Goal: Task Accomplishment & Management: Use online tool/utility

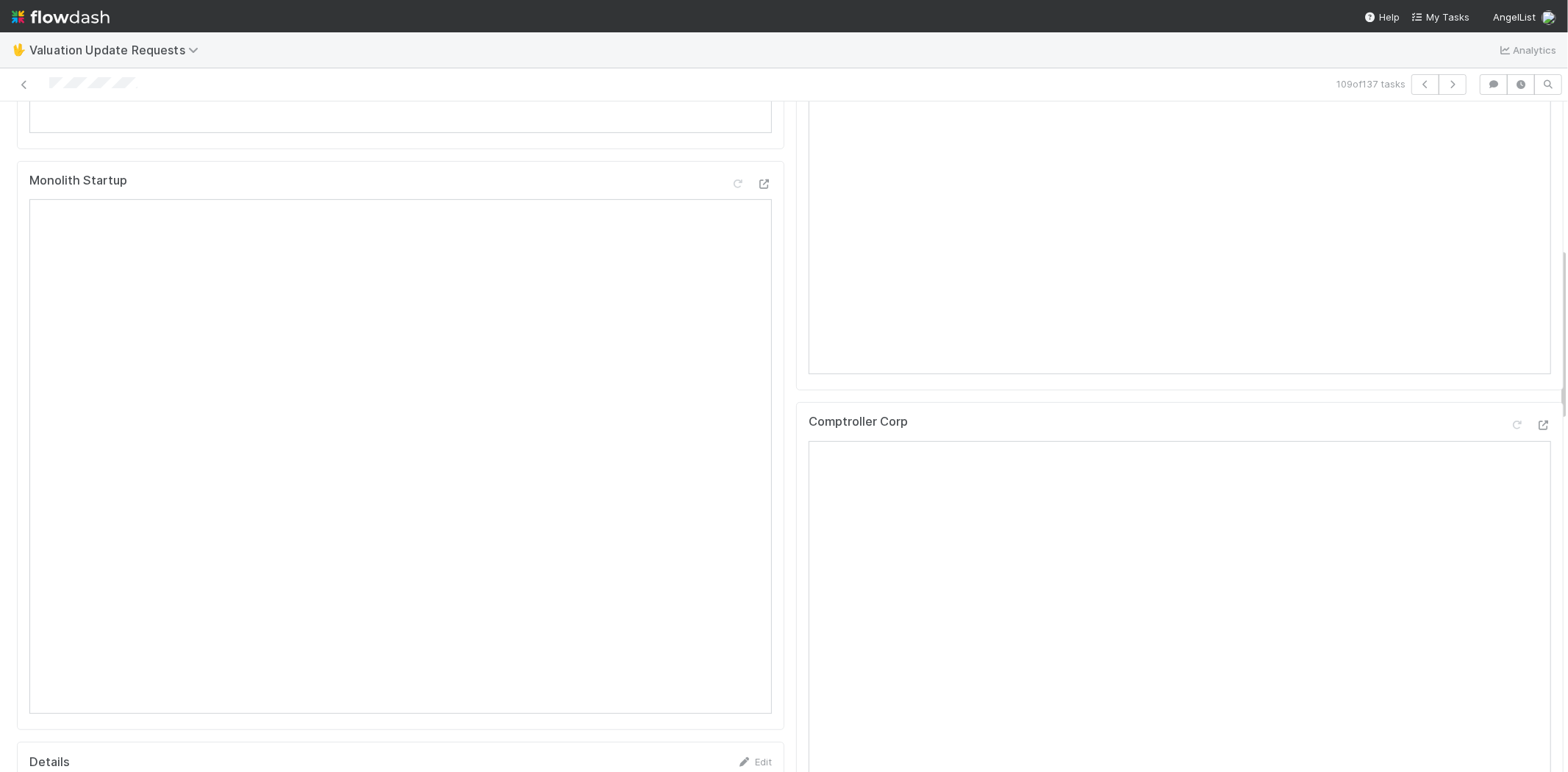
scroll to position [571, 0]
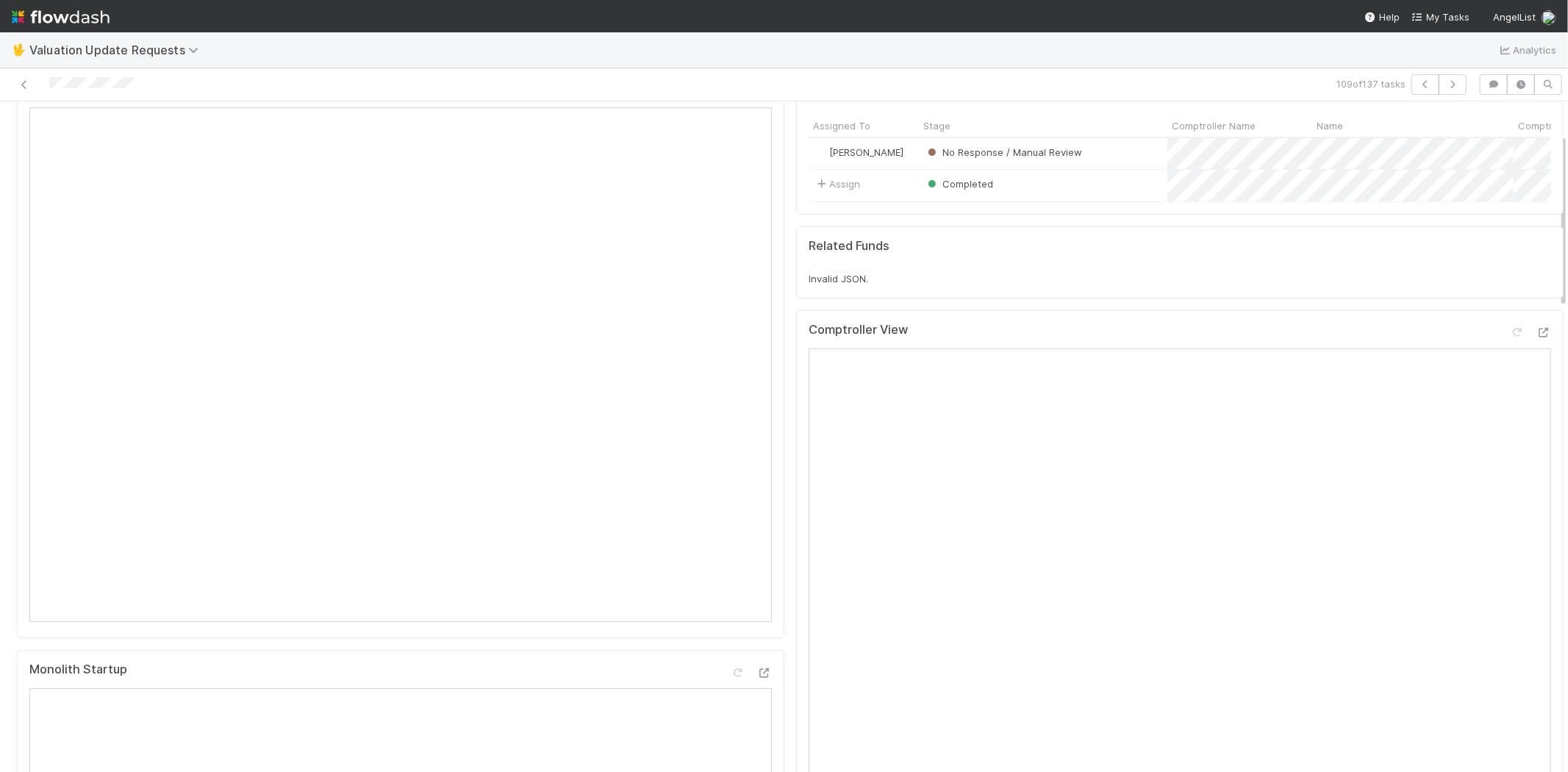
scroll to position [163, 0]
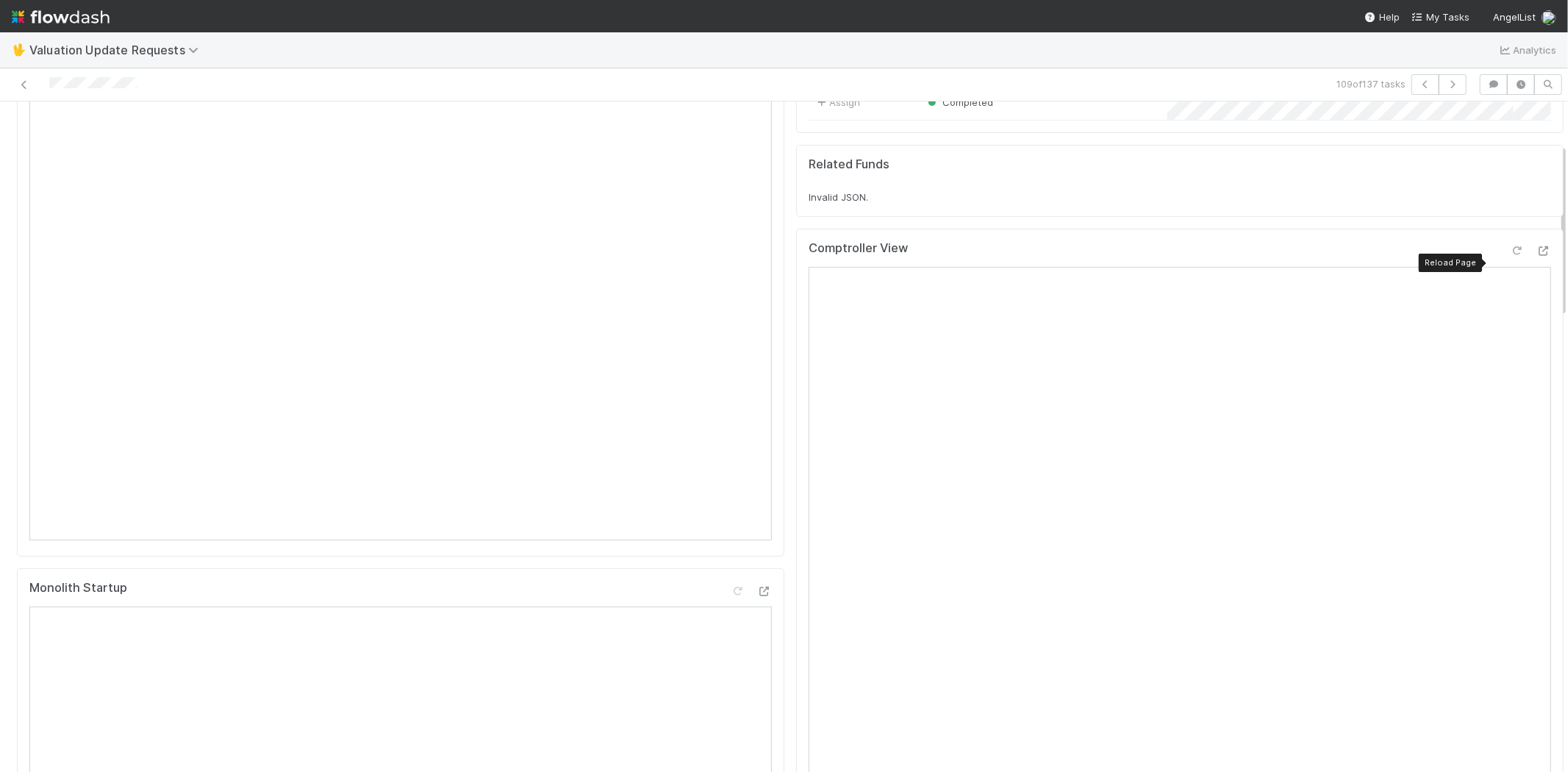
click at [1510, 256] on icon at bounding box center [1516, 251] width 14 height 9
click at [1536, 257] on div at bounding box center [1543, 251] width 14 height 14
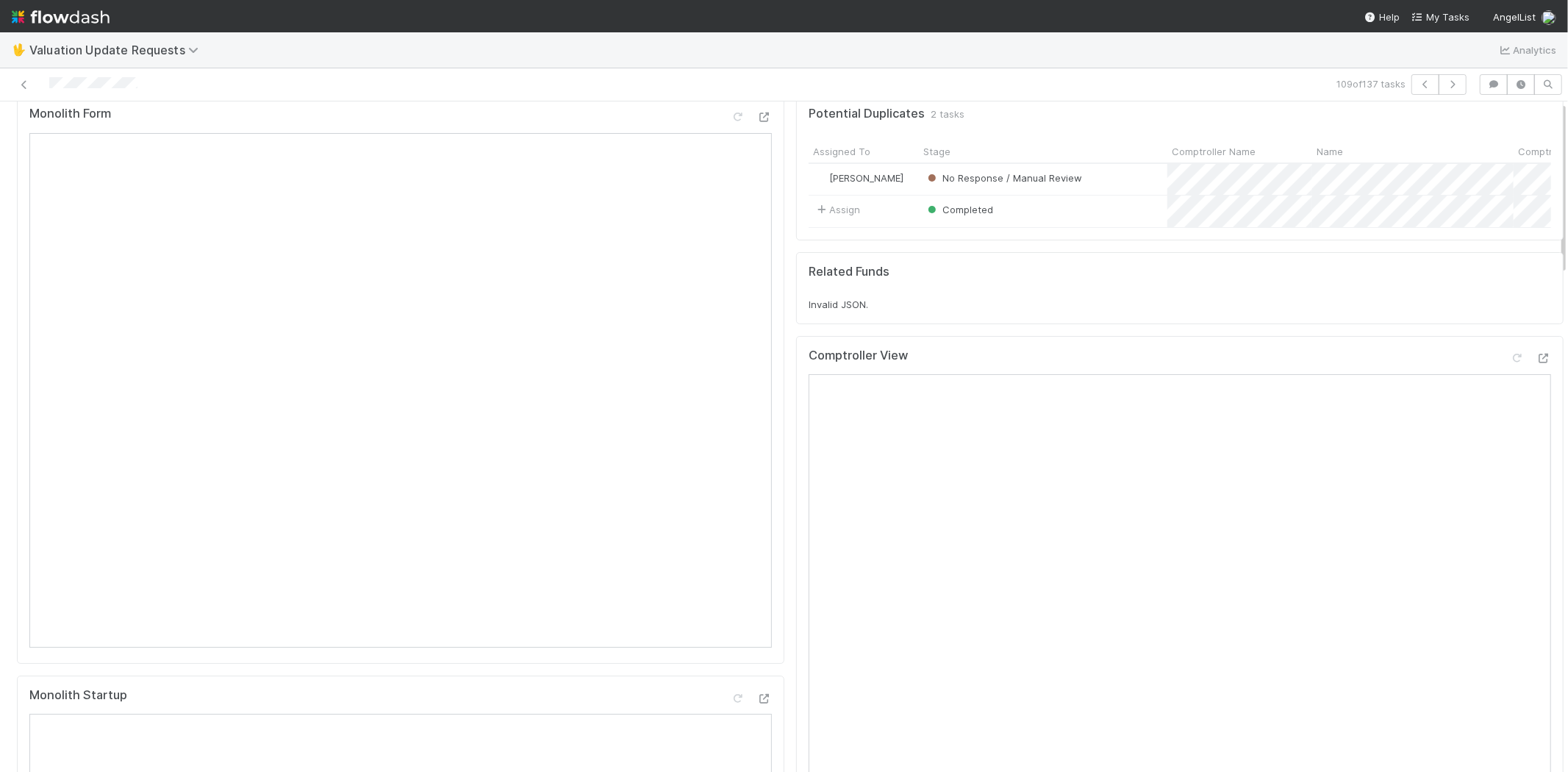
scroll to position [0, 0]
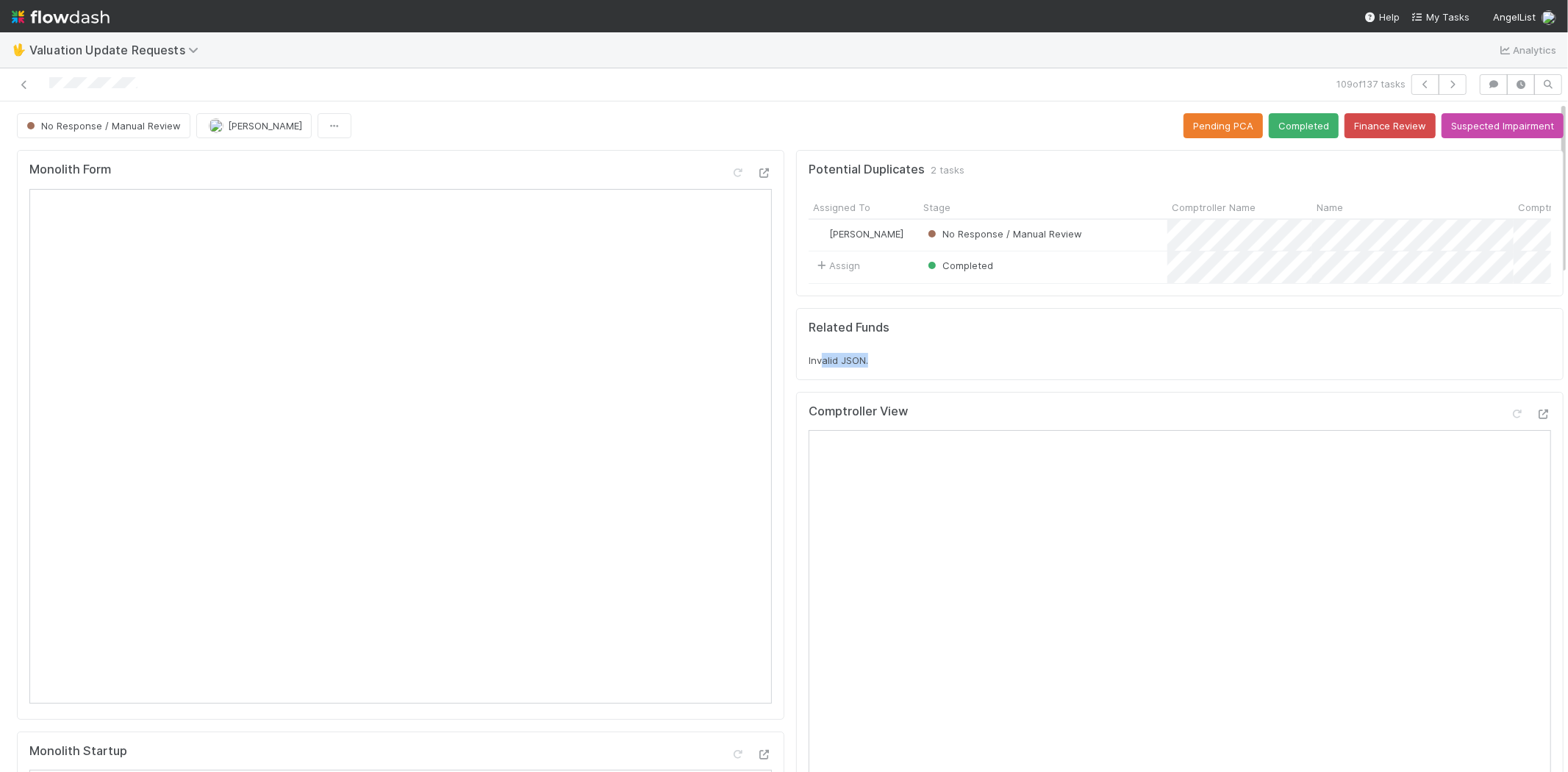
drag, startPoint x: 809, startPoint y: 372, endPoint x: 867, endPoint y: 371, distance: 58.0
click at [867, 367] on div "Invalid JSON." at bounding box center [1180, 360] width 742 height 14
click at [868, 367] on div "Invalid JSON." at bounding box center [1180, 360] width 742 height 14
click at [876, 367] on div "Invalid JSON." at bounding box center [1180, 360] width 742 height 14
drag, startPoint x: 857, startPoint y: 362, endPoint x: 784, endPoint y: 370, distance: 73.4
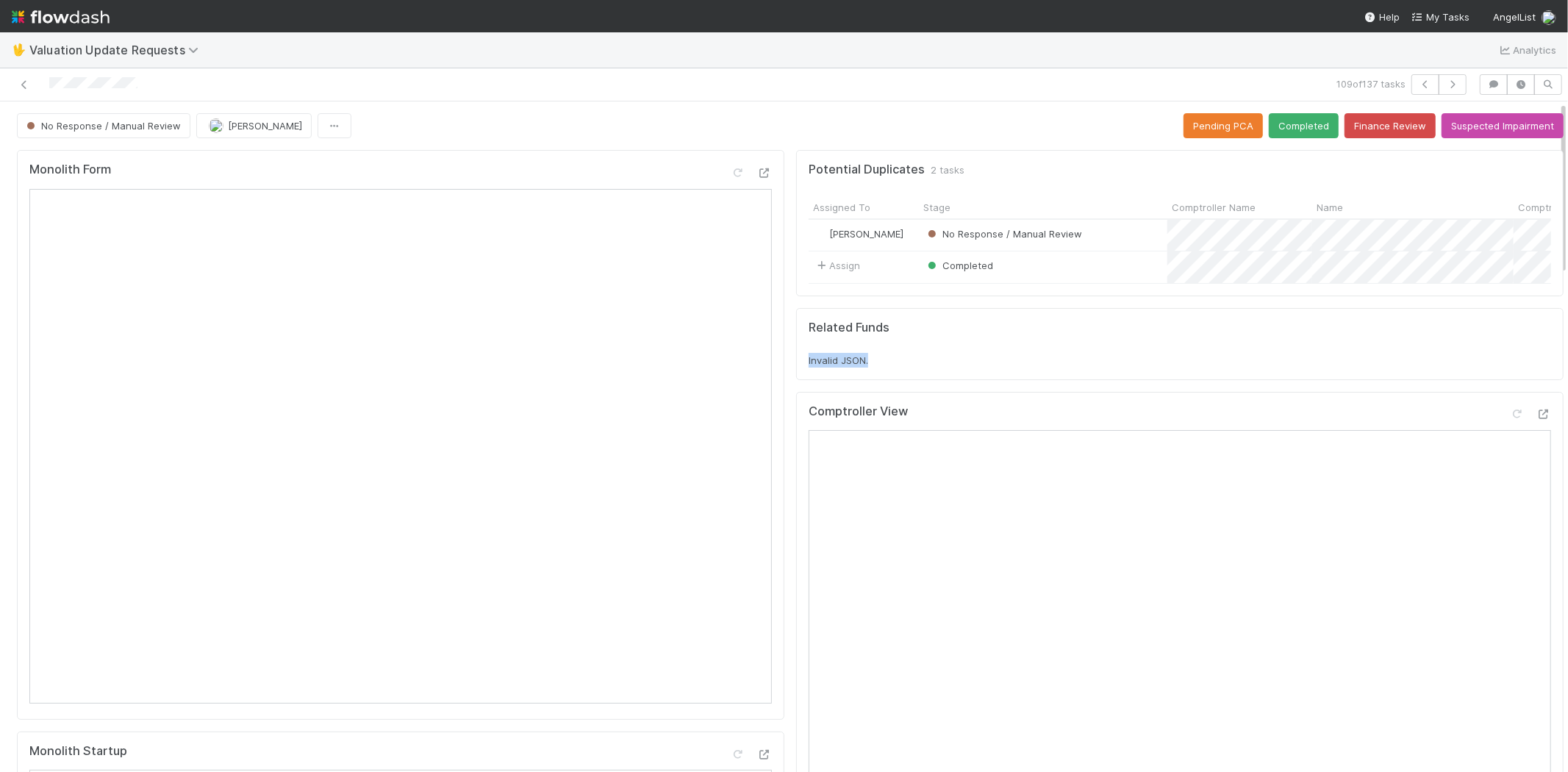
click at [796, 370] on div "Related Funds Invalid JSON." at bounding box center [1180, 344] width 767 height 72
click at [796, 372] on div "Related Funds Invalid JSON." at bounding box center [1180, 344] width 767 height 72
click at [796, 376] on div "Related Funds Invalid JSON." at bounding box center [1180, 344] width 767 height 72
click at [1282, 131] on button "Completed" at bounding box center [1303, 126] width 70 height 25
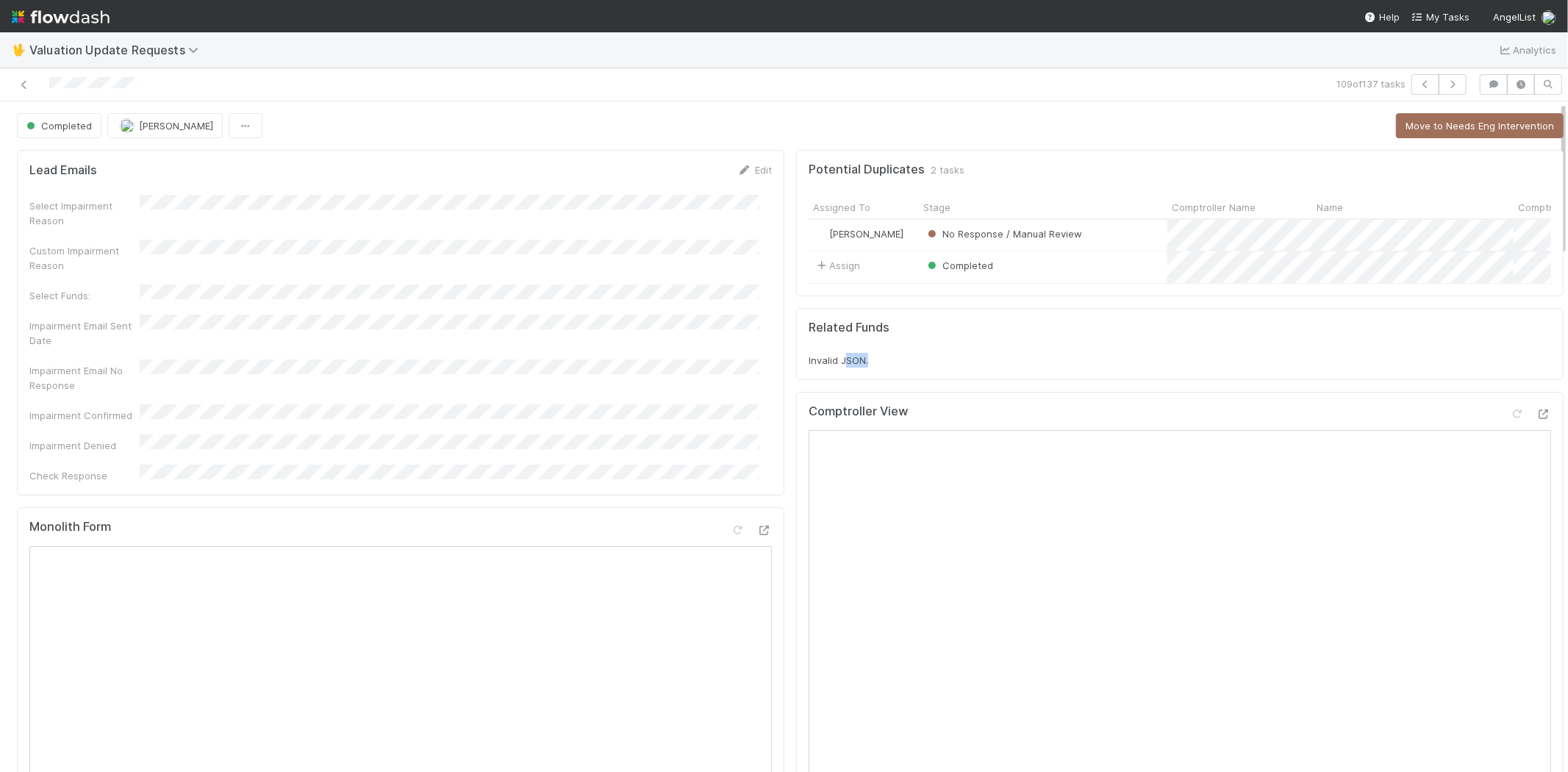
drag, startPoint x: 831, startPoint y: 368, endPoint x: 863, endPoint y: 372, distance: 32.2
click at [863, 367] on div "Invalid JSON." at bounding box center [1180, 360] width 742 height 14
click at [872, 367] on div "Invalid JSON." at bounding box center [1180, 360] width 742 height 14
click at [1445, 81] on icon "button" at bounding box center [1452, 85] width 14 height 8
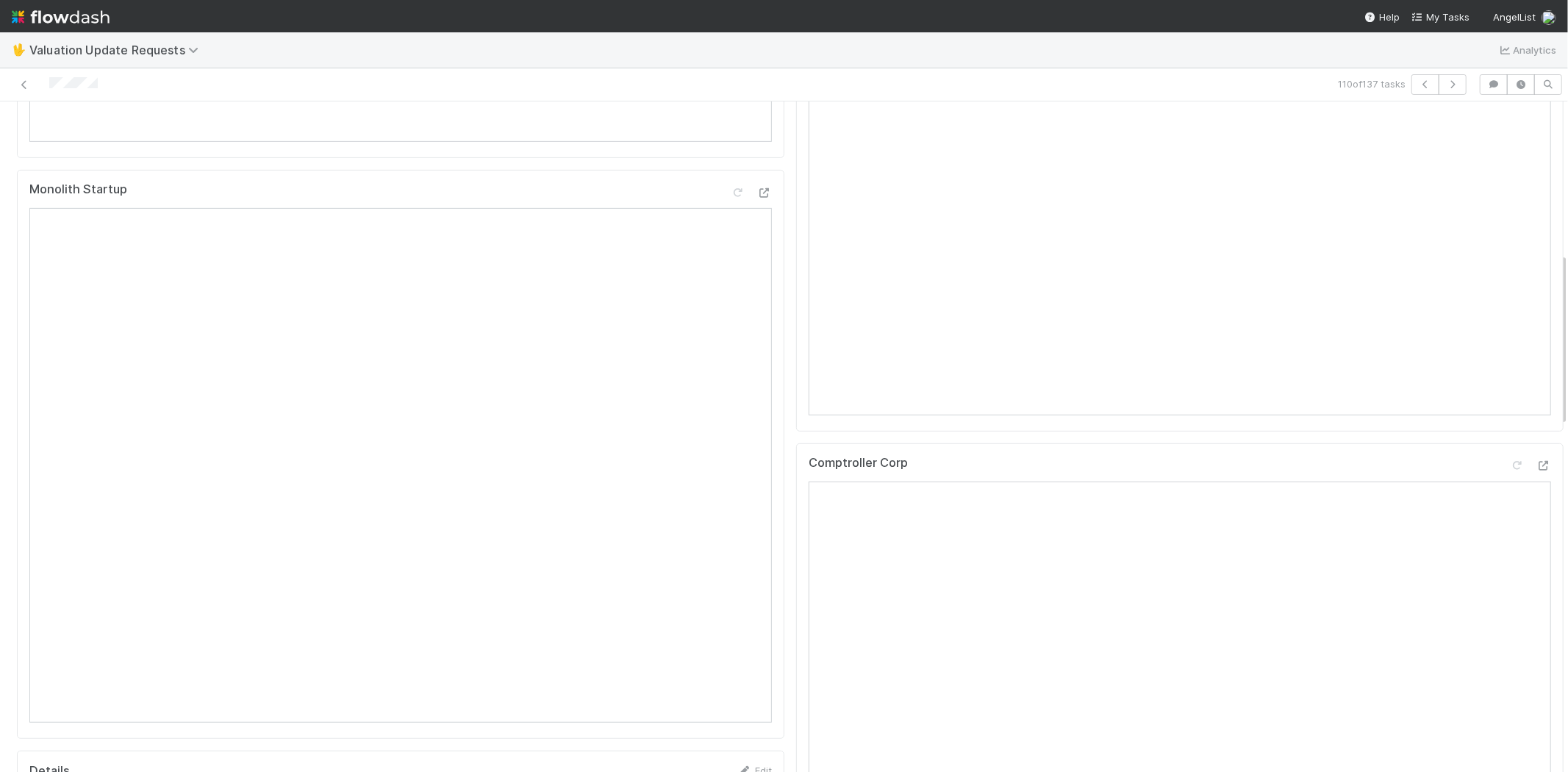
scroll to position [653, 0]
click at [1536, 379] on icon at bounding box center [1543, 374] width 14 height 9
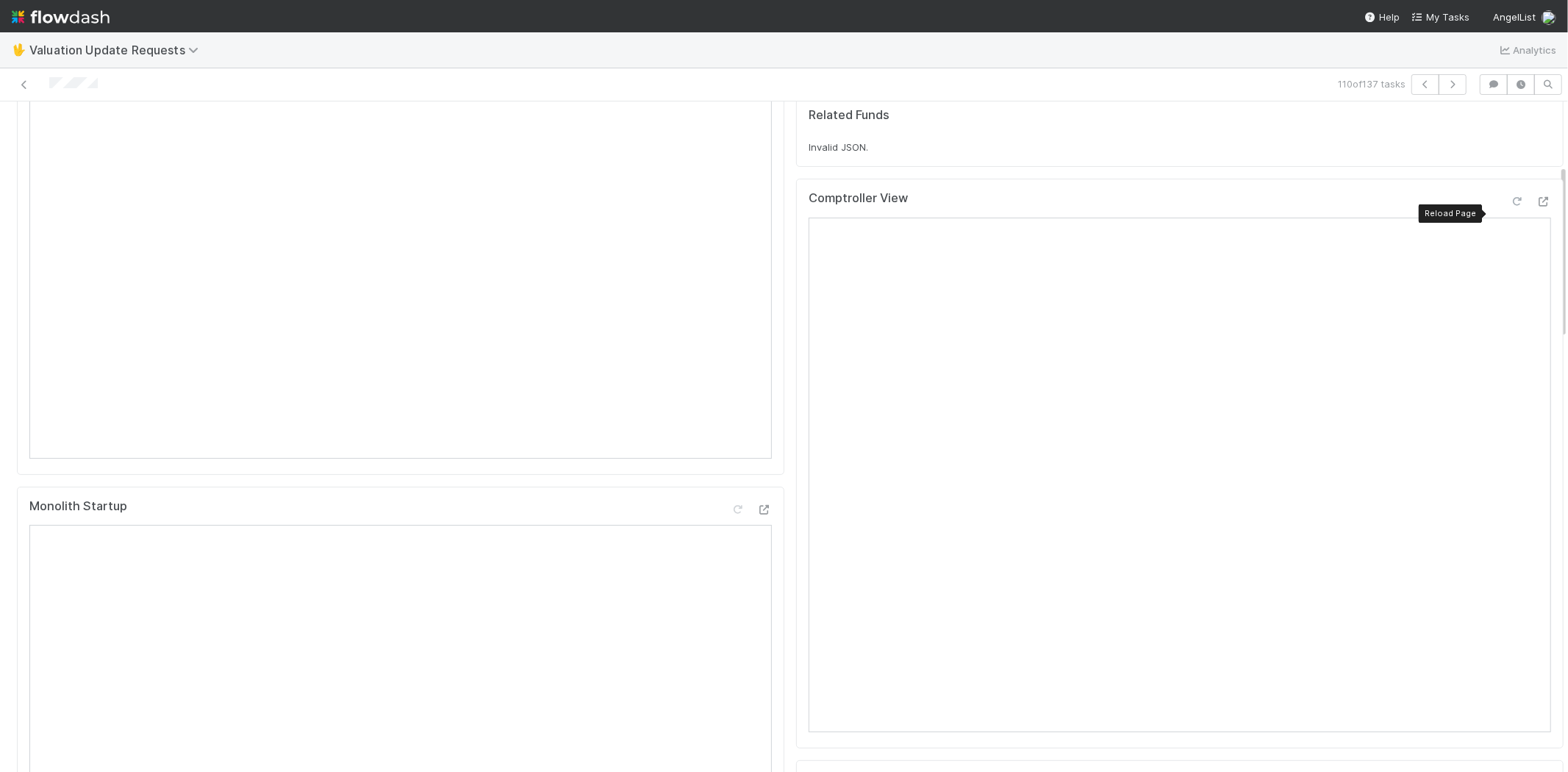
click at [1510, 207] on icon at bounding box center [1516, 201] width 14 height 9
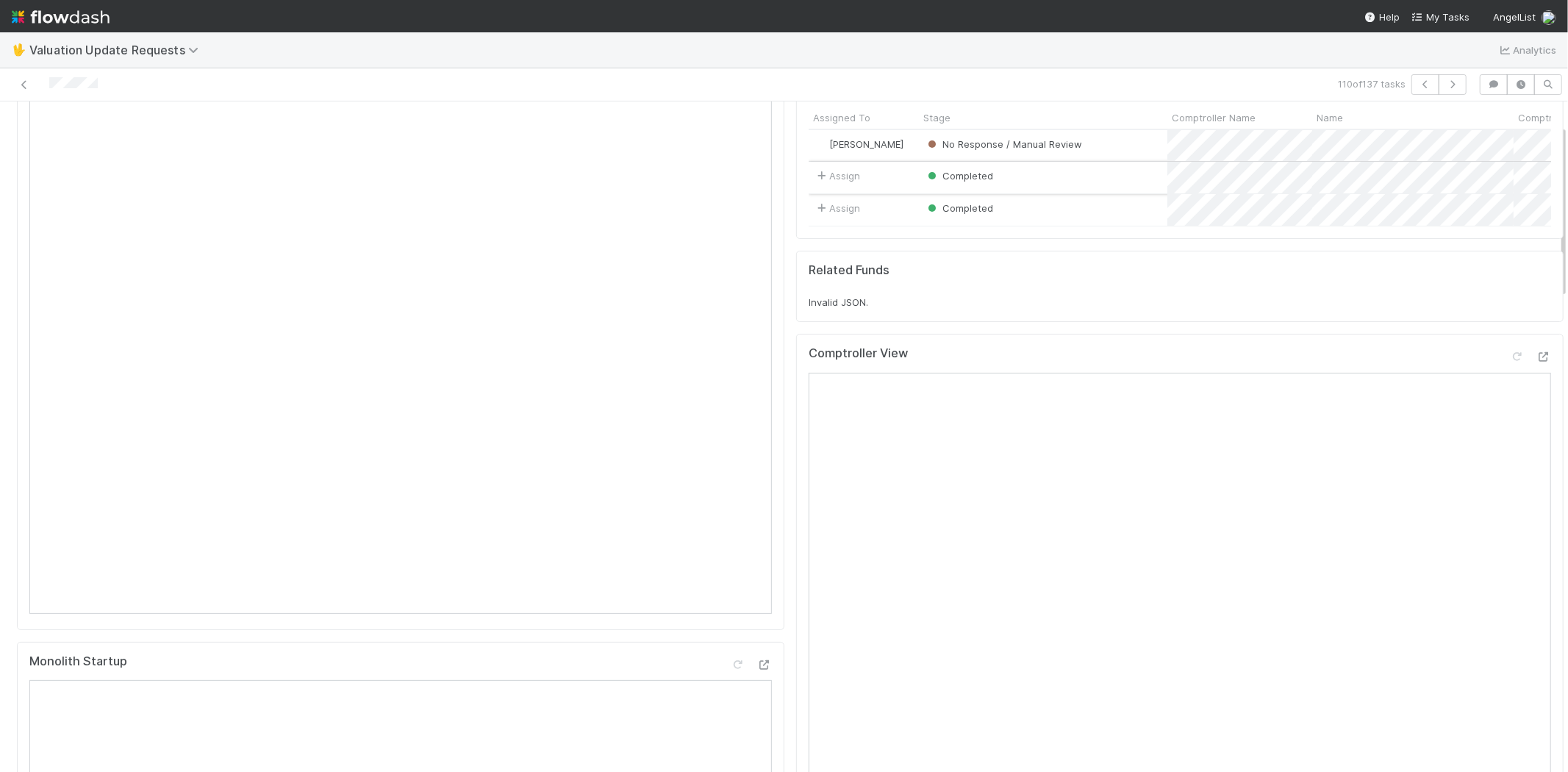
scroll to position [0, 0]
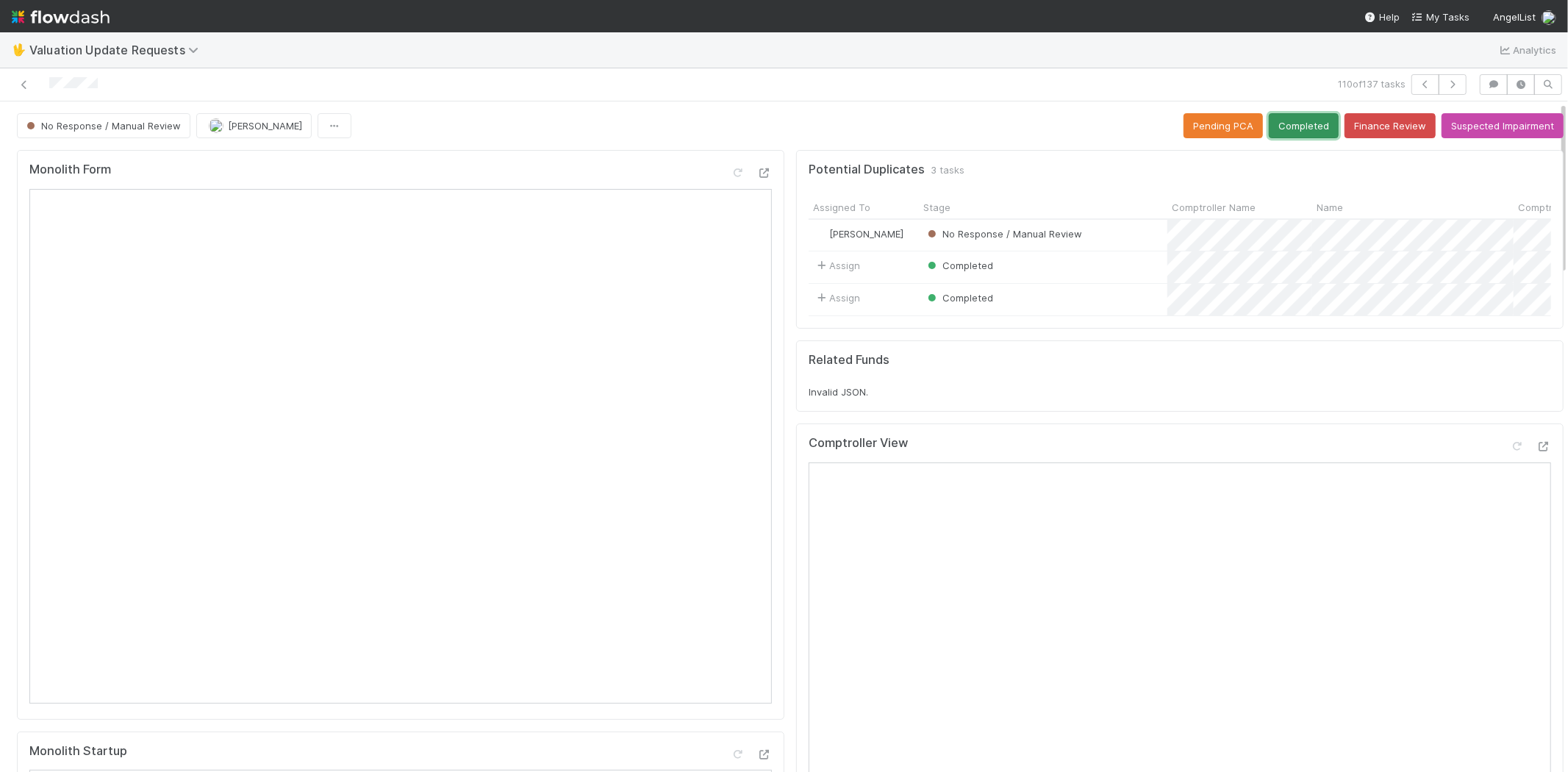
click at [1274, 135] on button "Completed" at bounding box center [1303, 126] width 70 height 25
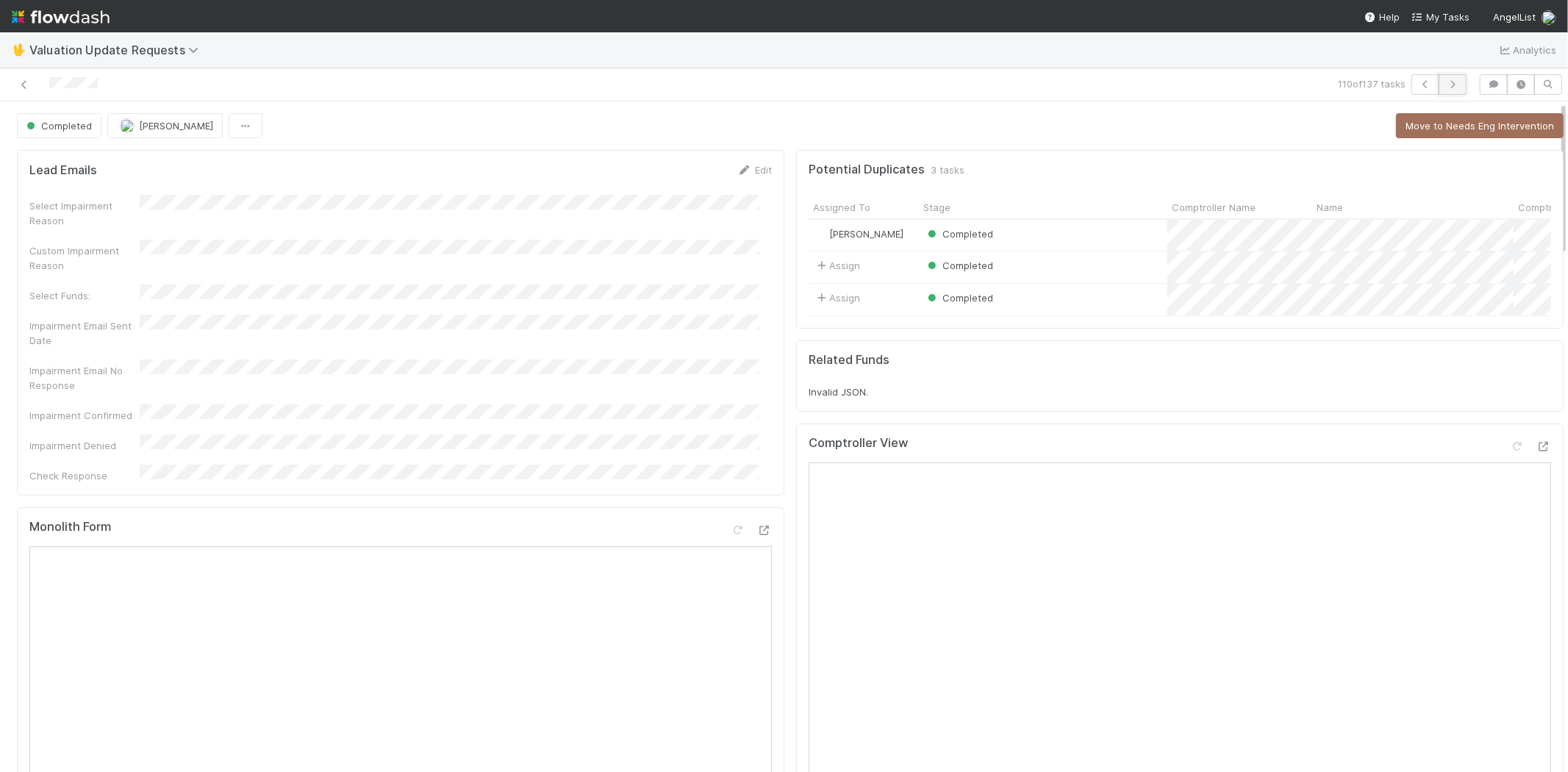
click at [1445, 84] on icon "button" at bounding box center [1452, 85] width 14 height 8
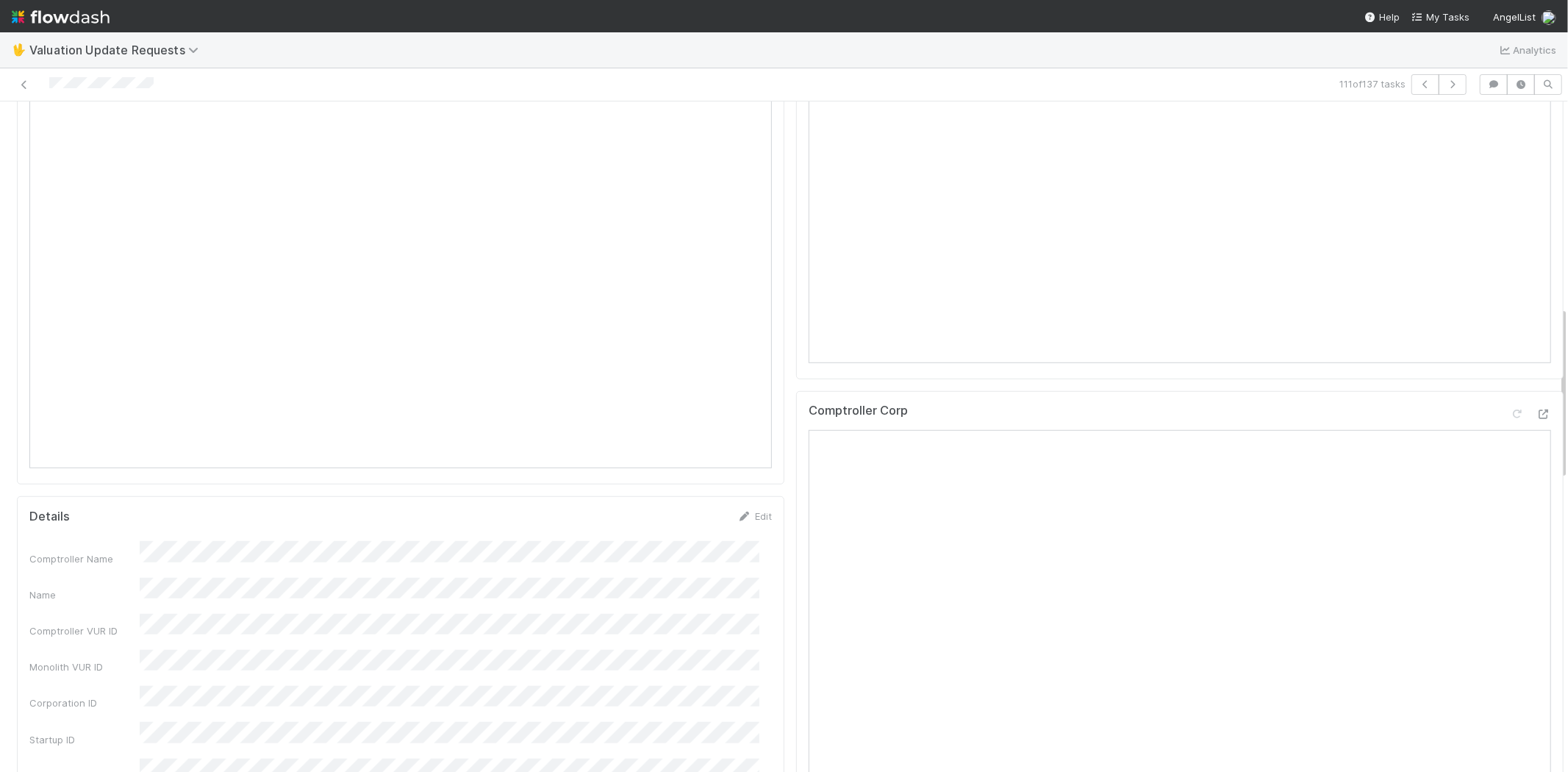
scroll to position [817, 0]
click at [1536, 417] on icon at bounding box center [1543, 413] width 14 height 9
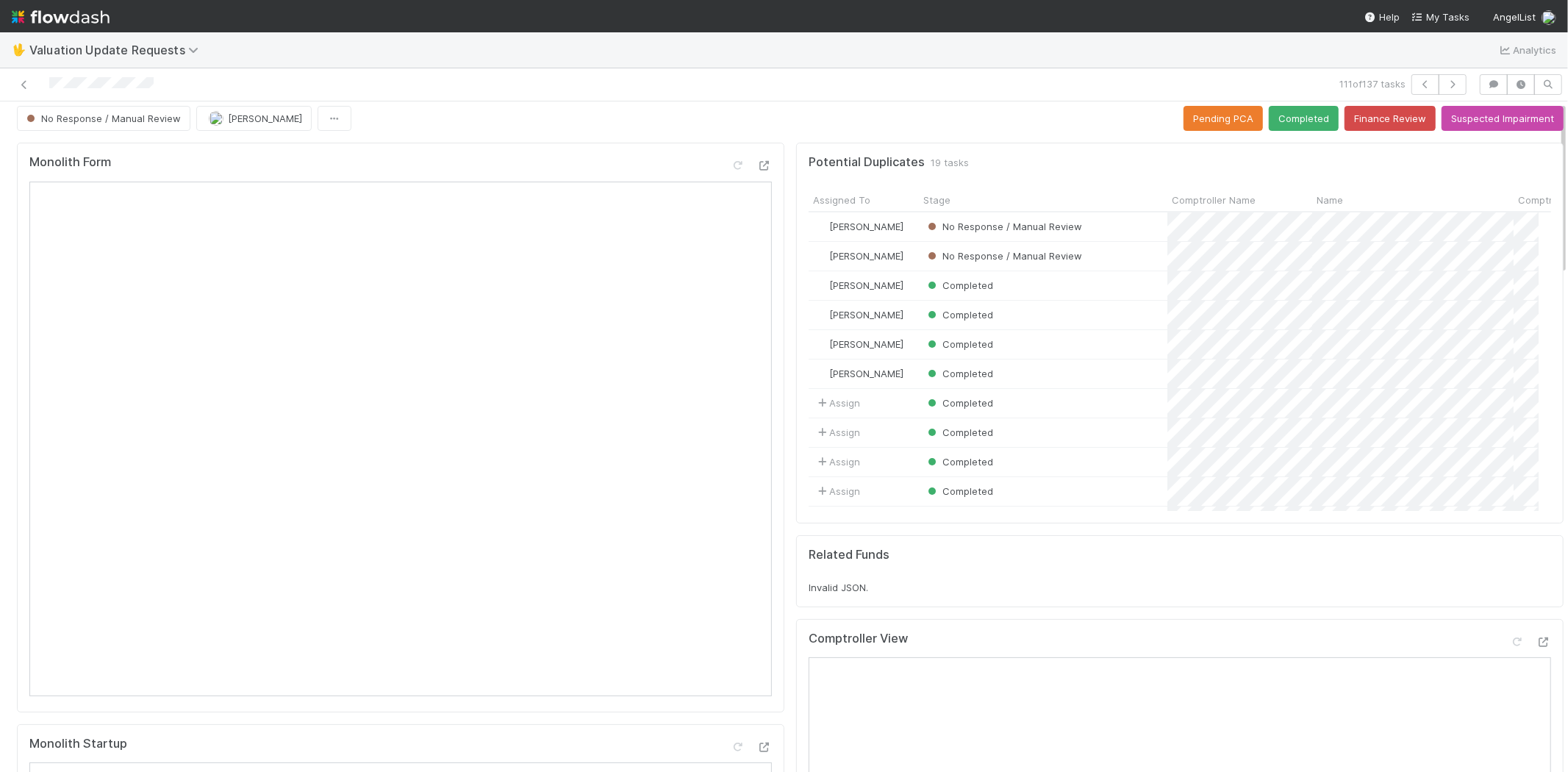
scroll to position [0, 0]
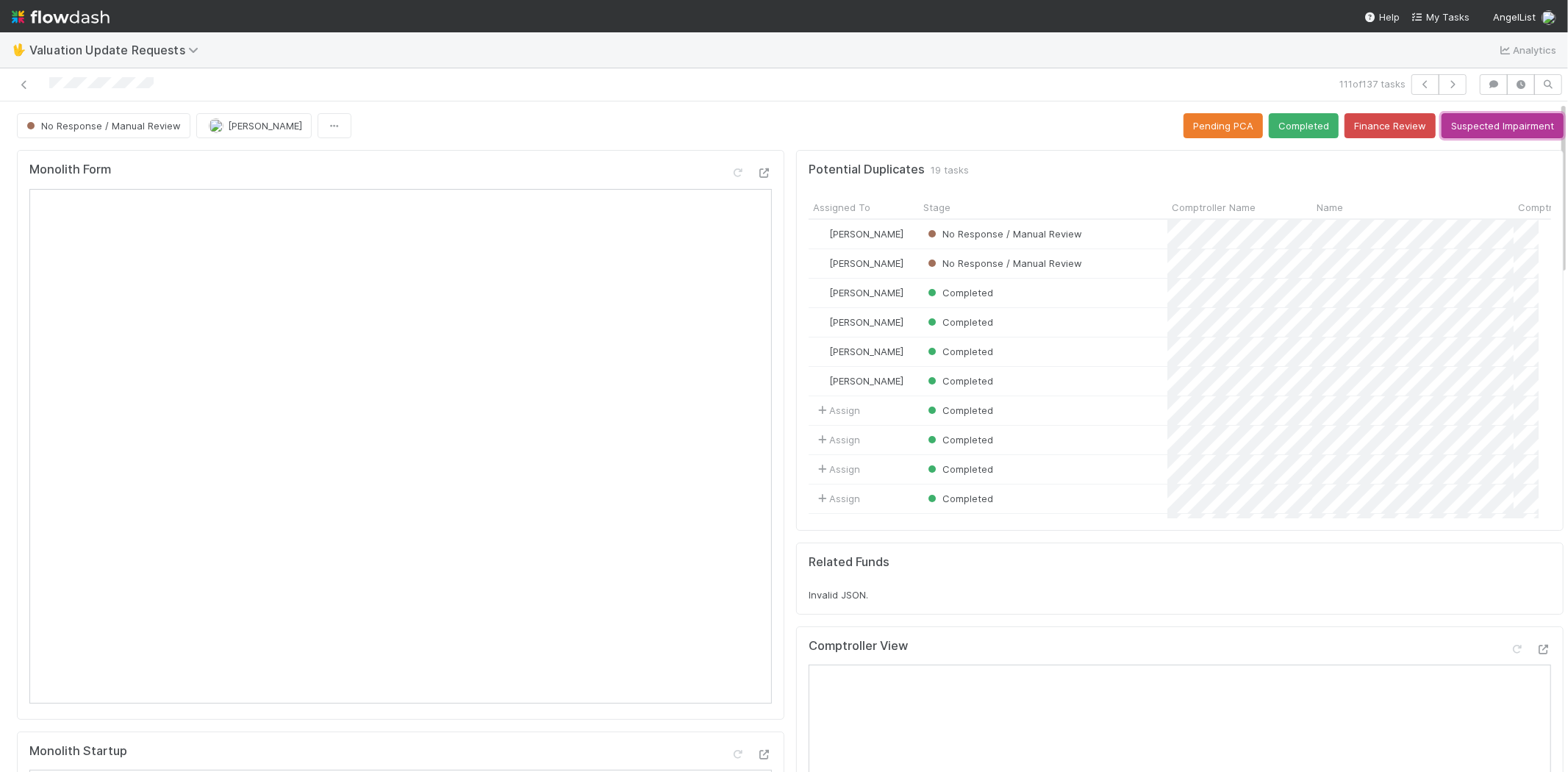
click at [1483, 123] on button "Suspected Impairment" at bounding box center [1502, 126] width 122 height 25
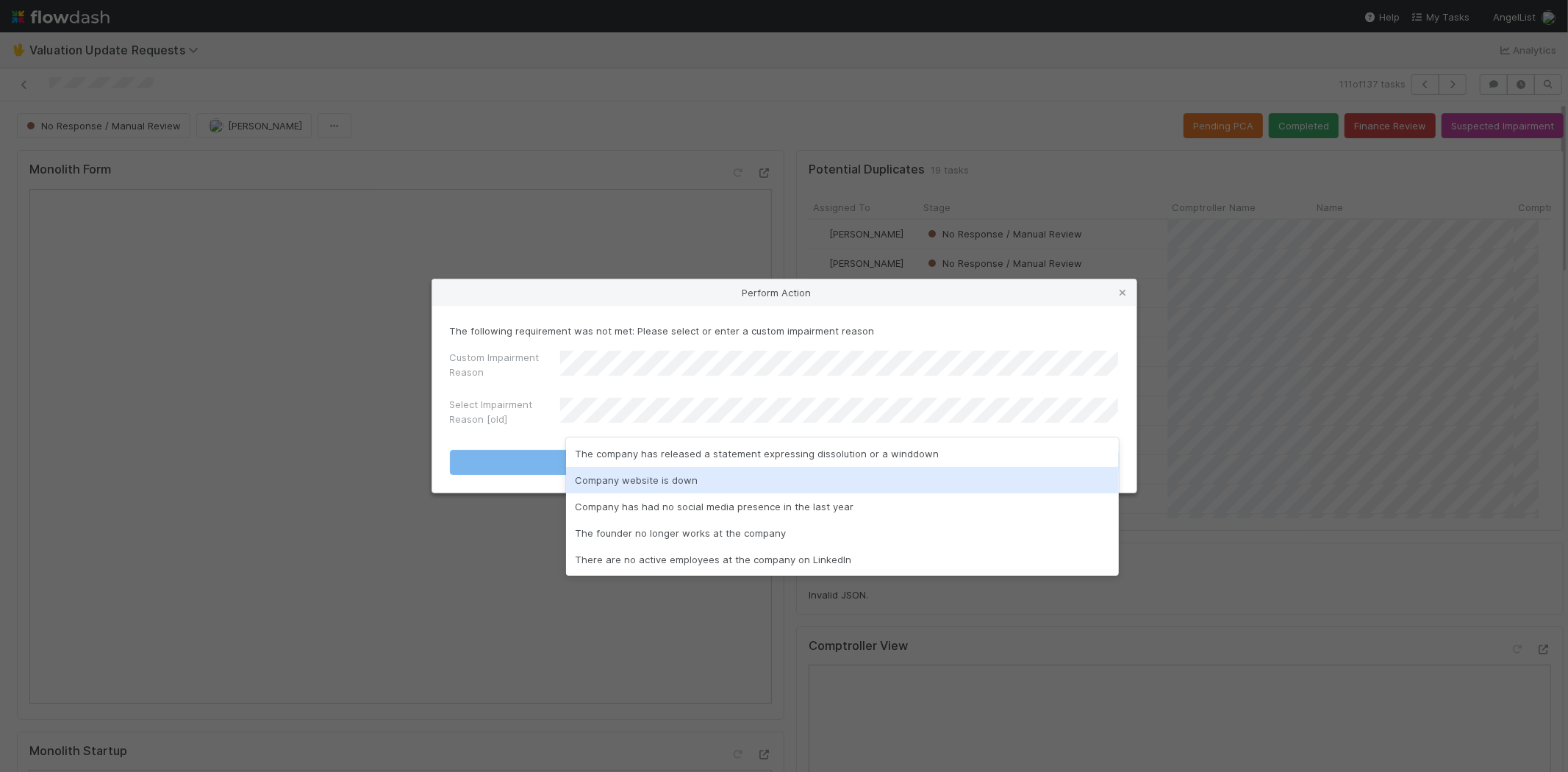
click at [613, 474] on div "Company website is down" at bounding box center [842, 480] width 553 height 26
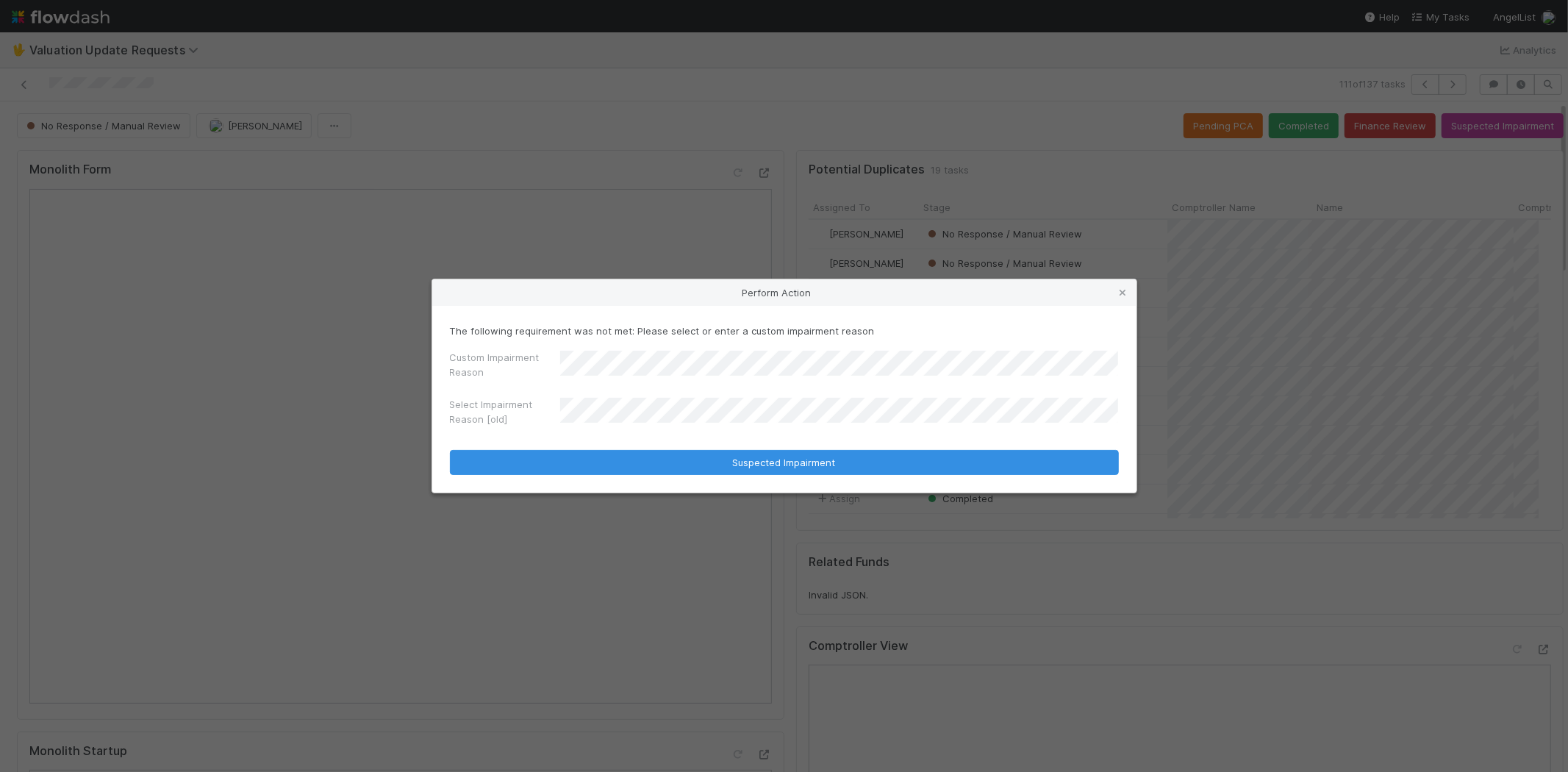
click at [509, 388] on div "Custom Impairment Reason Select Impairment Reason [old]" at bounding box center [784, 390] width 668 height 82
click at [513, 414] on label"] "Select Impairment Reason [old]" at bounding box center [505, 411] width 110 height 30
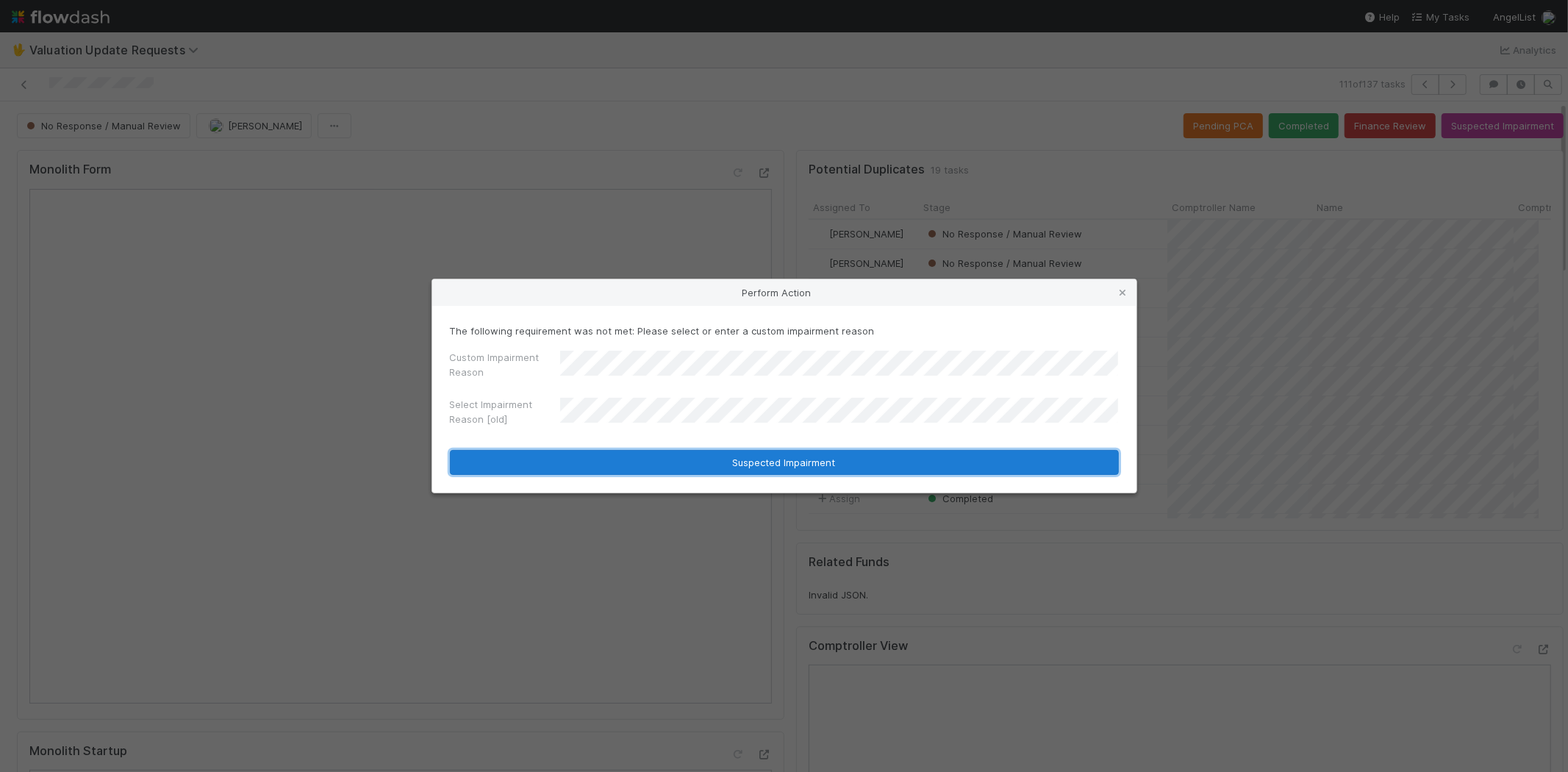
click at [527, 456] on button "Suspected Impairment" at bounding box center [784, 463] width 668 height 25
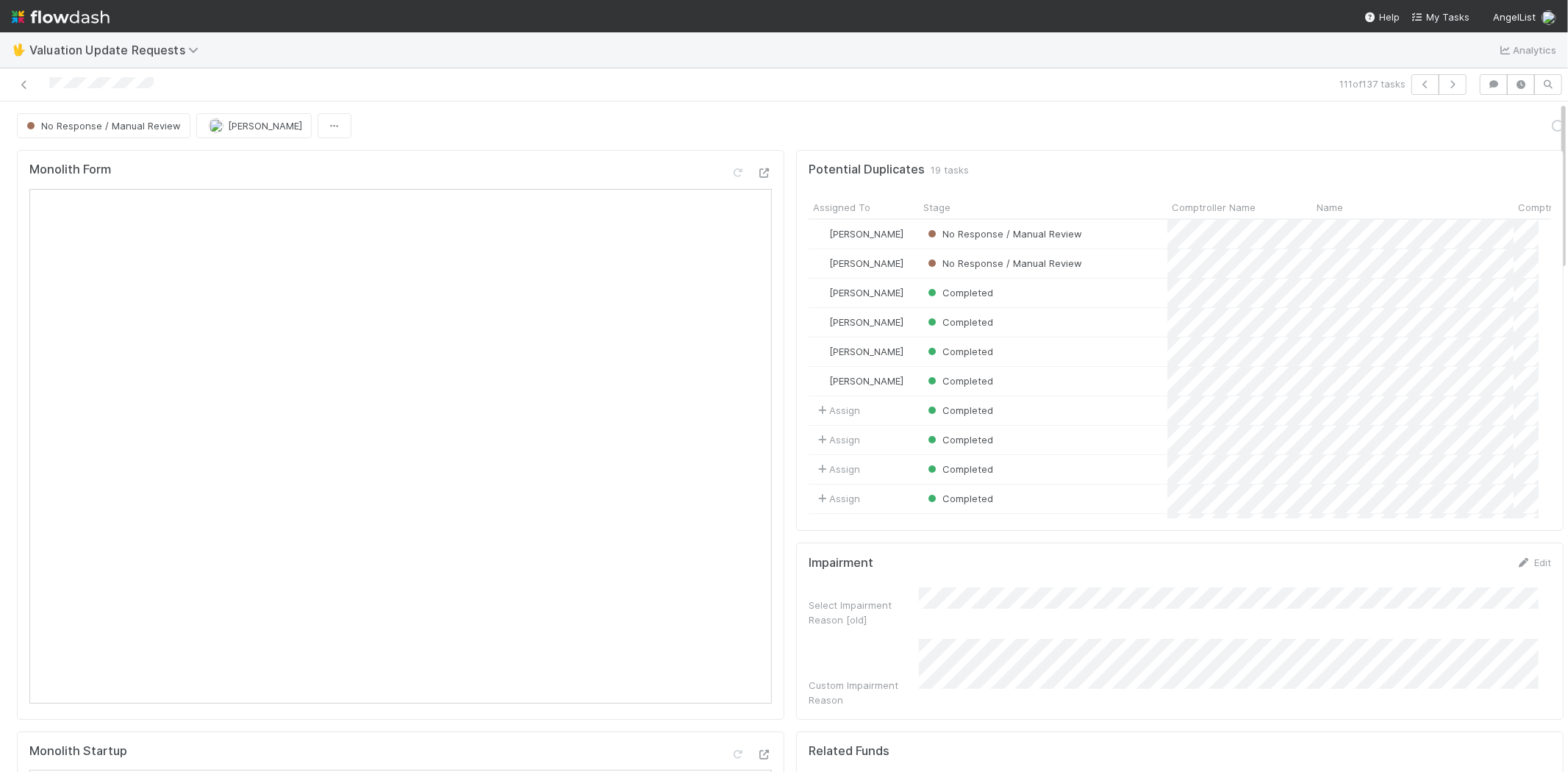
scroll to position [287, 718]
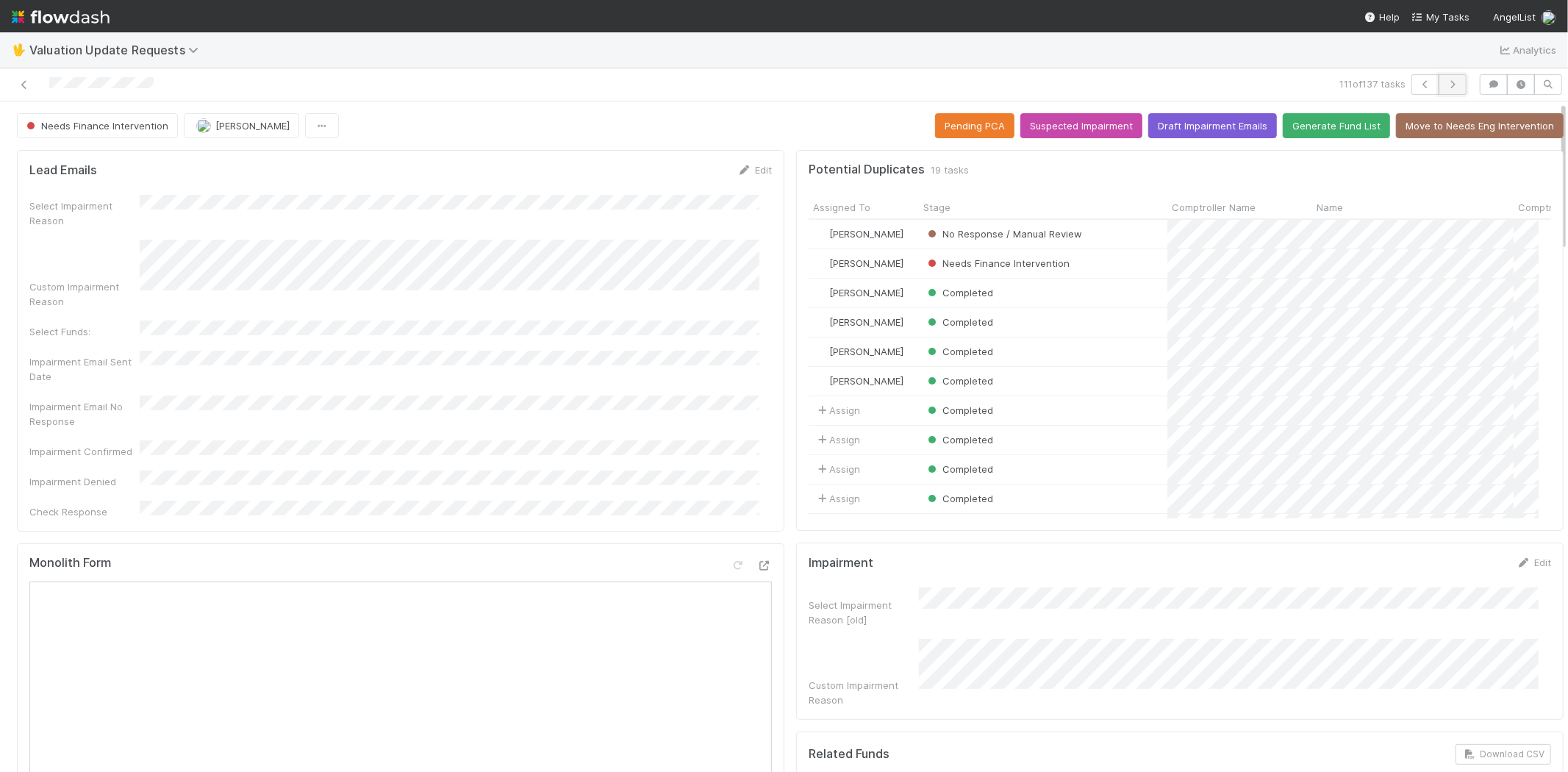
click at [1445, 84] on icon "button" at bounding box center [1452, 85] width 14 height 8
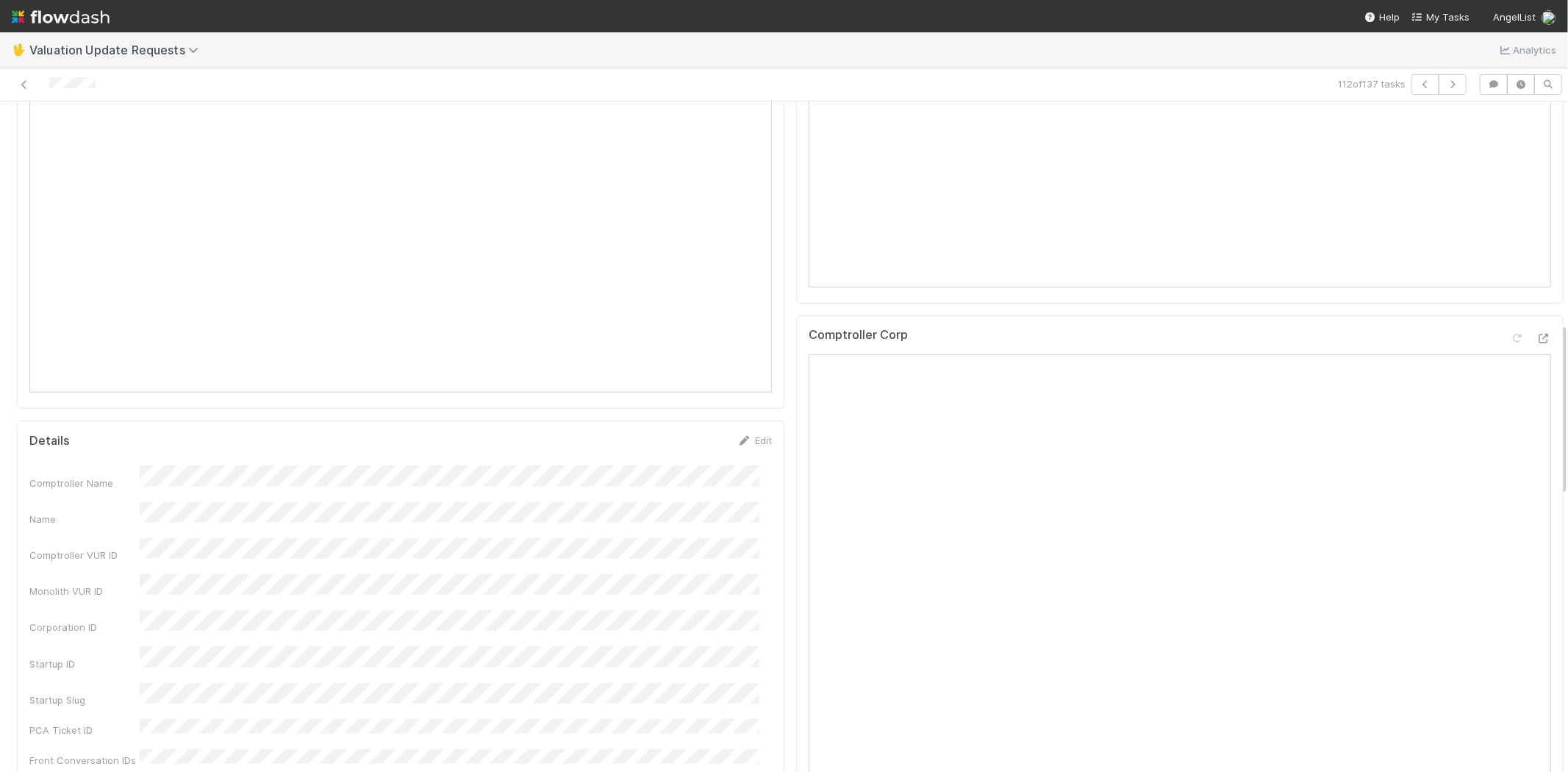
scroll to position [898, 0]
click at [1536, 328] on icon at bounding box center [1543, 332] width 14 height 9
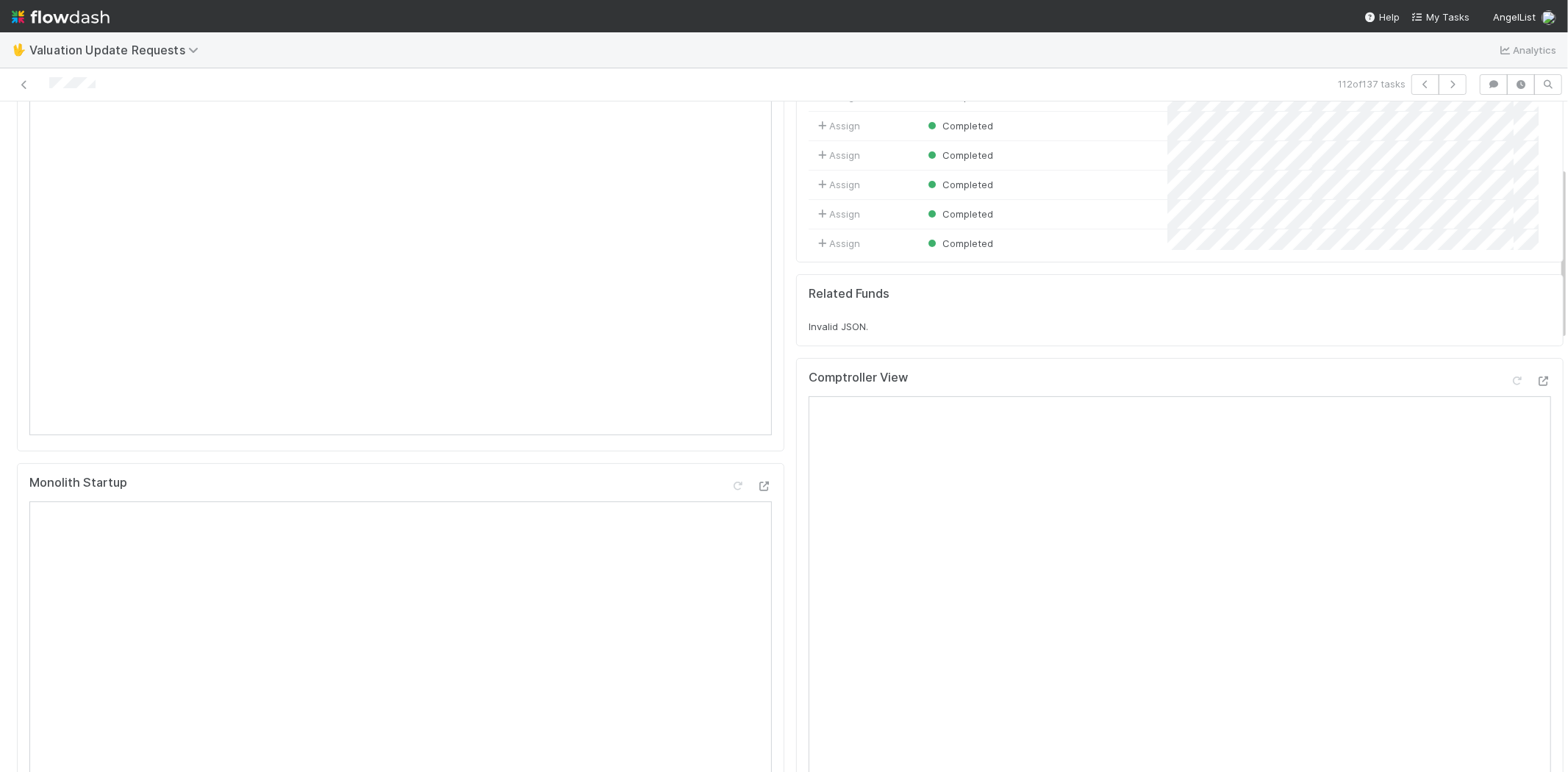
scroll to position [245, 0]
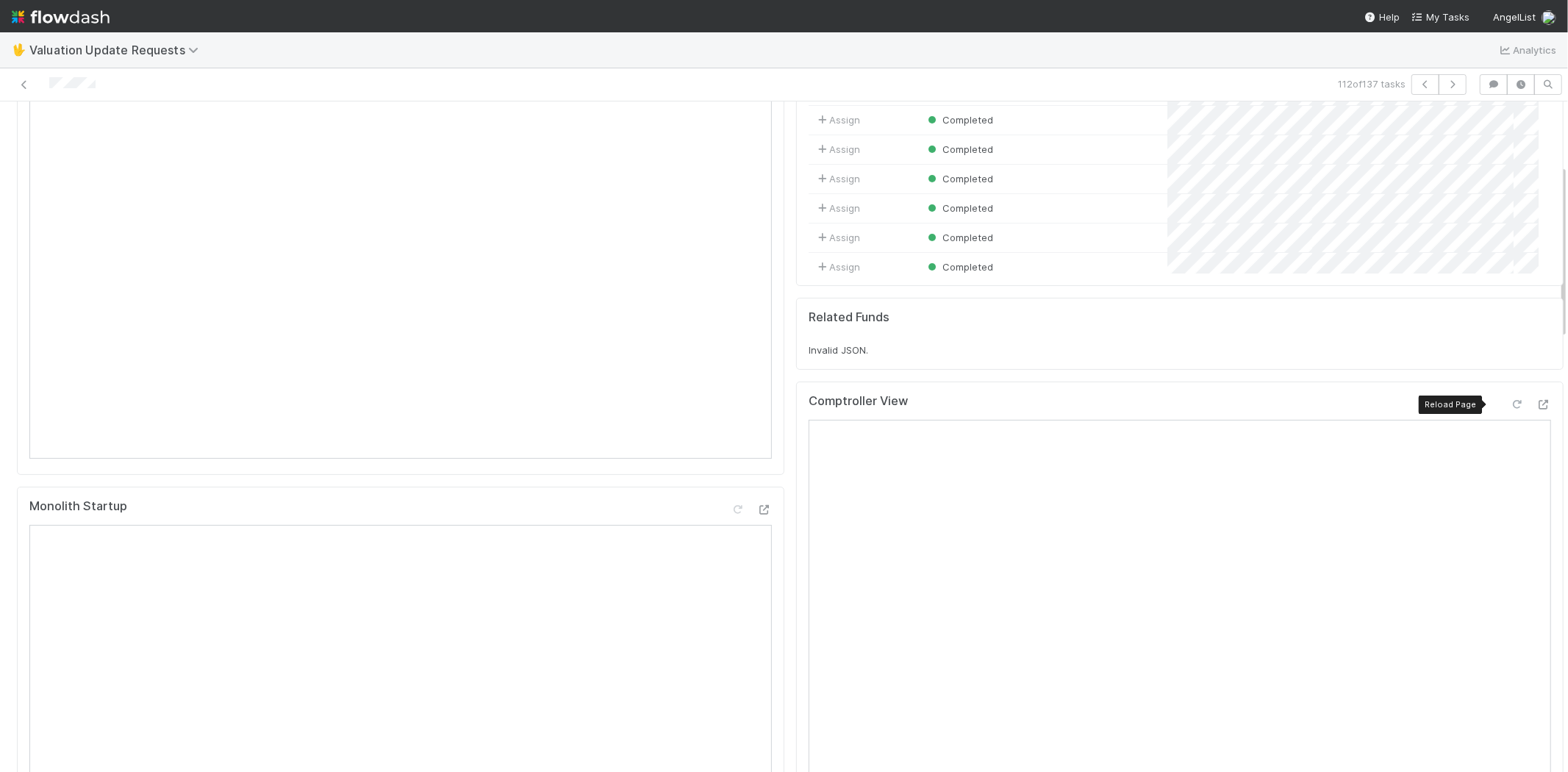
click at [1510, 401] on icon at bounding box center [1516, 405] width 14 height 9
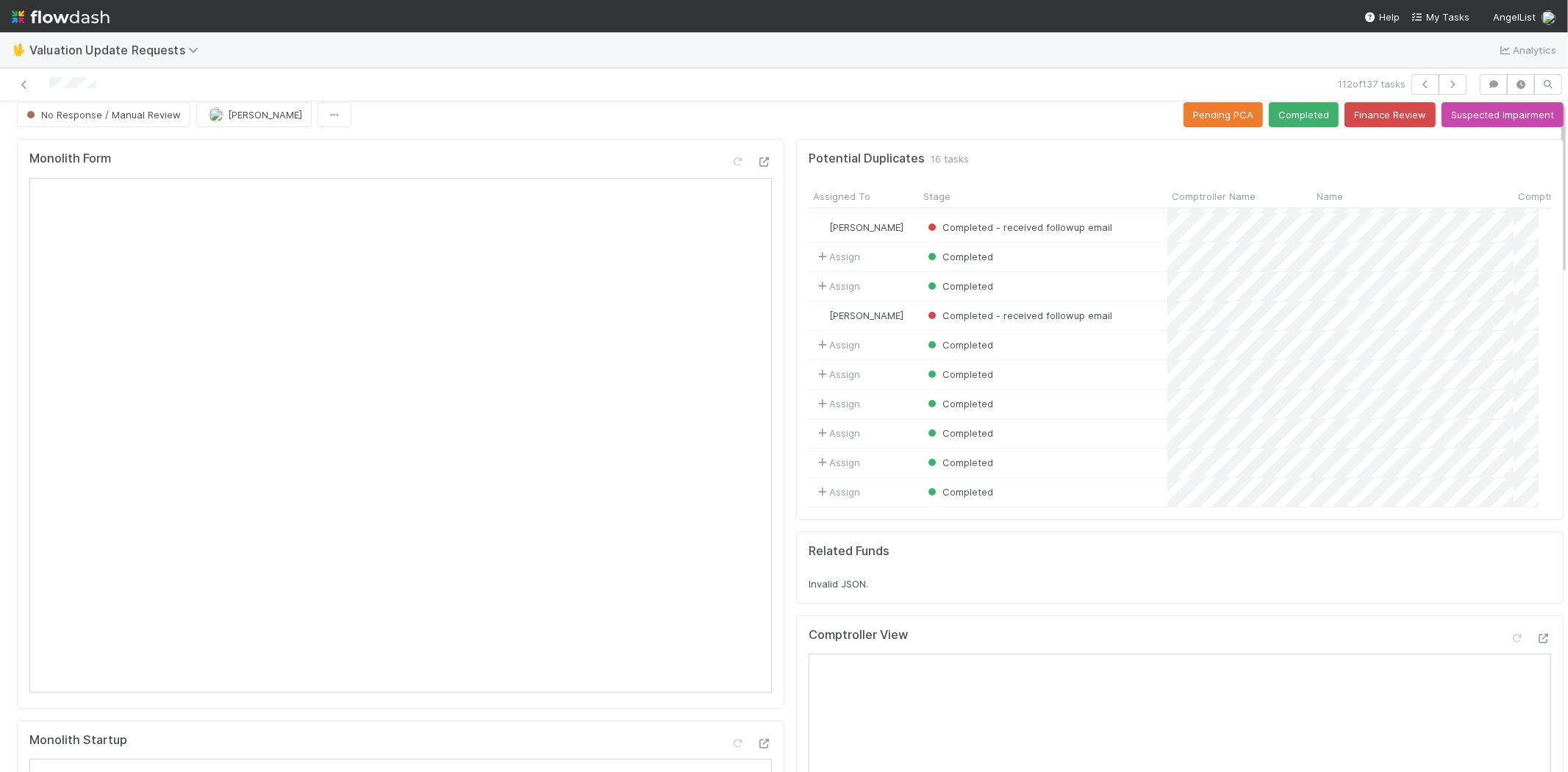
scroll to position [0, 0]
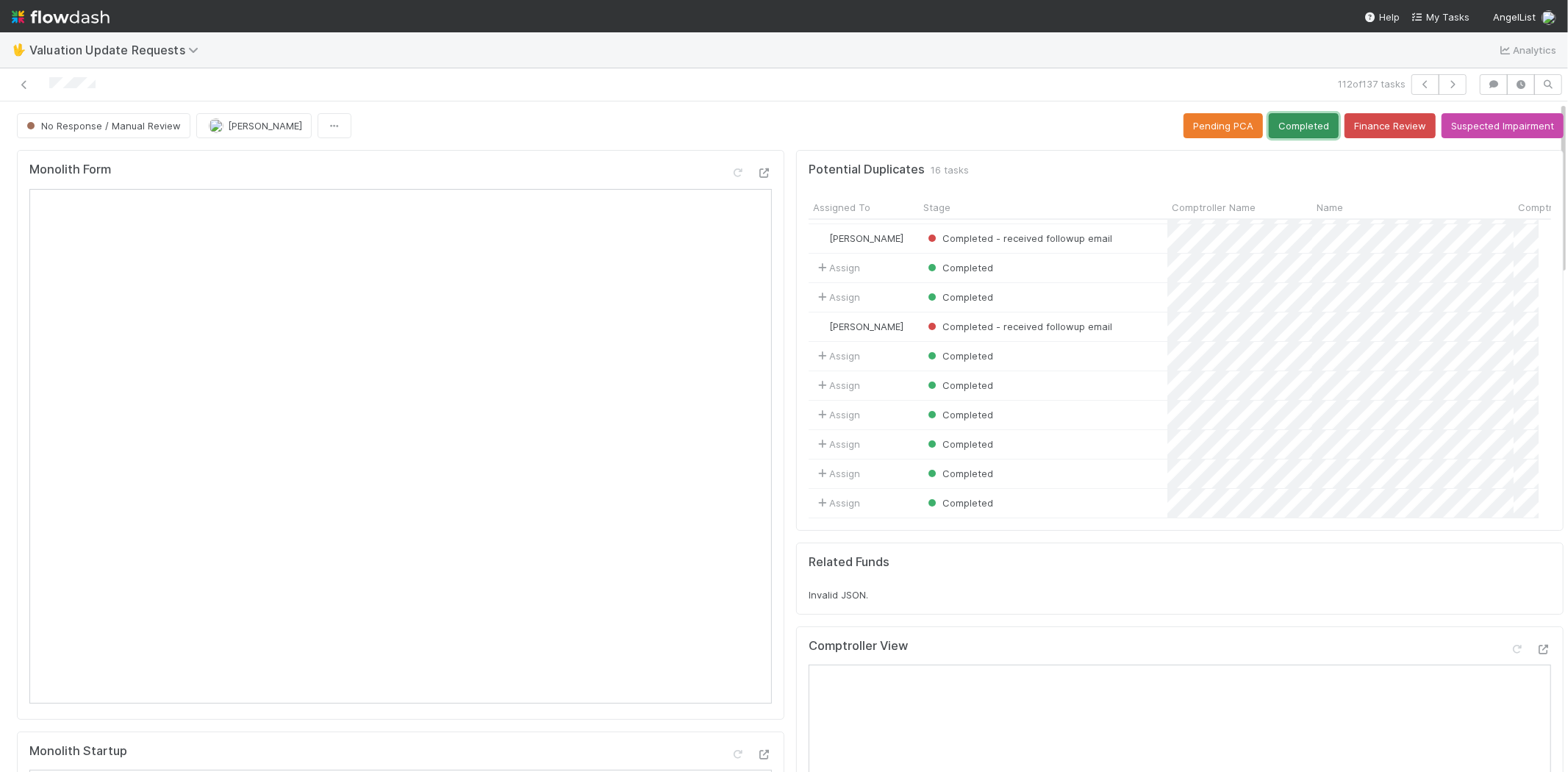
click at [1278, 135] on button "Completed" at bounding box center [1303, 126] width 70 height 25
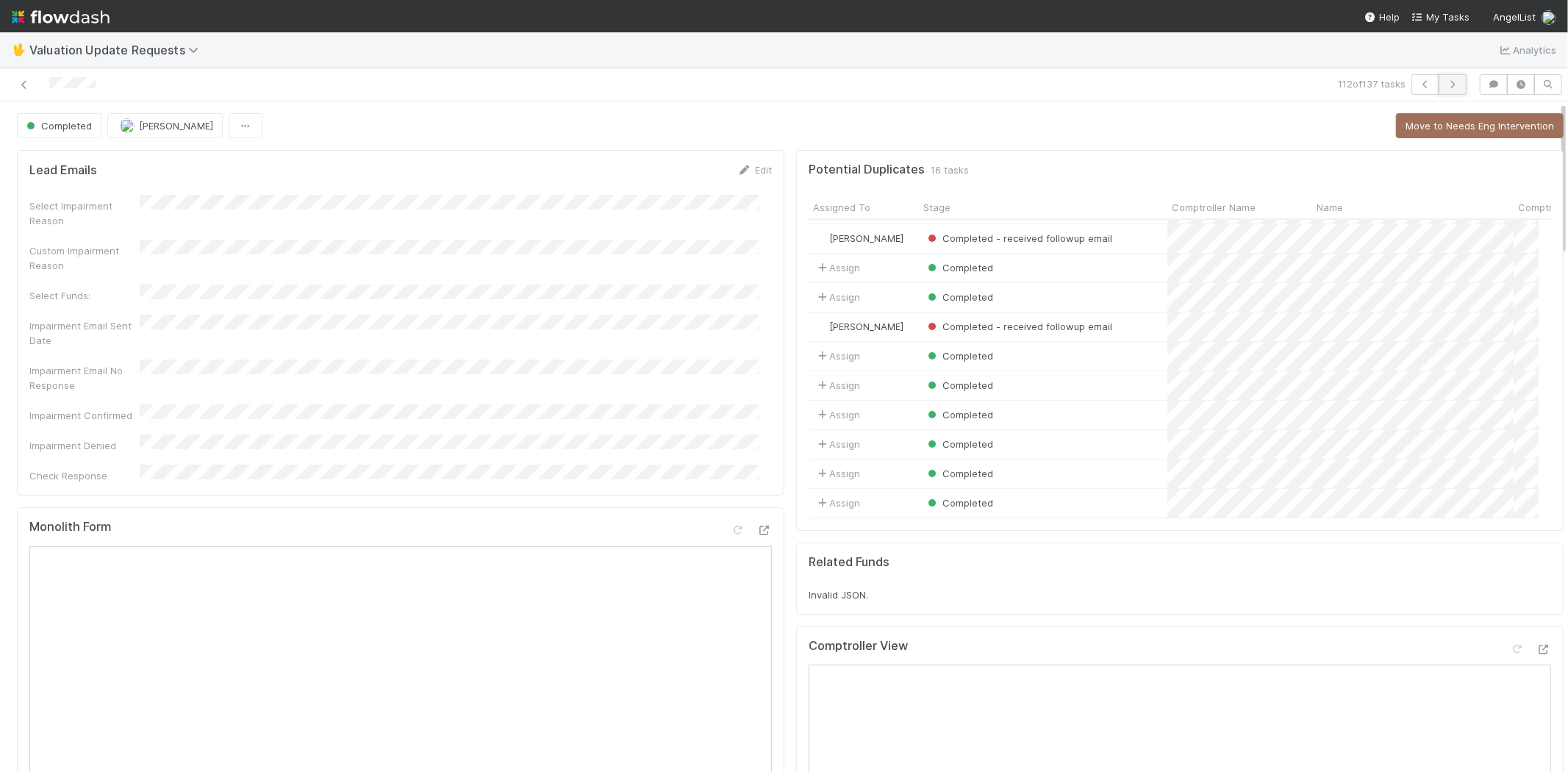
click at [1445, 86] on icon "button" at bounding box center [1452, 85] width 14 height 8
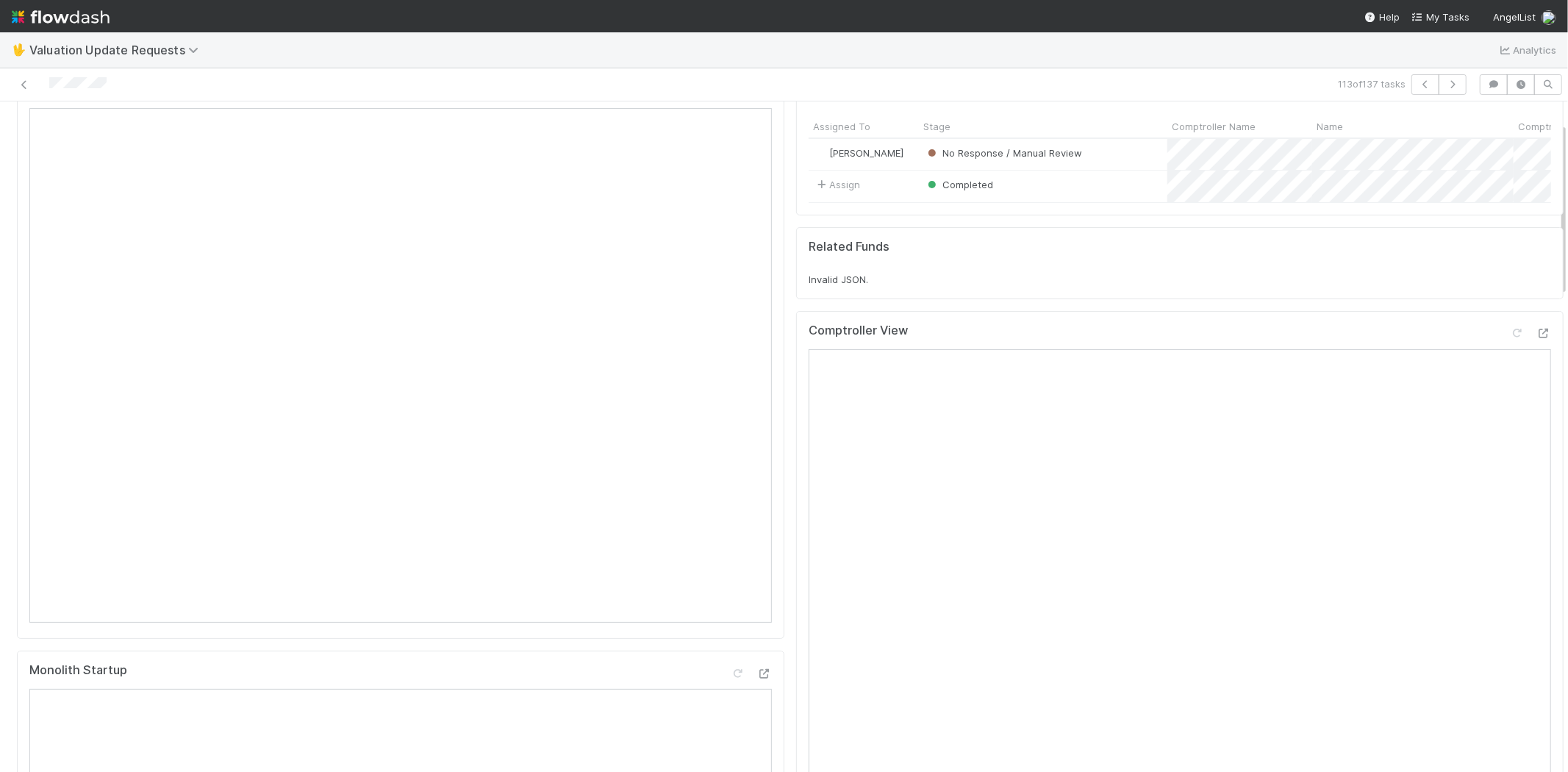
scroll to position [81, 0]
click at [1510, 338] on icon at bounding box center [1516, 332] width 14 height 9
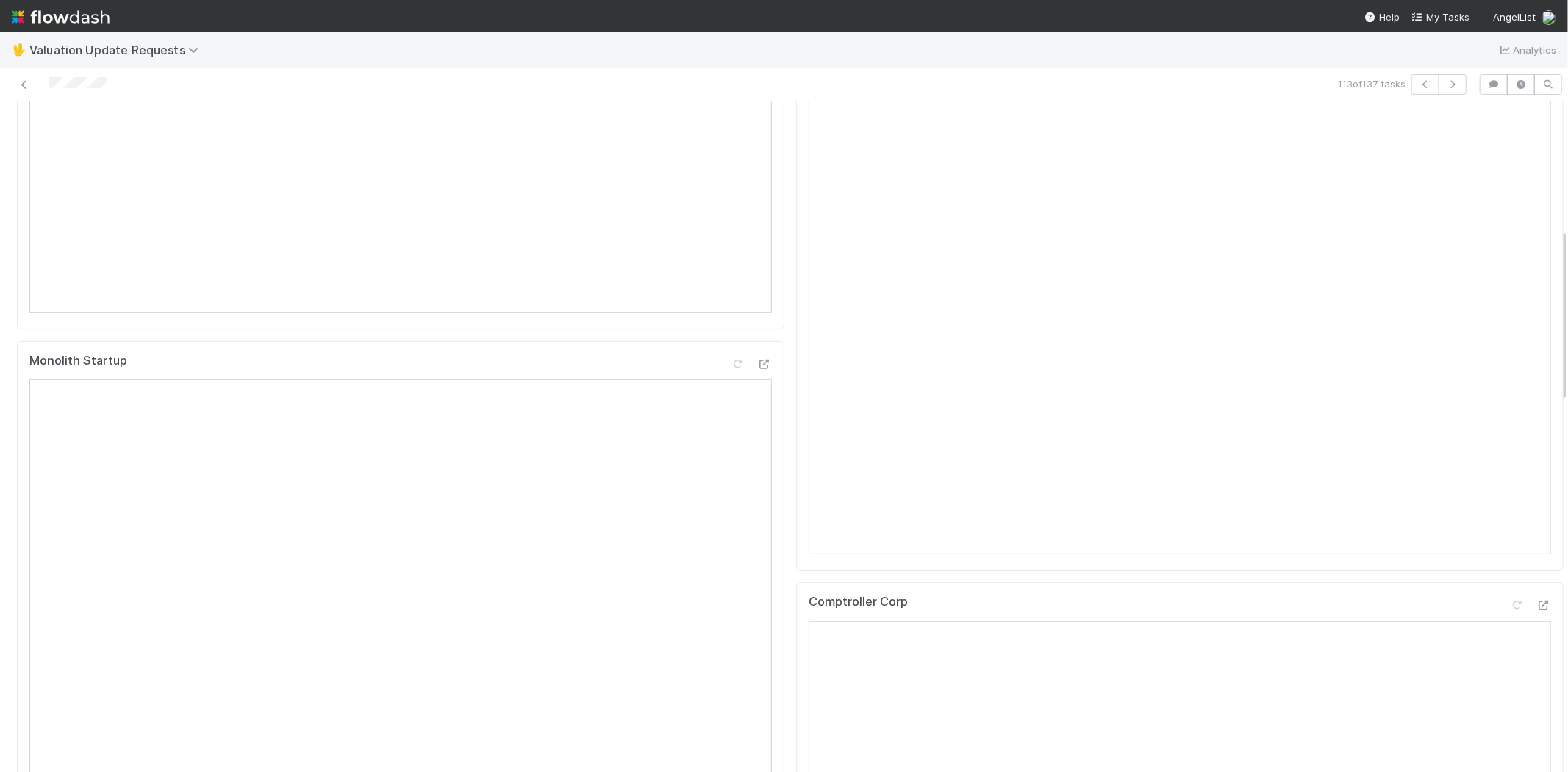
scroll to position [490, 0]
click at [1536, 511] on icon at bounding box center [1543, 505] width 14 height 9
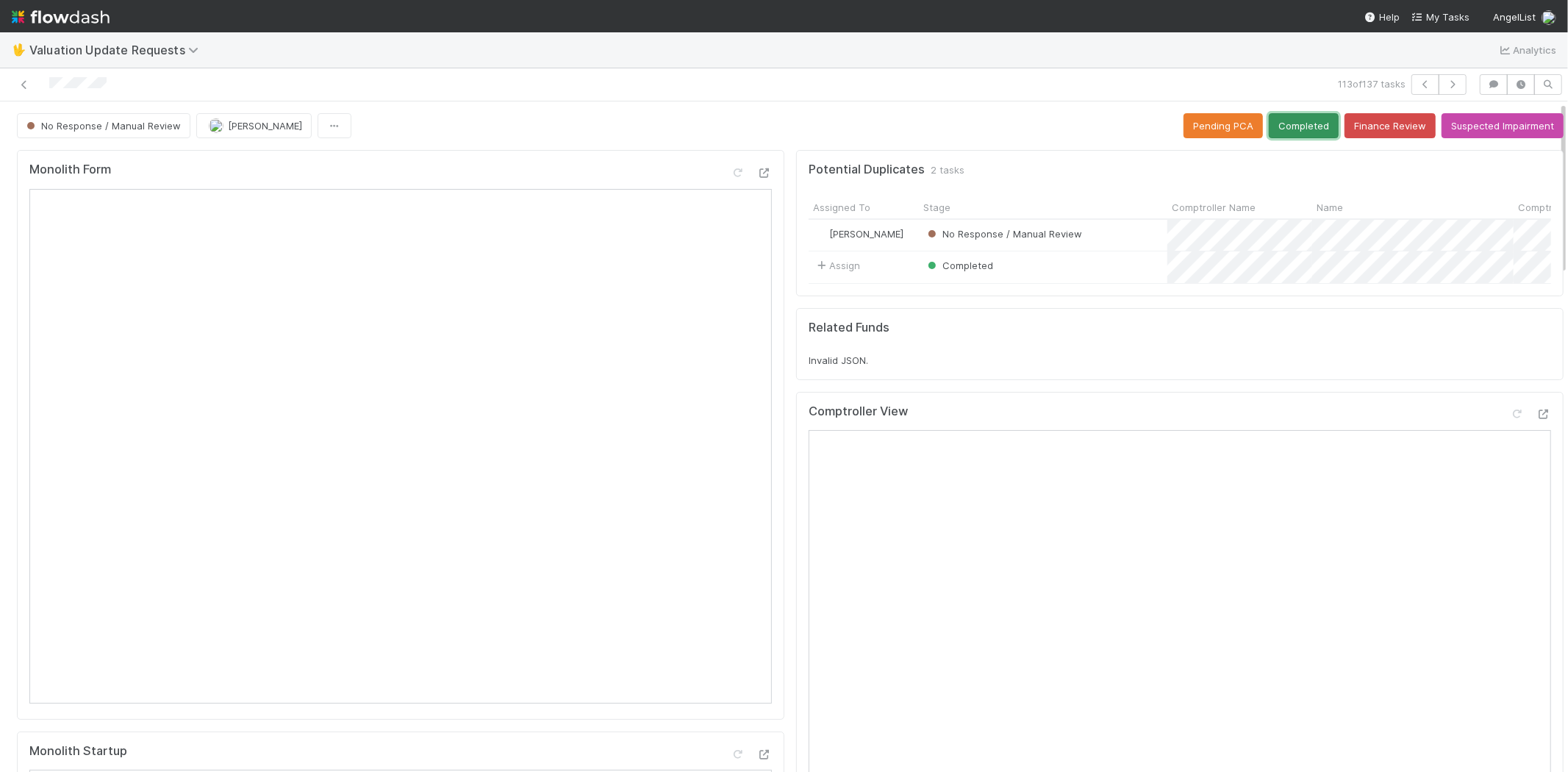
click at [1268, 137] on button "Completed" at bounding box center [1303, 126] width 70 height 25
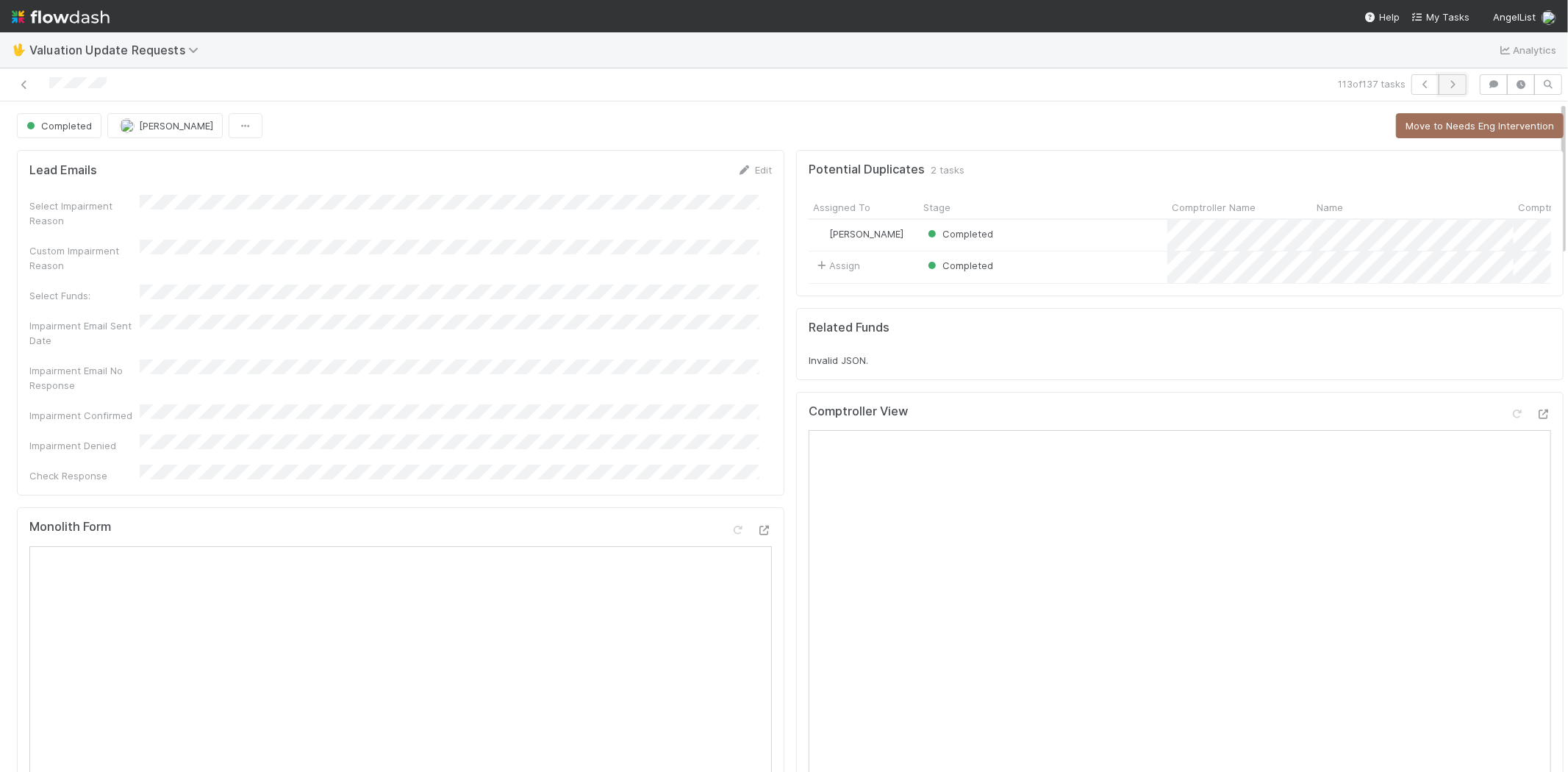
click at [1448, 77] on button "button" at bounding box center [1452, 85] width 28 height 20
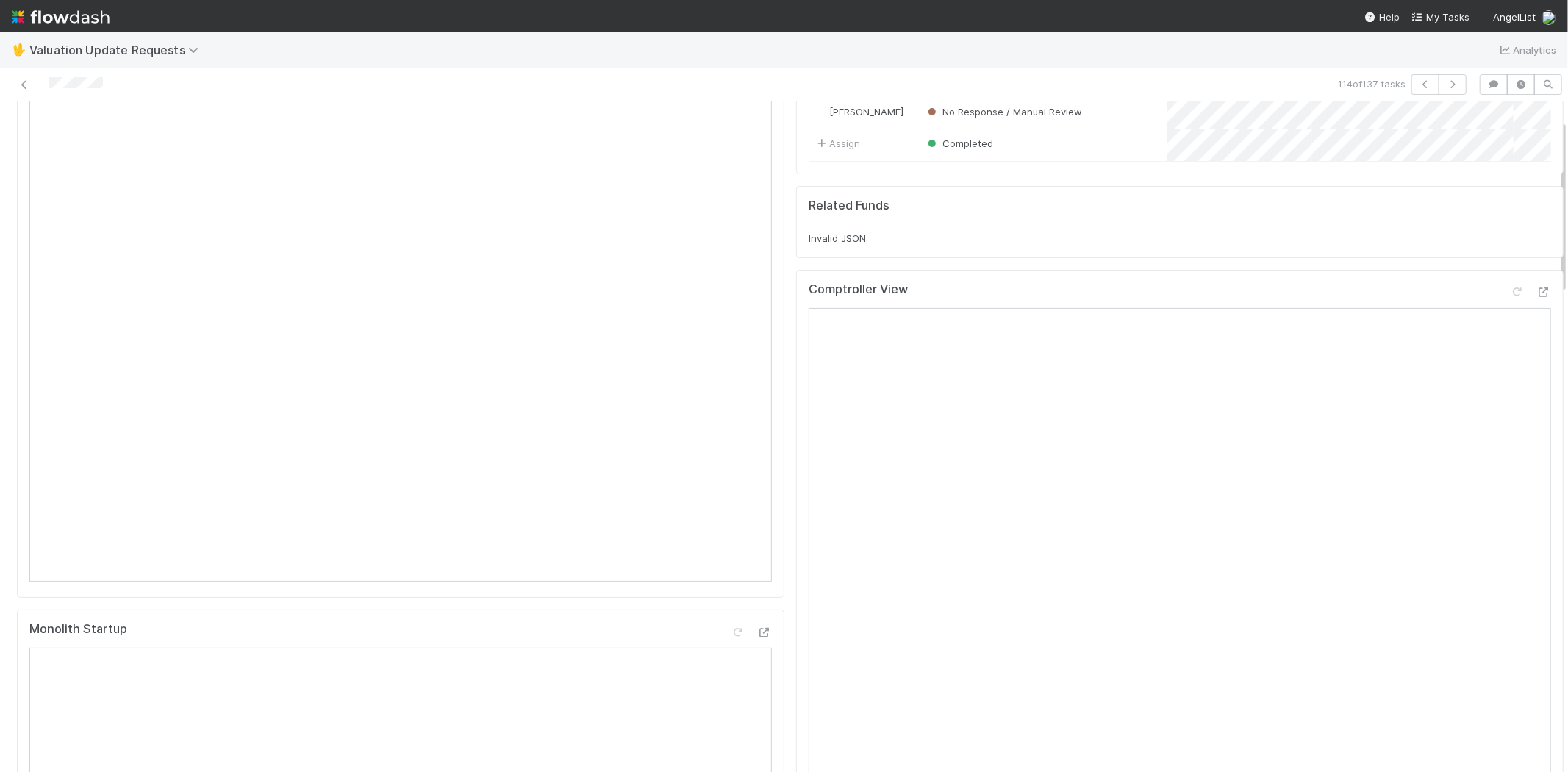
scroll to position [163, 0]
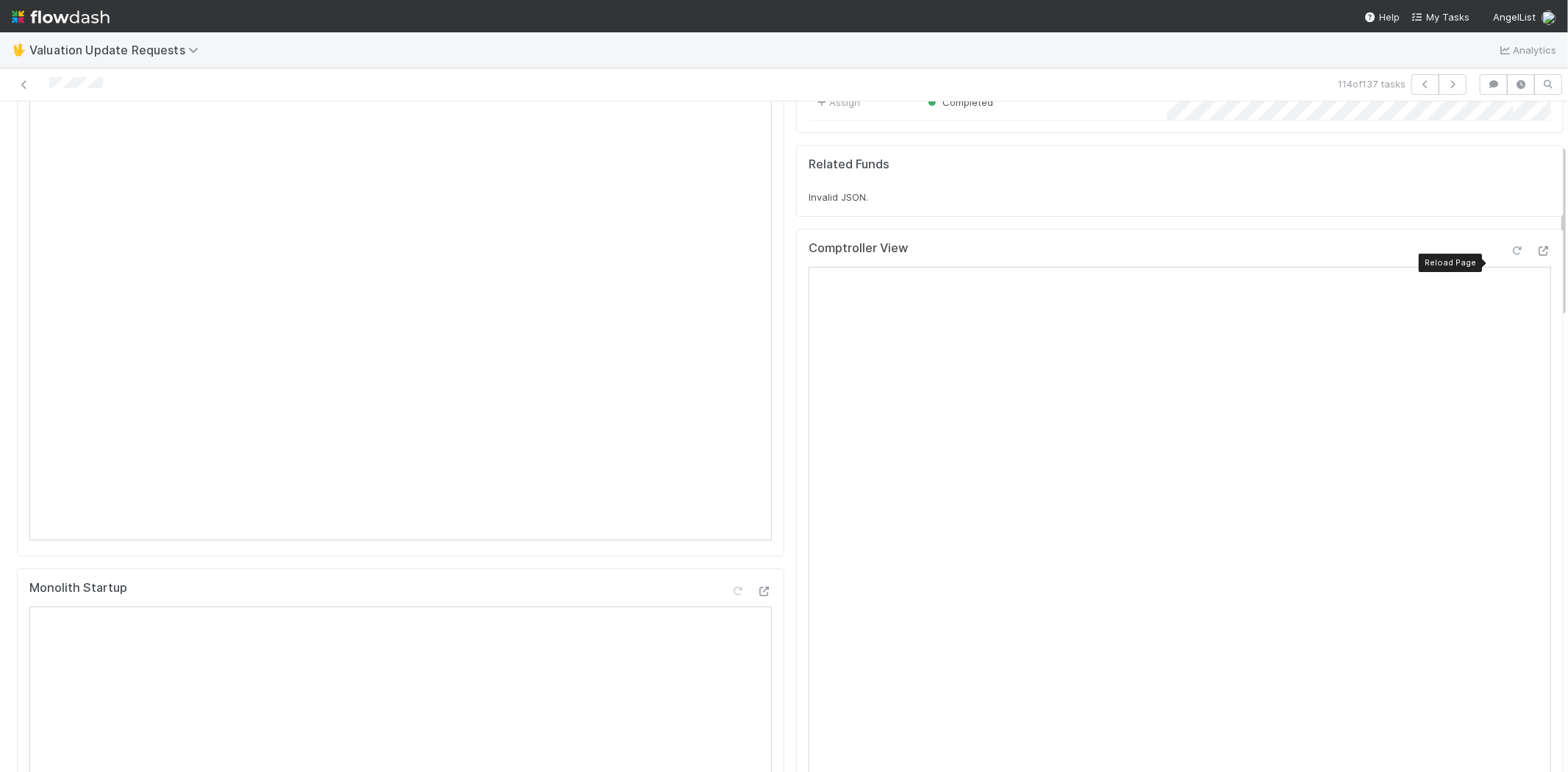
click at [1510, 256] on icon at bounding box center [1516, 251] width 14 height 9
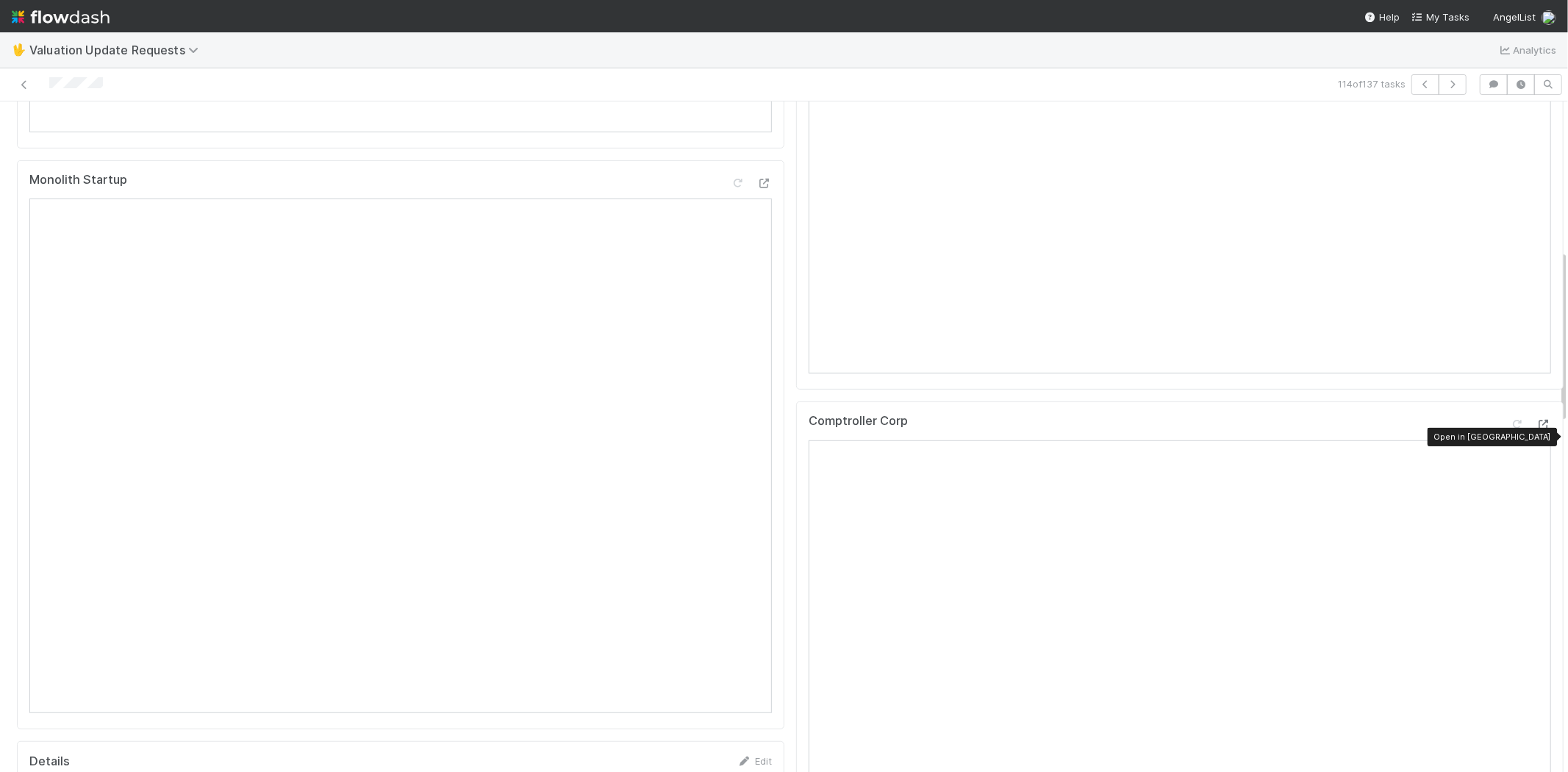
click at [1536, 431] on div at bounding box center [1543, 424] width 14 height 14
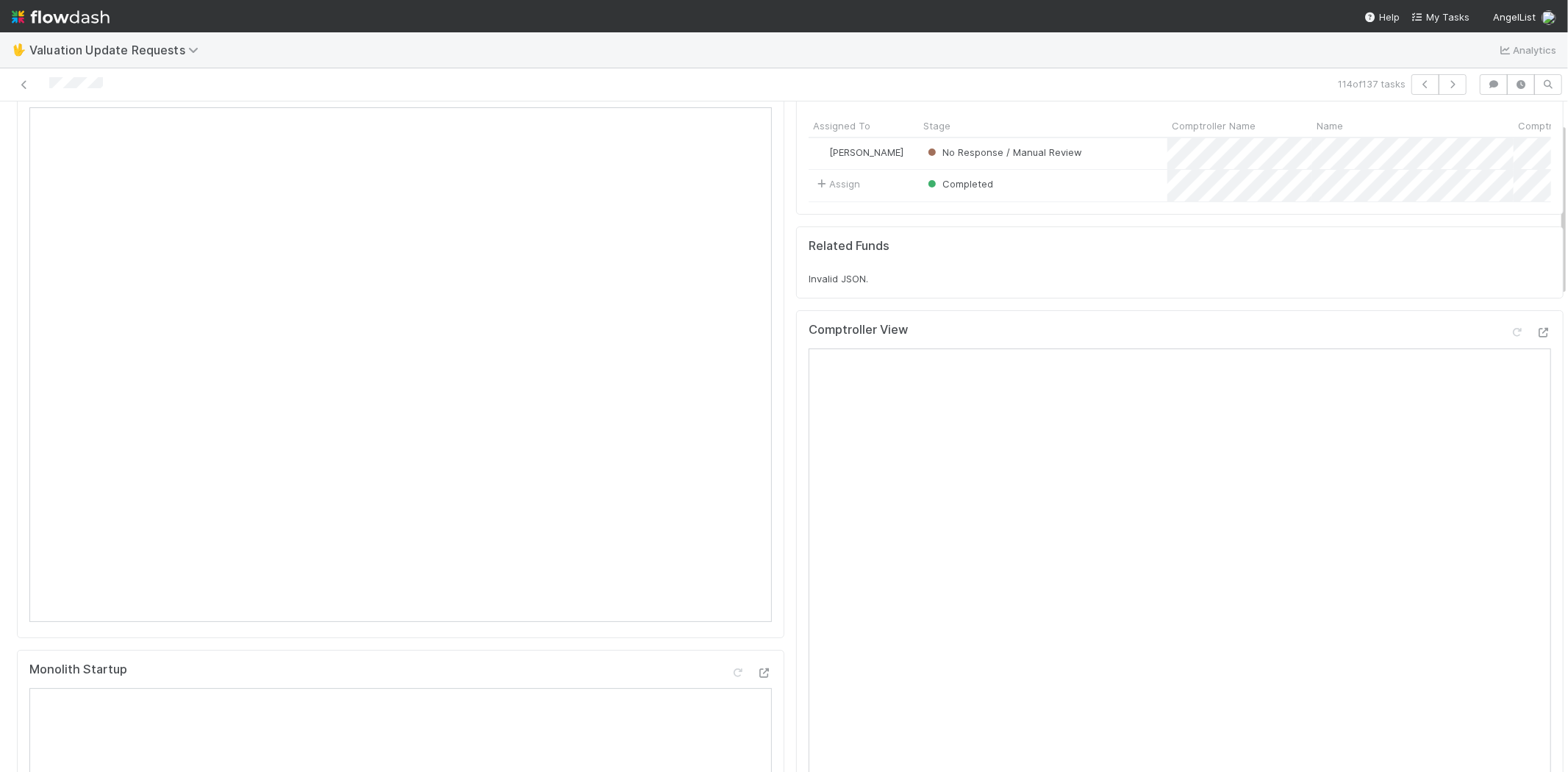
scroll to position [0, 0]
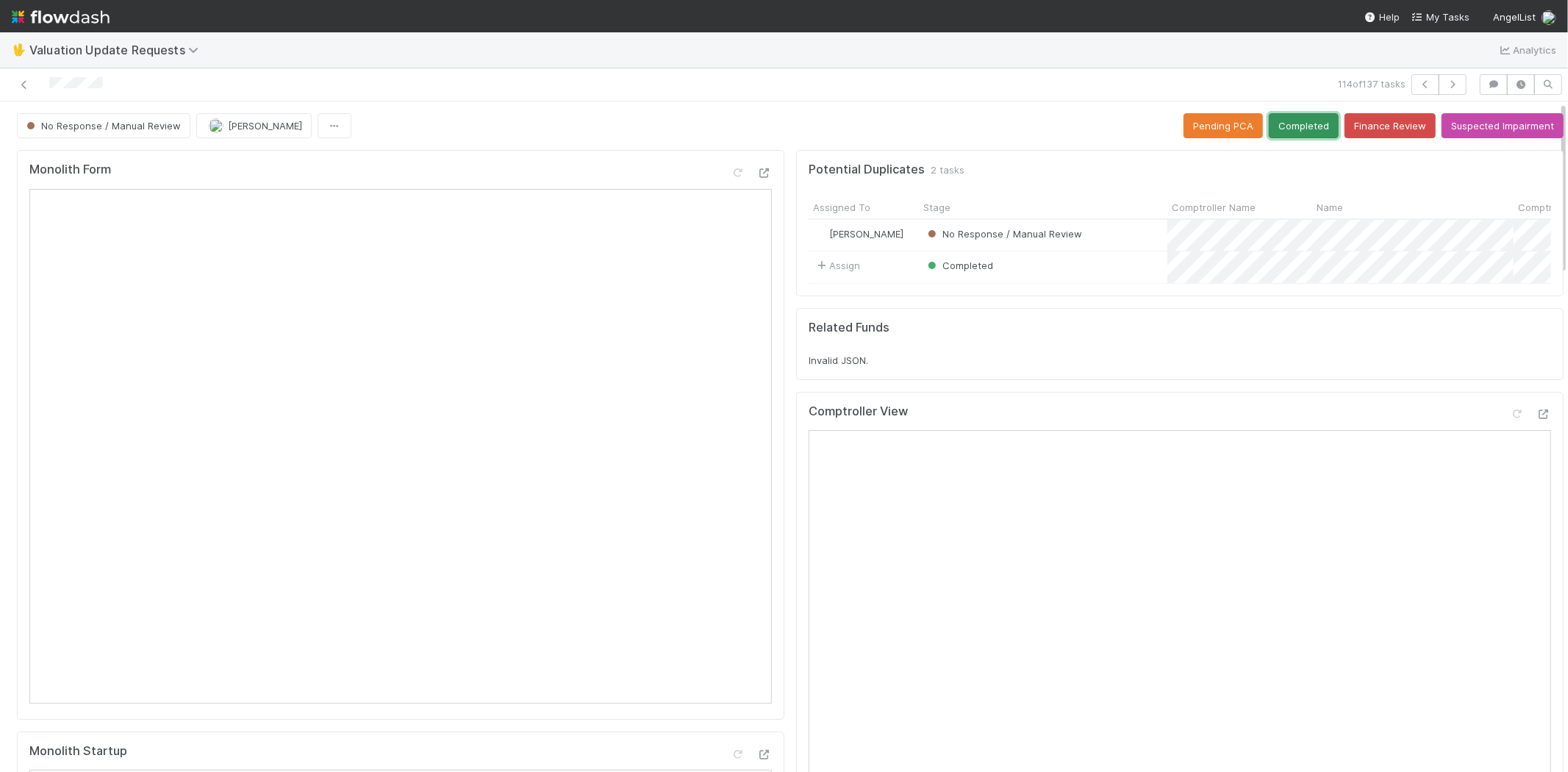
click at [1277, 135] on button "Completed" at bounding box center [1303, 126] width 70 height 25
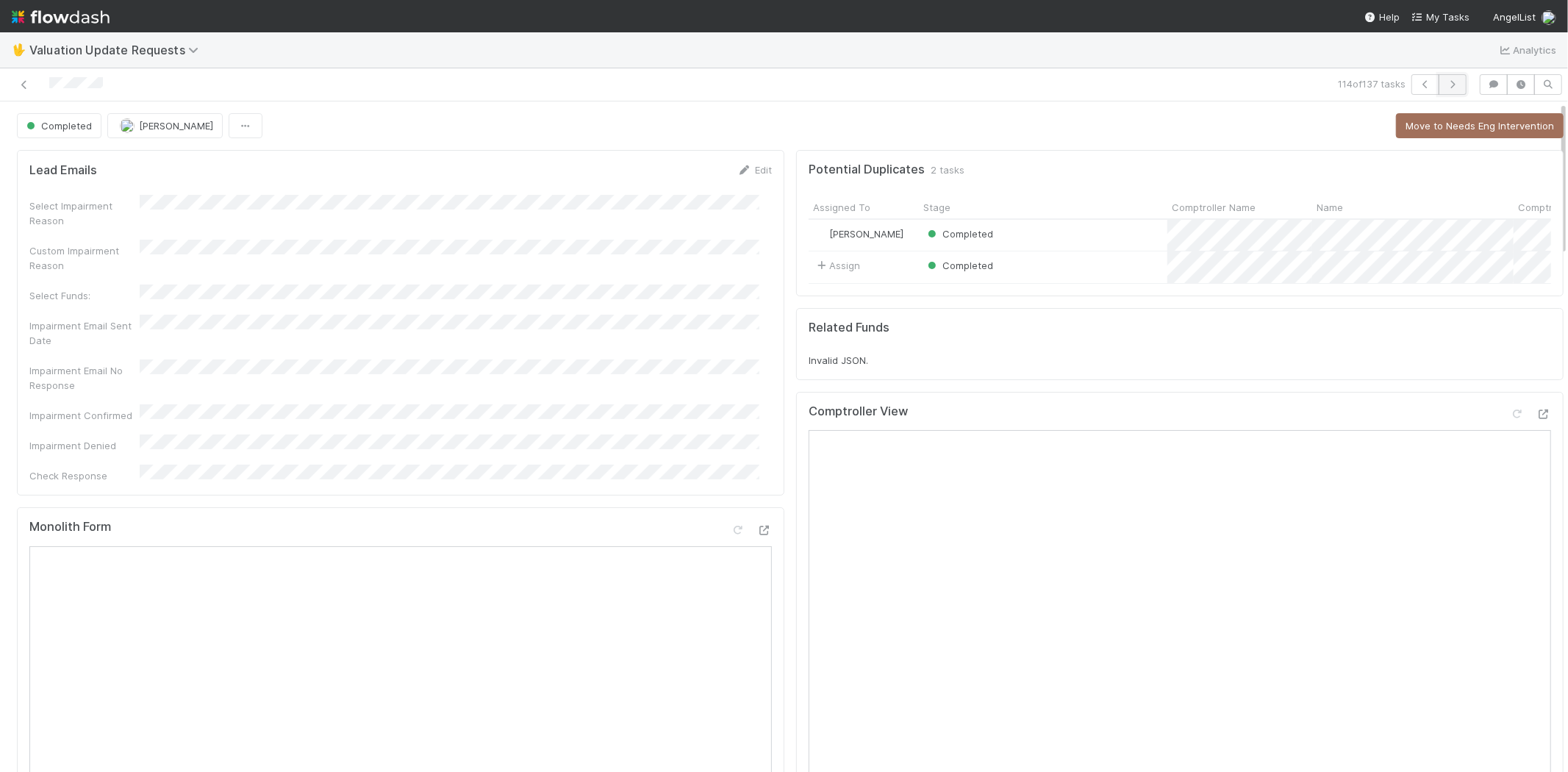
click at [1445, 87] on icon "button" at bounding box center [1452, 85] width 14 height 8
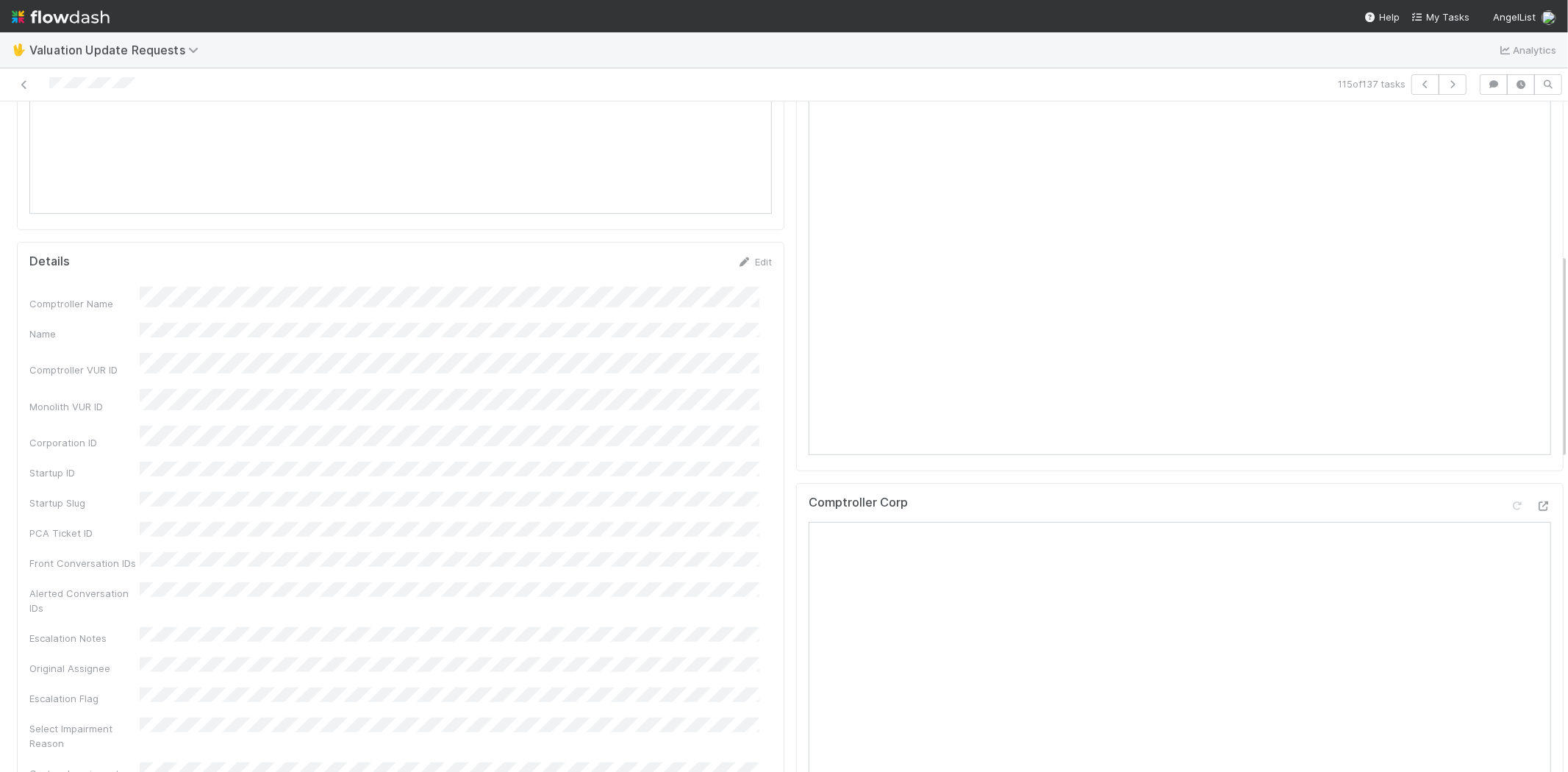
scroll to position [571, 0]
click at [776, 438] on div "Monolith Form Details Edit Comptroller Name Name Comptroller VUR ID Monolith VU…" at bounding box center [400, 649] width 779 height 2153
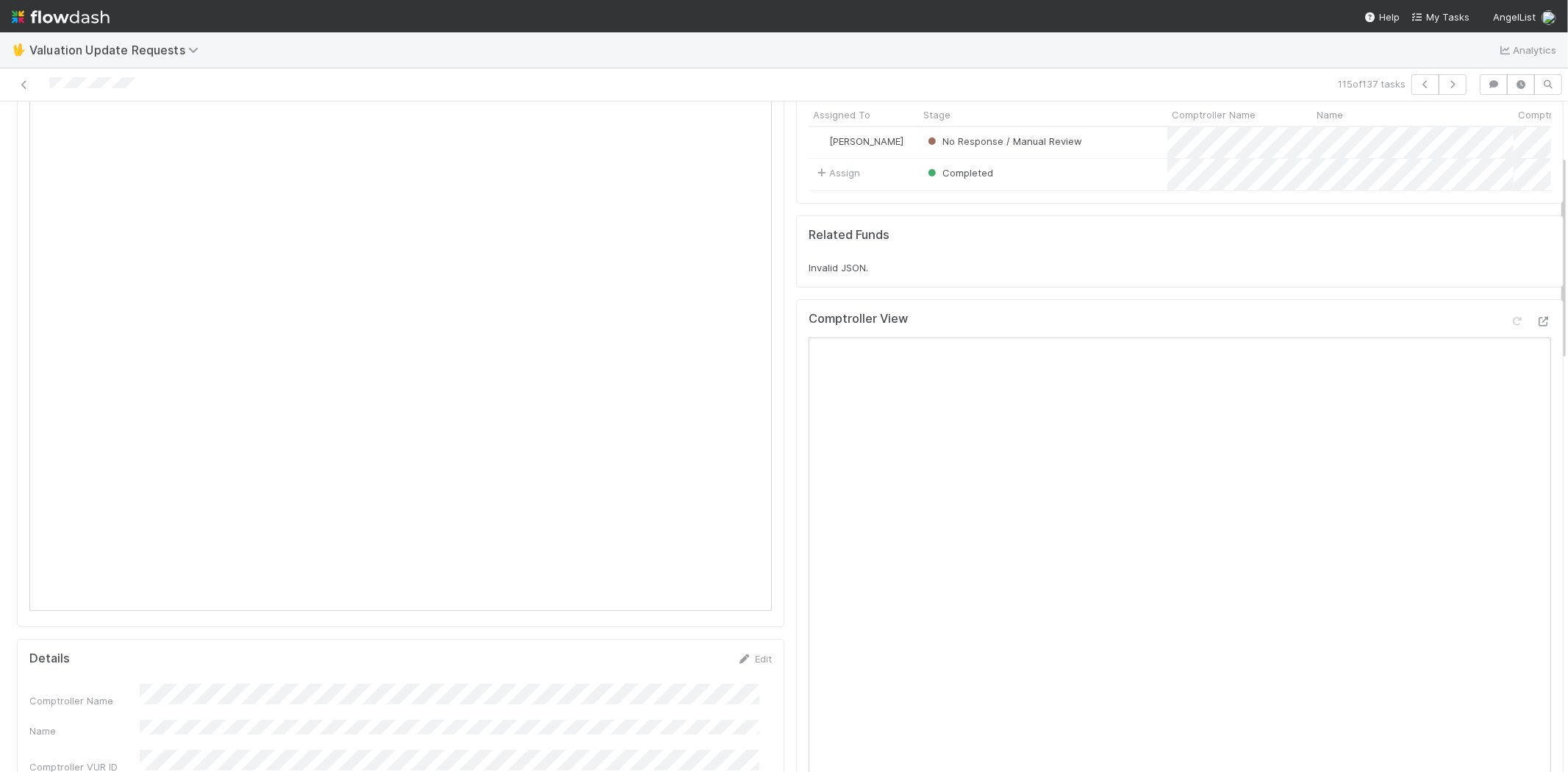
scroll to position [81, 0]
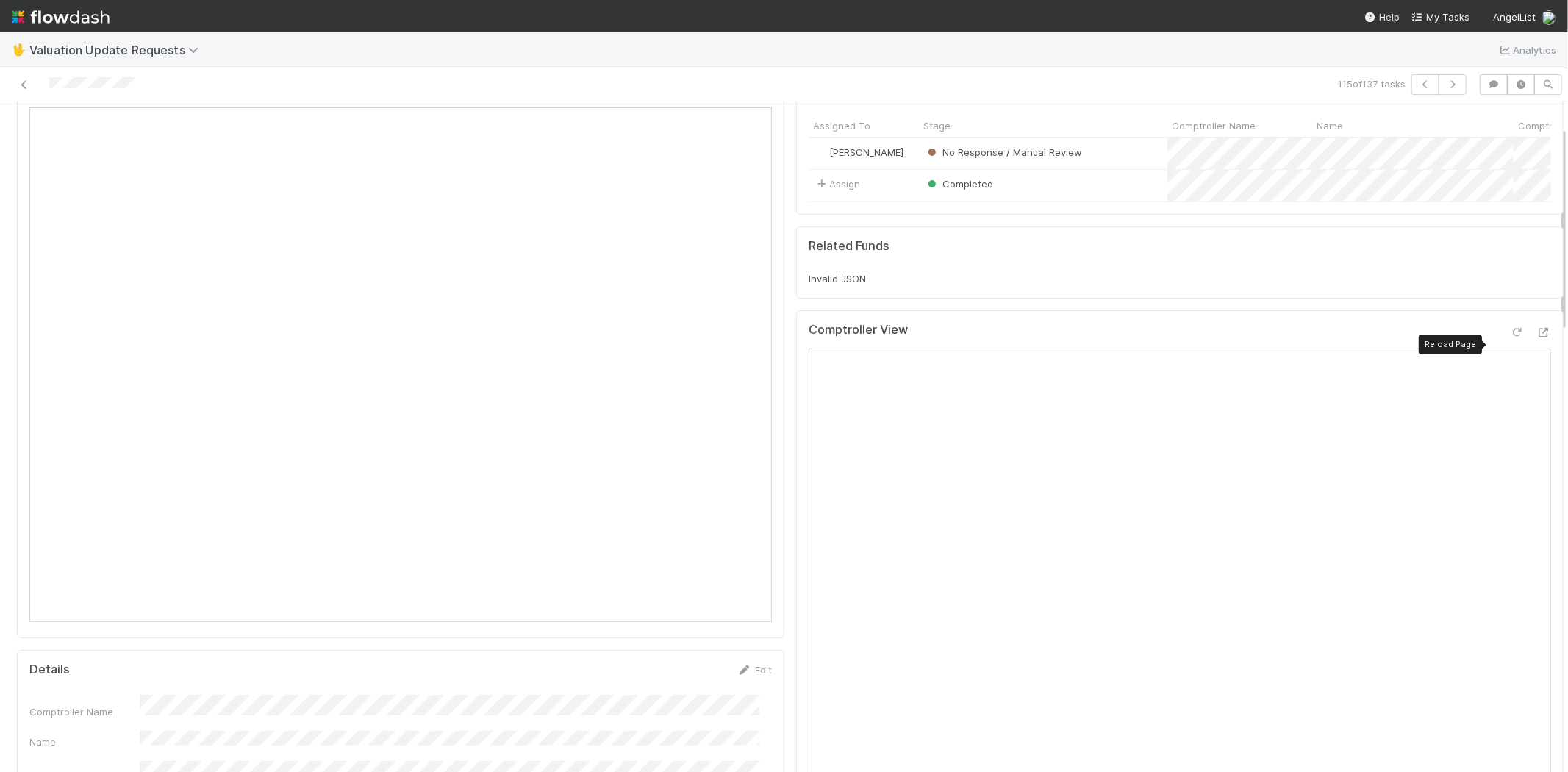
click at [1510, 338] on icon at bounding box center [1516, 332] width 14 height 9
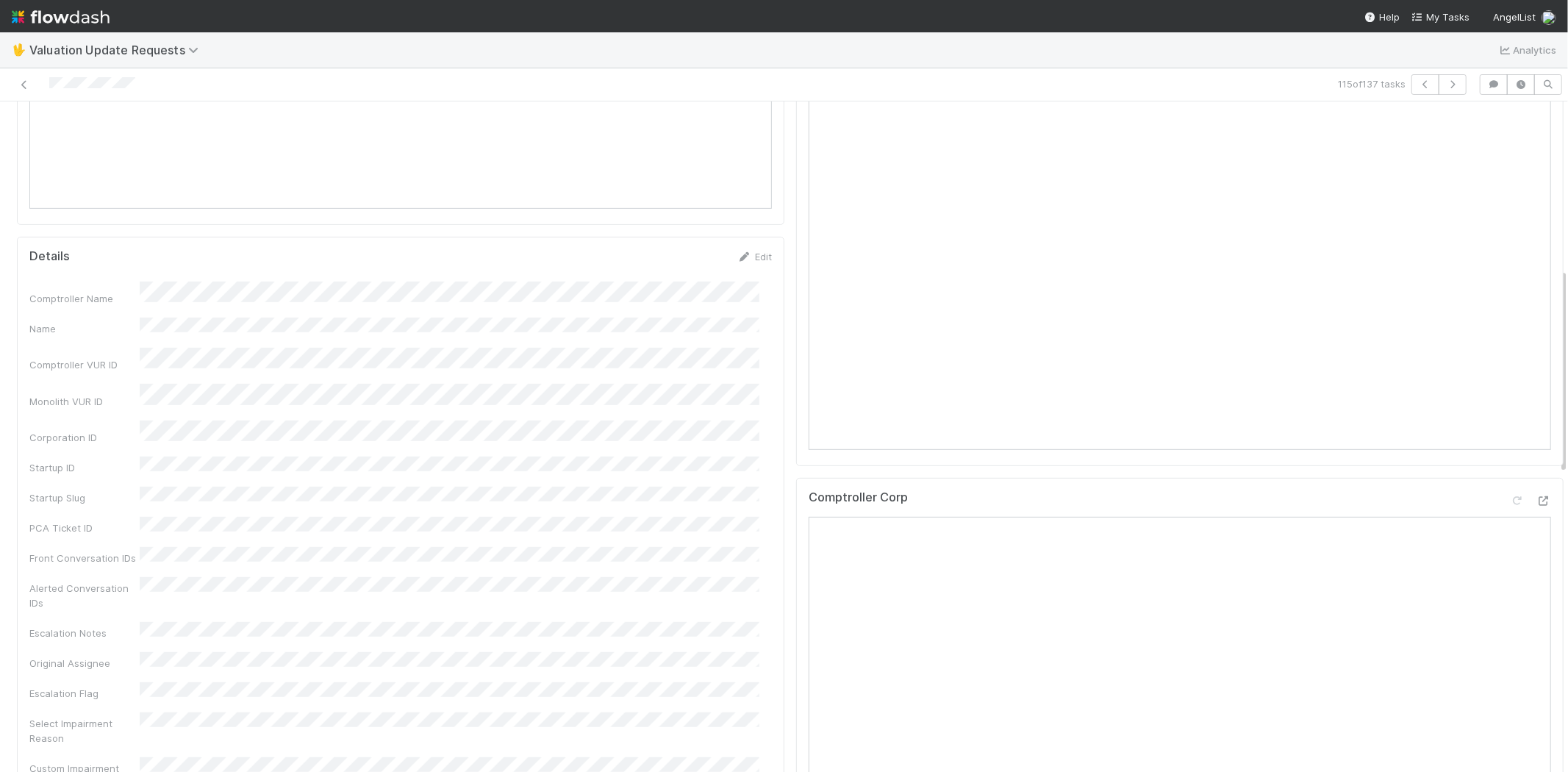
scroll to position [571, 0]
click at [1536, 429] on icon at bounding box center [1543, 424] width 14 height 9
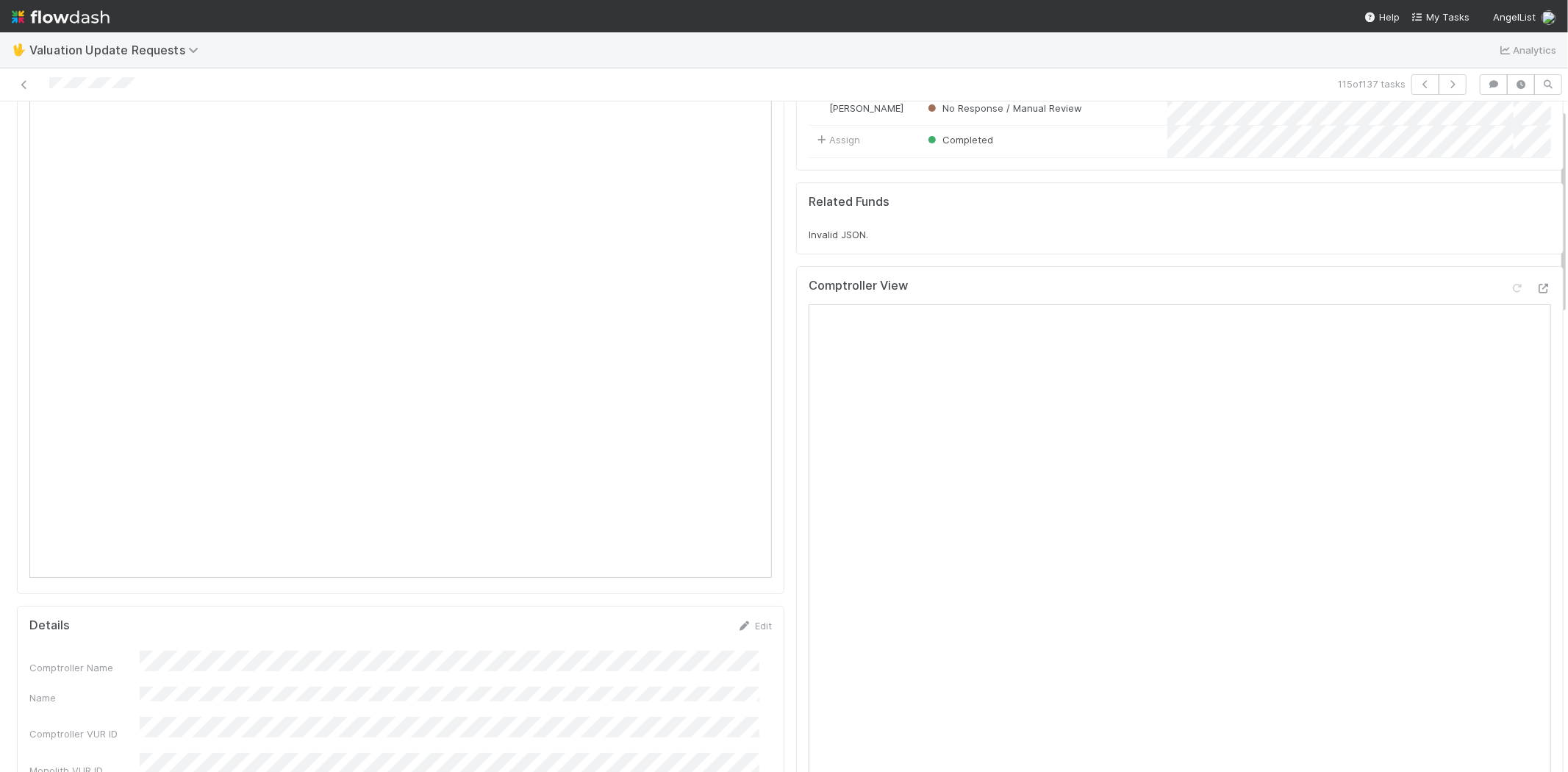
scroll to position [0, 0]
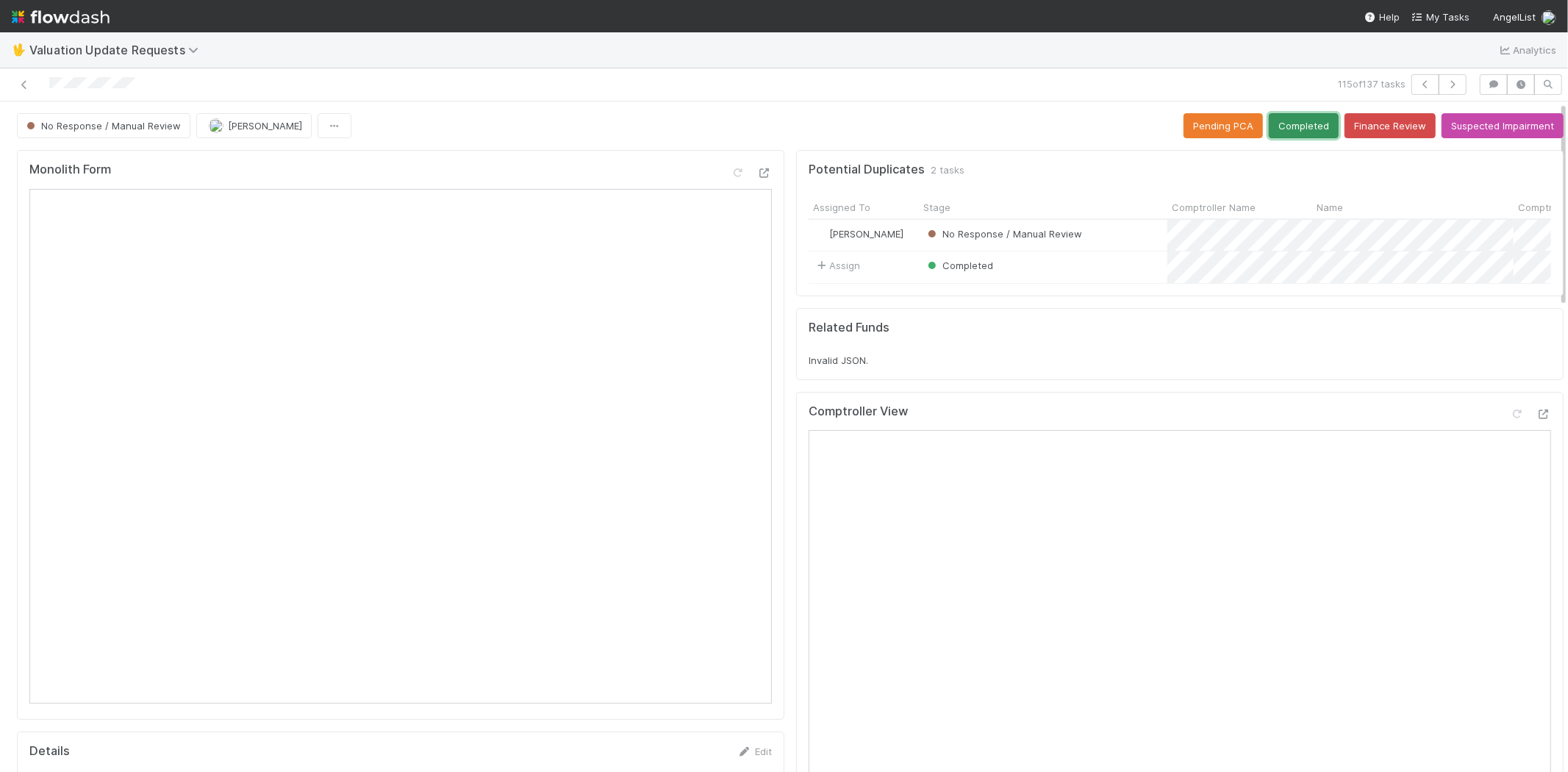
click at [1279, 129] on button "Completed" at bounding box center [1303, 126] width 70 height 25
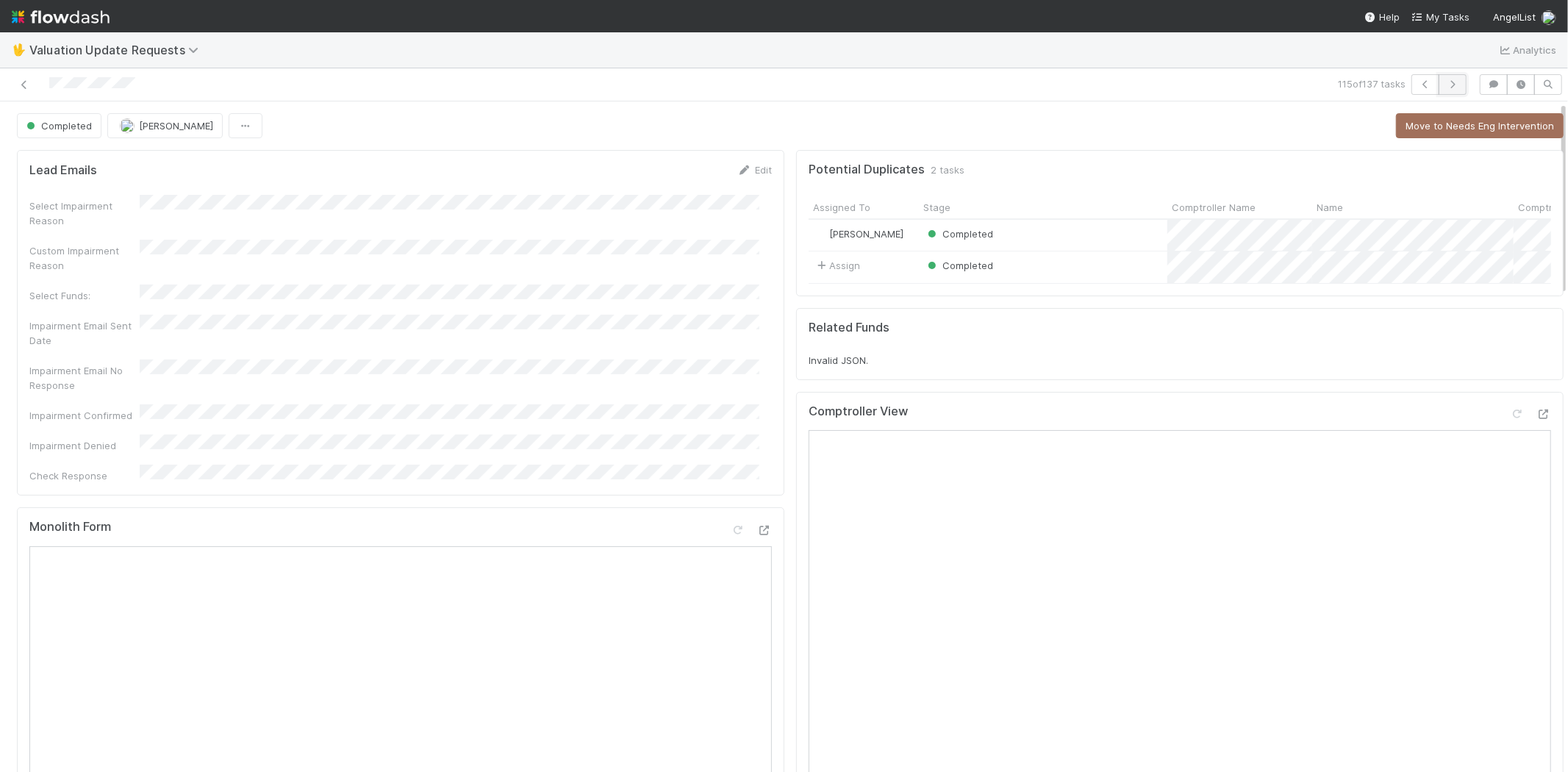
click at [1444, 78] on button "button" at bounding box center [1452, 85] width 28 height 20
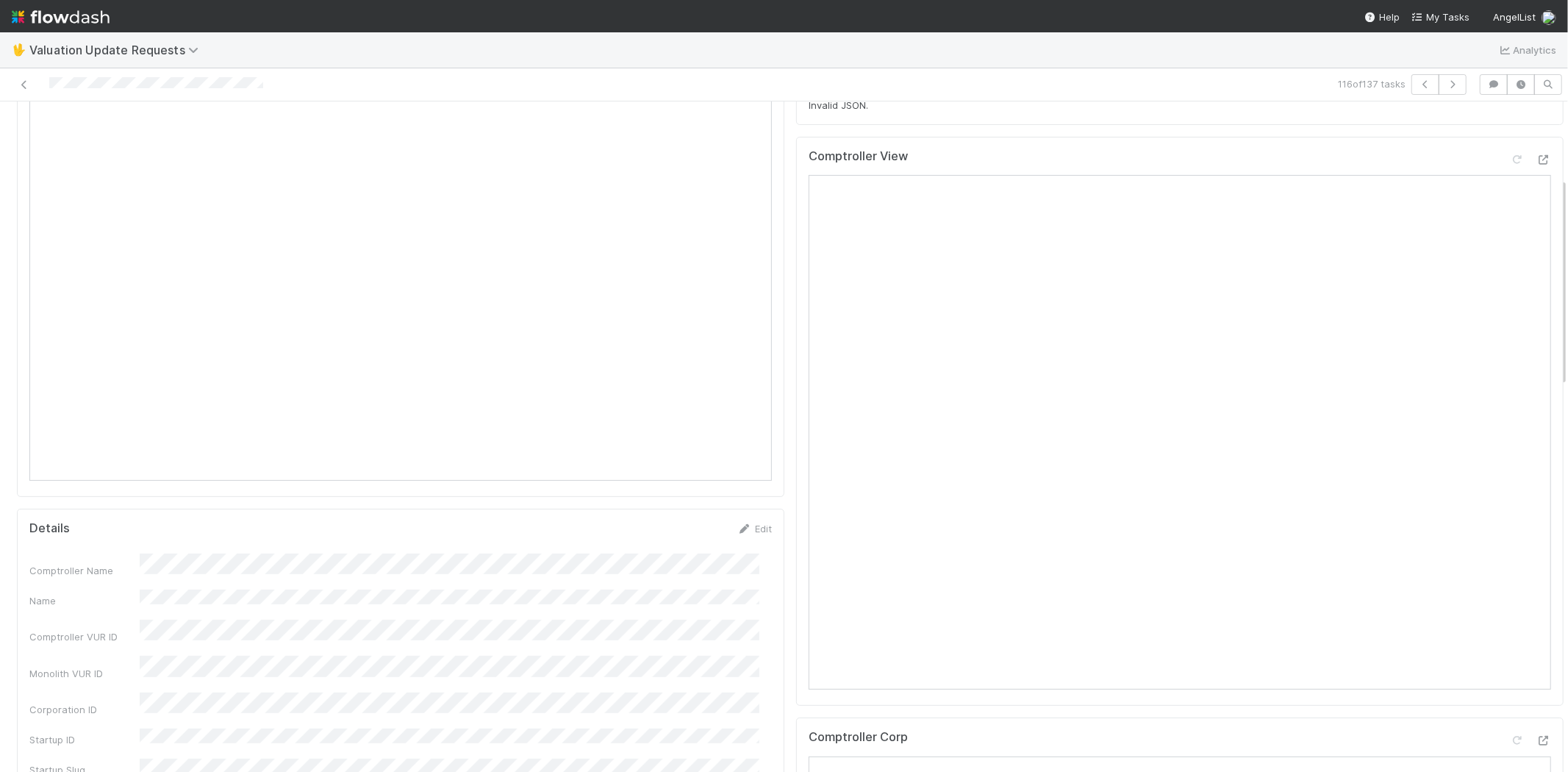
scroll to position [245, 0]
click at [1536, 143] on icon at bounding box center [1543, 137] width 14 height 9
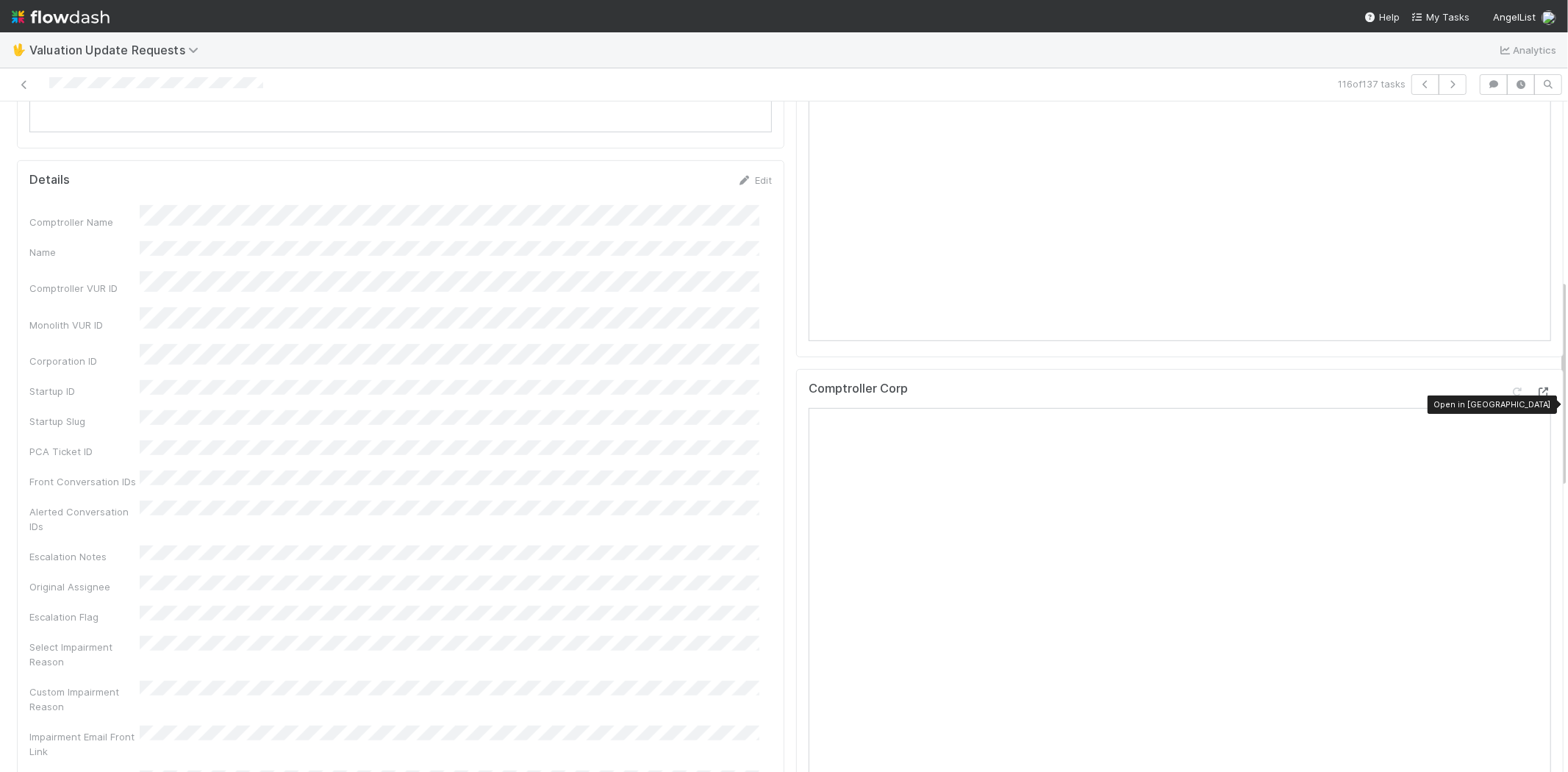
click at [1536, 397] on icon at bounding box center [1543, 392] width 14 height 9
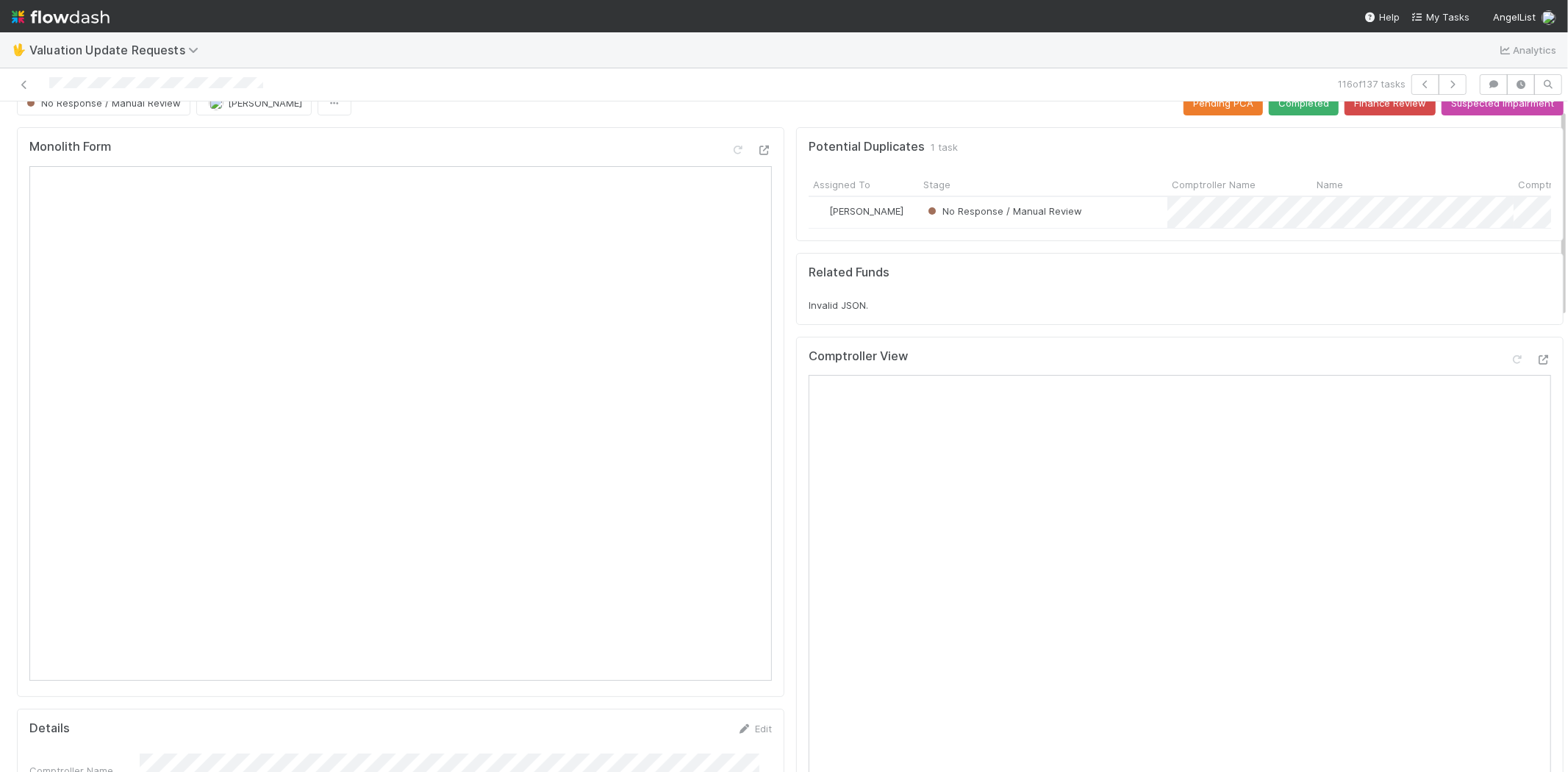
scroll to position [0, 0]
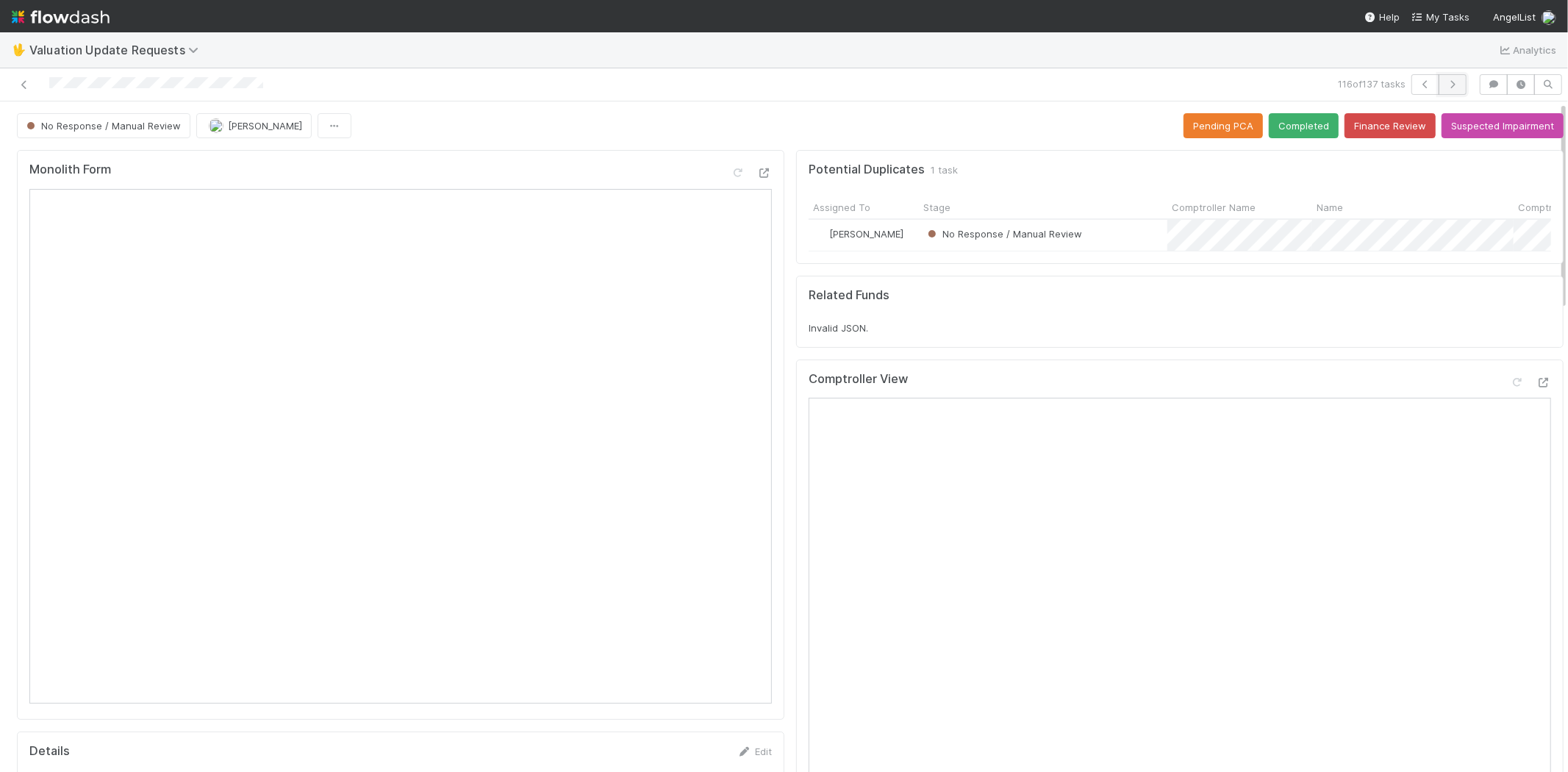
click at [1445, 85] on icon "button" at bounding box center [1452, 85] width 14 height 8
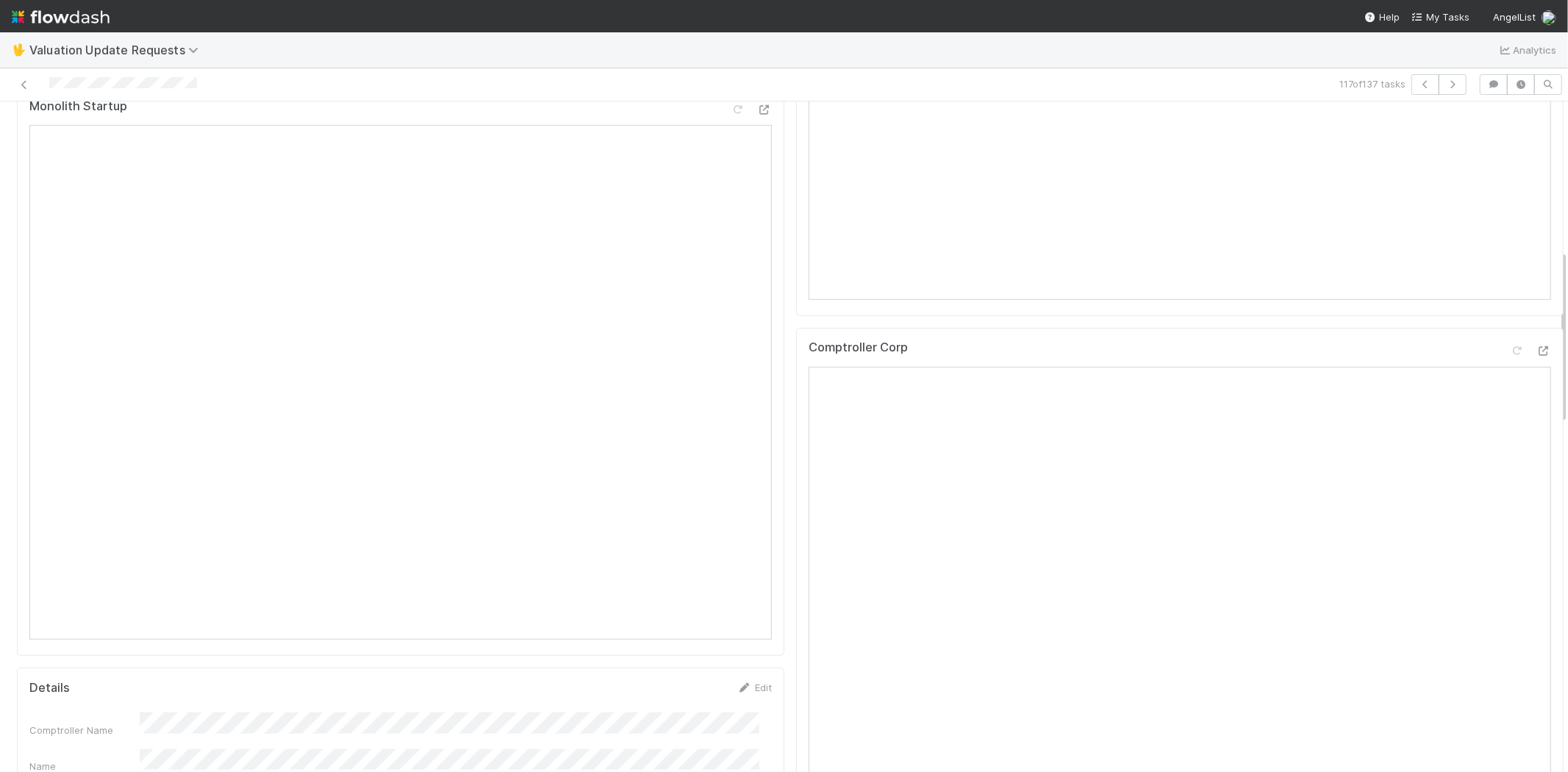
scroll to position [653, 0]
click at [1536, 348] on icon at bounding box center [1543, 343] width 14 height 9
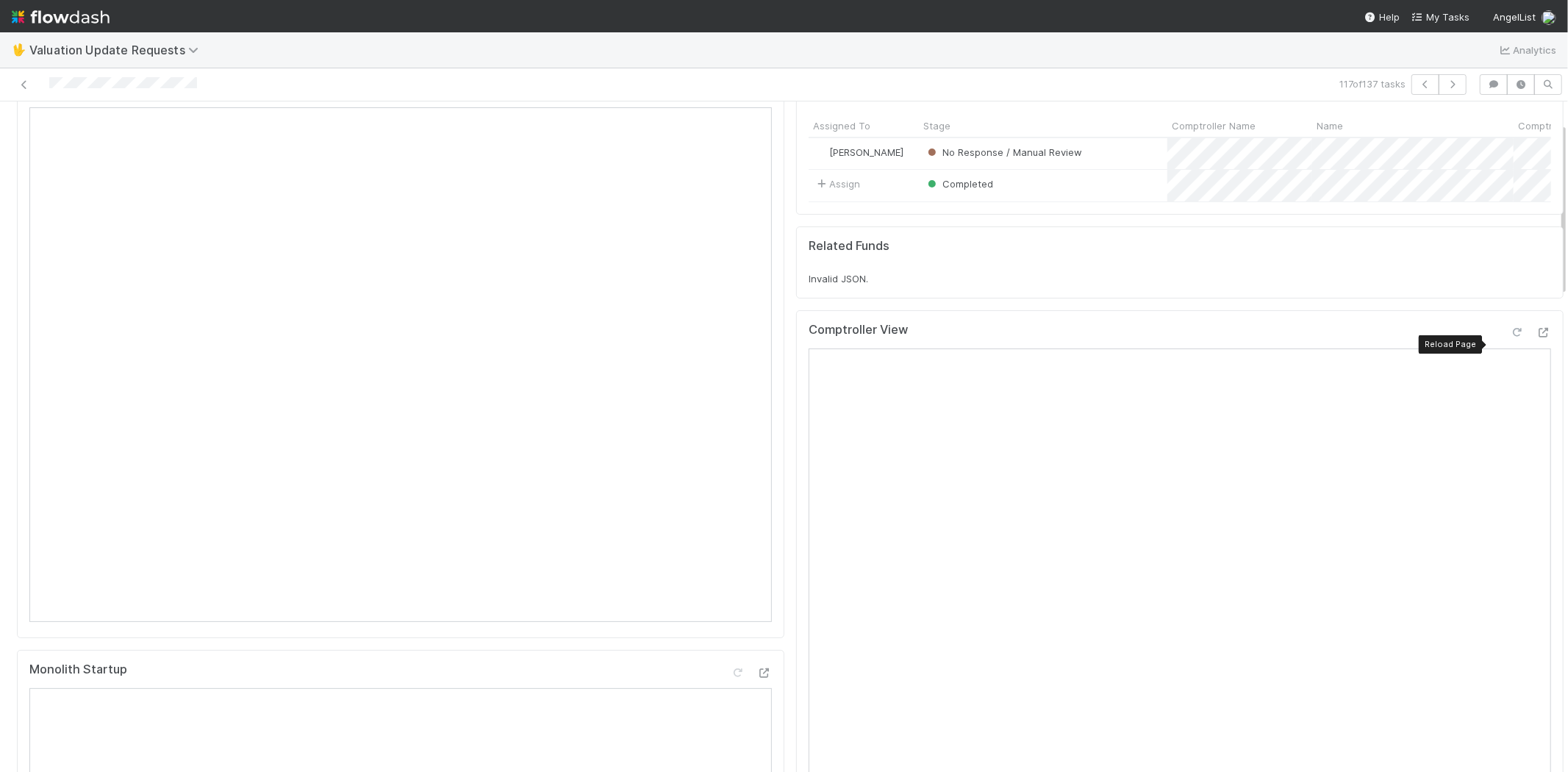
click at [1510, 338] on icon at bounding box center [1516, 332] width 14 height 9
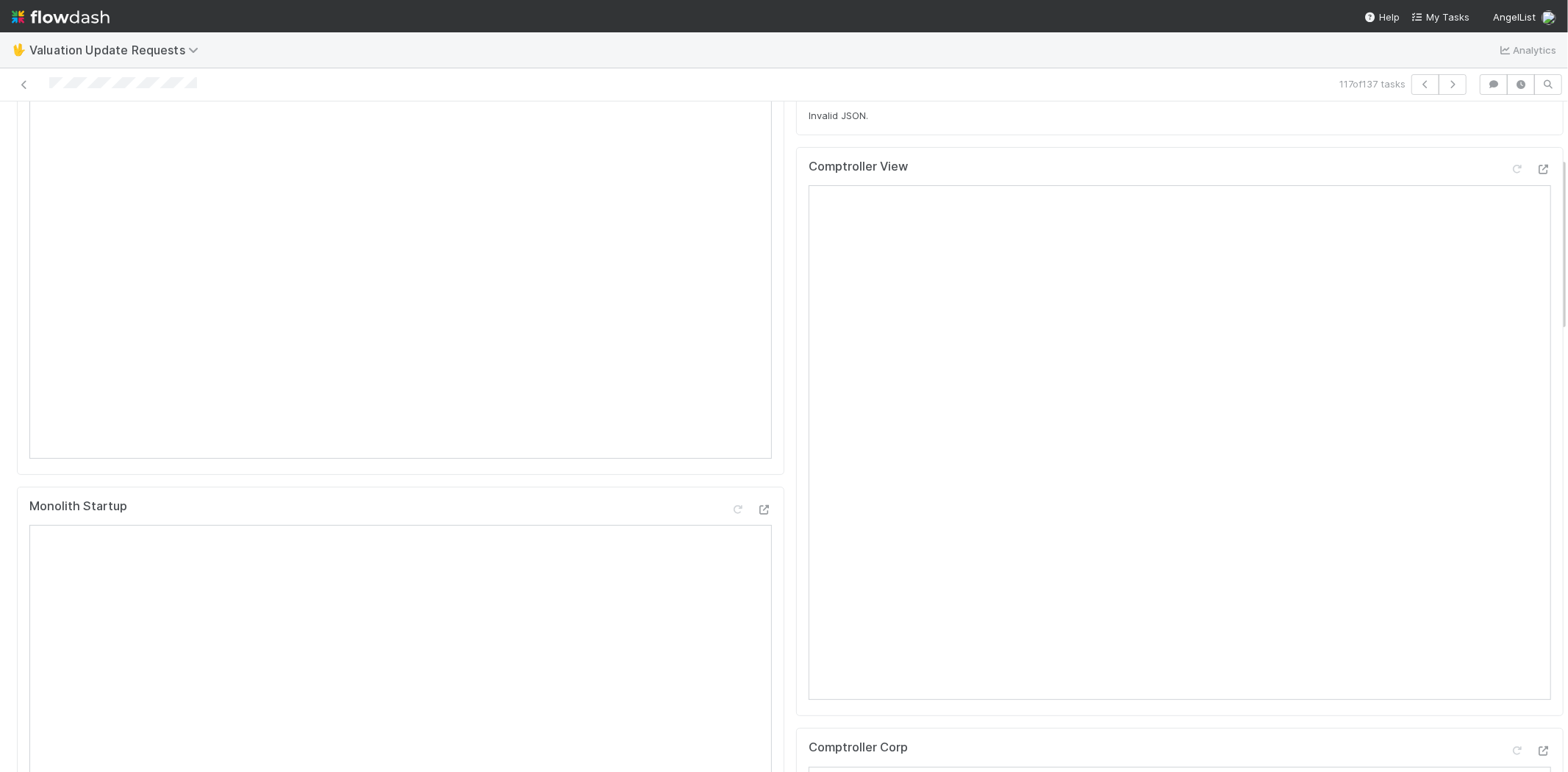
scroll to position [0, 0]
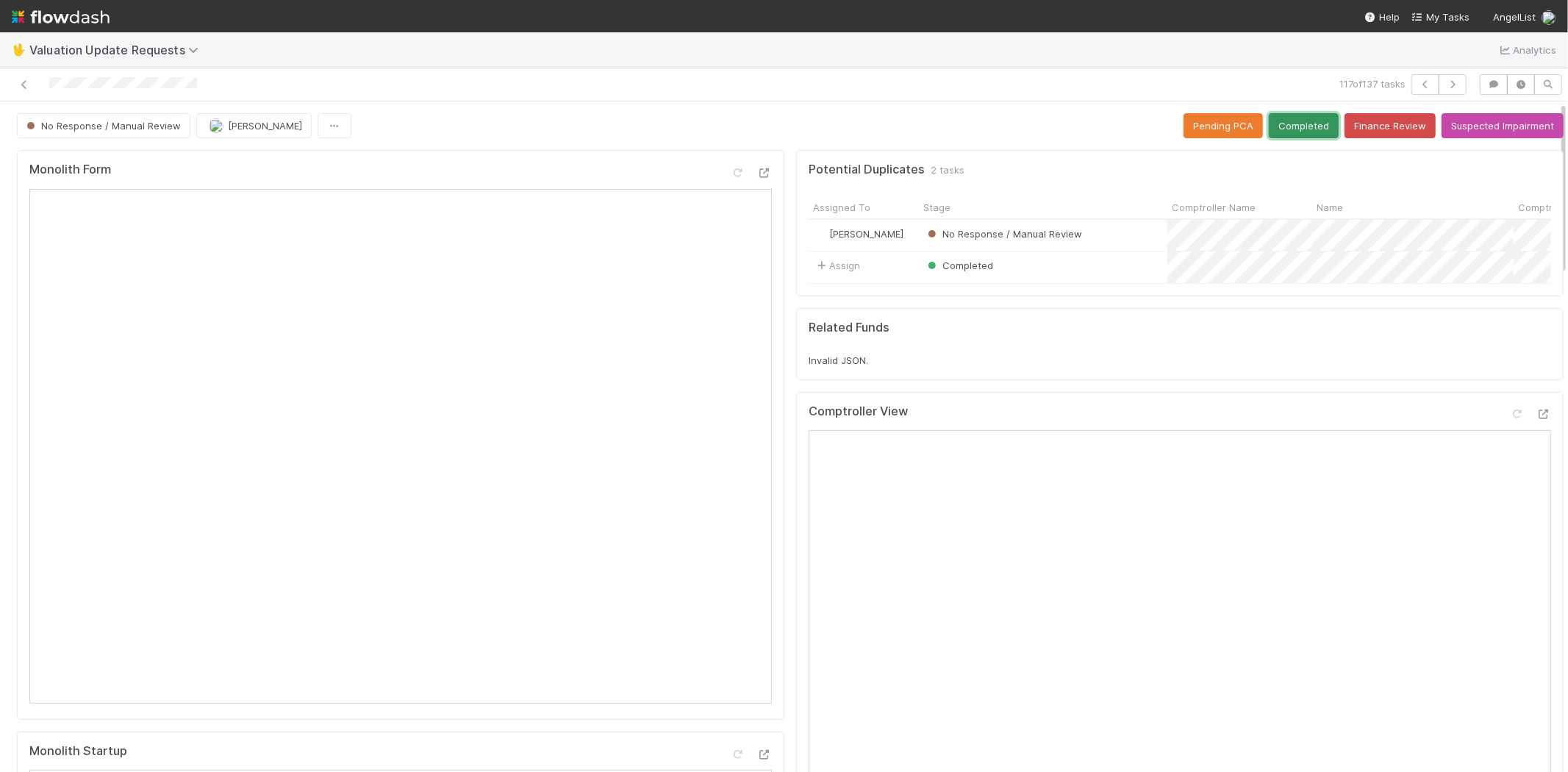
click at [1277, 130] on button "Completed" at bounding box center [1303, 126] width 70 height 25
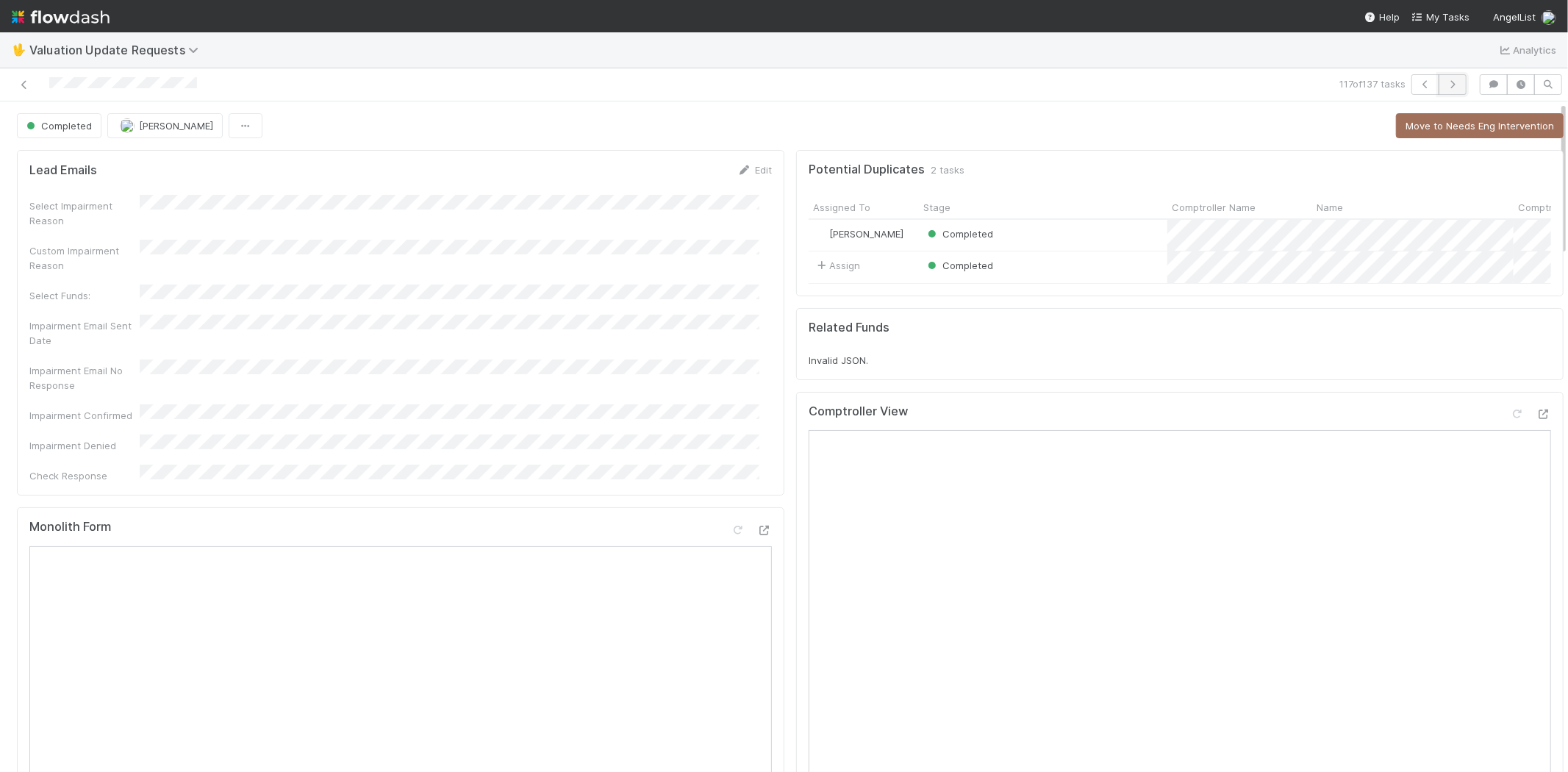
click at [1443, 78] on button "button" at bounding box center [1452, 85] width 28 height 20
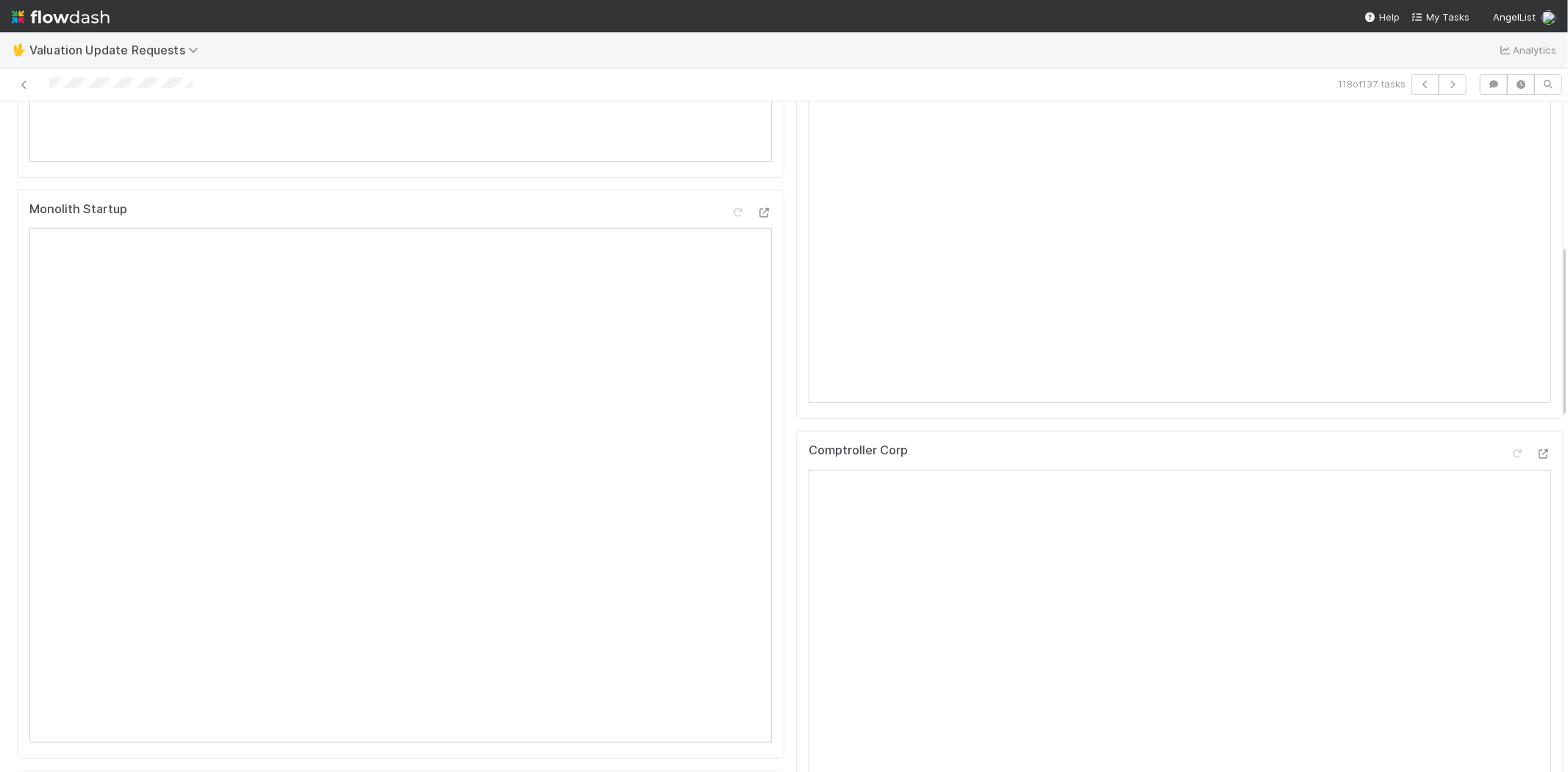
scroll to position [571, 0]
click at [1536, 429] on icon at bounding box center [1543, 424] width 14 height 9
click at [1510, 176] on div at bounding box center [1516, 168] width 14 height 14
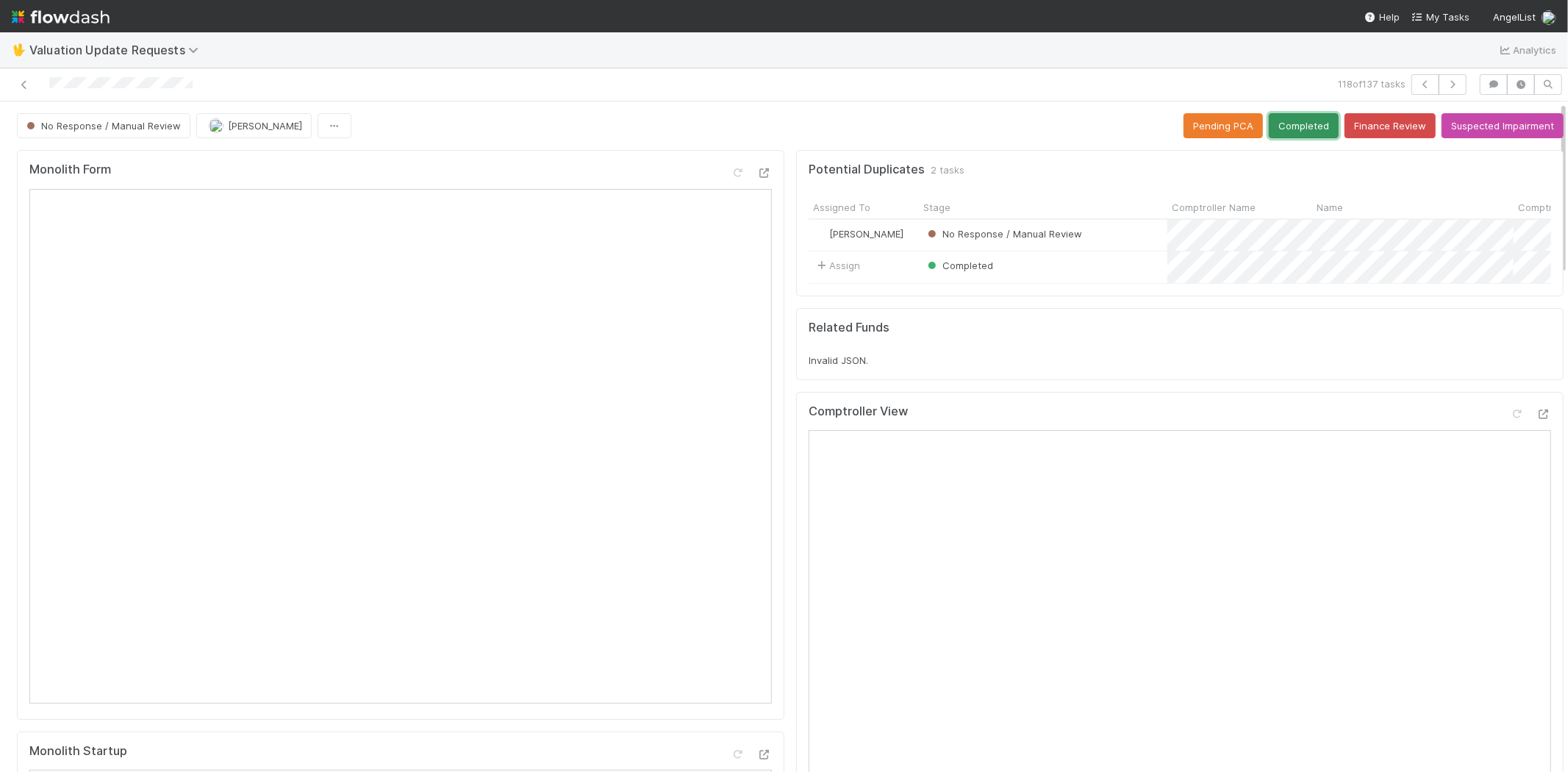
click at [1268, 130] on button "Completed" at bounding box center [1303, 126] width 70 height 25
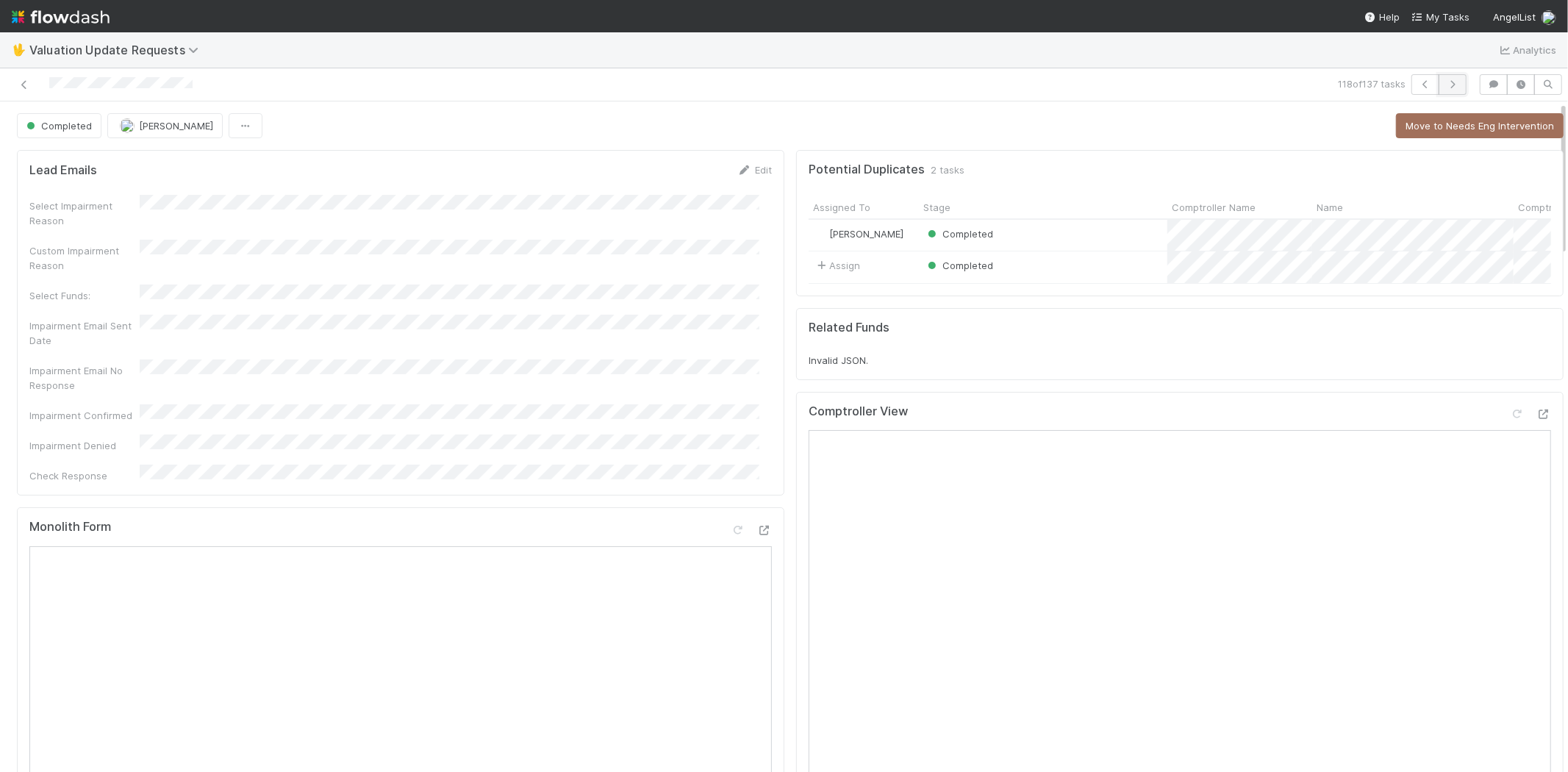
click at [1449, 80] on button "button" at bounding box center [1452, 85] width 28 height 20
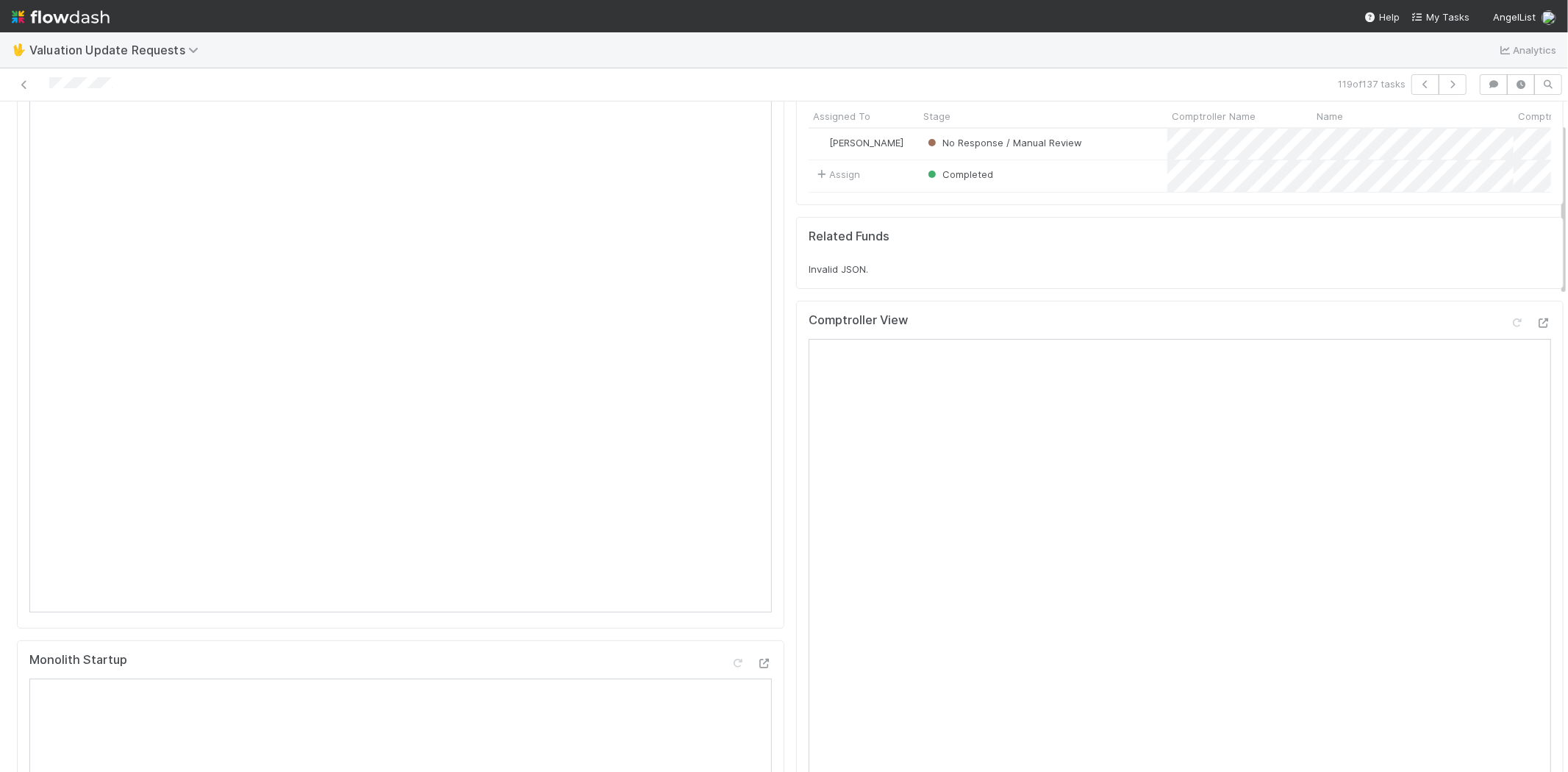
scroll to position [81, 0]
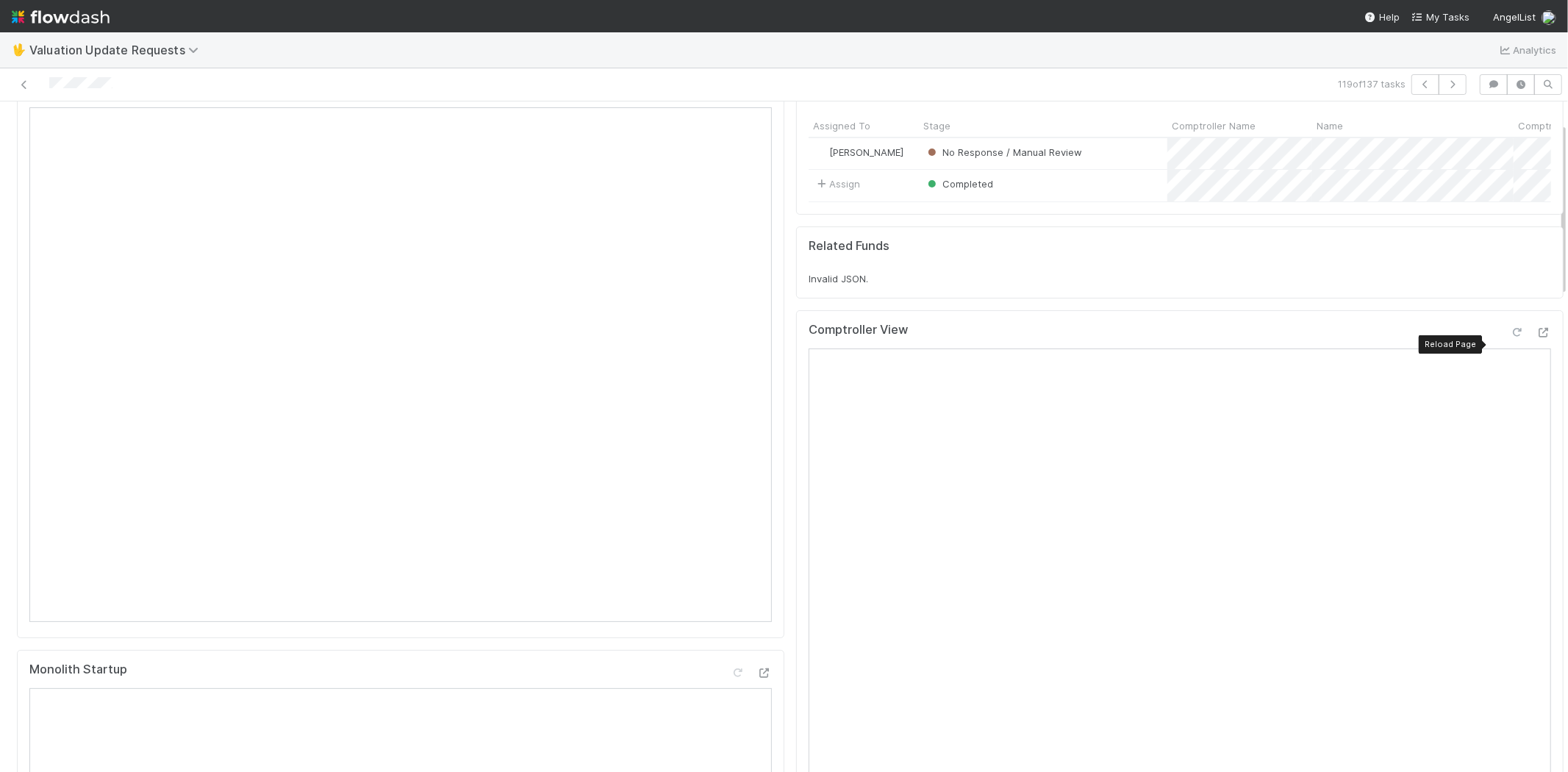
click at [1510, 338] on icon at bounding box center [1516, 332] width 14 height 9
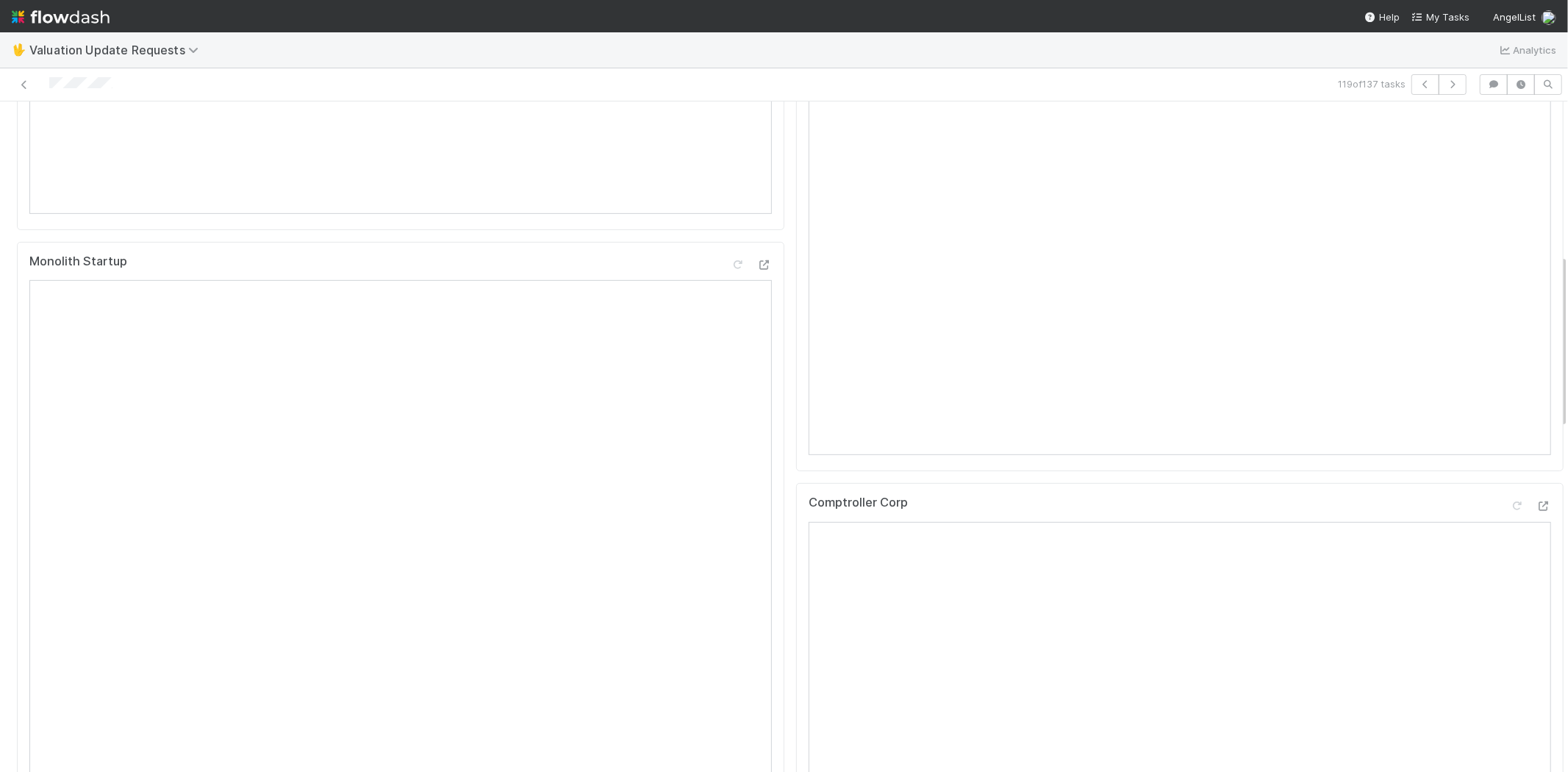
scroll to position [653, 0]
click at [1536, 348] on div at bounding box center [1543, 342] width 14 height 14
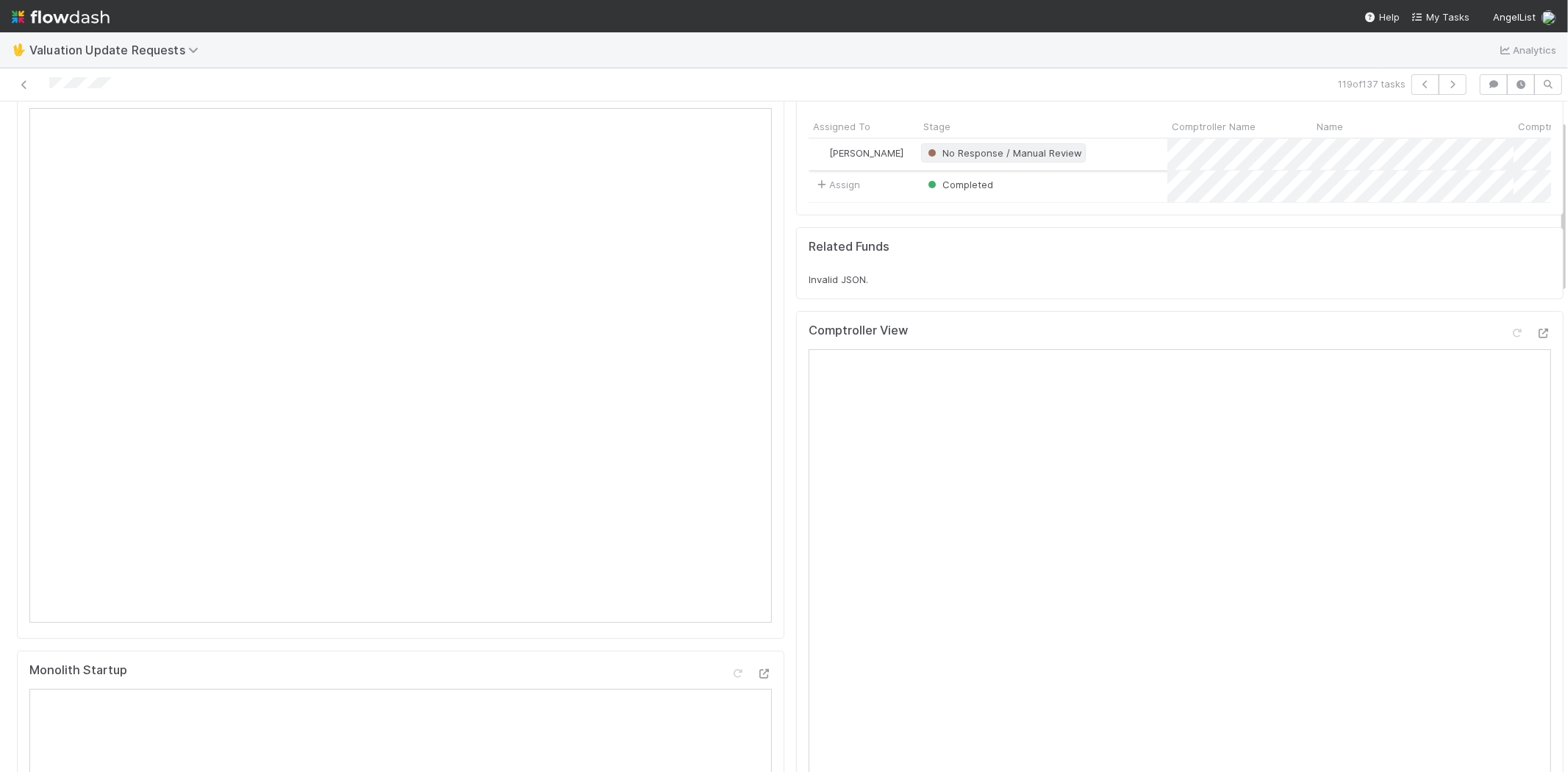
scroll to position [0, 0]
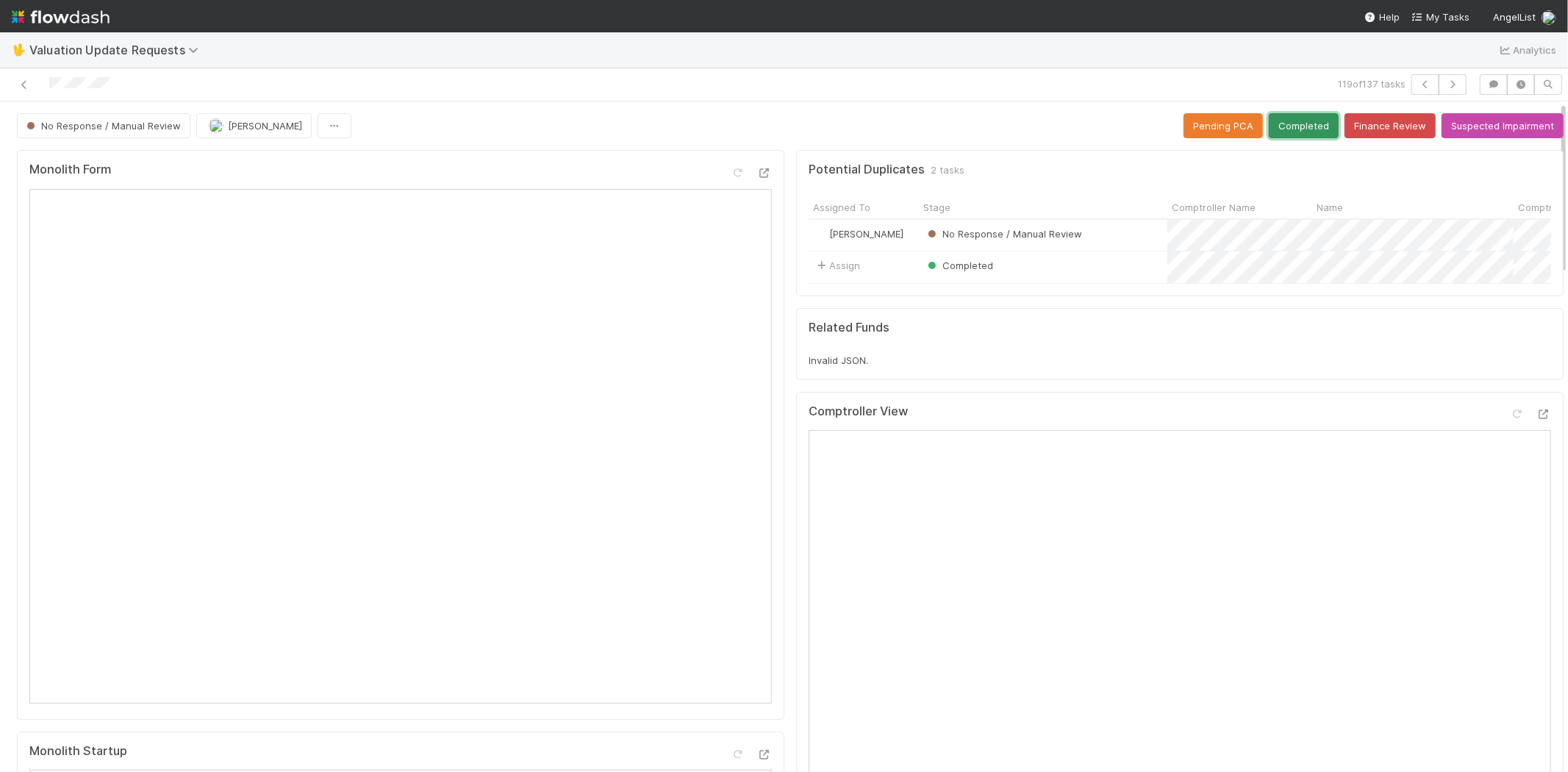
click at [1292, 127] on button "Completed" at bounding box center [1303, 126] width 70 height 25
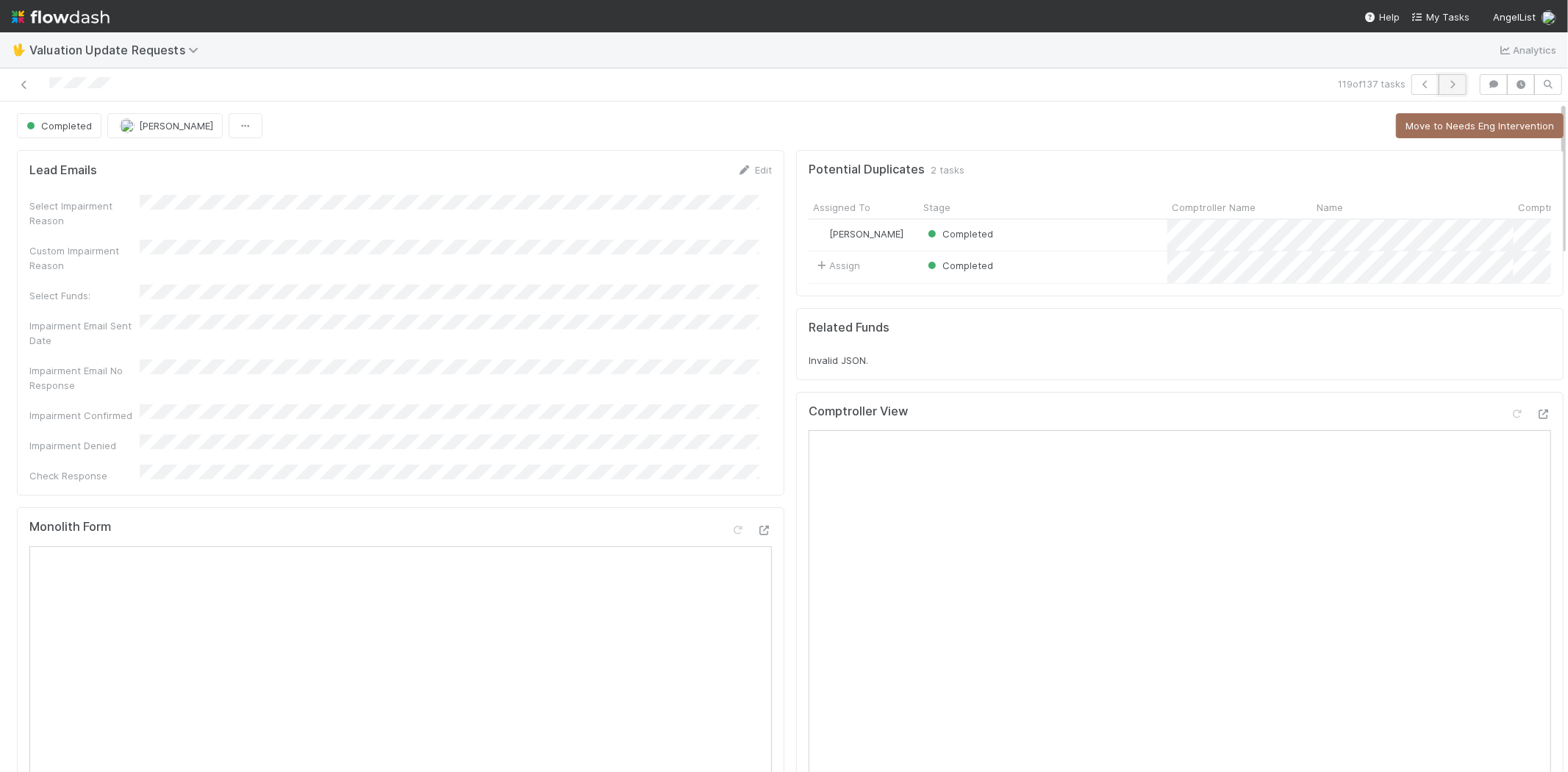
click at [1445, 85] on icon "button" at bounding box center [1452, 85] width 14 height 8
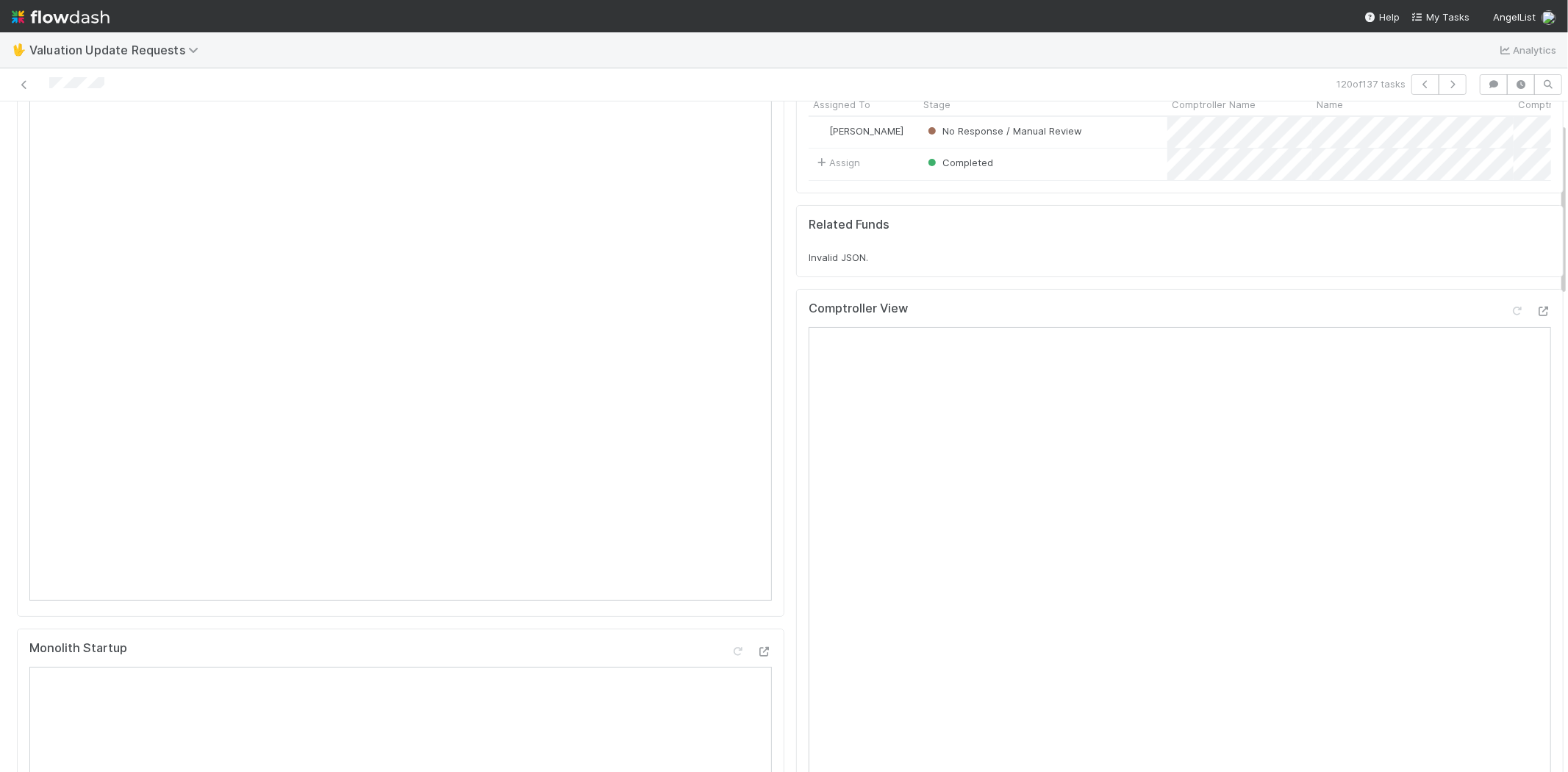
scroll to position [81, 0]
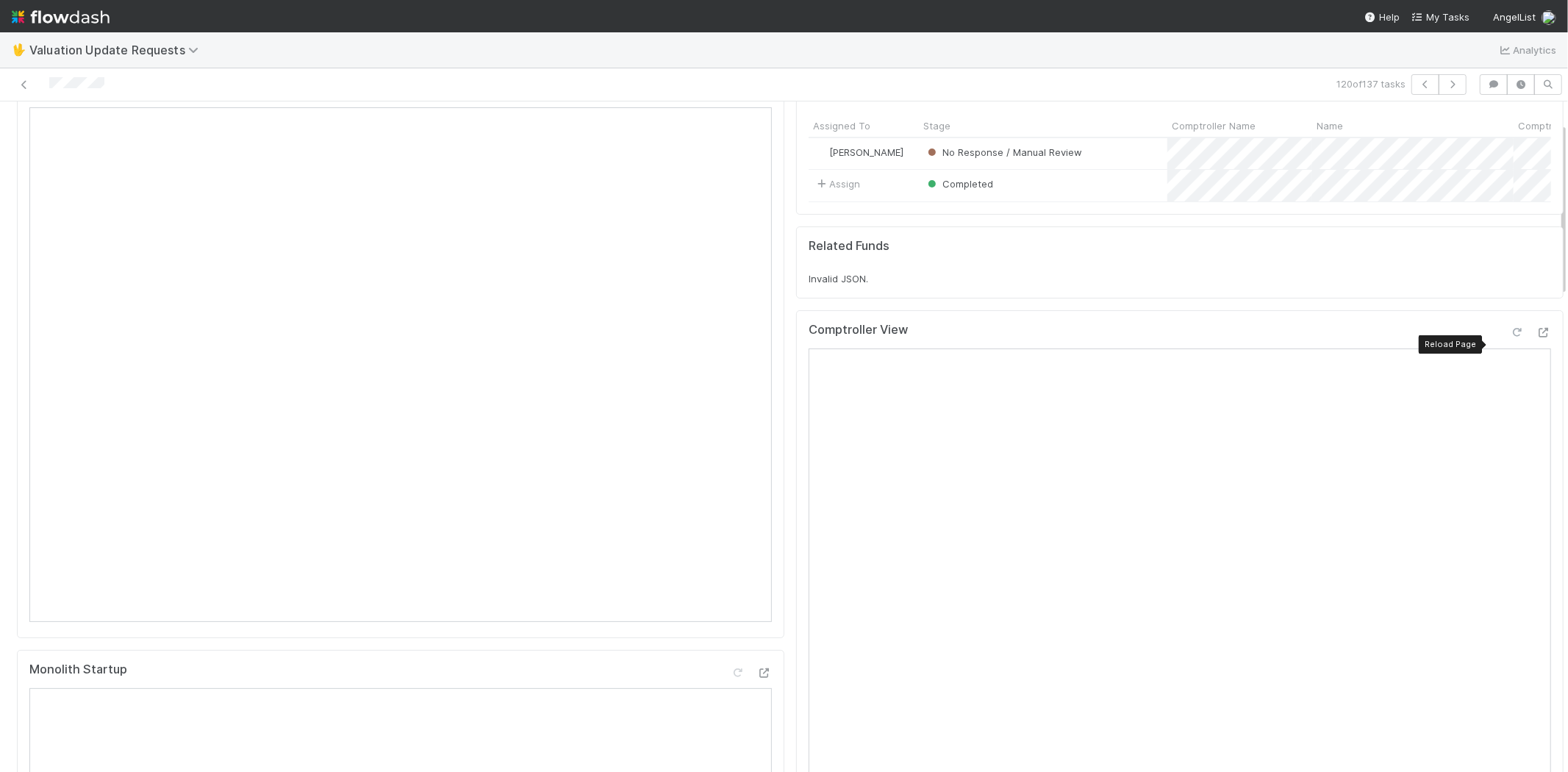
click at [1510, 339] on div at bounding box center [1516, 332] width 14 height 14
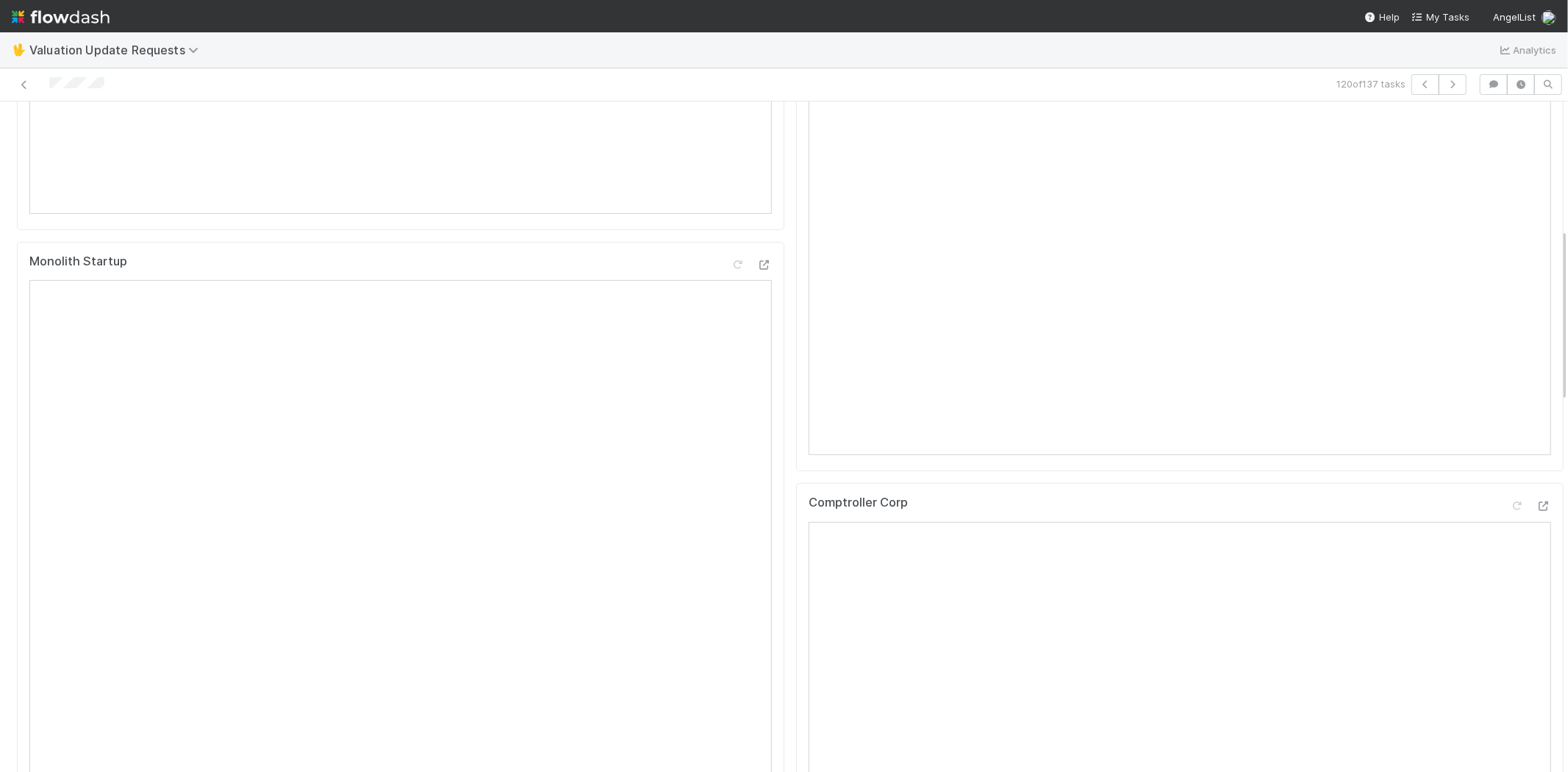
scroll to position [653, 0]
click at [1536, 348] on icon at bounding box center [1543, 343] width 14 height 9
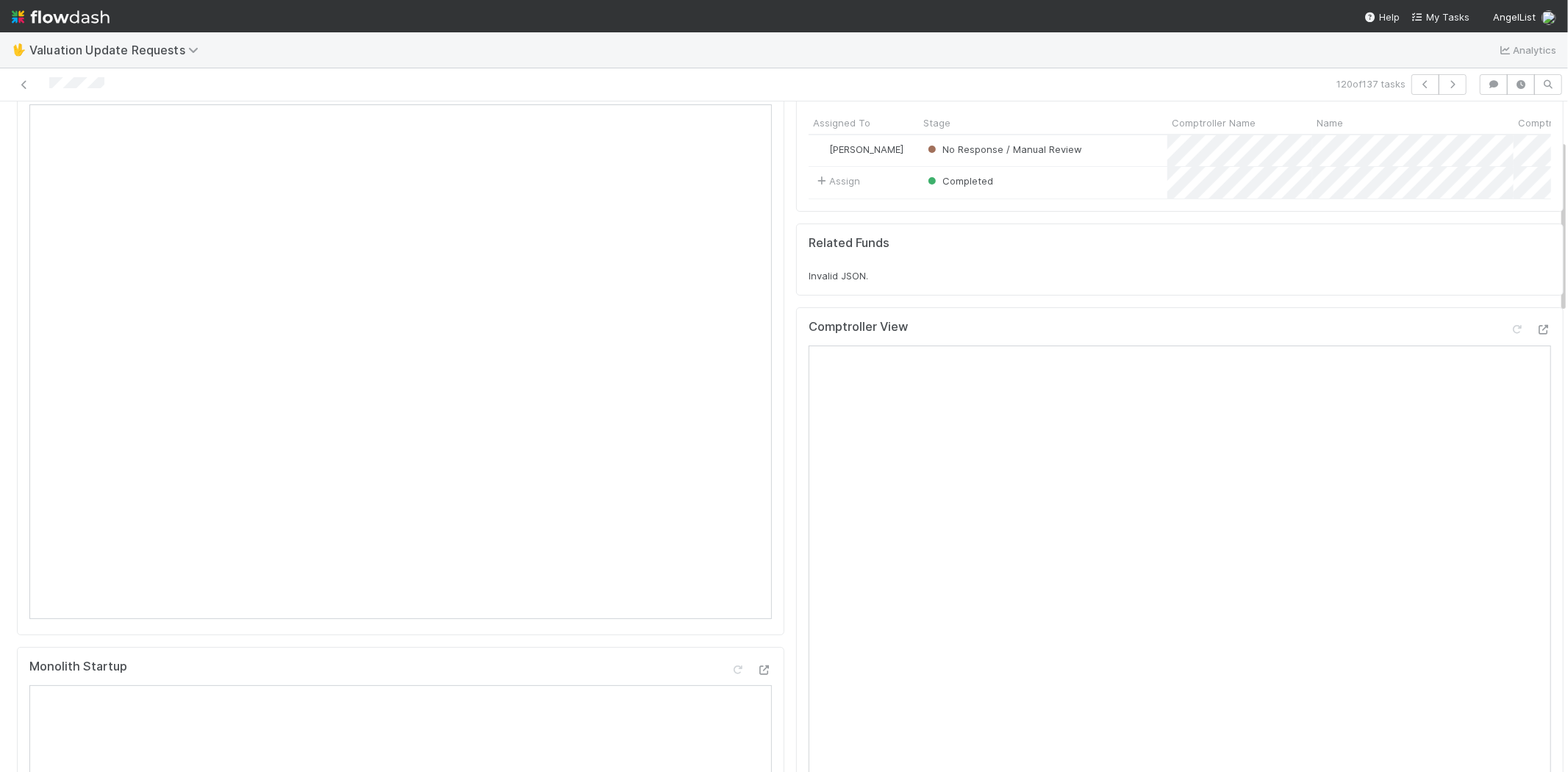
scroll to position [0, 0]
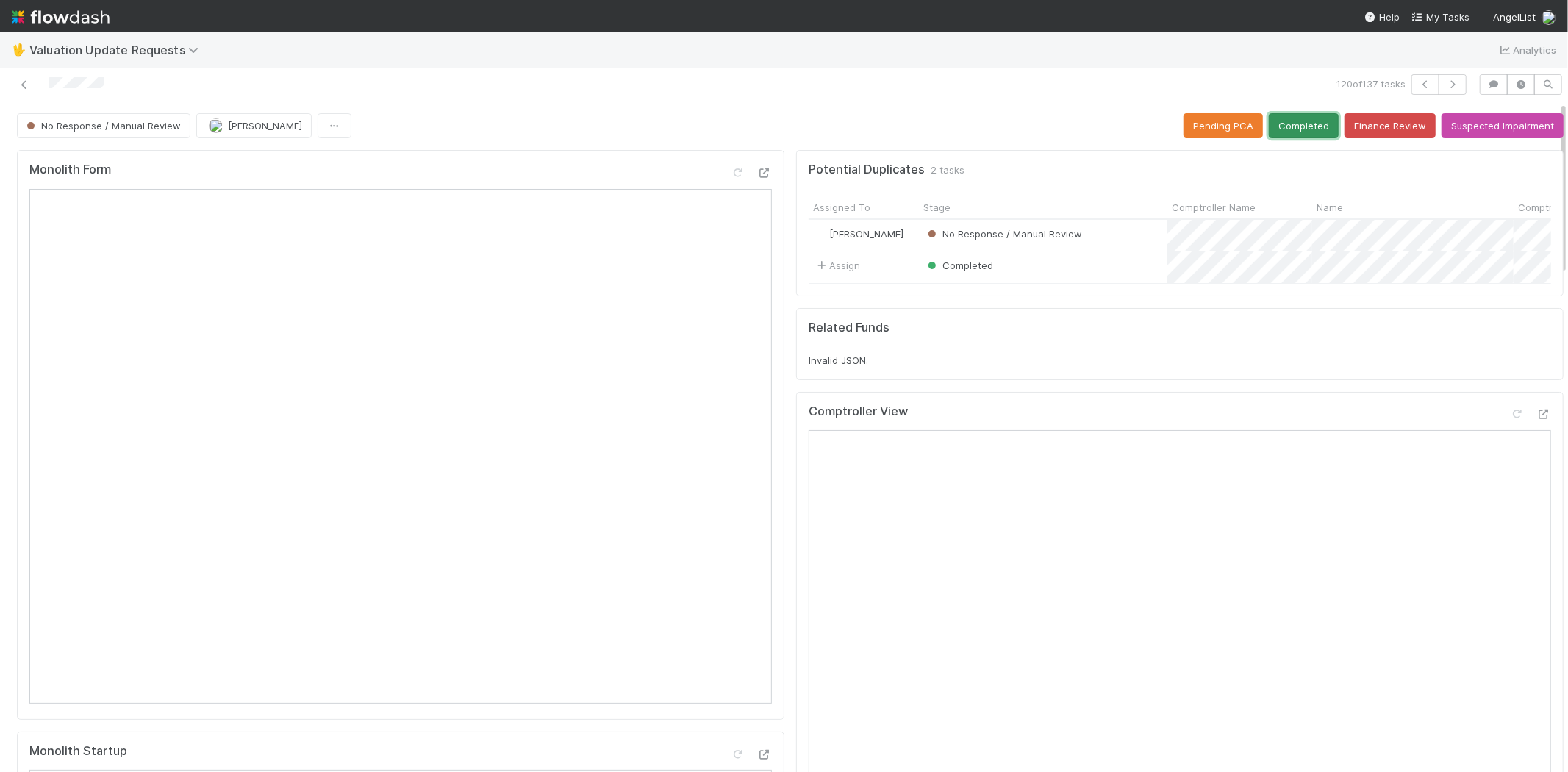
click at [1285, 123] on button "Completed" at bounding box center [1303, 126] width 70 height 25
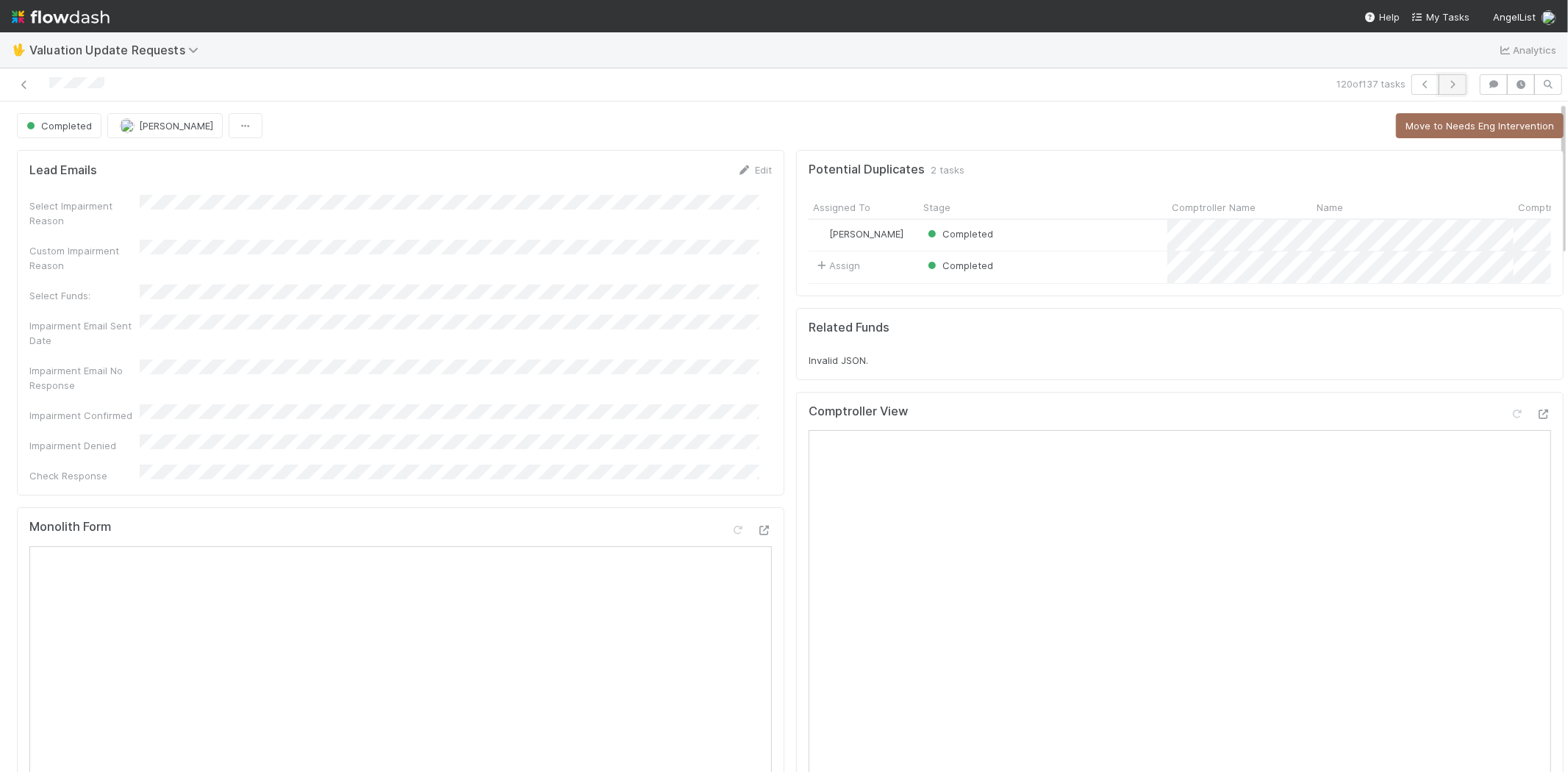
click at [1445, 80] on icon "button" at bounding box center [1452, 85] width 14 height 8
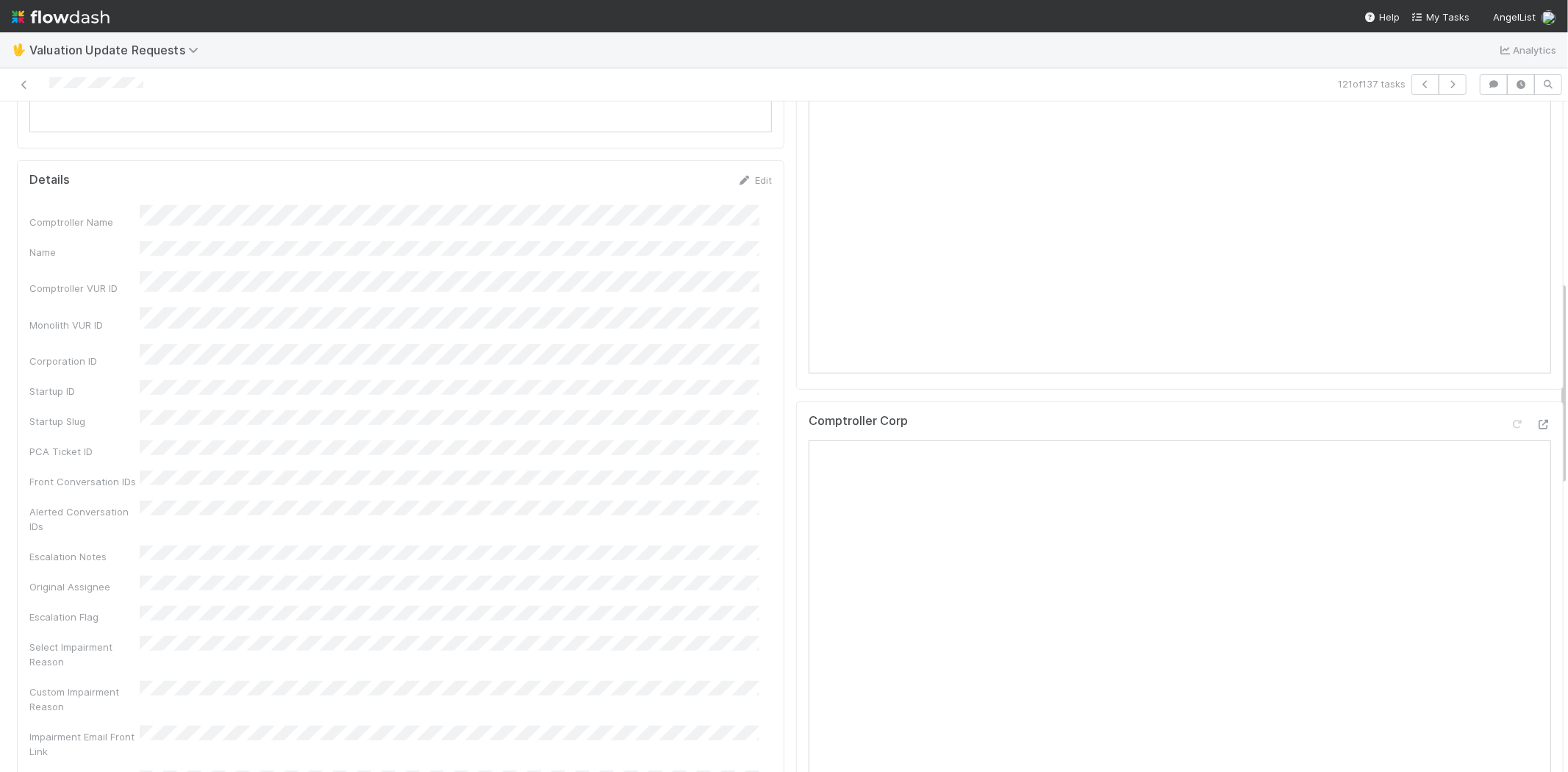
scroll to position [653, 0]
click at [1519, 346] on div "Comptroller Corp Open in New Tab" at bounding box center [1180, 345] width 742 height 26
click at [1536, 348] on icon at bounding box center [1543, 343] width 14 height 9
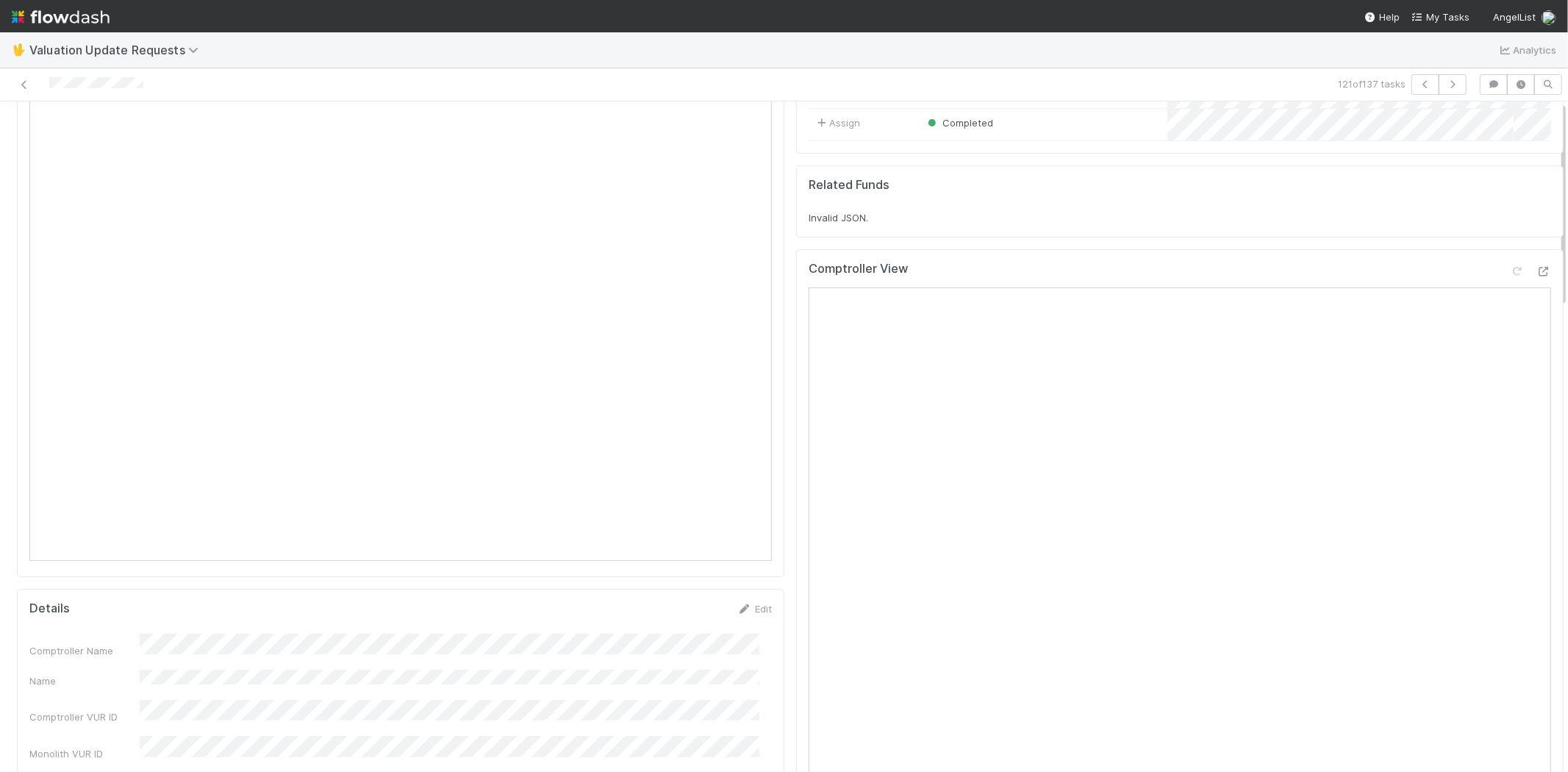
scroll to position [0, 0]
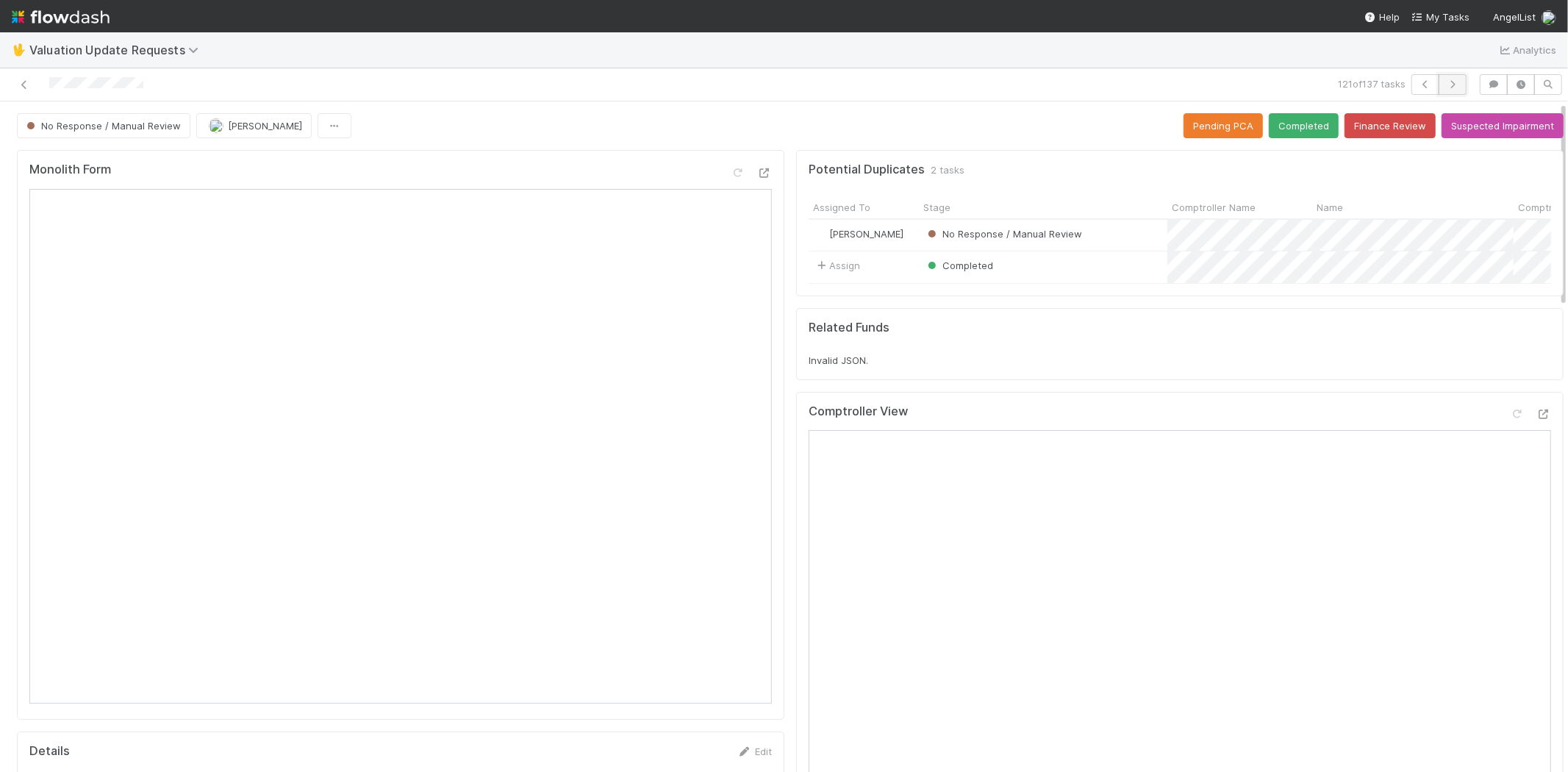
click at [1447, 76] on button "button" at bounding box center [1452, 85] width 28 height 20
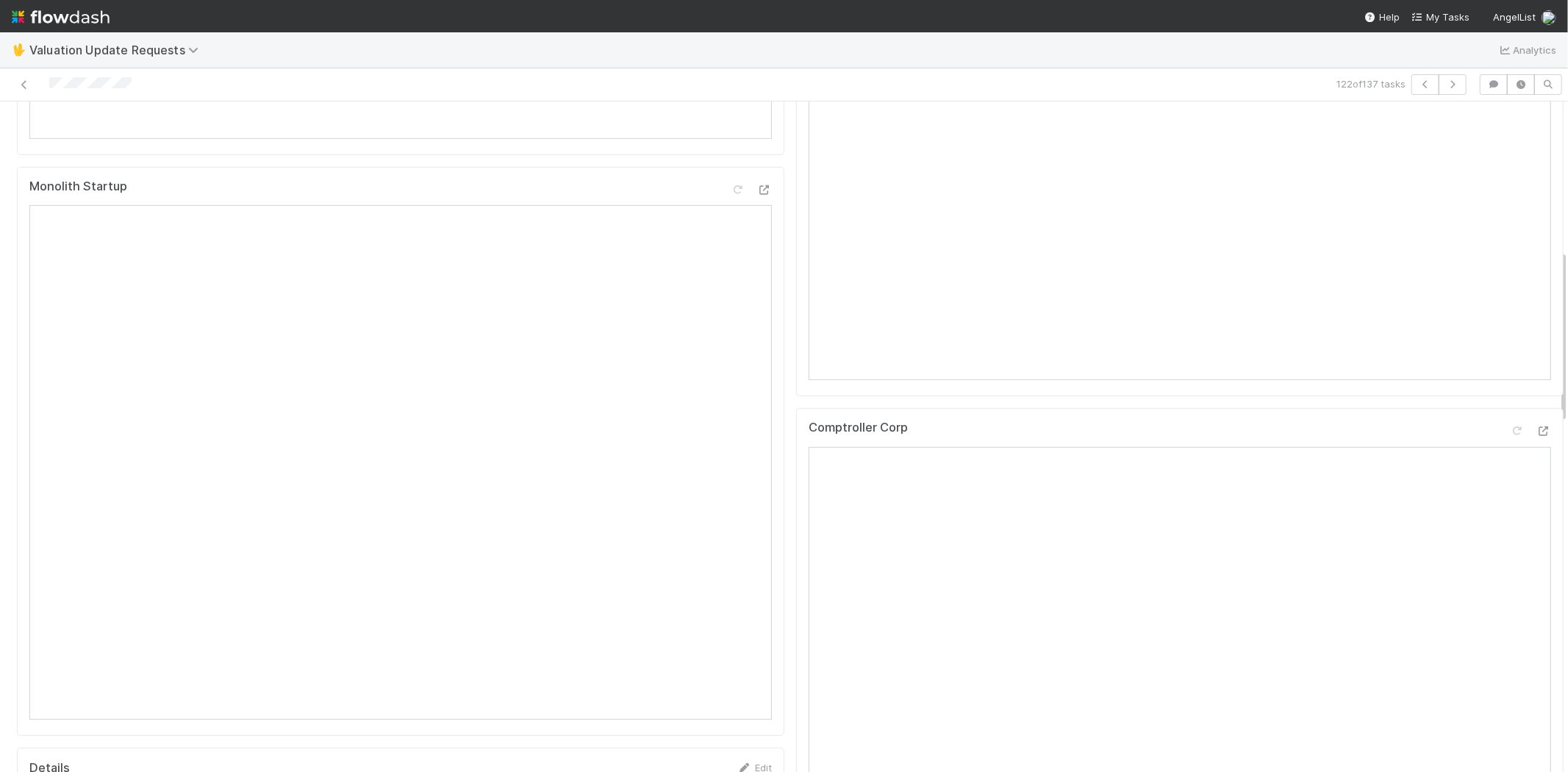
scroll to position [571, 0]
click at [1536, 429] on icon at bounding box center [1543, 424] width 14 height 9
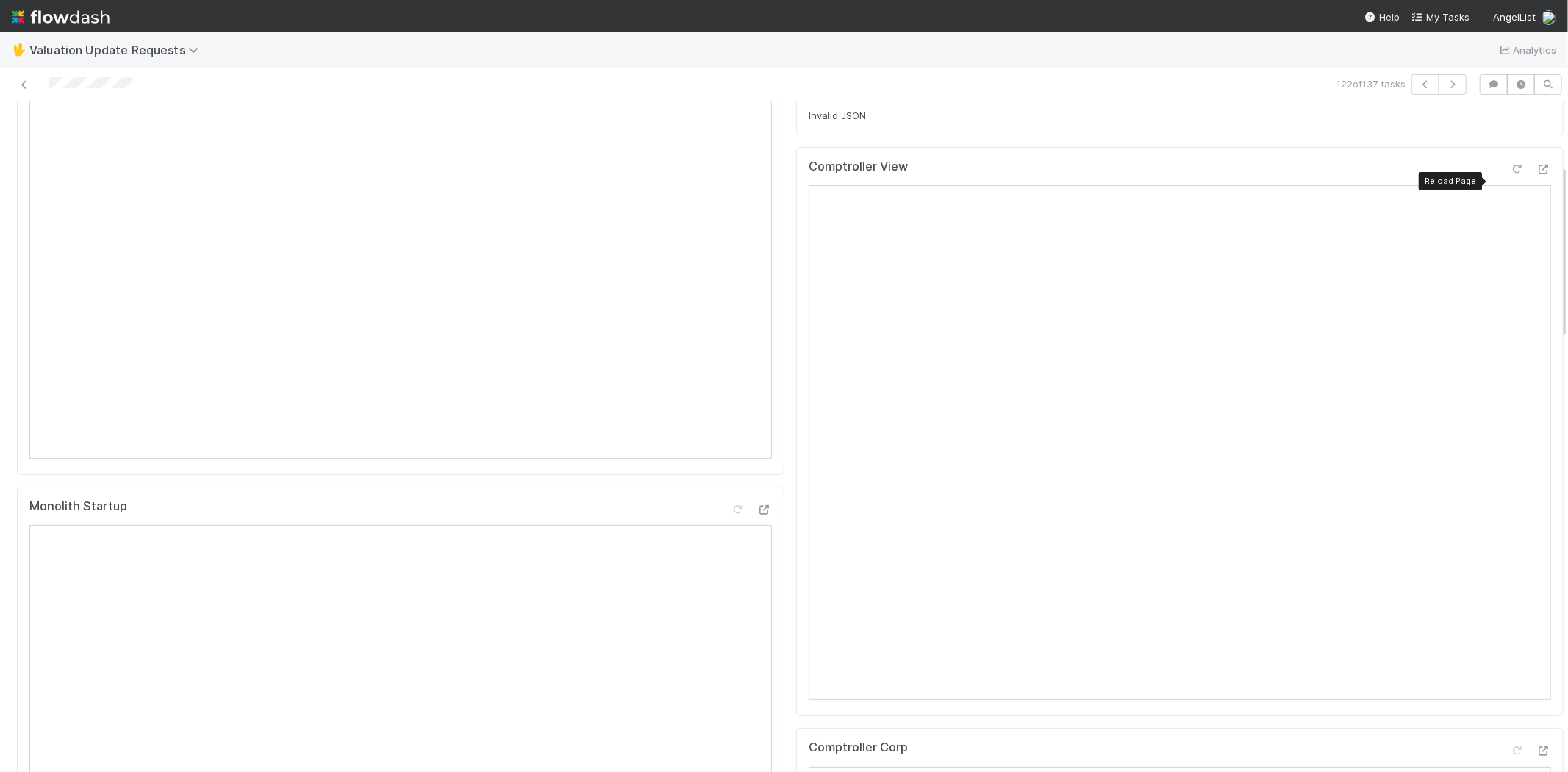
click at [1510, 174] on icon at bounding box center [1516, 169] width 14 height 9
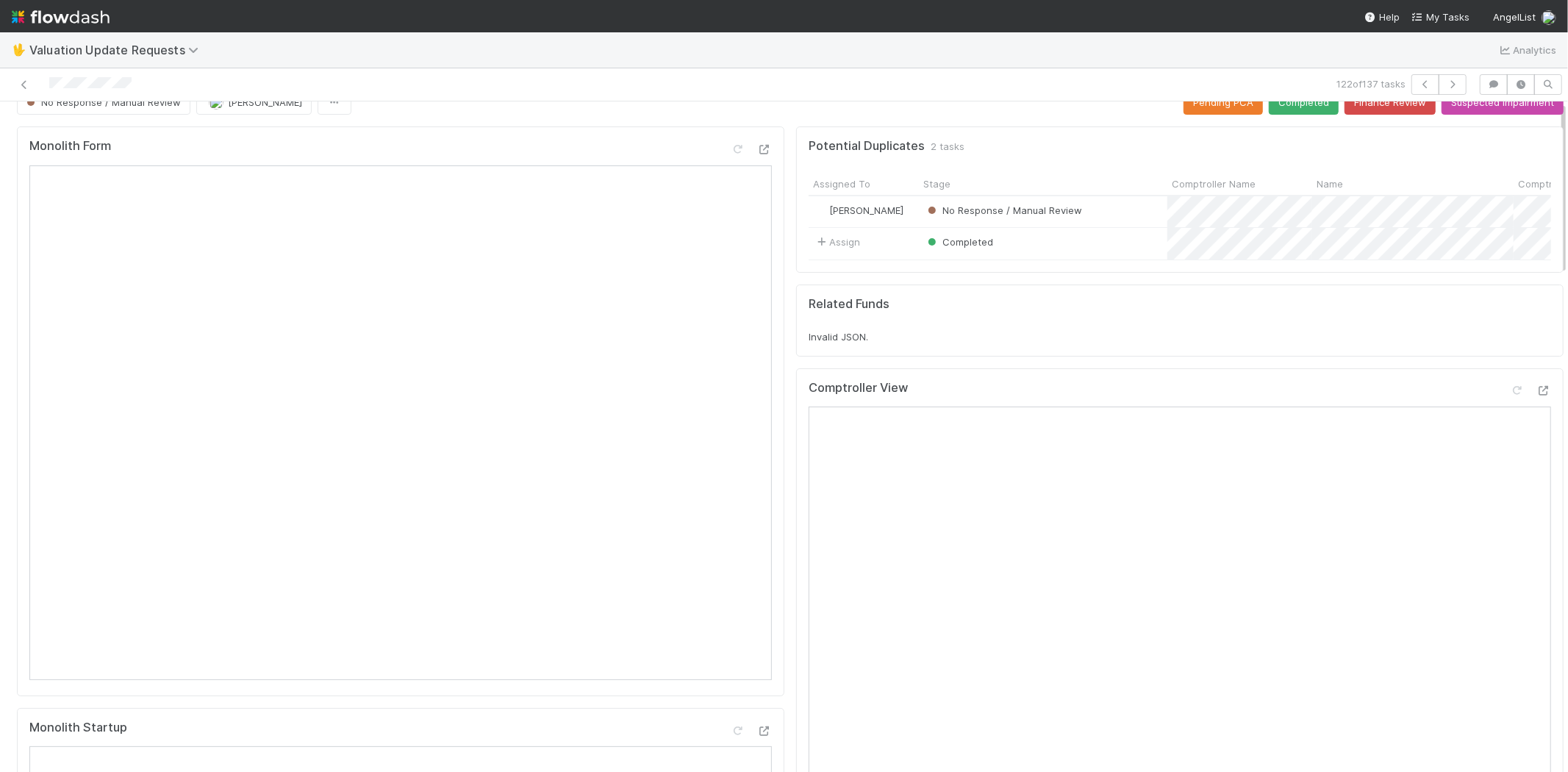
scroll to position [0, 0]
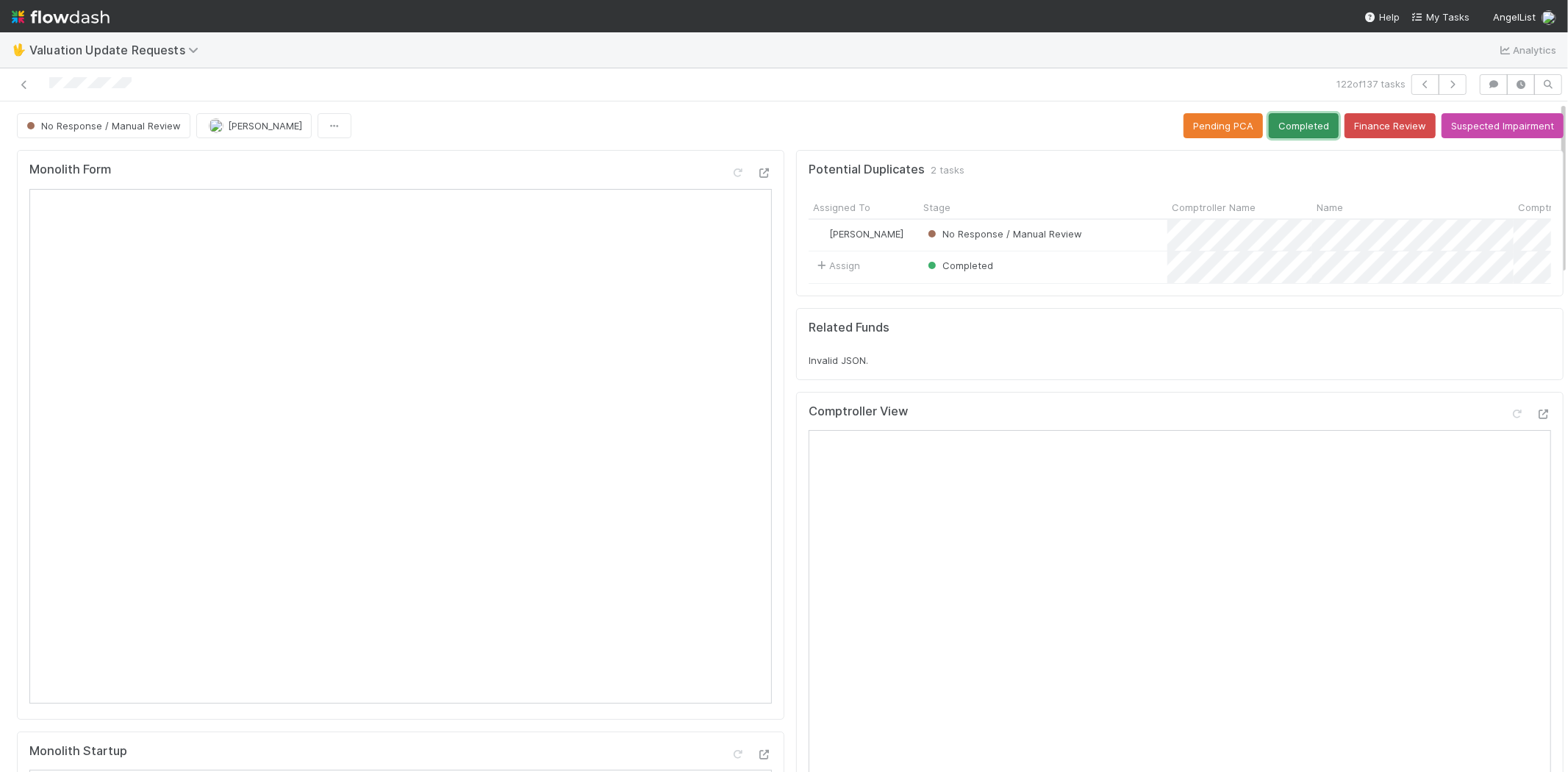
click at [1279, 131] on button "Completed" at bounding box center [1303, 126] width 70 height 25
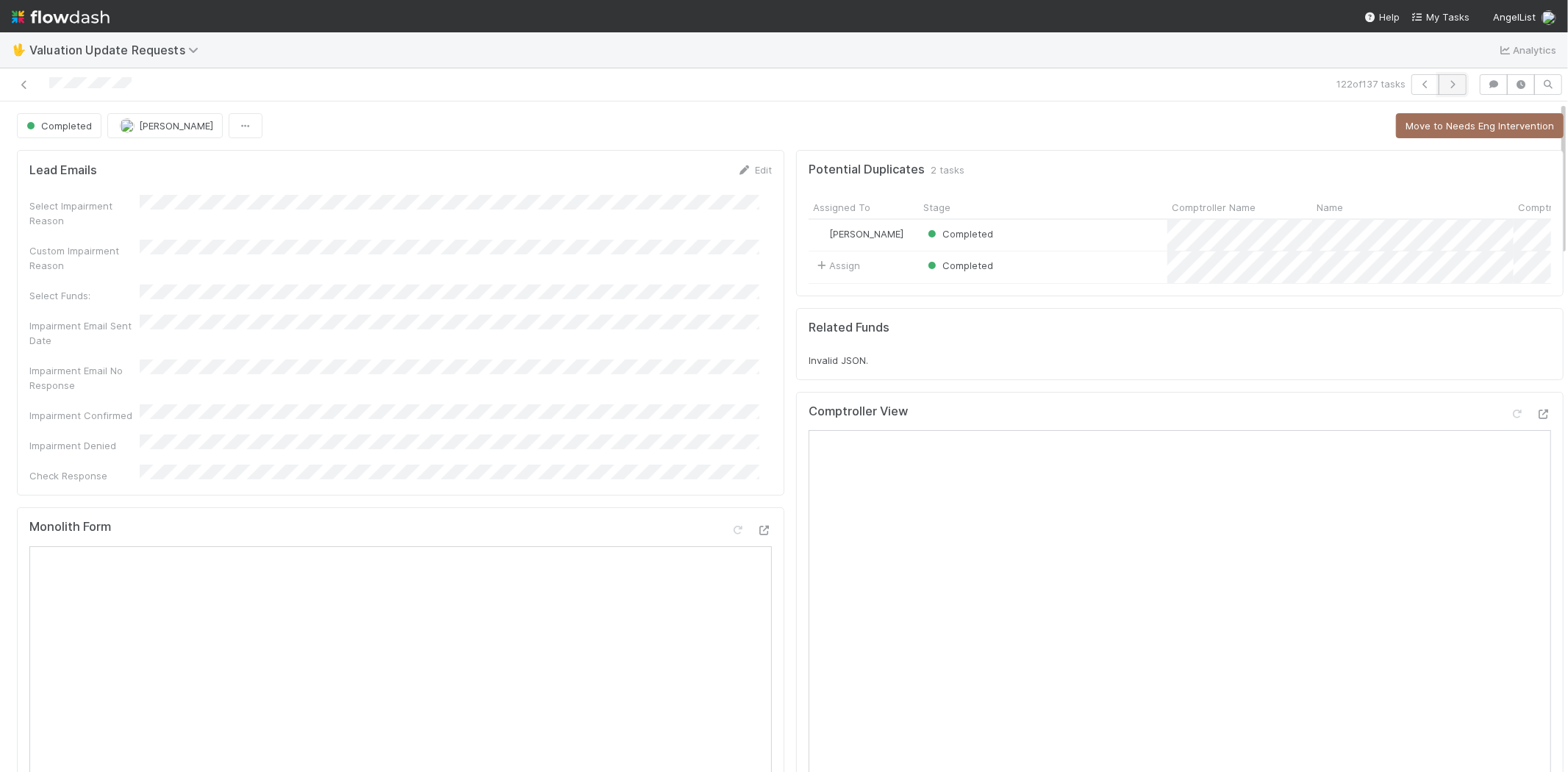
click at [1445, 86] on icon "button" at bounding box center [1452, 85] width 14 height 8
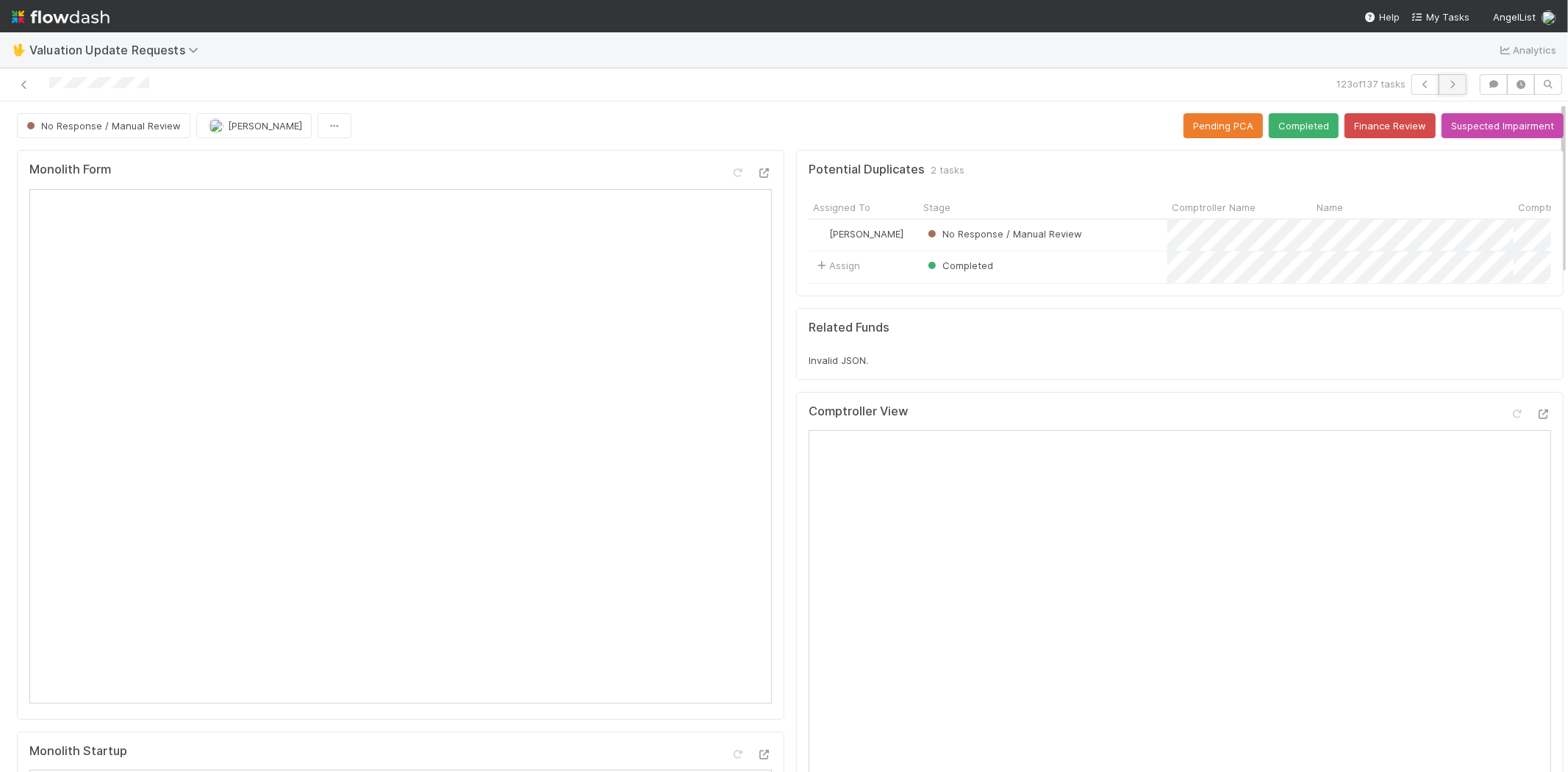
click at [1445, 80] on icon "button" at bounding box center [1452, 85] width 14 height 8
click at [1510, 451] on icon at bounding box center [1516, 446] width 14 height 9
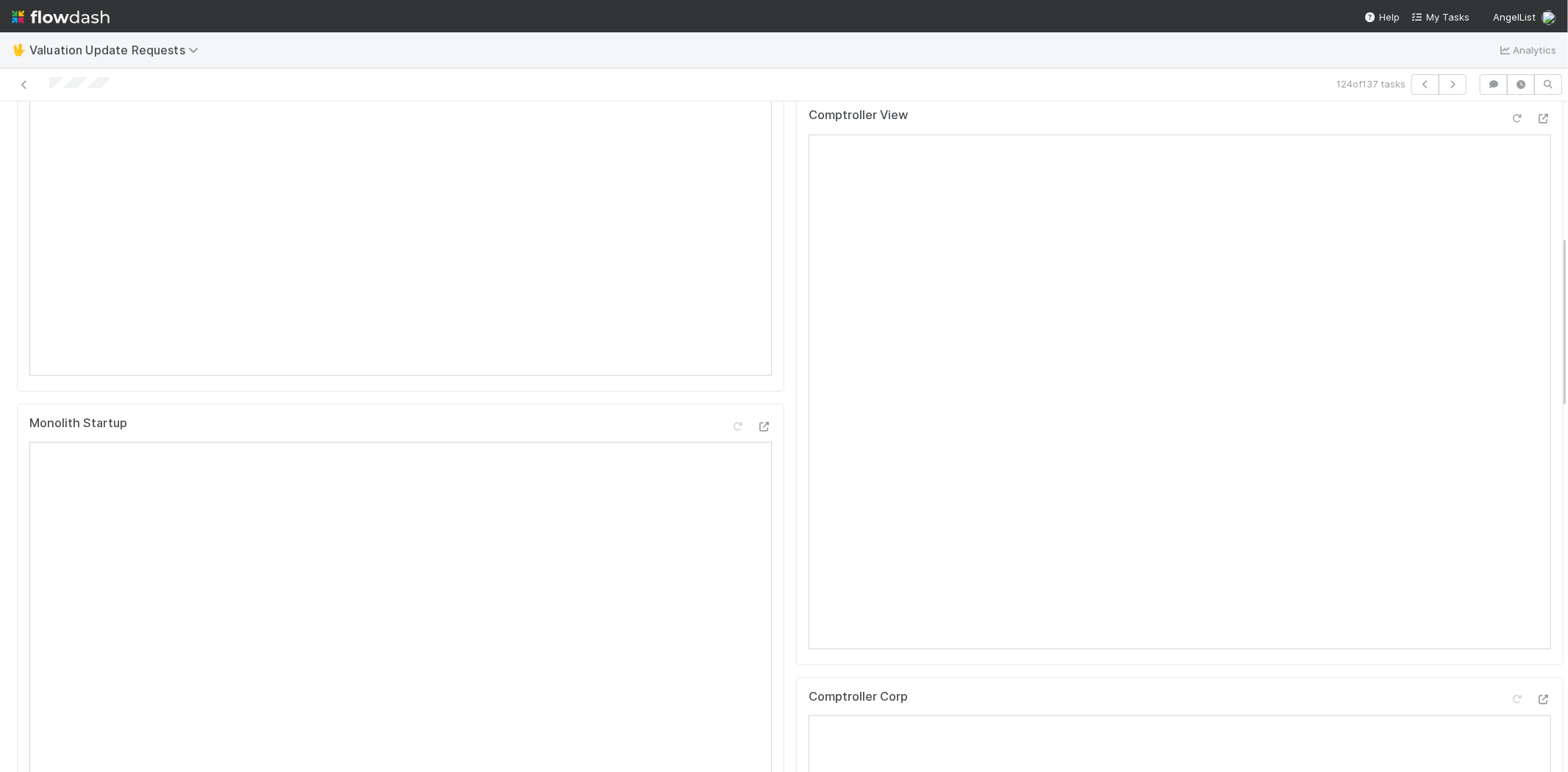
scroll to position [571, 0]
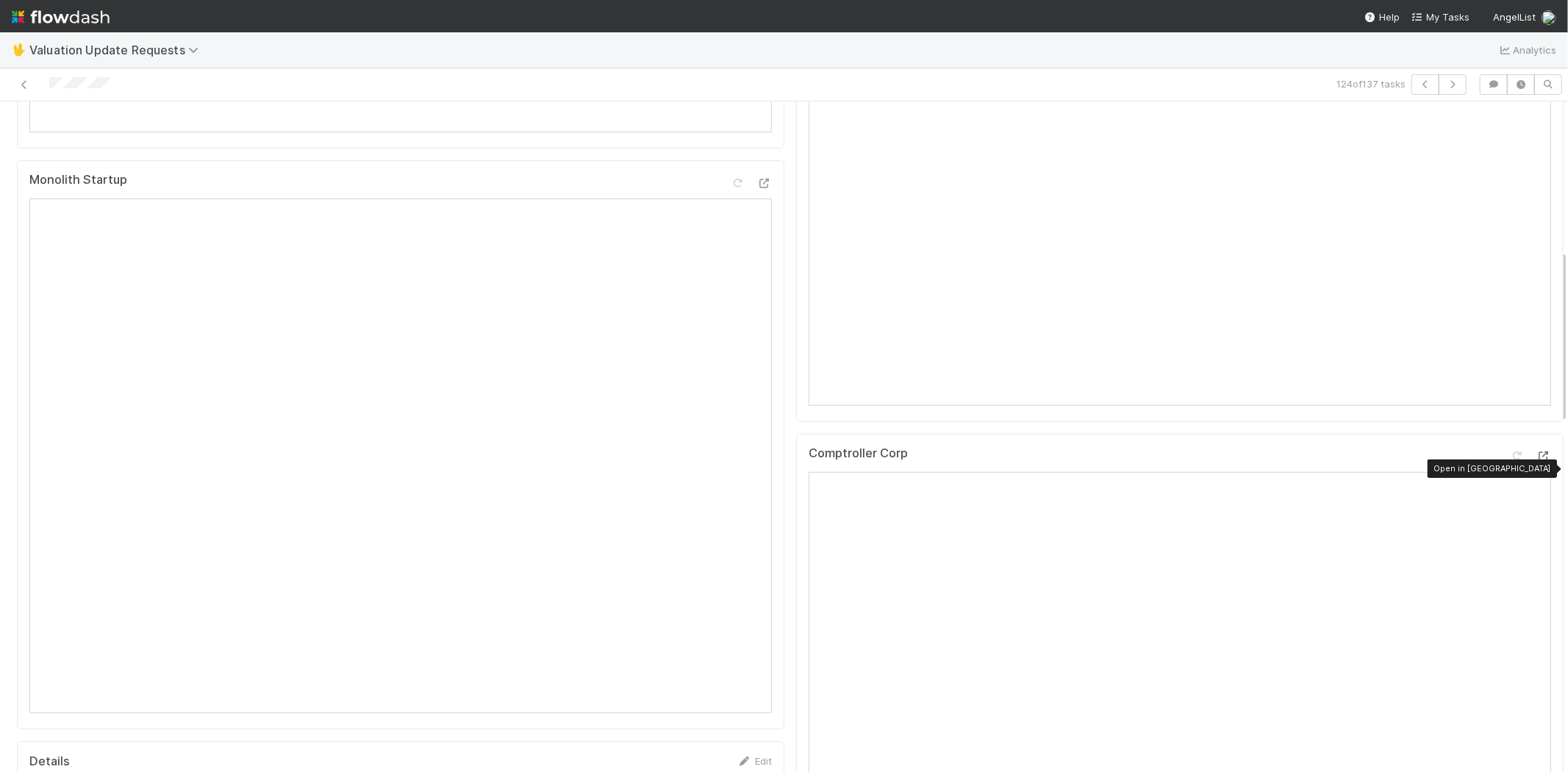
click at [1536, 461] on icon at bounding box center [1543, 455] width 14 height 9
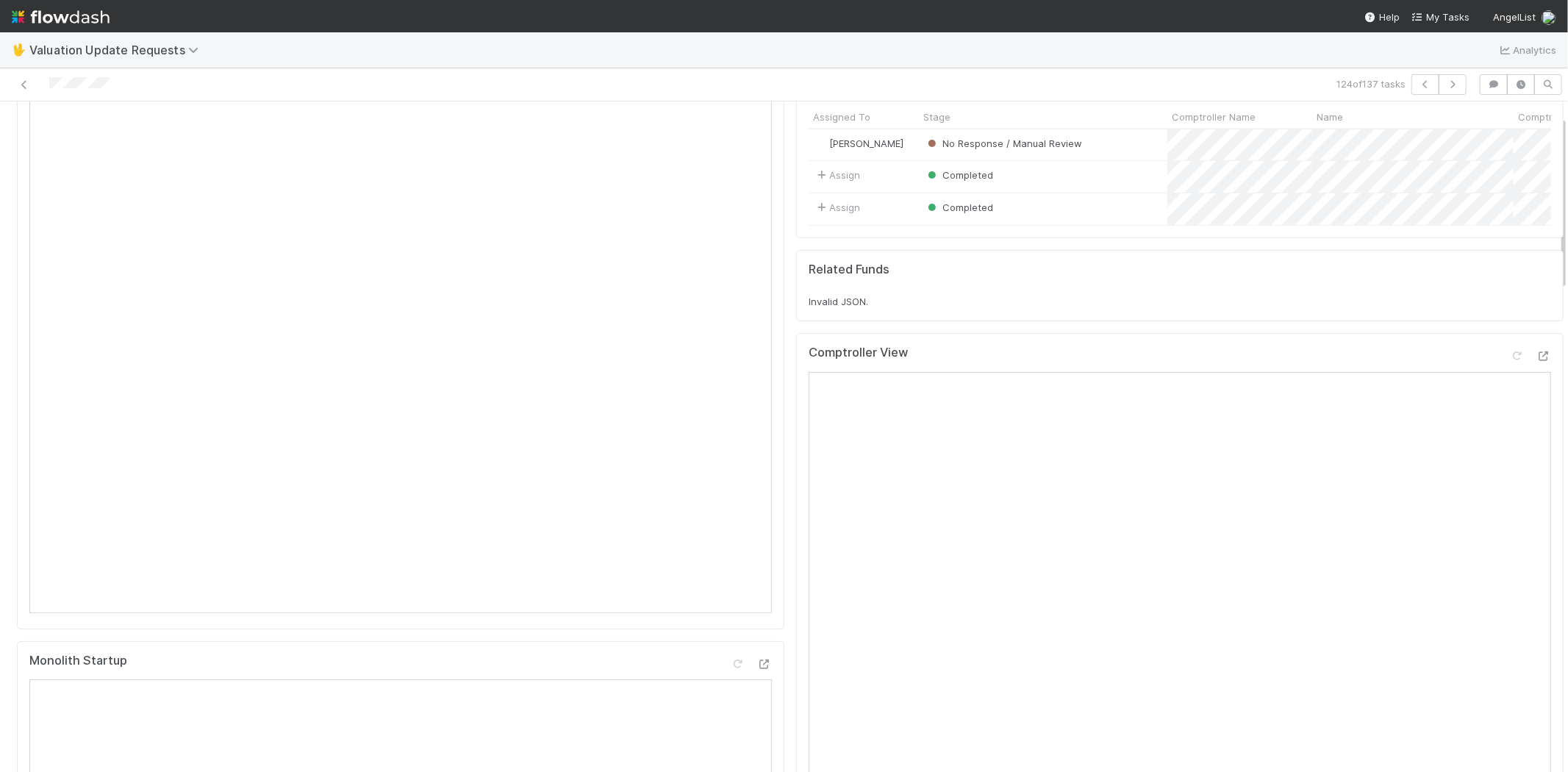
scroll to position [0, 0]
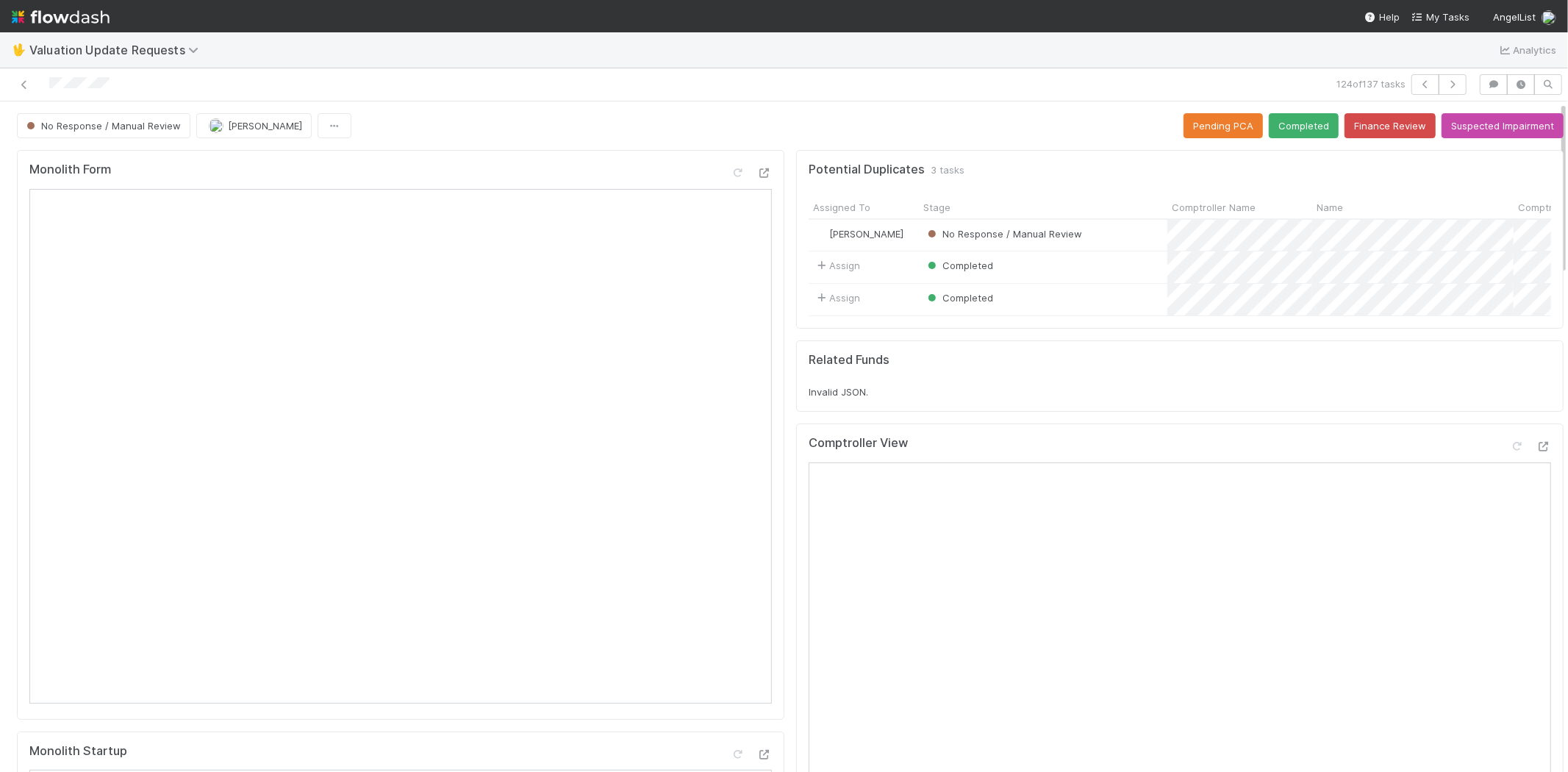
click at [1276, 128] on button "Completed" at bounding box center [1303, 126] width 70 height 25
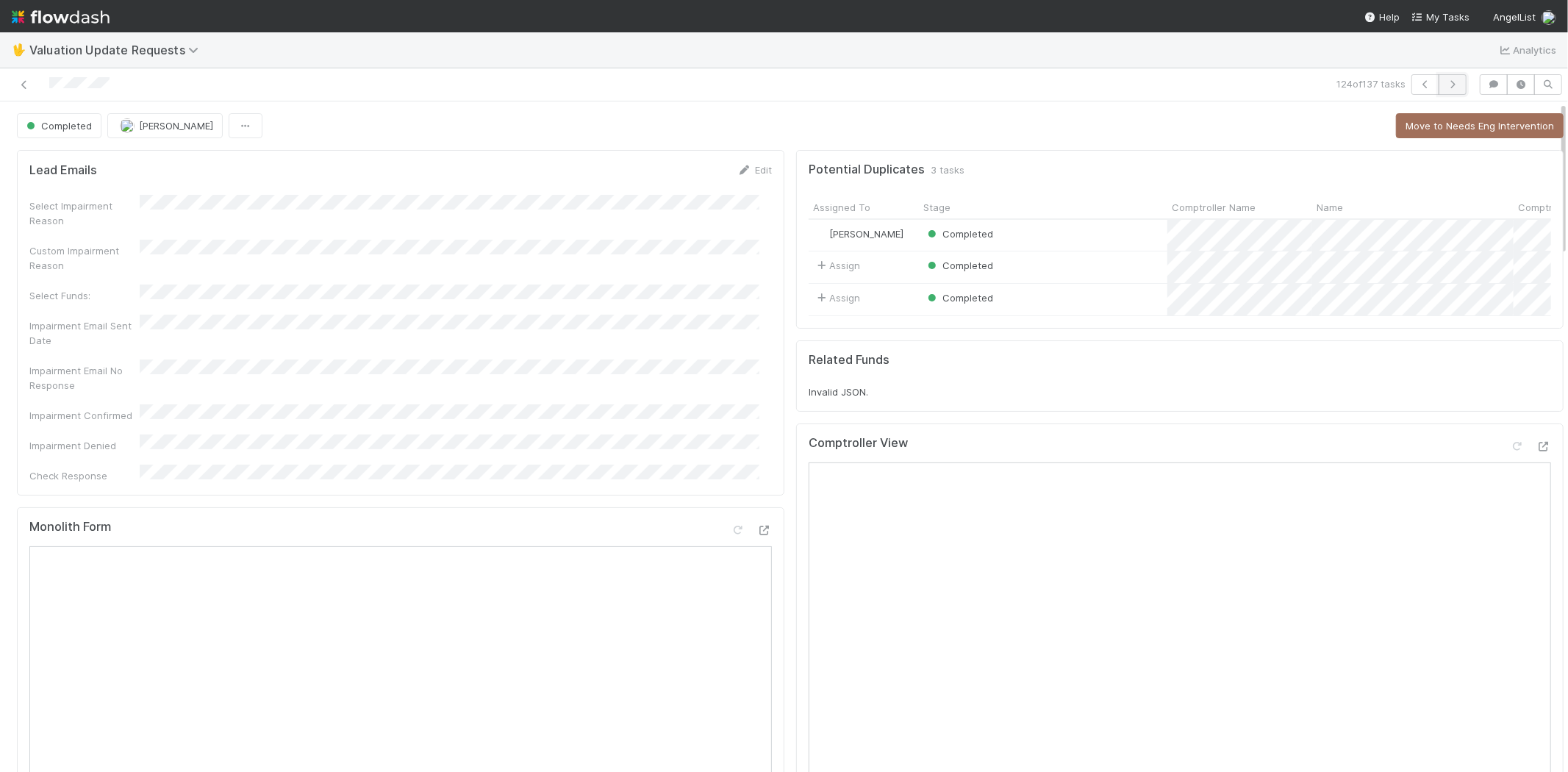
click at [1445, 81] on icon "button" at bounding box center [1452, 85] width 14 height 8
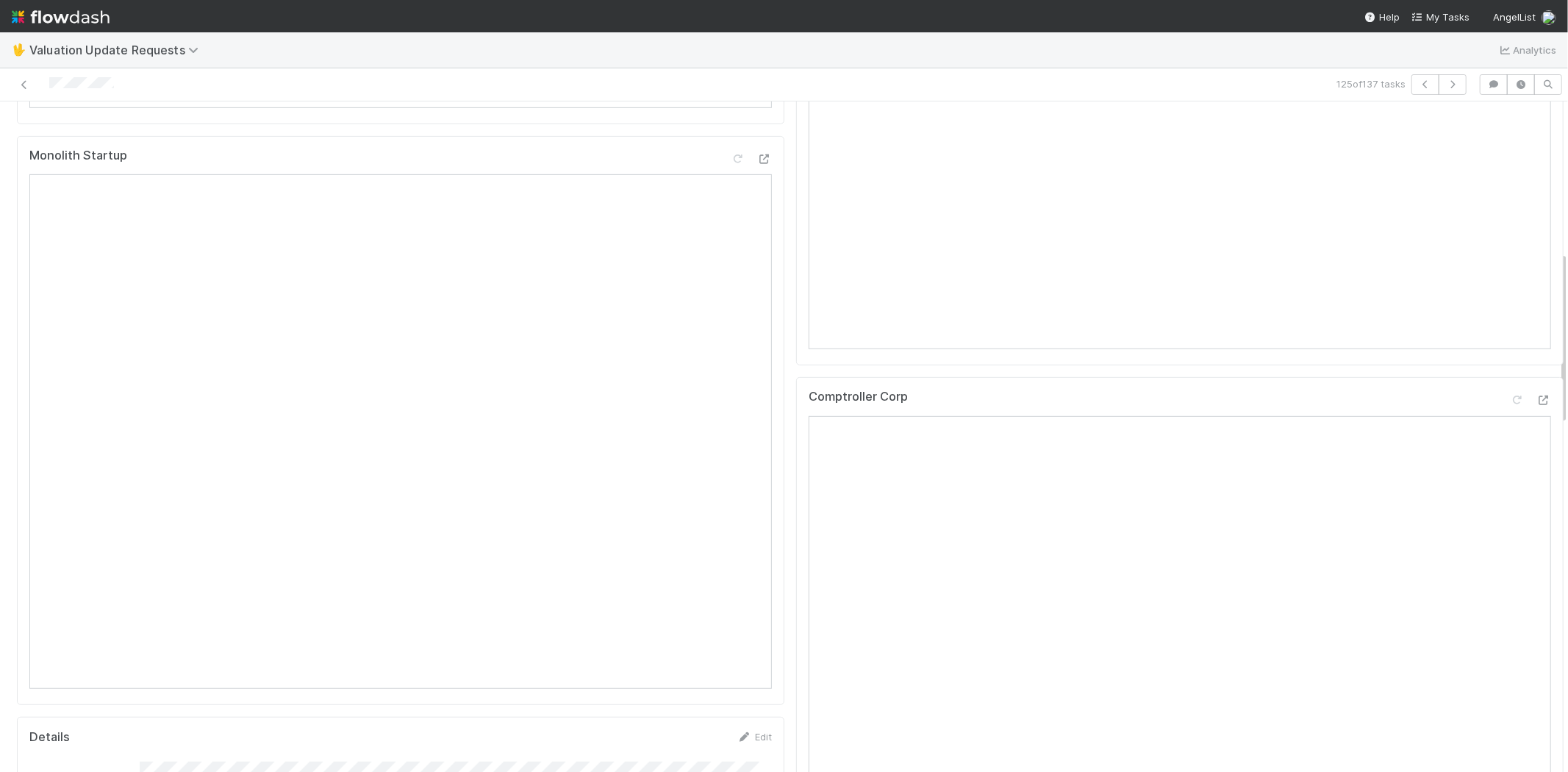
scroll to position [571, 0]
click at [1536, 429] on icon at bounding box center [1543, 424] width 14 height 9
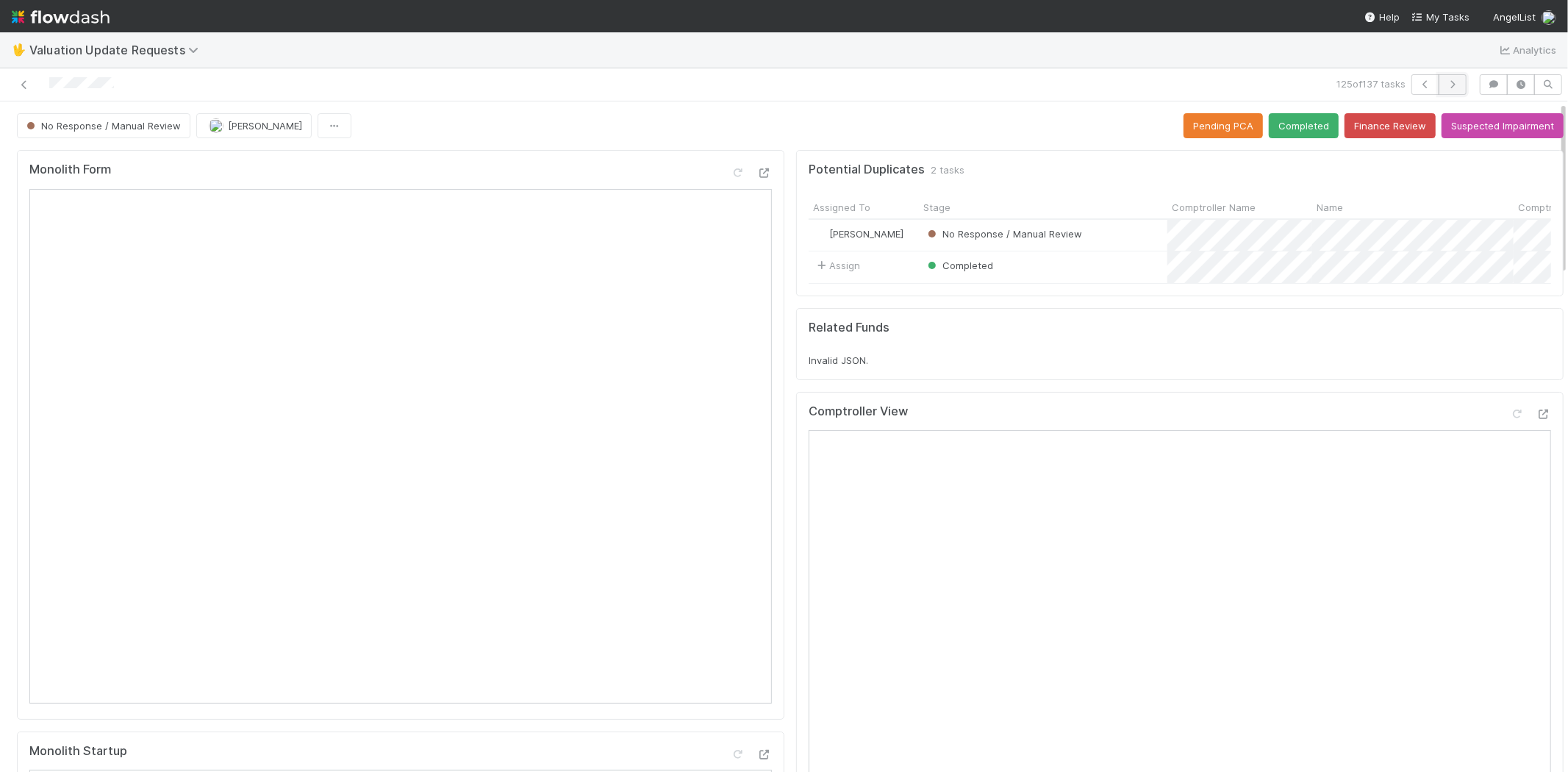
click at [1451, 86] on button "button" at bounding box center [1452, 85] width 28 height 20
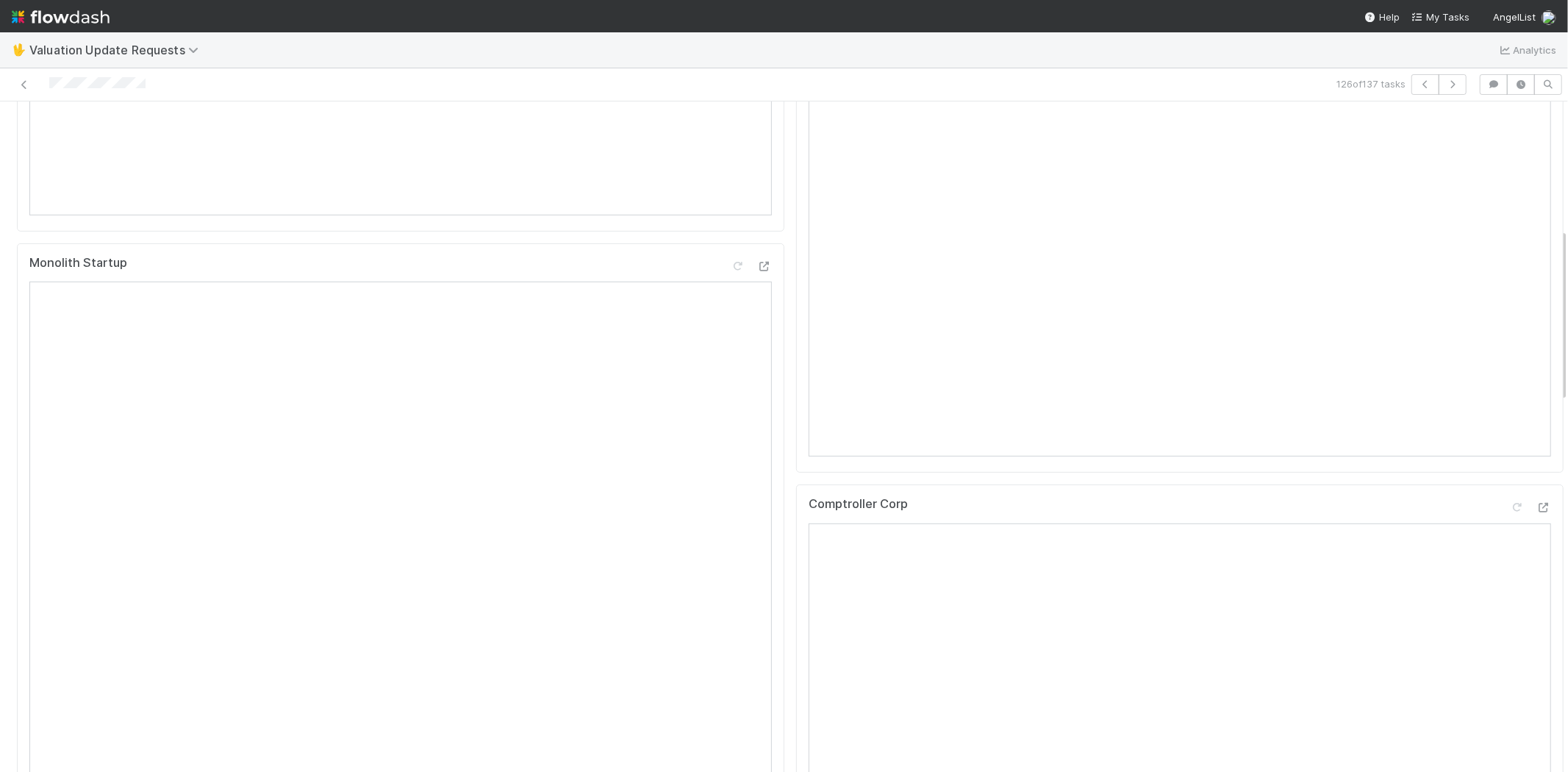
scroll to position [490, 0]
click at [1536, 511] on icon at bounding box center [1543, 505] width 14 height 9
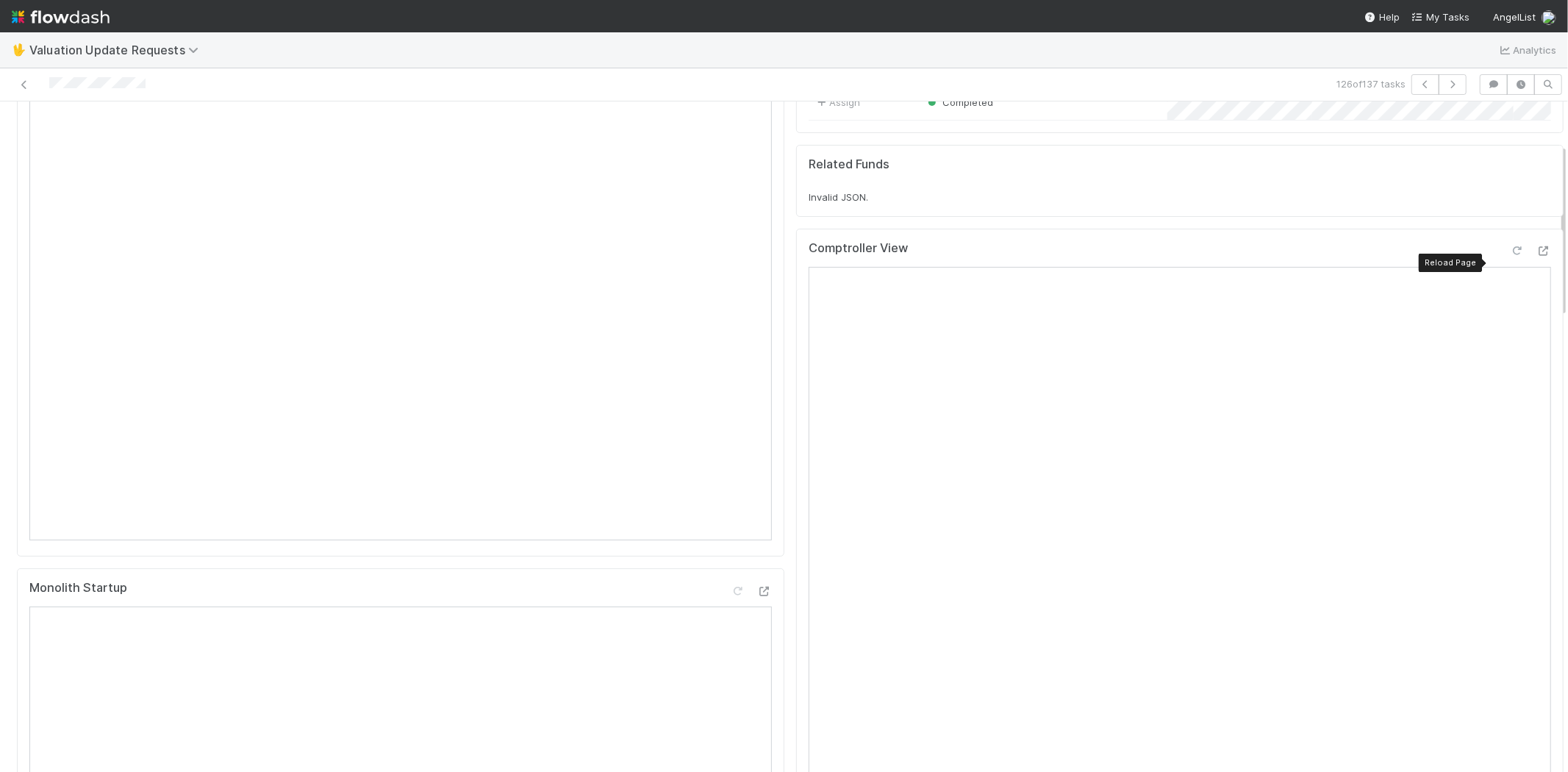
click at [1510, 256] on icon at bounding box center [1516, 251] width 14 height 9
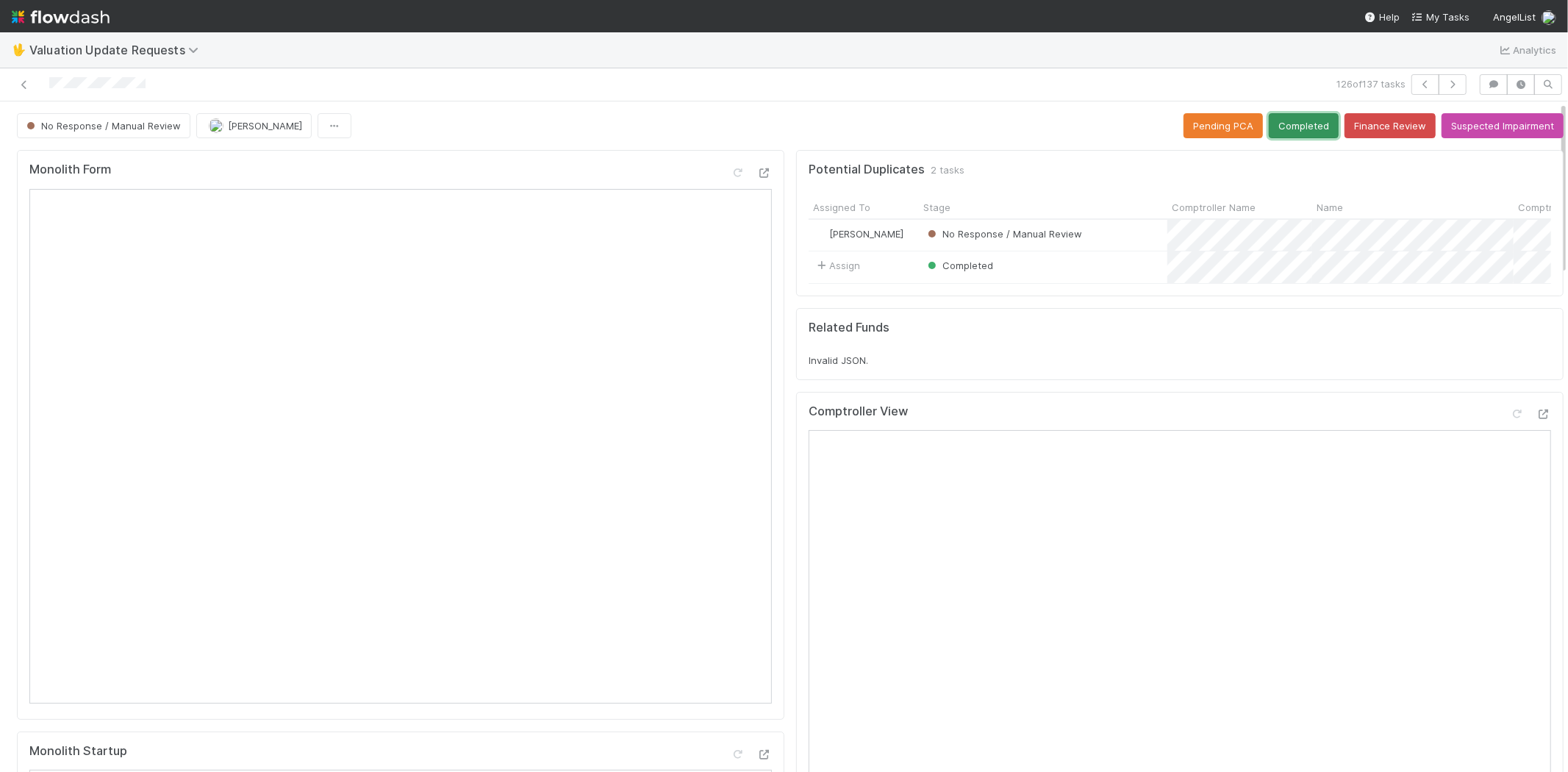
click at [1284, 120] on button "Completed" at bounding box center [1303, 126] width 70 height 25
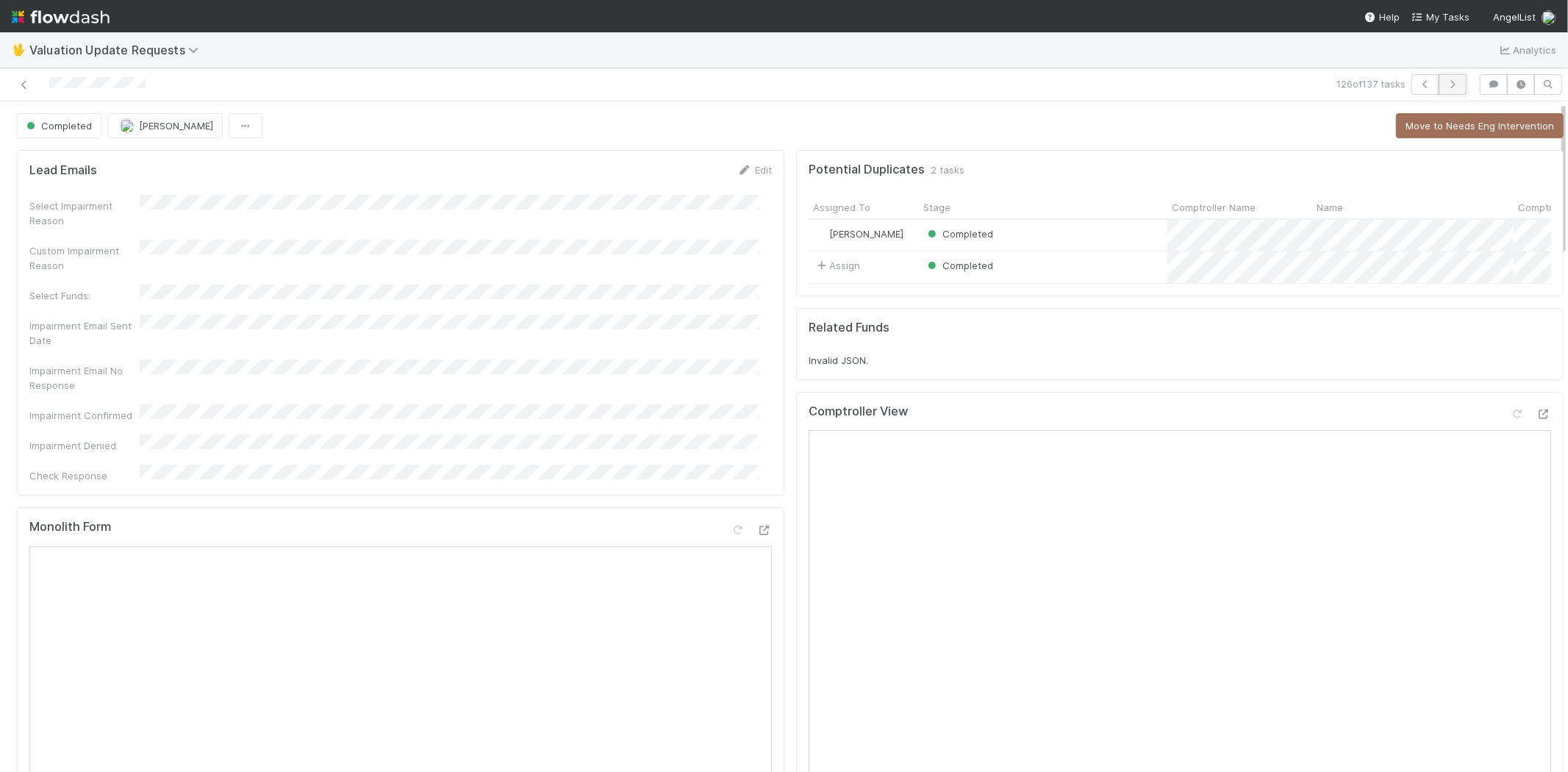
click at [1445, 87] on icon "button" at bounding box center [1452, 85] width 14 height 8
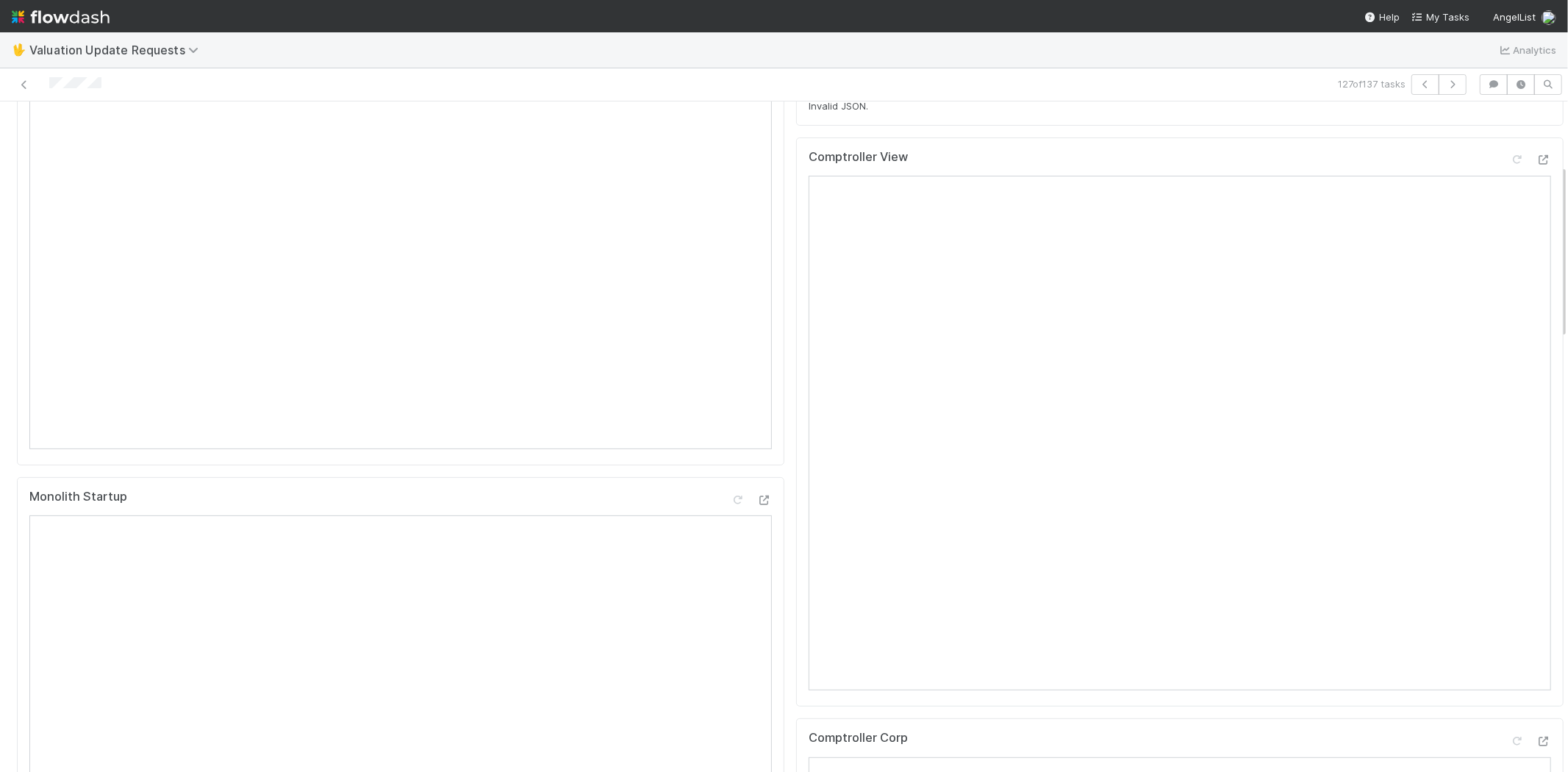
scroll to position [245, 0]
click at [1510, 174] on icon at bounding box center [1516, 169] width 14 height 9
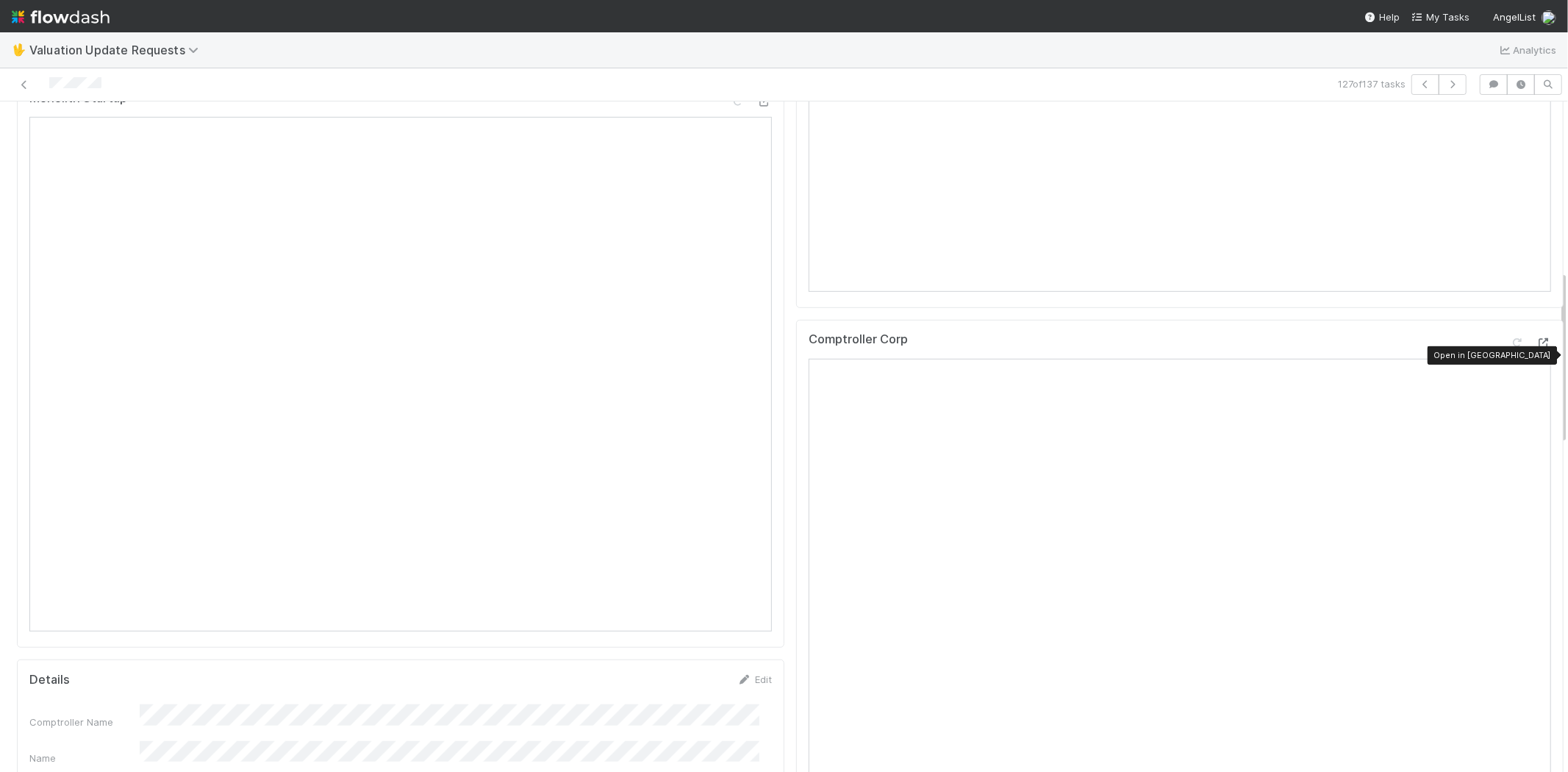
click at [1536, 347] on div at bounding box center [1543, 342] width 14 height 14
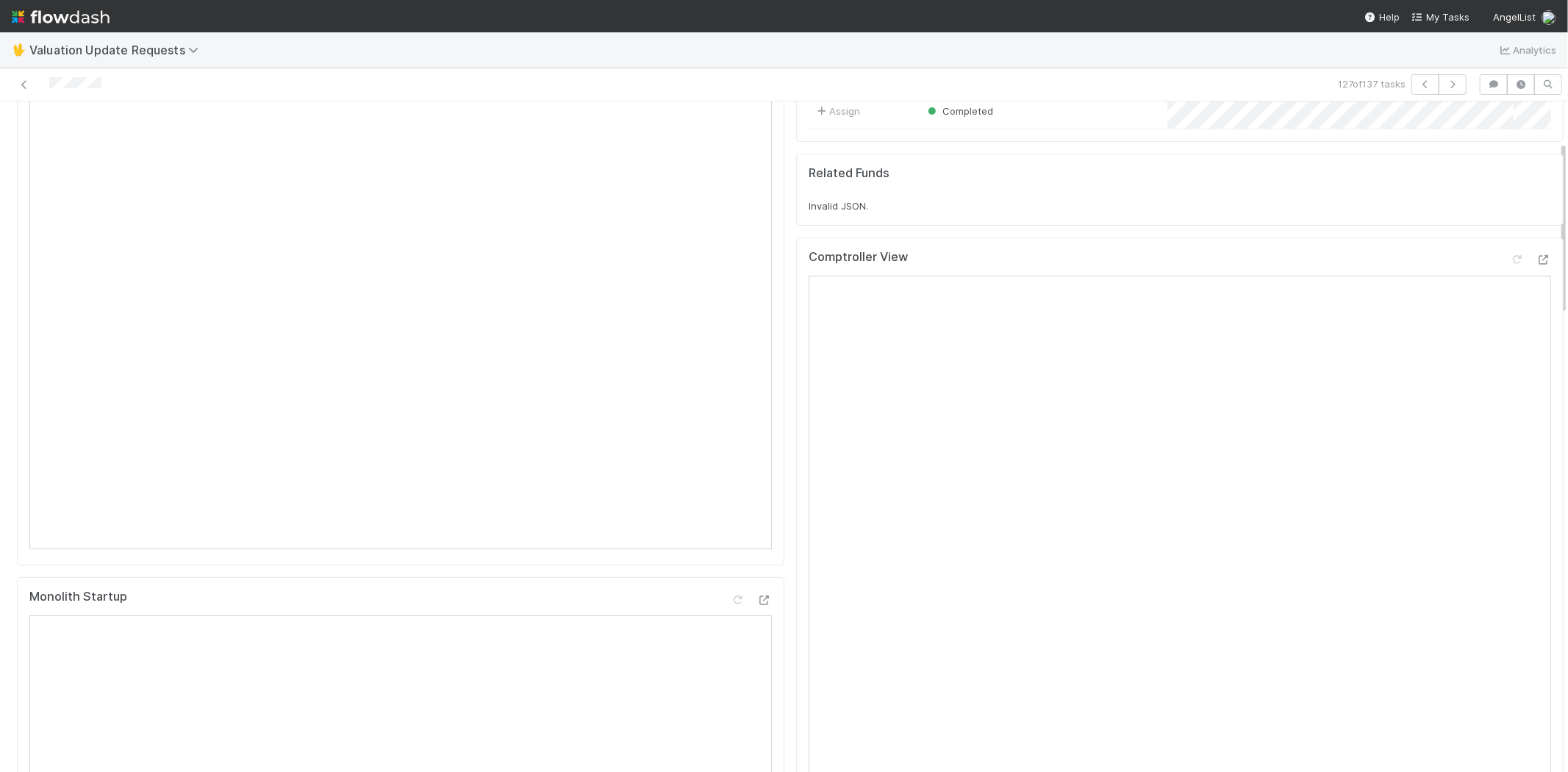
scroll to position [0, 0]
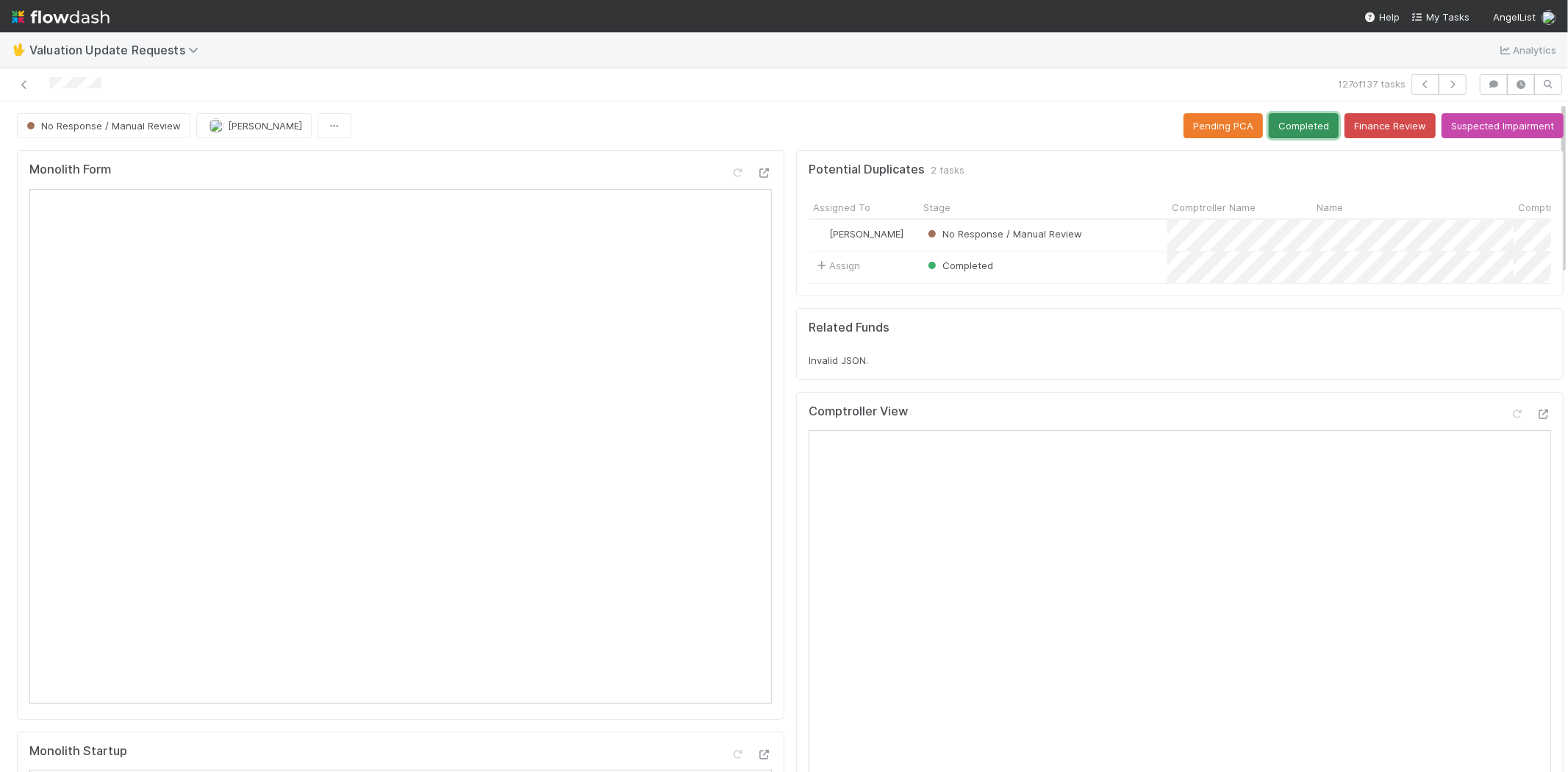
drag, startPoint x: 1294, startPoint y: 120, endPoint x: 1251, endPoint y: 159, distance: 58.1
click at [1292, 120] on button "Completed" at bounding box center [1303, 126] width 70 height 25
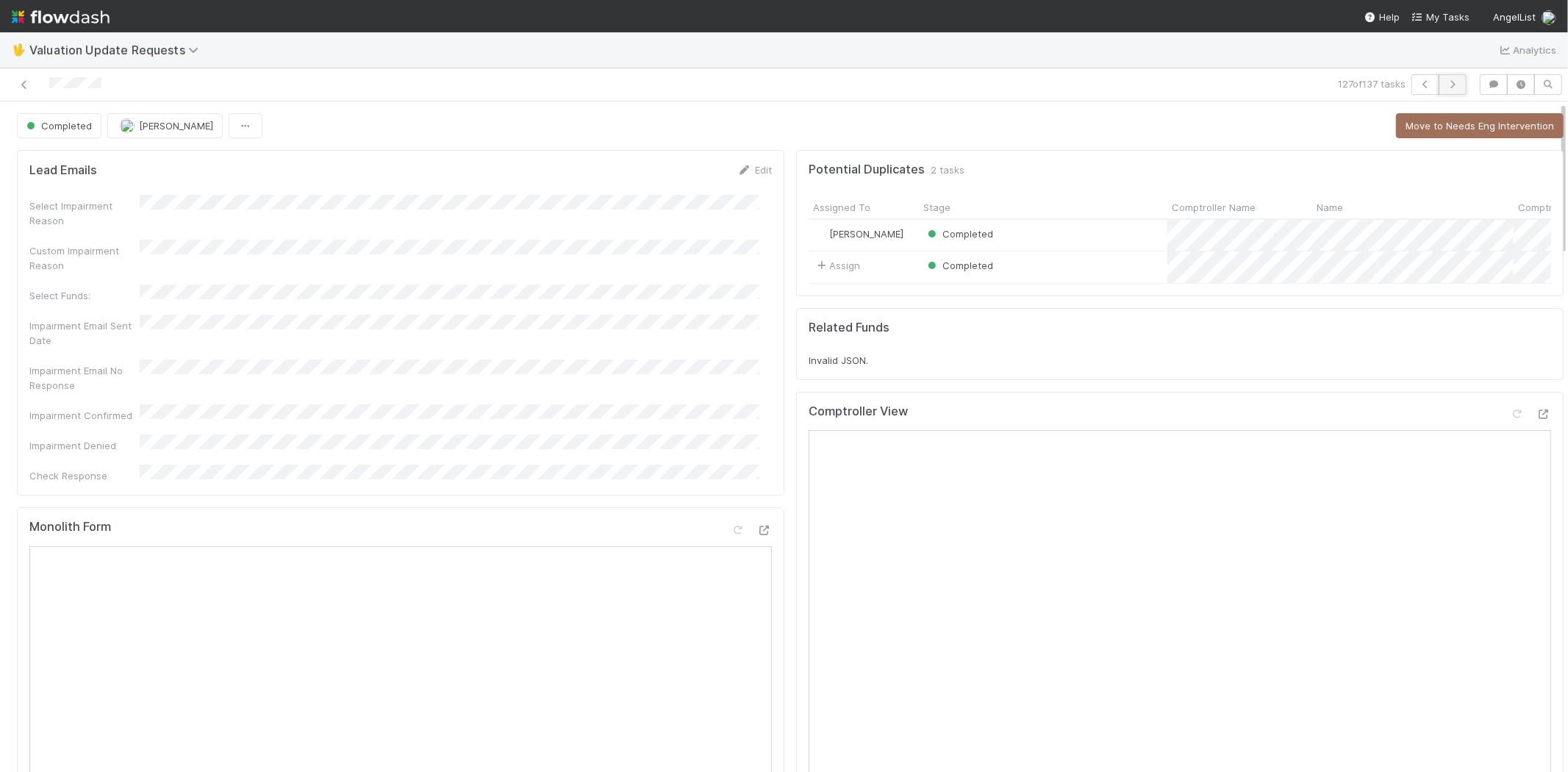
click at [1445, 88] on icon "button" at bounding box center [1452, 85] width 14 height 8
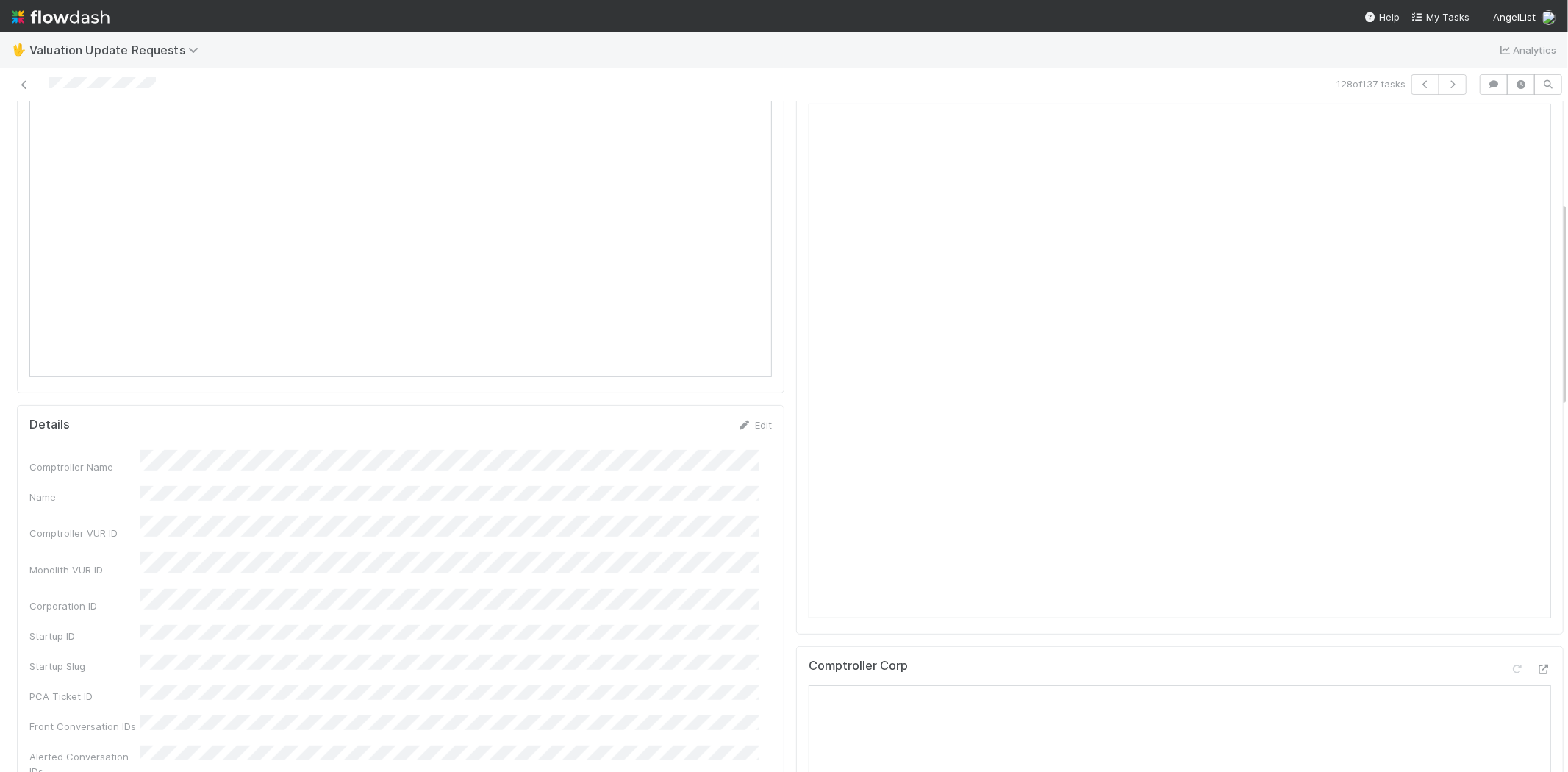
scroll to position [653, 0]
click at [1536, 348] on icon at bounding box center [1543, 343] width 14 height 9
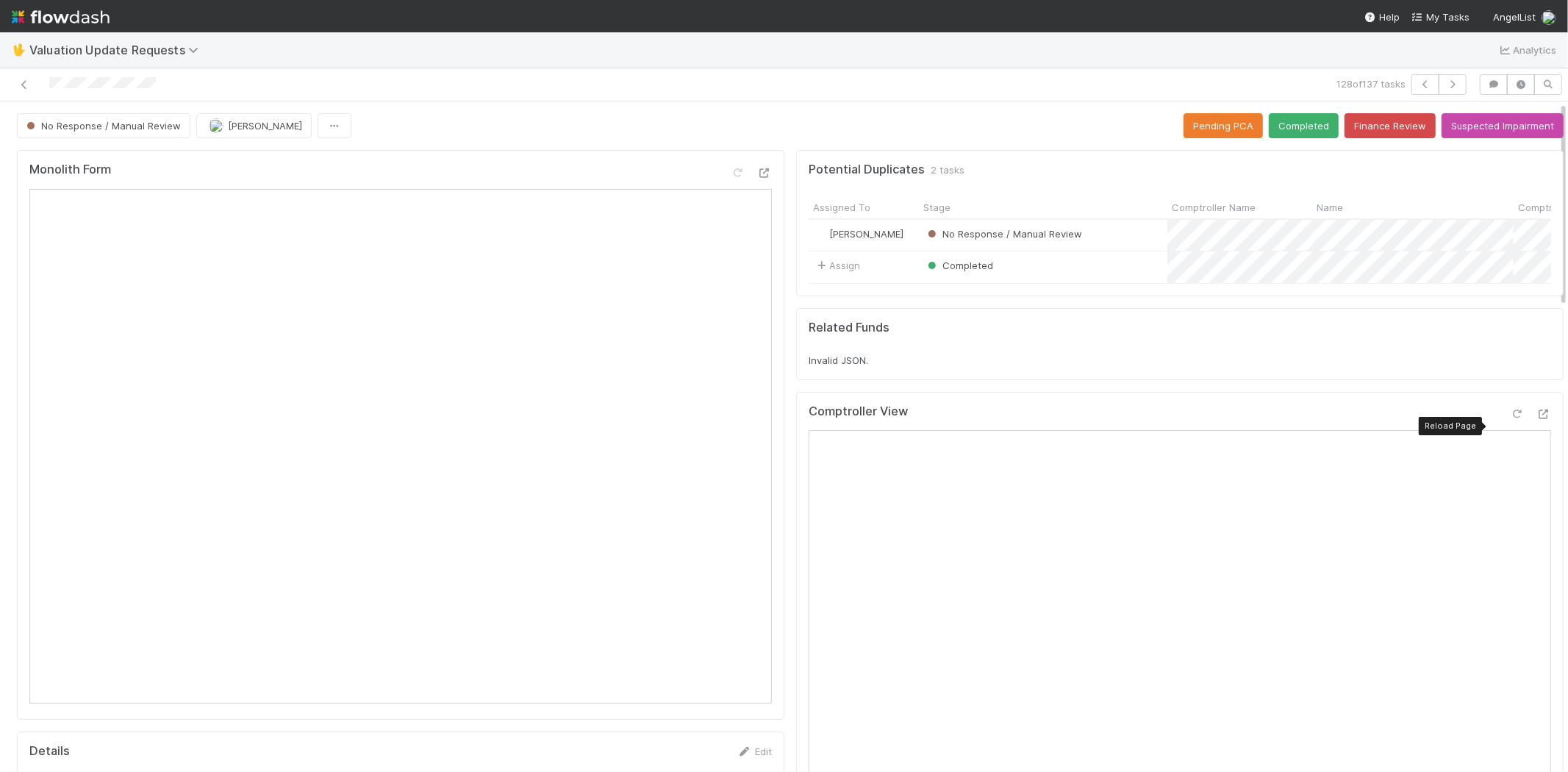
click at [1510, 419] on icon at bounding box center [1516, 414] width 14 height 9
click at [1283, 126] on button "Completed" at bounding box center [1303, 126] width 70 height 25
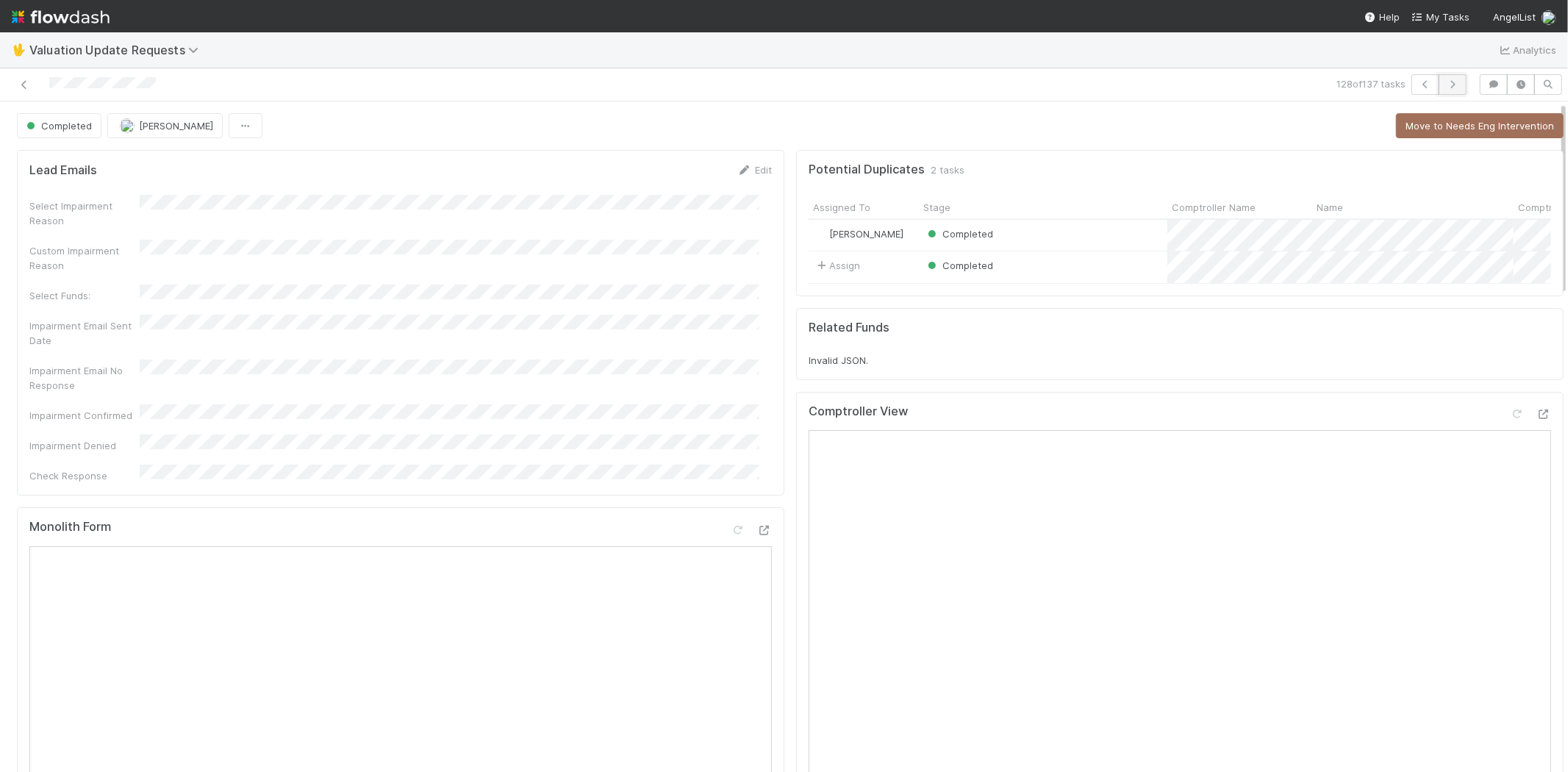
click at [1445, 81] on icon "button" at bounding box center [1452, 85] width 14 height 8
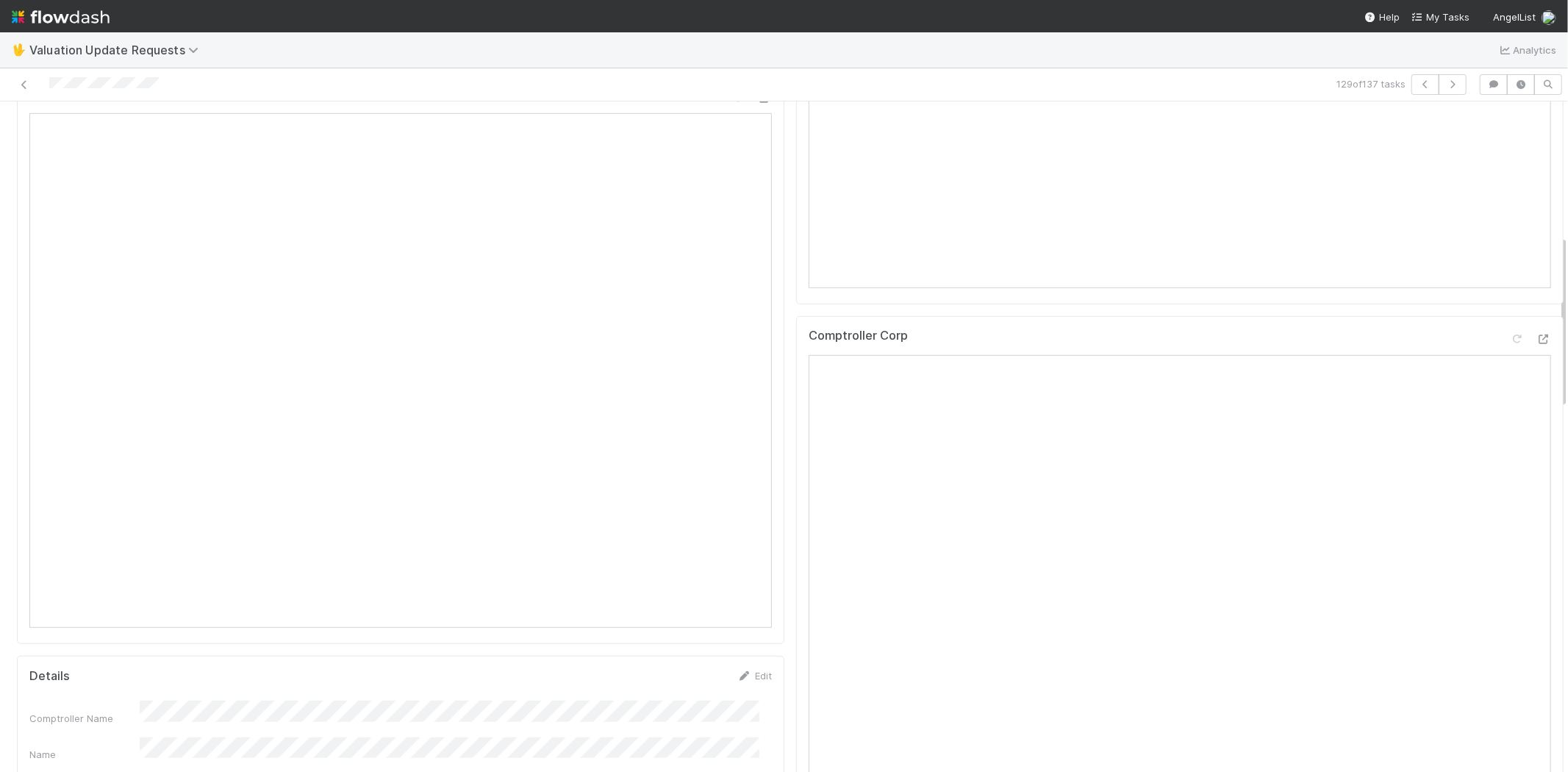
scroll to position [736, 0]
click at [1536, 266] on icon at bounding box center [1543, 260] width 14 height 9
click at [1510, 256] on icon at bounding box center [1516, 251] width 14 height 9
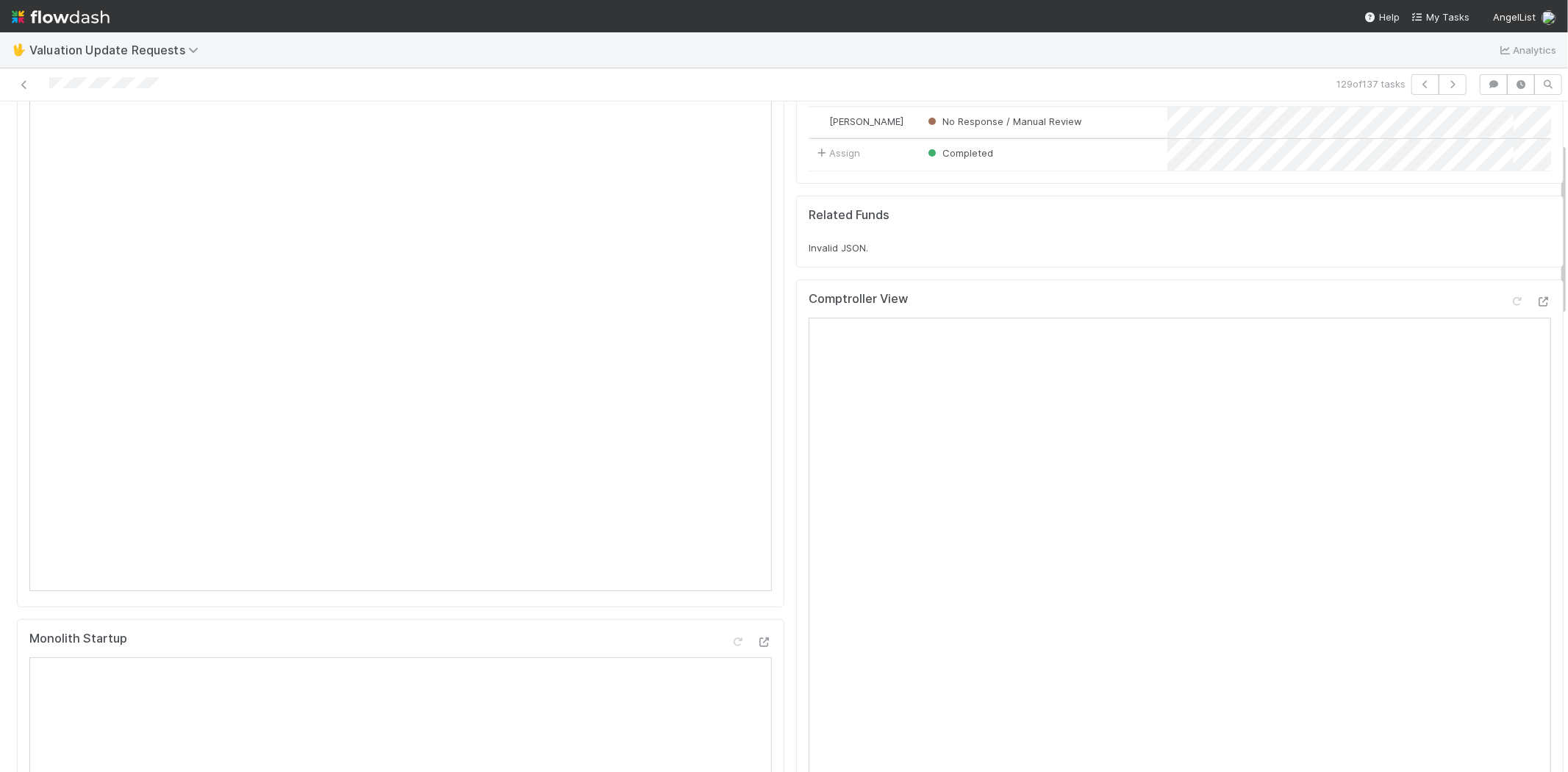
scroll to position [0, 0]
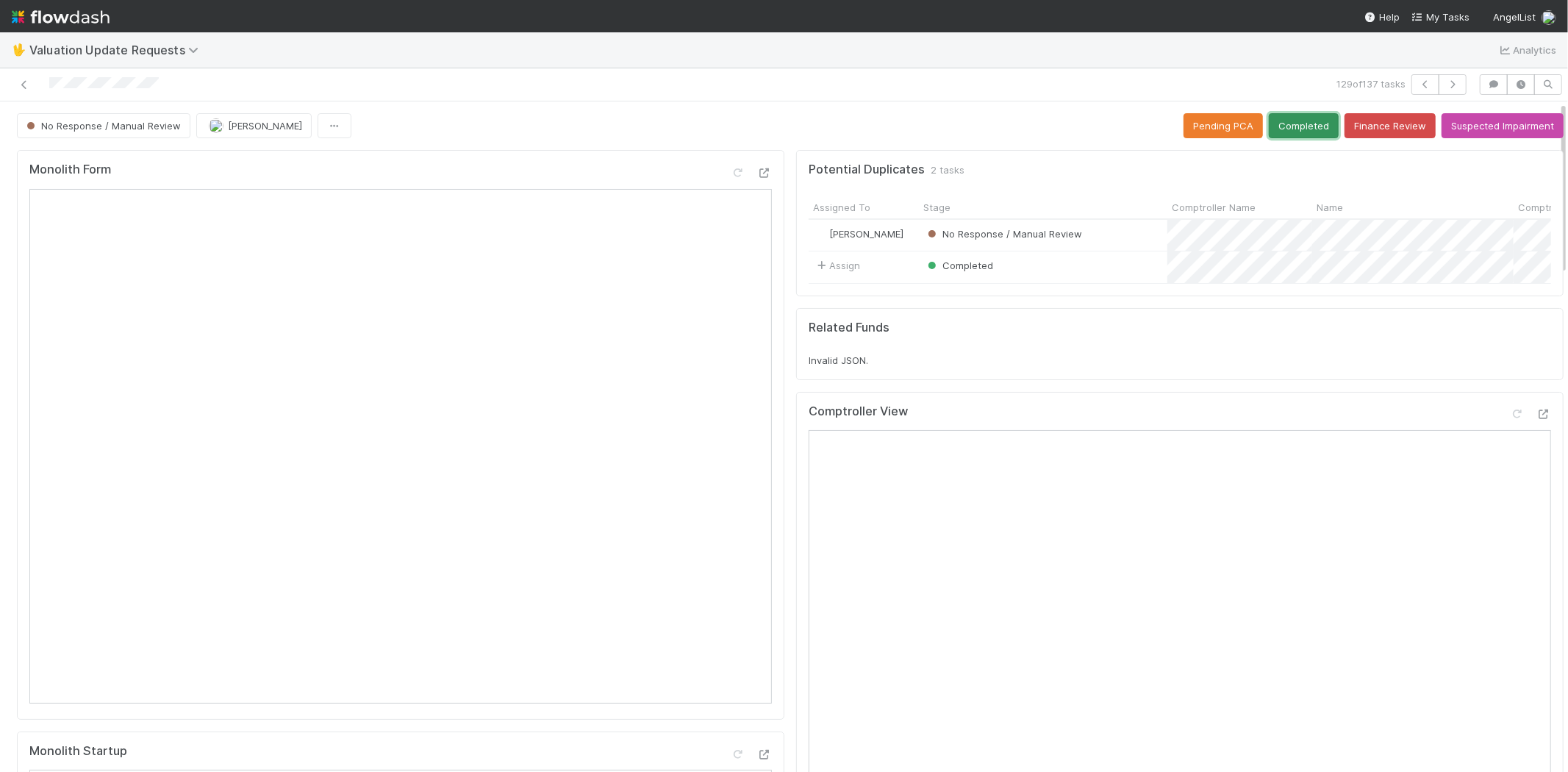
click at [1292, 123] on button "Completed" at bounding box center [1303, 126] width 70 height 25
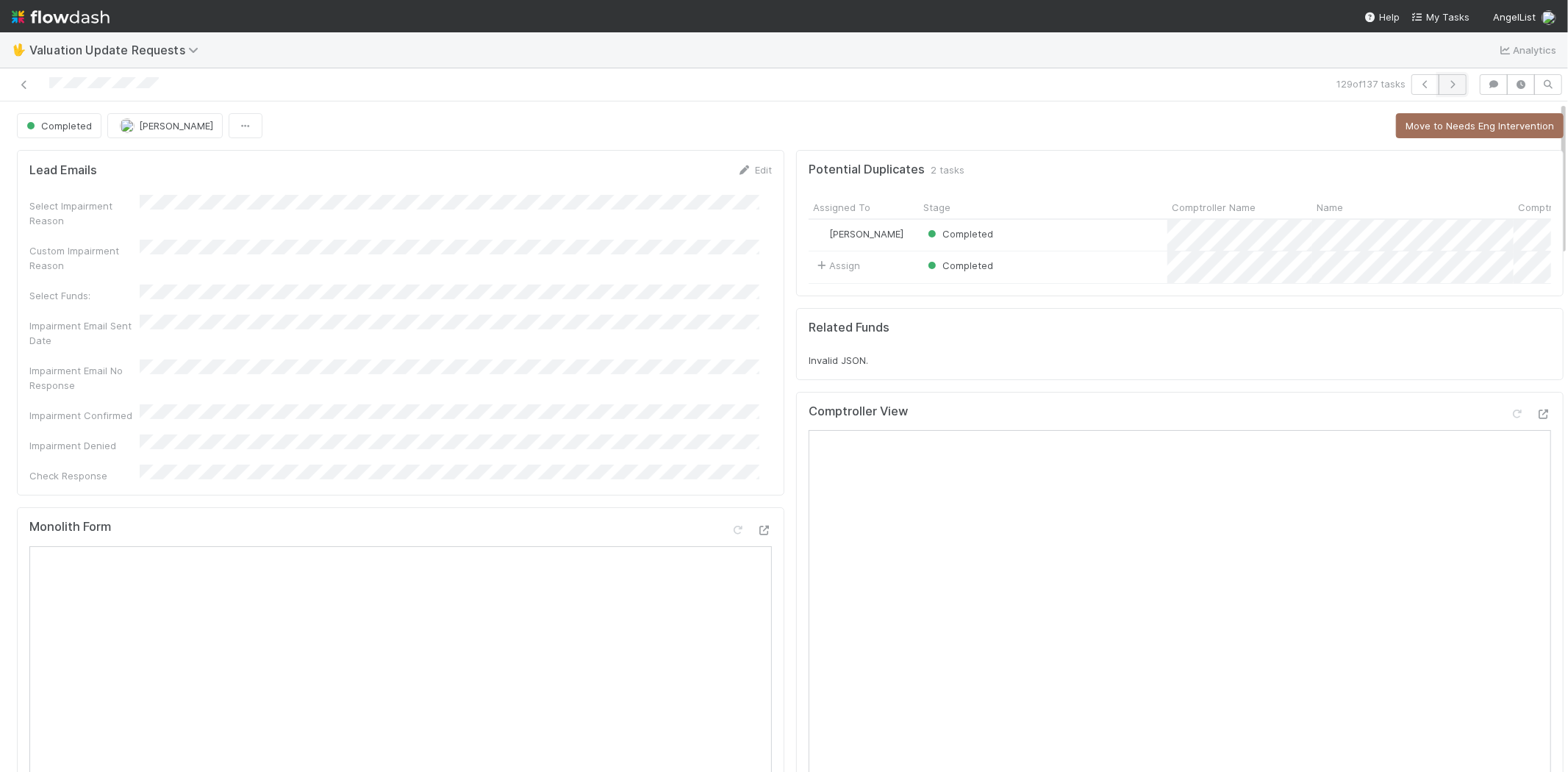
click at [1452, 81] on button "button" at bounding box center [1452, 85] width 28 height 20
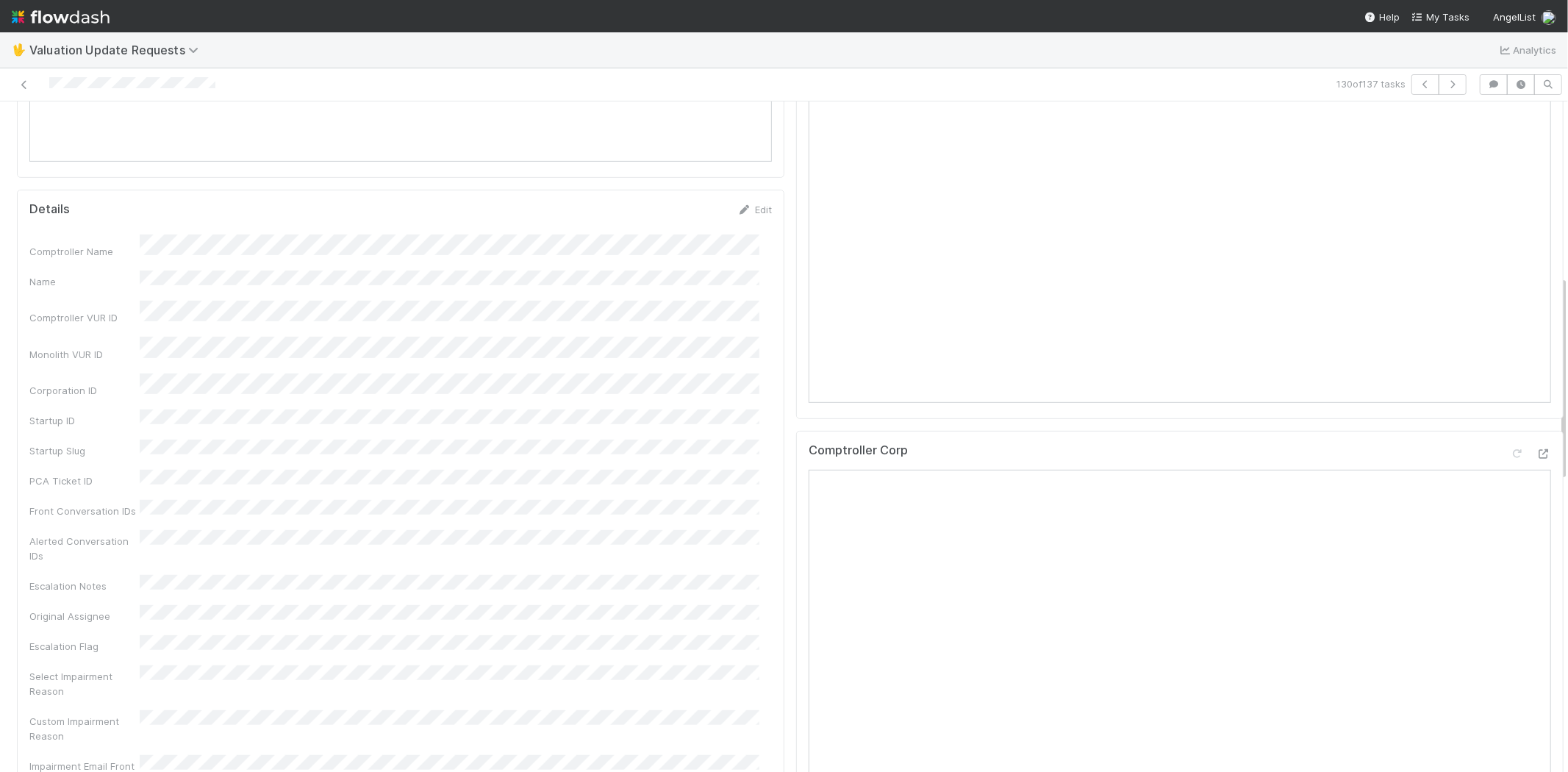
scroll to position [571, 0]
click at [1536, 429] on icon at bounding box center [1543, 424] width 14 height 9
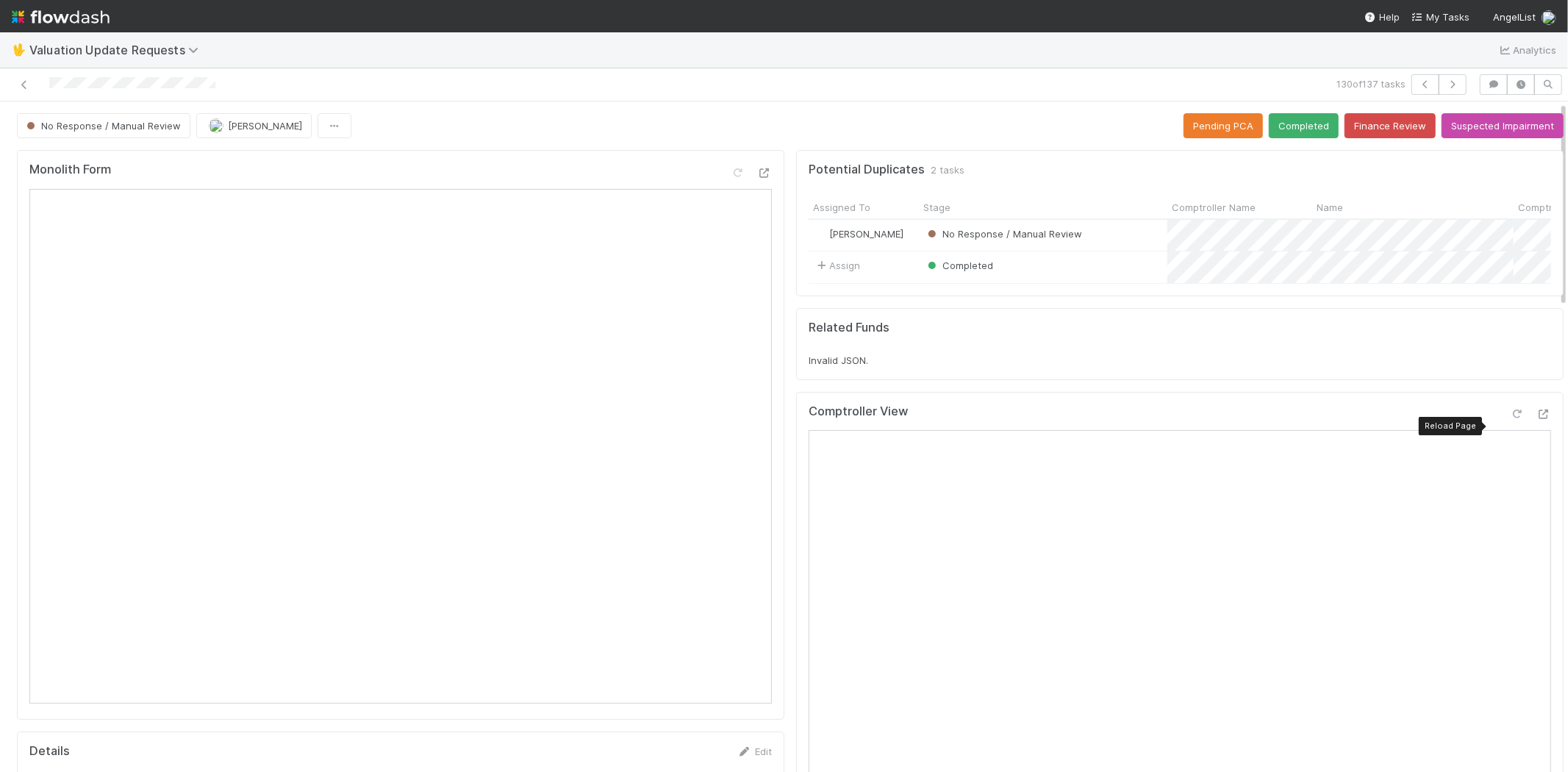
click at [1510, 419] on icon at bounding box center [1516, 414] width 14 height 9
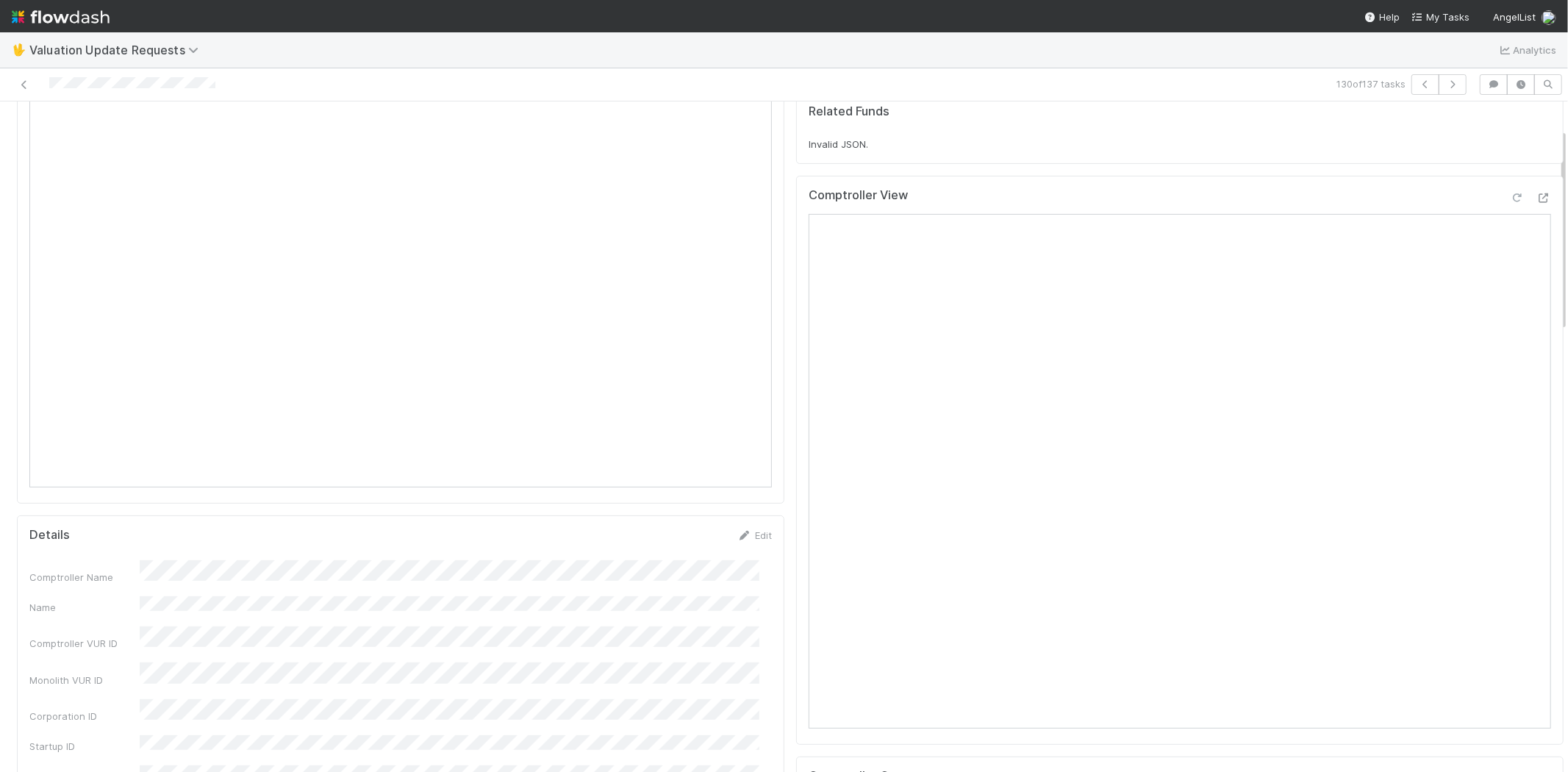
scroll to position [81, 0]
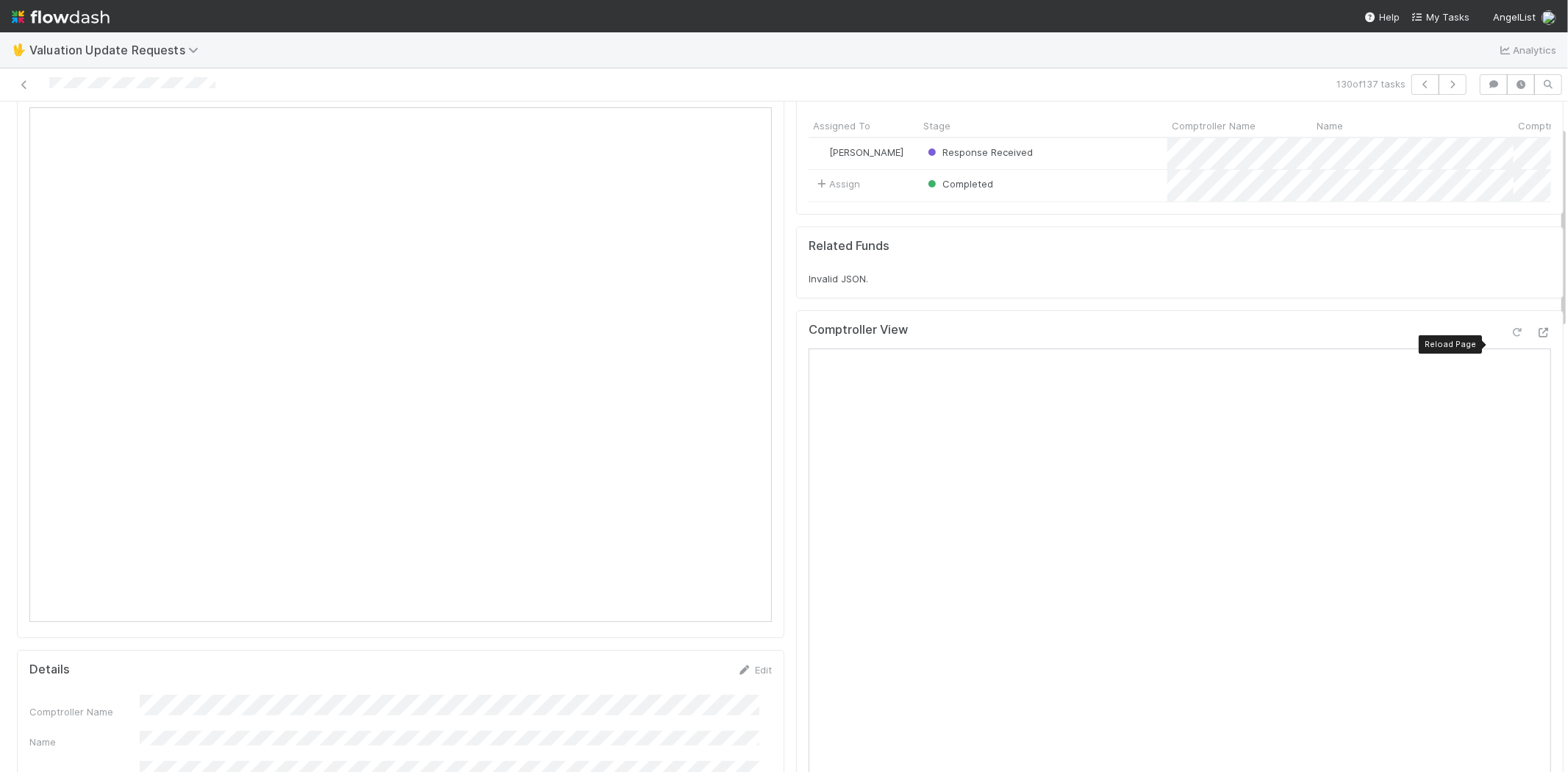
click at [1510, 338] on icon at bounding box center [1516, 332] width 14 height 9
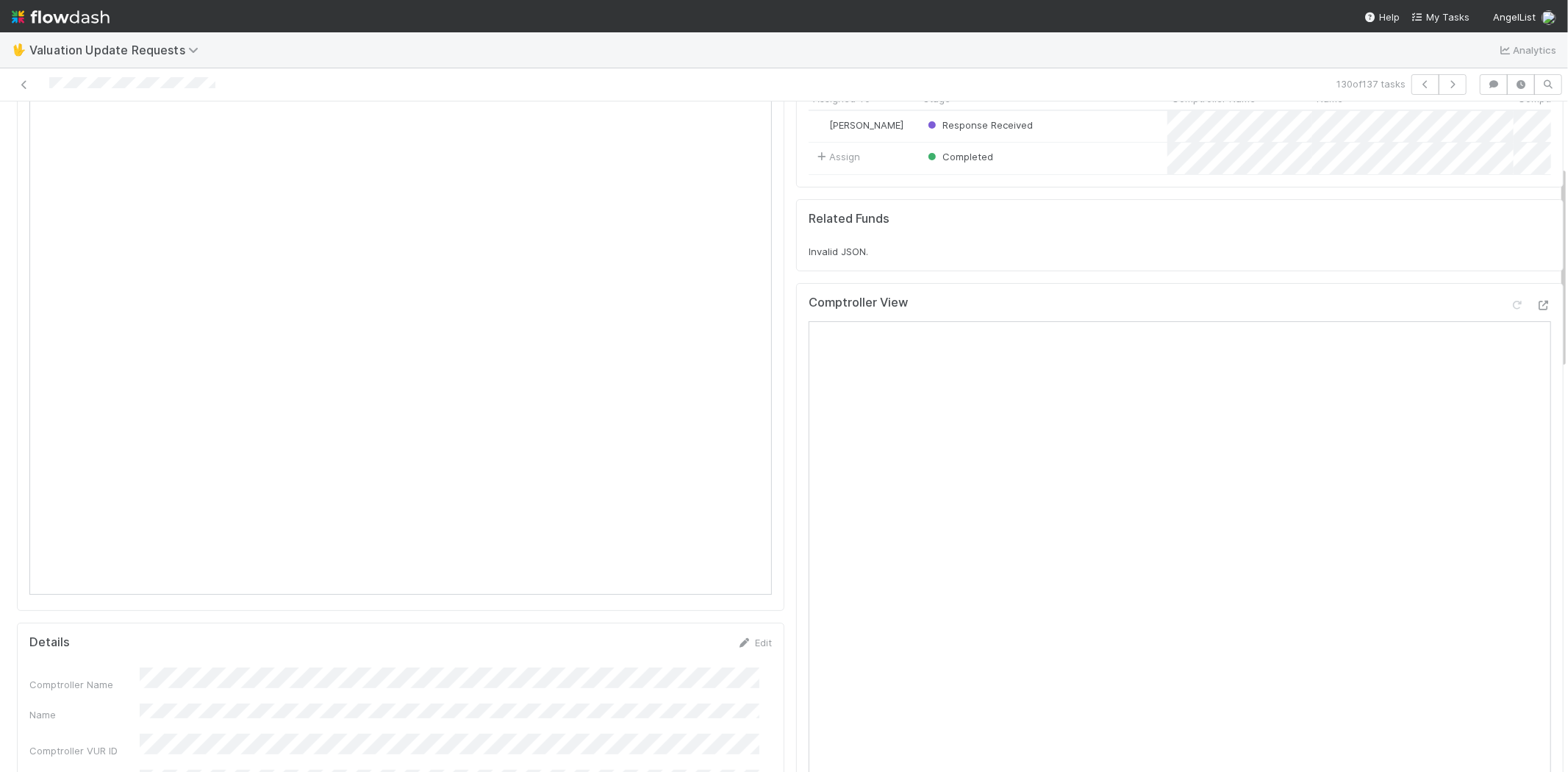
scroll to position [0, 0]
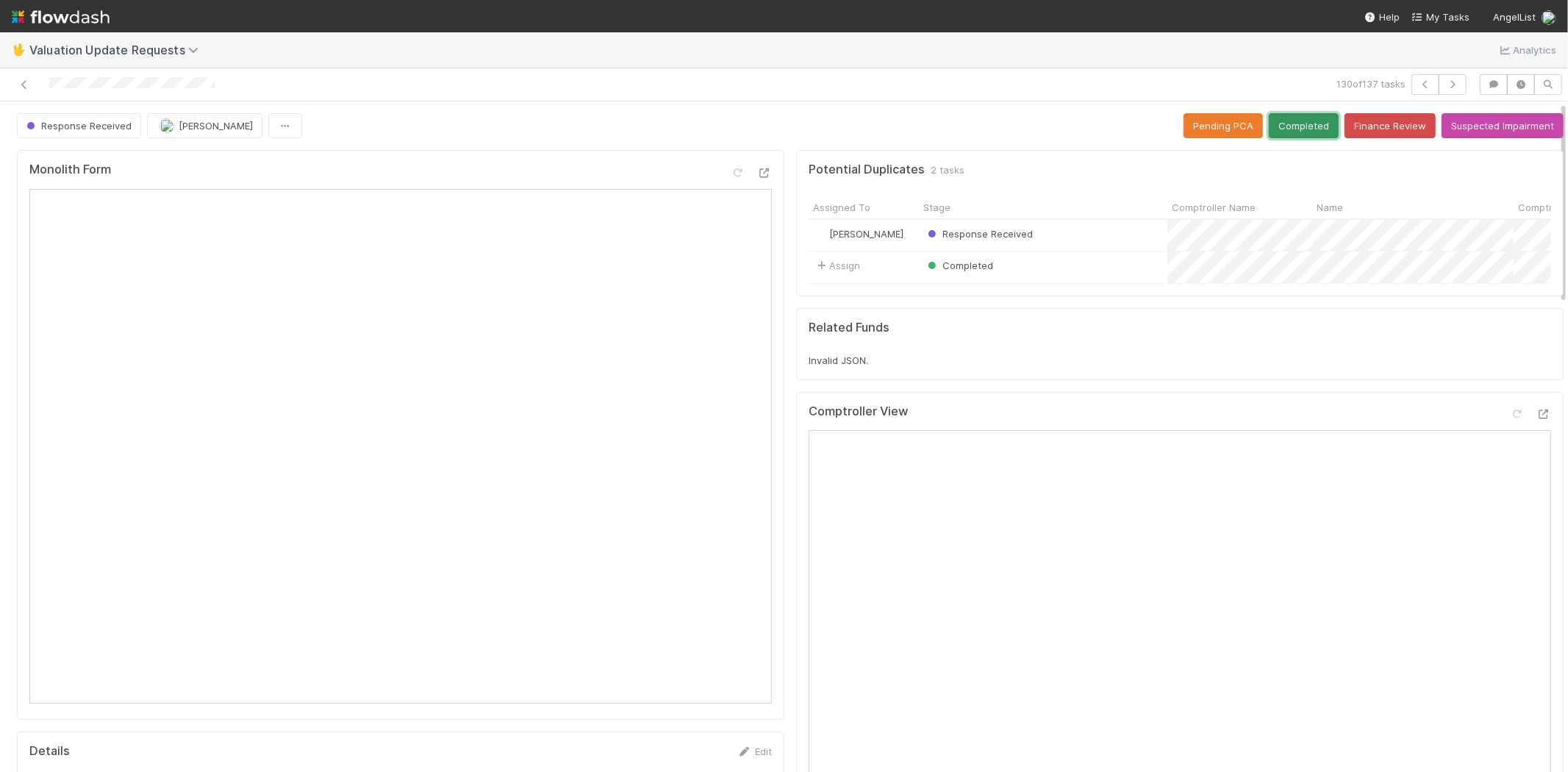
click at [1294, 128] on button "Completed" at bounding box center [1303, 126] width 70 height 25
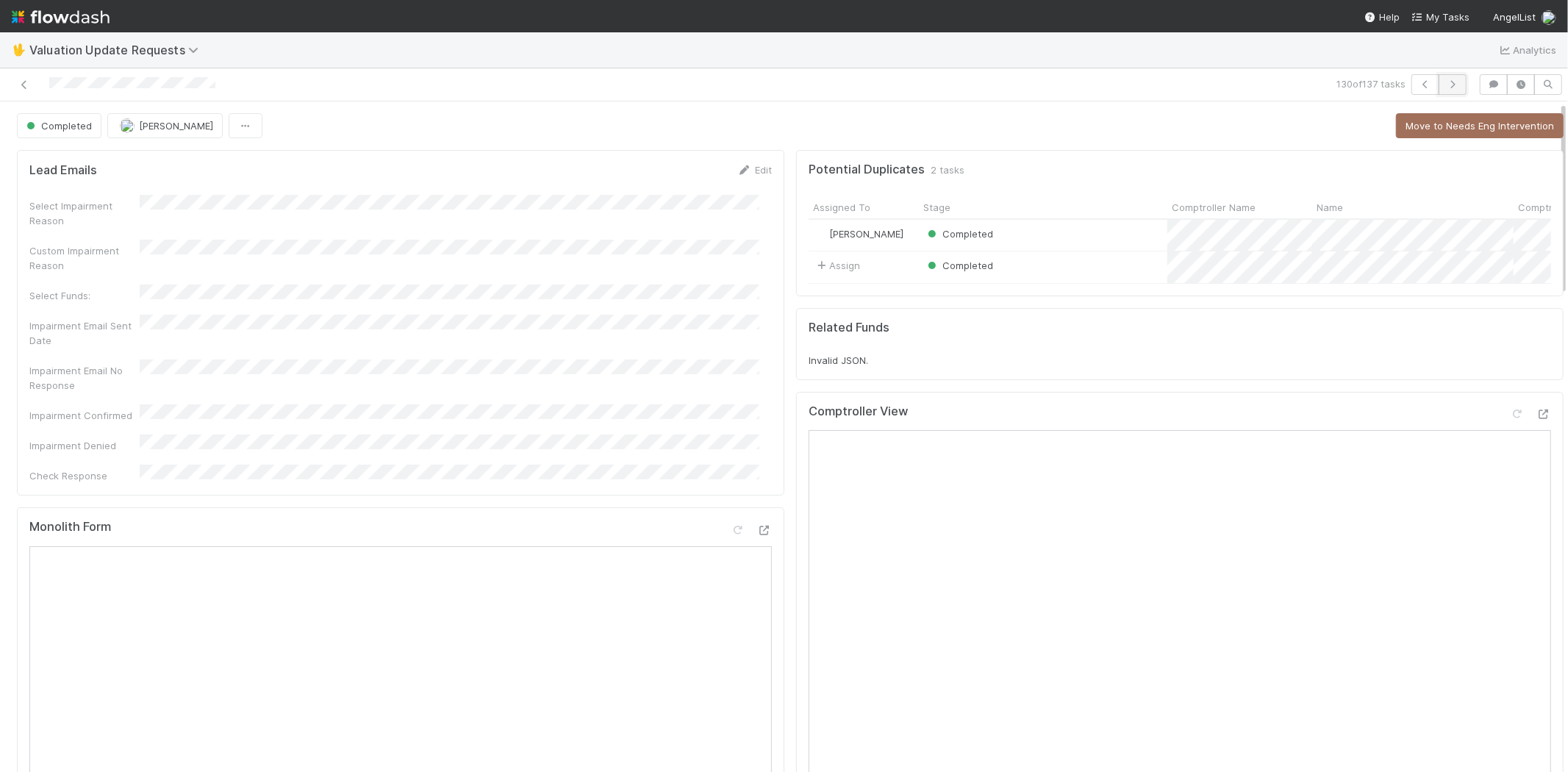
click at [1446, 81] on icon "button" at bounding box center [1452, 85] width 14 height 8
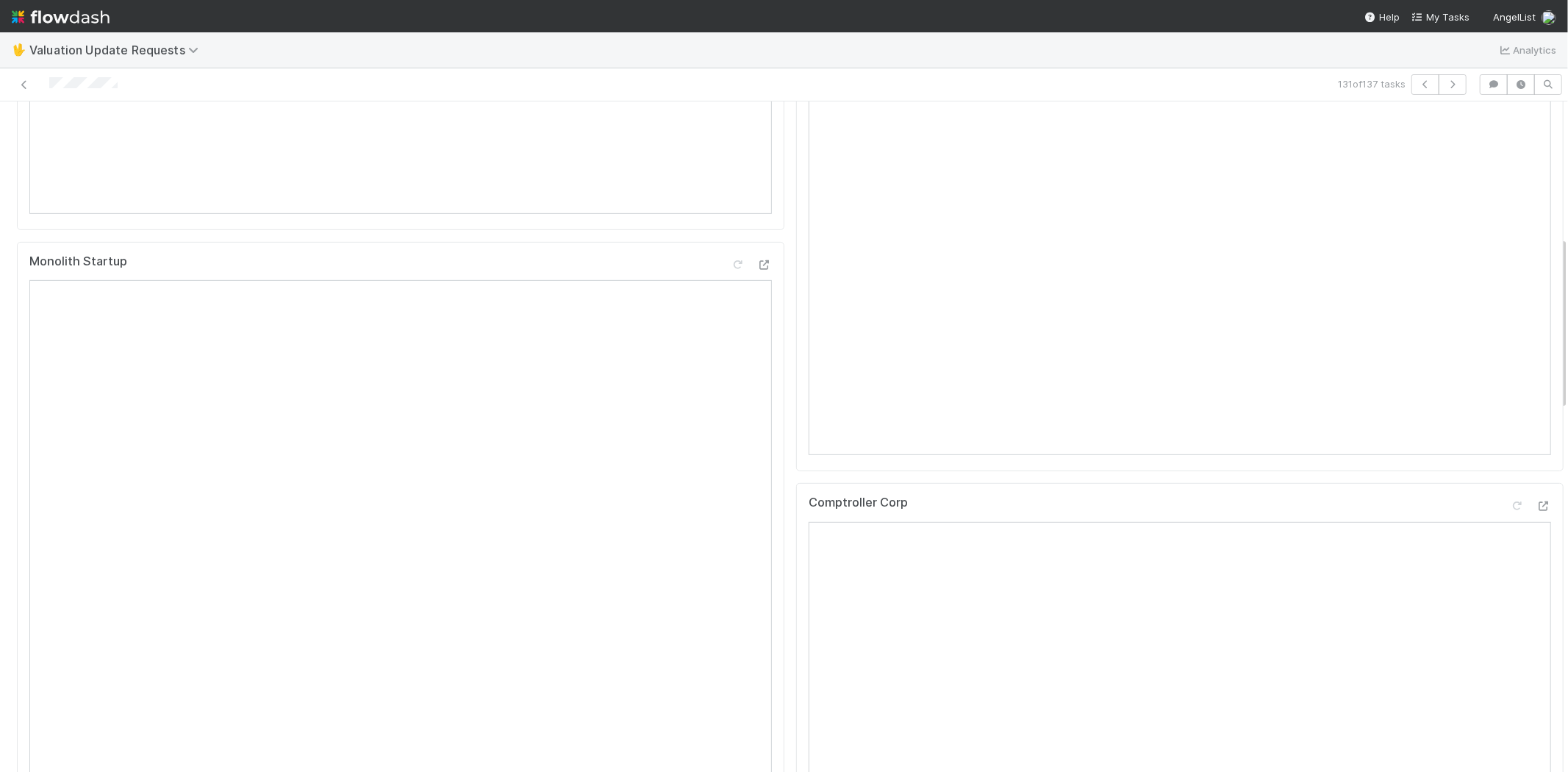
scroll to position [571, 0]
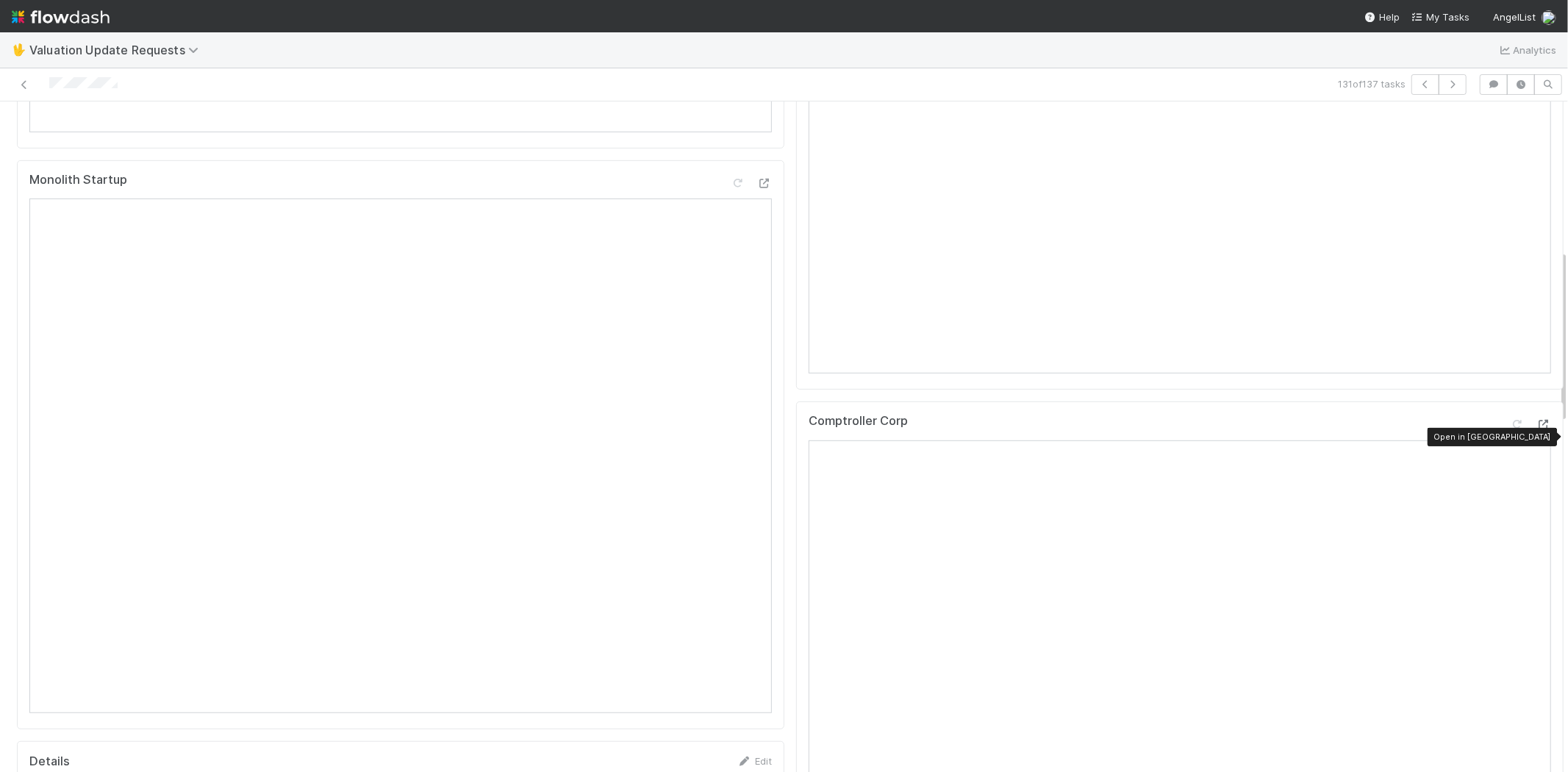
click at [1536, 429] on icon at bounding box center [1543, 424] width 14 height 9
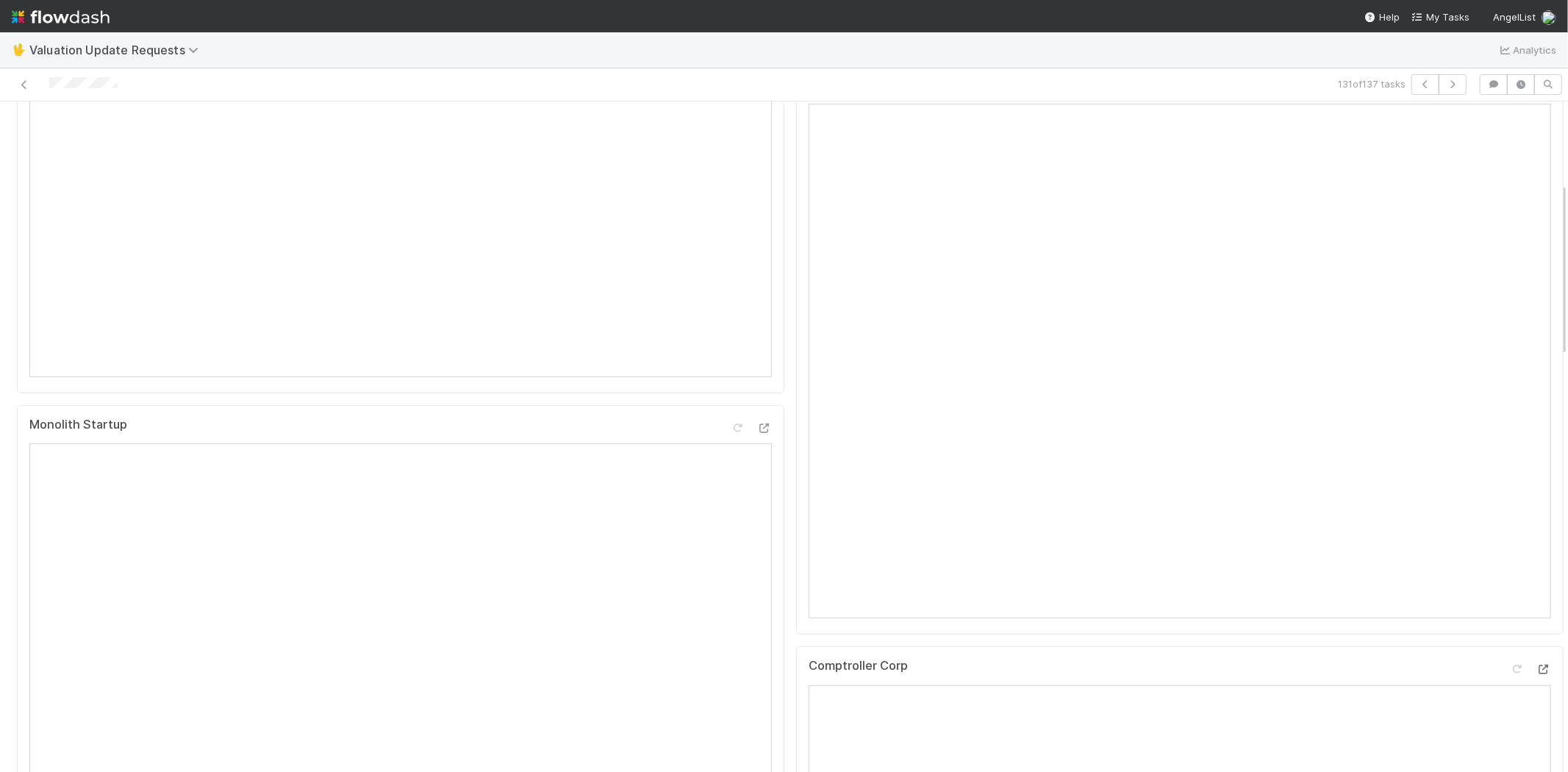
scroll to position [163, 0]
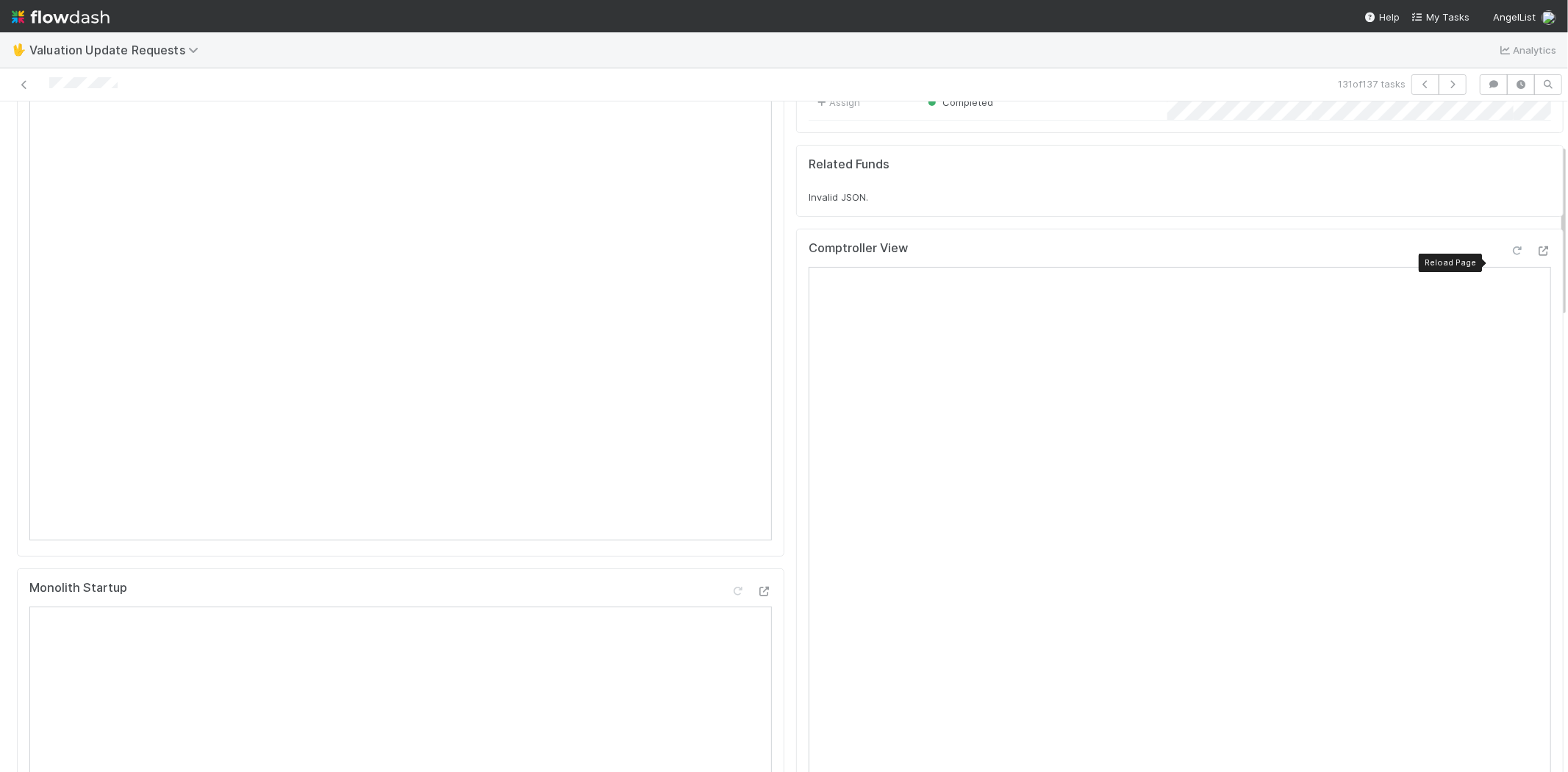
drag, startPoint x: 1488, startPoint y: 261, endPoint x: 1480, endPoint y: 261, distance: 8.0
click at [1510, 256] on icon at bounding box center [1516, 251] width 14 height 9
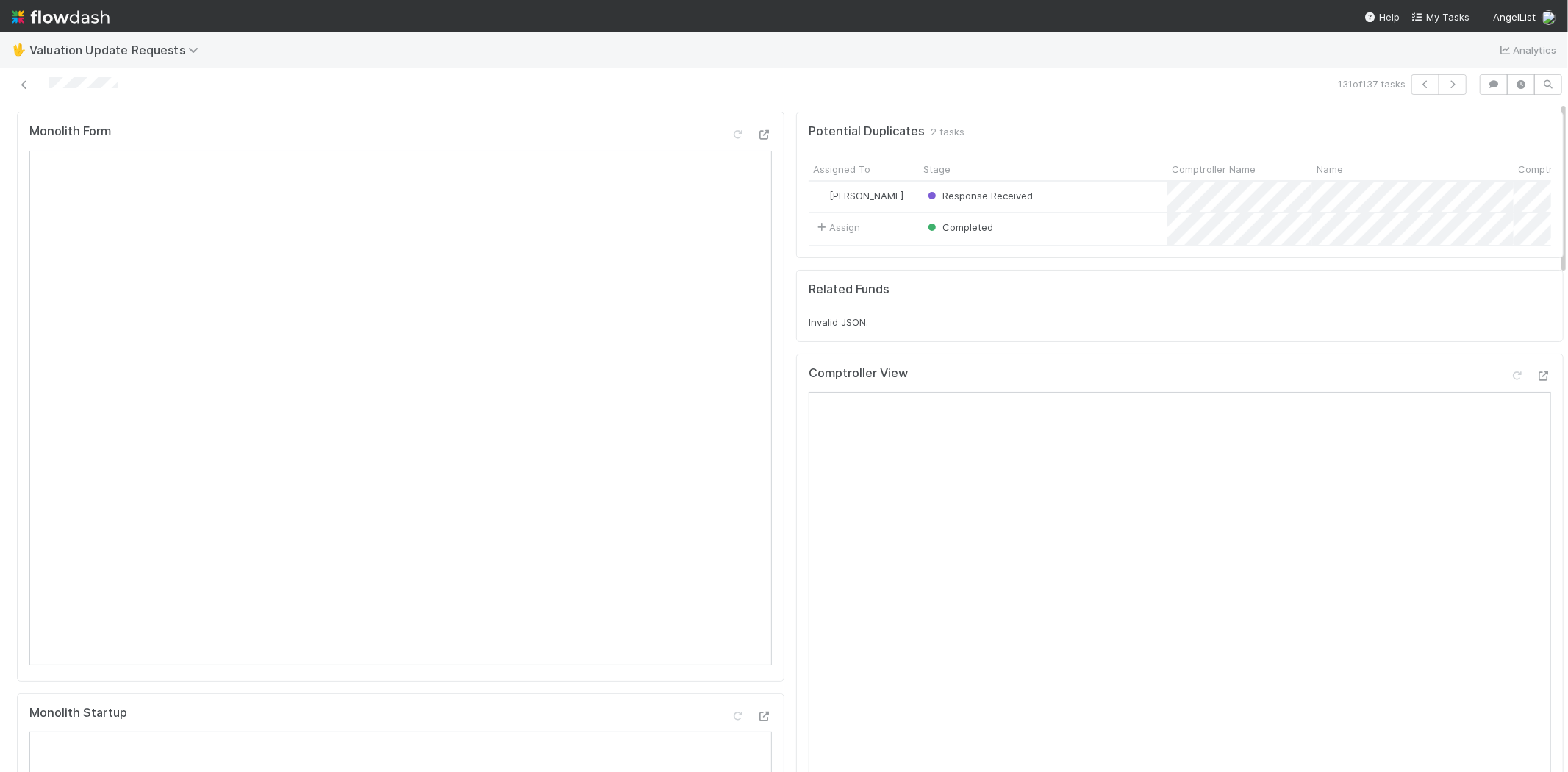
scroll to position [0, 0]
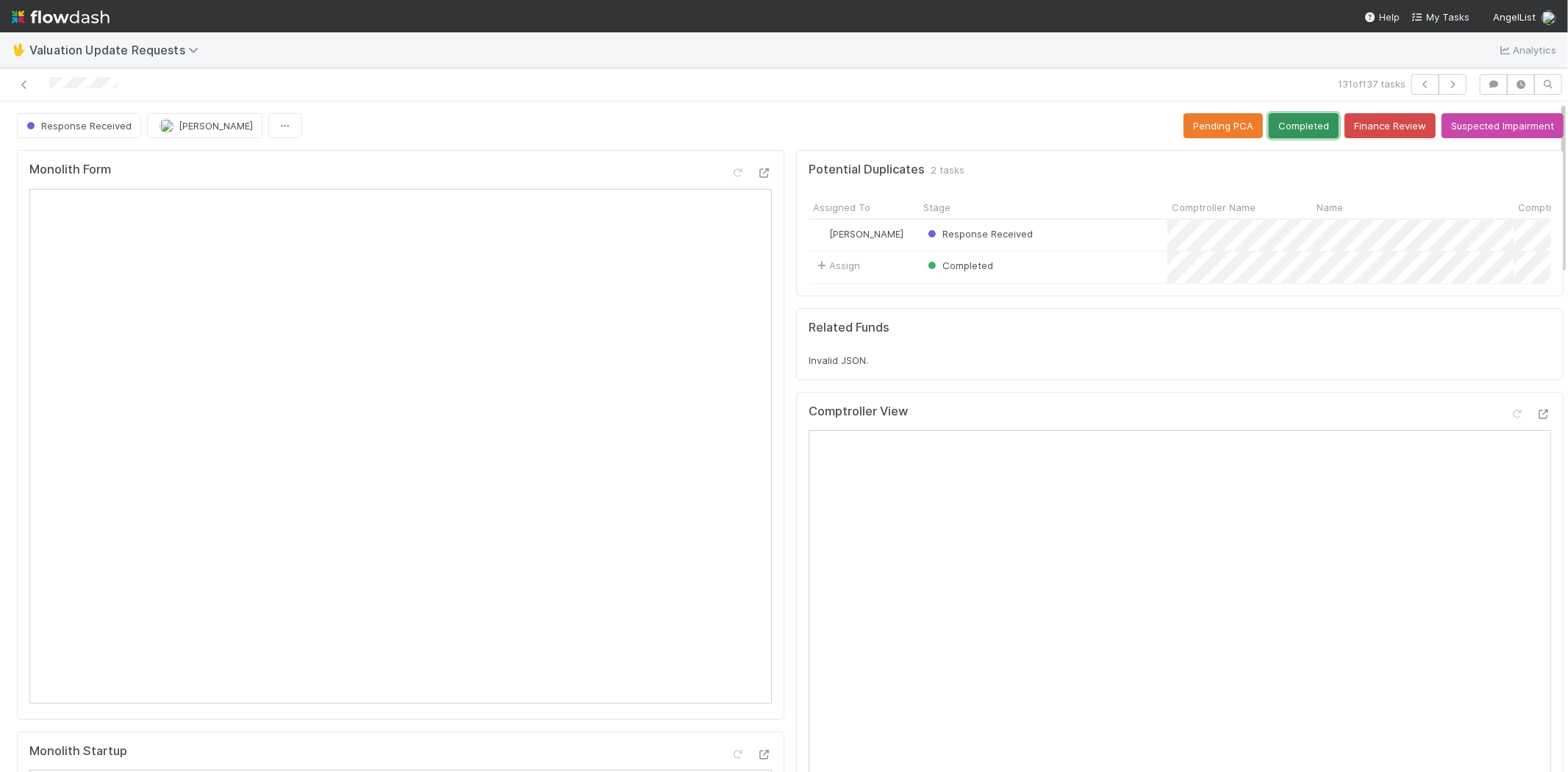
click at [1281, 129] on button "Completed" at bounding box center [1303, 126] width 70 height 25
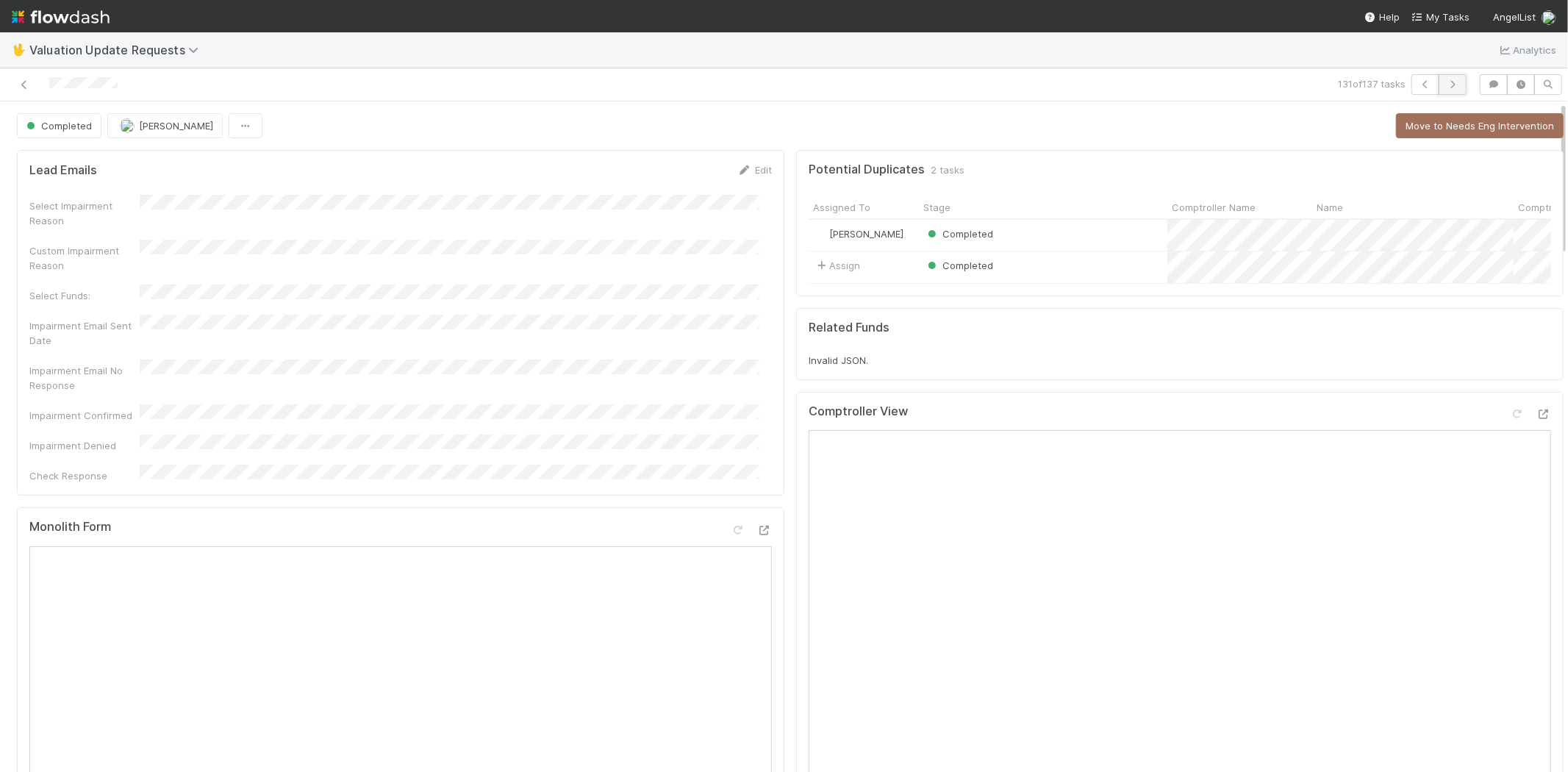
click at [1445, 83] on icon "button" at bounding box center [1452, 85] width 14 height 8
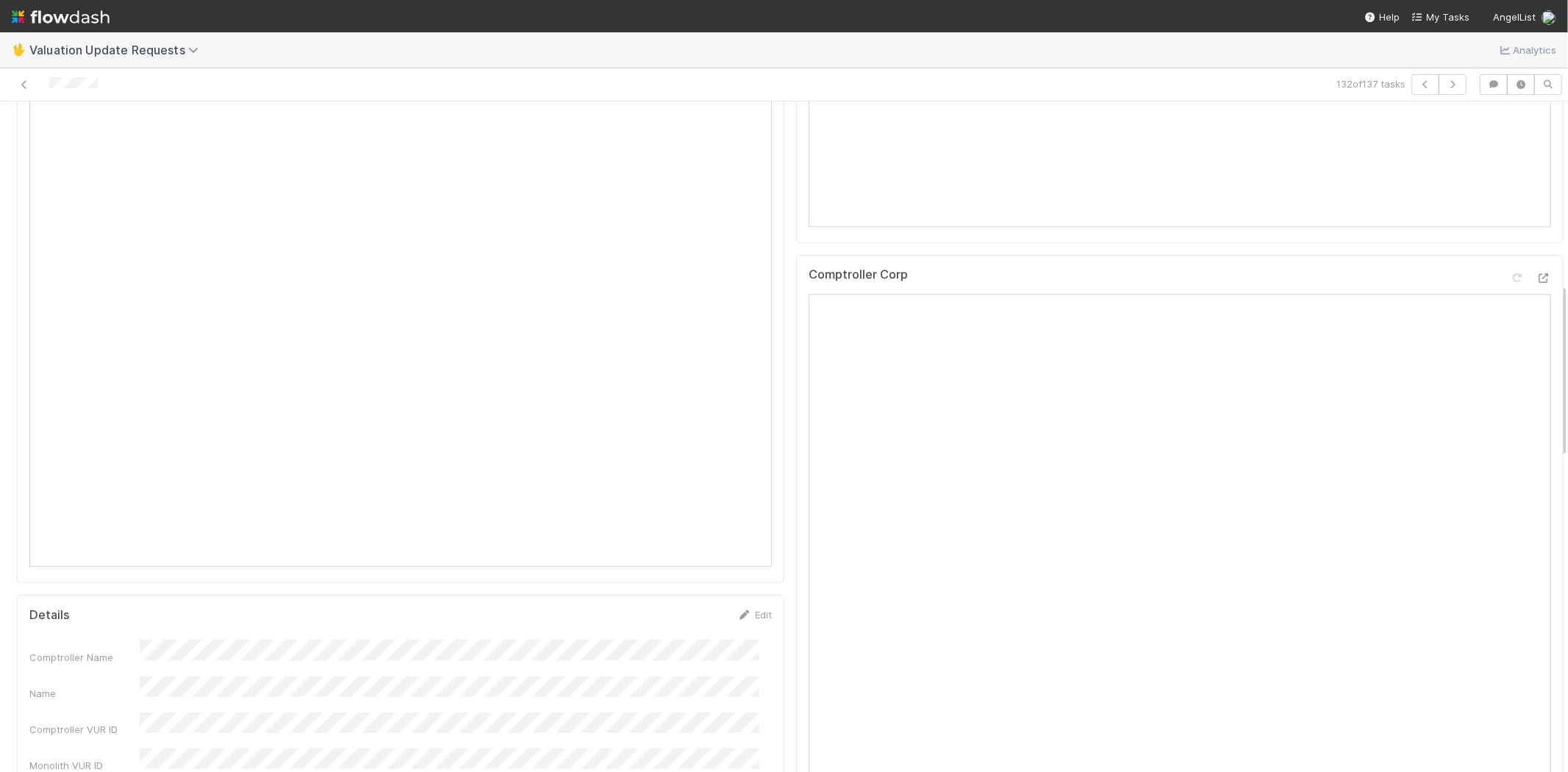
scroll to position [736, 0]
click at [1536, 266] on div at bounding box center [1543, 260] width 14 height 14
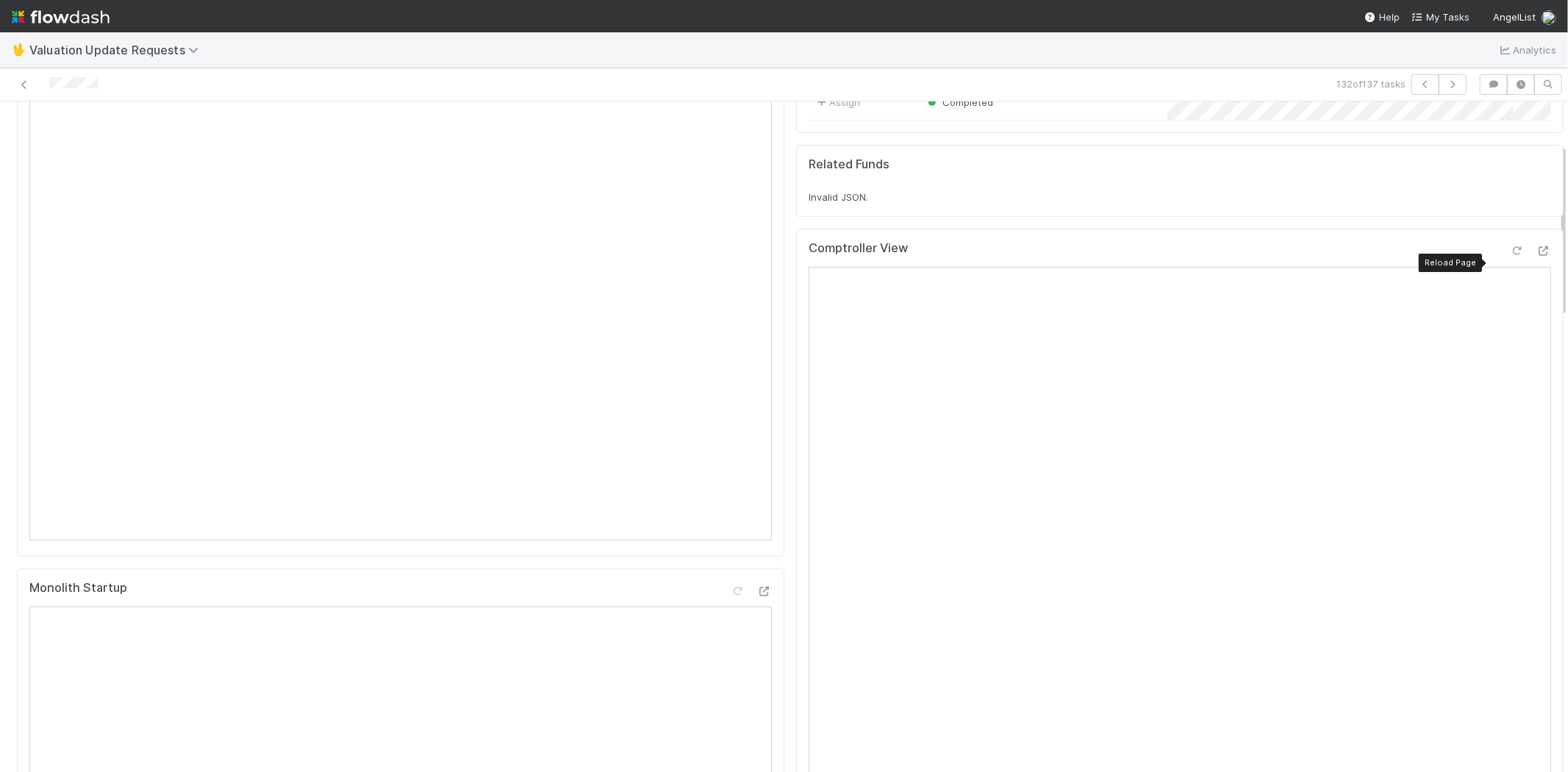
click at [1510, 256] on div at bounding box center [1516, 251] width 14 height 14
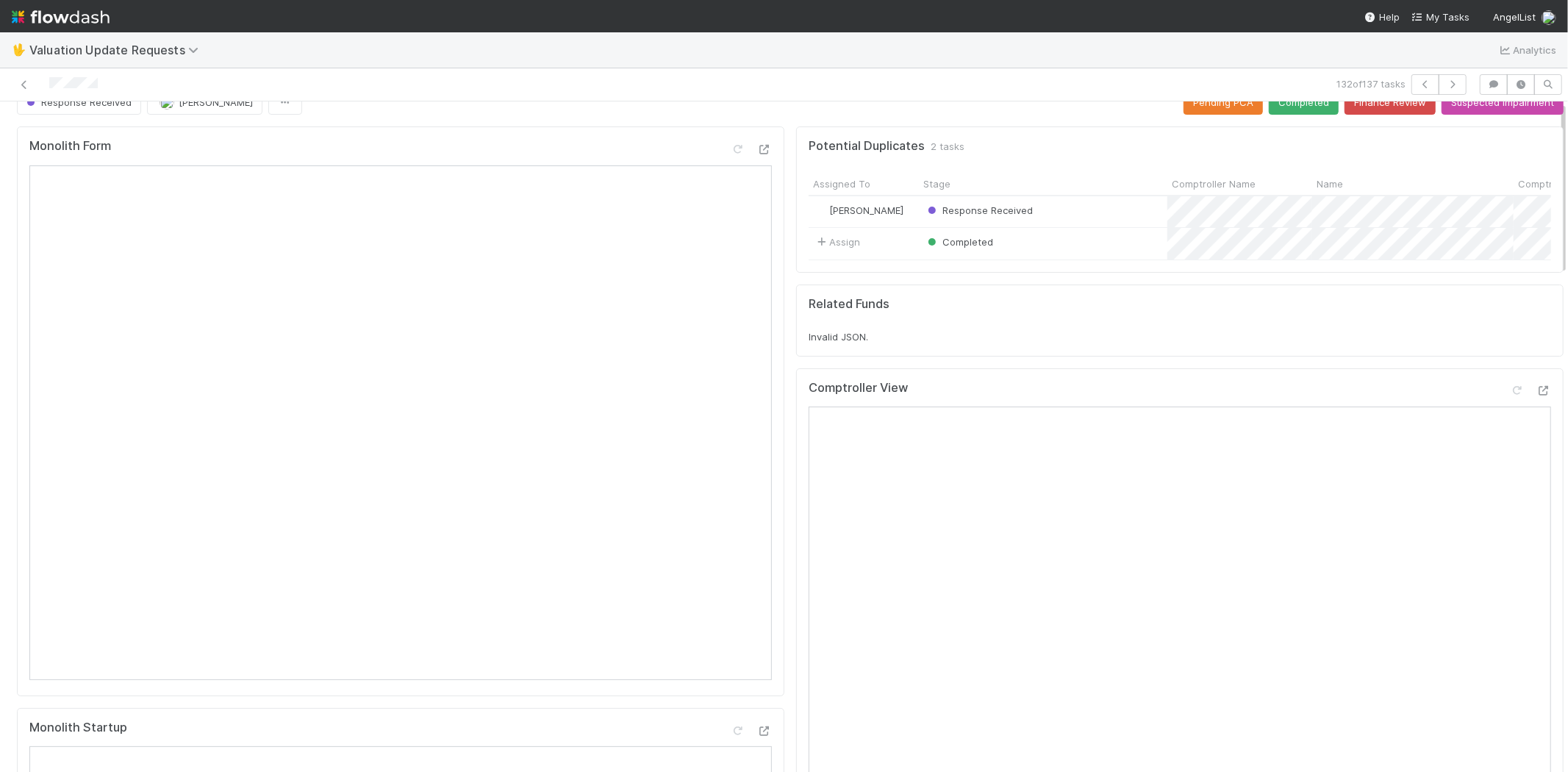
scroll to position [0, 0]
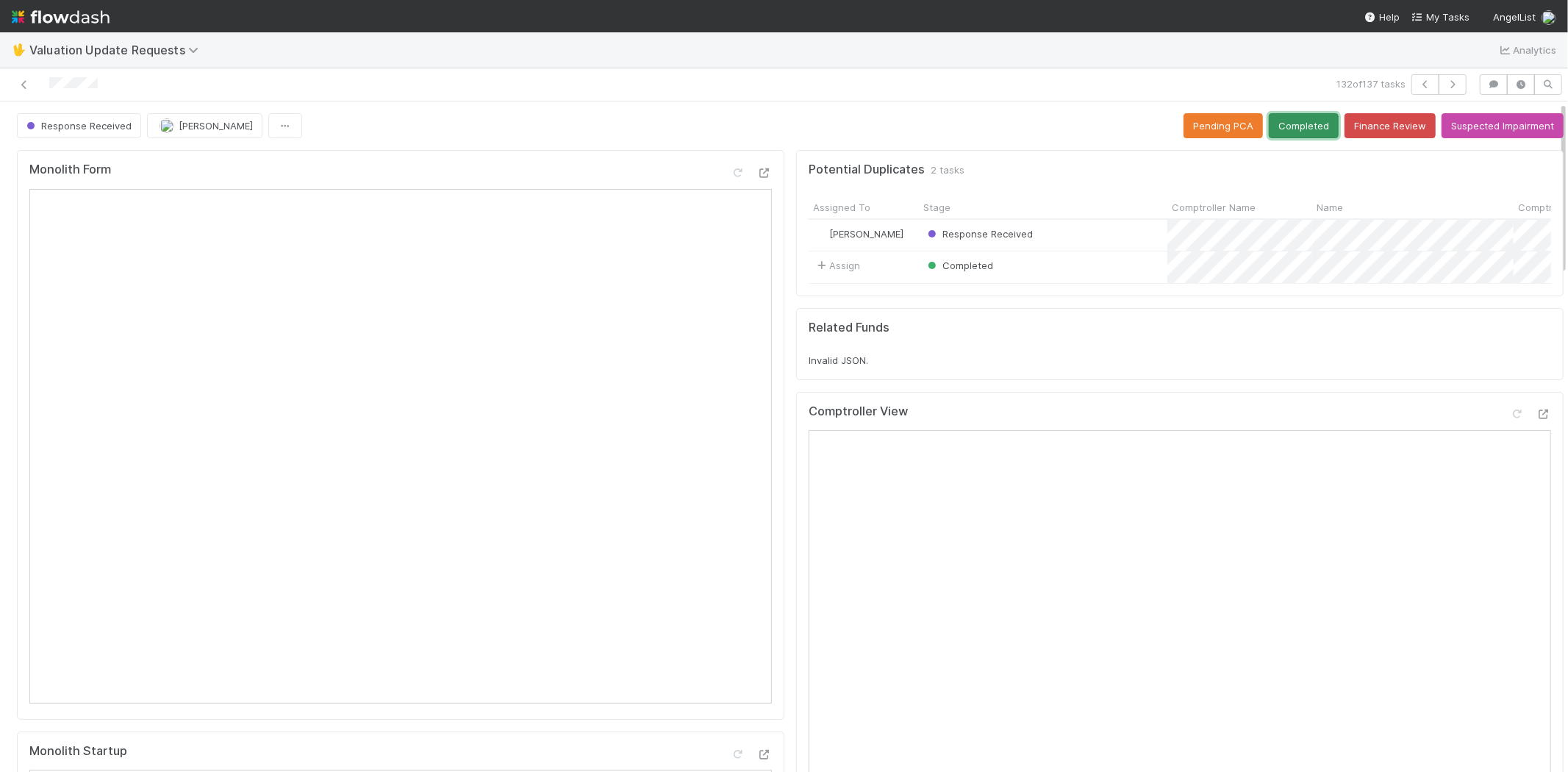
click at [1285, 130] on button "Completed" at bounding box center [1303, 126] width 70 height 25
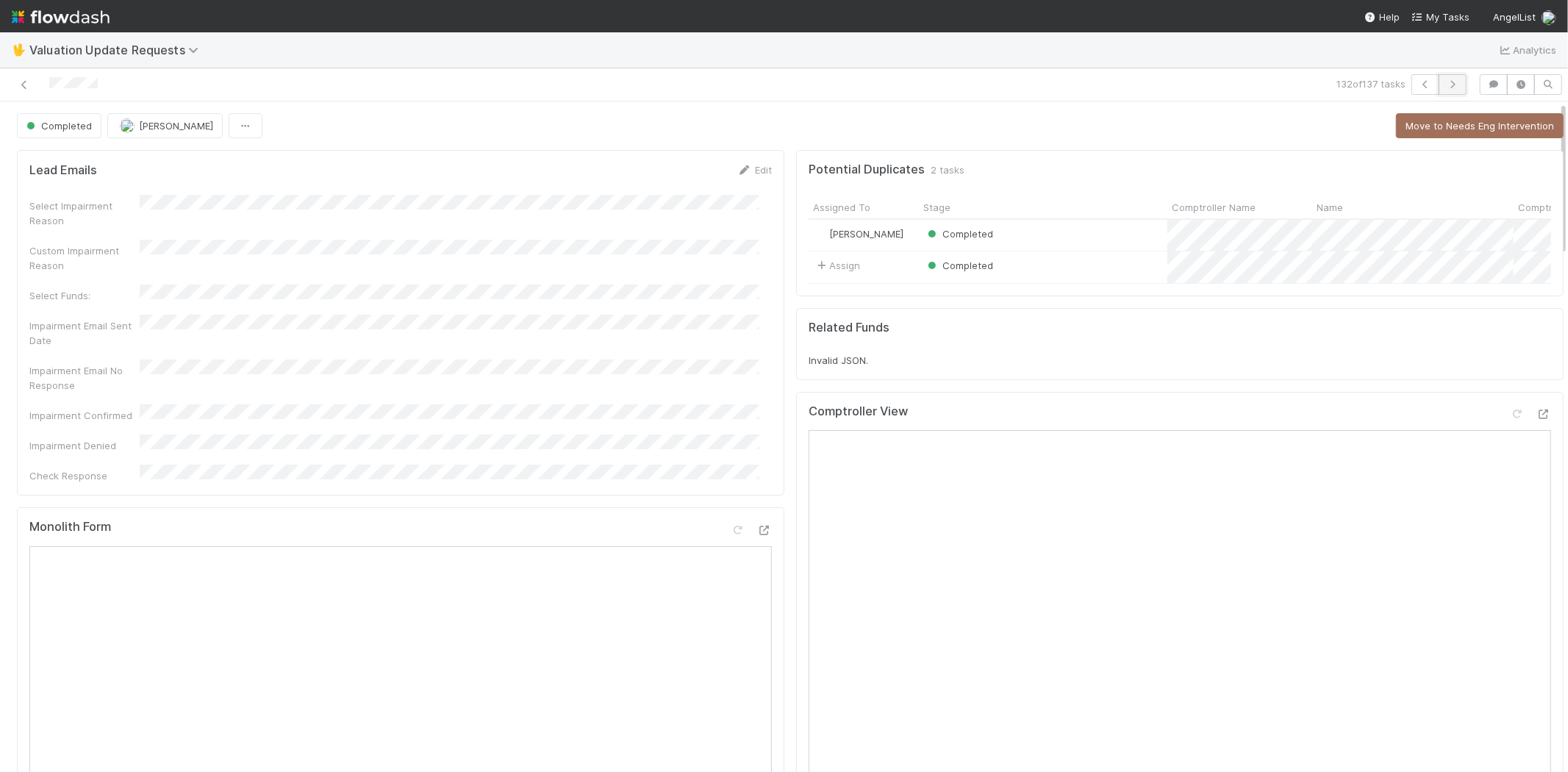
click at [1439, 76] on button "button" at bounding box center [1452, 85] width 28 height 20
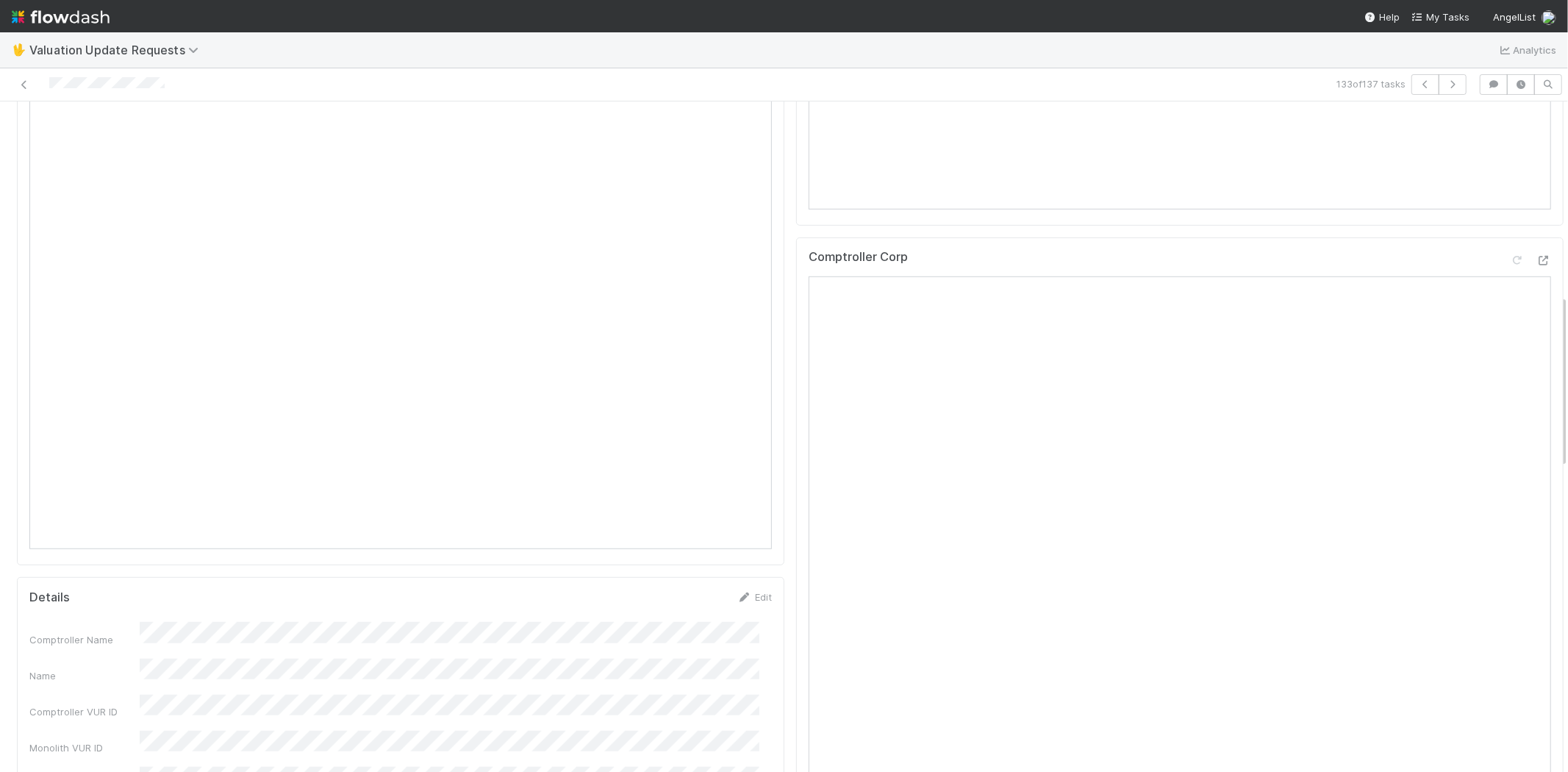
scroll to position [817, 0]
click at [1536, 184] on icon at bounding box center [1543, 179] width 14 height 9
click at [1510, 174] on icon at bounding box center [1516, 169] width 14 height 9
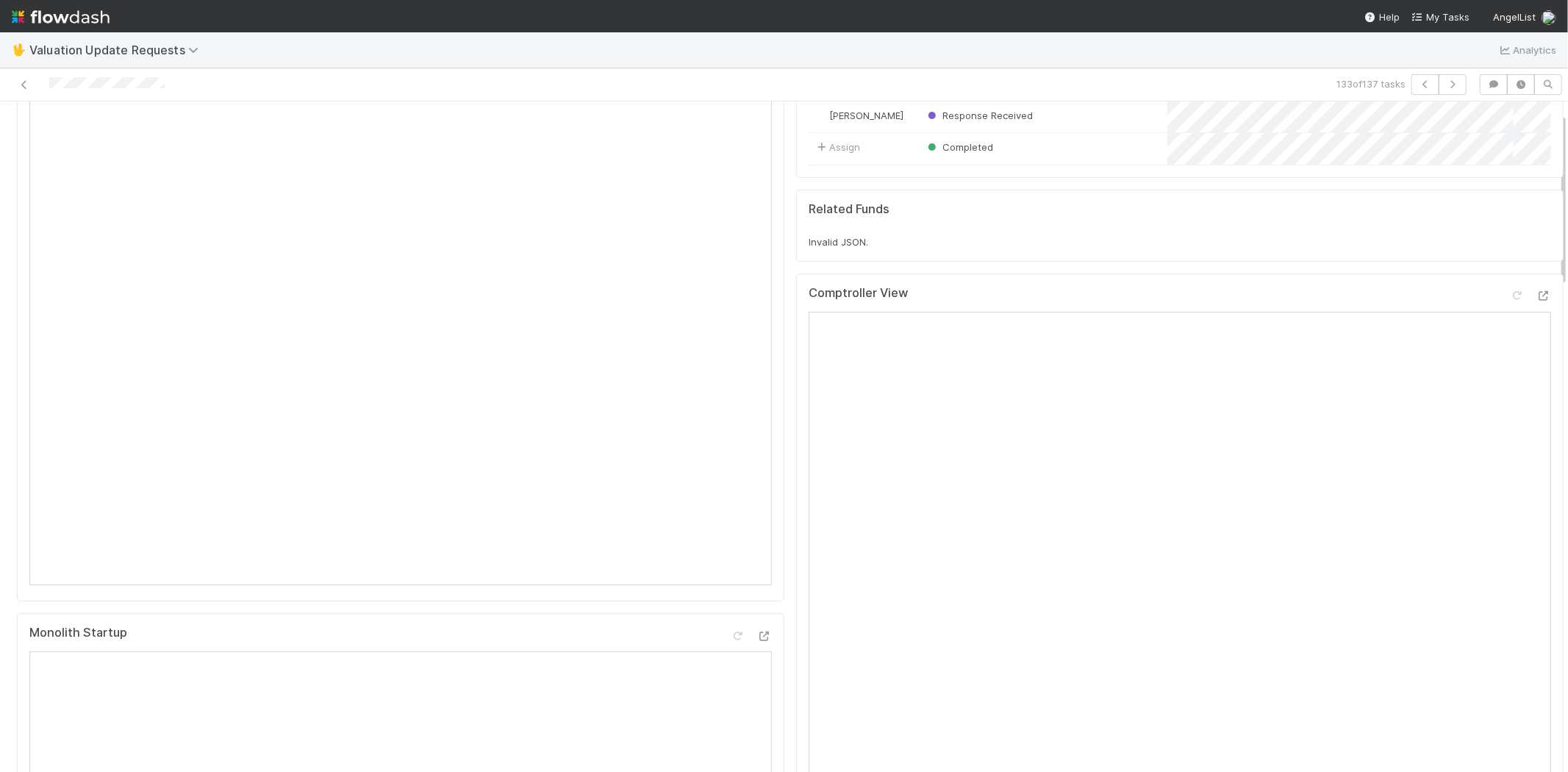
scroll to position [0, 0]
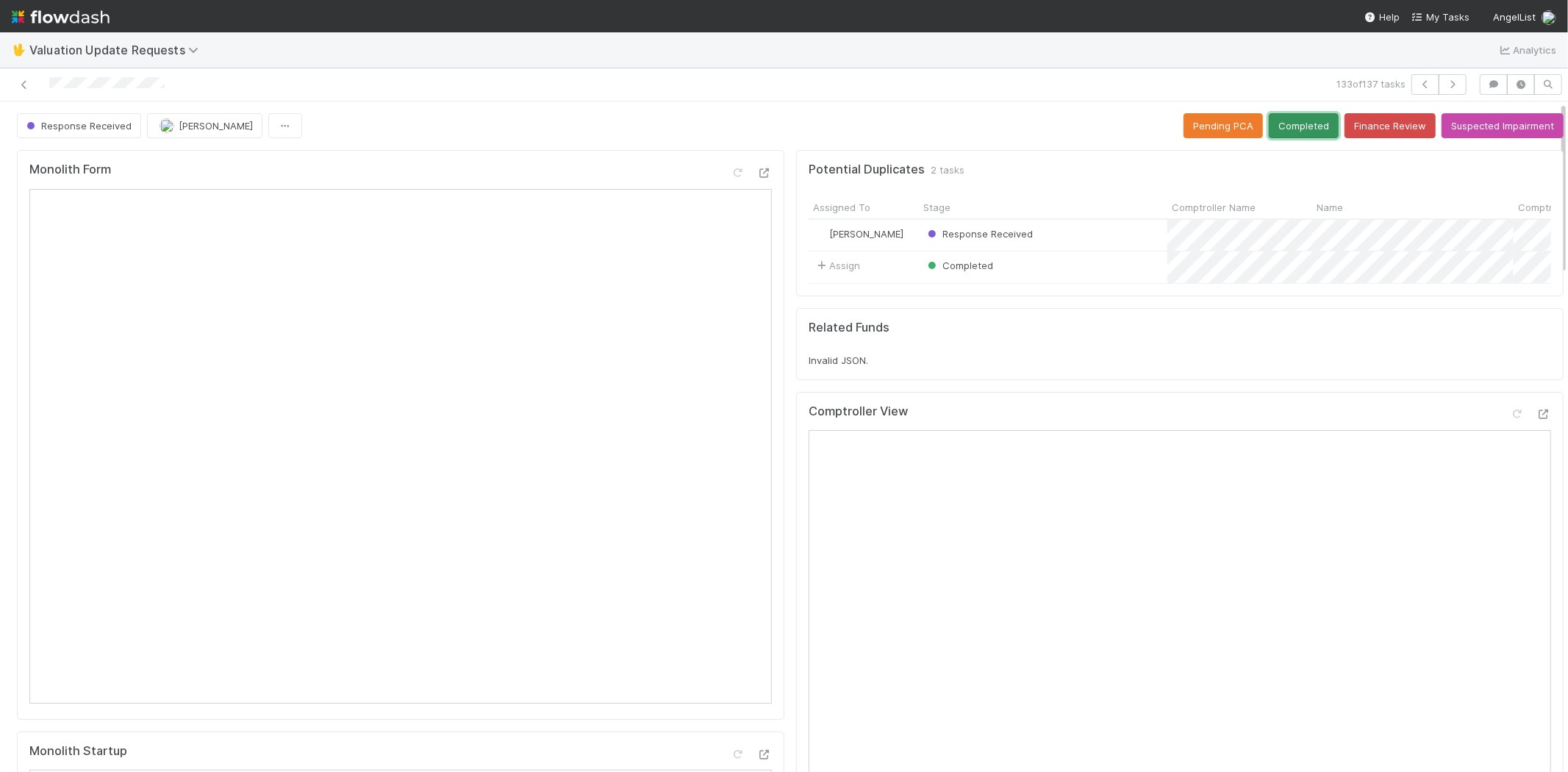
drag, startPoint x: 1287, startPoint y: 127, endPoint x: 1223, endPoint y: 173, distance: 78.8
click at [1287, 126] on button "Completed" at bounding box center [1303, 126] width 70 height 25
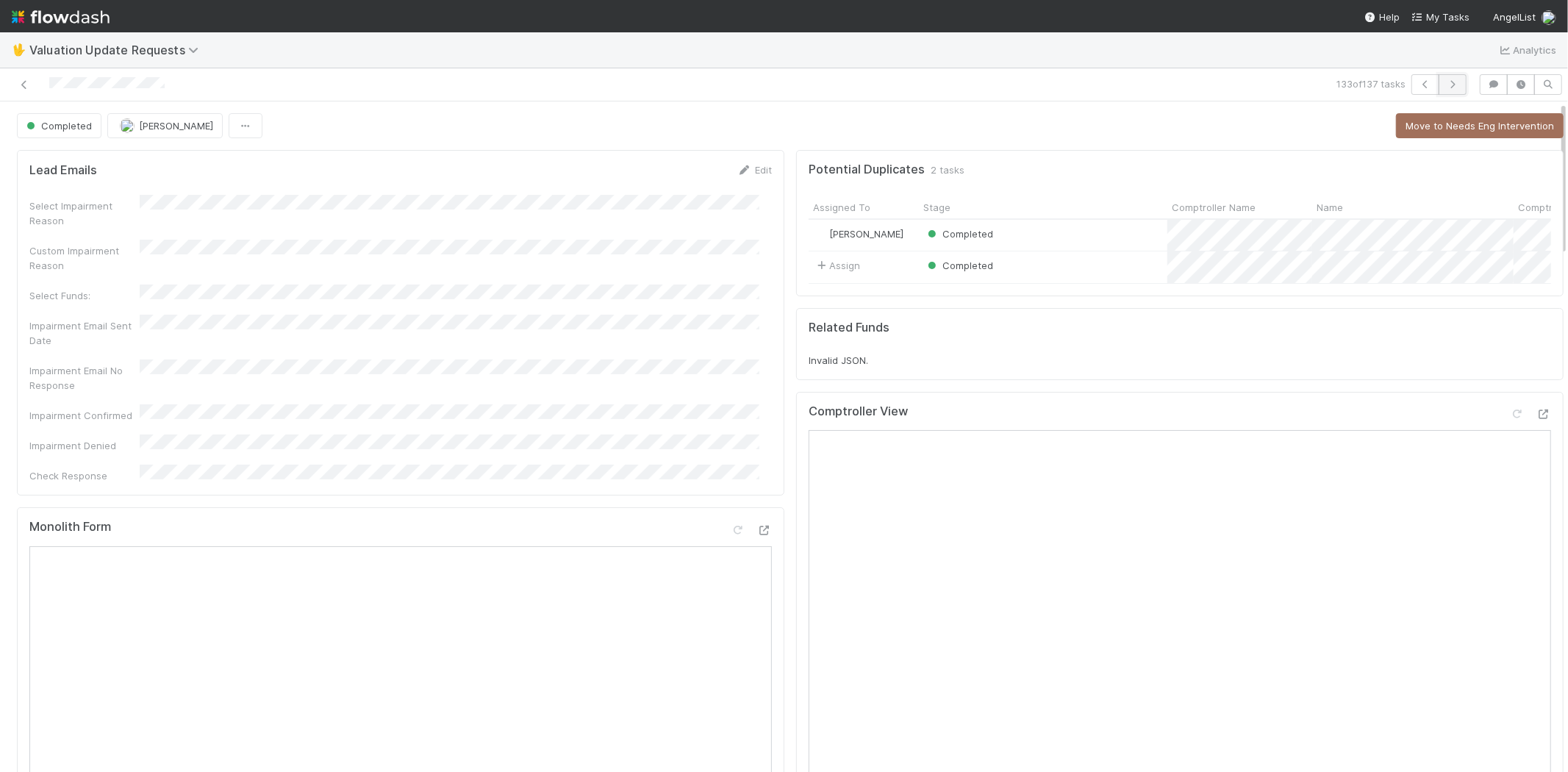
click at [1445, 83] on icon "button" at bounding box center [1452, 85] width 14 height 8
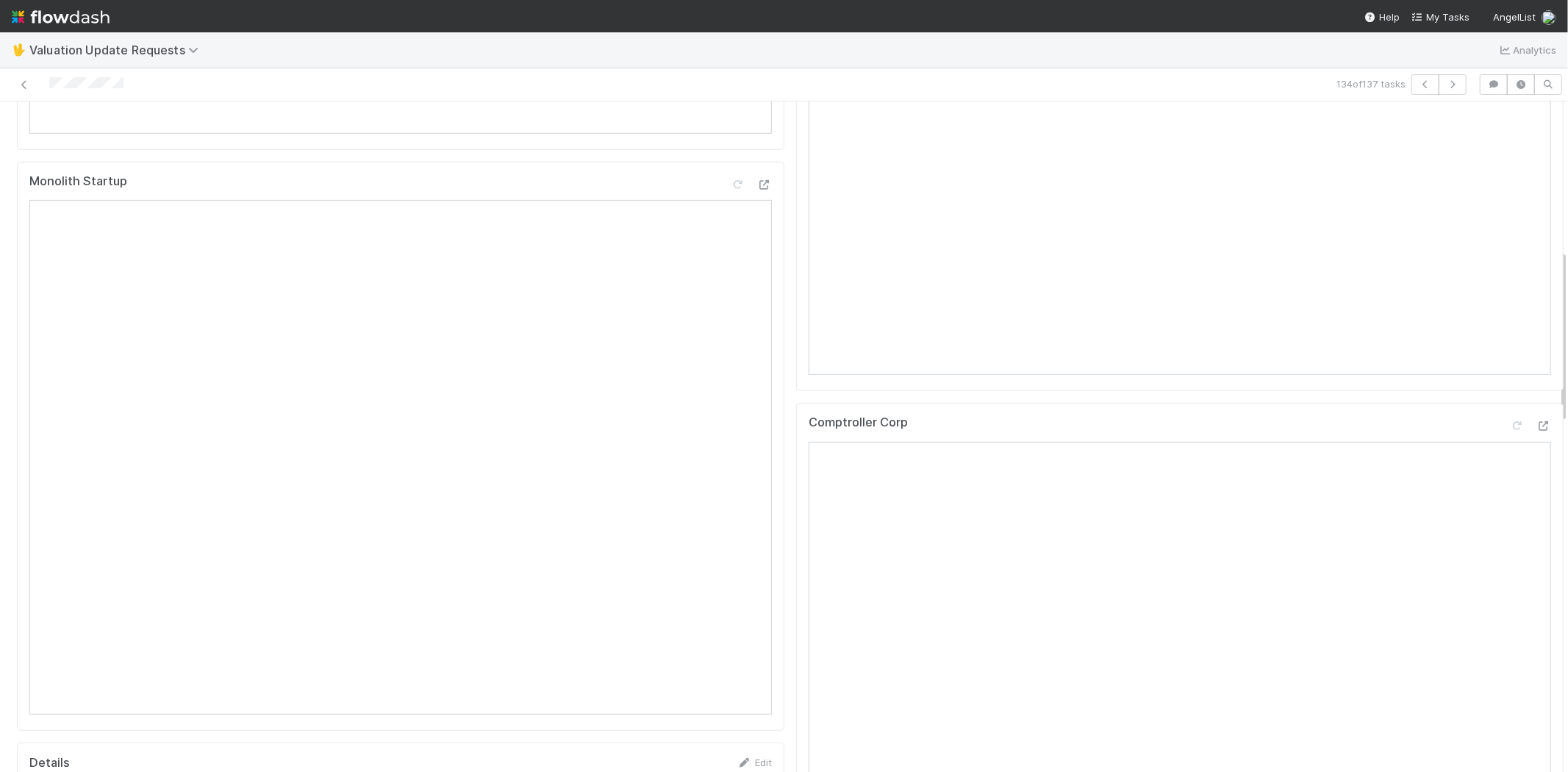
scroll to position [571, 0]
click at [1536, 429] on icon at bounding box center [1543, 424] width 14 height 9
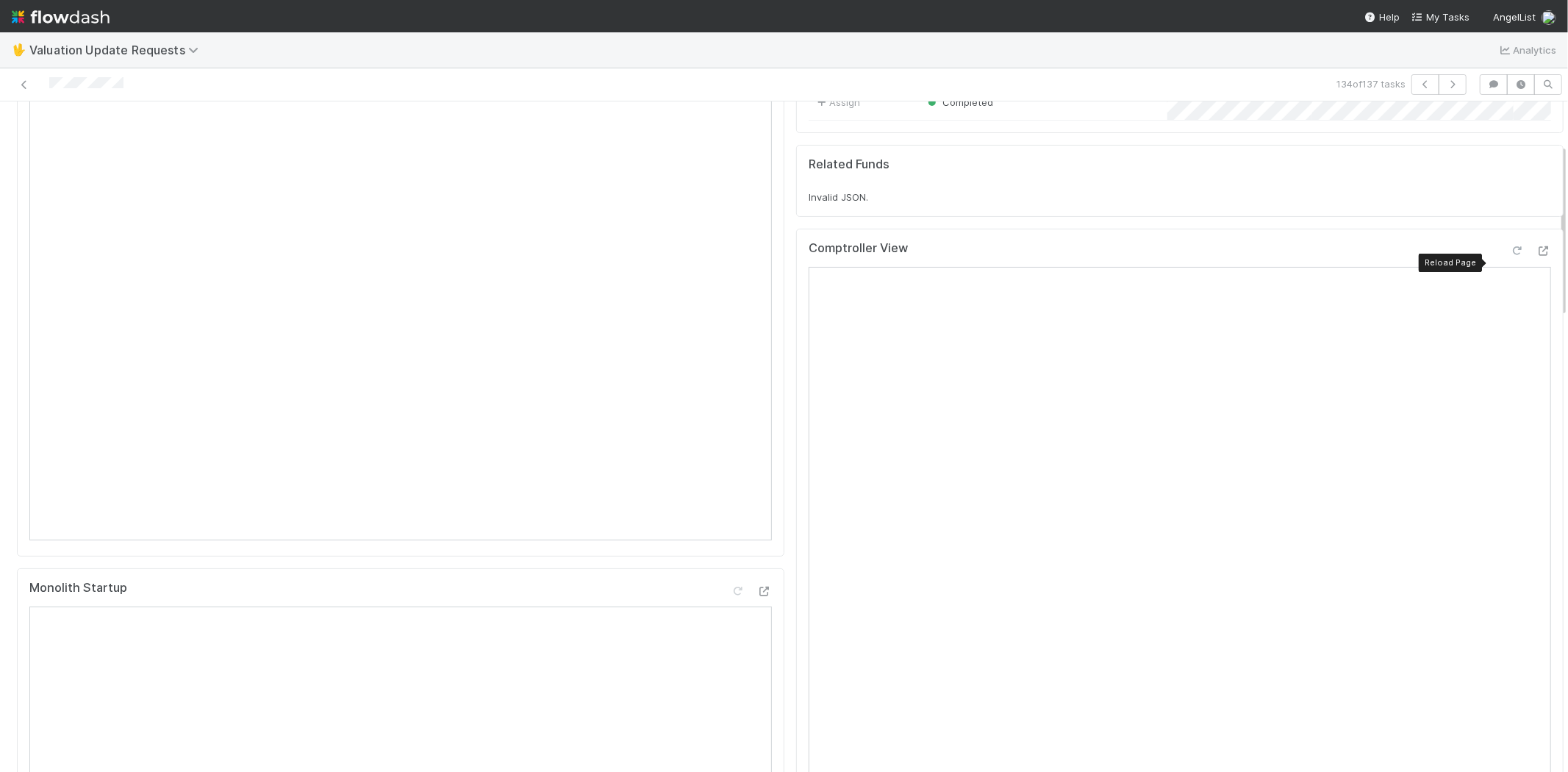
click at [1510, 256] on icon at bounding box center [1516, 251] width 14 height 9
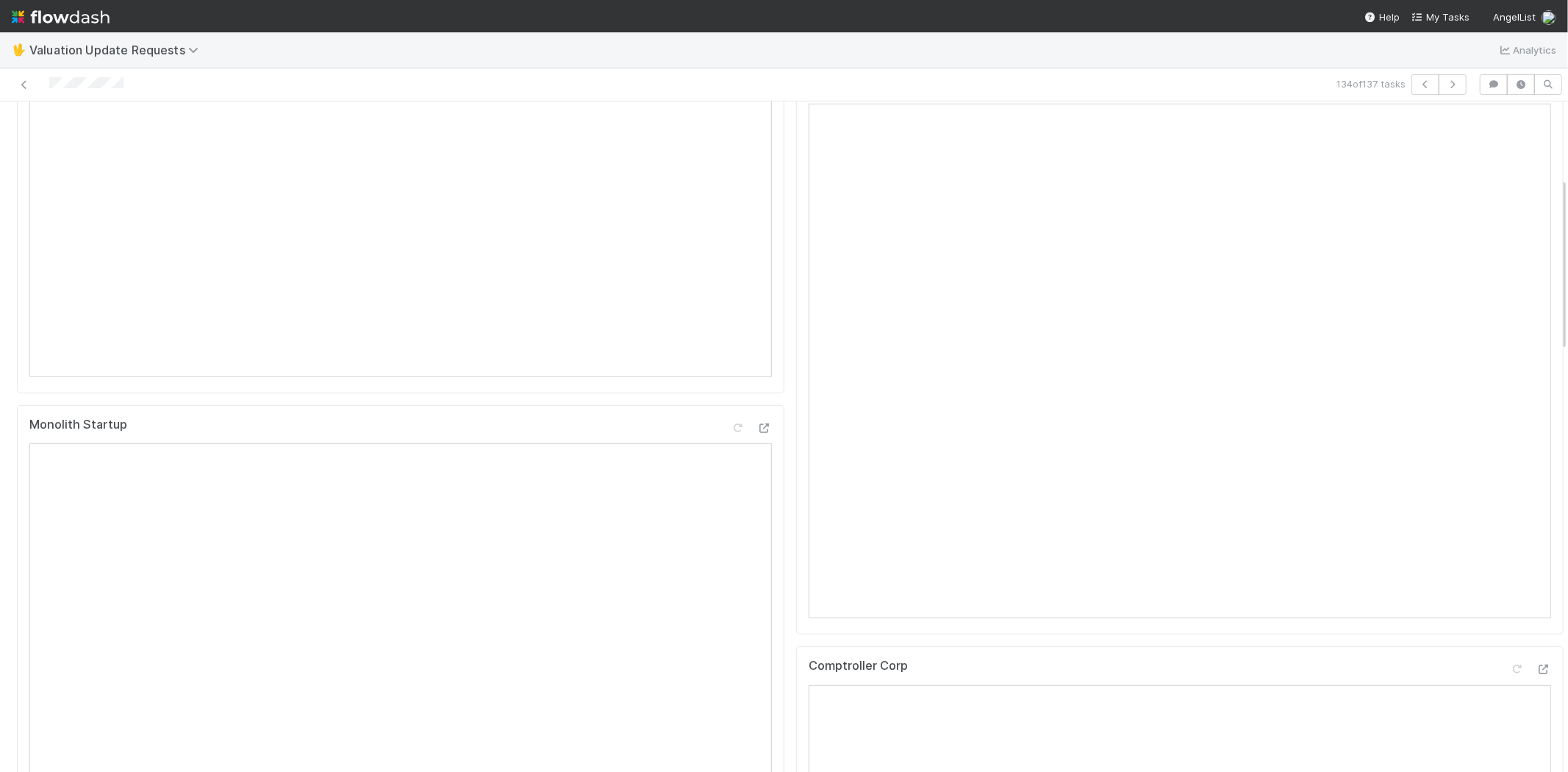
scroll to position [0, 0]
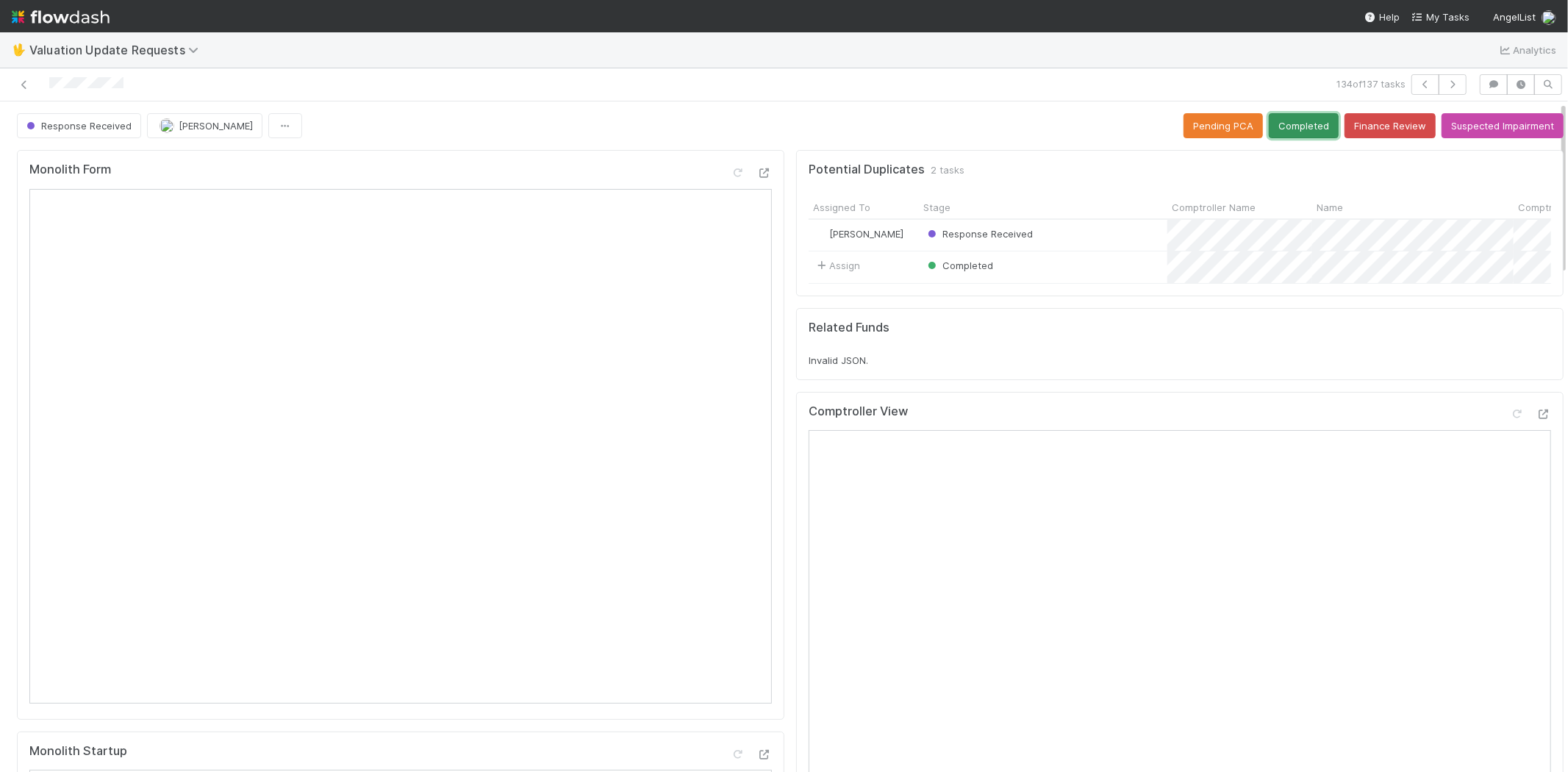
click at [1277, 125] on button "Completed" at bounding box center [1303, 126] width 70 height 25
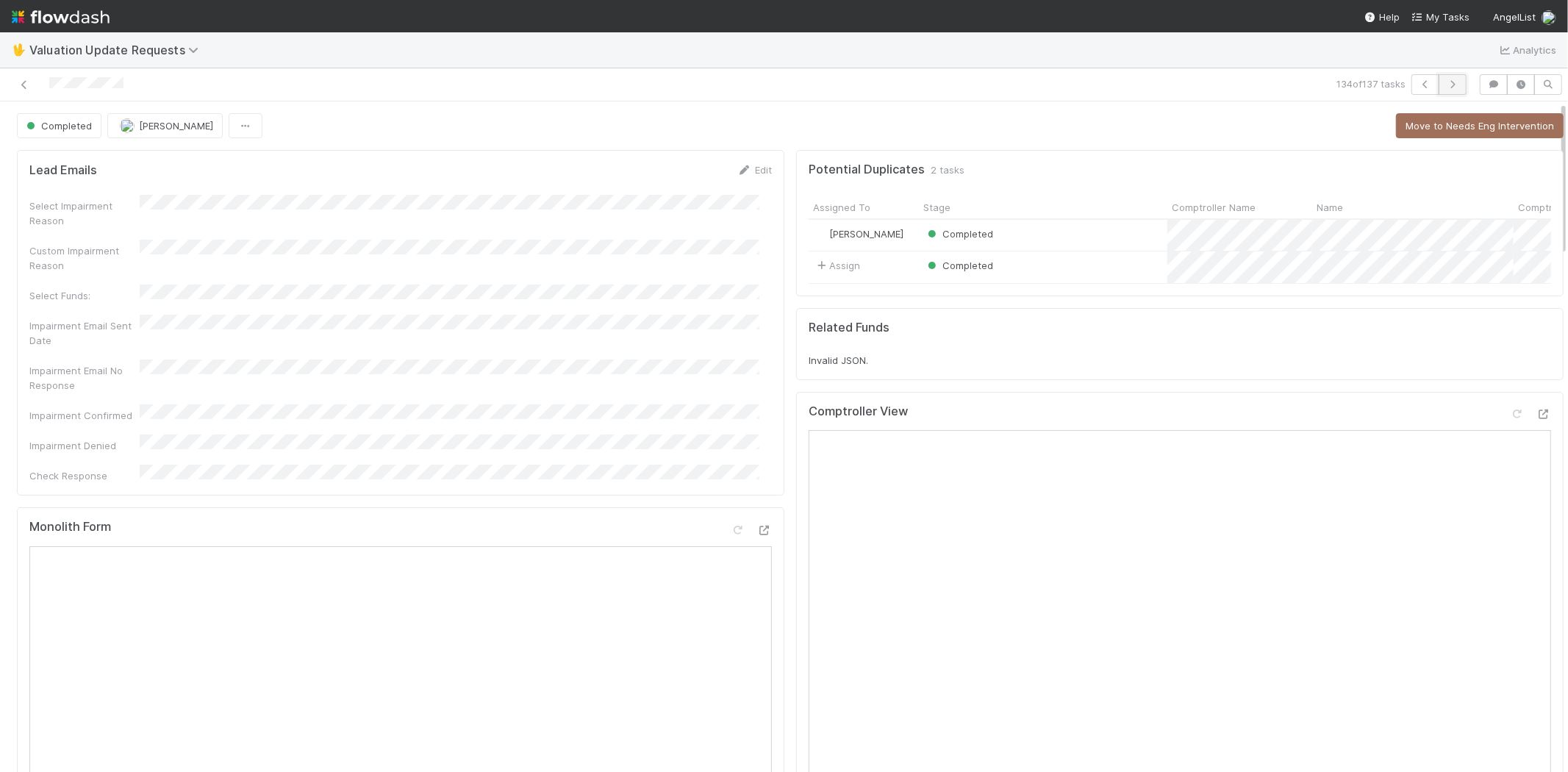
click at [1445, 86] on icon "button" at bounding box center [1452, 85] width 14 height 8
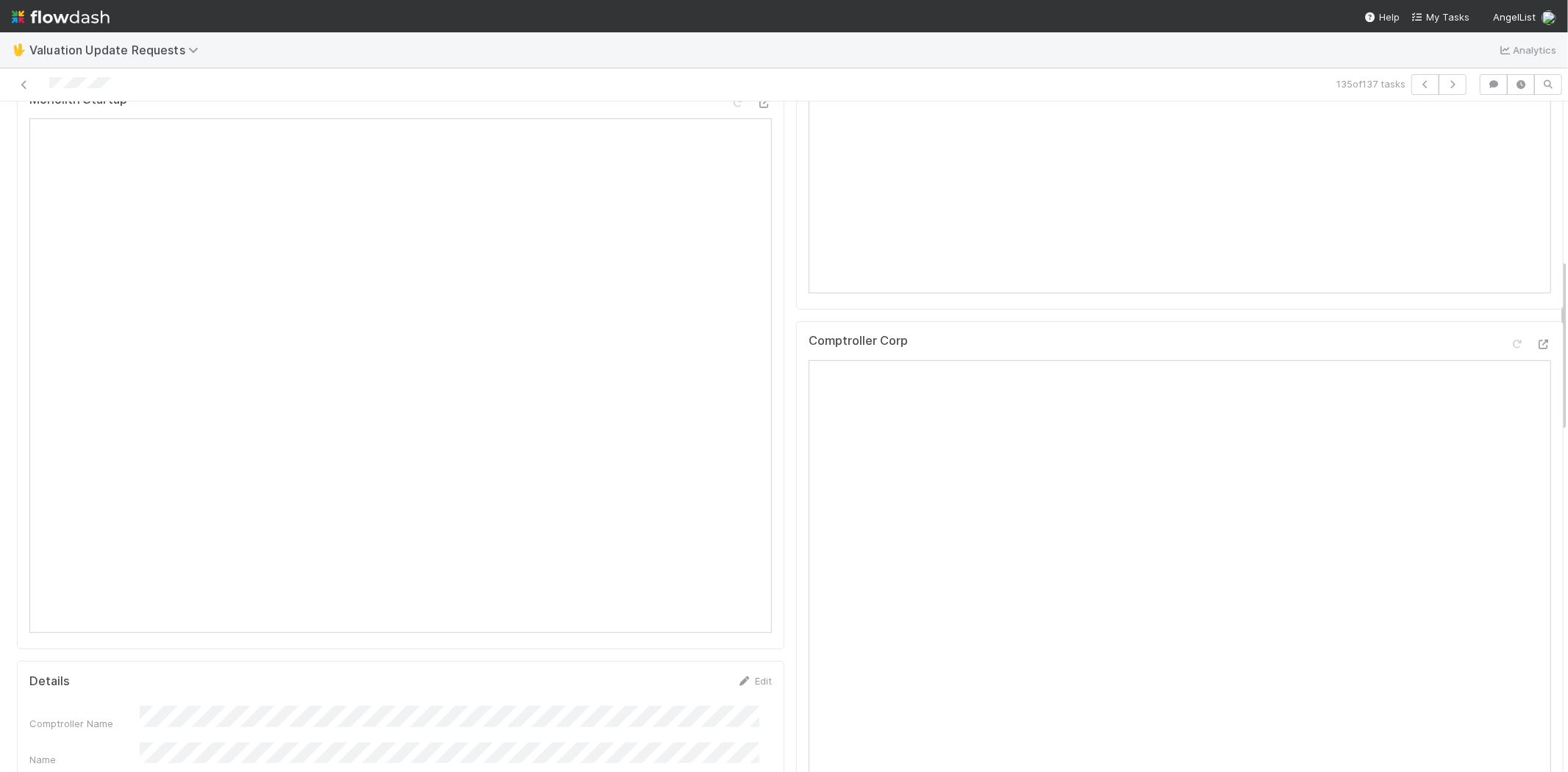
scroll to position [653, 0]
click at [1536, 348] on icon at bounding box center [1543, 343] width 14 height 9
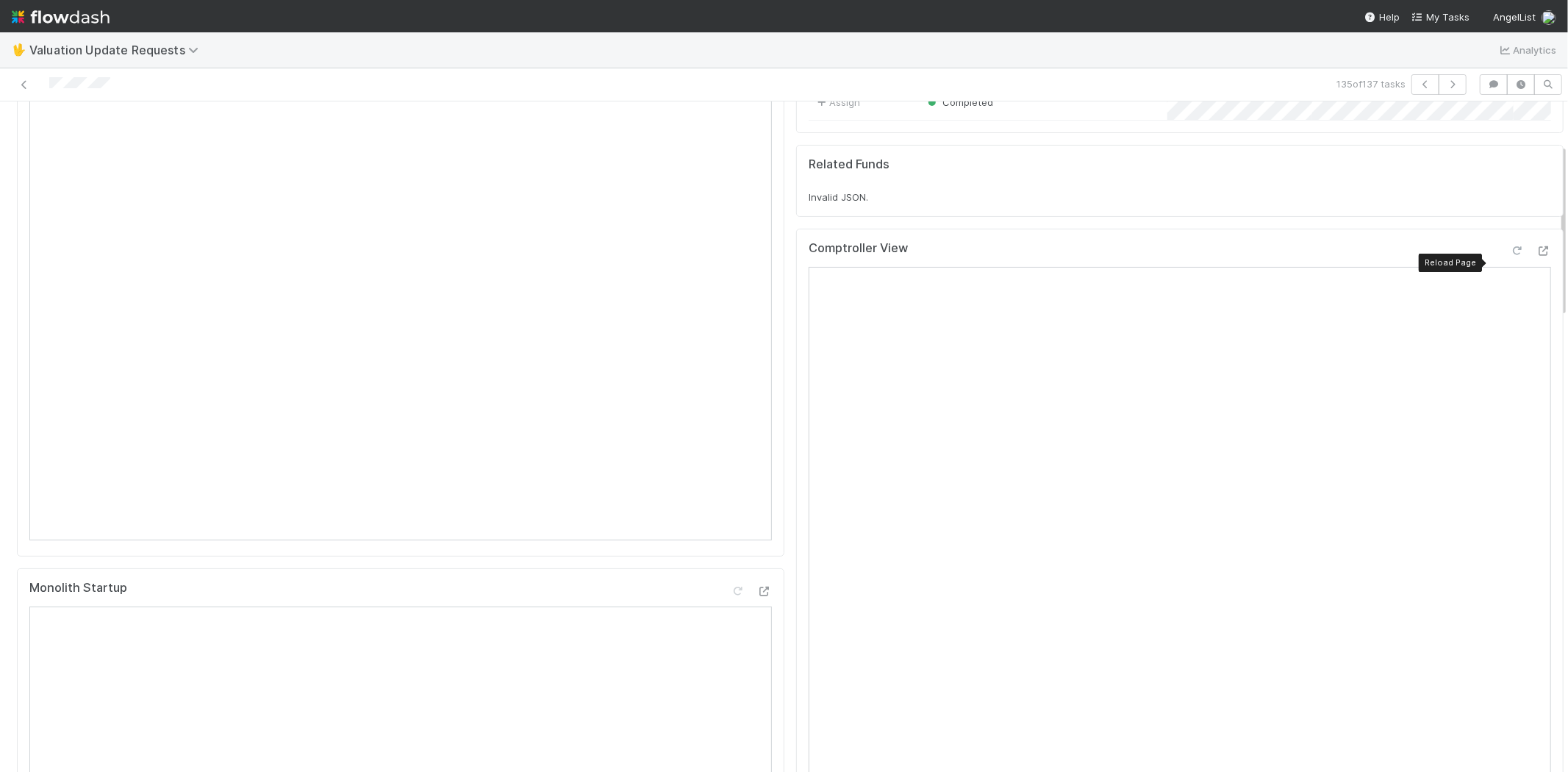
click at [1510, 256] on icon at bounding box center [1516, 251] width 14 height 9
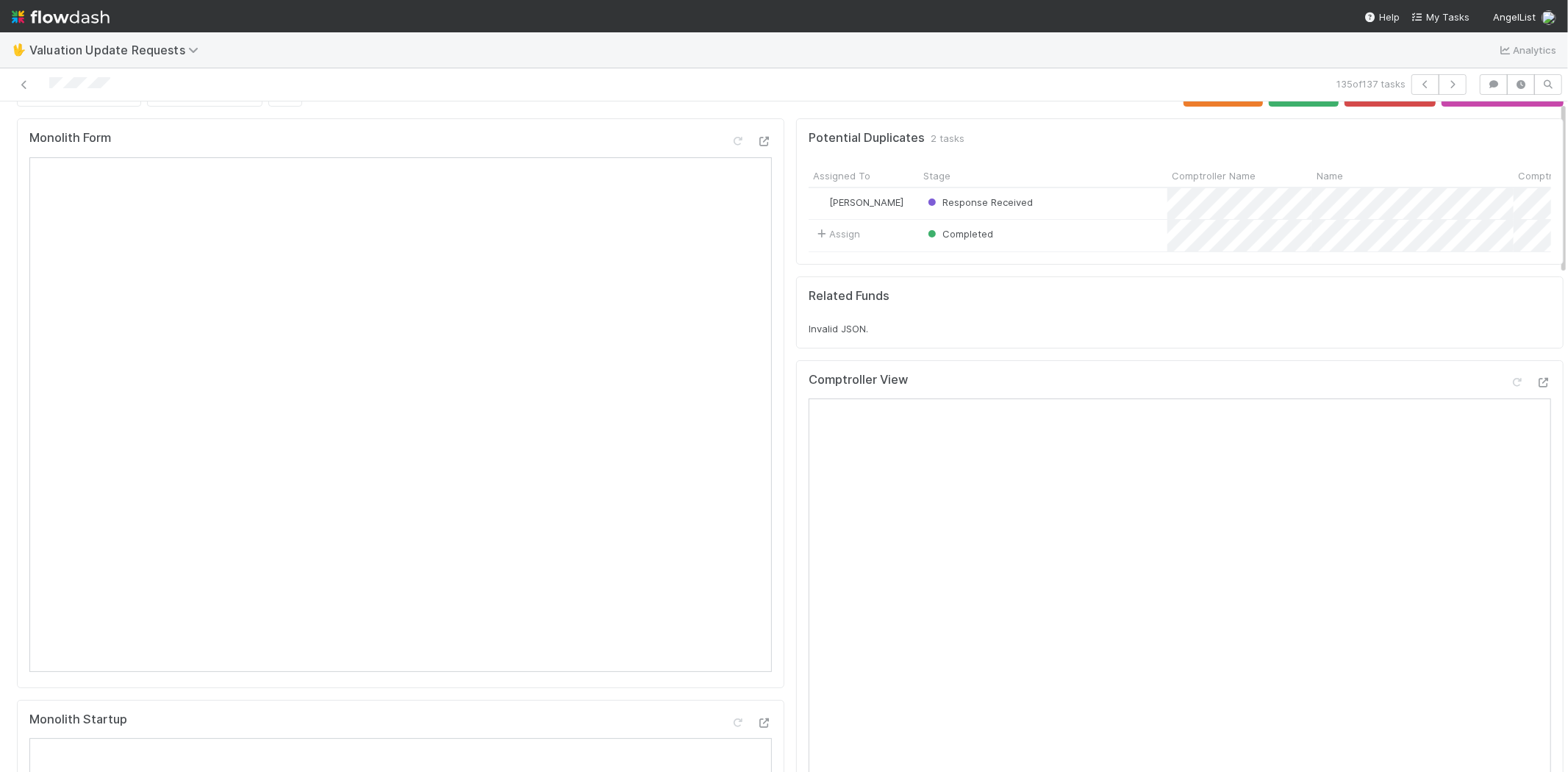
scroll to position [0, 0]
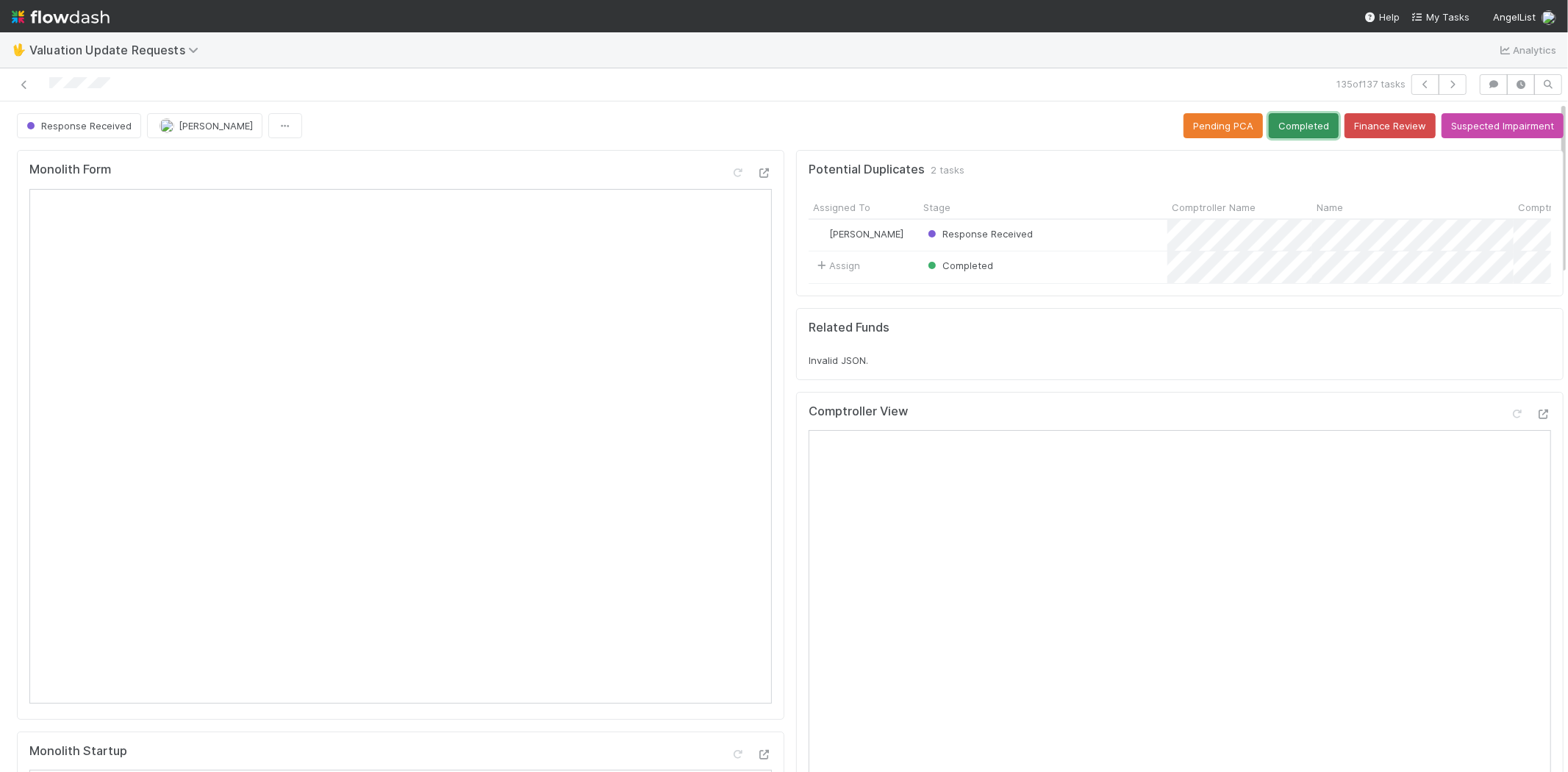
click at [1294, 132] on button "Completed" at bounding box center [1303, 126] width 70 height 25
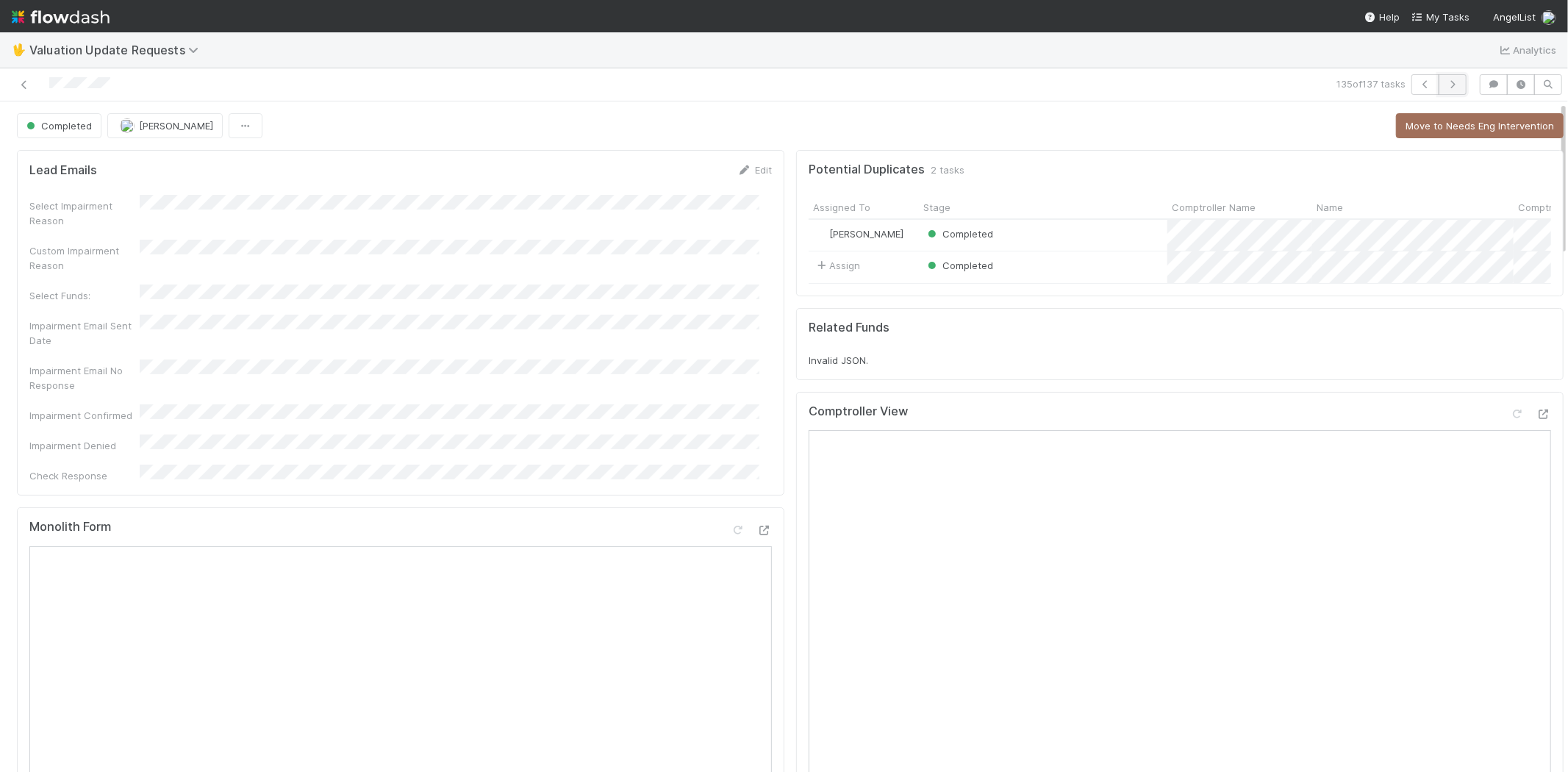
click at [1446, 87] on icon "button" at bounding box center [1452, 85] width 14 height 8
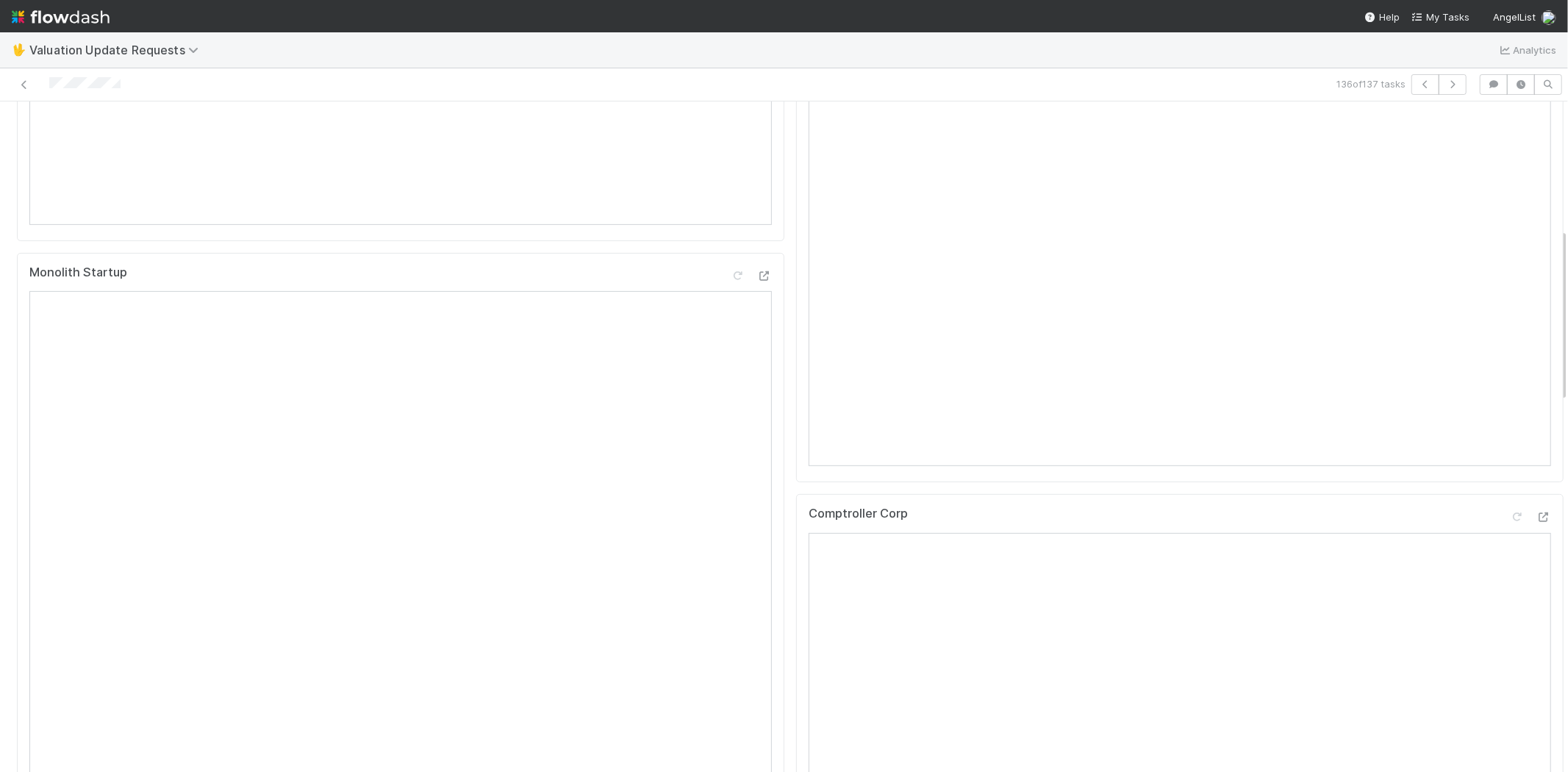
scroll to position [490, 0]
click at [1536, 511] on icon at bounding box center [1543, 505] width 14 height 9
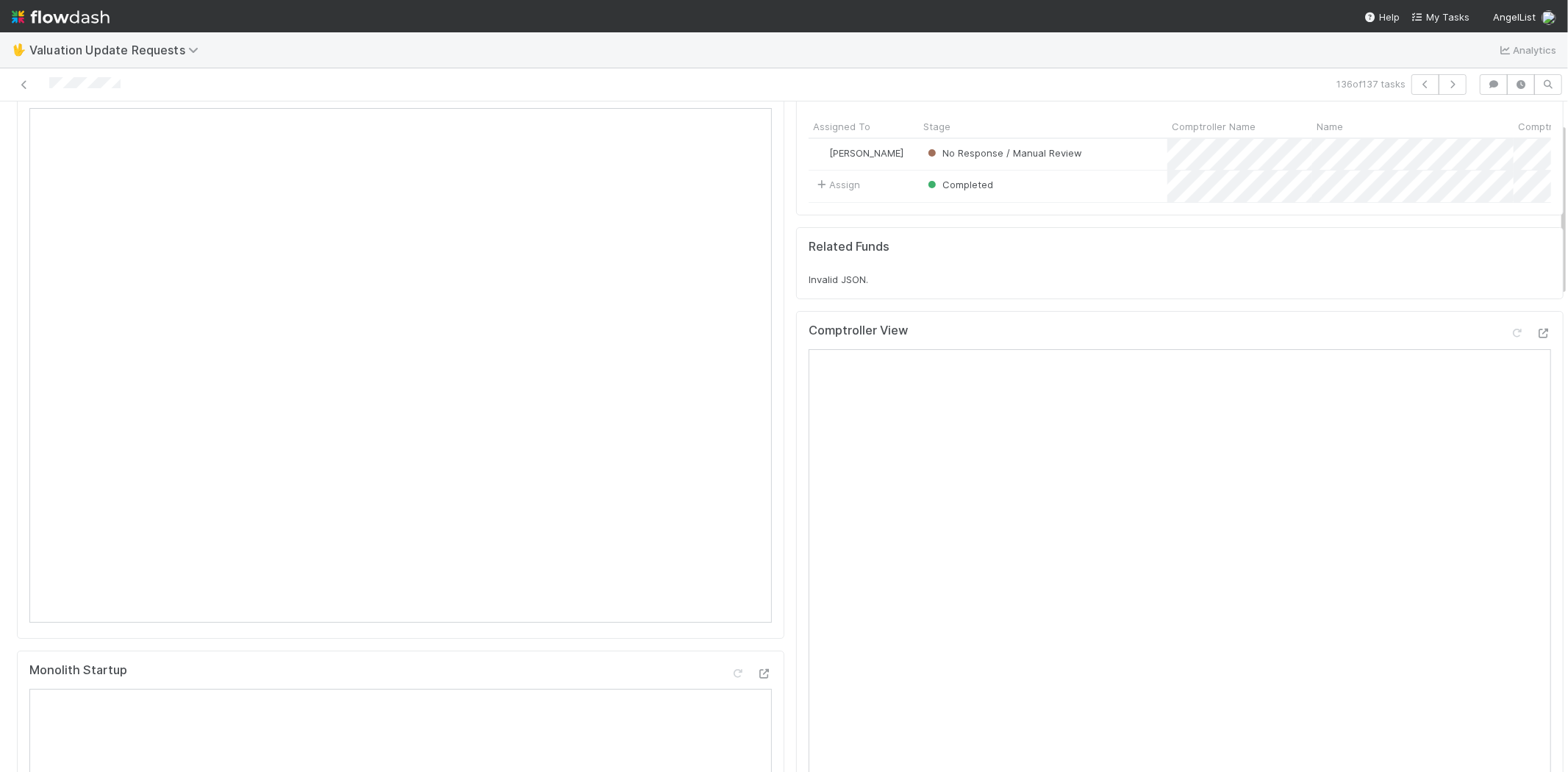
scroll to position [81, 0]
click at [1510, 338] on icon at bounding box center [1516, 332] width 14 height 9
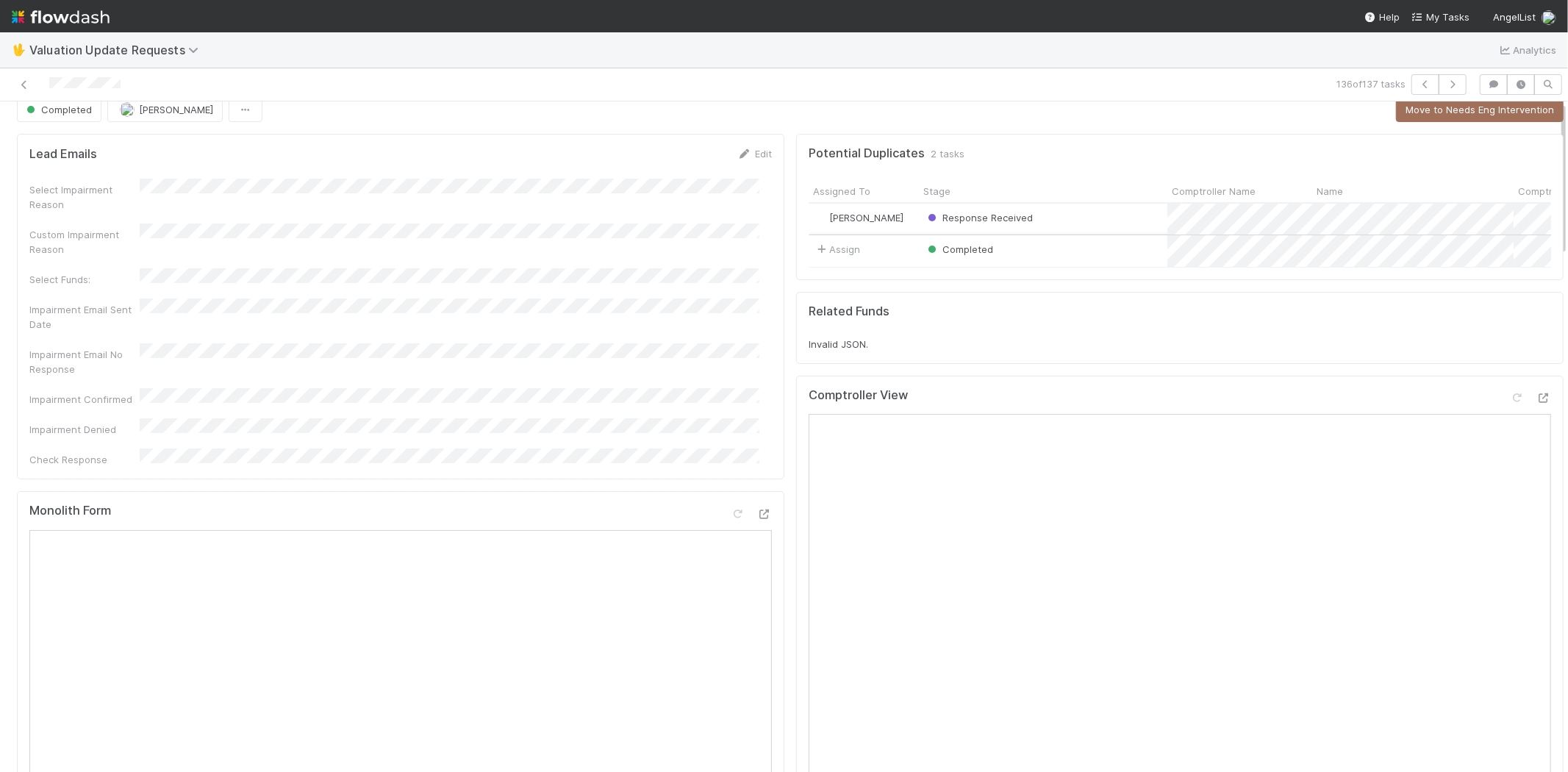
scroll to position [0, 0]
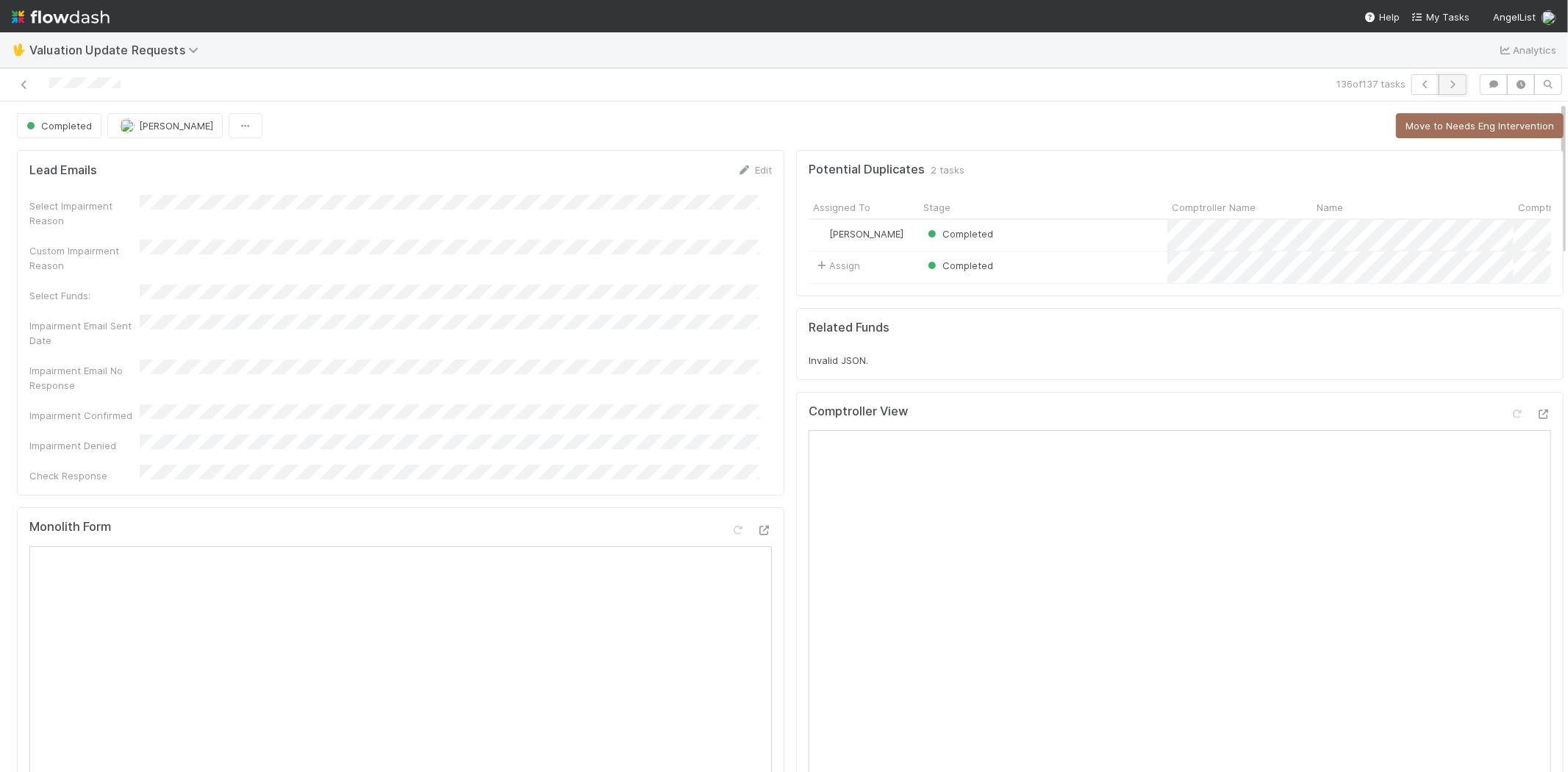
click at [1445, 80] on icon "button" at bounding box center [1452, 85] width 14 height 8
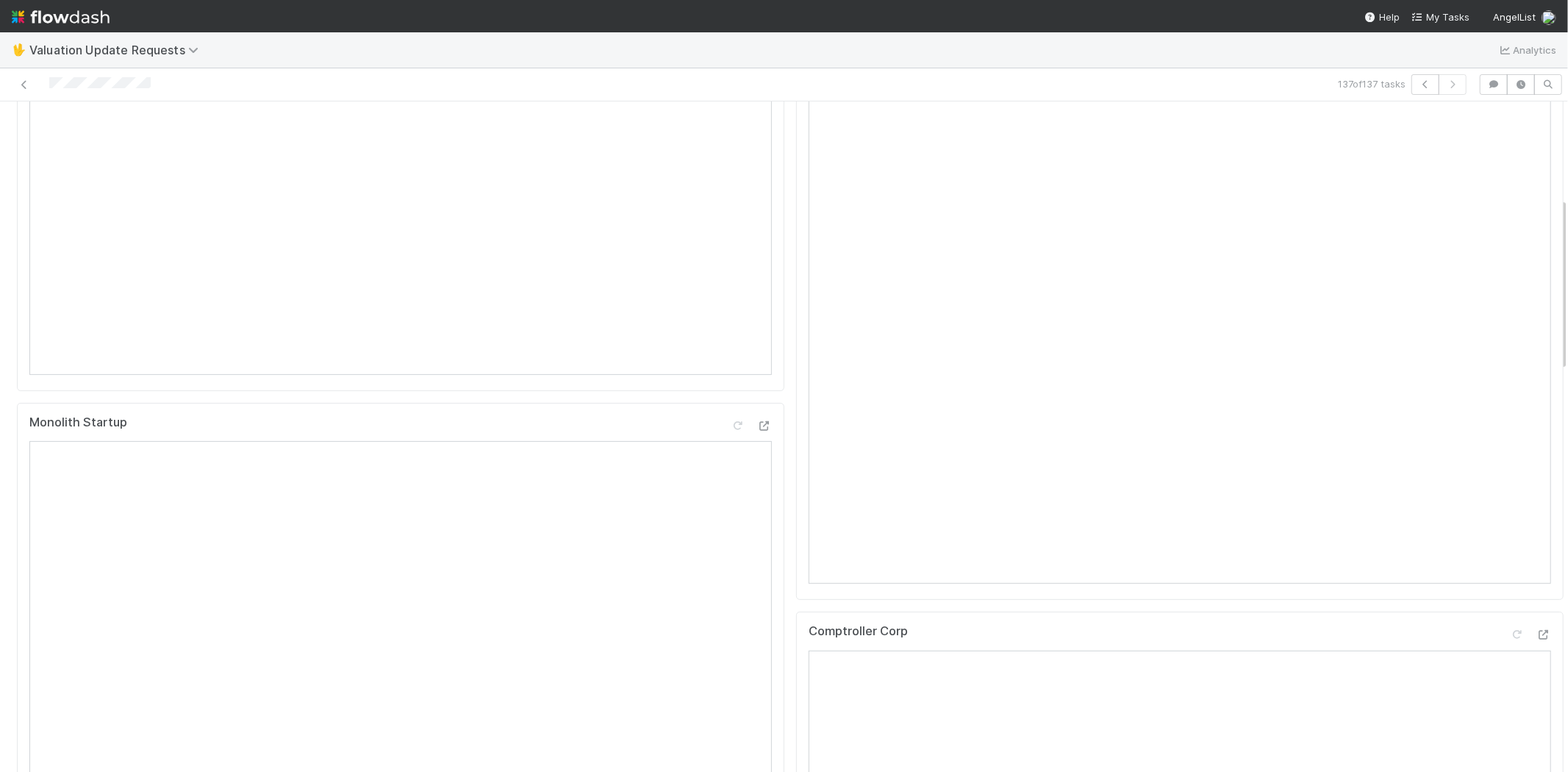
scroll to position [571, 0]
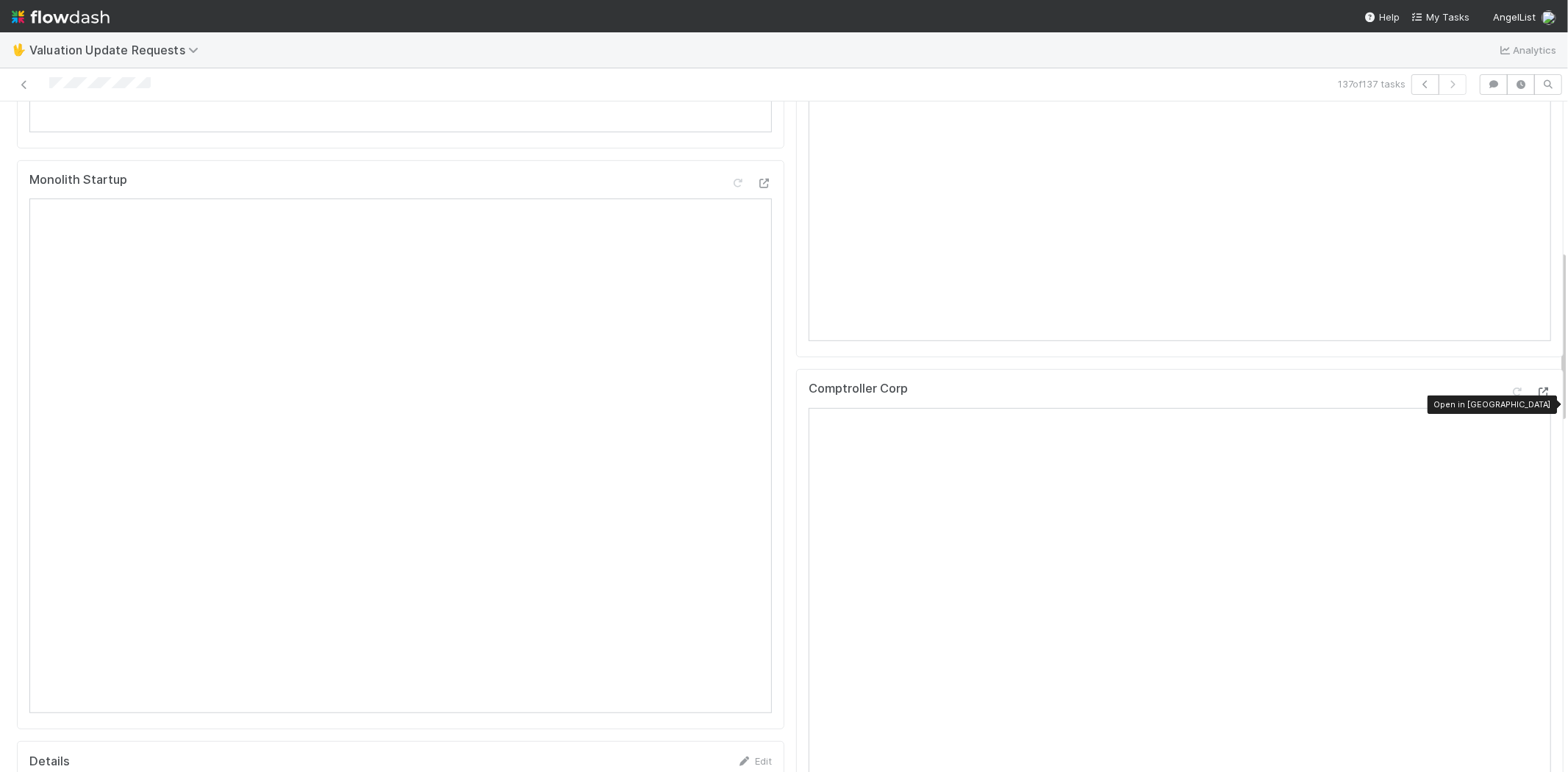
click at [1536, 397] on icon at bounding box center [1543, 392] width 14 height 9
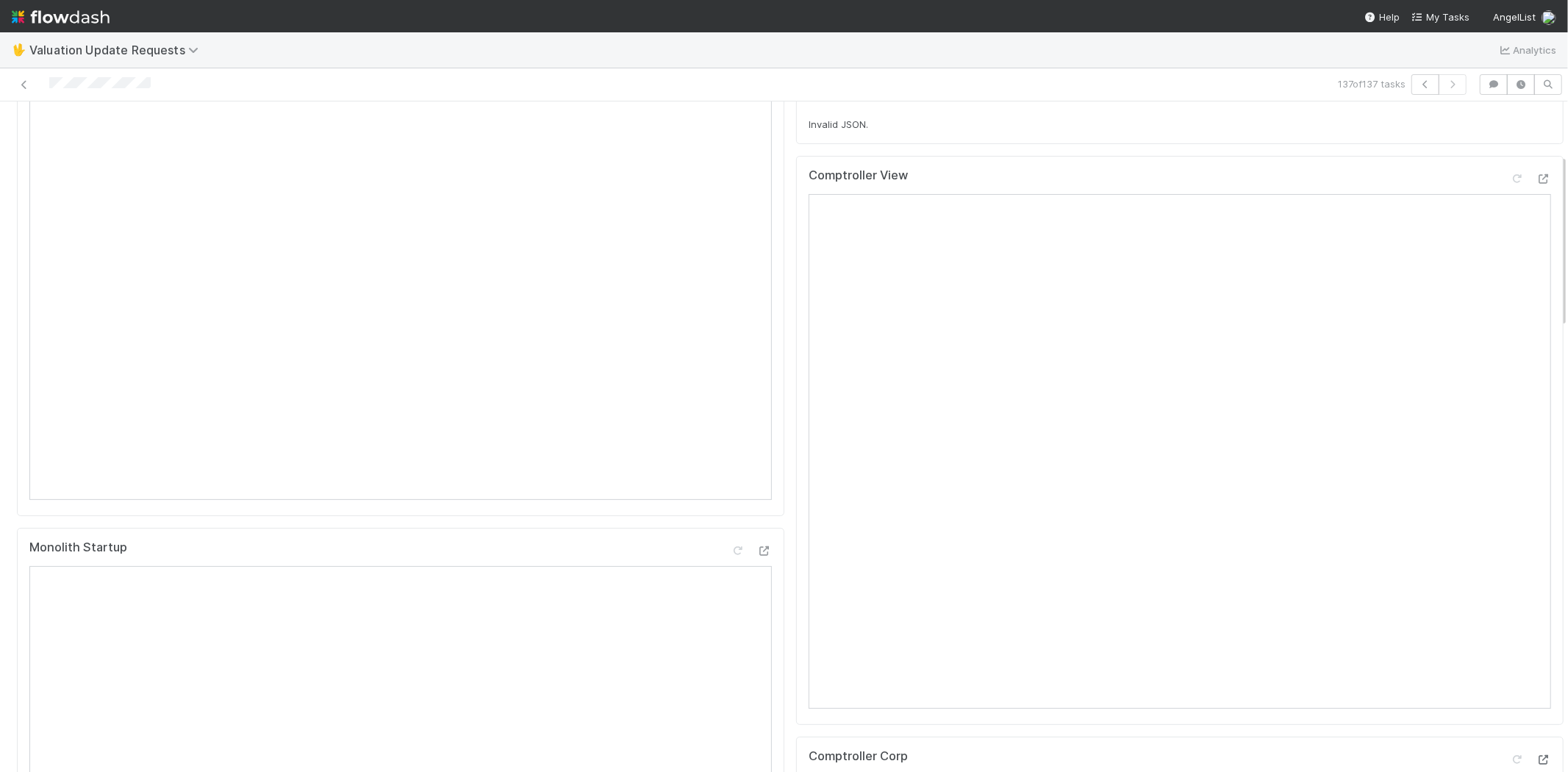
scroll to position [0, 0]
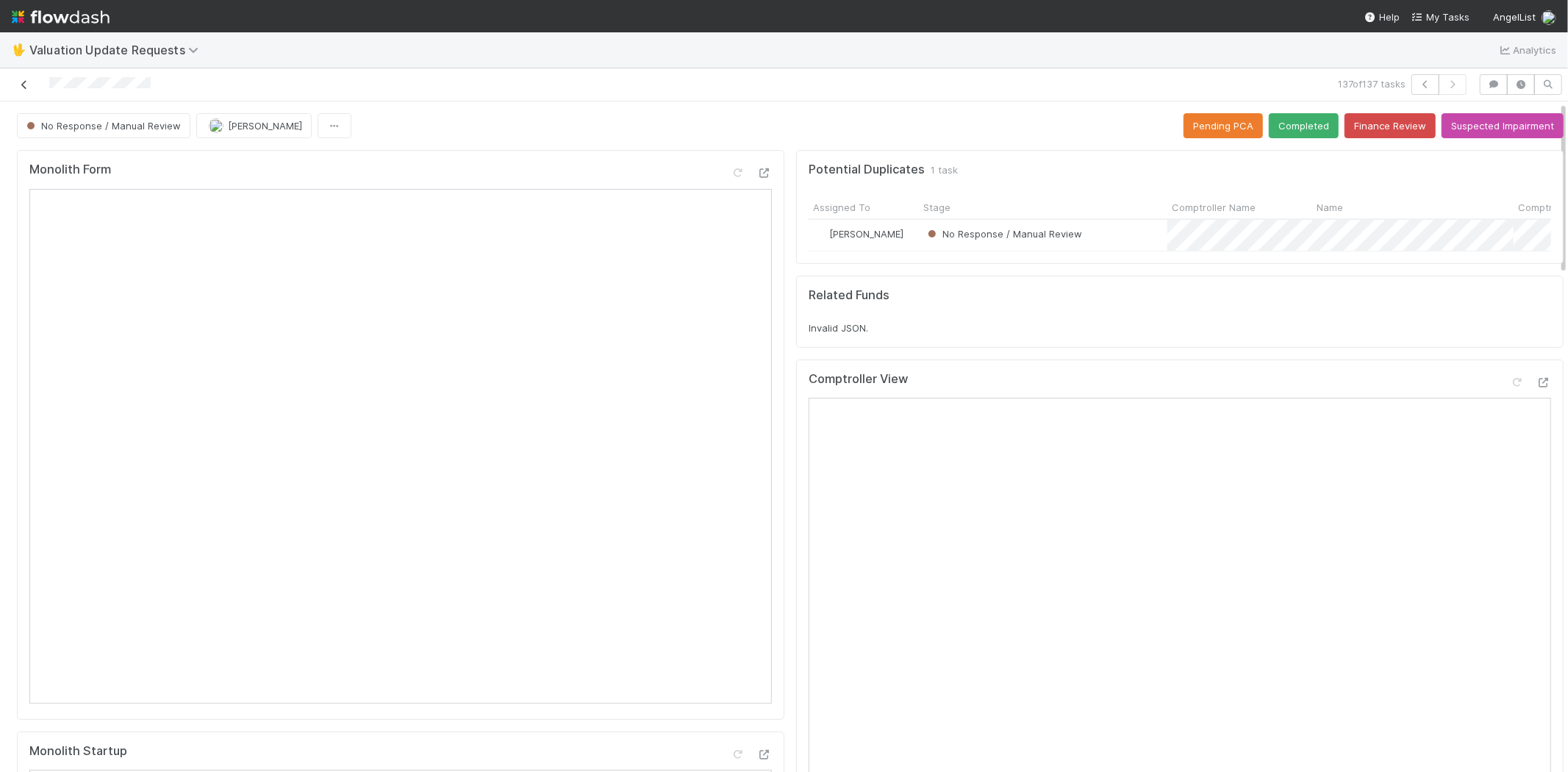
click at [20, 89] on icon at bounding box center [24, 85] width 14 height 9
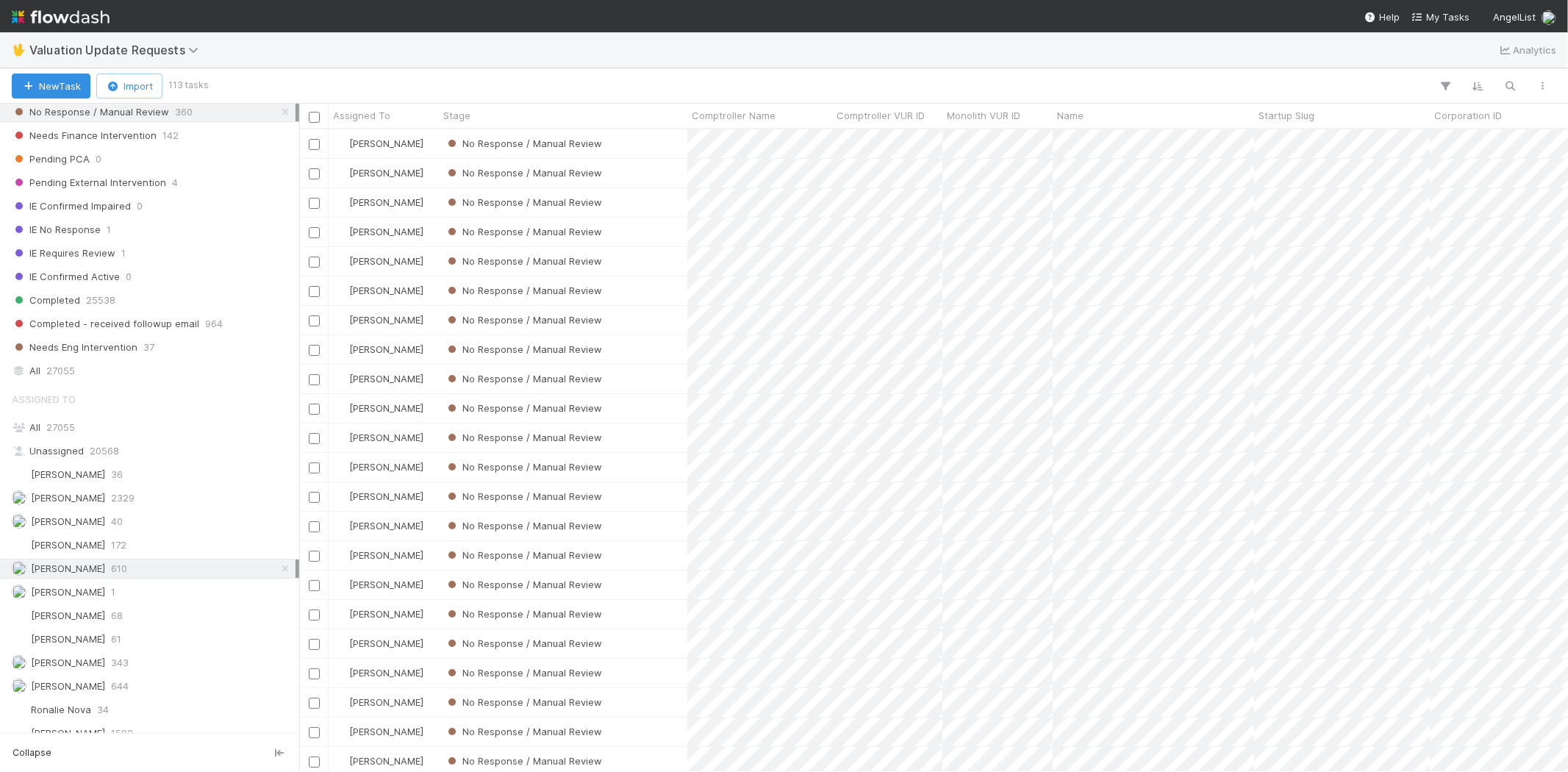
scroll to position [245, 0]
click at [147, 485] on div "[PERSON_NAME] 2329" at bounding box center [153, 489] width 283 height 19
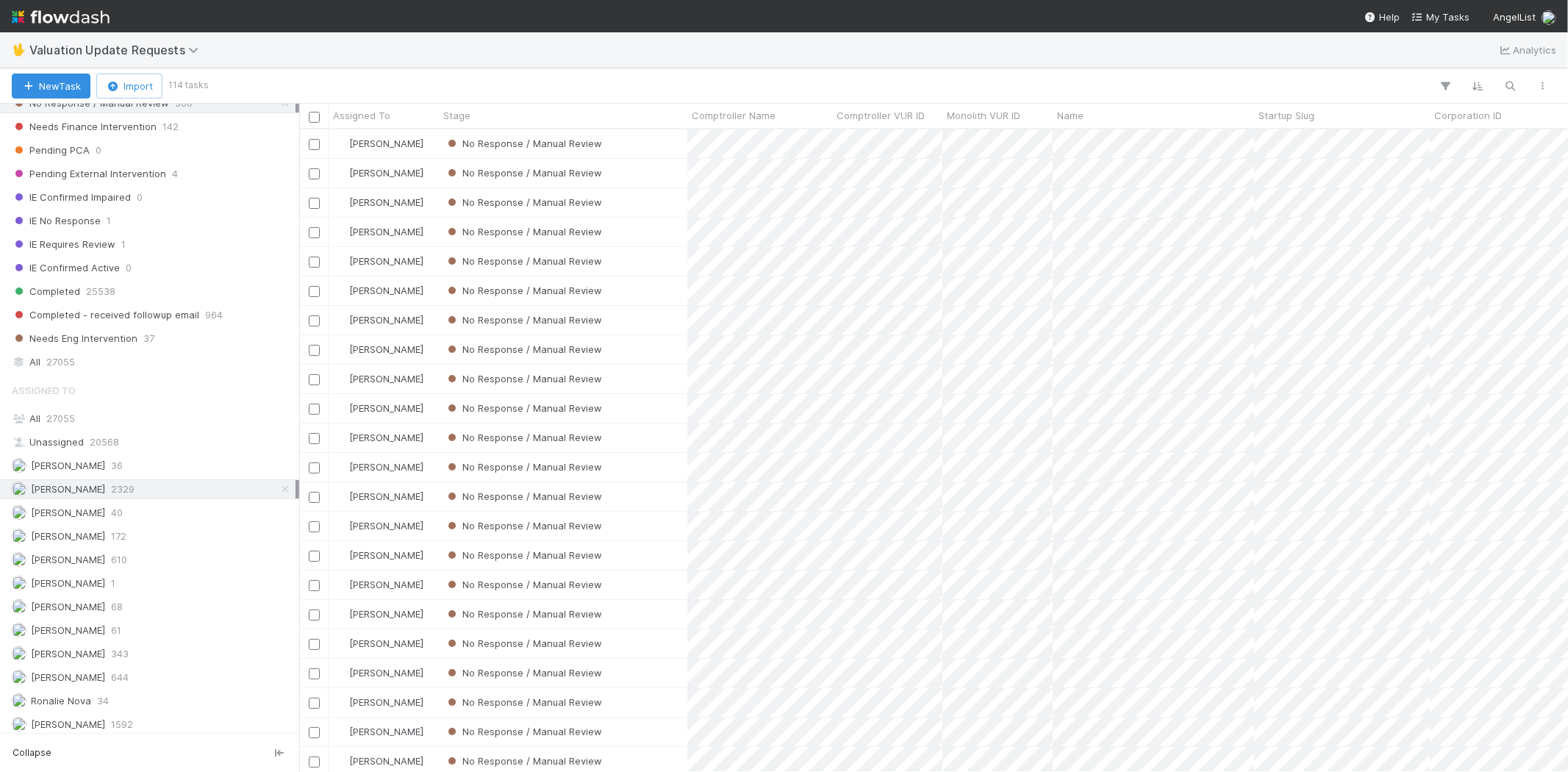
scroll to position [630, 1256]
click at [140, 680] on div "[PERSON_NAME] 644" at bounding box center [153, 678] width 283 height 19
click at [143, 557] on div "[PERSON_NAME] 610" at bounding box center [153, 560] width 283 height 19
click at [120, 484] on span "2329" at bounding box center [123, 489] width 24 height 19
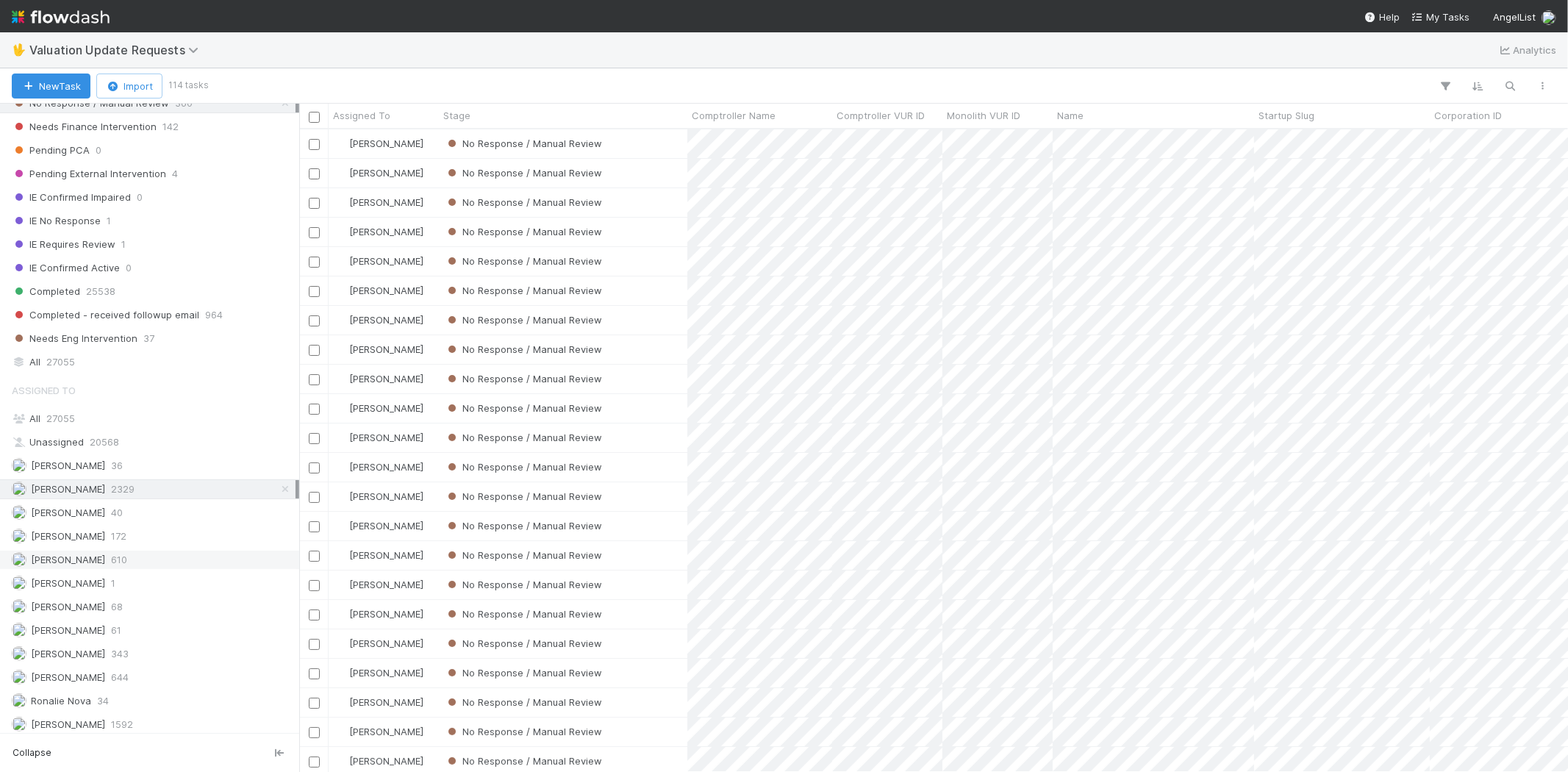
scroll to position [630, 1256]
click at [123, 562] on div "[PERSON_NAME] 610" at bounding box center [153, 560] width 283 height 19
click at [114, 681] on span "644" at bounding box center [119, 678] width 18 height 19
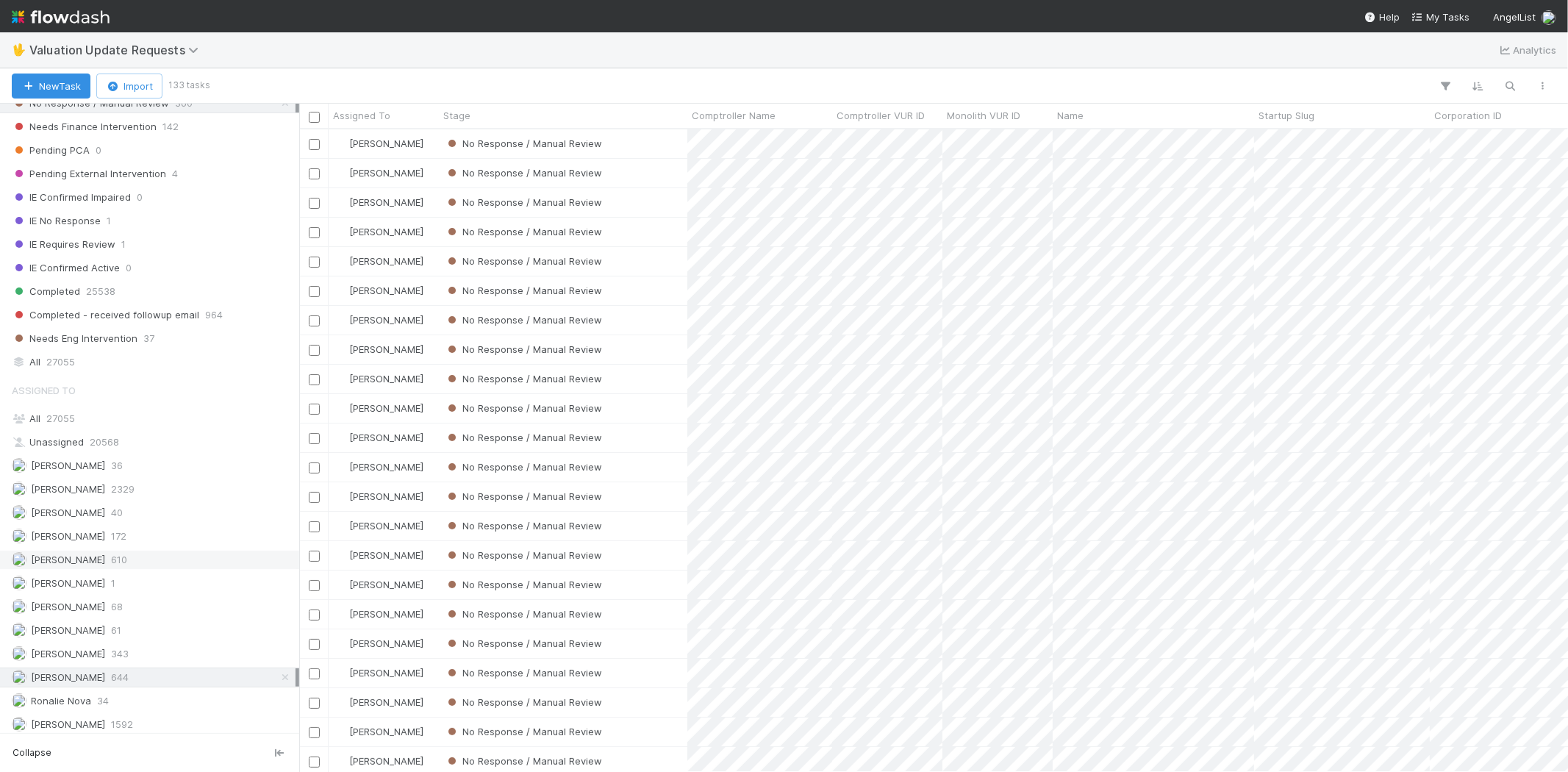
click at [127, 564] on span "610" at bounding box center [118, 560] width 16 height 19
click at [649, 141] on div "No Response / Manual Review" at bounding box center [564, 144] width 249 height 29
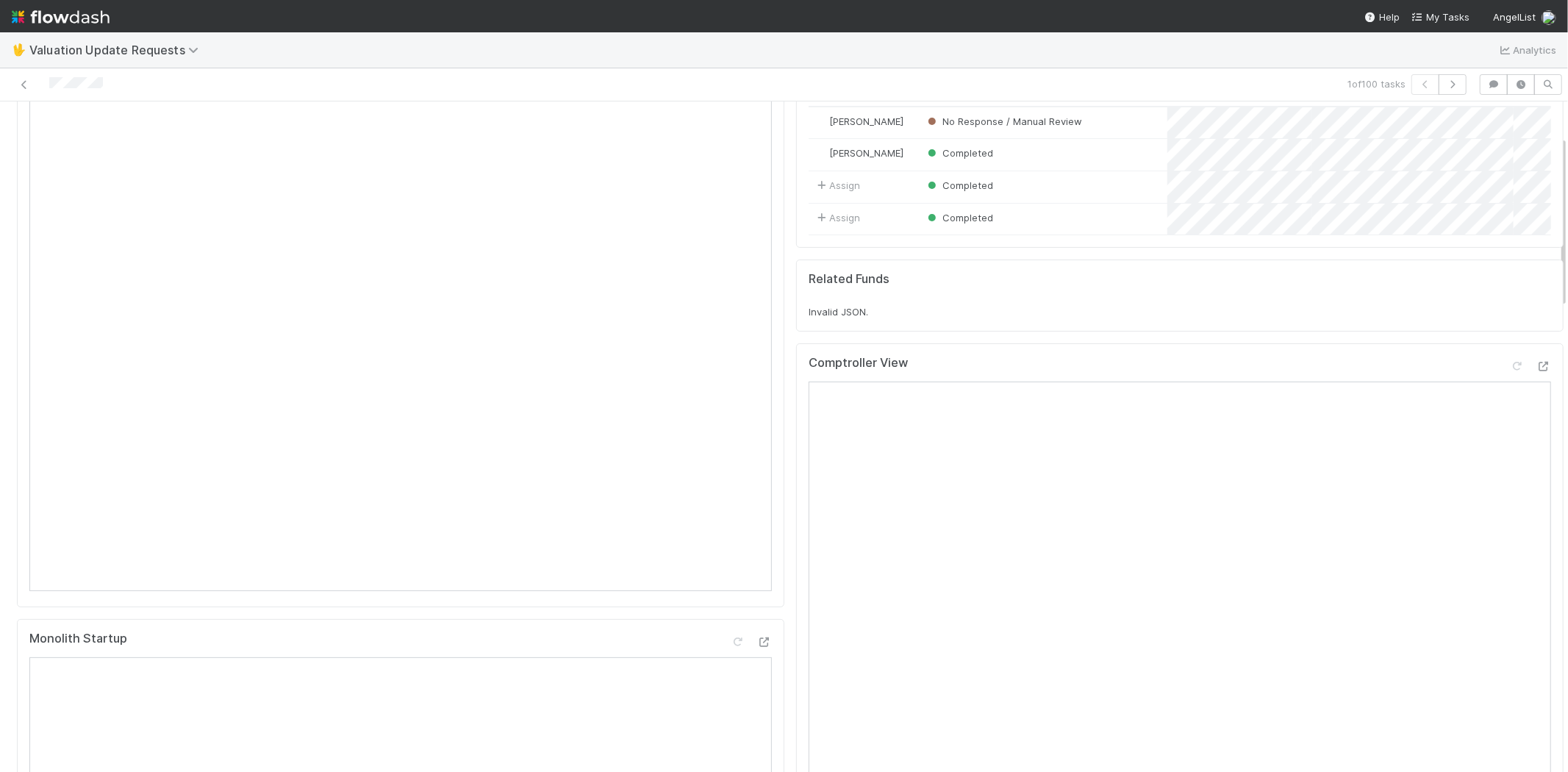
scroll to position [163, 0]
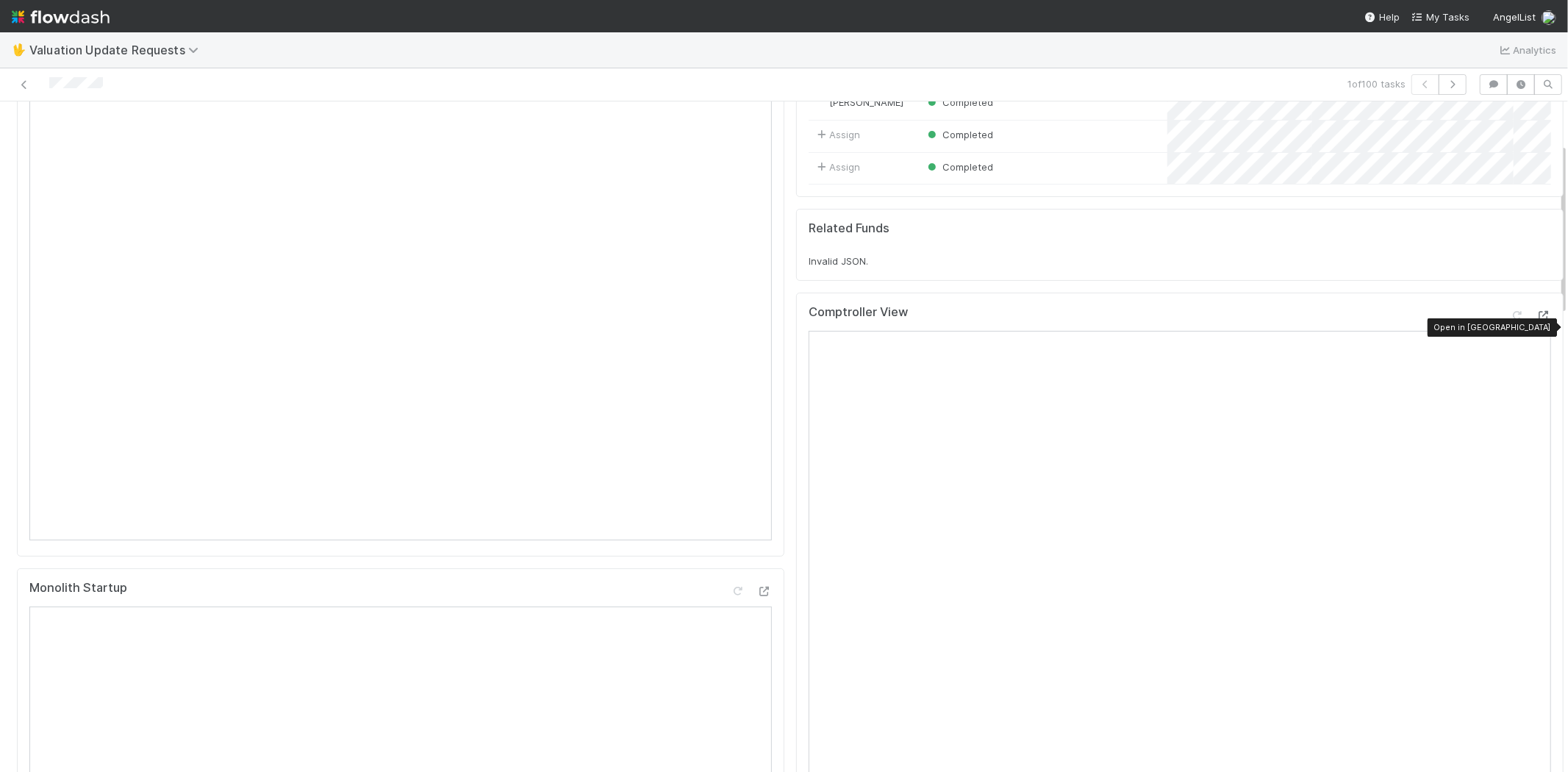
click at [1536, 322] on div at bounding box center [1543, 315] width 14 height 14
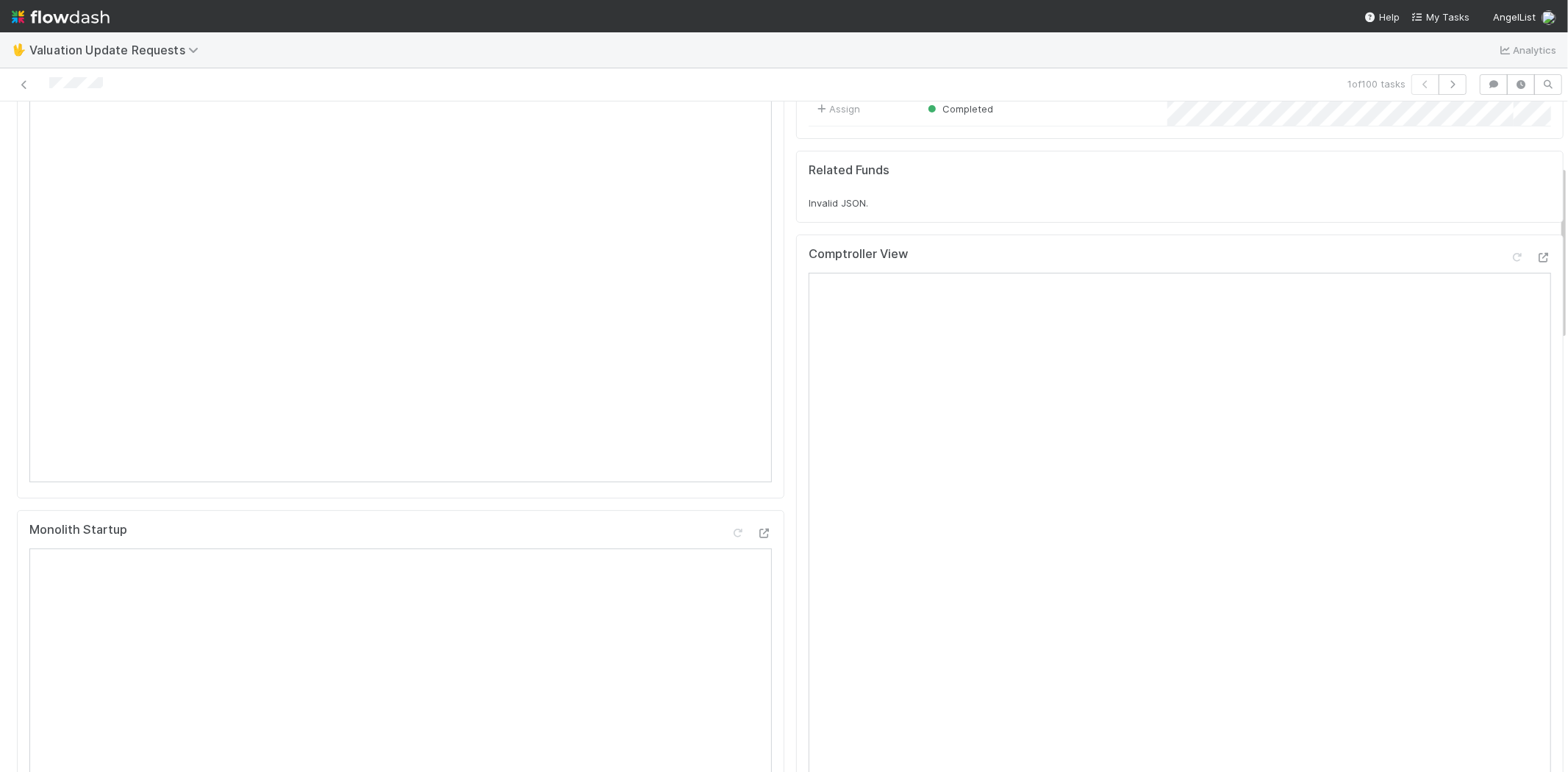
scroll to position [245, 0]
click at [1510, 239] on icon at bounding box center [1516, 234] width 14 height 9
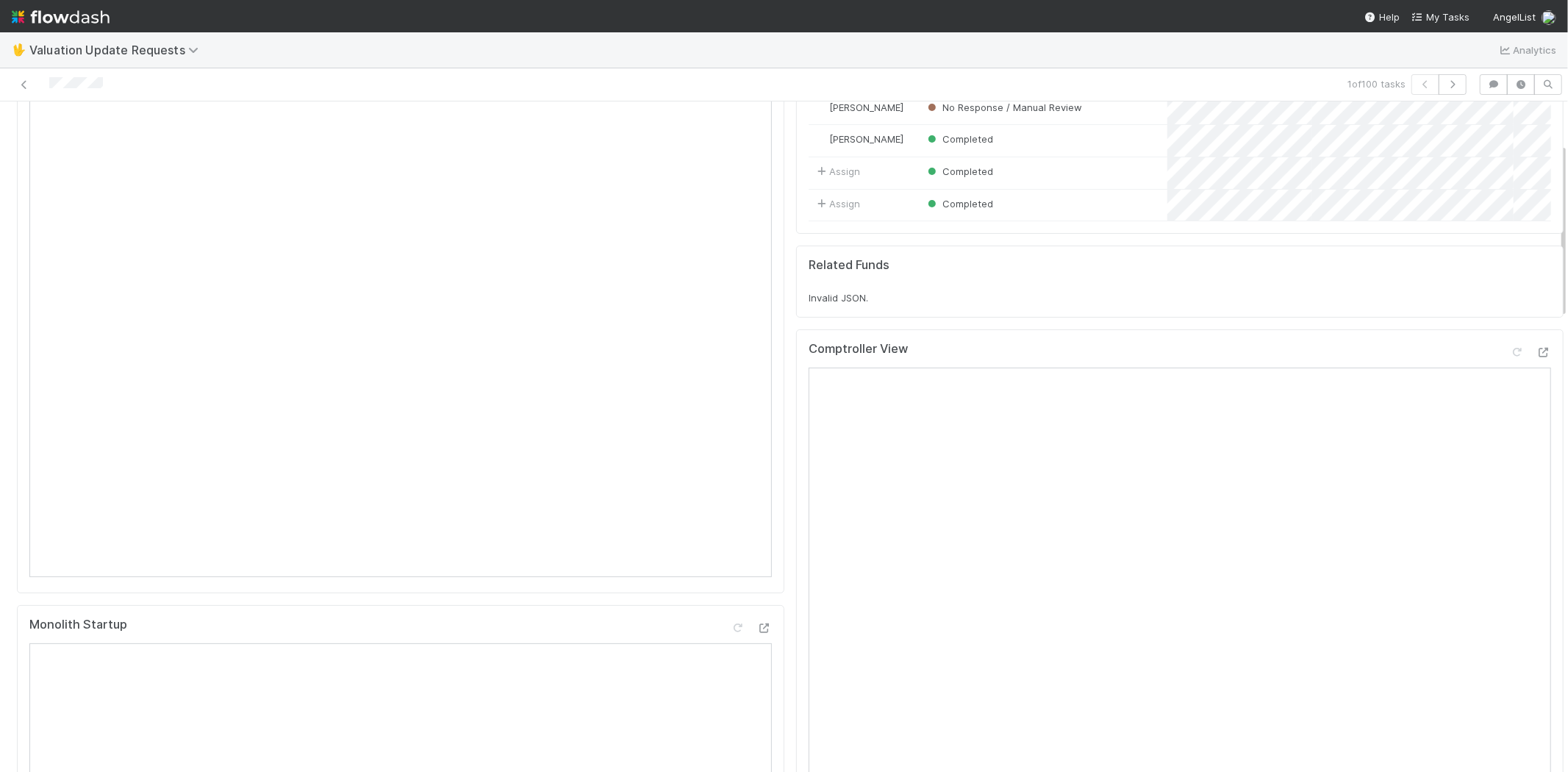
scroll to position [163, 0]
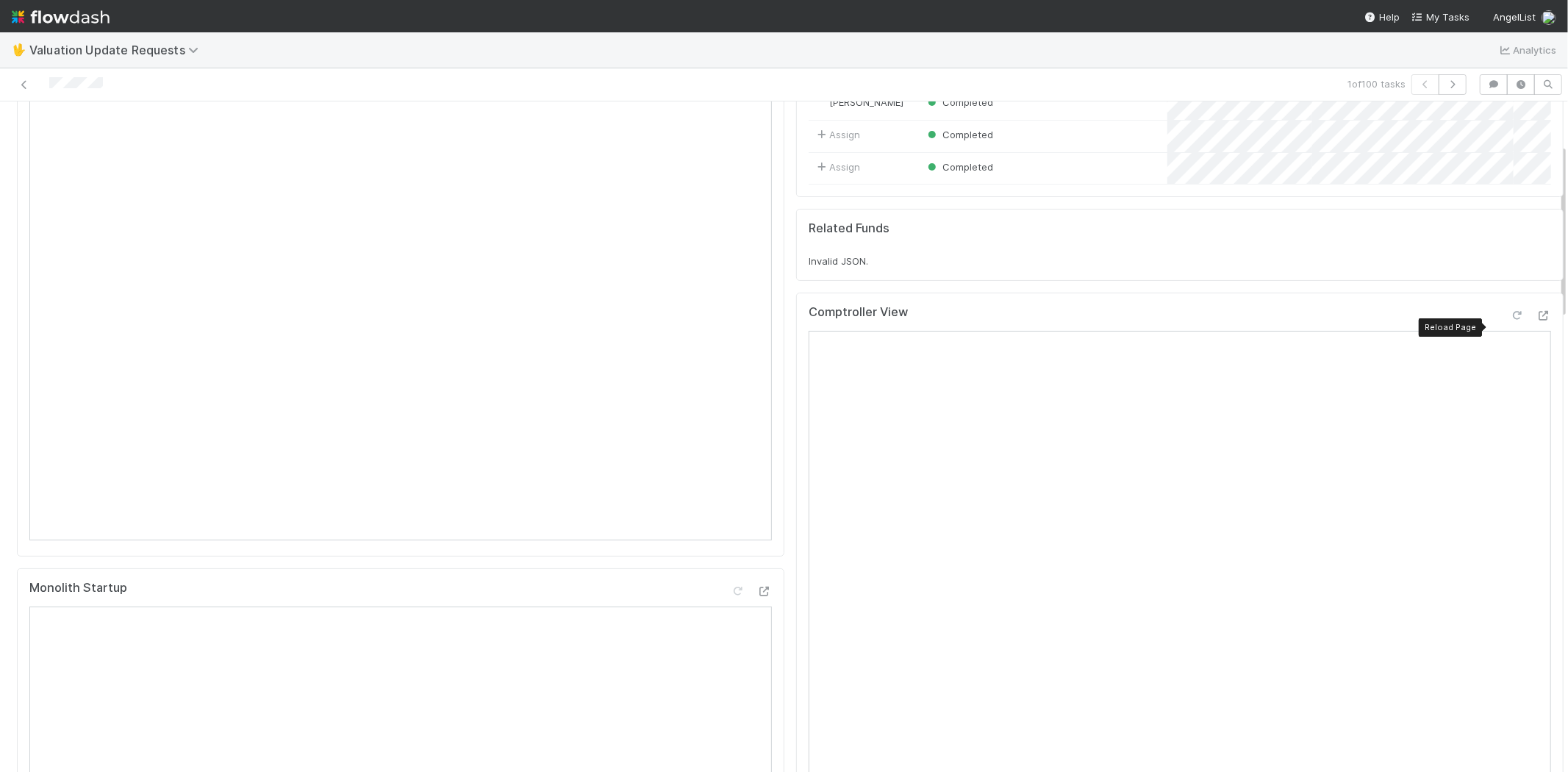
click at [1510, 321] on icon at bounding box center [1516, 315] width 14 height 9
click at [796, 306] on div "Comptroller View" at bounding box center [1180, 577] width 767 height 570
click at [1510, 321] on icon at bounding box center [1516, 315] width 14 height 9
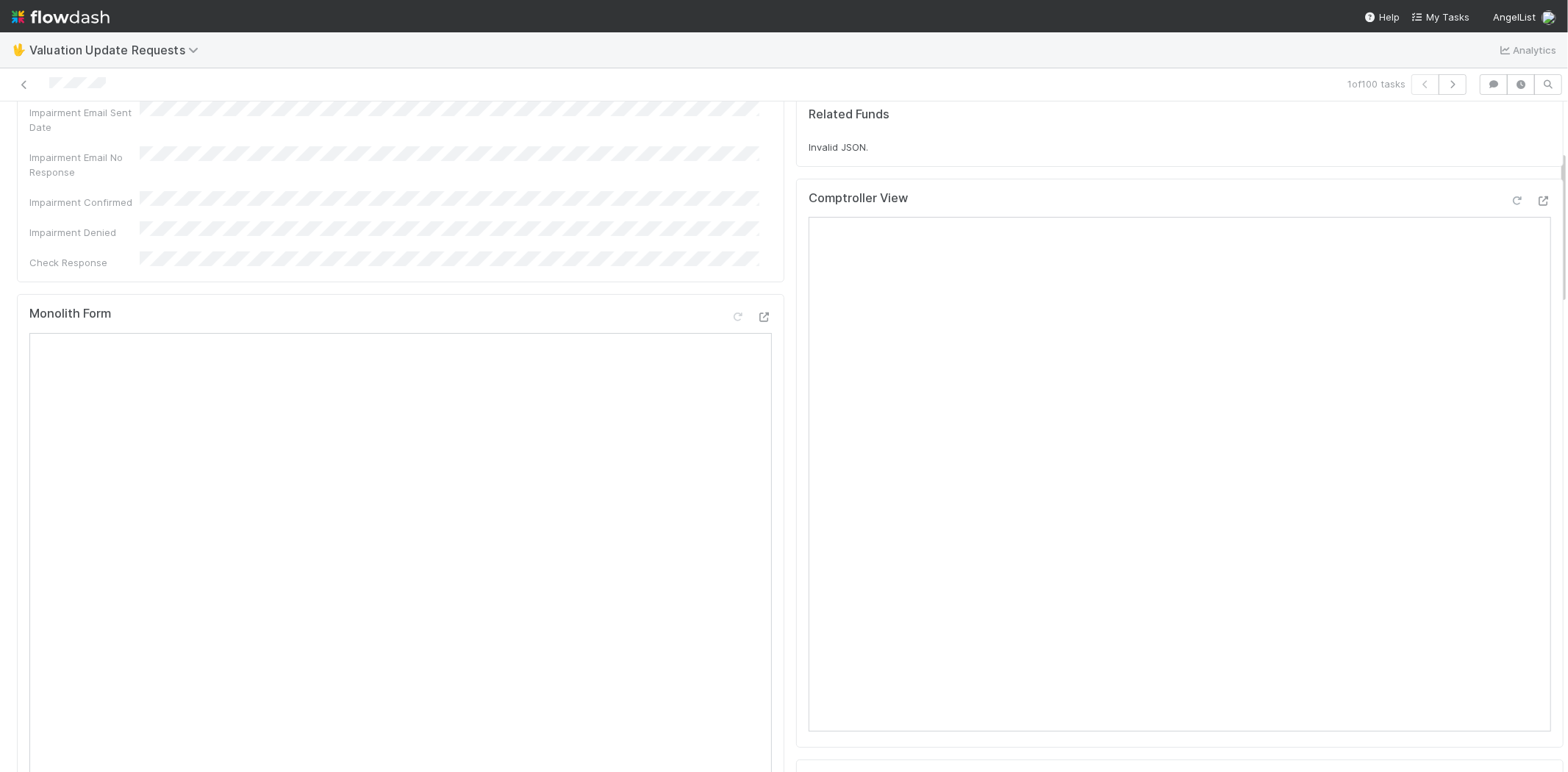
scroll to position [164, 0]
click at [1510, 255] on icon at bounding box center [1516, 250] width 14 height 9
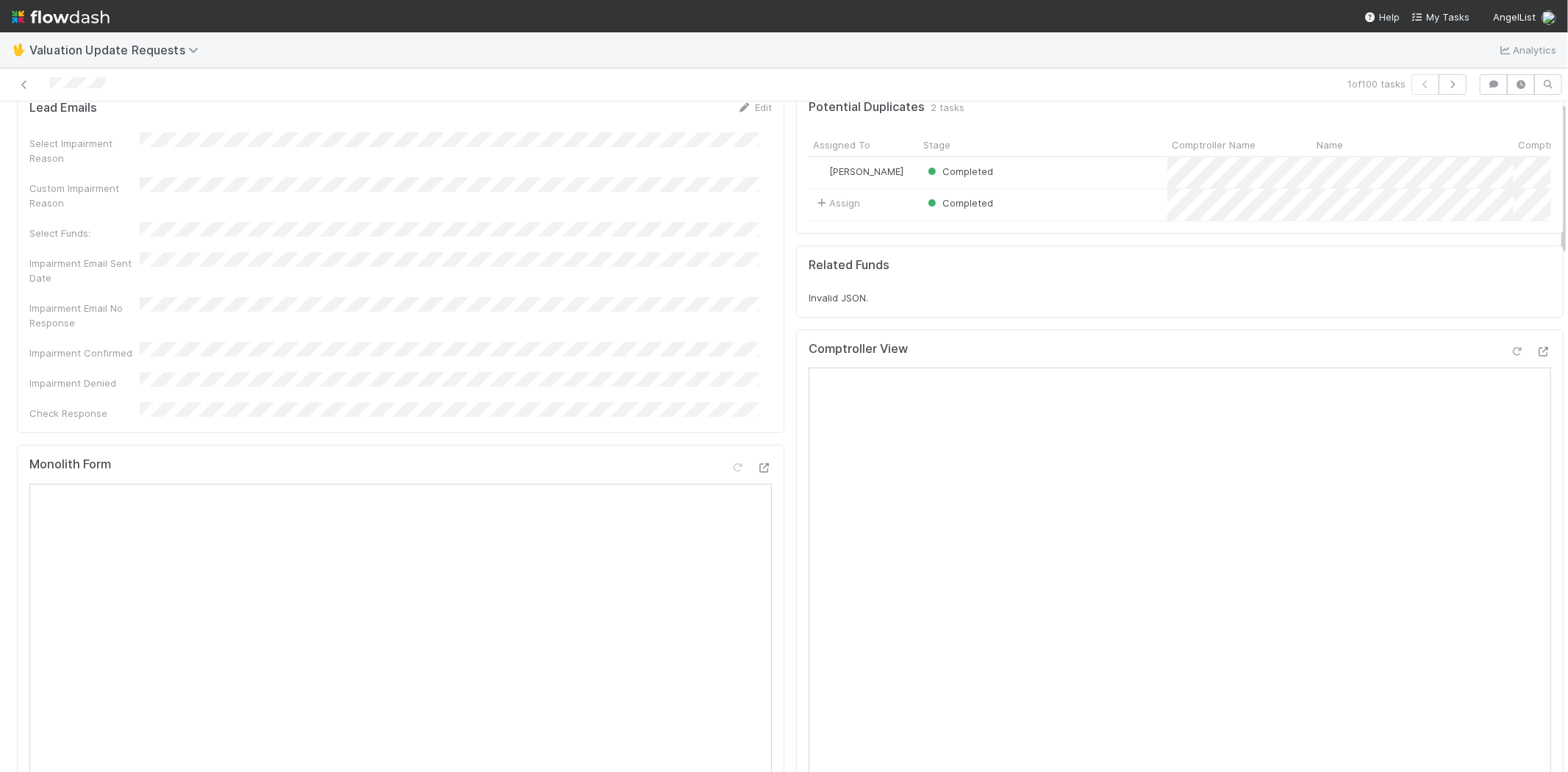
scroll to position [0, 0]
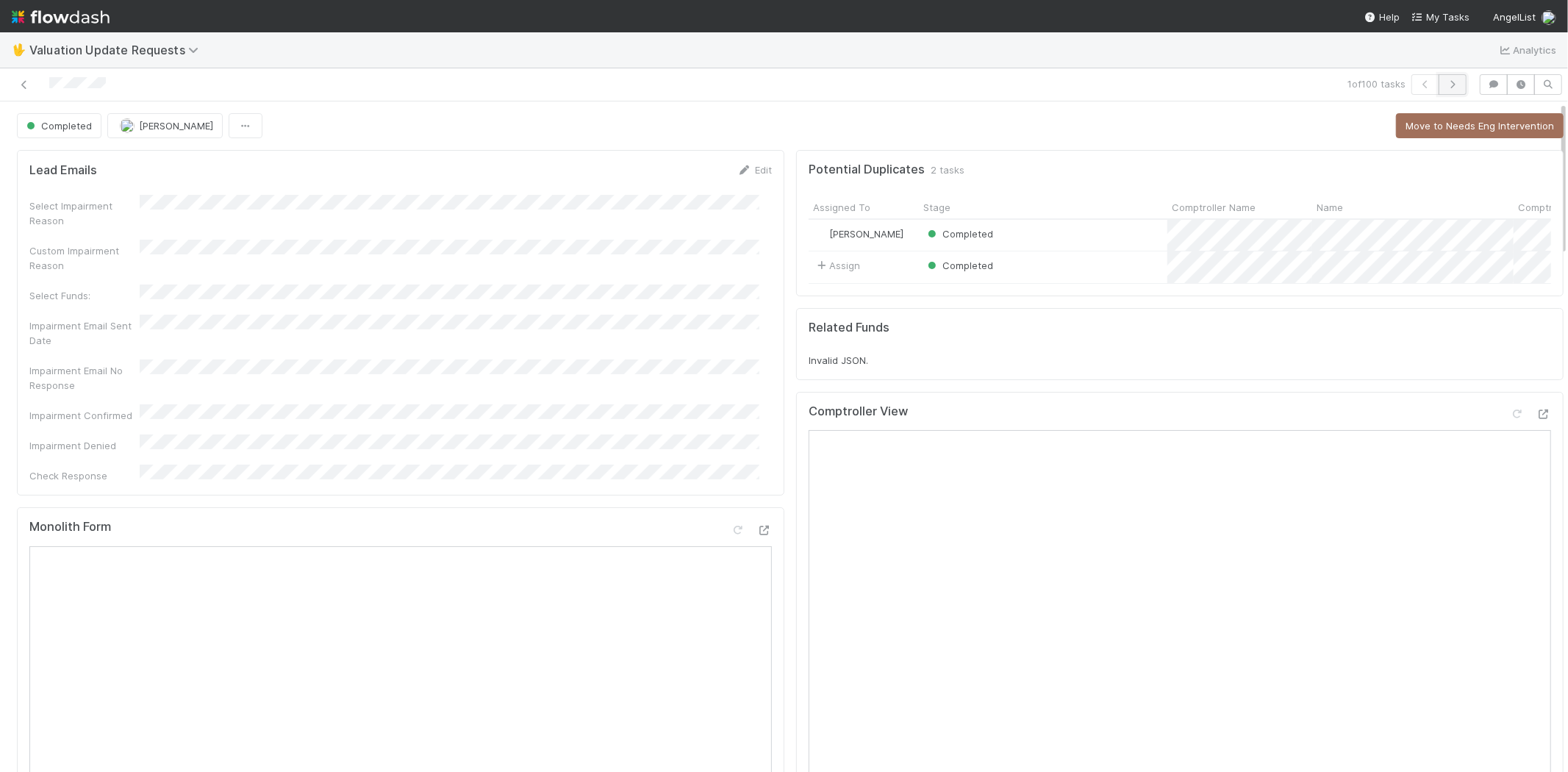
click at [1447, 78] on button "button" at bounding box center [1452, 85] width 28 height 20
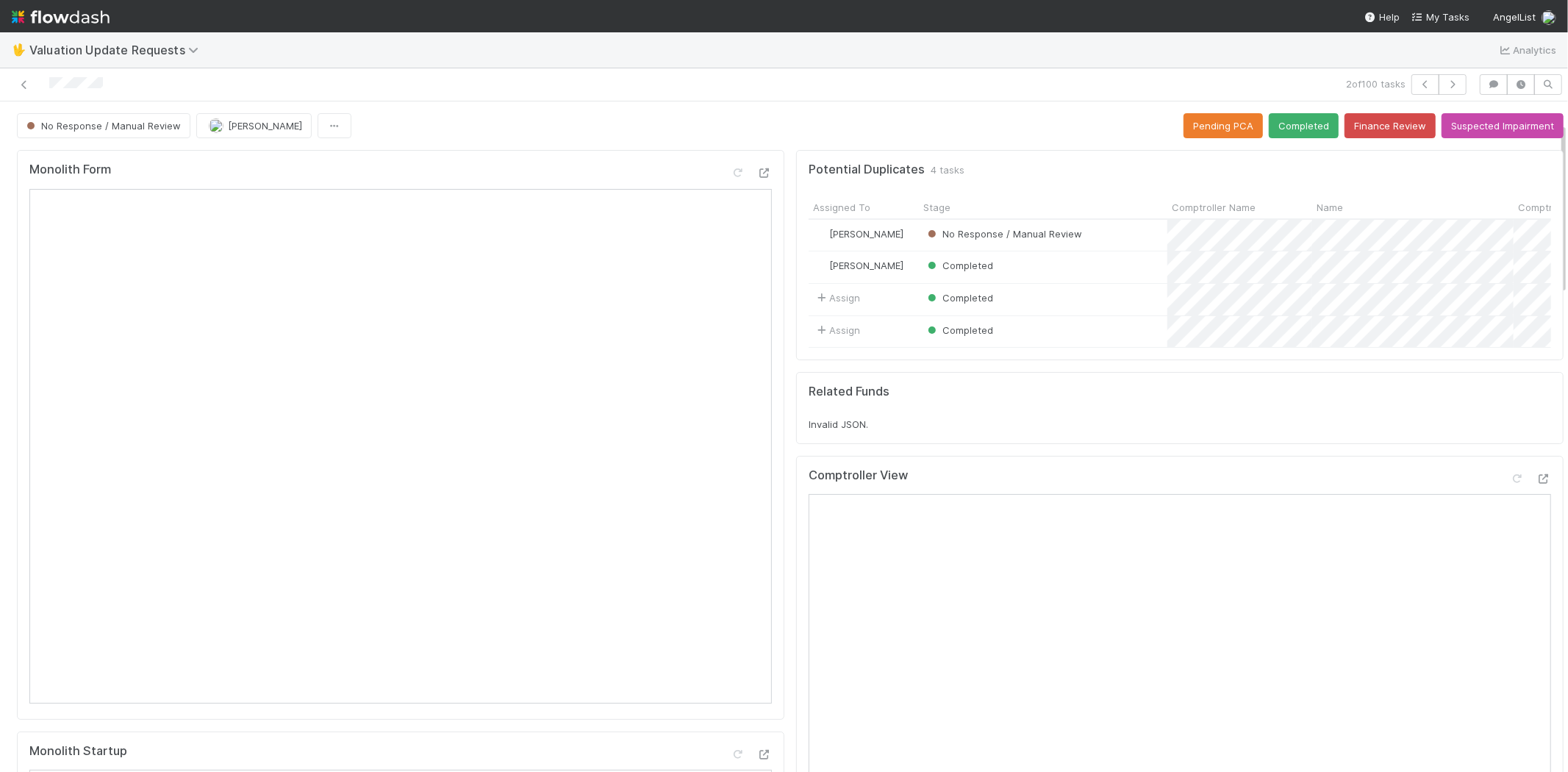
scroll to position [81, 0]
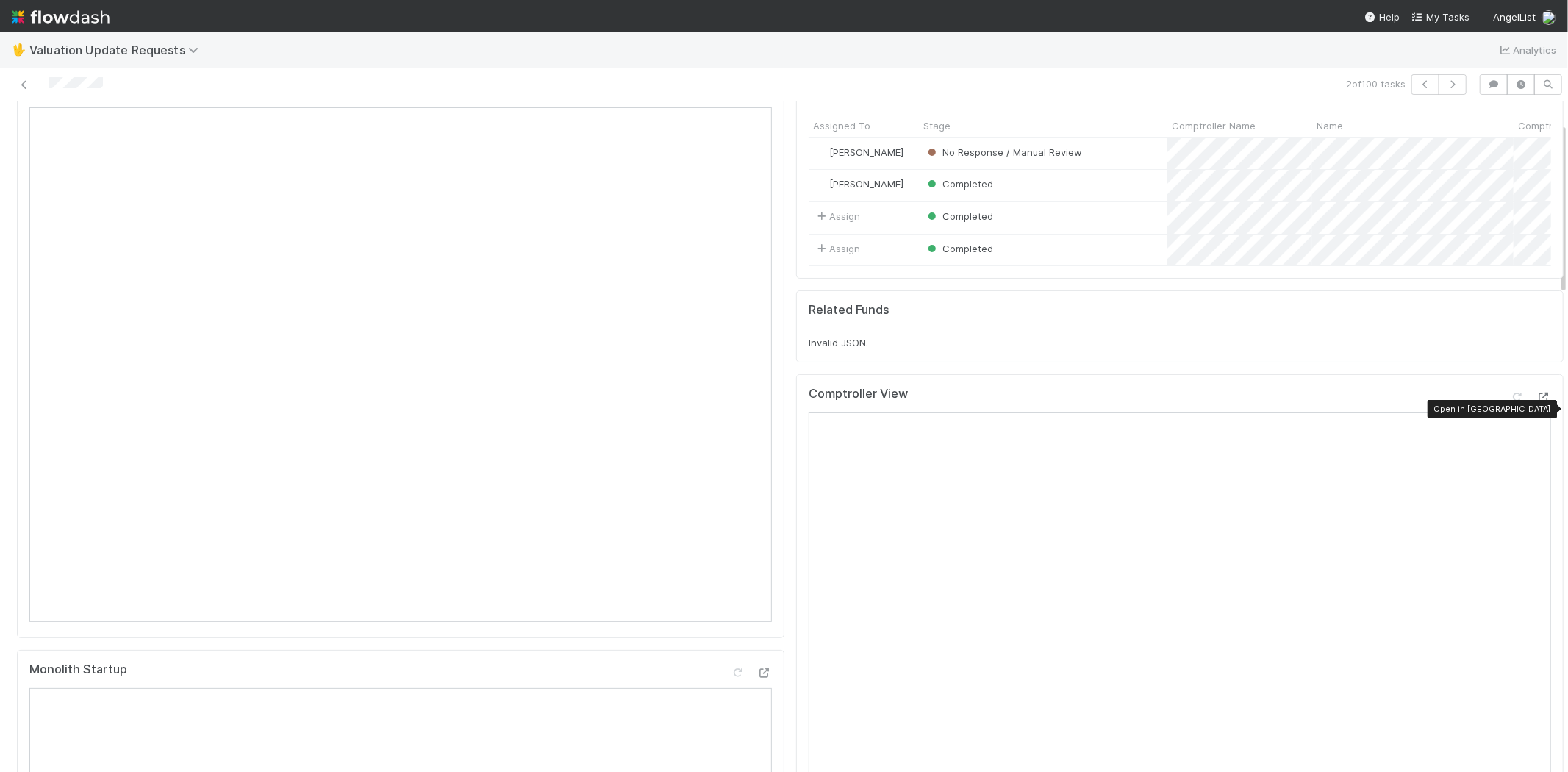
click at [1536, 402] on icon at bounding box center [1543, 397] width 14 height 9
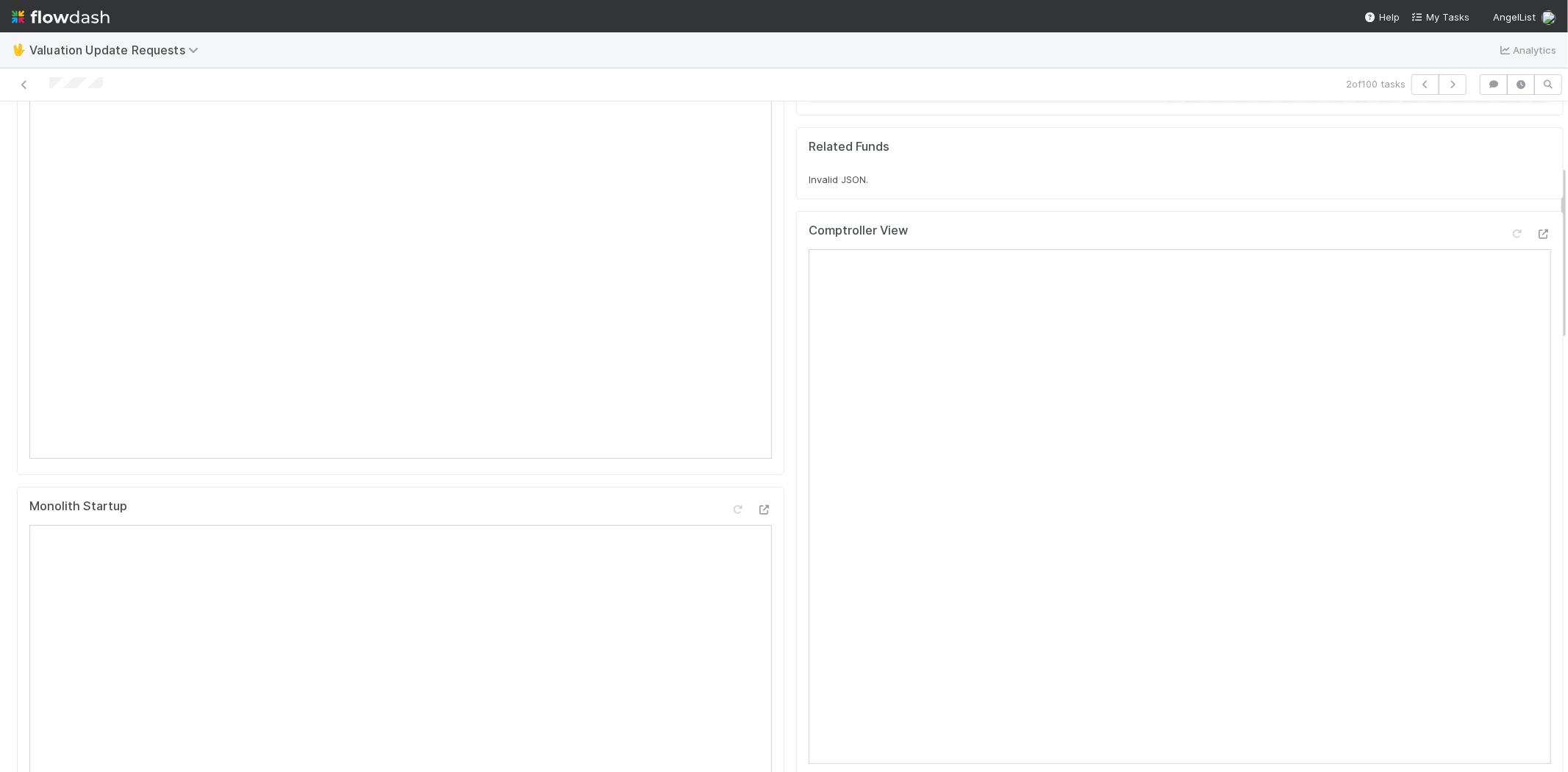
scroll to position [0, 0]
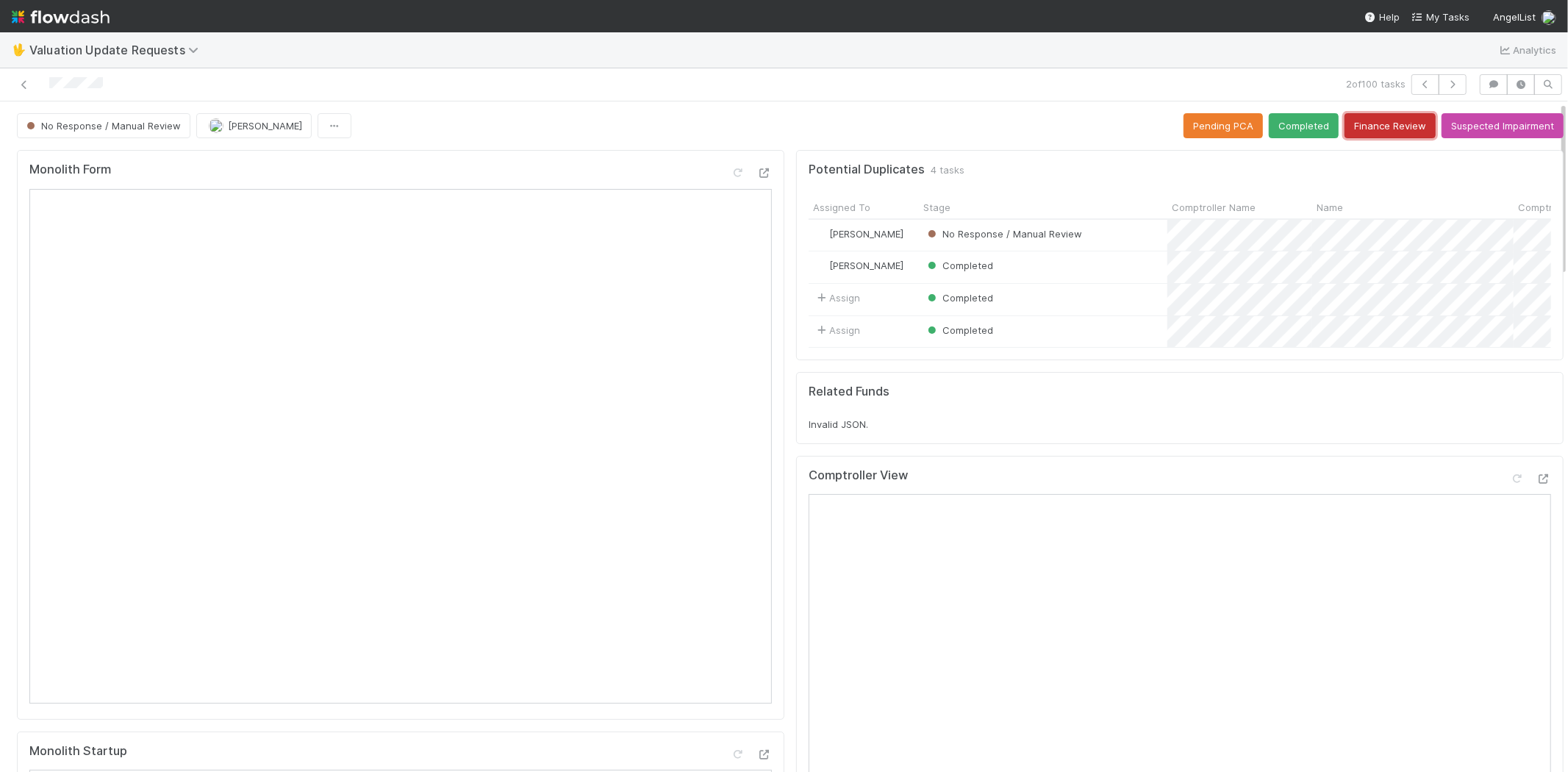
click at [1360, 124] on button "Finance Review" at bounding box center [1390, 126] width 91 height 25
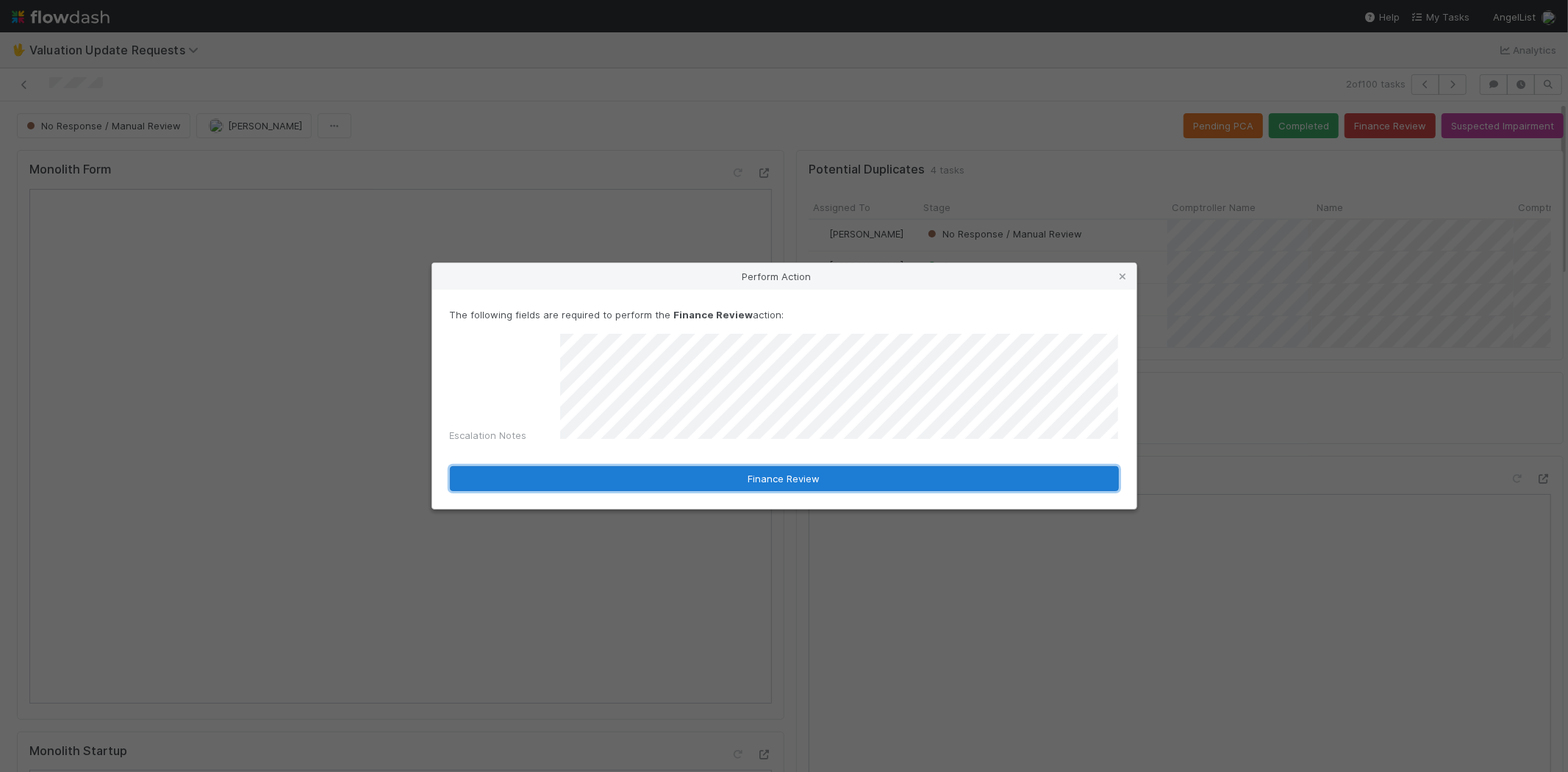
click at [707, 477] on button "Finance Review" at bounding box center [784, 479] width 668 height 25
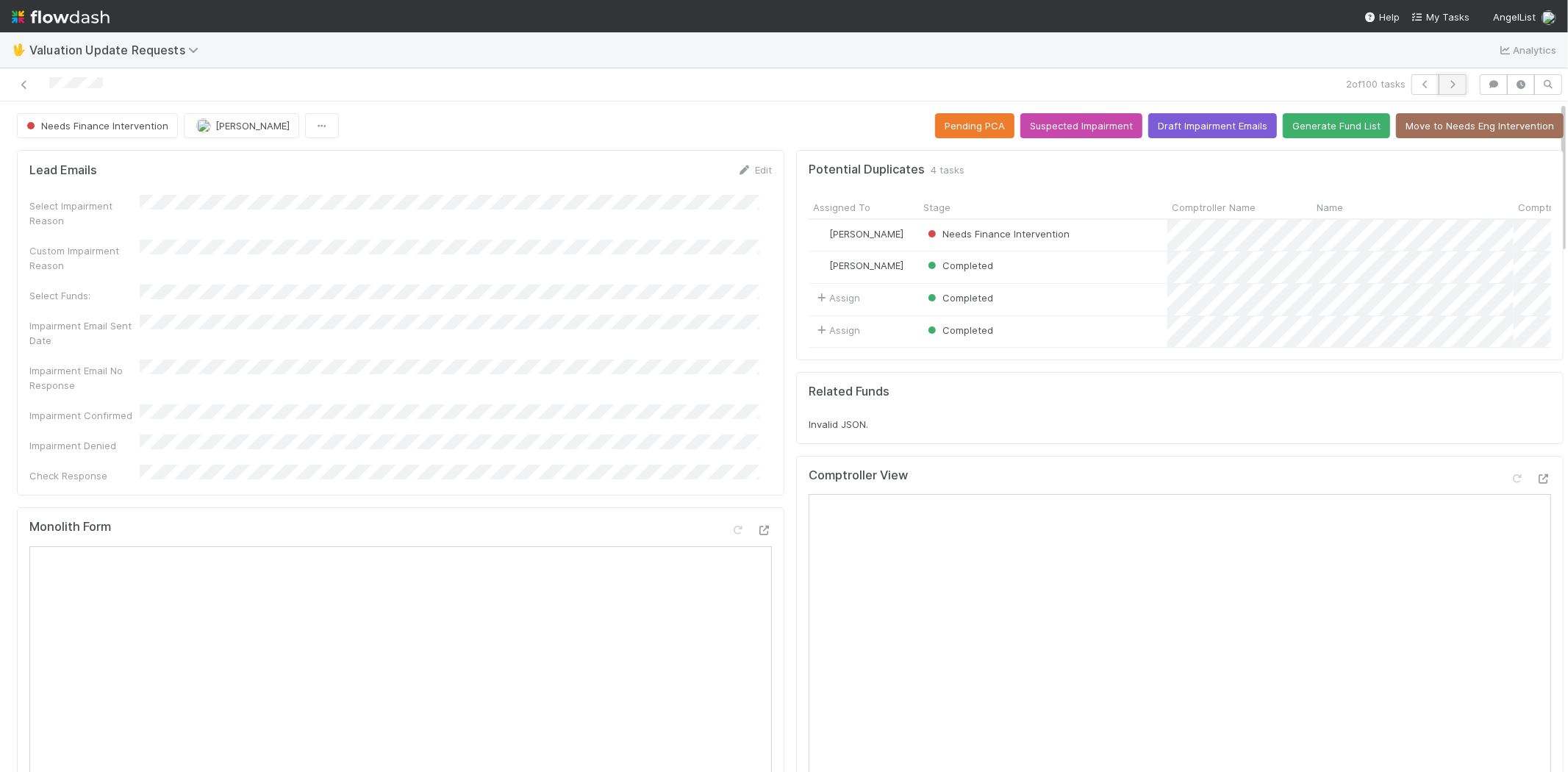
click at [1445, 85] on icon "button" at bounding box center [1452, 85] width 14 height 8
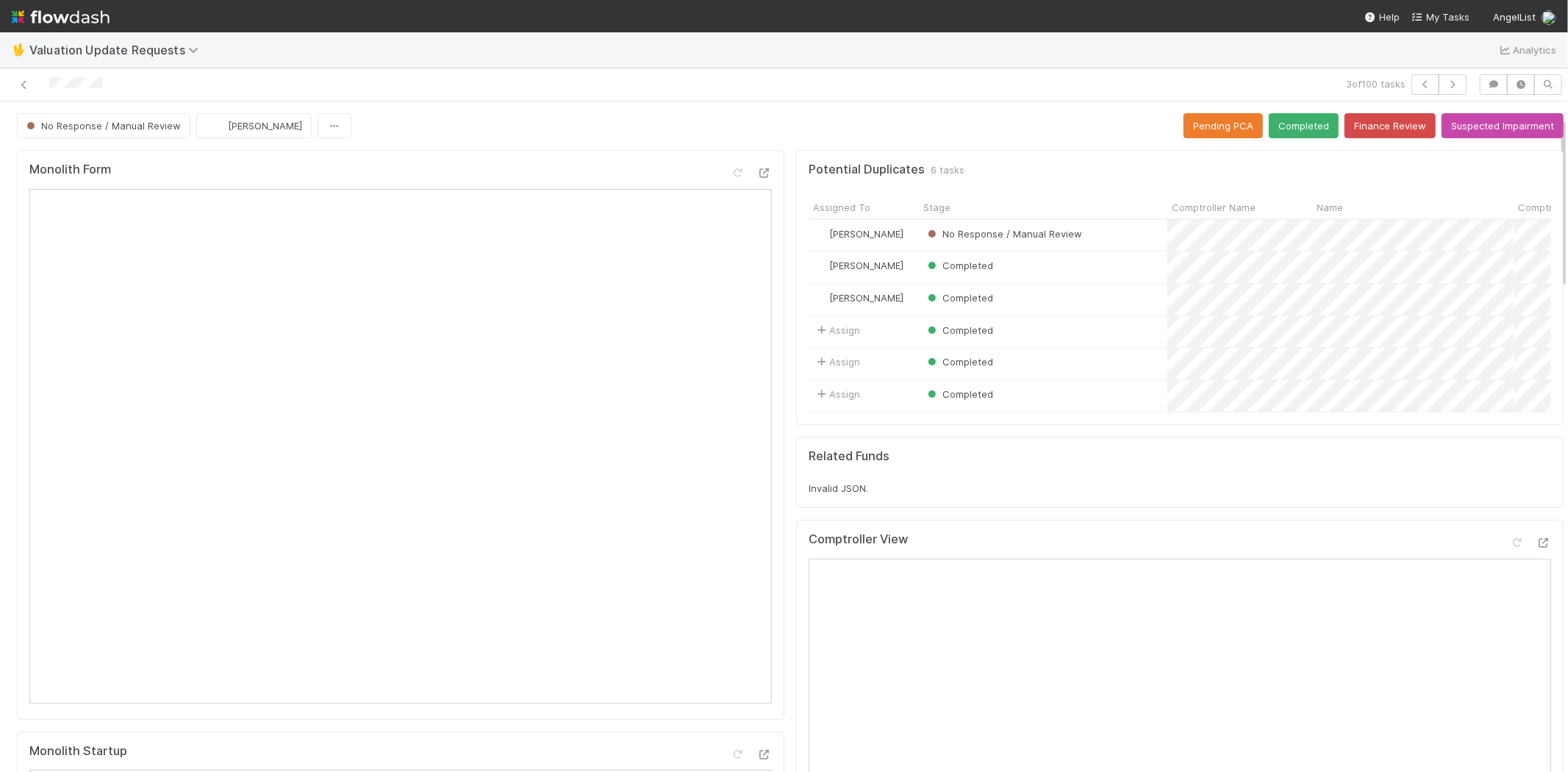
scroll to position [327, 0]
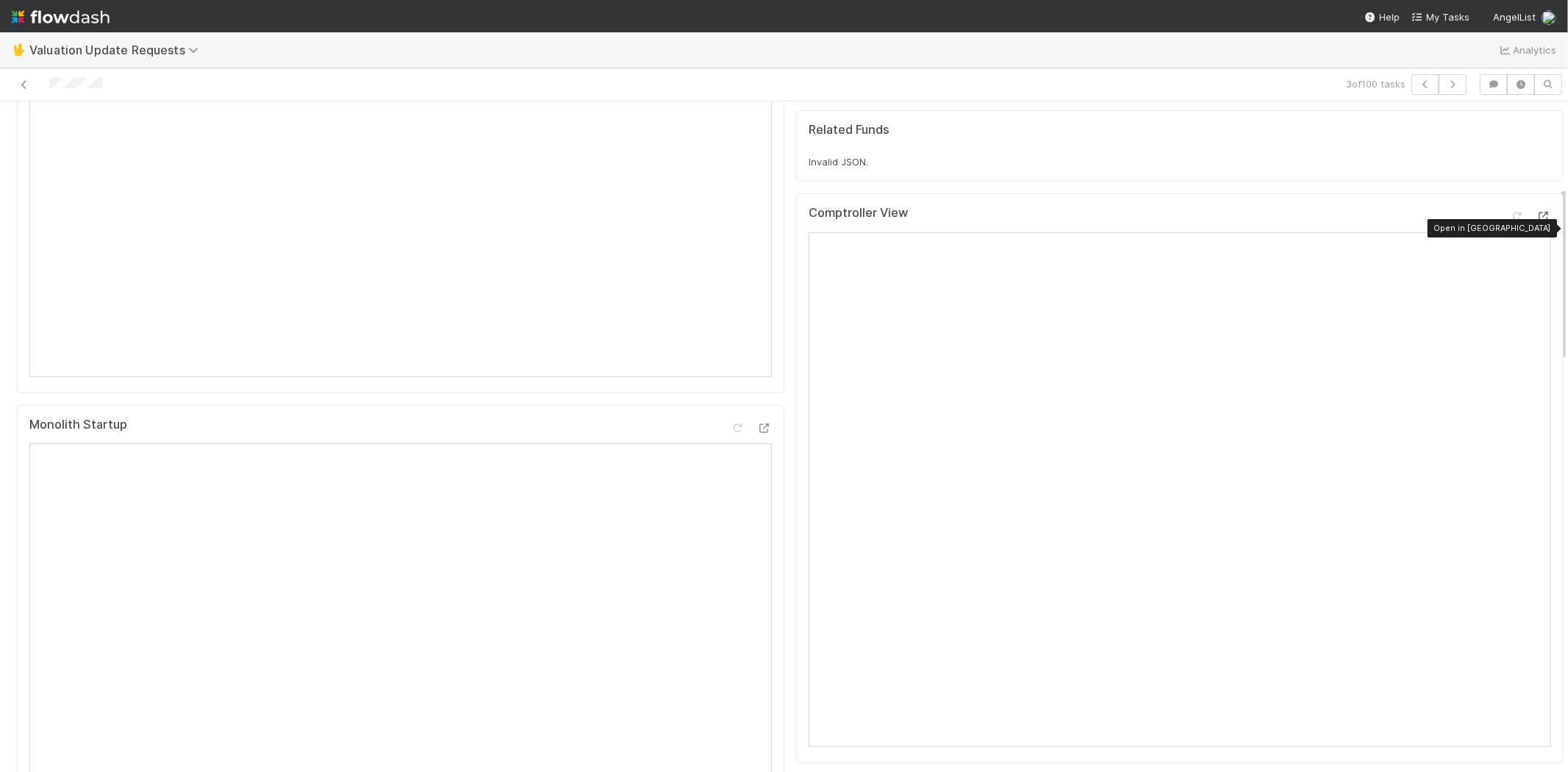
click at [1536, 221] on icon at bounding box center [1543, 216] width 14 height 9
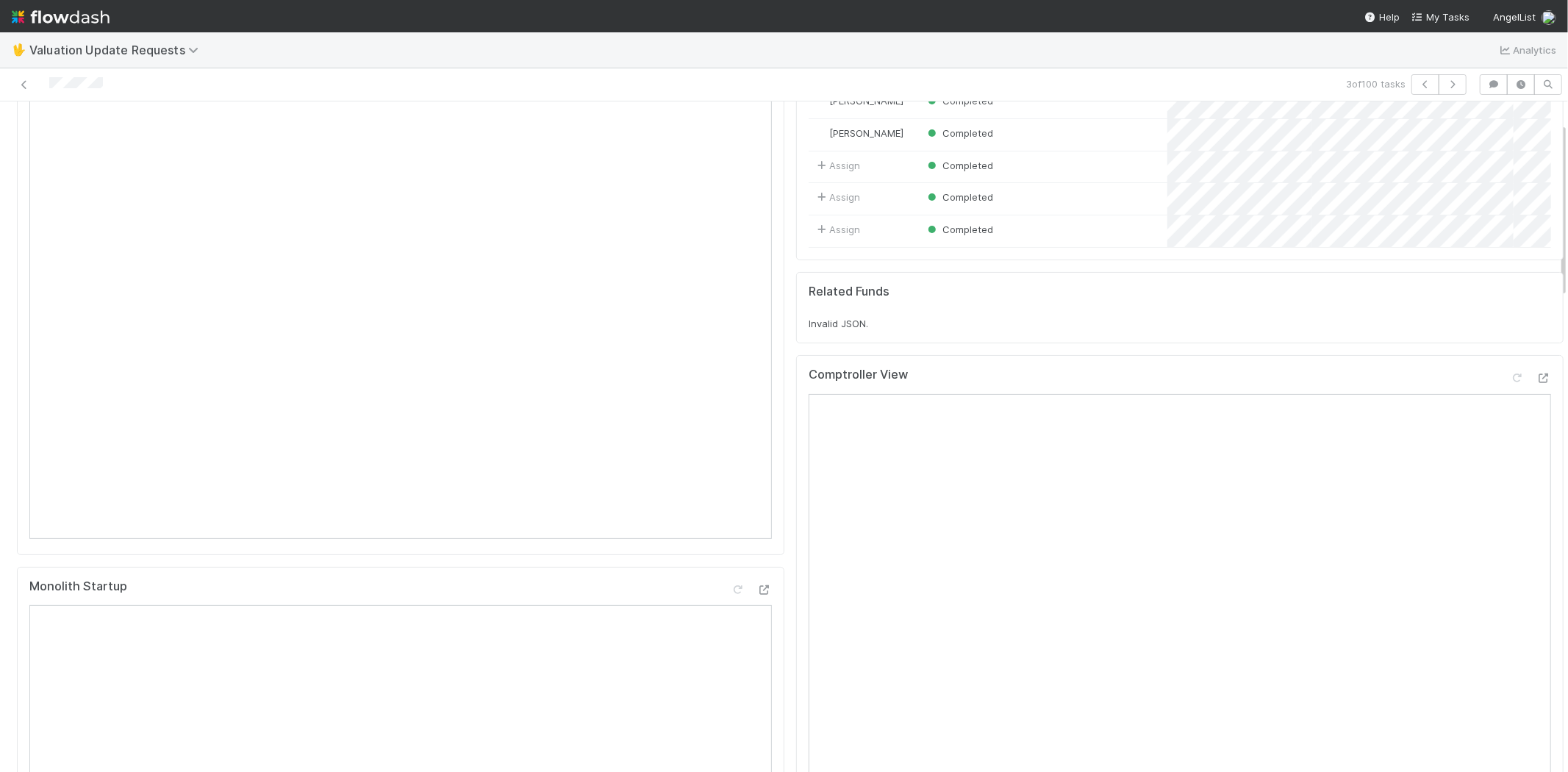
scroll to position [245, 0]
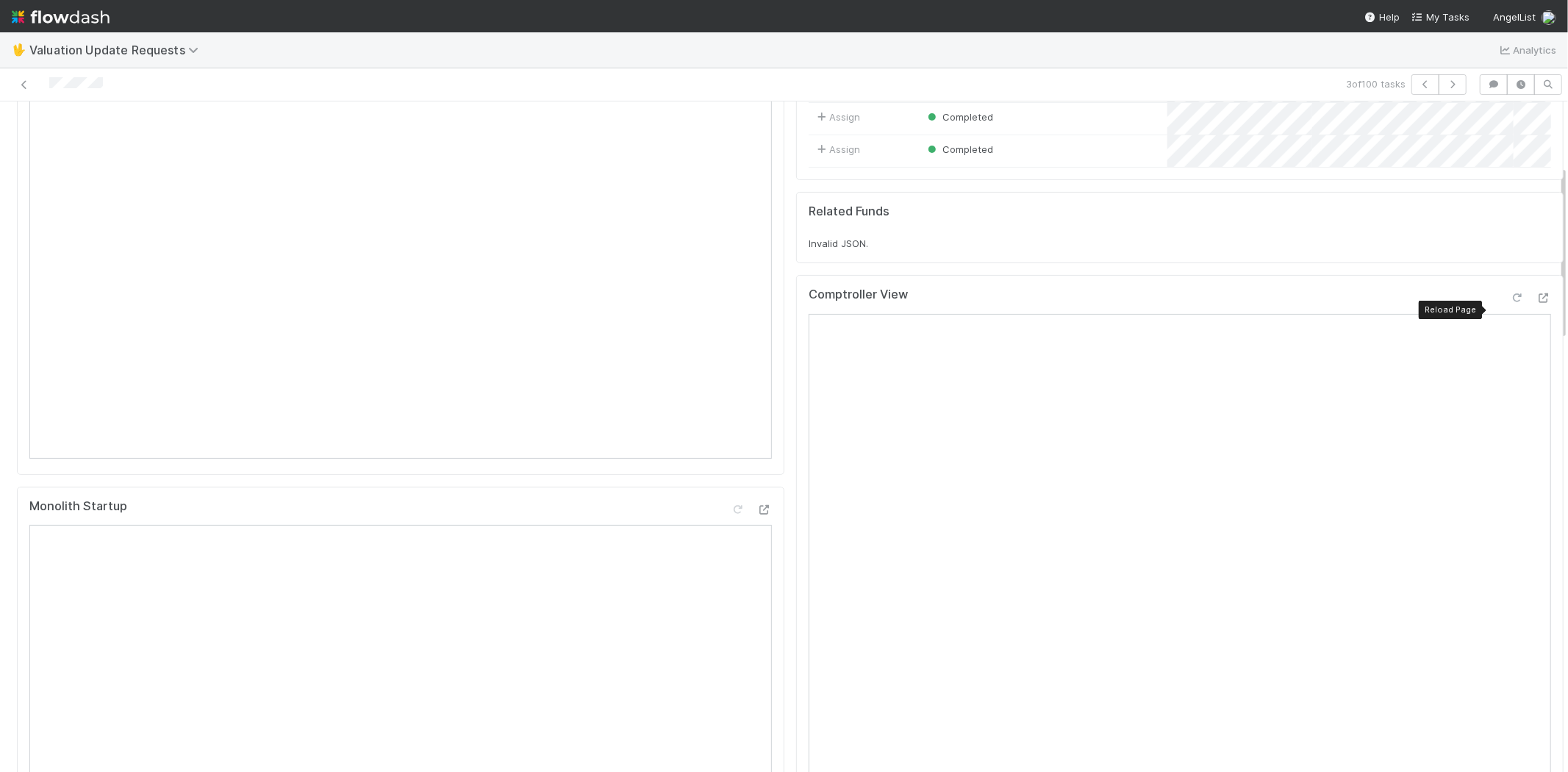
click at [1510, 303] on icon at bounding box center [1516, 298] width 14 height 9
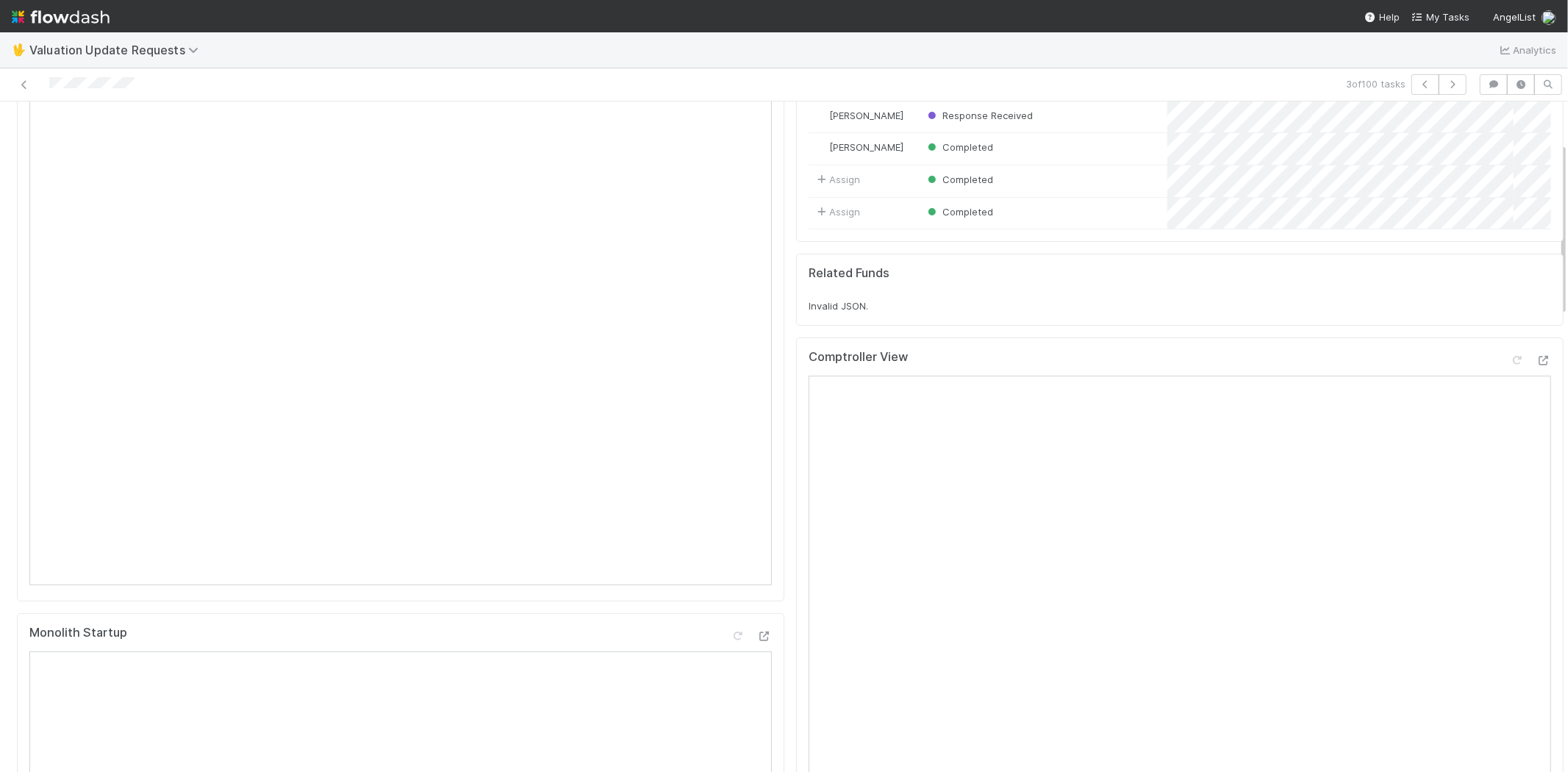
scroll to position [0, 0]
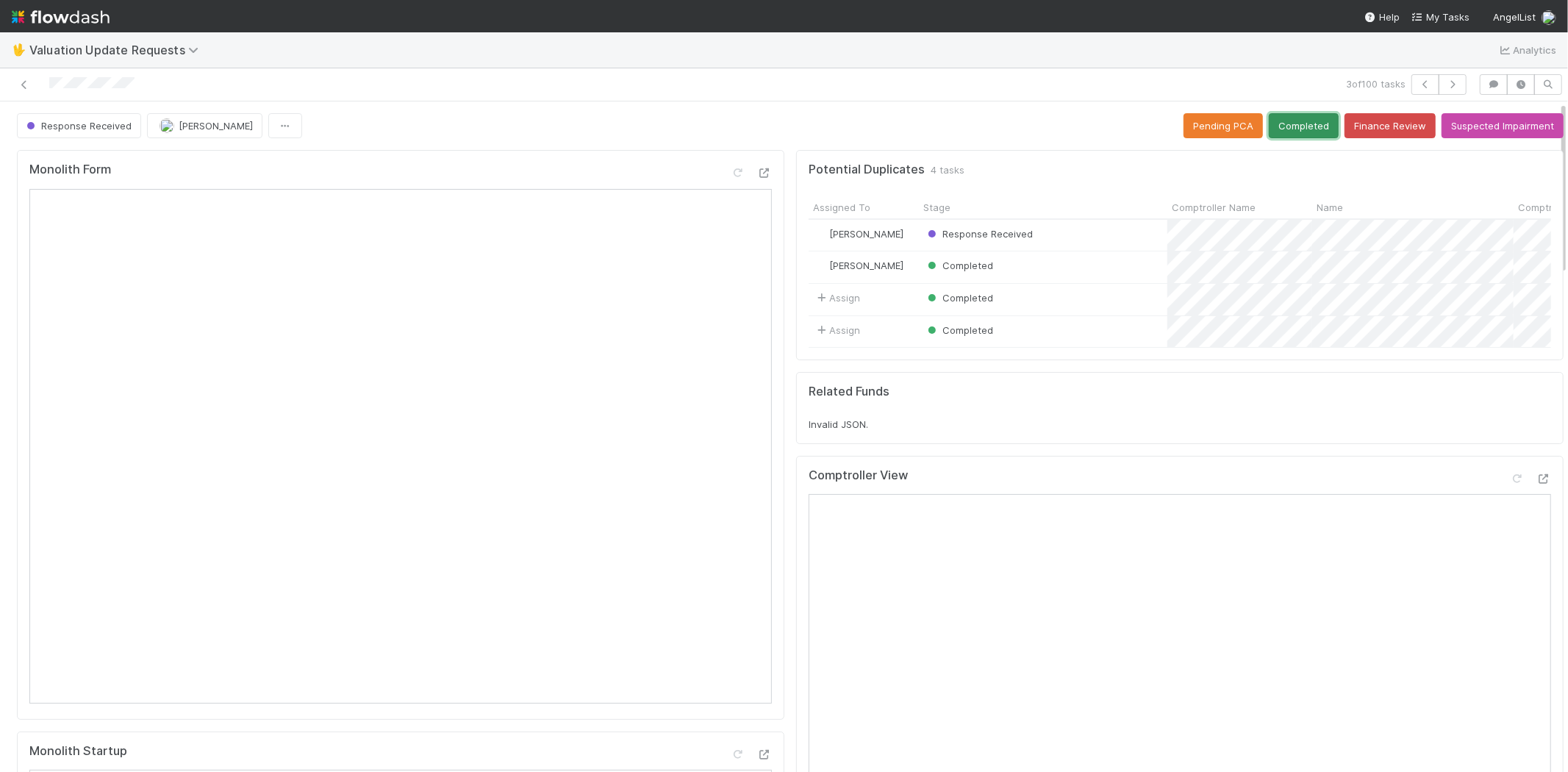
click at [1294, 126] on button "Completed" at bounding box center [1303, 126] width 70 height 25
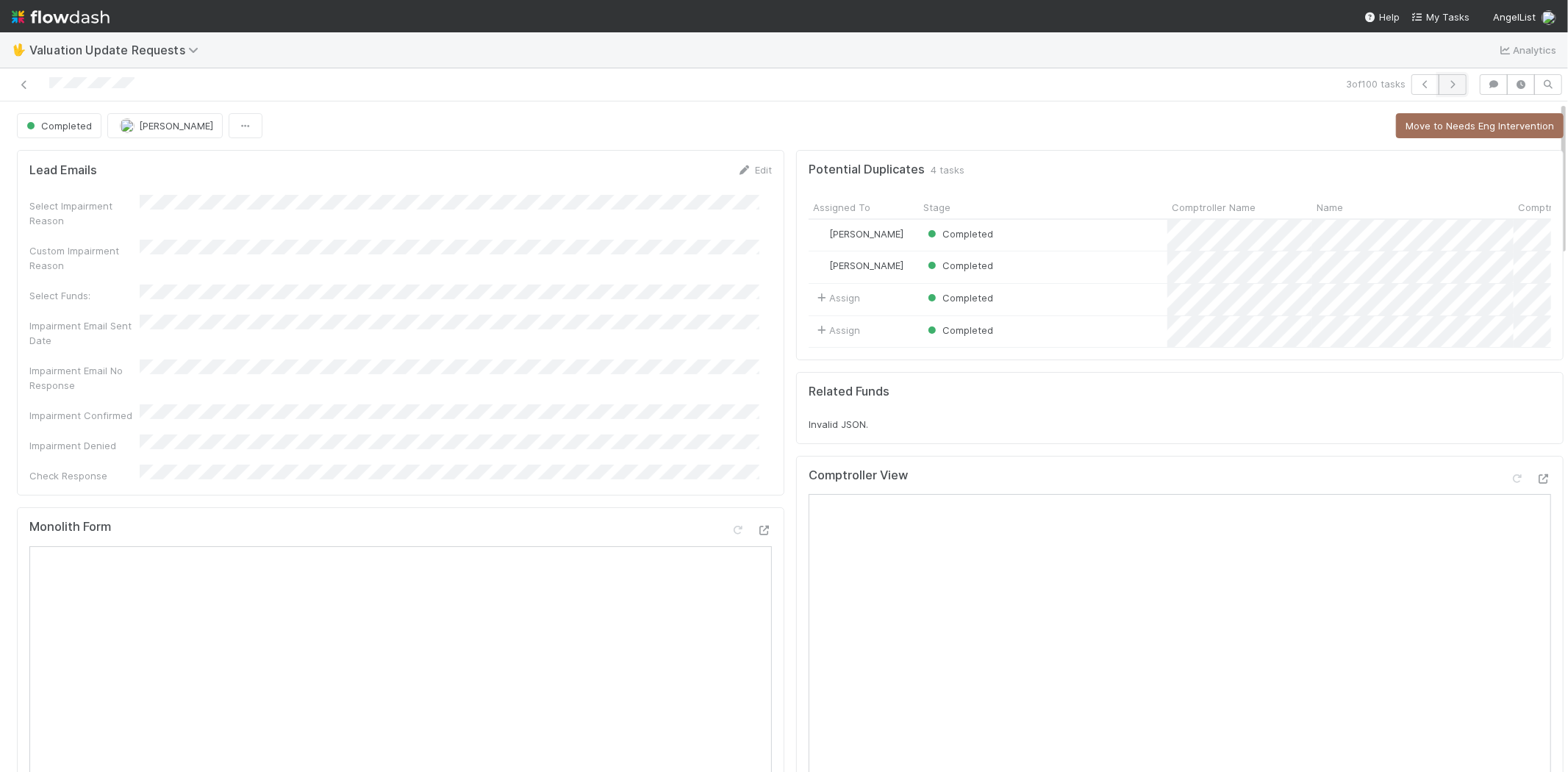
click at [1445, 83] on icon "button" at bounding box center [1452, 85] width 14 height 8
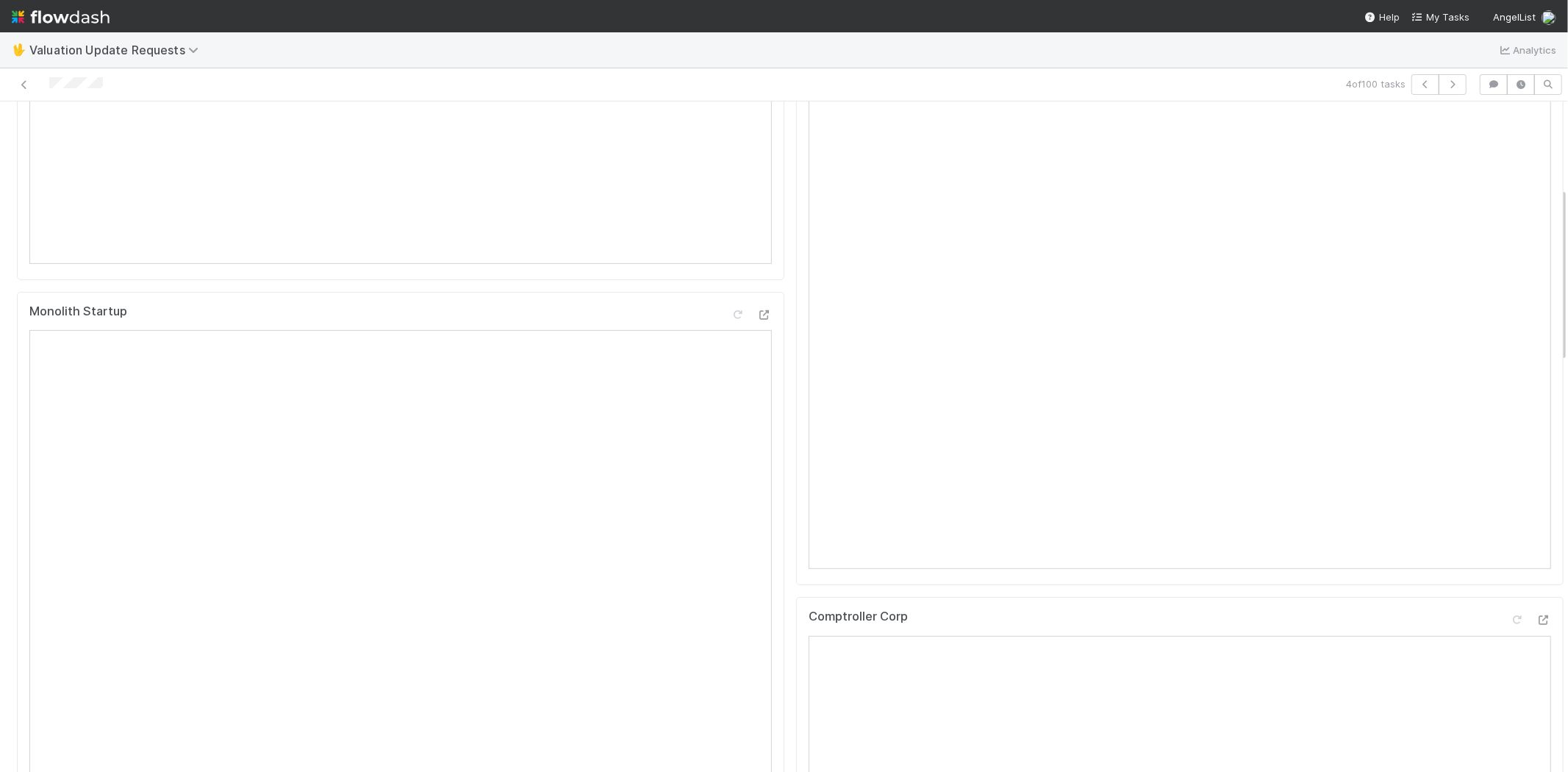
scroll to position [327, 0]
click at [1536, 157] on icon at bounding box center [1543, 152] width 14 height 9
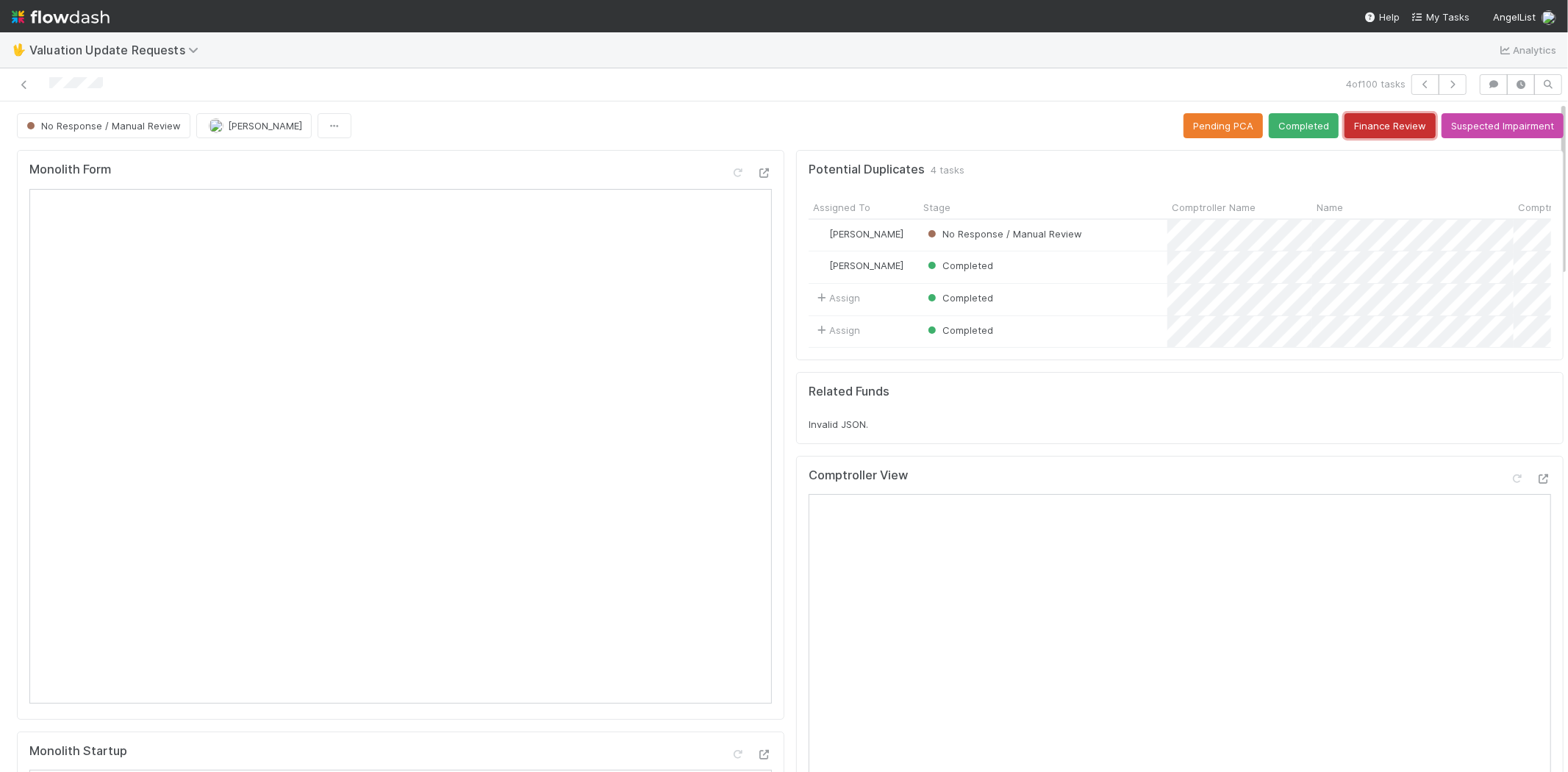
click at [1369, 130] on button "Finance Review" at bounding box center [1390, 126] width 91 height 25
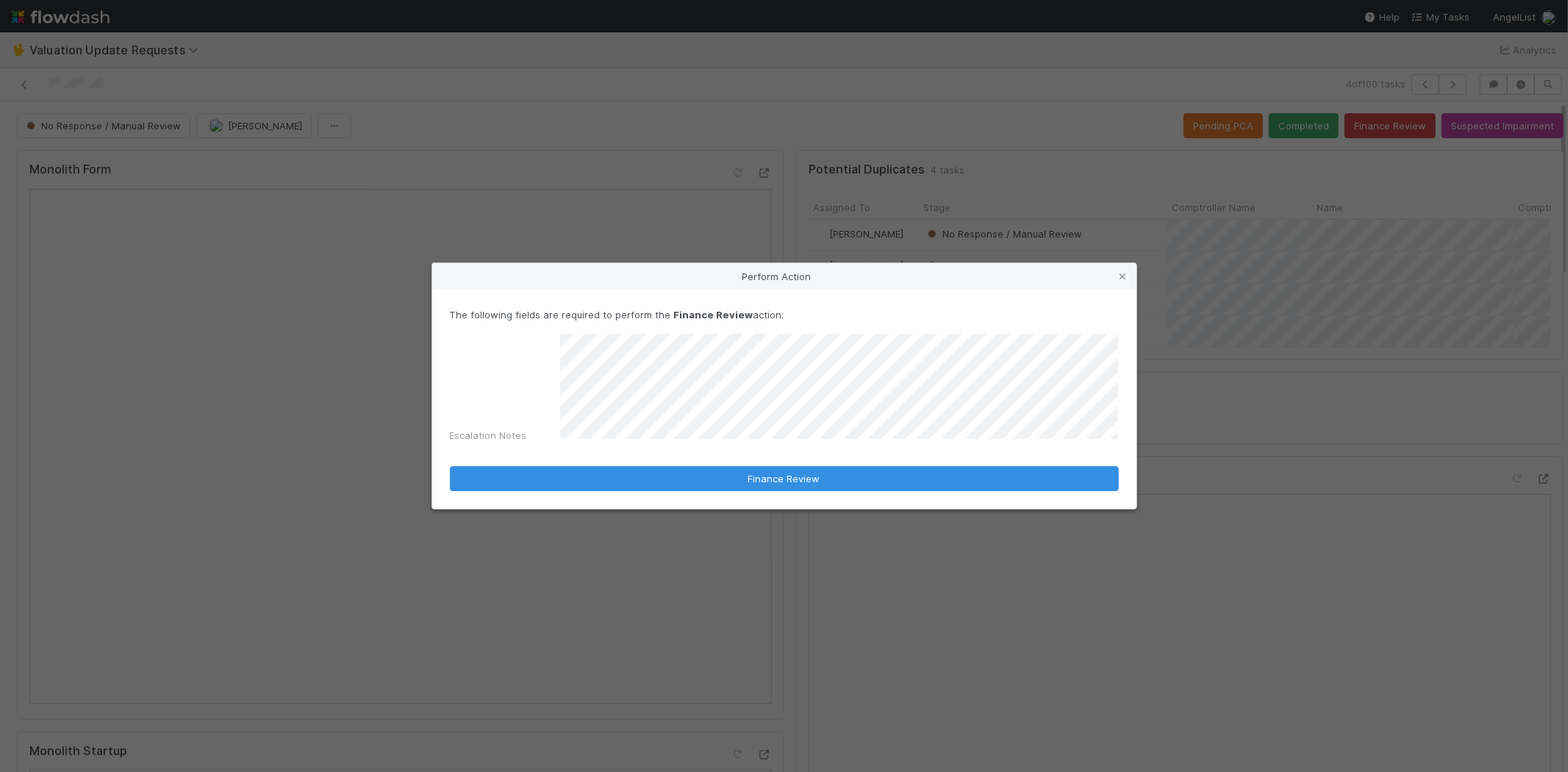
click at [498, 391] on div "Escalation Notes" at bounding box center [784, 391] width 668 height 115
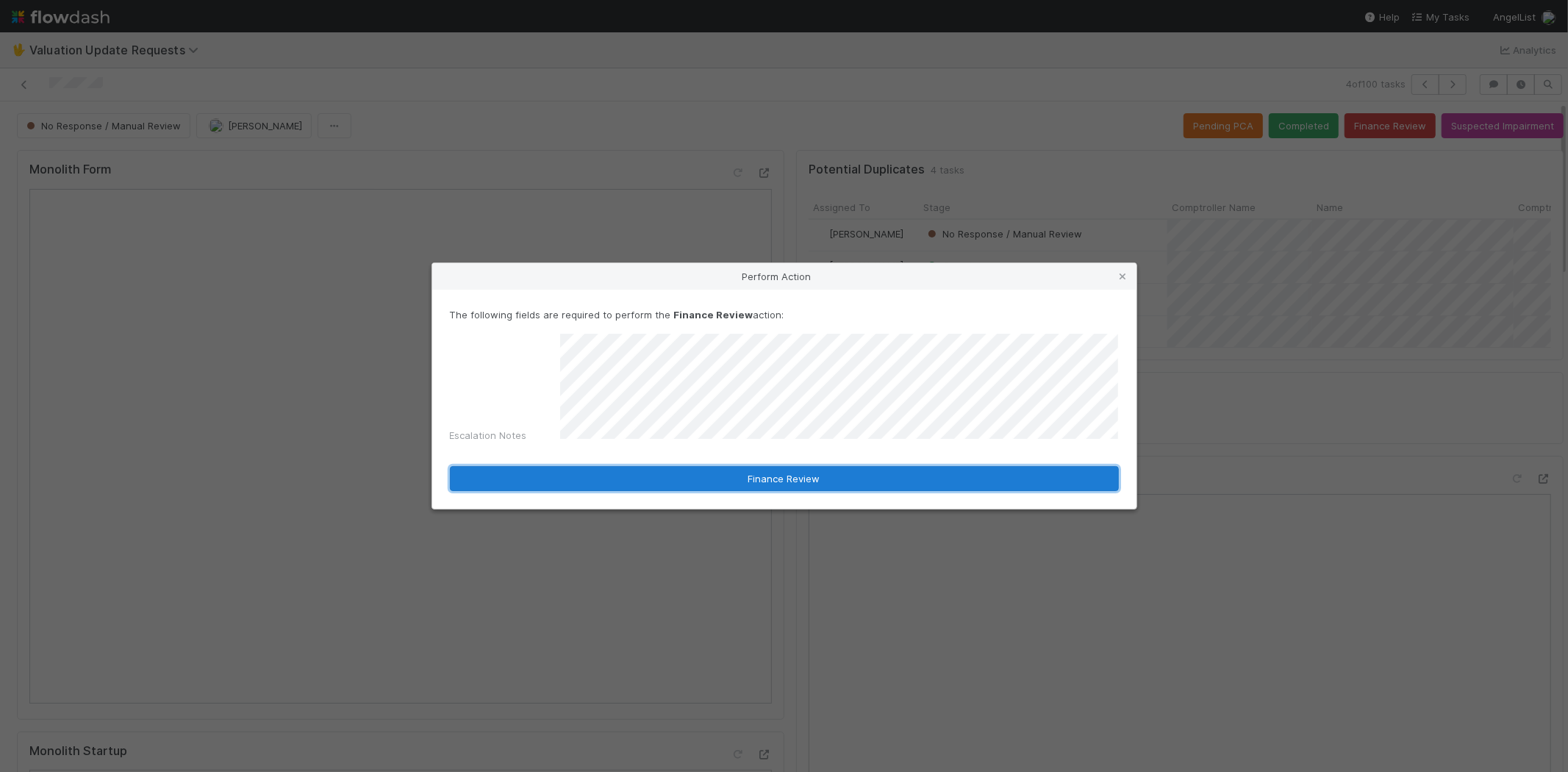
click at [633, 475] on button "Finance Review" at bounding box center [784, 479] width 668 height 25
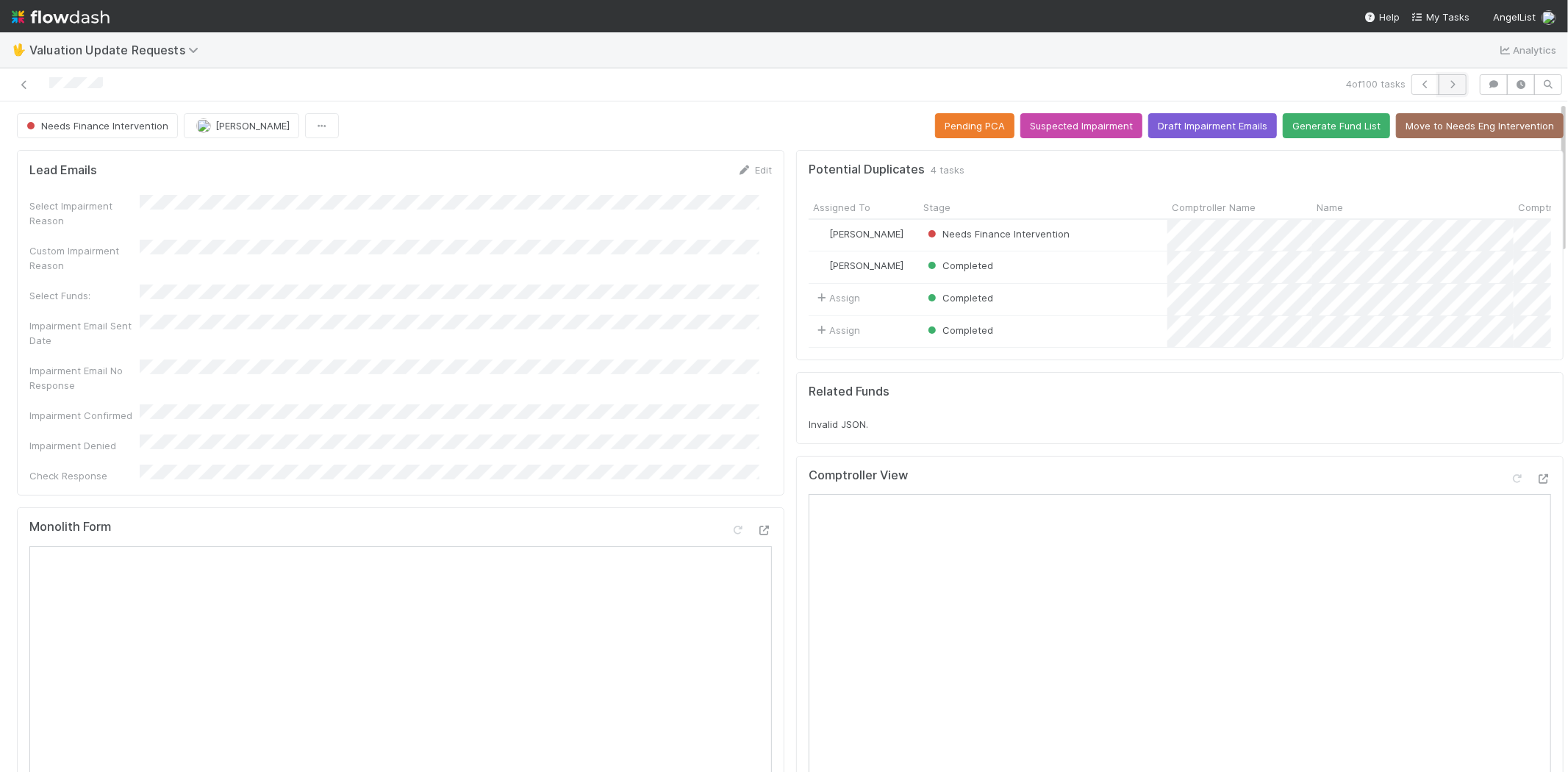
click at [1445, 81] on icon "button" at bounding box center [1452, 85] width 14 height 8
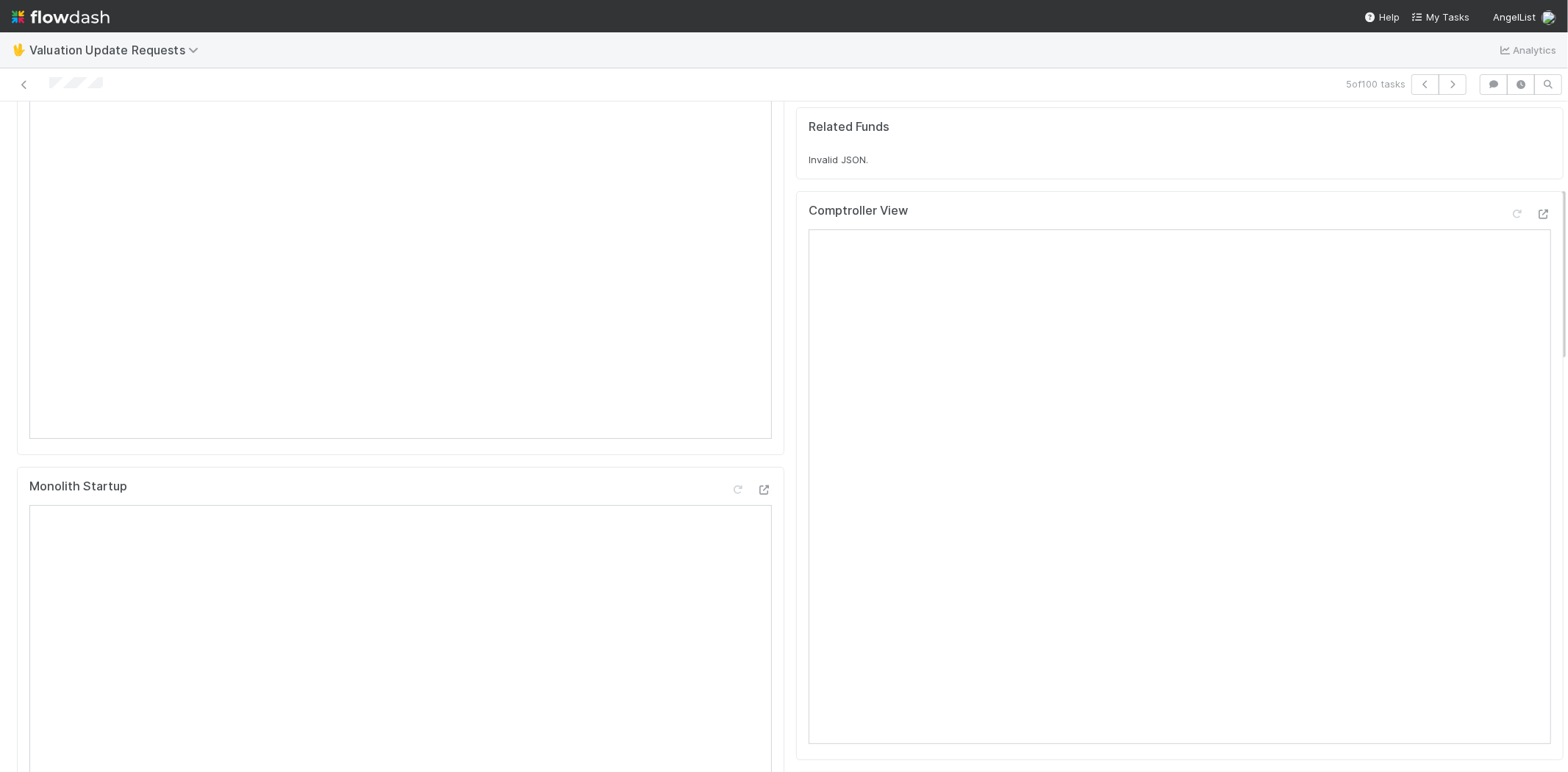
scroll to position [245, 0]
click at [1536, 239] on icon at bounding box center [1543, 234] width 14 height 9
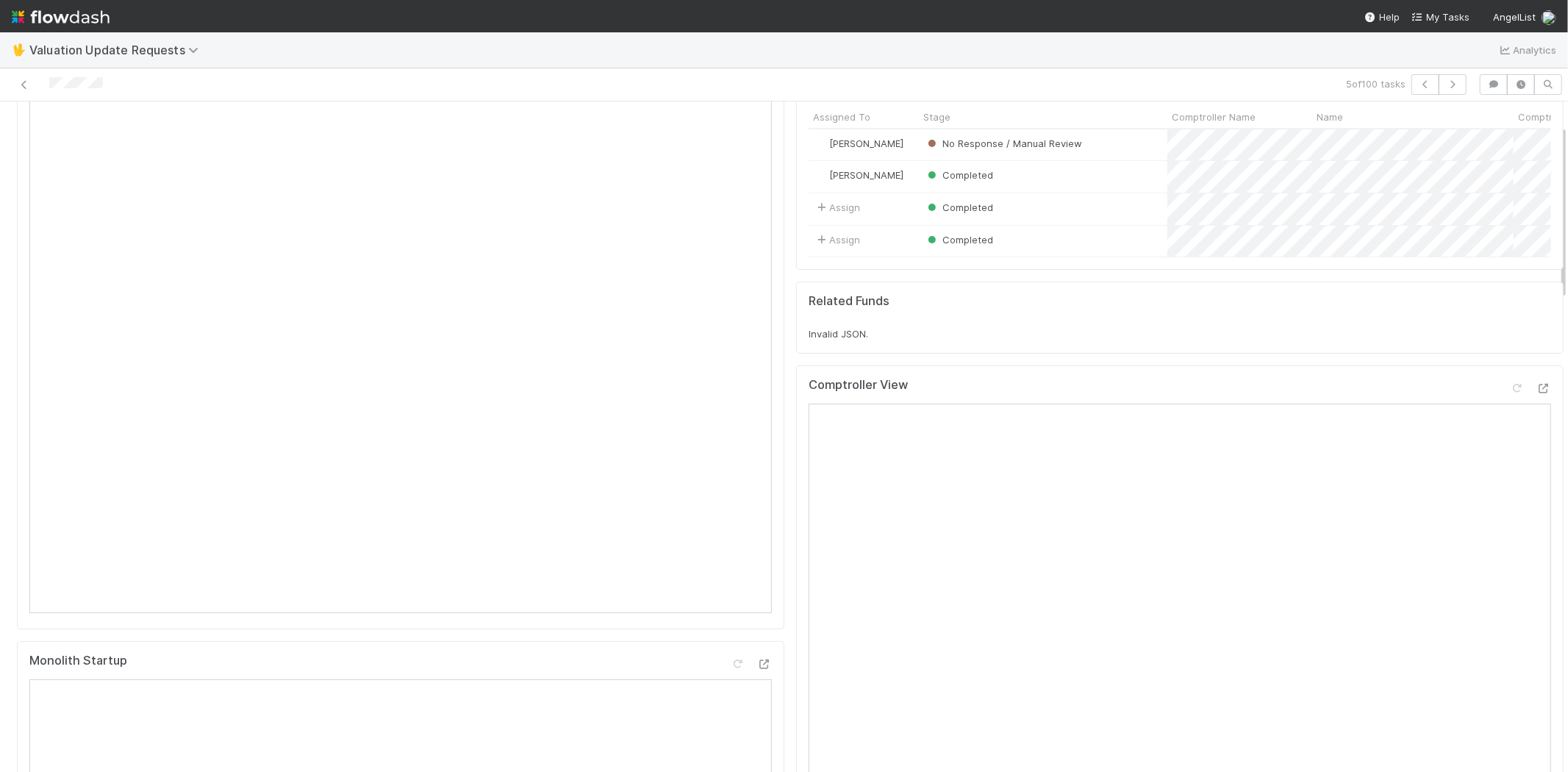
scroll to position [0, 0]
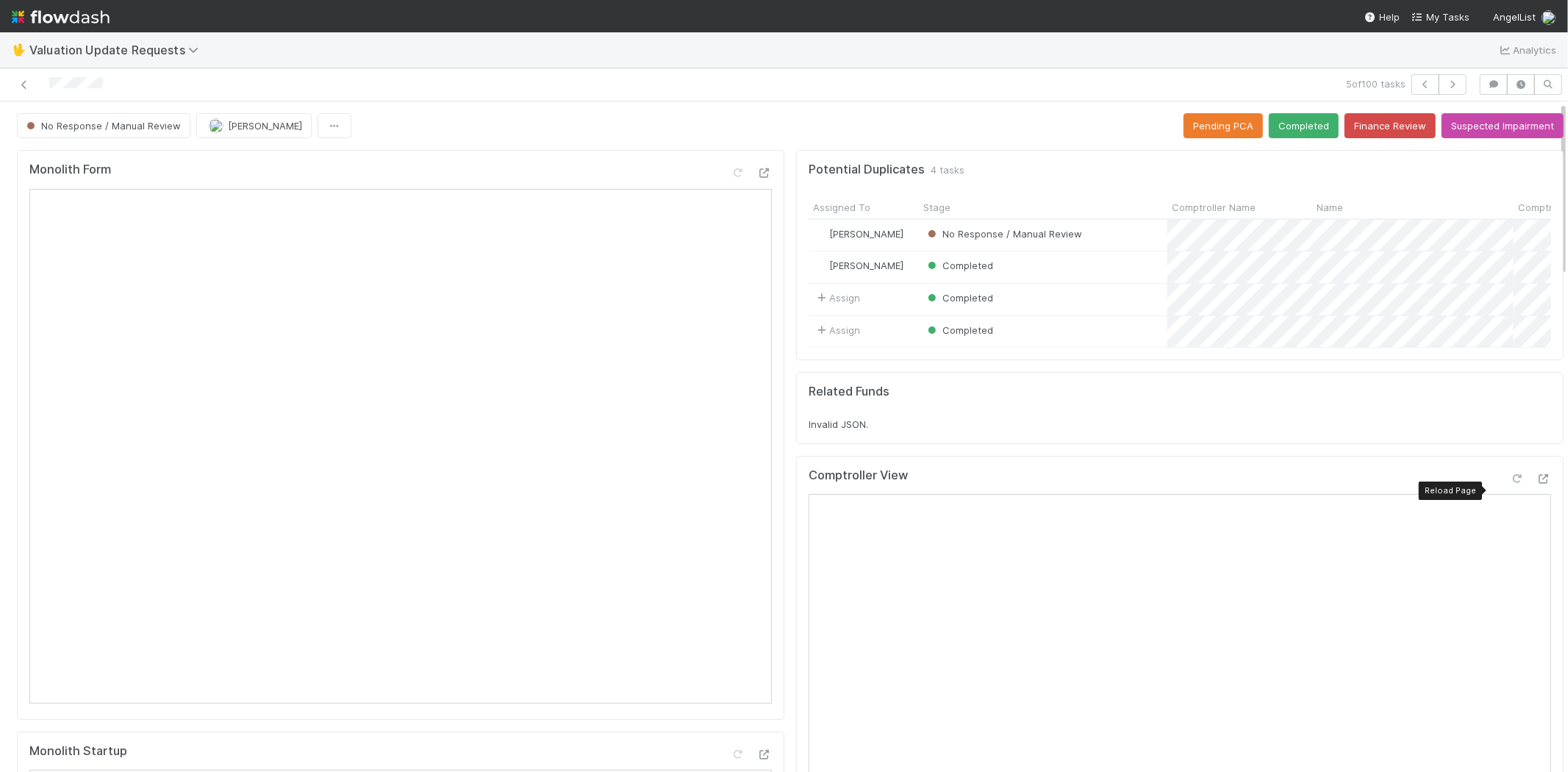
click at [1510, 484] on icon at bounding box center [1516, 478] width 14 height 9
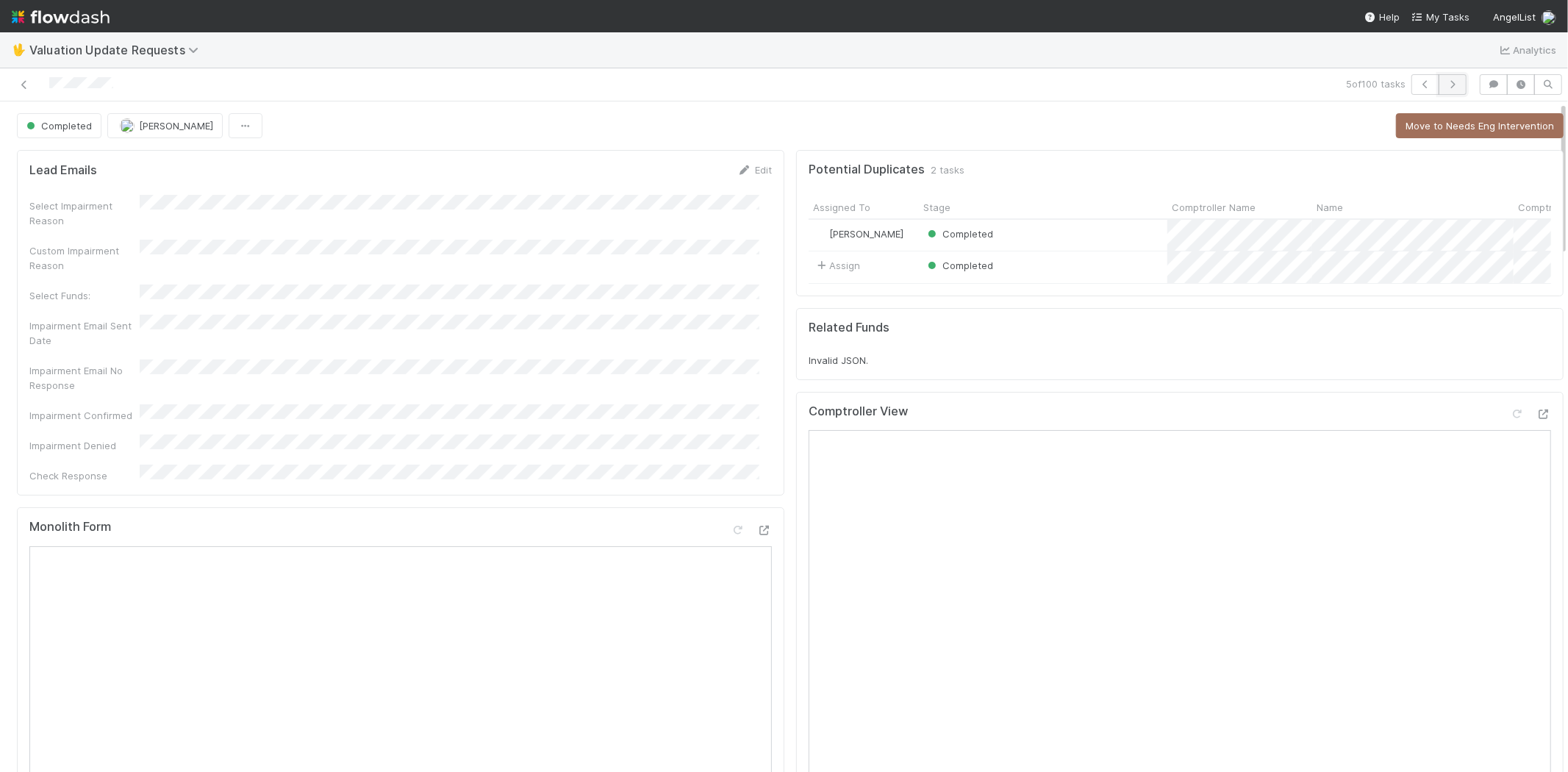
click at [1445, 85] on icon "button" at bounding box center [1452, 85] width 14 height 8
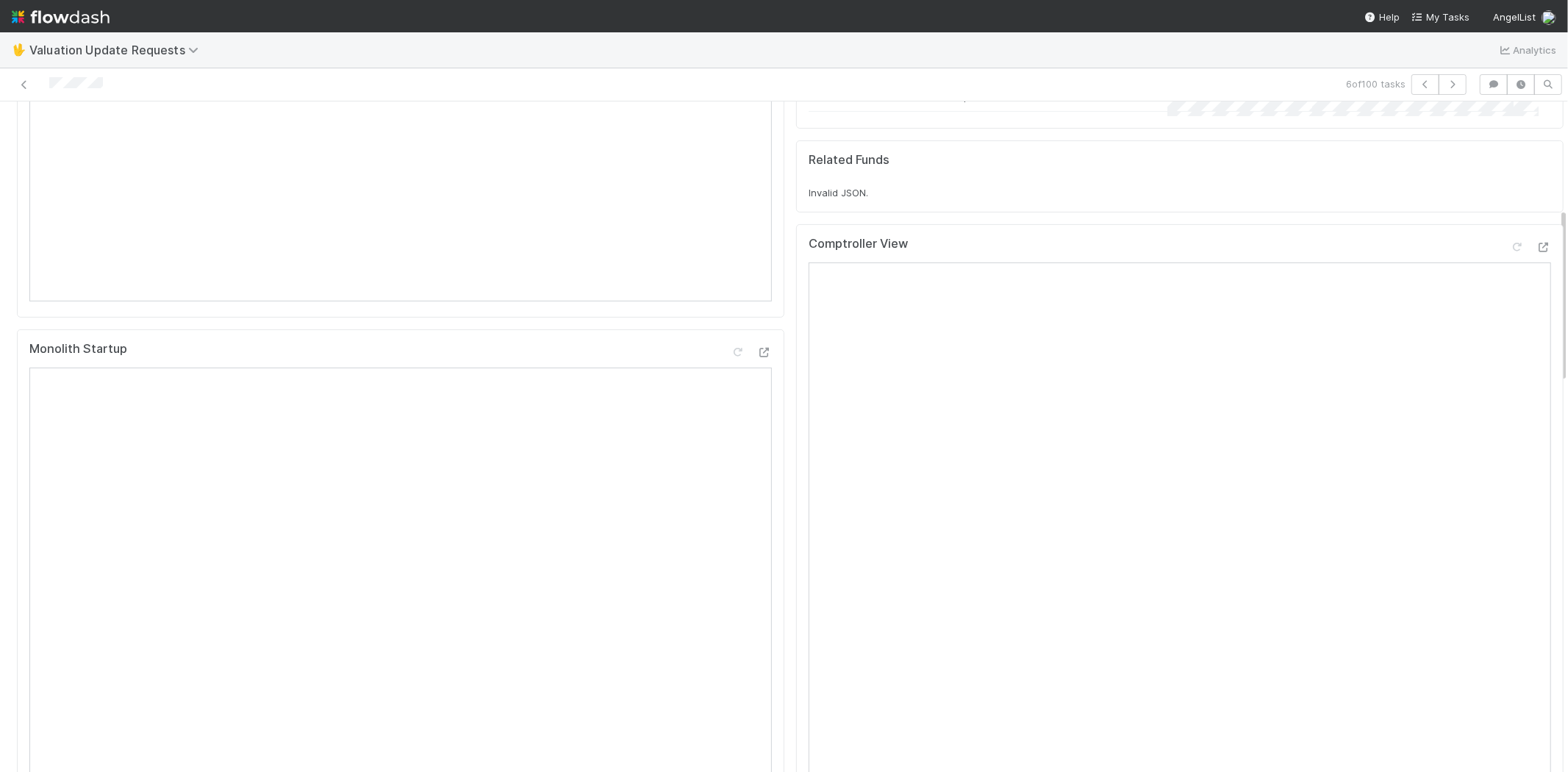
scroll to position [408, 0]
click at [1536, 241] on icon at bounding box center [1543, 241] width 14 height 9
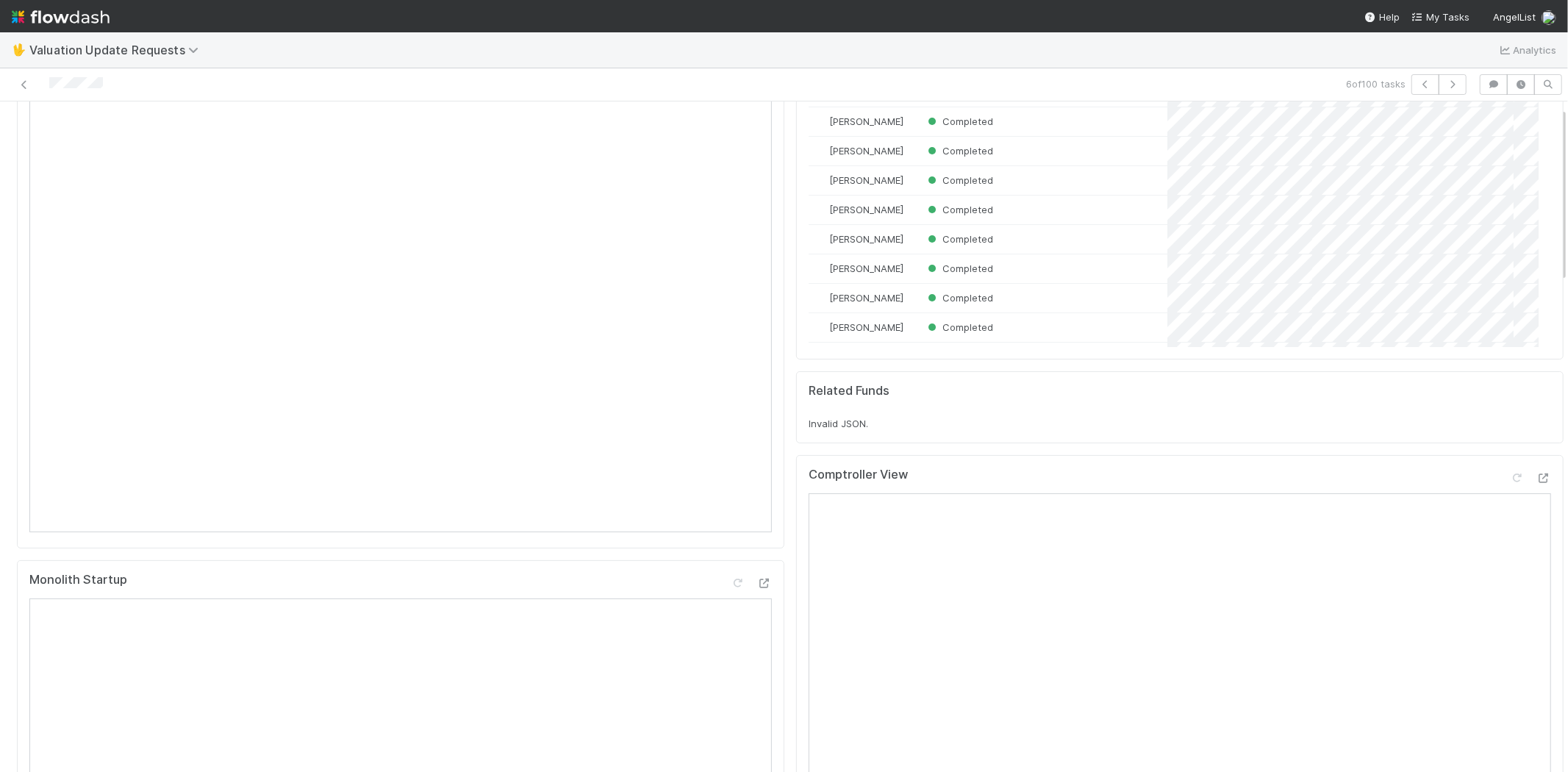
scroll to position [0, 0]
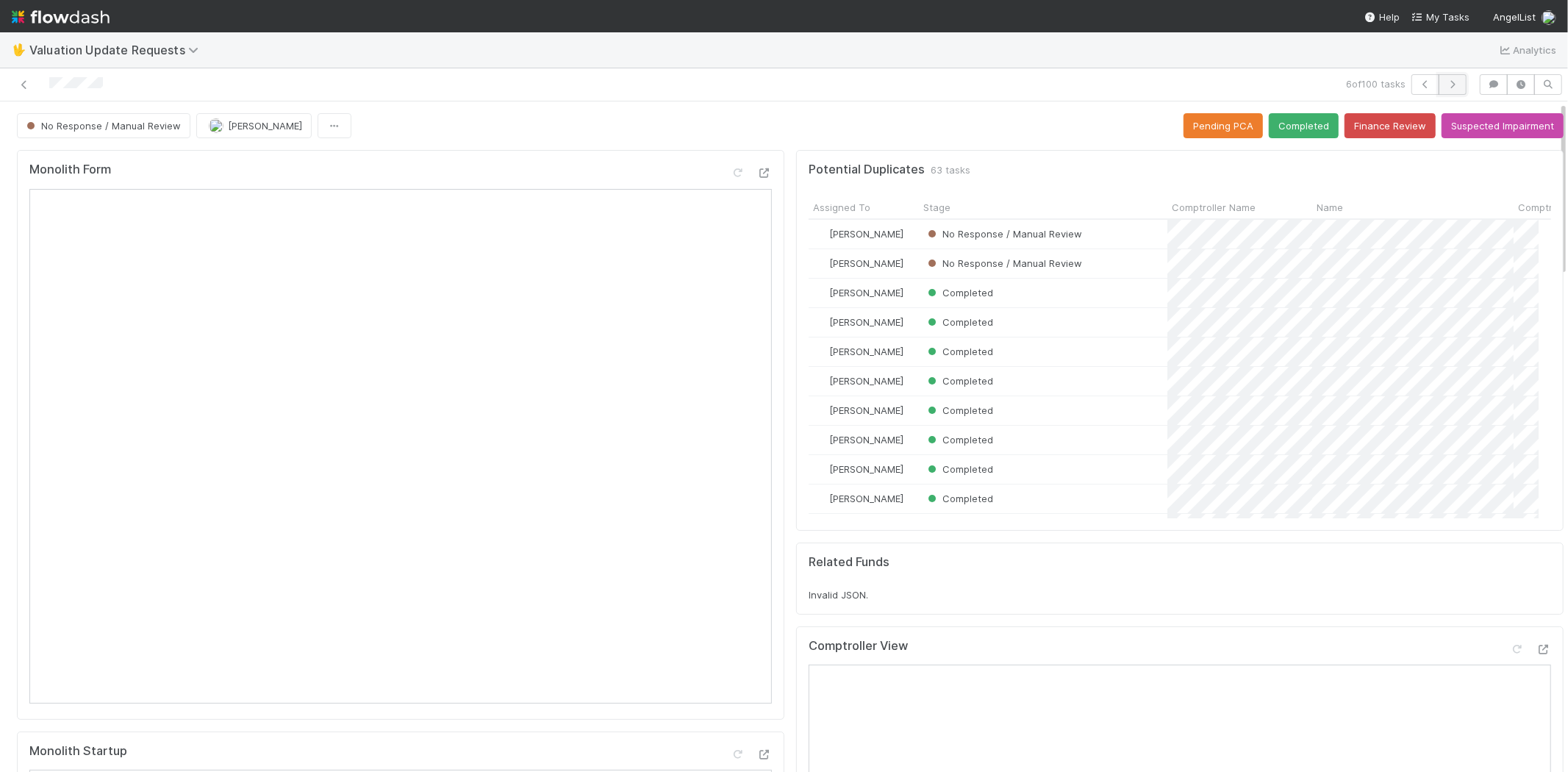
click at [1450, 80] on button "button" at bounding box center [1452, 85] width 28 height 20
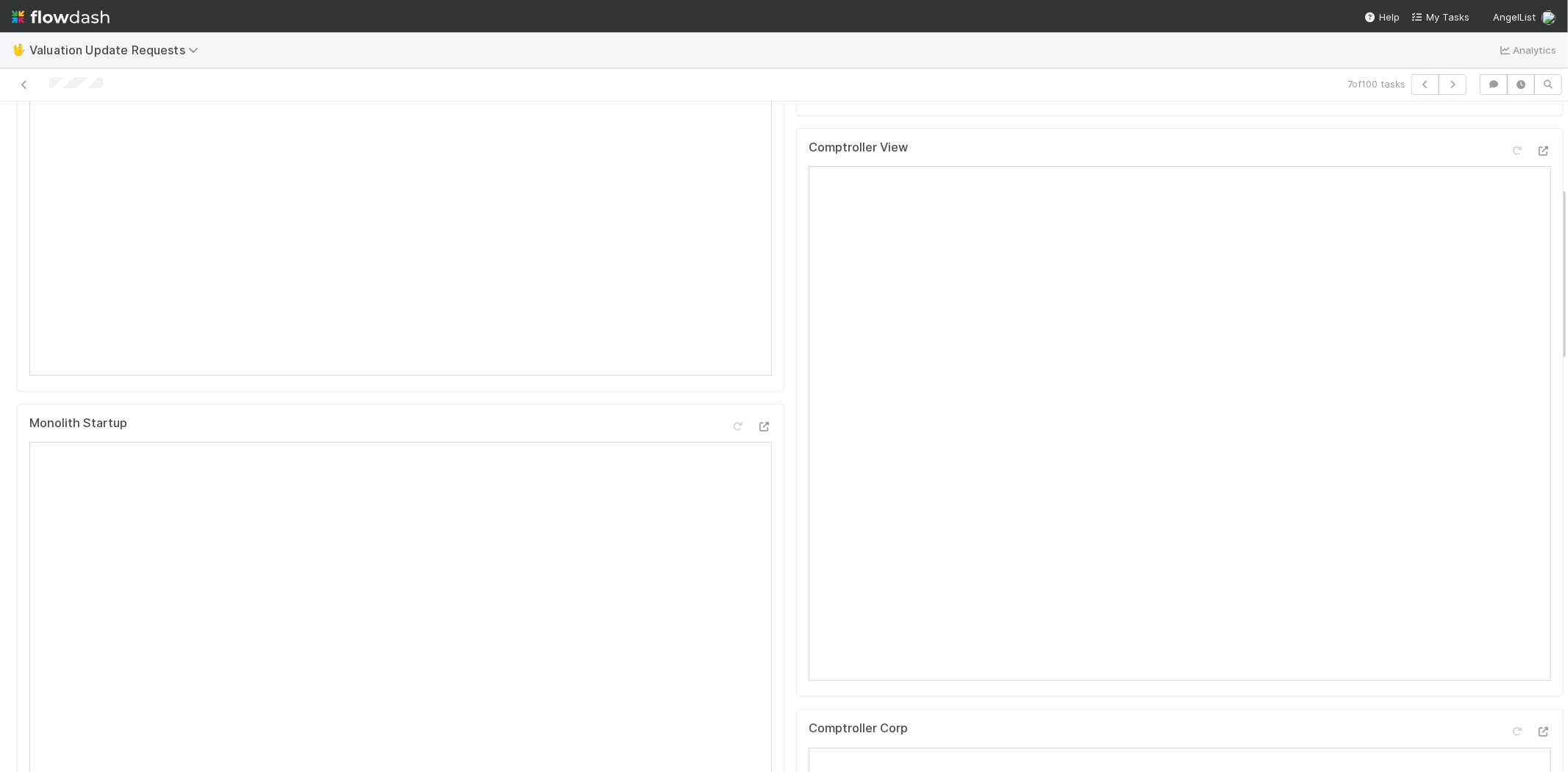
scroll to position [327, 0]
click at [1510, 157] on icon at bounding box center [1516, 152] width 14 height 9
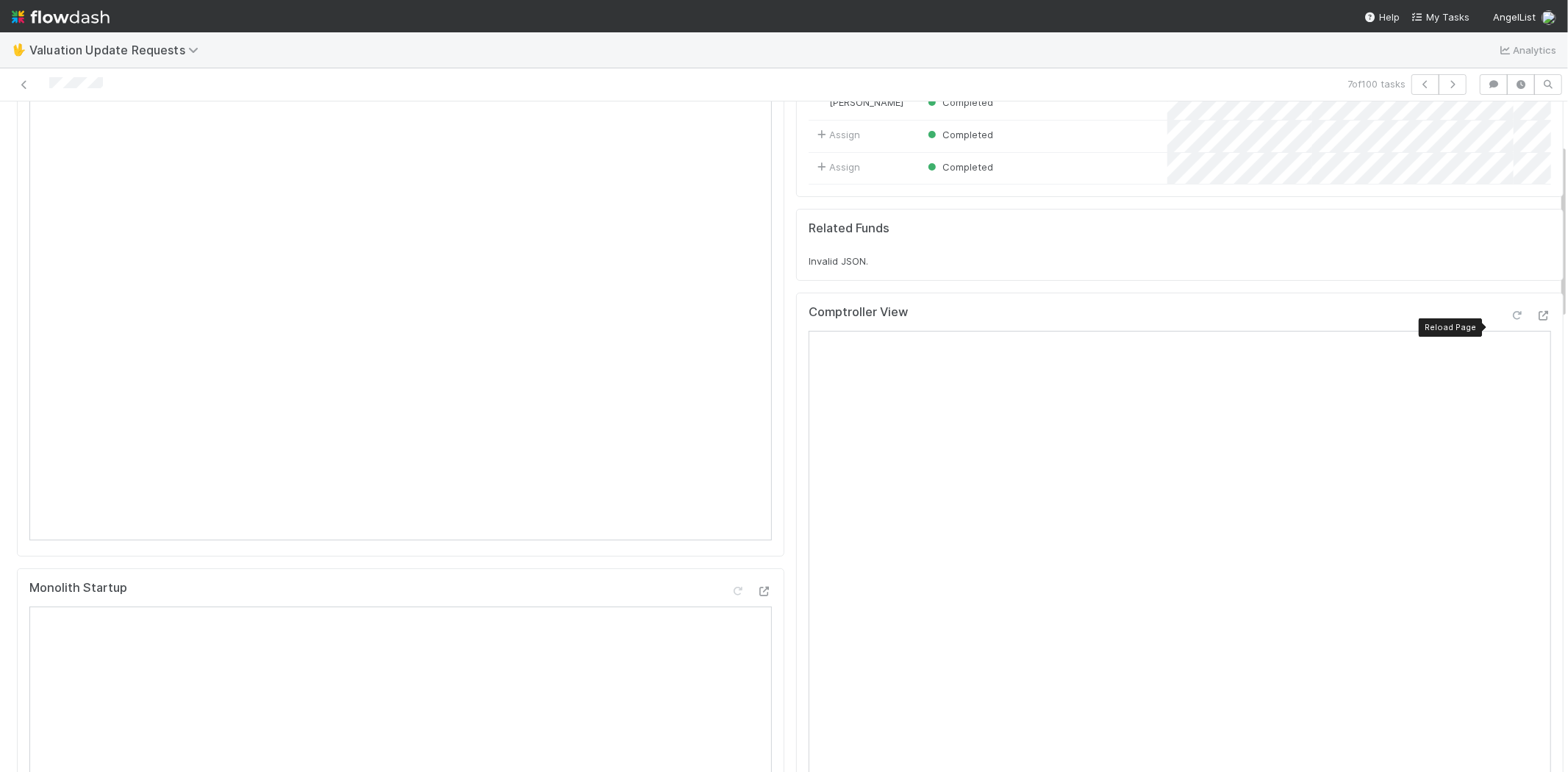
click at [1510, 321] on icon at bounding box center [1516, 315] width 14 height 9
click at [1536, 321] on icon at bounding box center [1543, 315] width 14 height 9
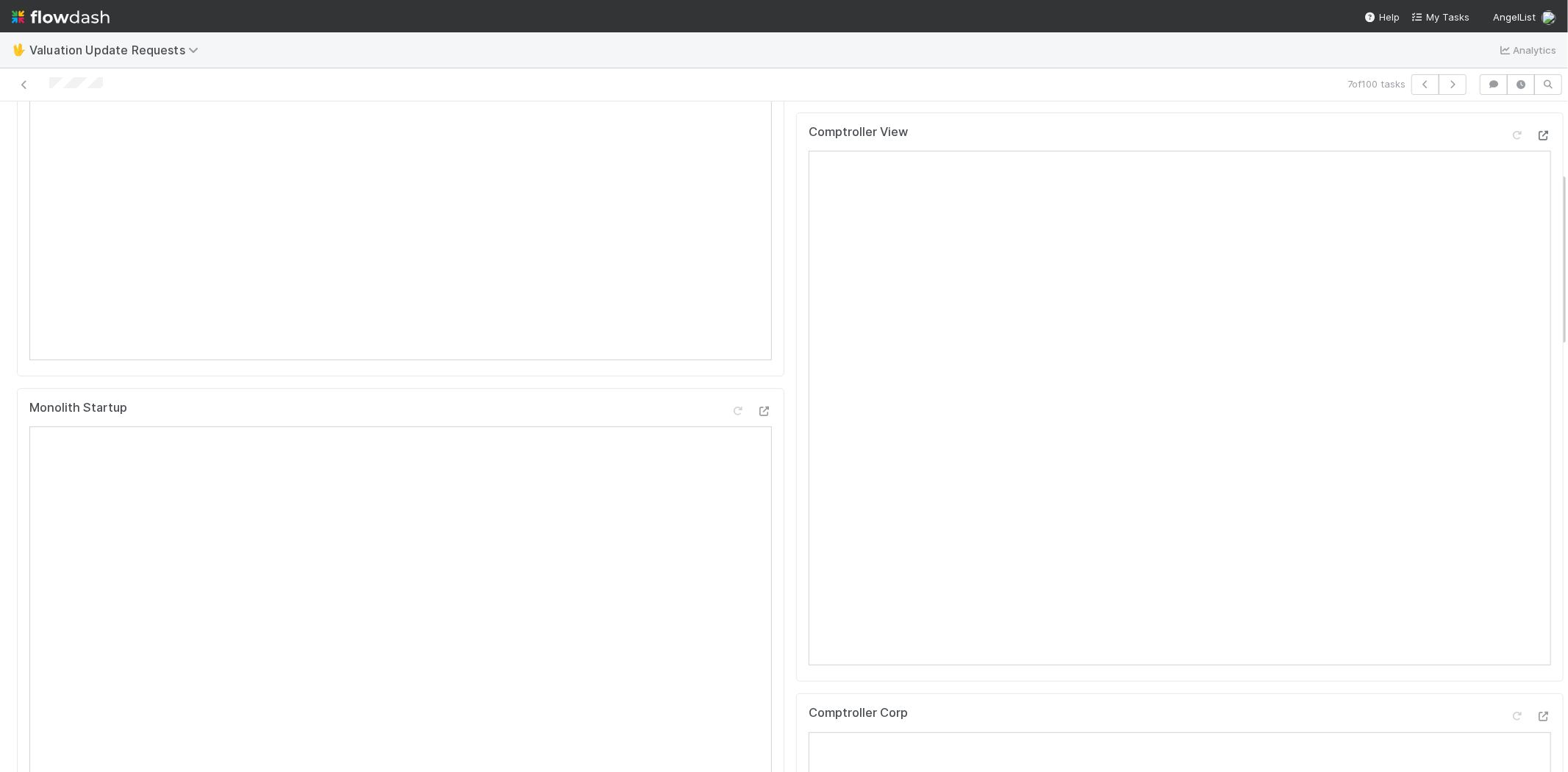
scroll to position [245, 0]
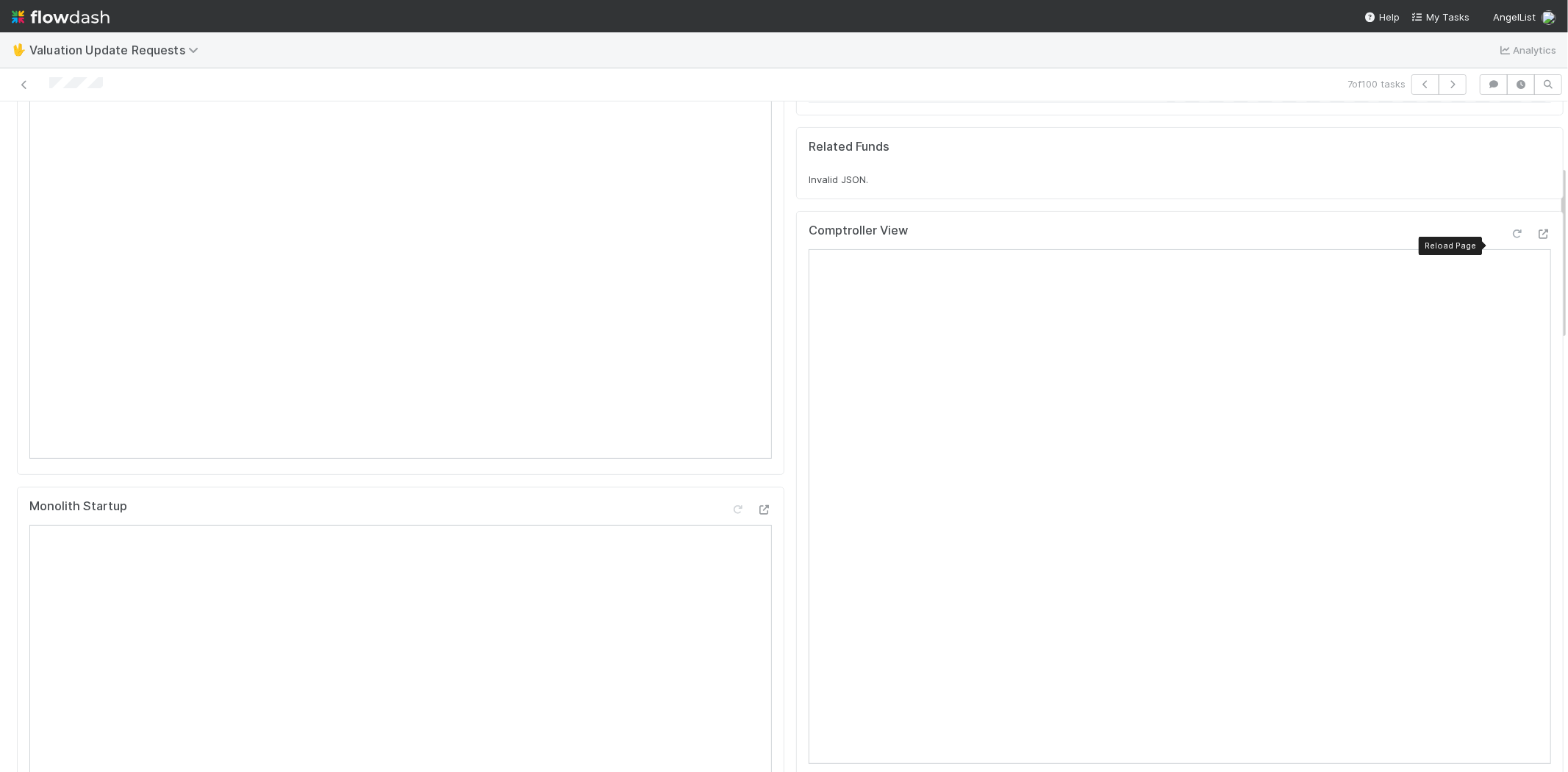
click at [1510, 239] on icon at bounding box center [1516, 234] width 14 height 9
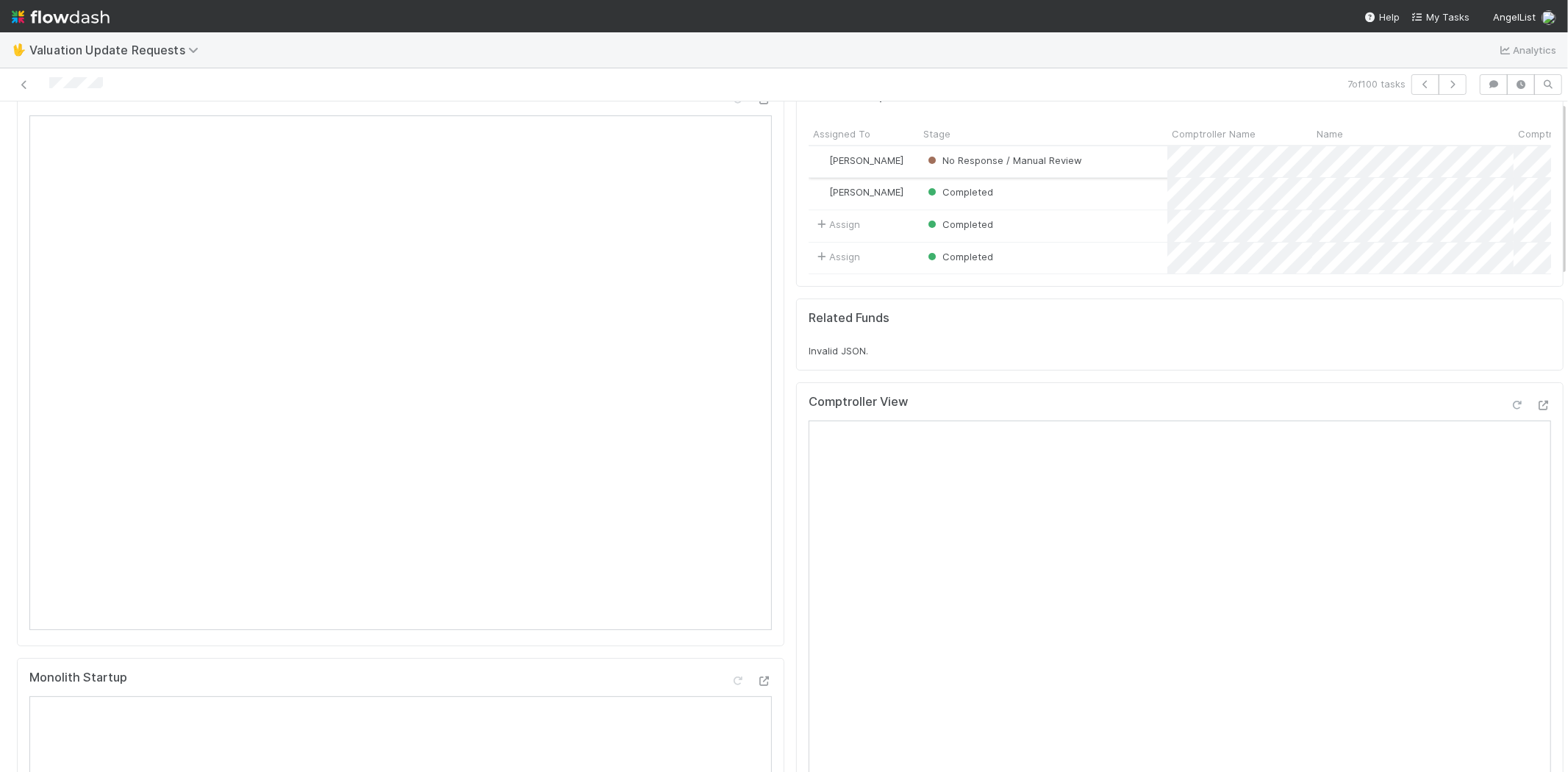
scroll to position [0, 0]
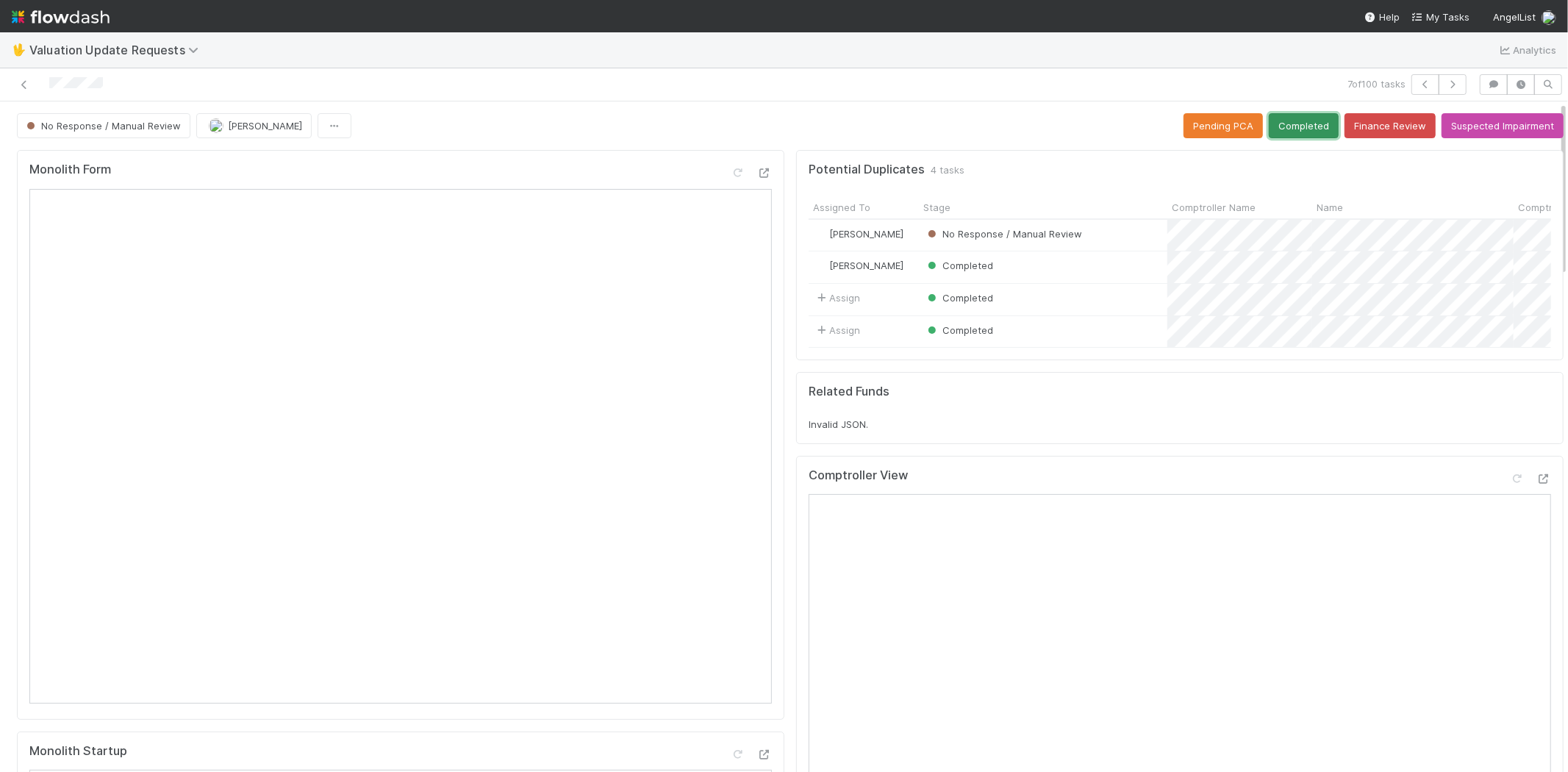
click at [1281, 129] on button "Completed" at bounding box center [1303, 126] width 70 height 25
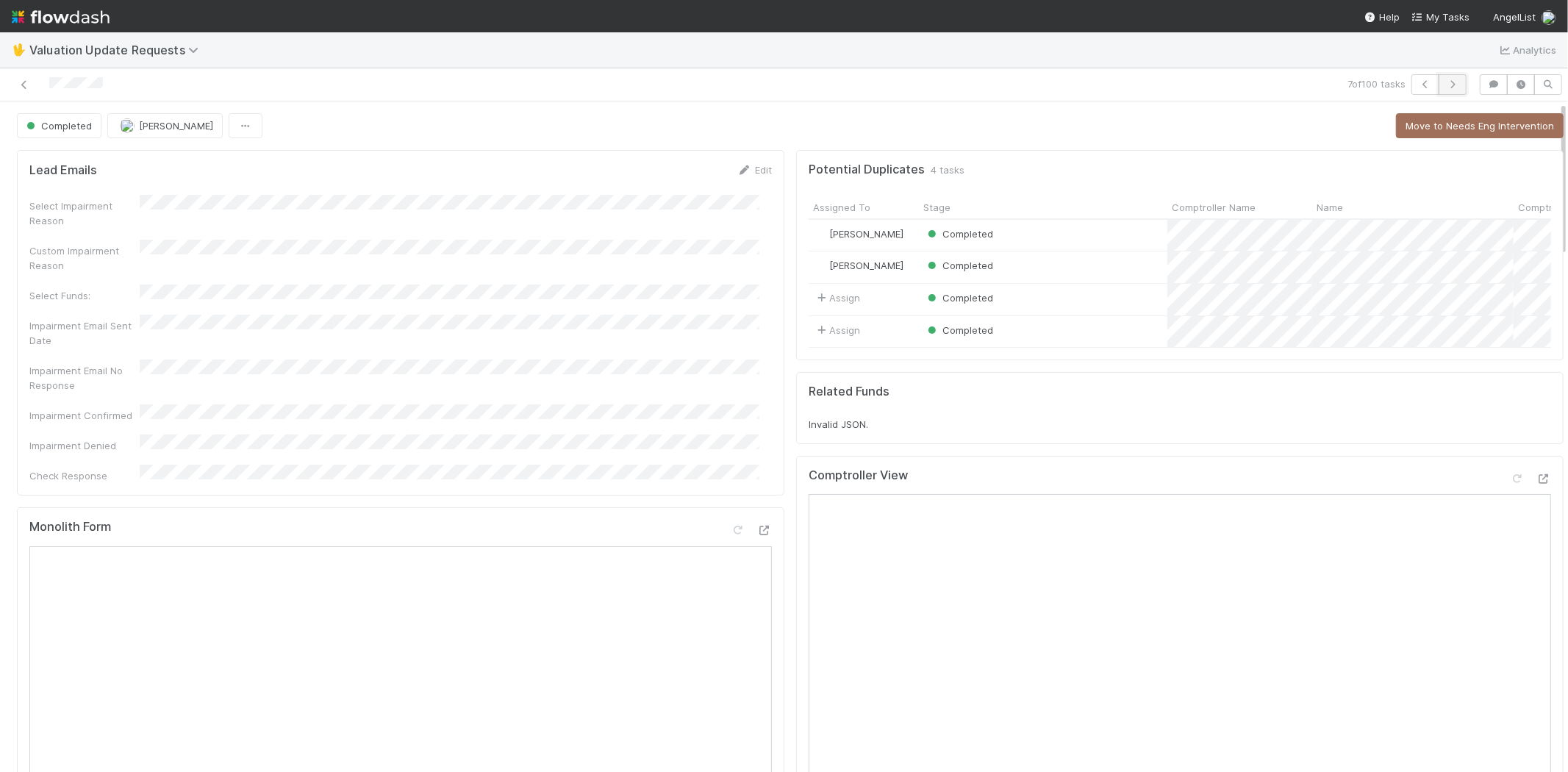
click at [1445, 78] on button "button" at bounding box center [1452, 85] width 28 height 20
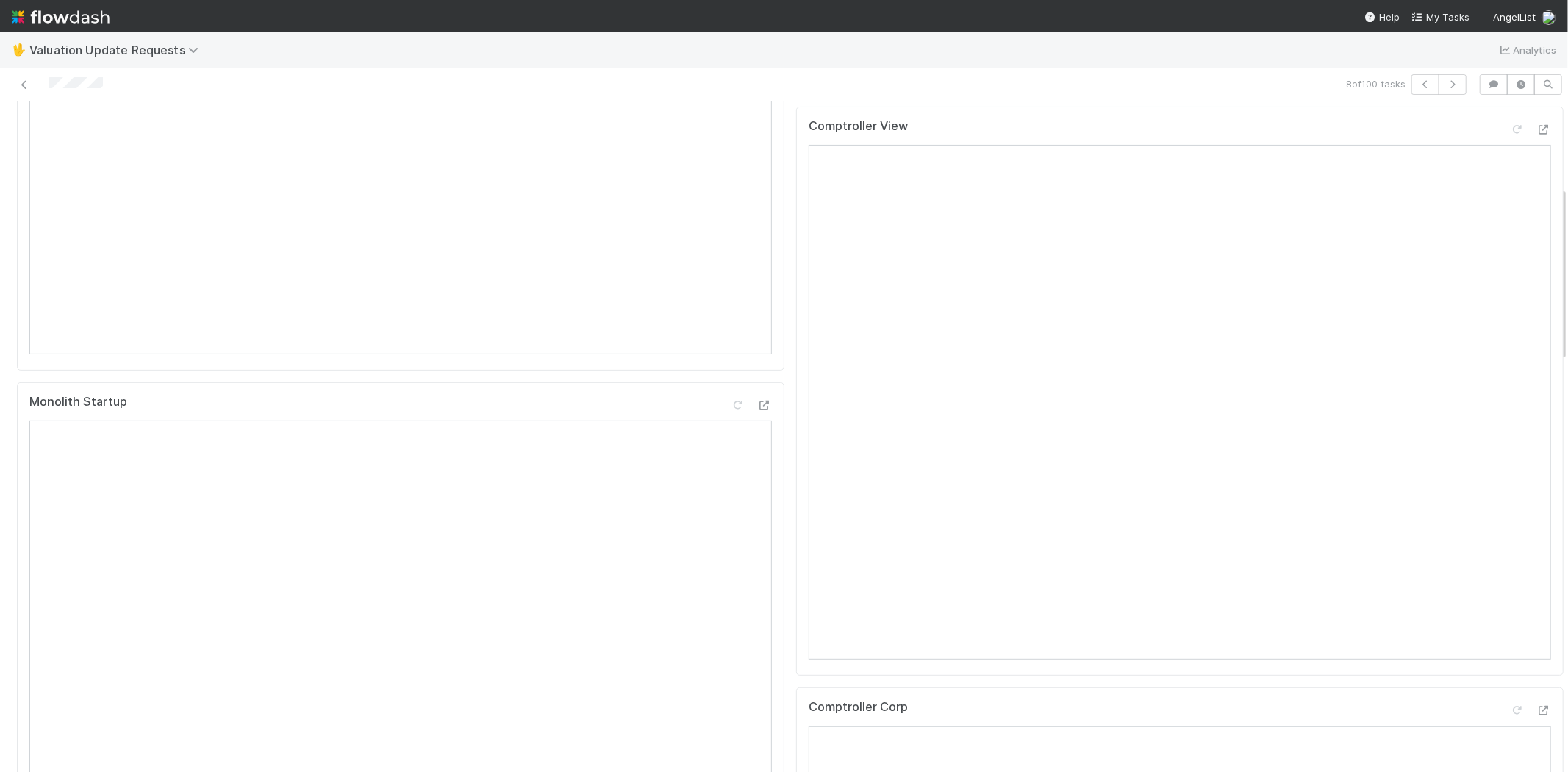
scroll to position [327, 0]
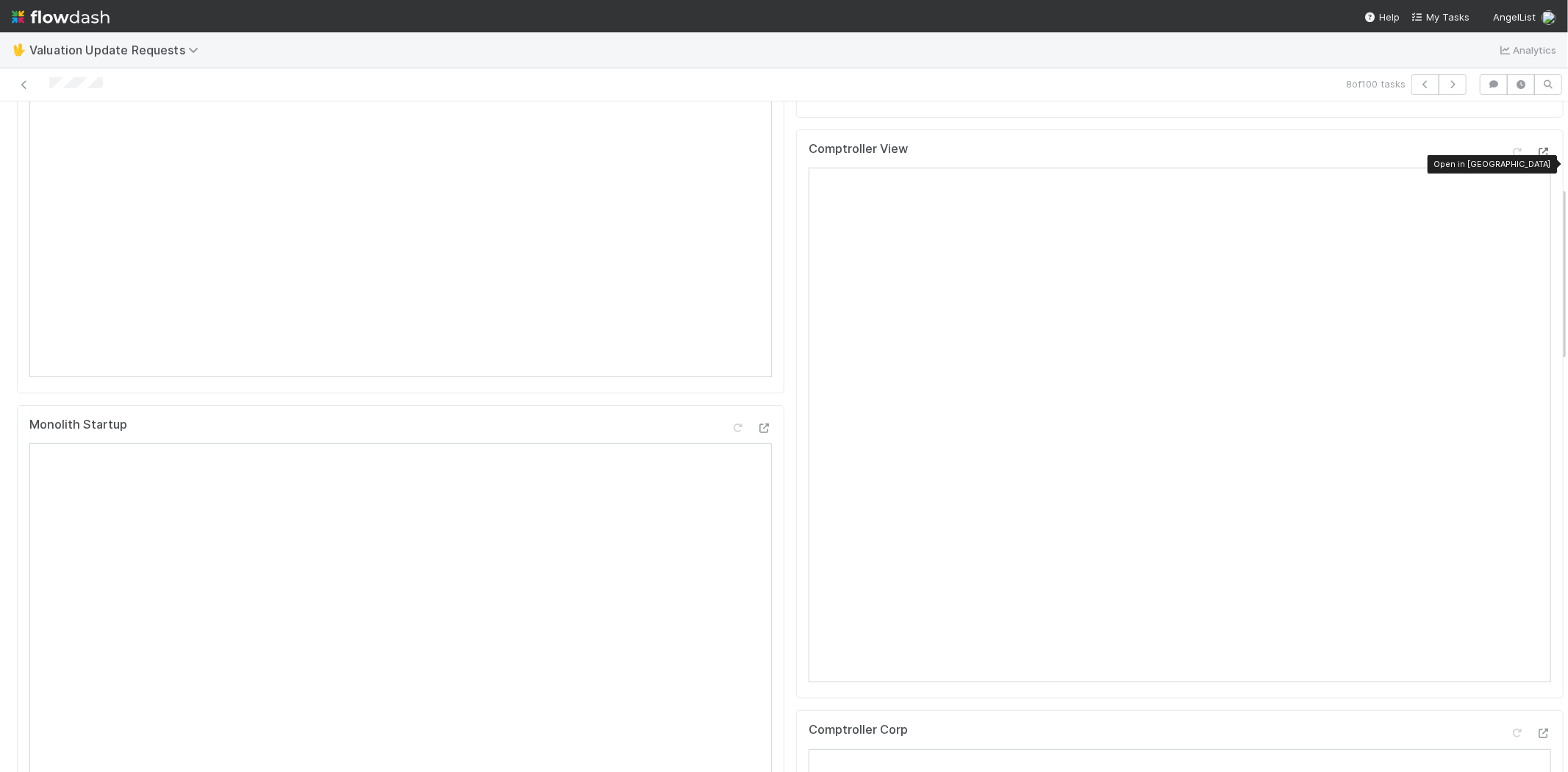
click at [1536, 157] on icon at bounding box center [1543, 152] width 14 height 9
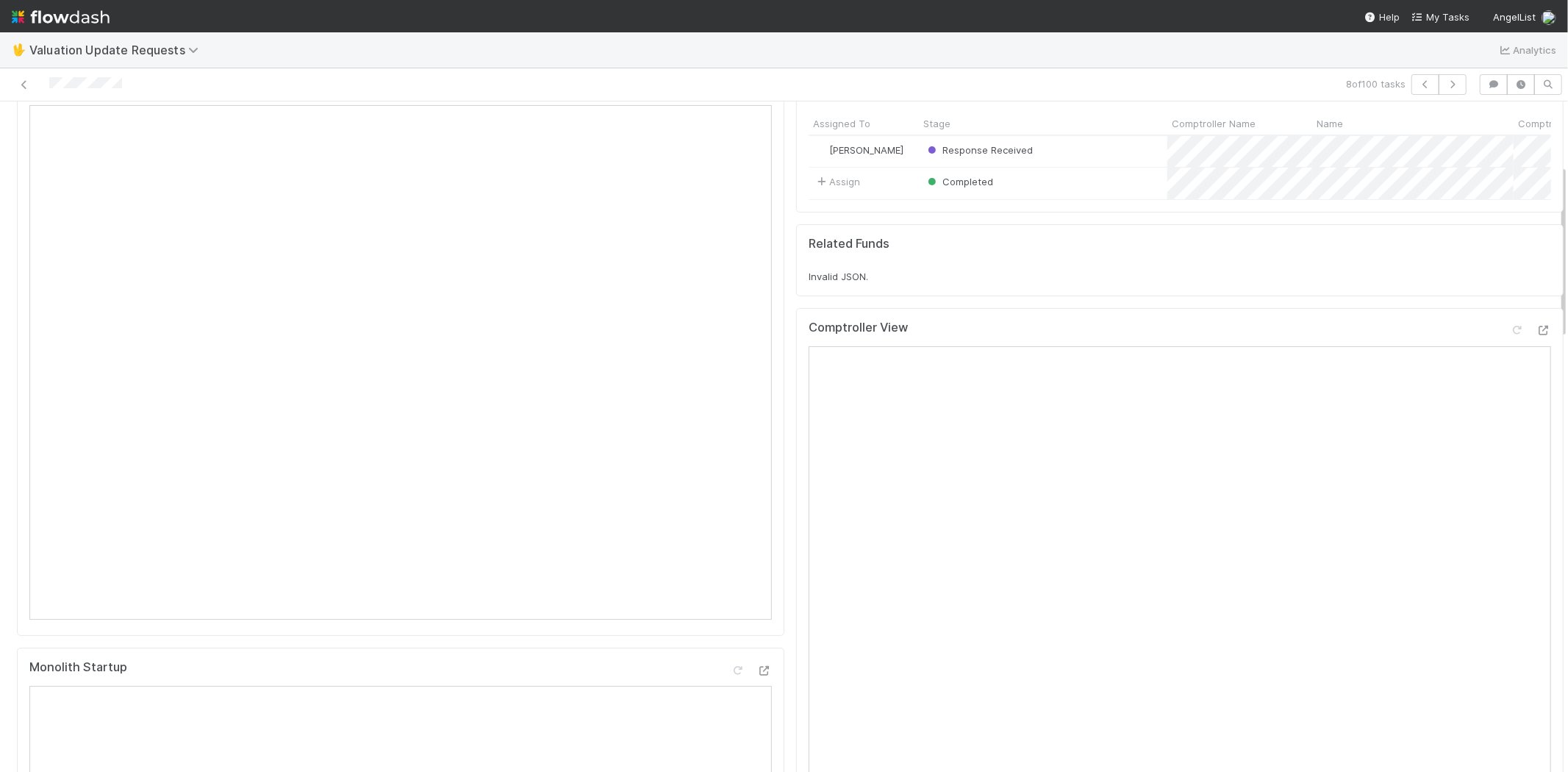
scroll to position [0, 0]
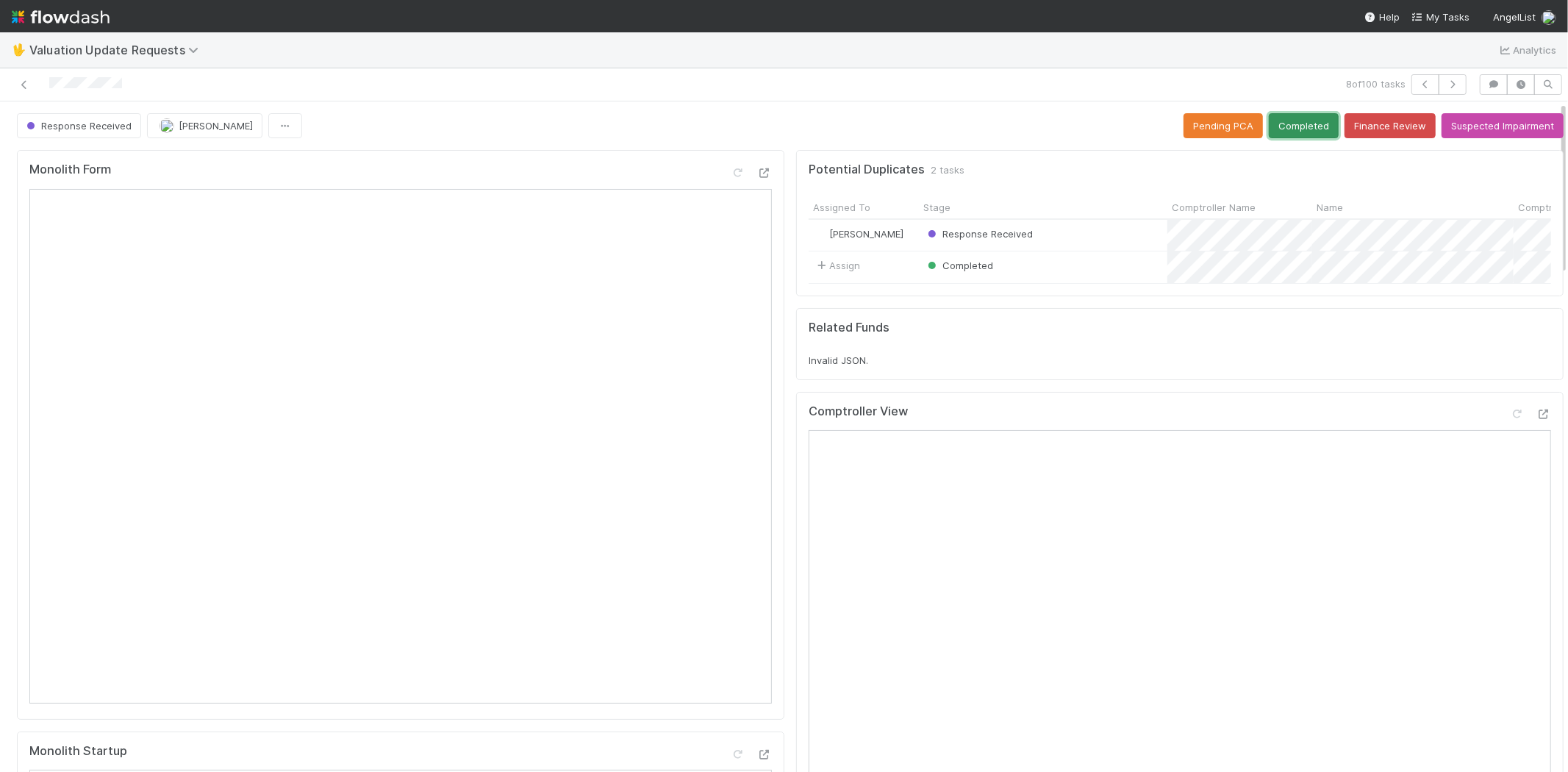
click at [1273, 137] on button "Completed" at bounding box center [1303, 126] width 70 height 25
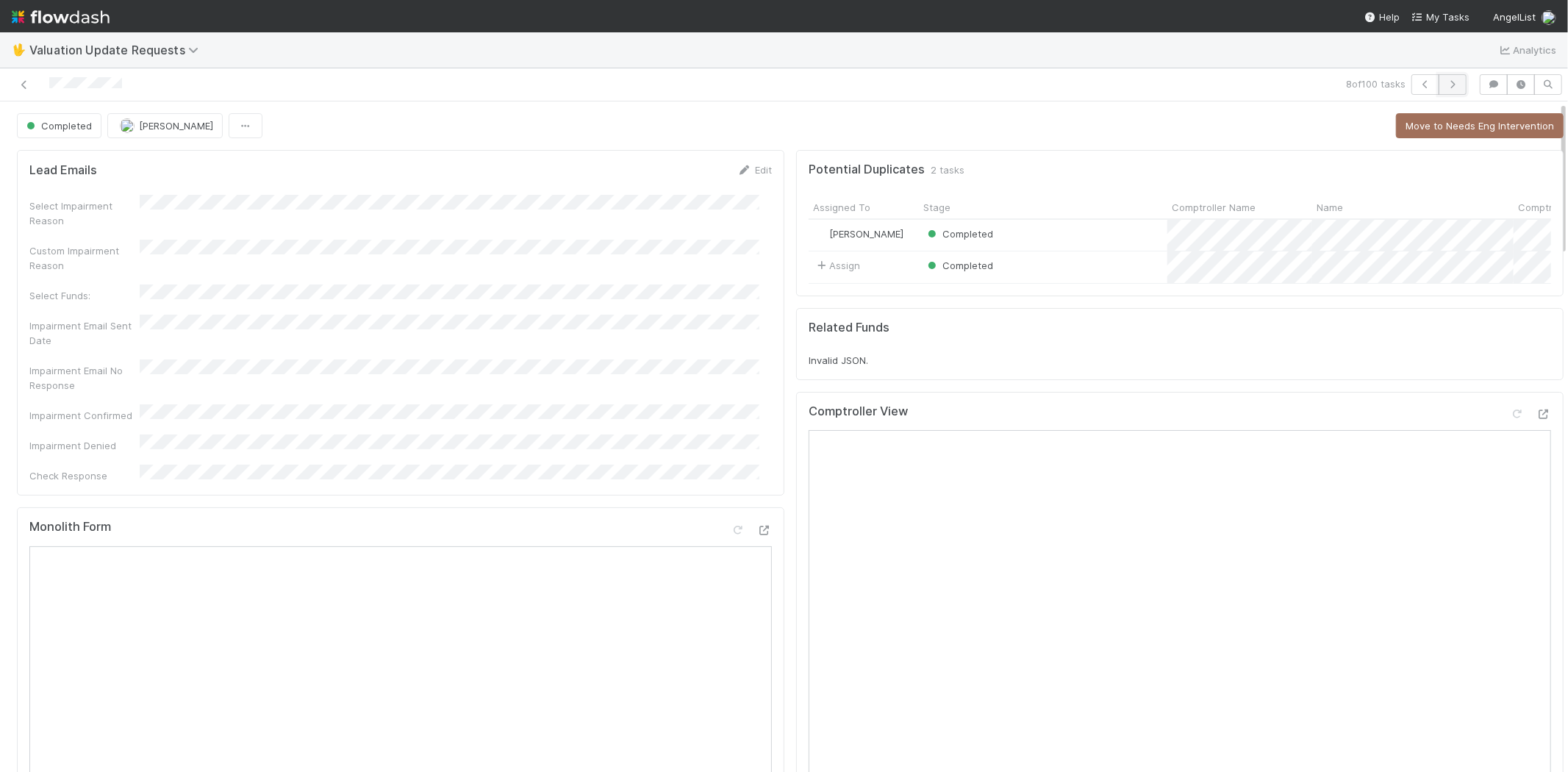
click at [1449, 80] on button "button" at bounding box center [1452, 85] width 28 height 20
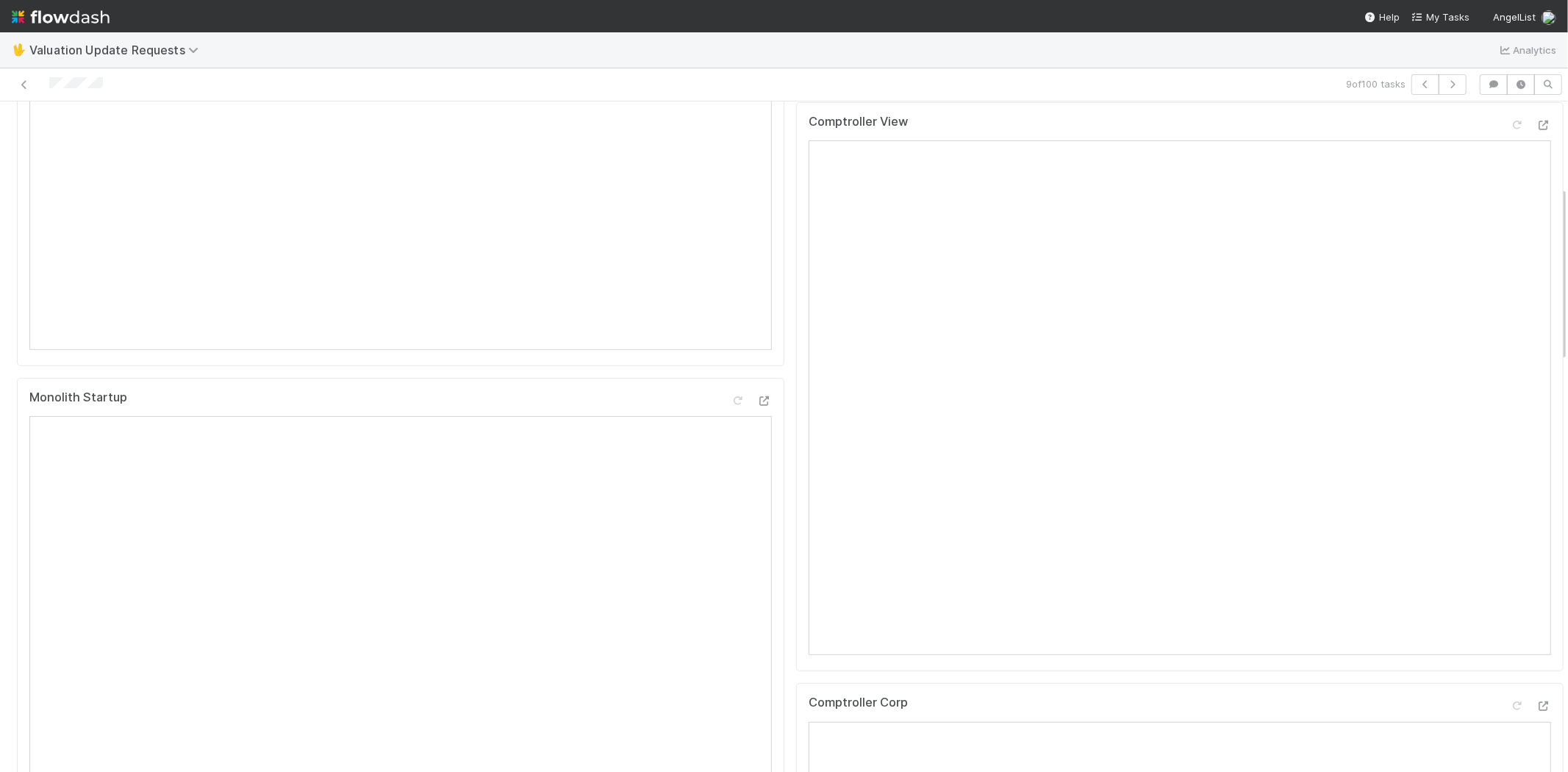
scroll to position [327, 0]
click at [1517, 151] on div "Comptroller View Open in New Tab" at bounding box center [1180, 414] width 767 height 570
click at [1536, 157] on icon at bounding box center [1543, 152] width 14 height 9
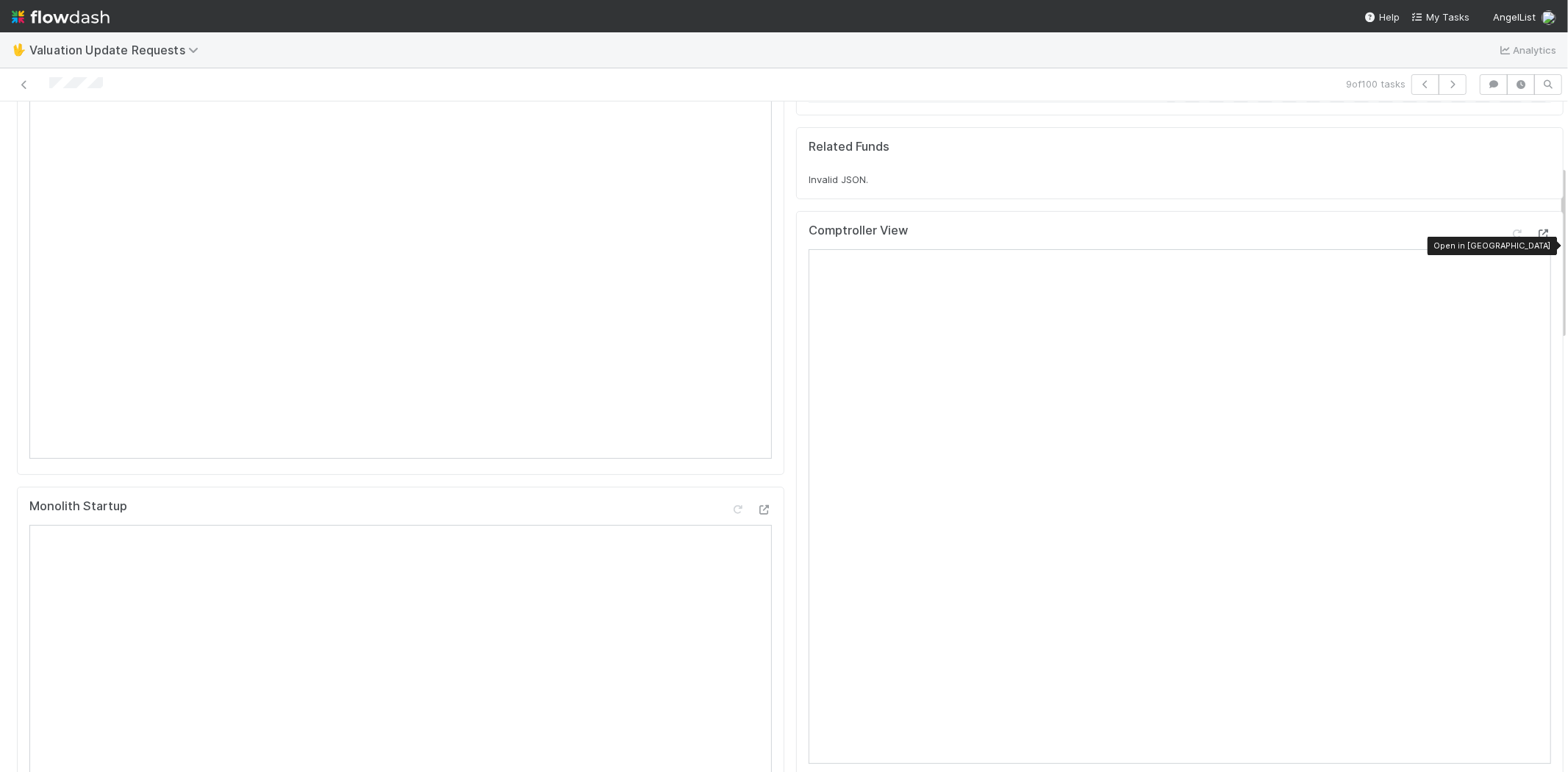
click at [1536, 239] on icon at bounding box center [1543, 234] width 14 height 9
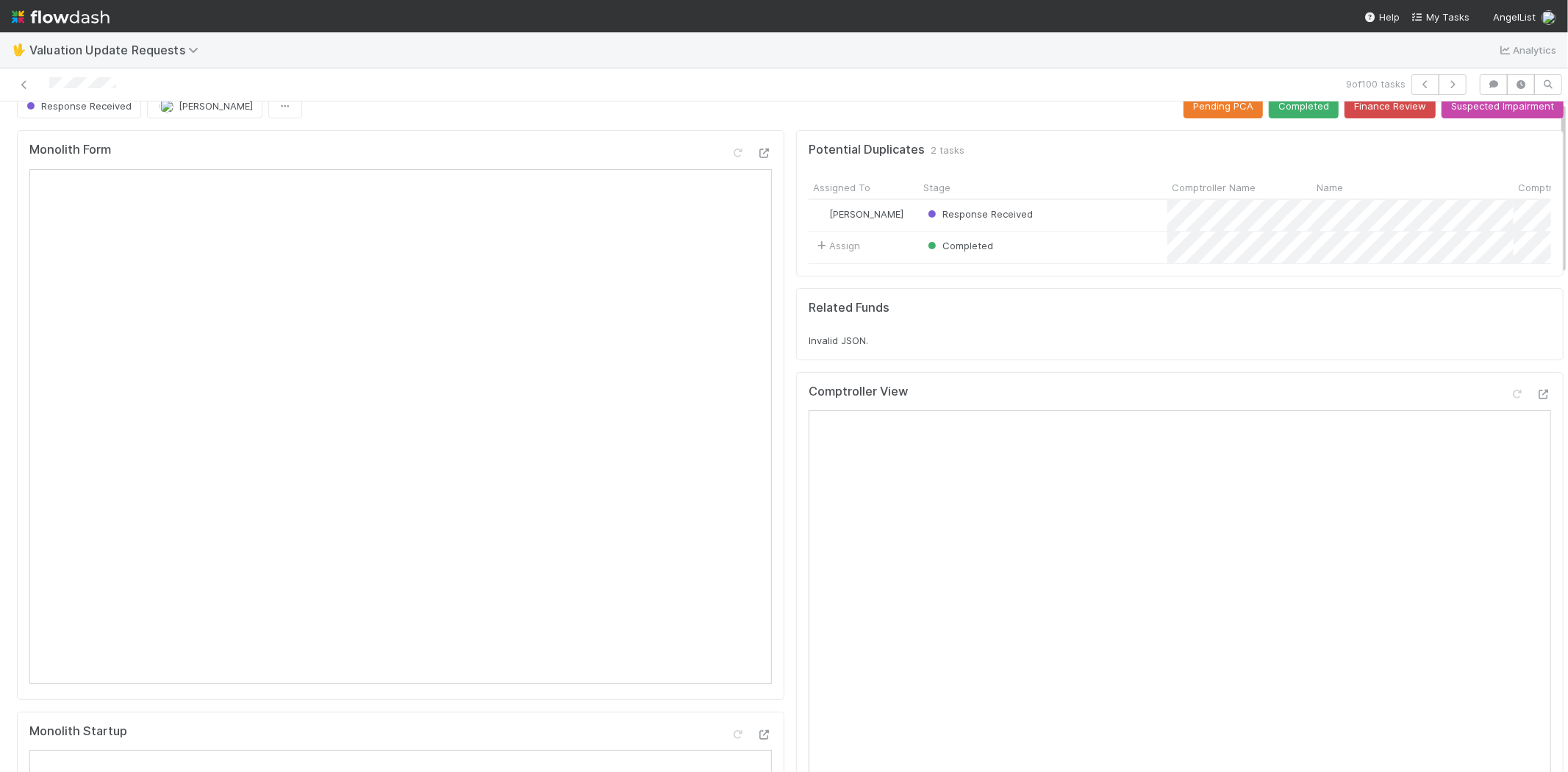
scroll to position [0, 0]
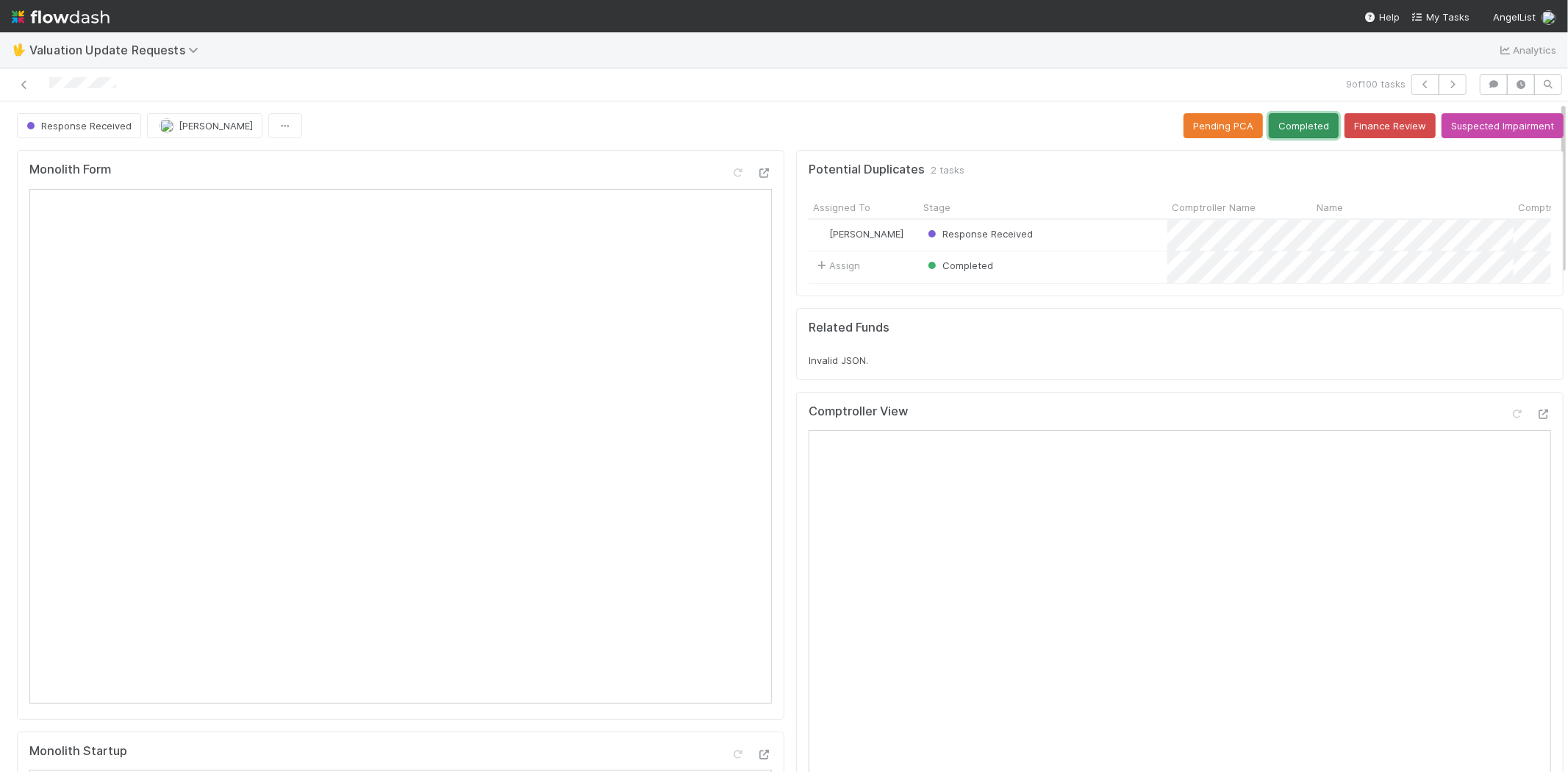
click at [1268, 129] on button "Completed" at bounding box center [1303, 126] width 70 height 25
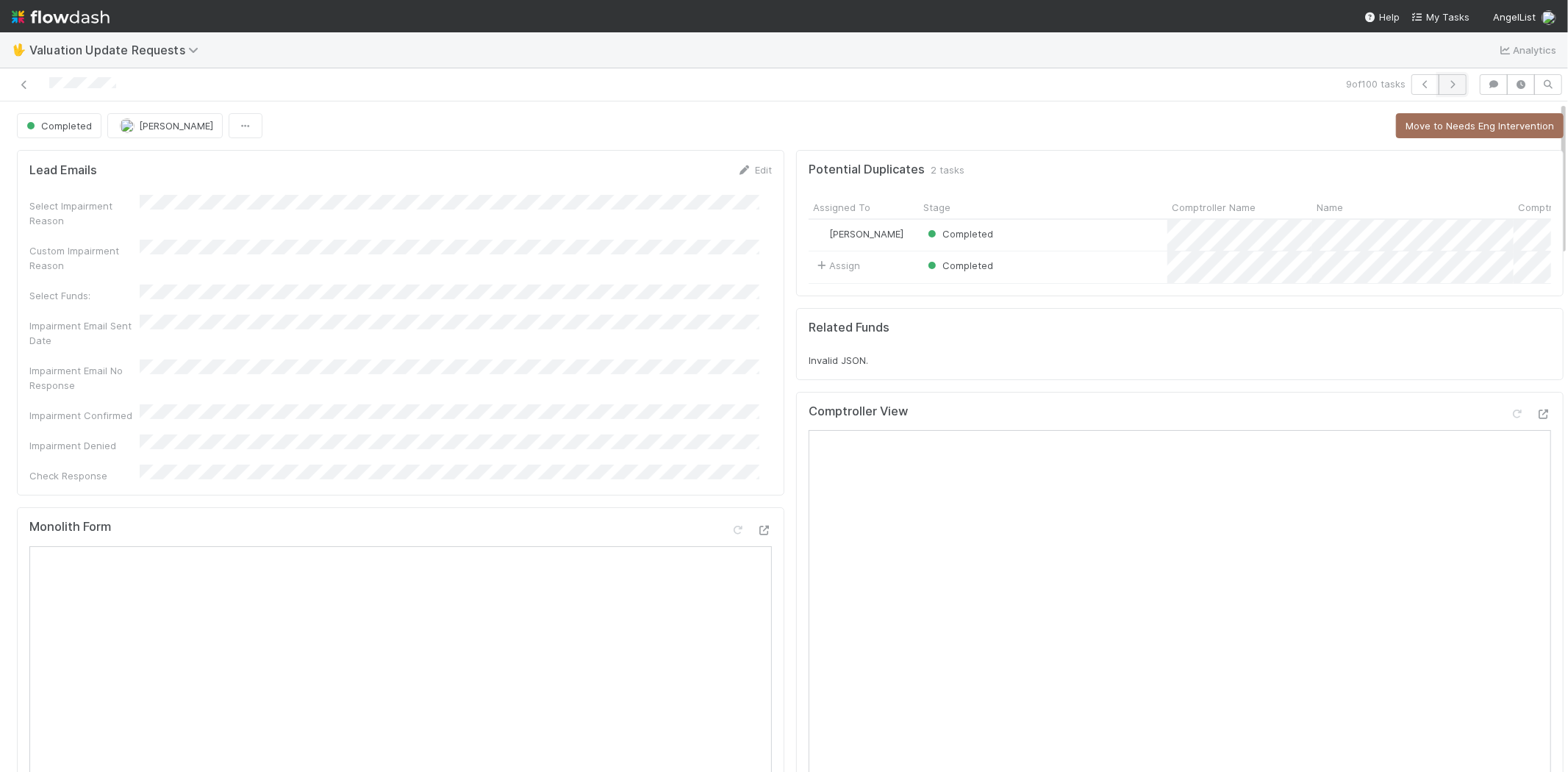
click at [1445, 82] on icon "button" at bounding box center [1452, 85] width 14 height 8
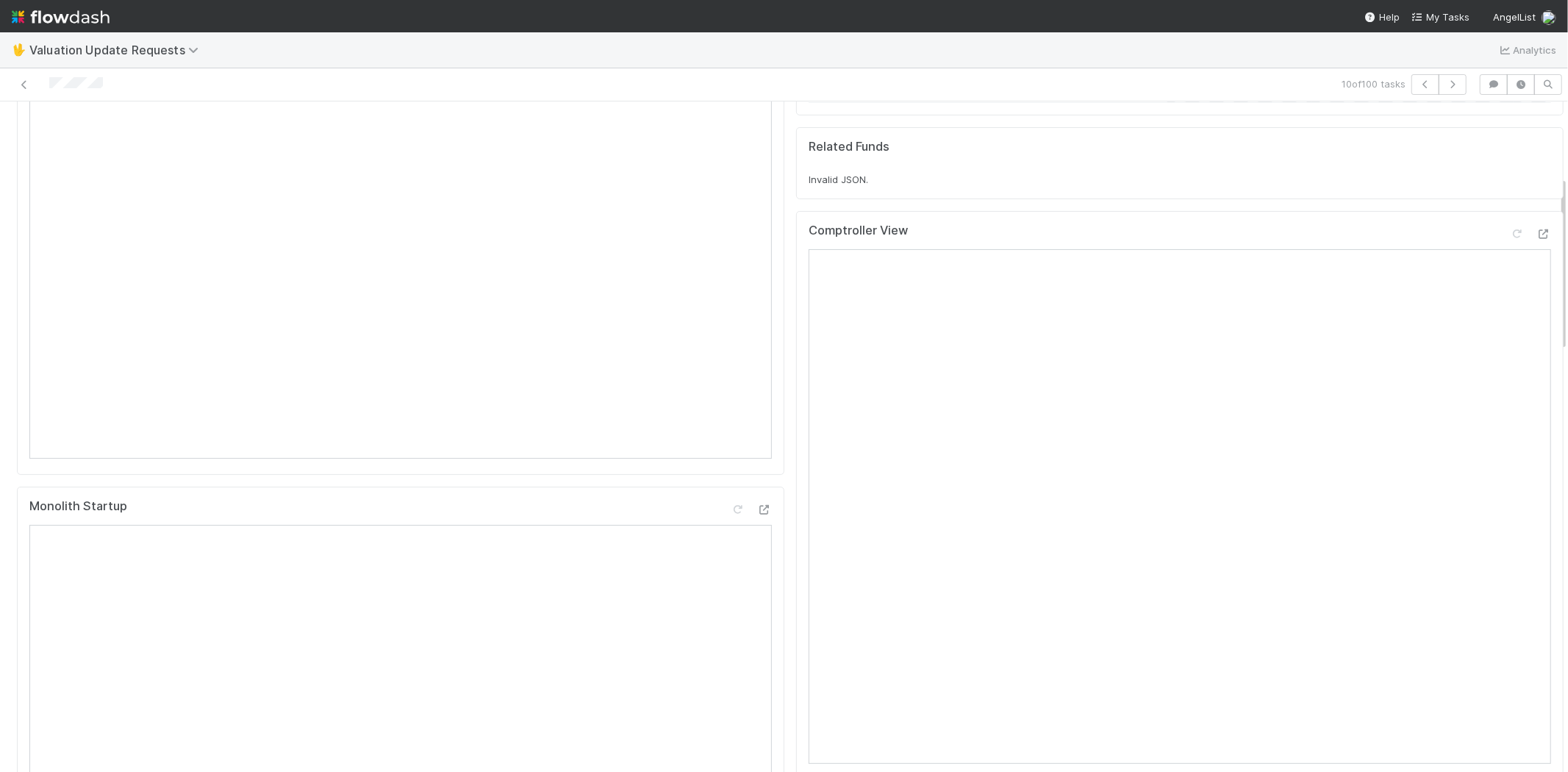
scroll to position [327, 0]
click at [1510, 157] on icon at bounding box center [1516, 152] width 14 height 9
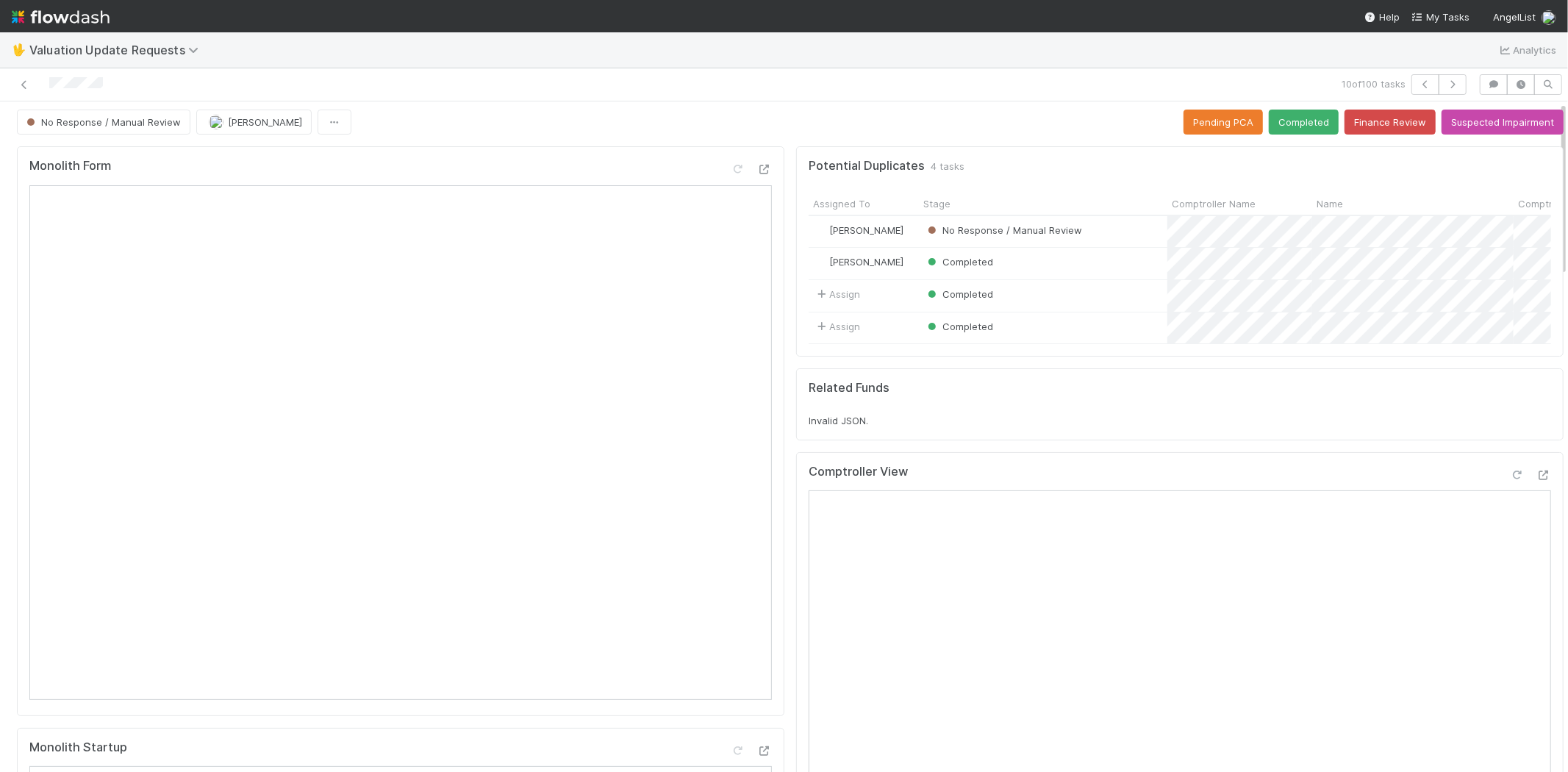
scroll to position [0, 0]
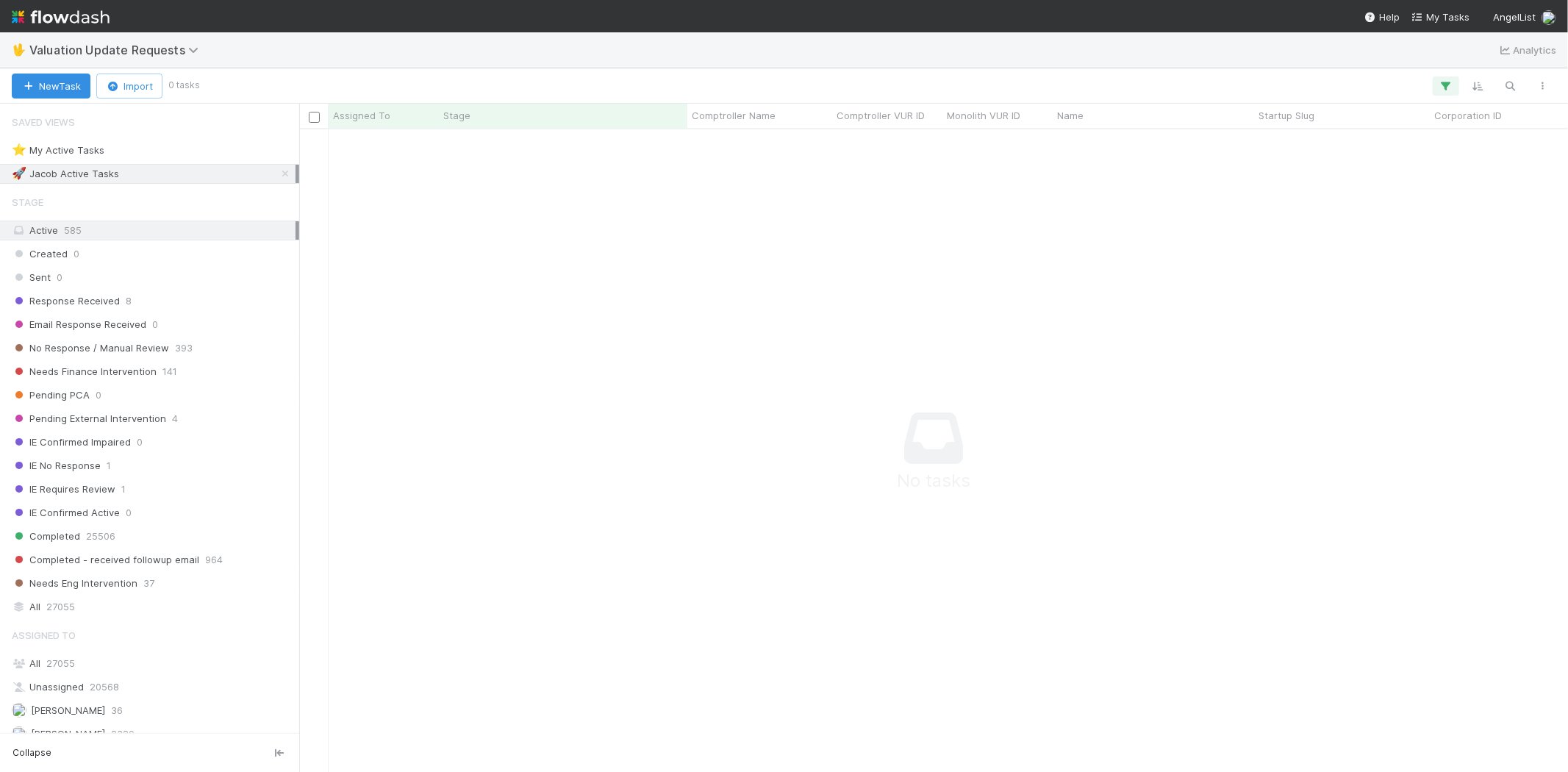
scroll to position [619, 1244]
drag, startPoint x: 731, startPoint y: 240, endPoint x: 730, endPoint y: 138, distance: 102.0
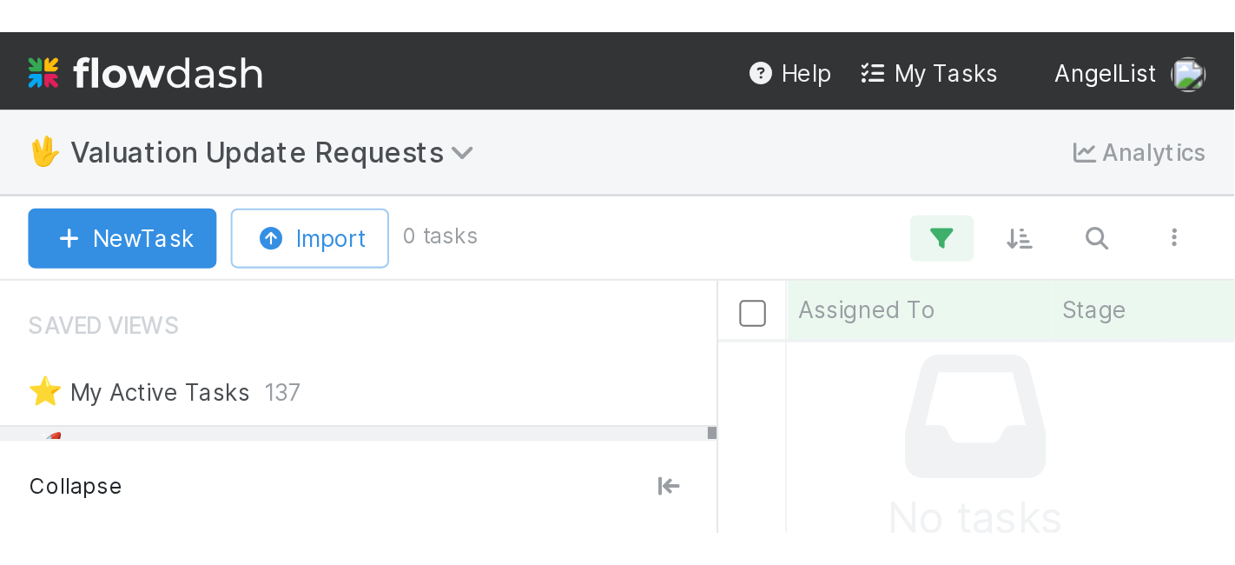
scroll to position [382, 851]
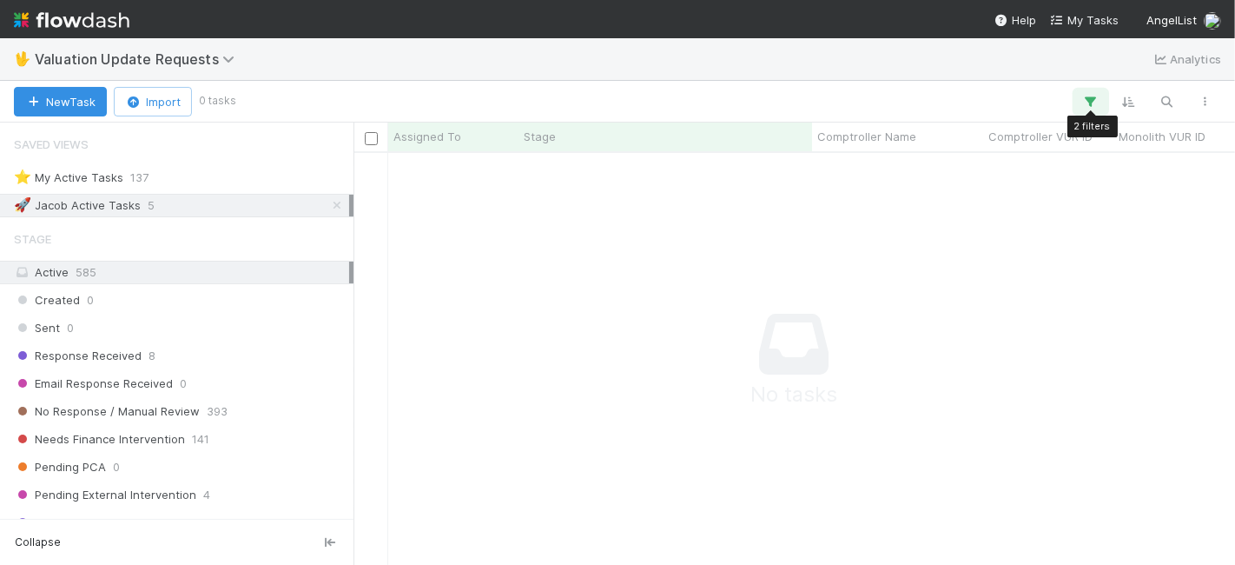
click at [1101, 100] on button "button" at bounding box center [1090, 101] width 31 height 23
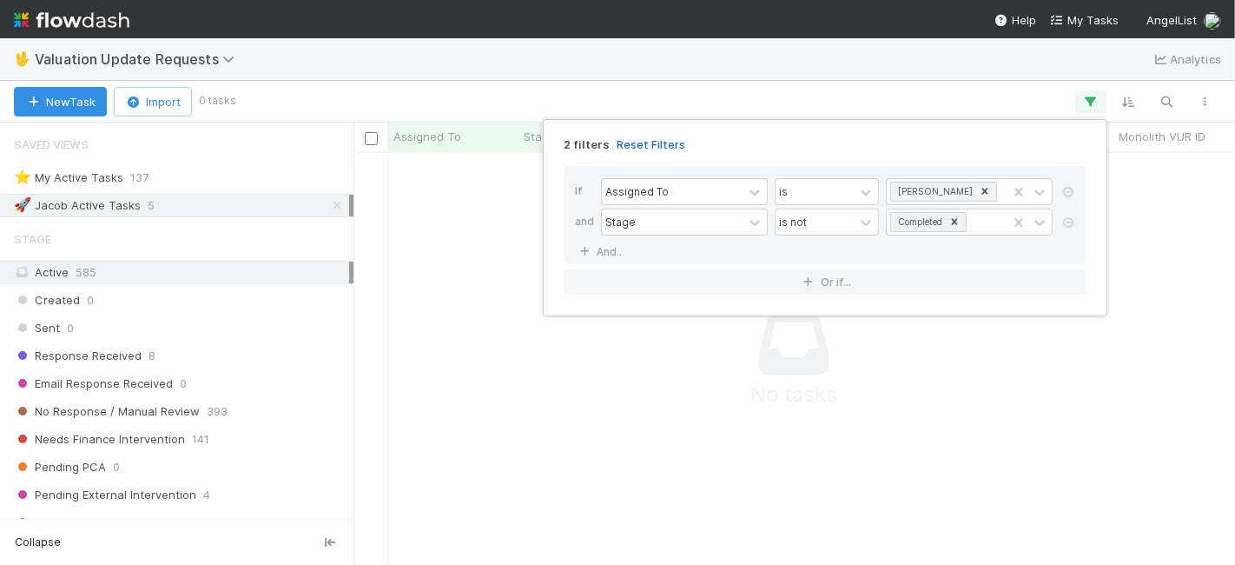
click at [633, 144] on link "Reset Filters" at bounding box center [651, 144] width 69 height 15
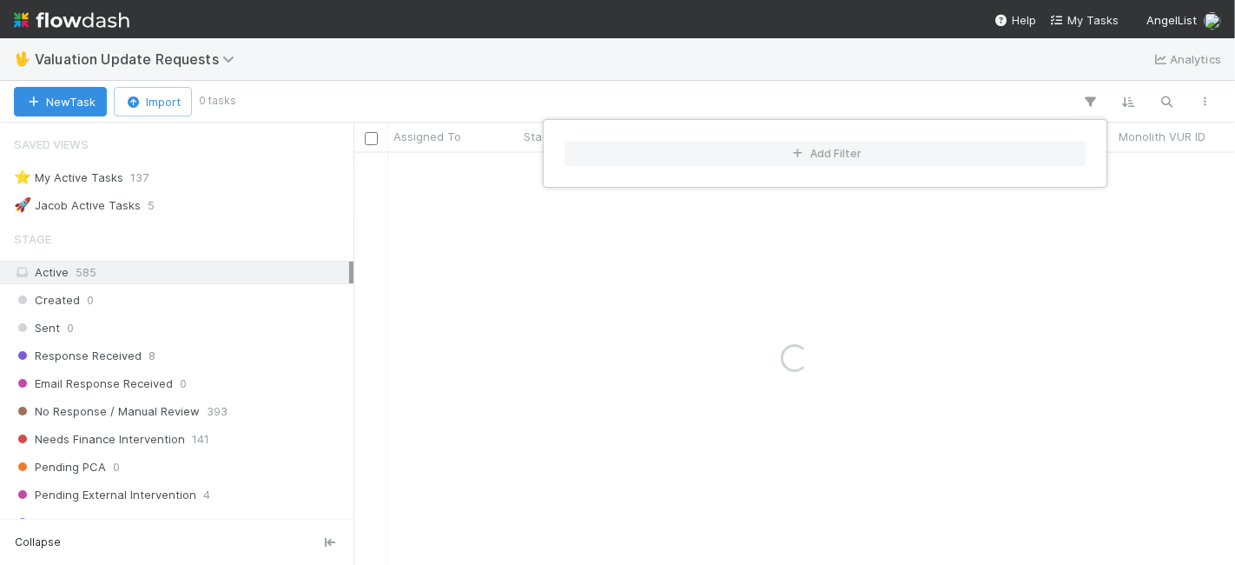
click at [612, 77] on div "Add Filter" at bounding box center [617, 282] width 1235 height 565
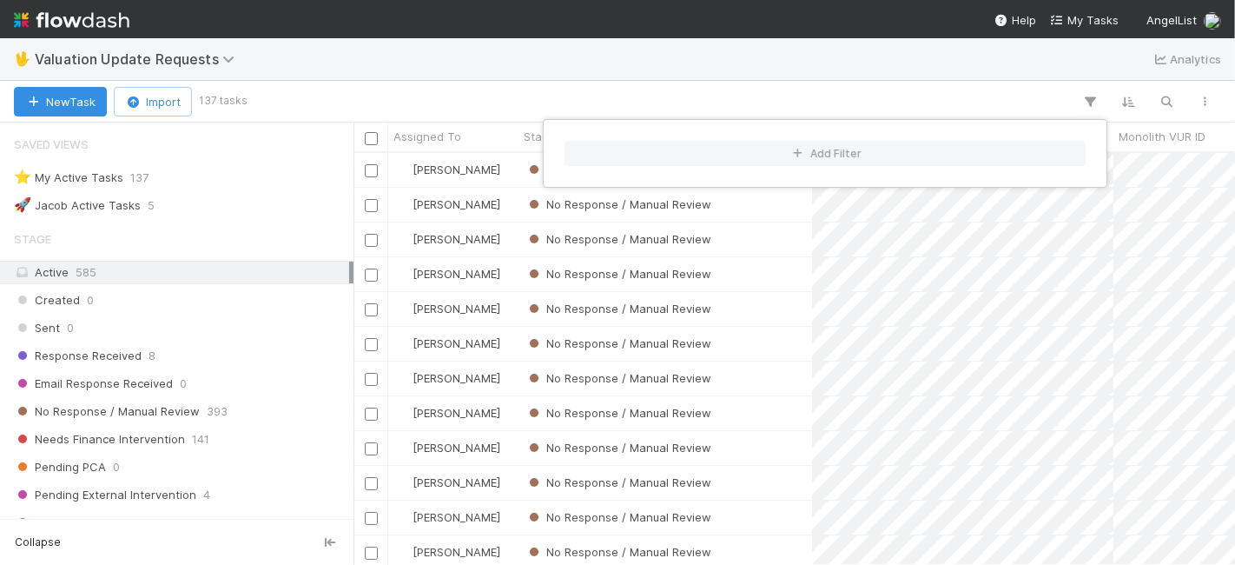
scroll to position [397, 866]
click at [457, 90] on div "Add Filter" at bounding box center [617, 282] width 1235 height 565
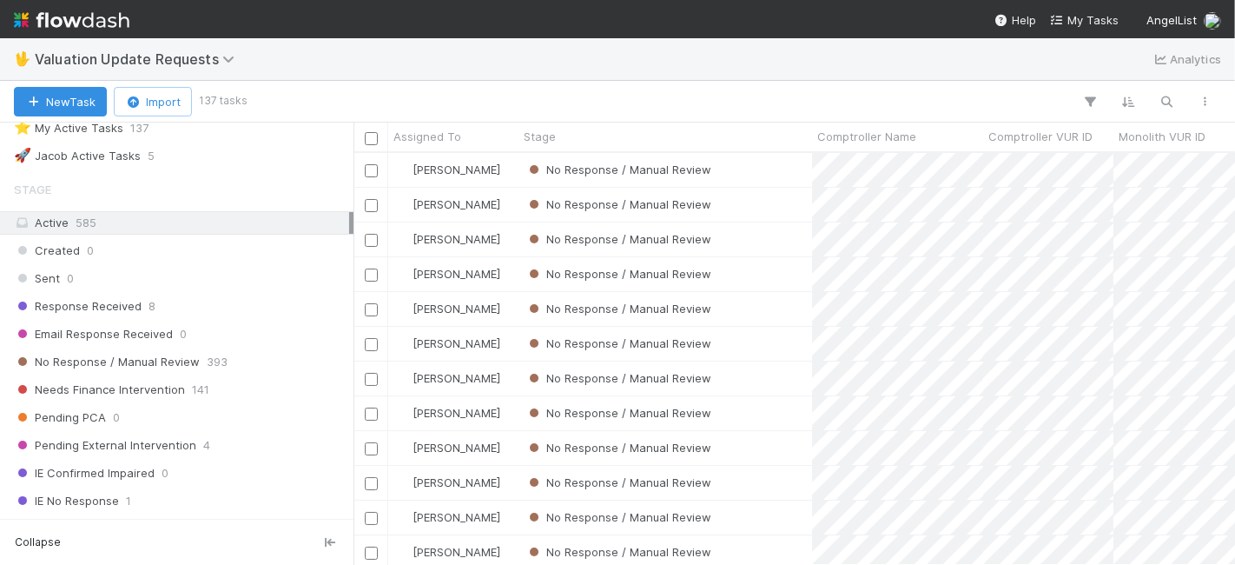
scroll to position [0, 0]
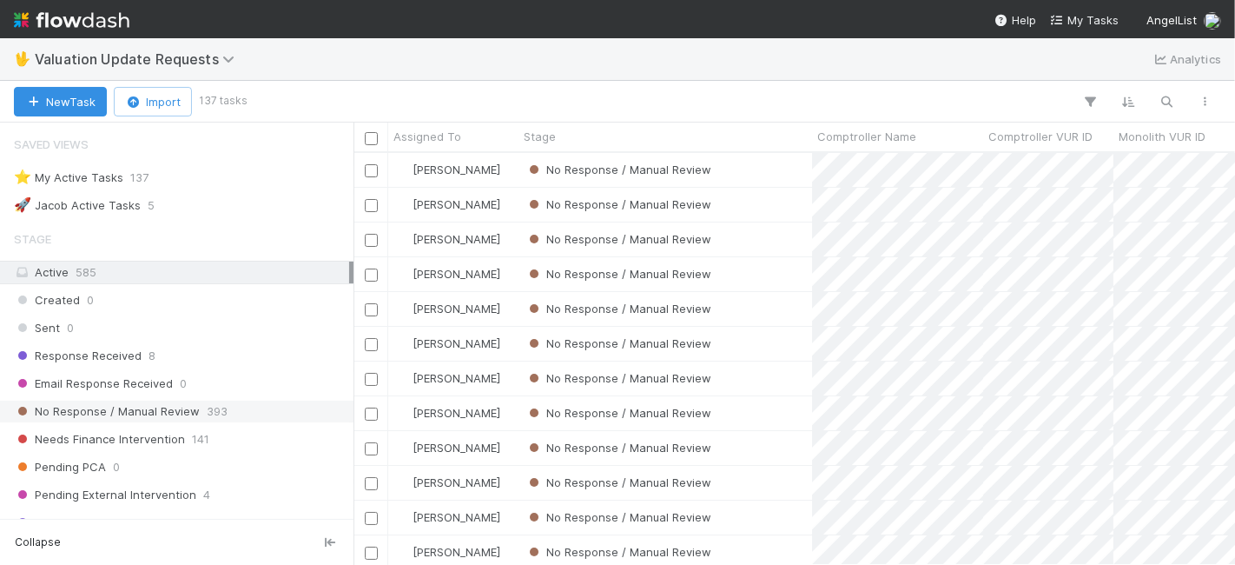
click at [209, 410] on span "393" at bounding box center [217, 411] width 21 height 22
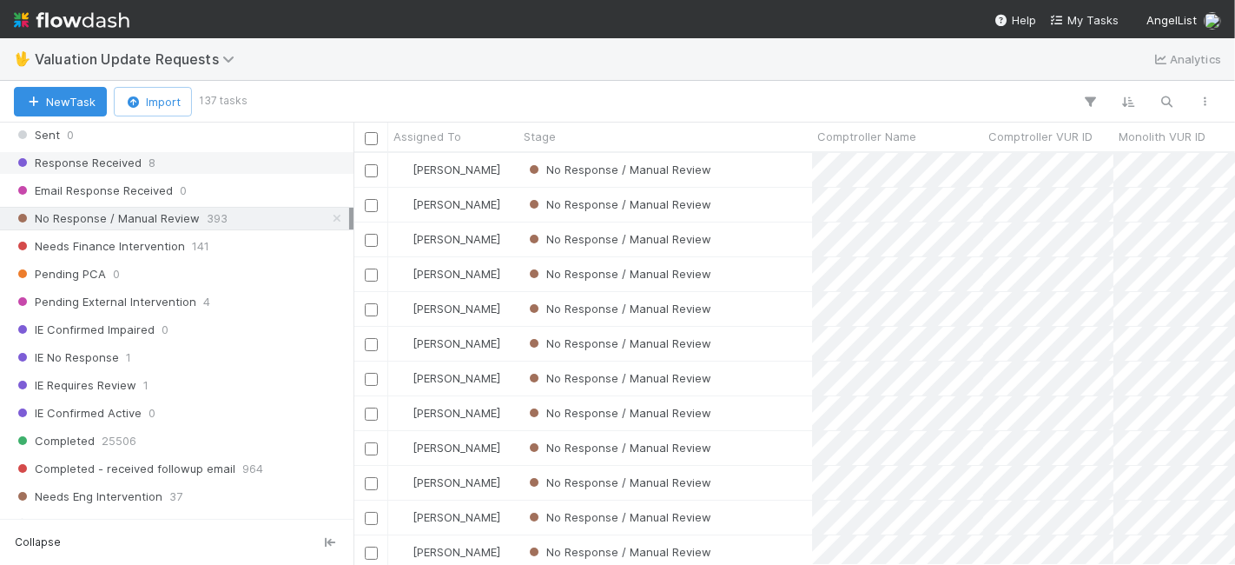
scroll to position [289, 0]
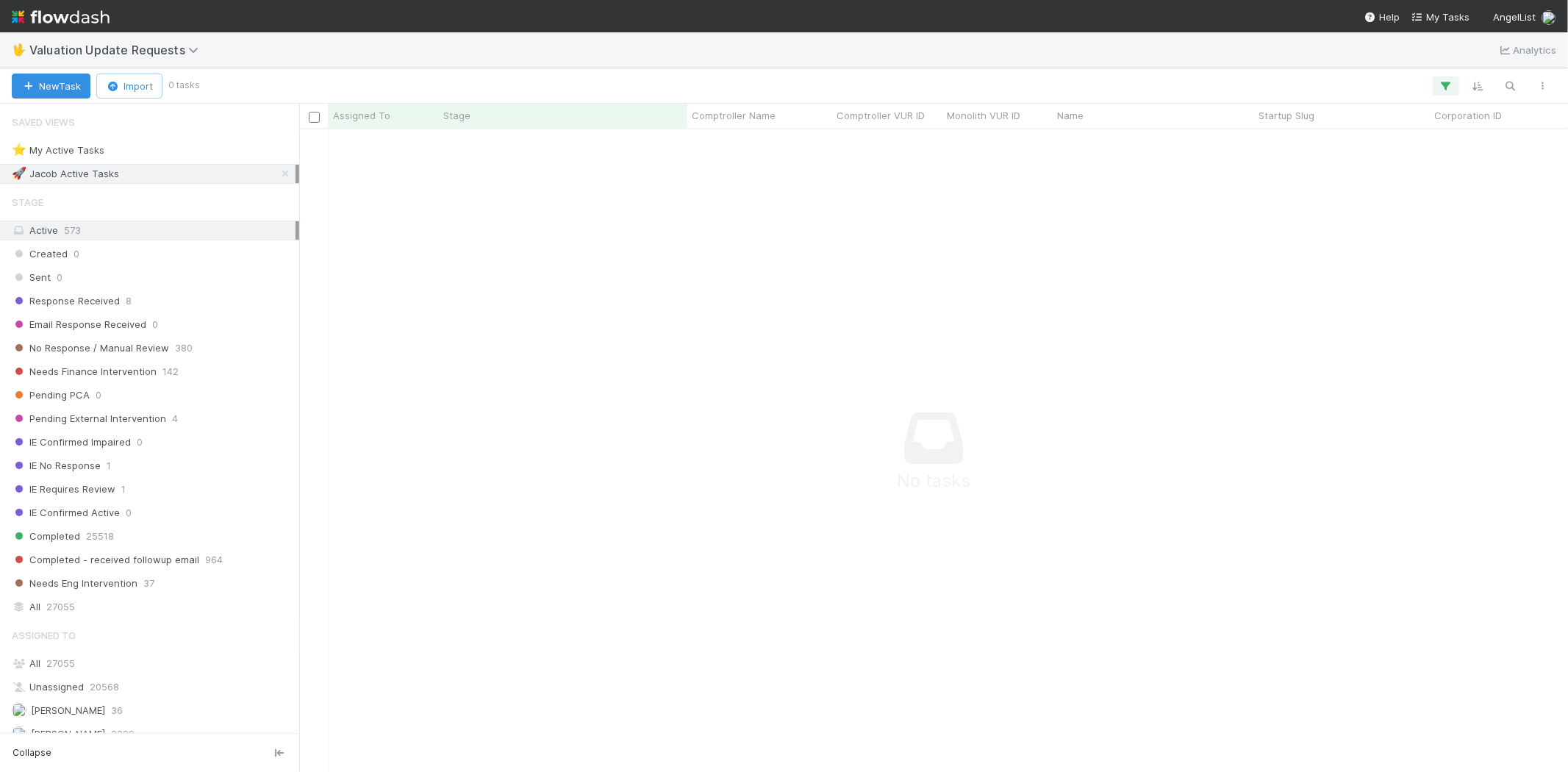
scroll to position [619, 1244]
click at [1450, 80] on icon "button" at bounding box center [1445, 86] width 14 height 14
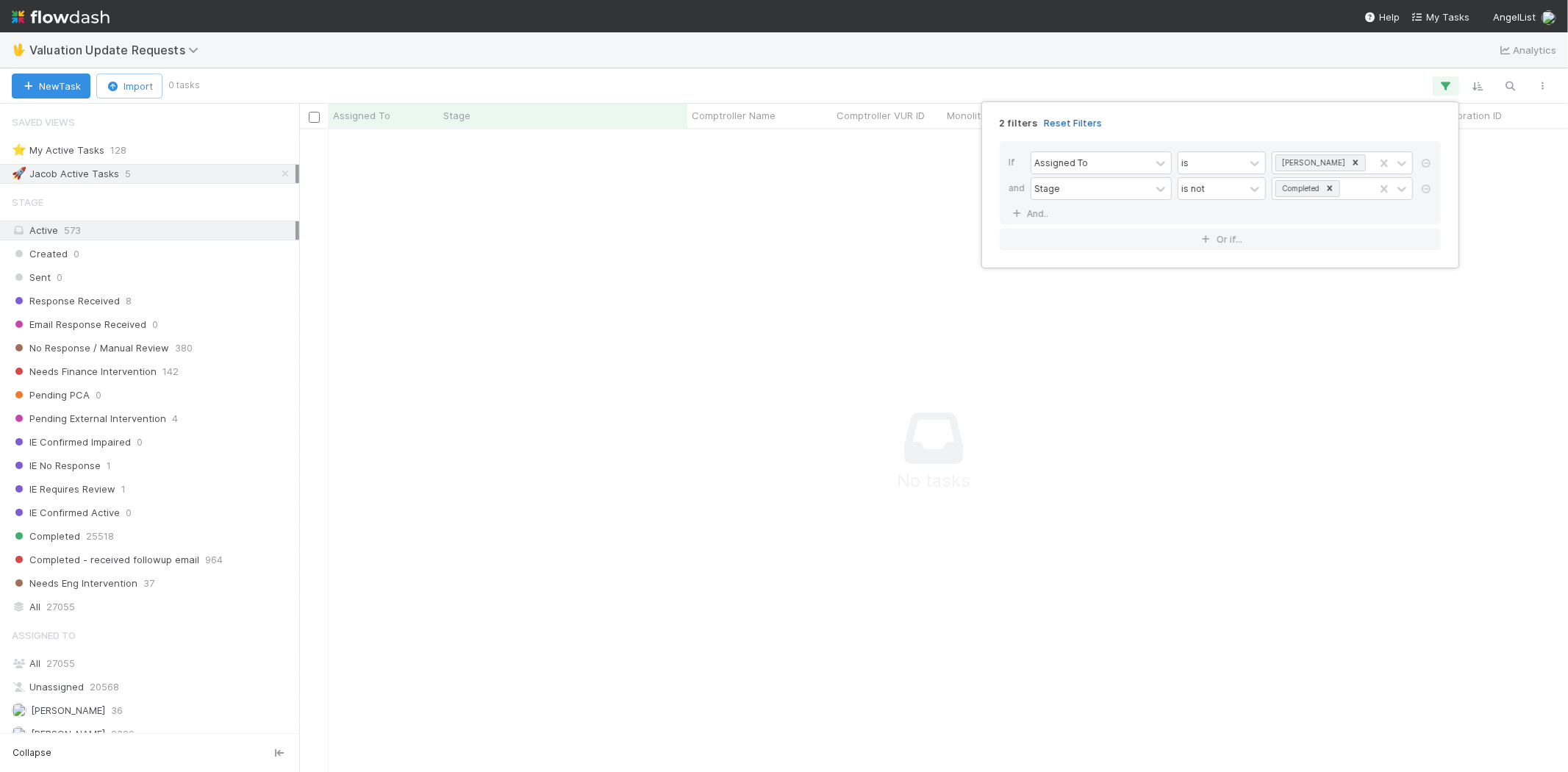
click at [1078, 121] on link "Reset Filters" at bounding box center [1072, 123] width 58 height 13
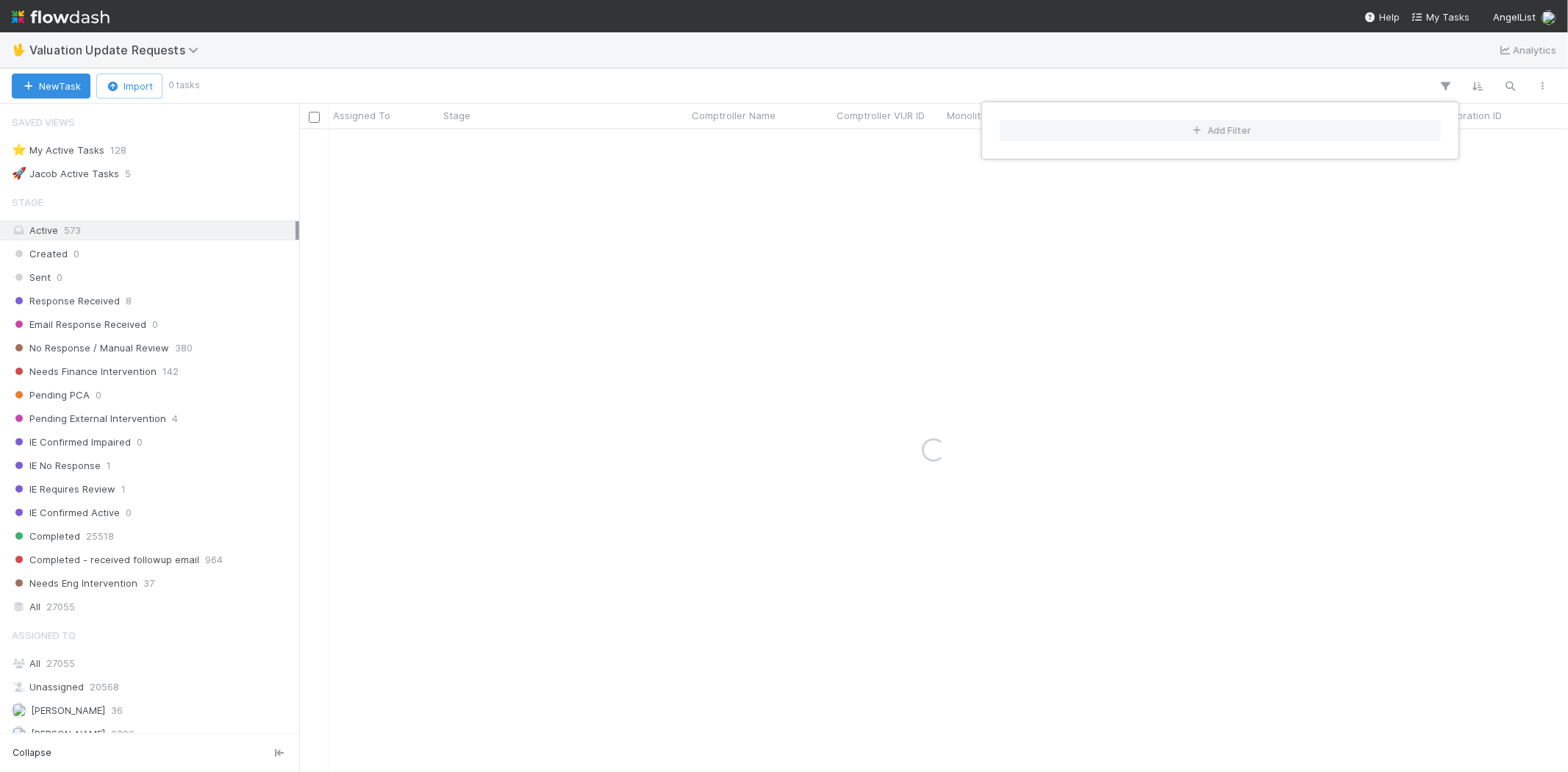
click at [850, 74] on div "Add Filter" at bounding box center [784, 386] width 1568 height 772
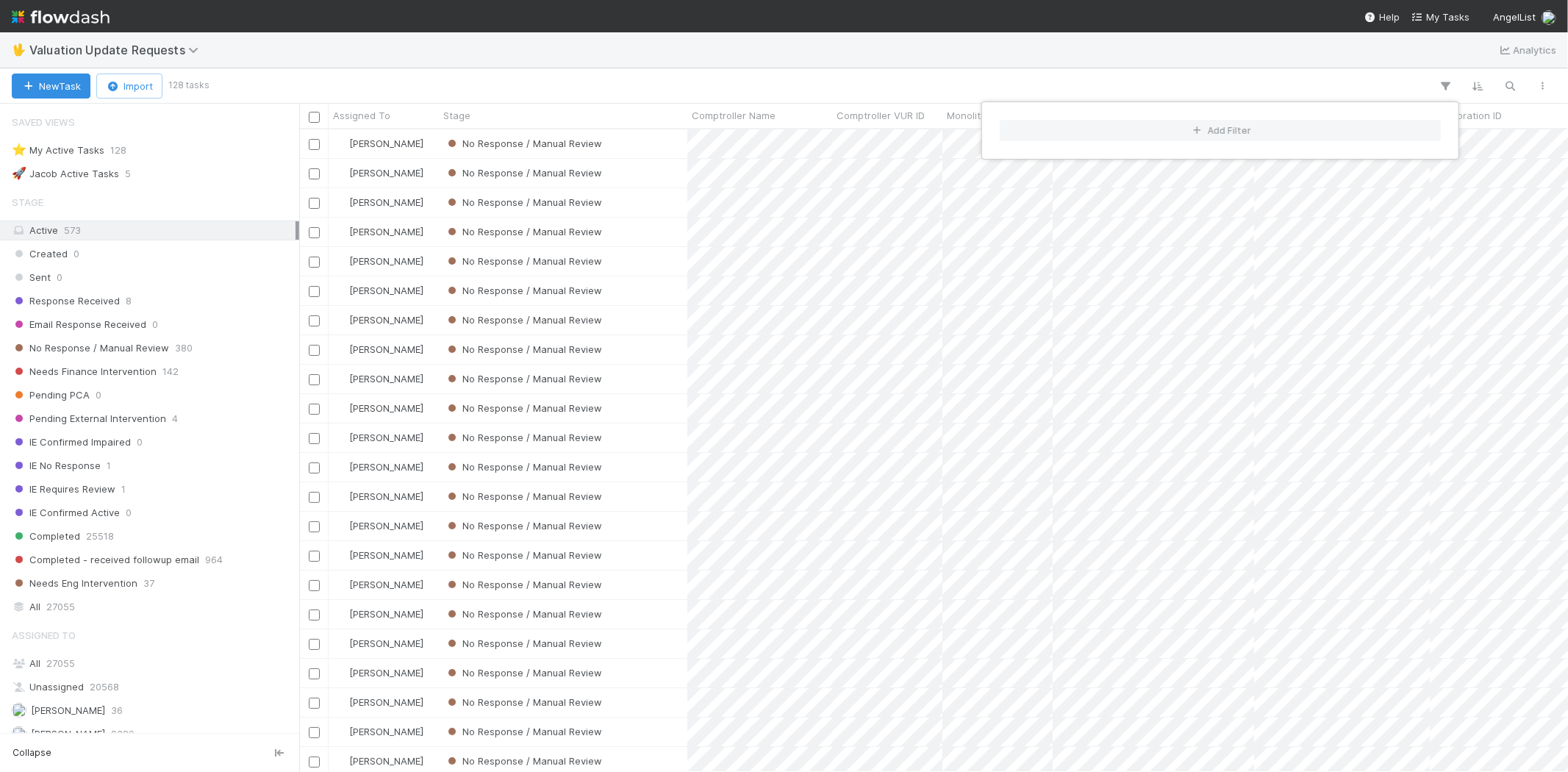
scroll to position [630, 1256]
click at [621, 89] on div "Add Filter" at bounding box center [784, 386] width 1568 height 772
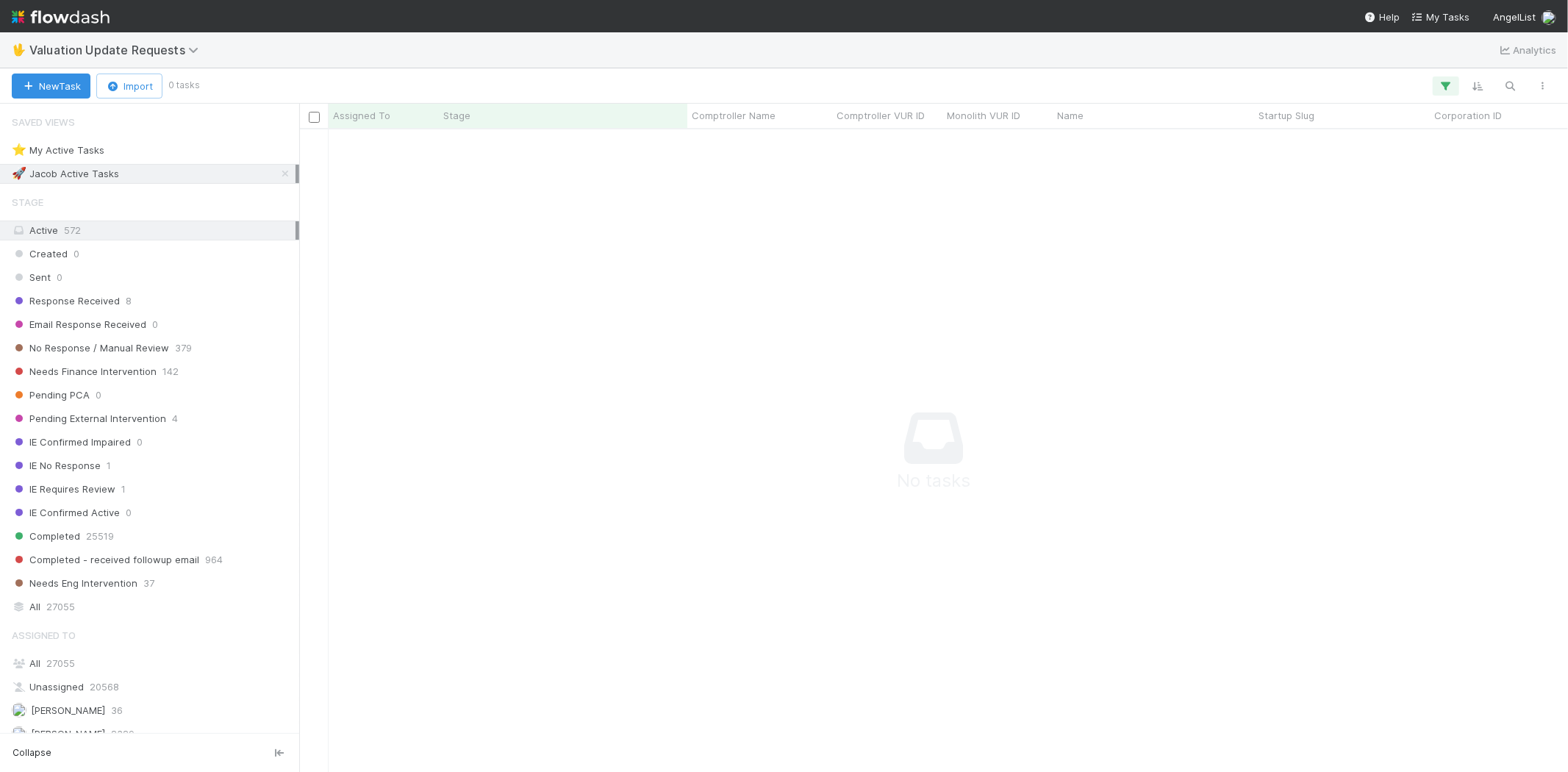
scroll to position [13, 13]
click at [1452, 81] on icon "button" at bounding box center [1445, 86] width 14 height 14
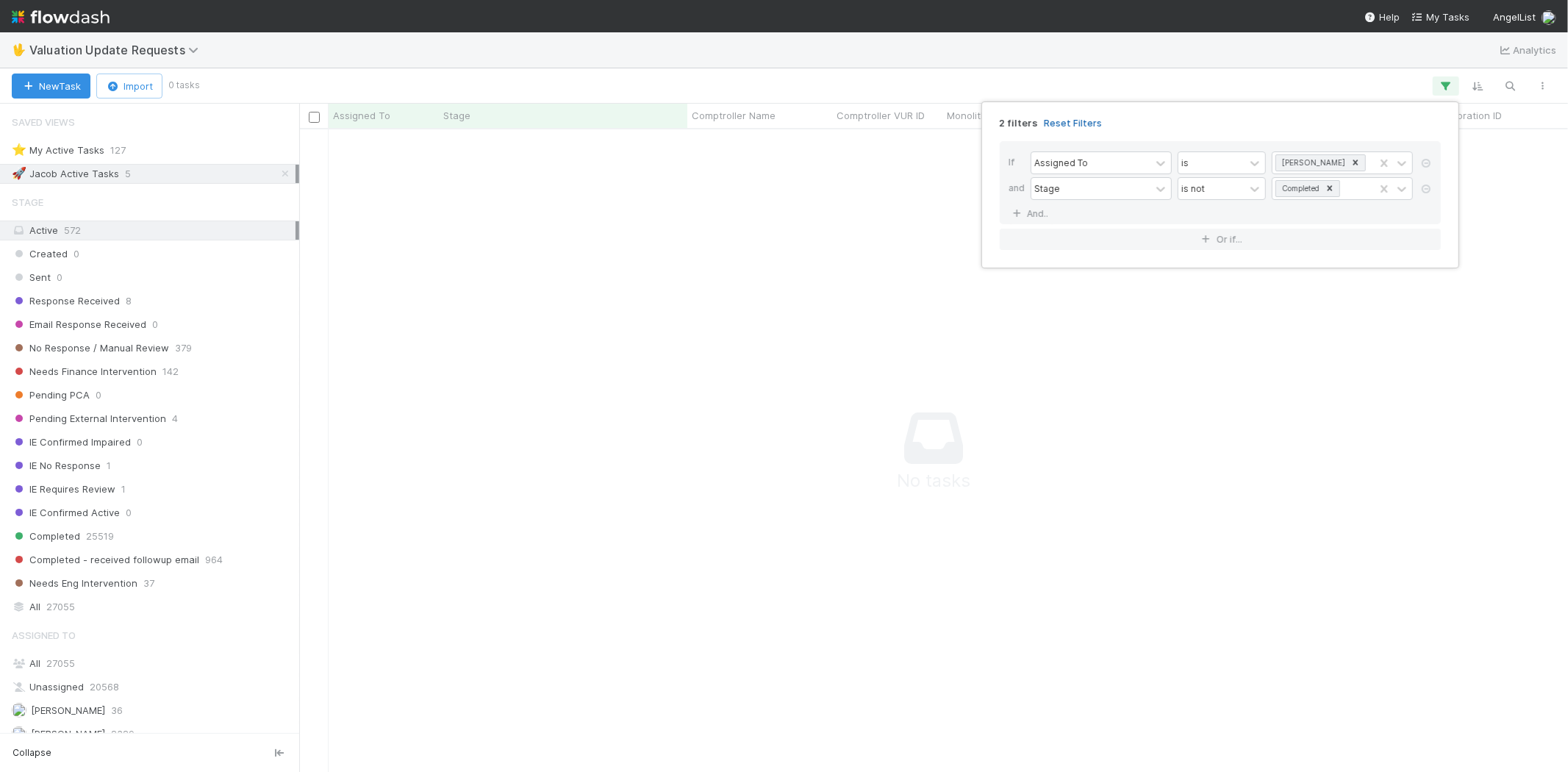
click at [1060, 120] on link "Reset Filters" at bounding box center [1072, 123] width 58 height 13
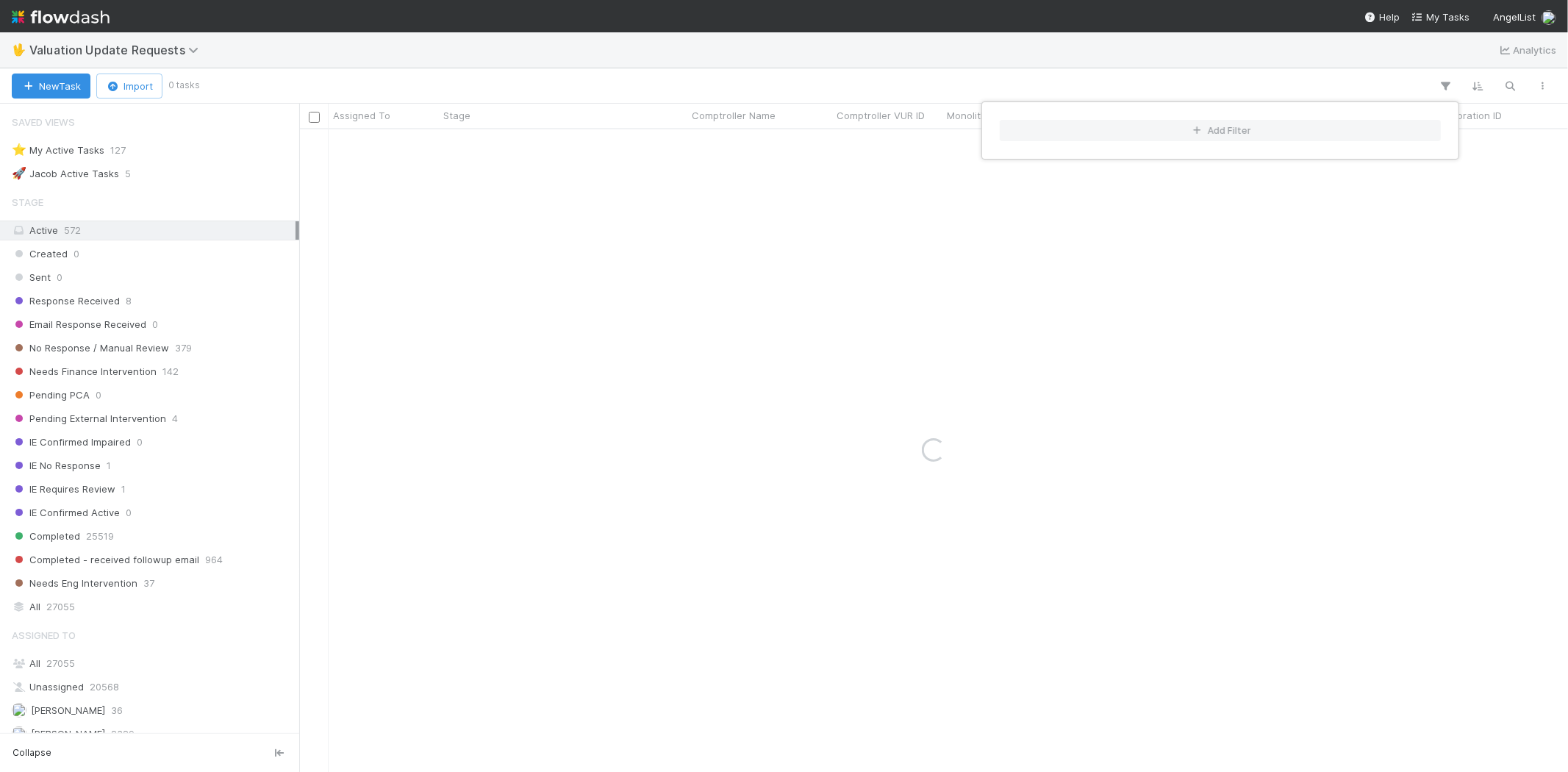
click at [857, 71] on div "Add Filter" at bounding box center [784, 386] width 1568 height 772
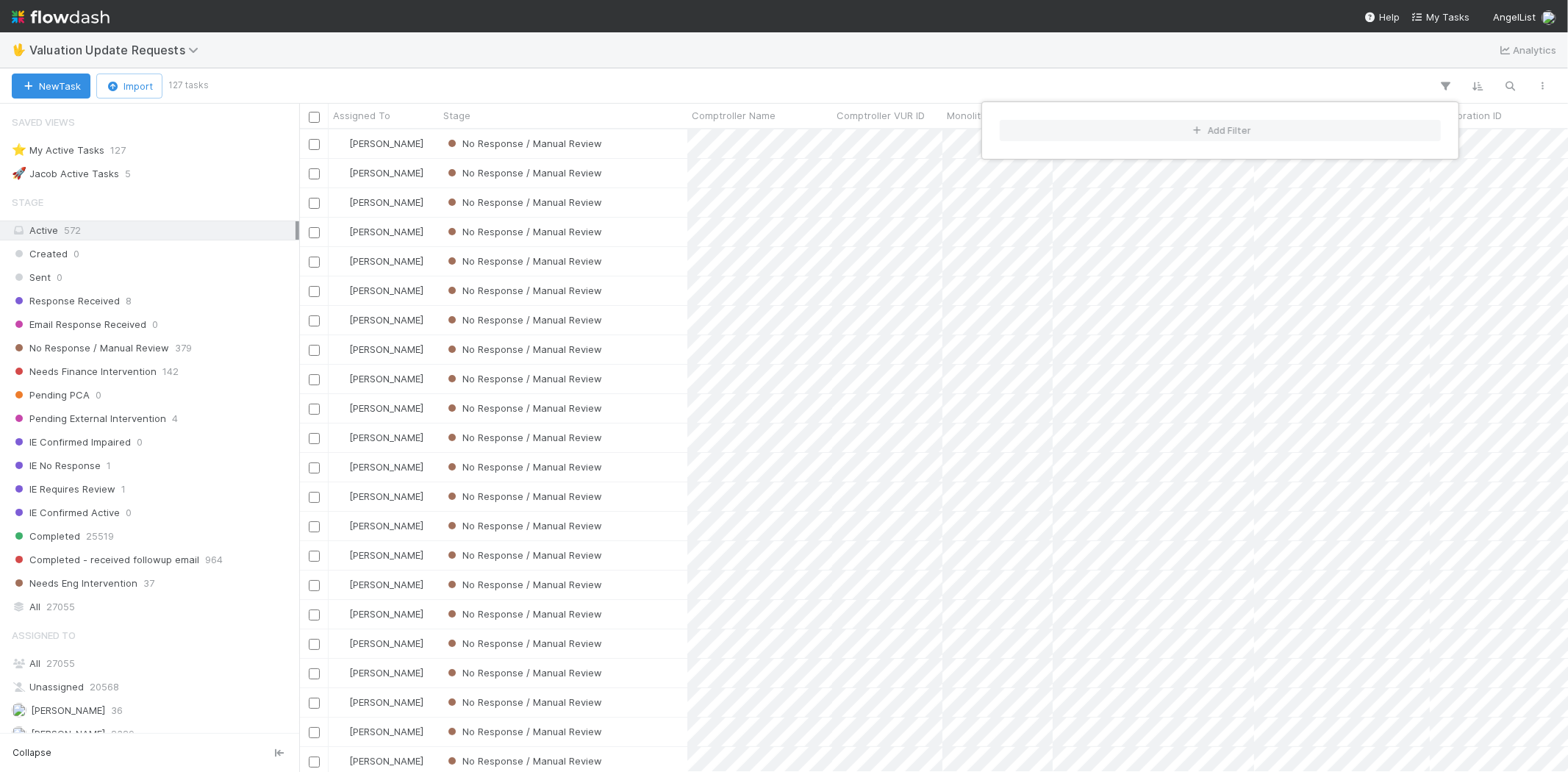
scroll to position [630, 1256]
click at [772, 80] on div "Add Filter" at bounding box center [784, 386] width 1568 height 772
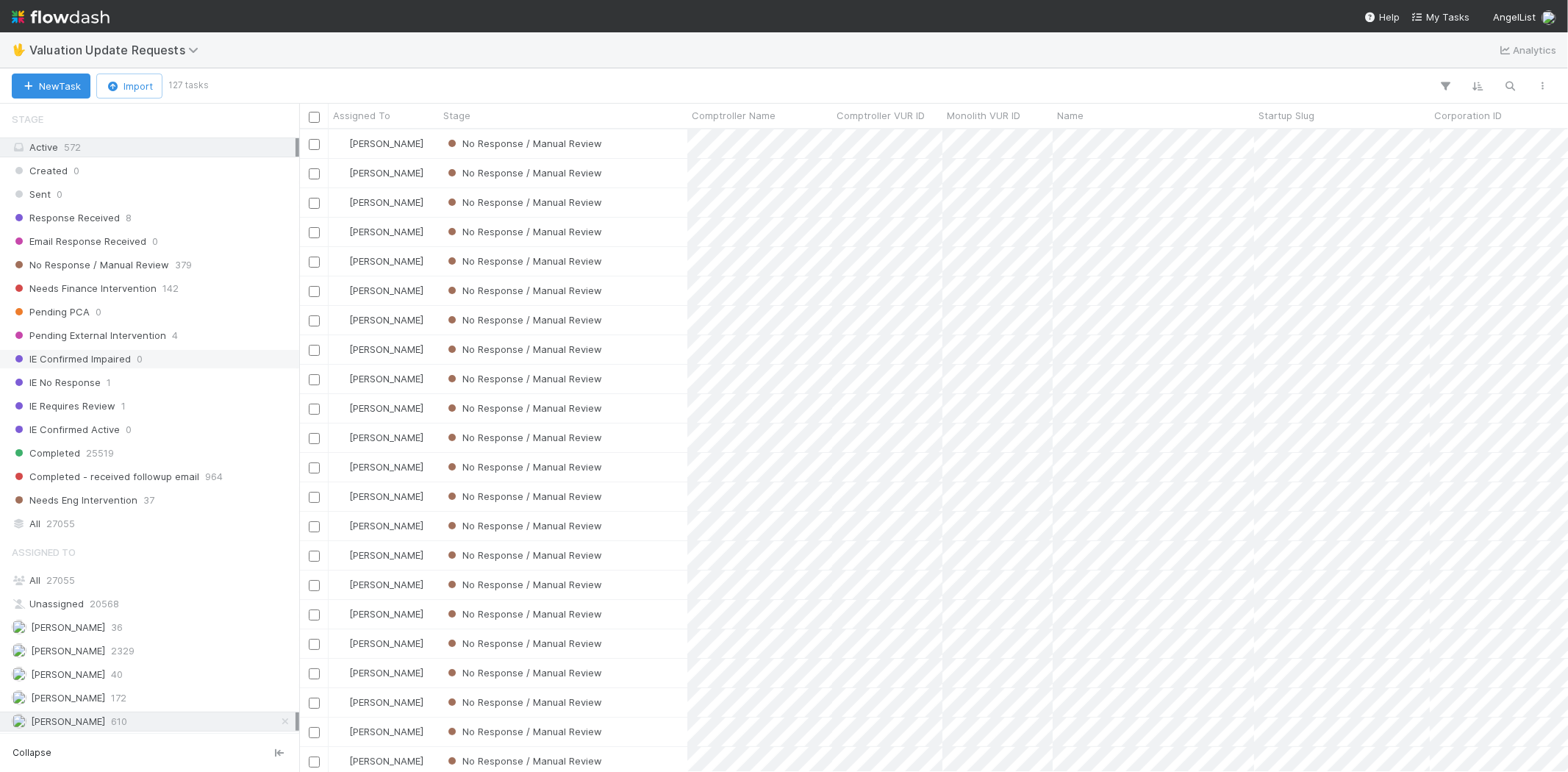
scroll to position [245, 0]
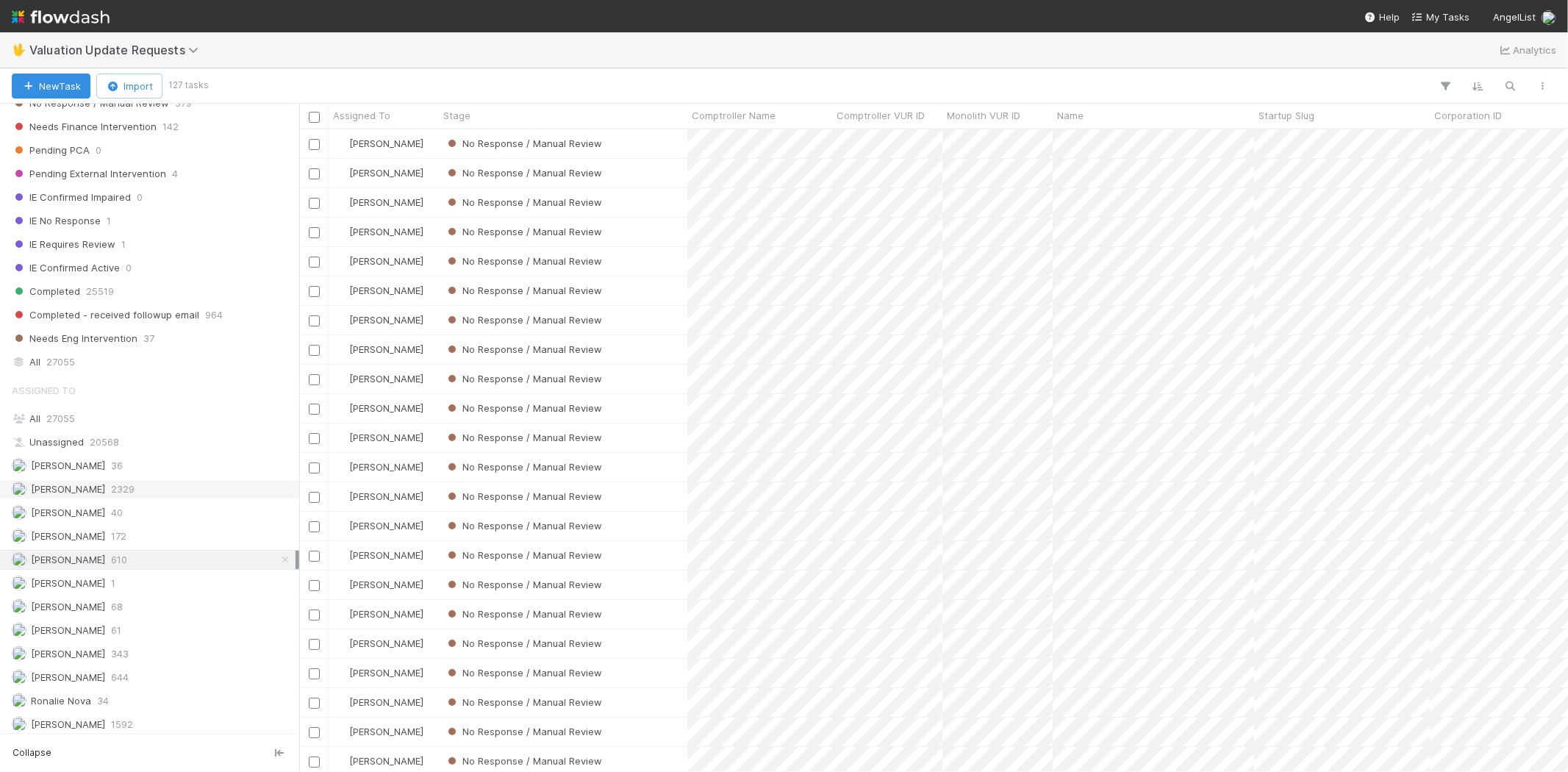
click at [120, 490] on span "2329" at bounding box center [123, 489] width 24 height 19
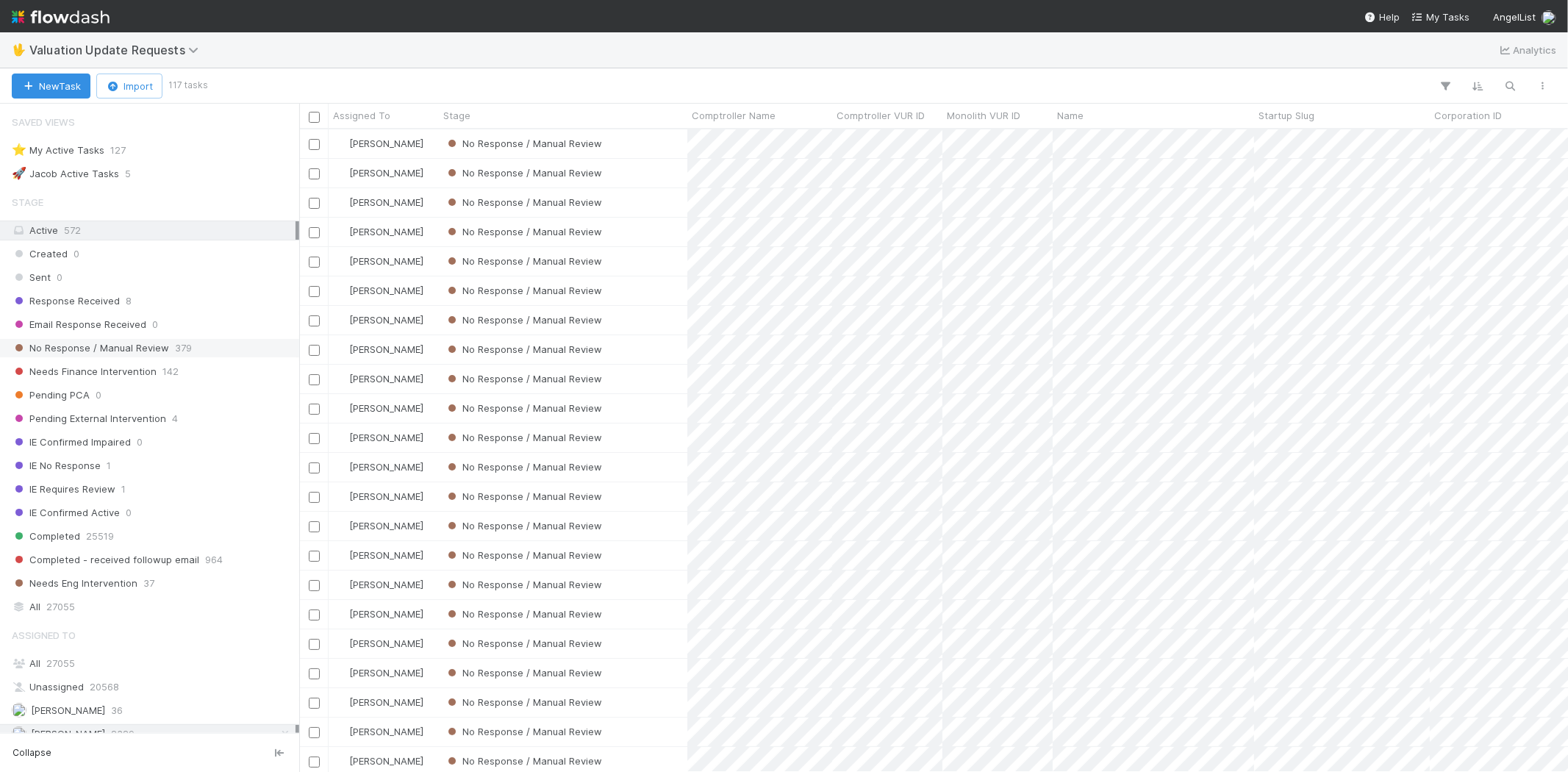
scroll to position [630, 1256]
click at [164, 345] on span "No Response / Manual Review" at bounding box center [91, 348] width 157 height 19
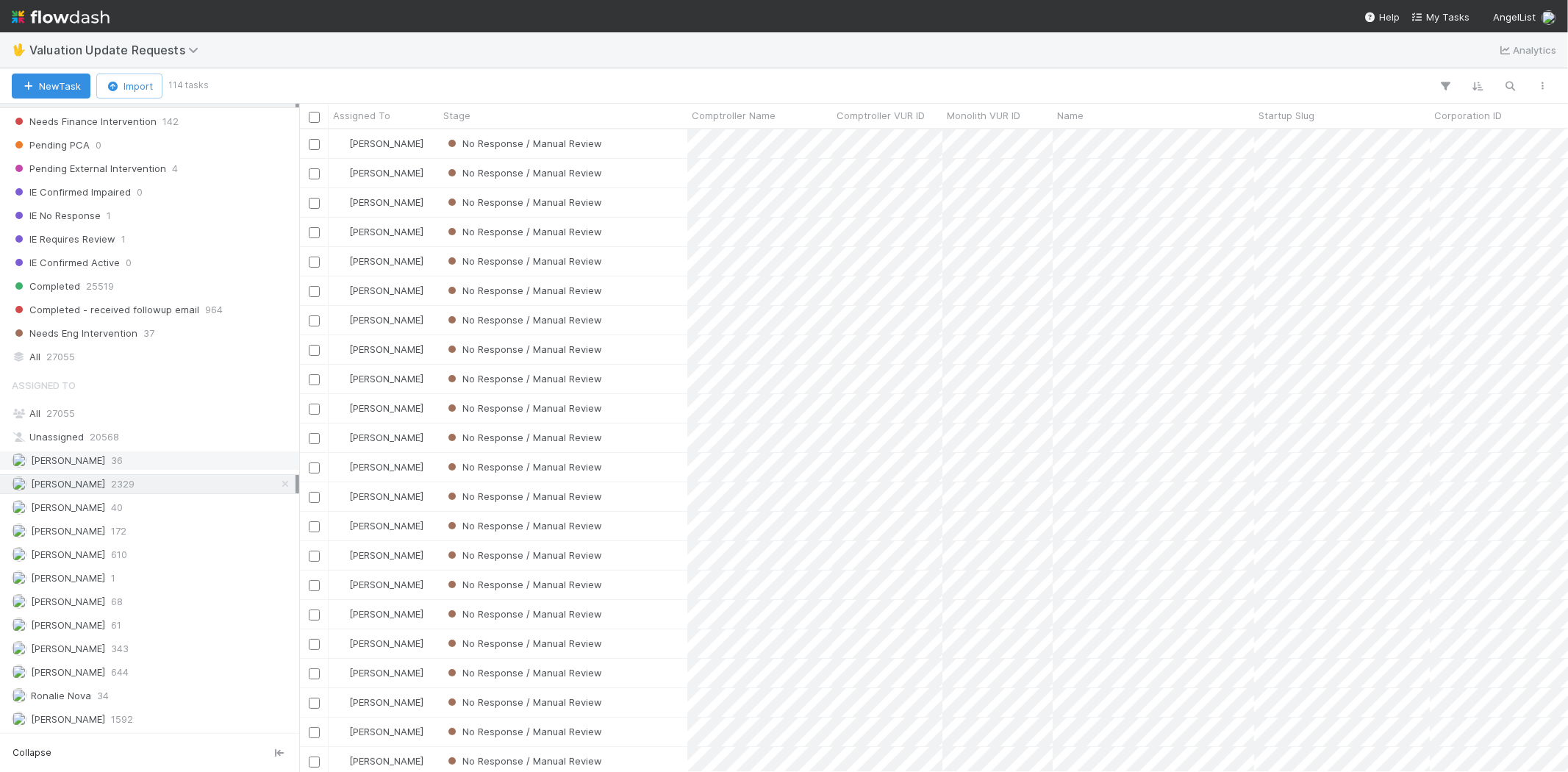
scroll to position [255, 0]
click at [147, 553] on div "[PERSON_NAME] 610" at bounding box center [153, 555] width 283 height 19
click at [137, 658] on div "Assigned To All 27055 Unassigned 20568 Andrew Sheeler 36 Febbie Cervantes 2329 …" at bounding box center [150, 550] width 300 height 359
click at [138, 675] on div "Michael Capilitan 644" at bounding box center [153, 673] width 283 height 19
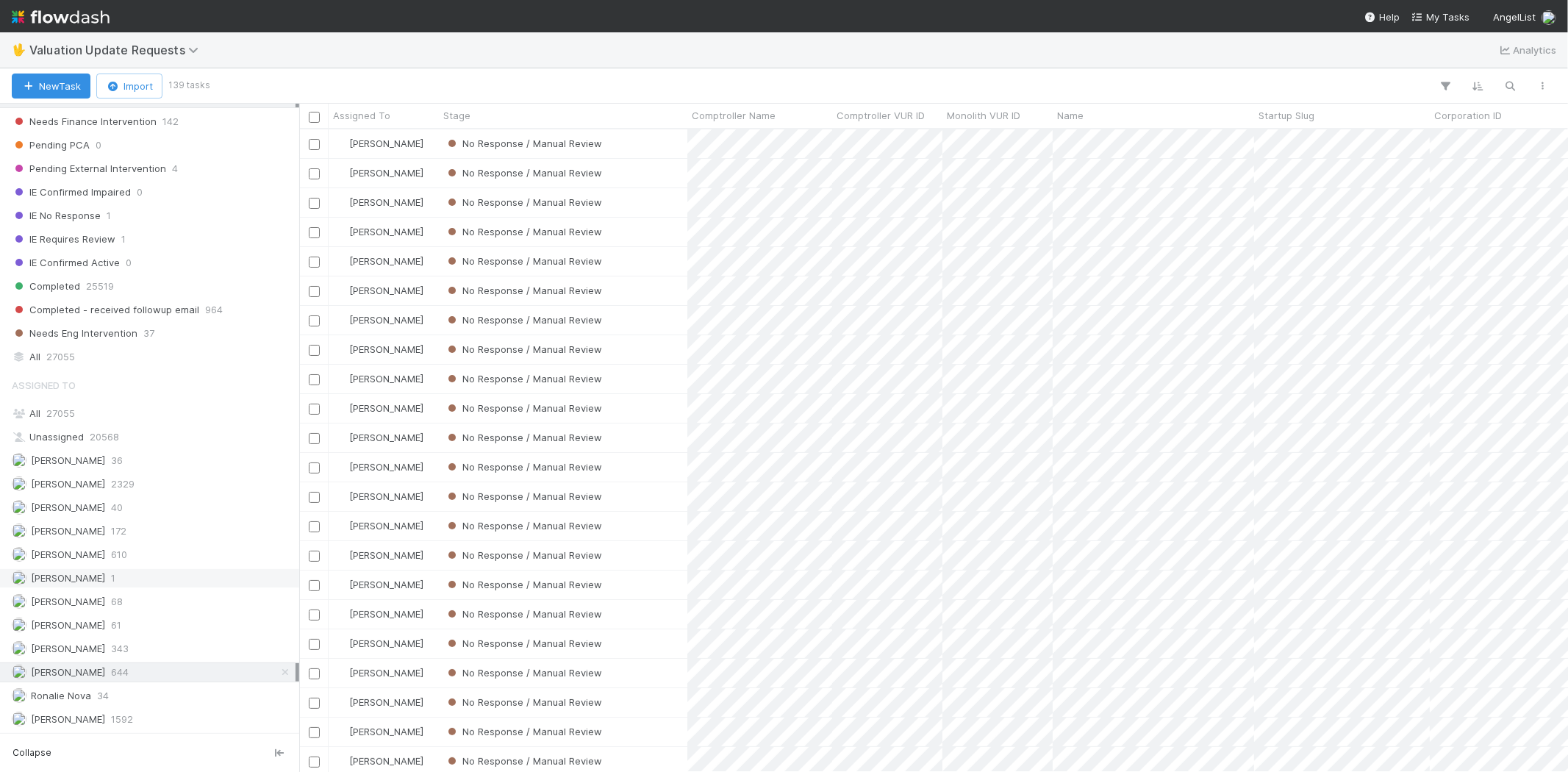
scroll to position [630, 1256]
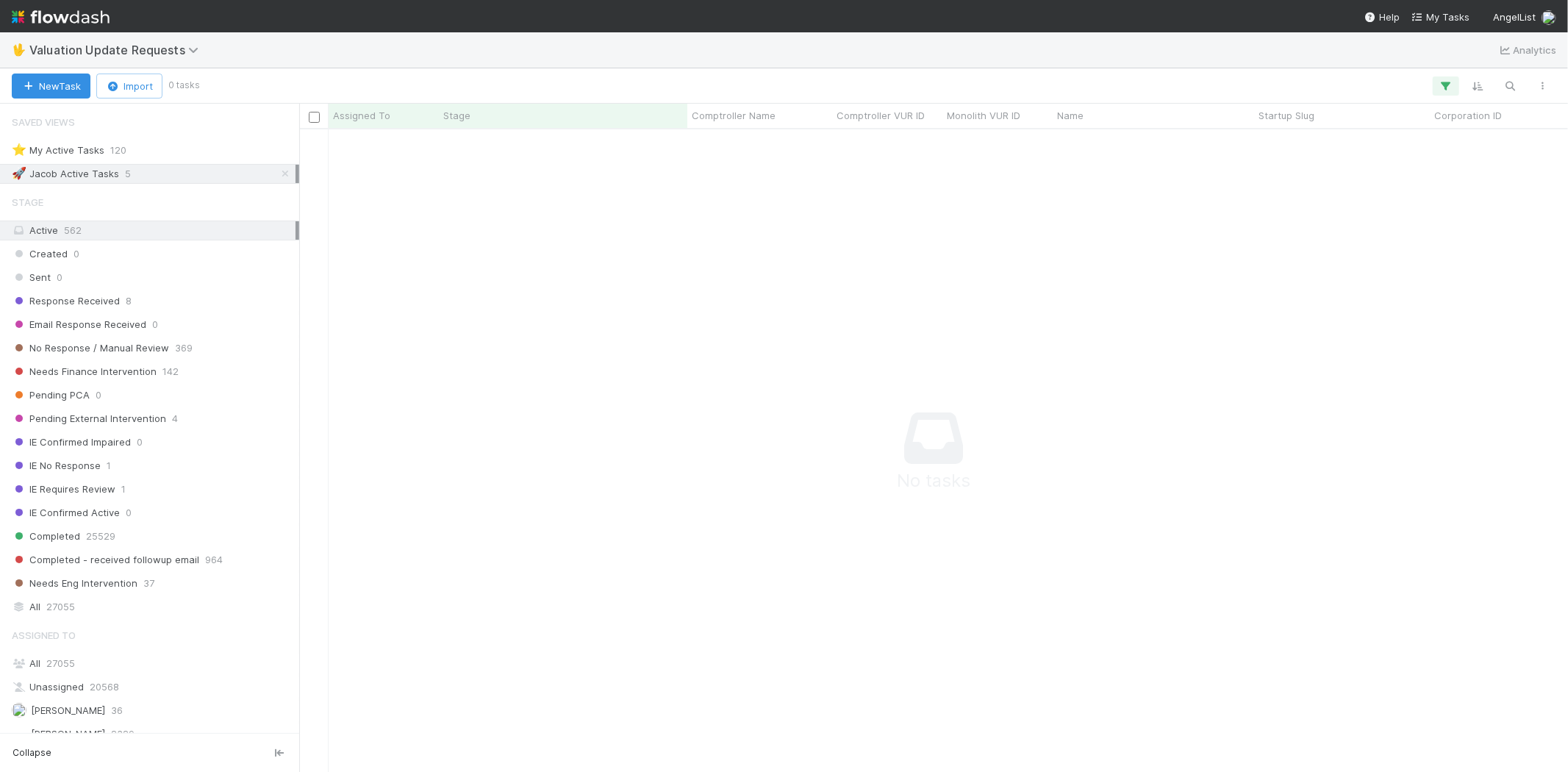
scroll to position [13, 13]
click at [1441, 87] on icon "button" at bounding box center [1445, 86] width 14 height 14
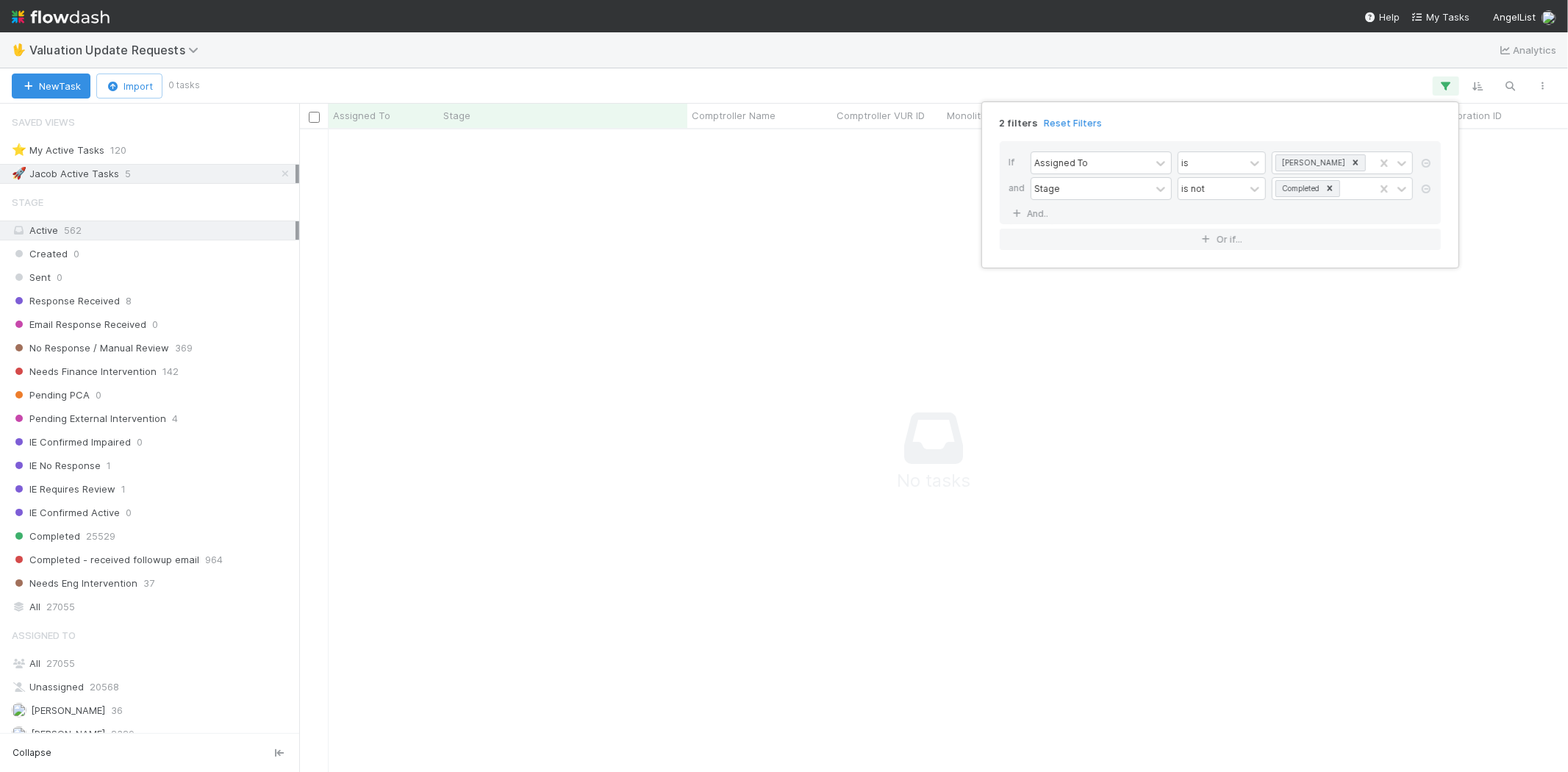
click at [1073, 113] on div "2 filters Reset Filters" at bounding box center [1219, 119] width 465 height 21
click at [1071, 119] on link "Reset Filters" at bounding box center [1072, 123] width 58 height 13
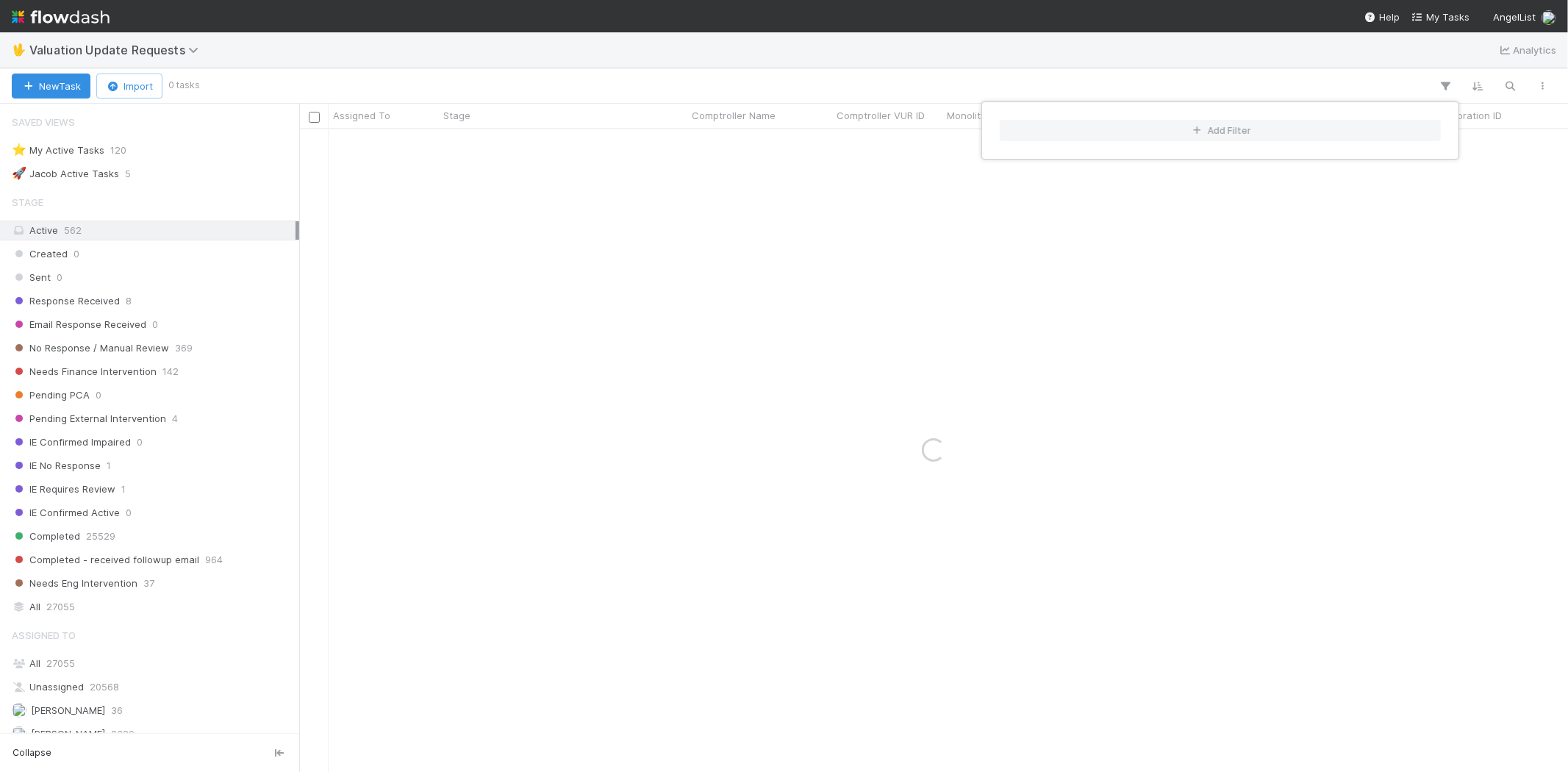
click at [890, 64] on div "Add Filter" at bounding box center [784, 386] width 1568 height 772
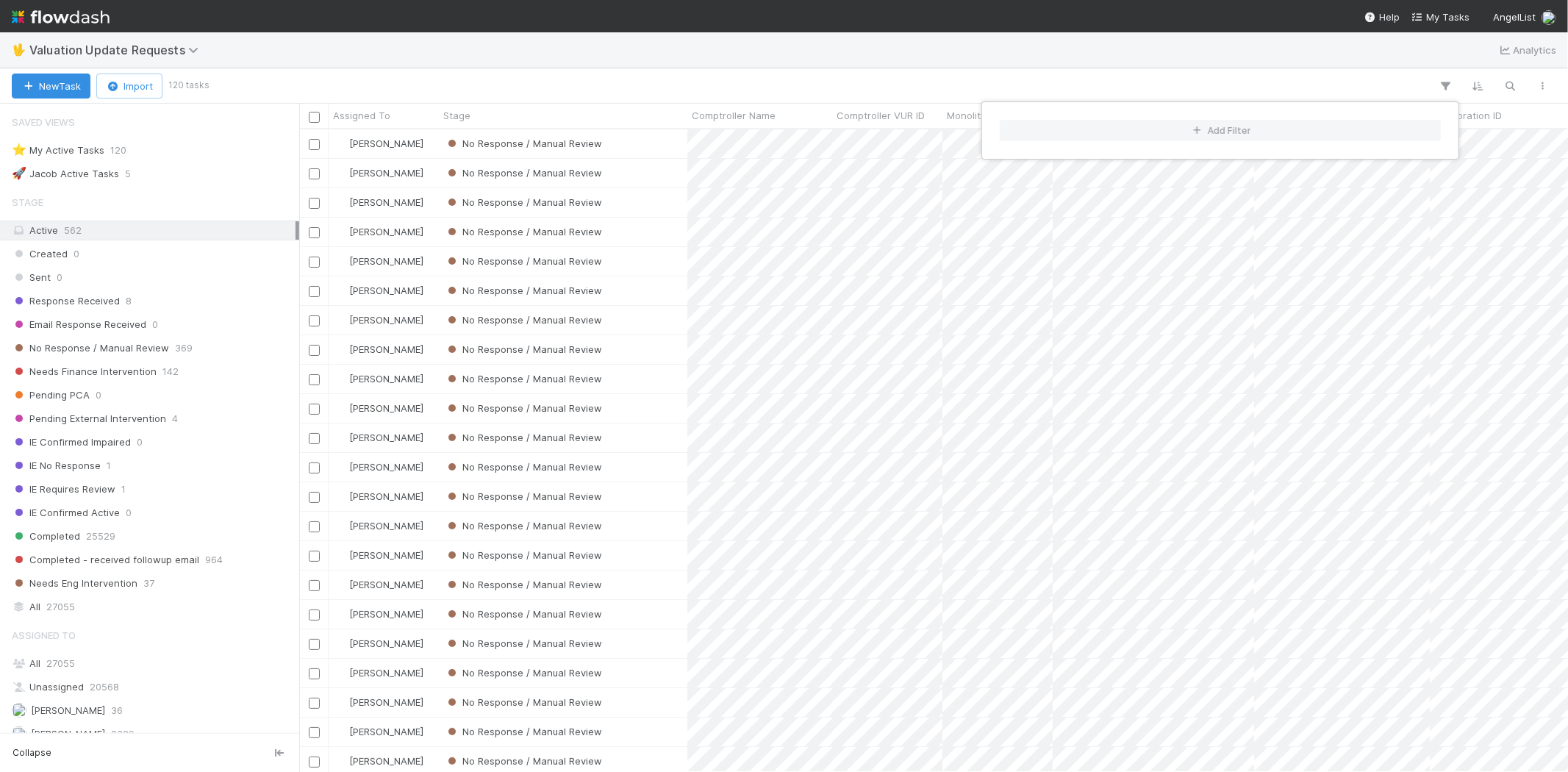
scroll to position [630, 1256]
click at [545, 77] on div "Add Filter" at bounding box center [784, 386] width 1568 height 772
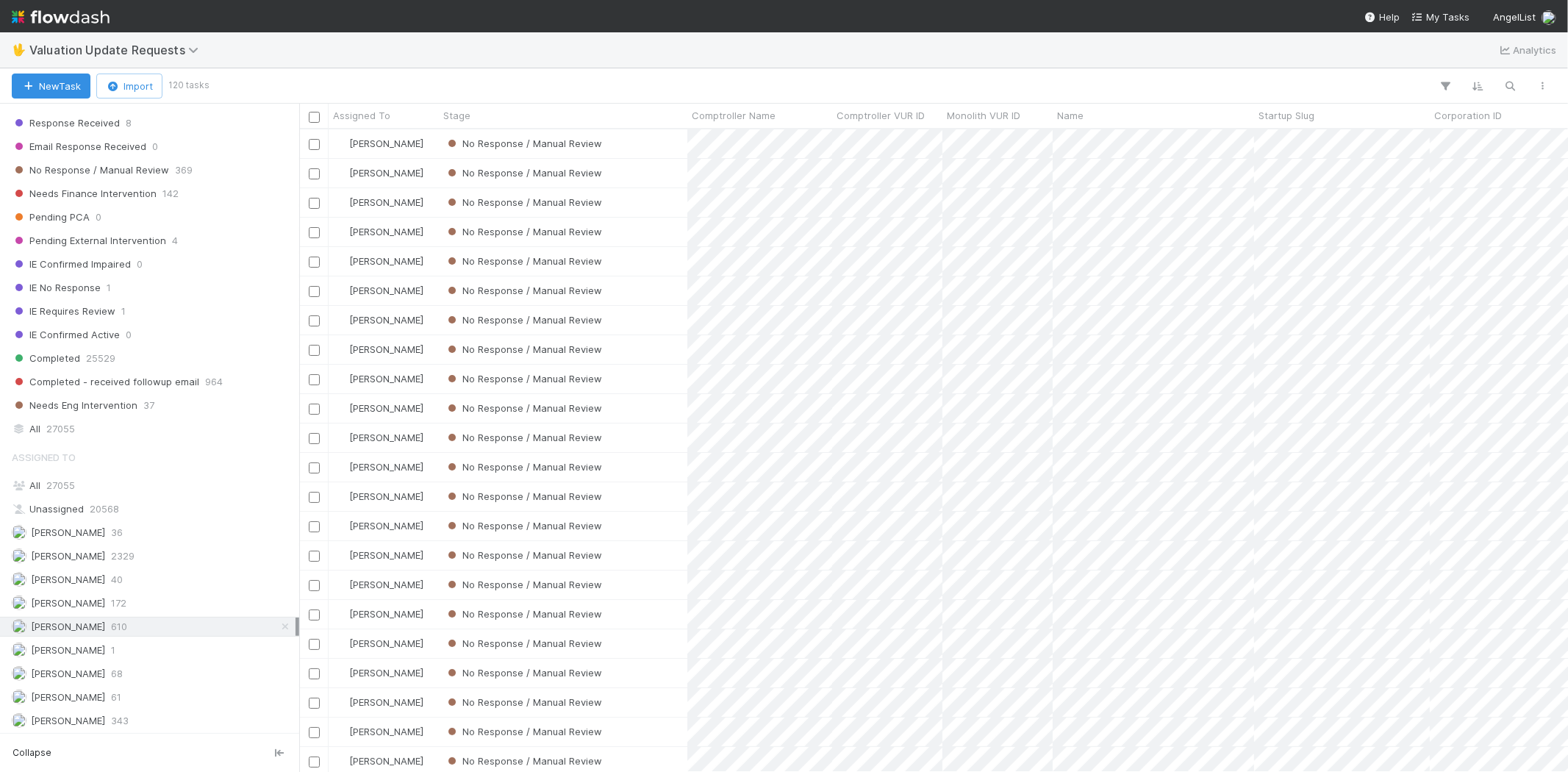
scroll to position [10, 0]
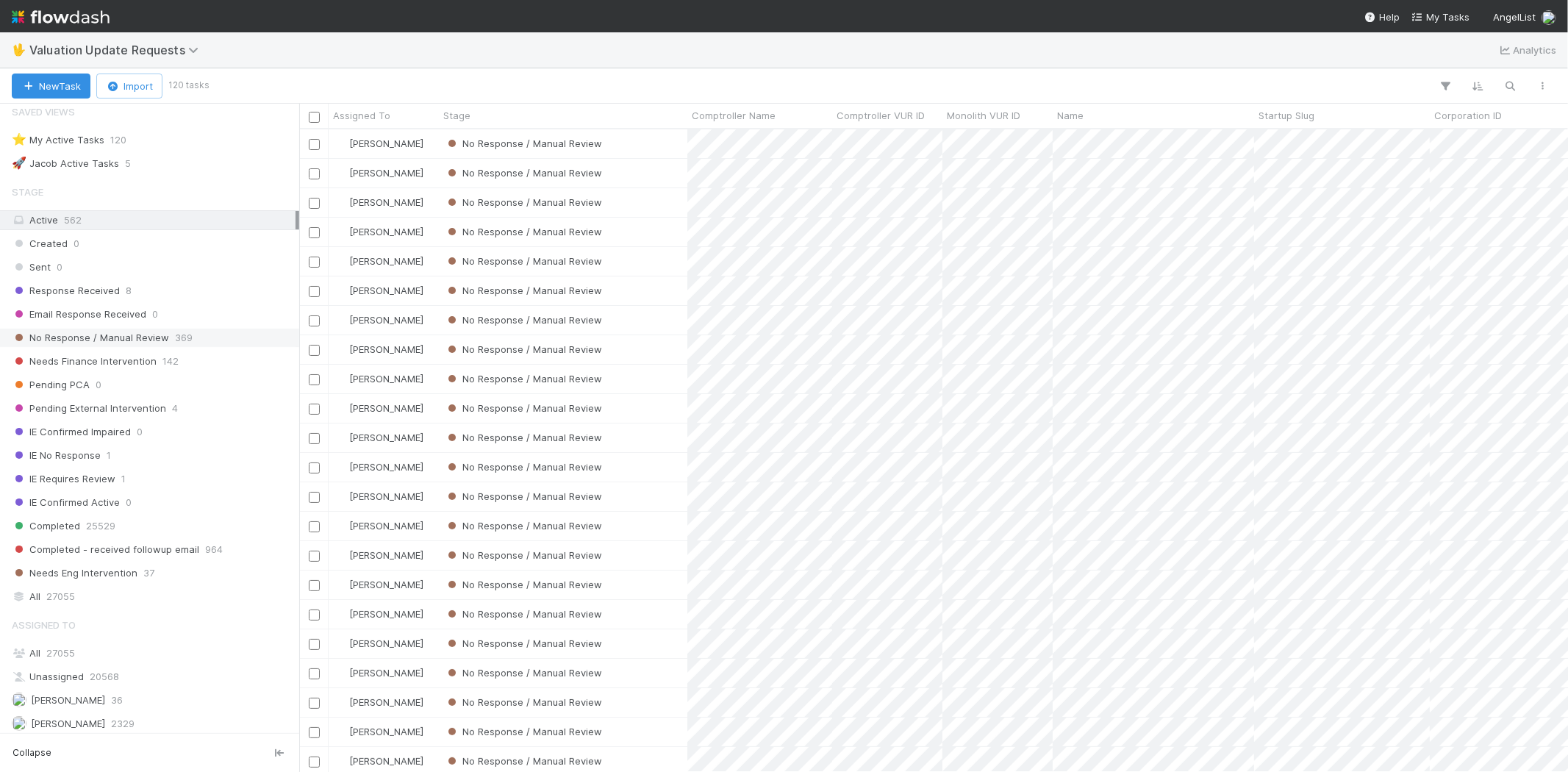
click at [184, 339] on span "369" at bounding box center [184, 338] width 18 height 19
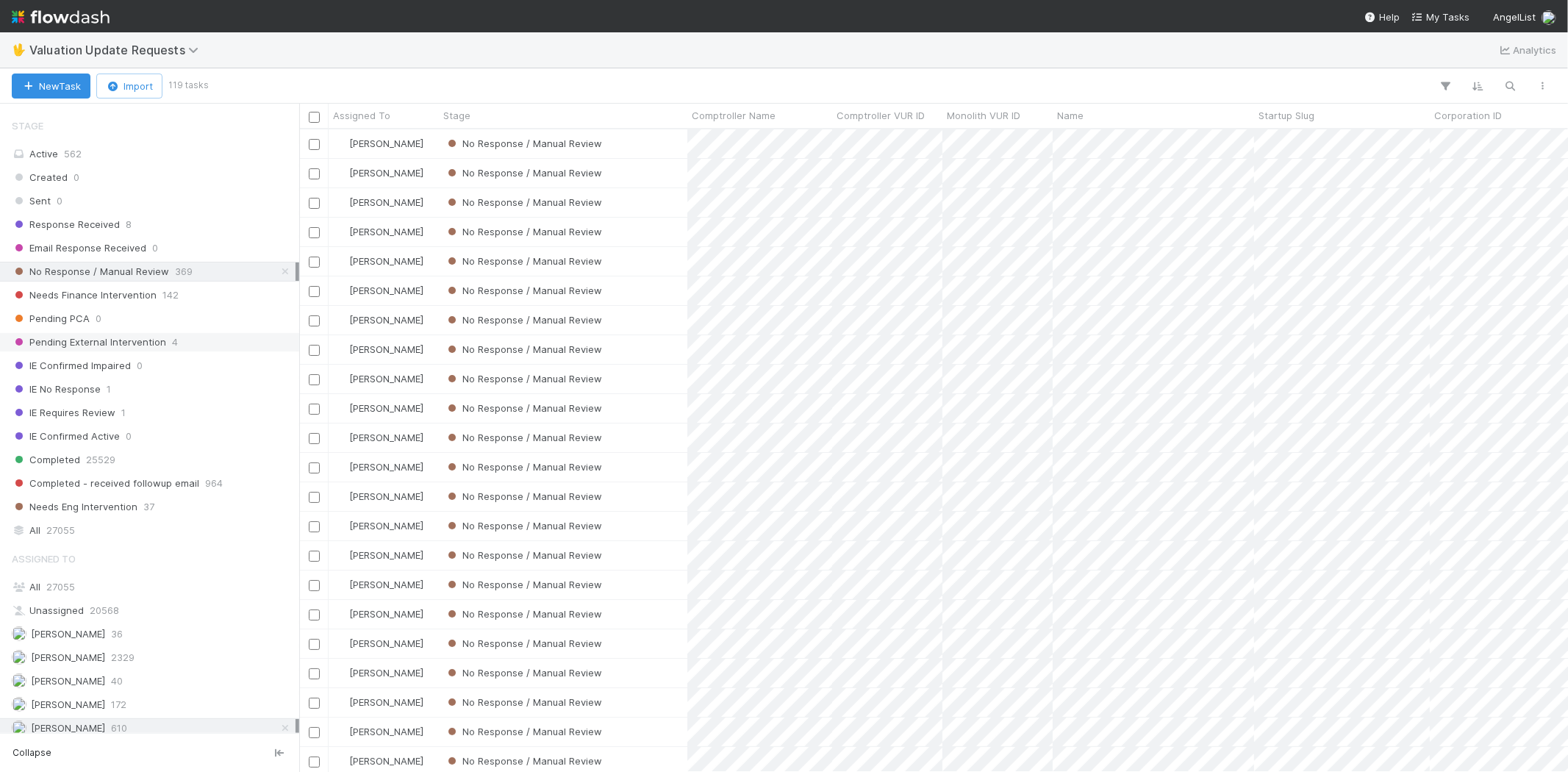
scroll to position [174, 0]
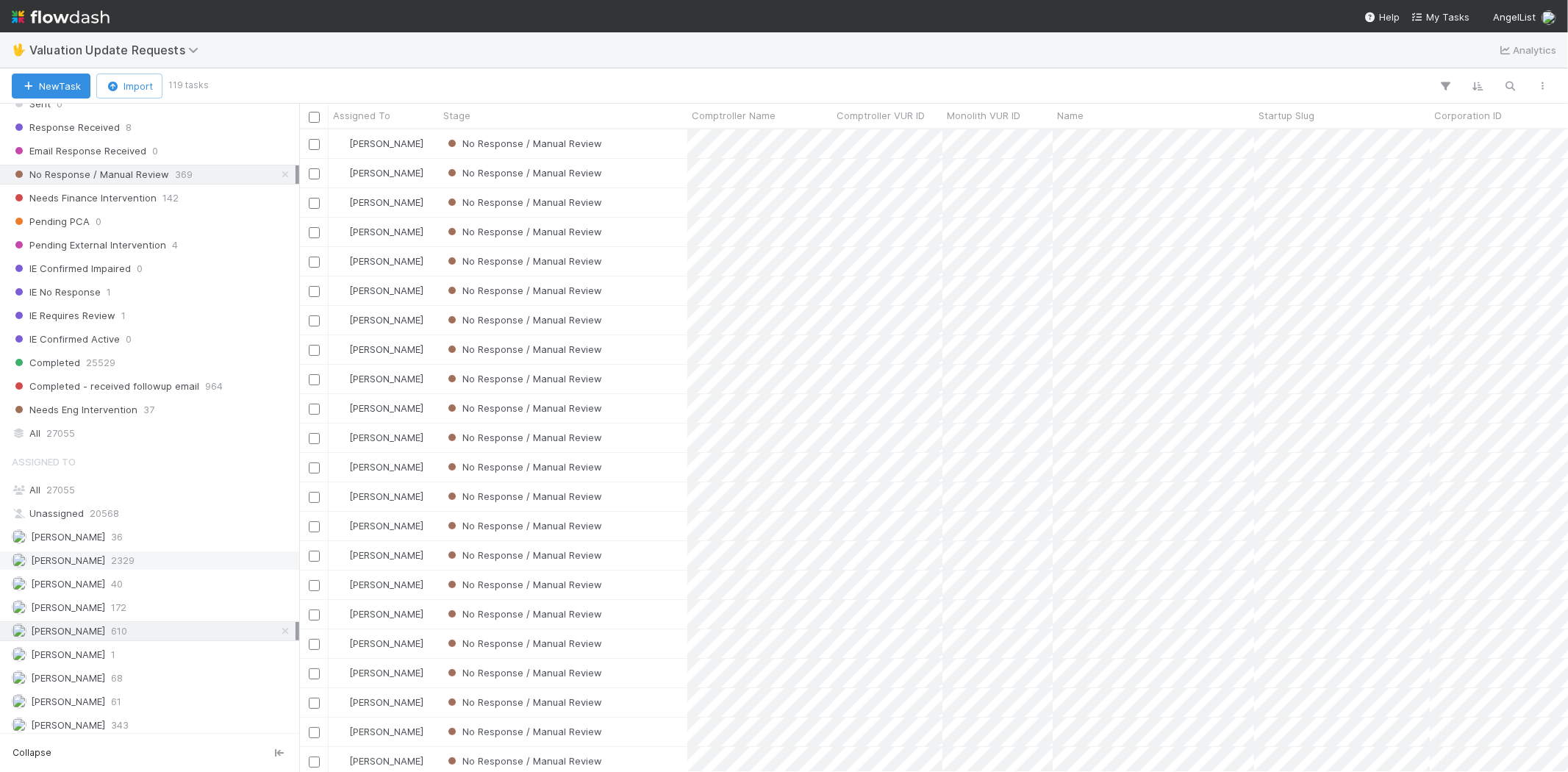
click at [174, 560] on div "[PERSON_NAME] 2329" at bounding box center [153, 560] width 283 height 19
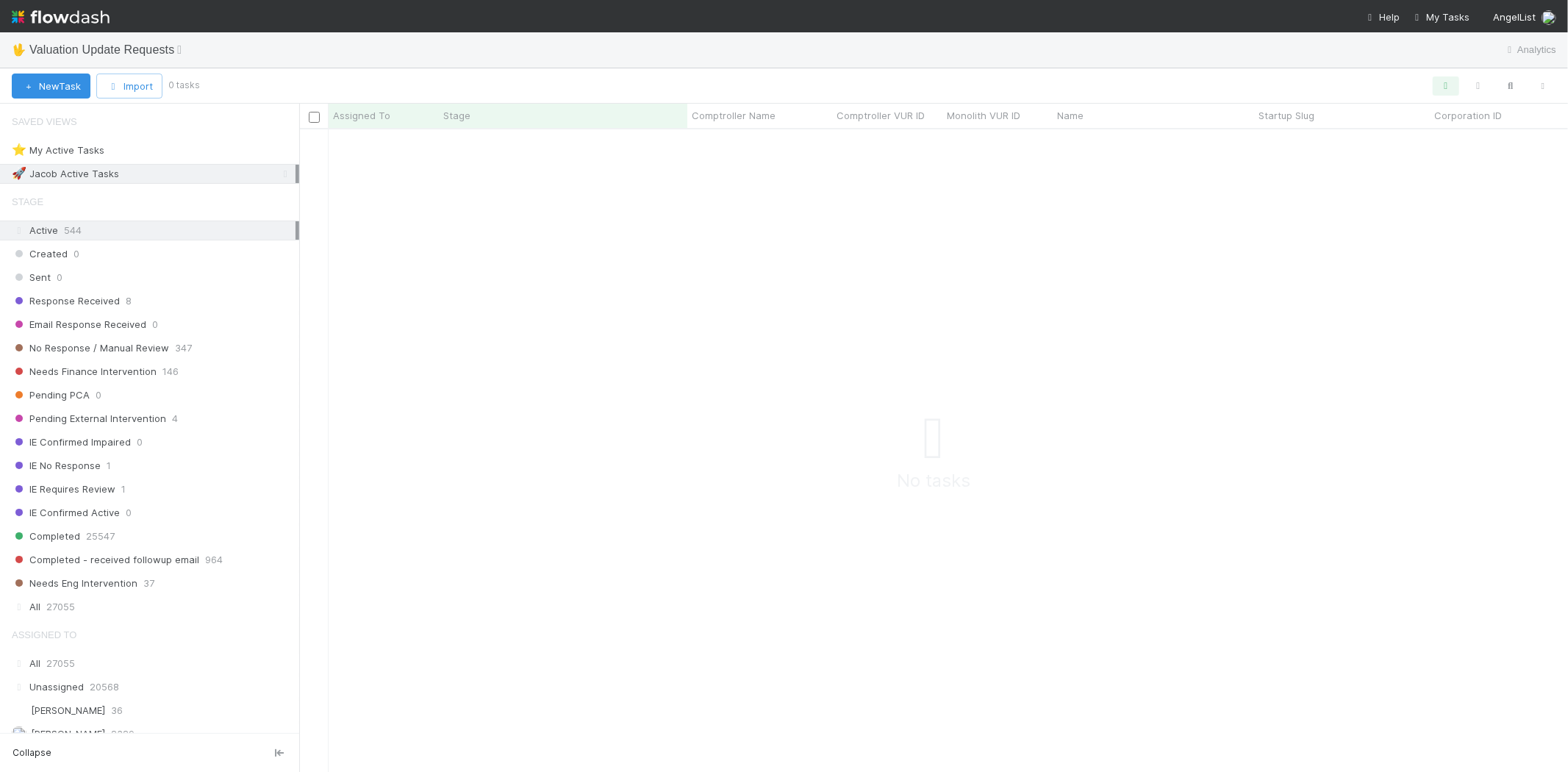
scroll to position [619, 1244]
click at [1452, 80] on icon "button" at bounding box center [1445, 86] width 14 height 14
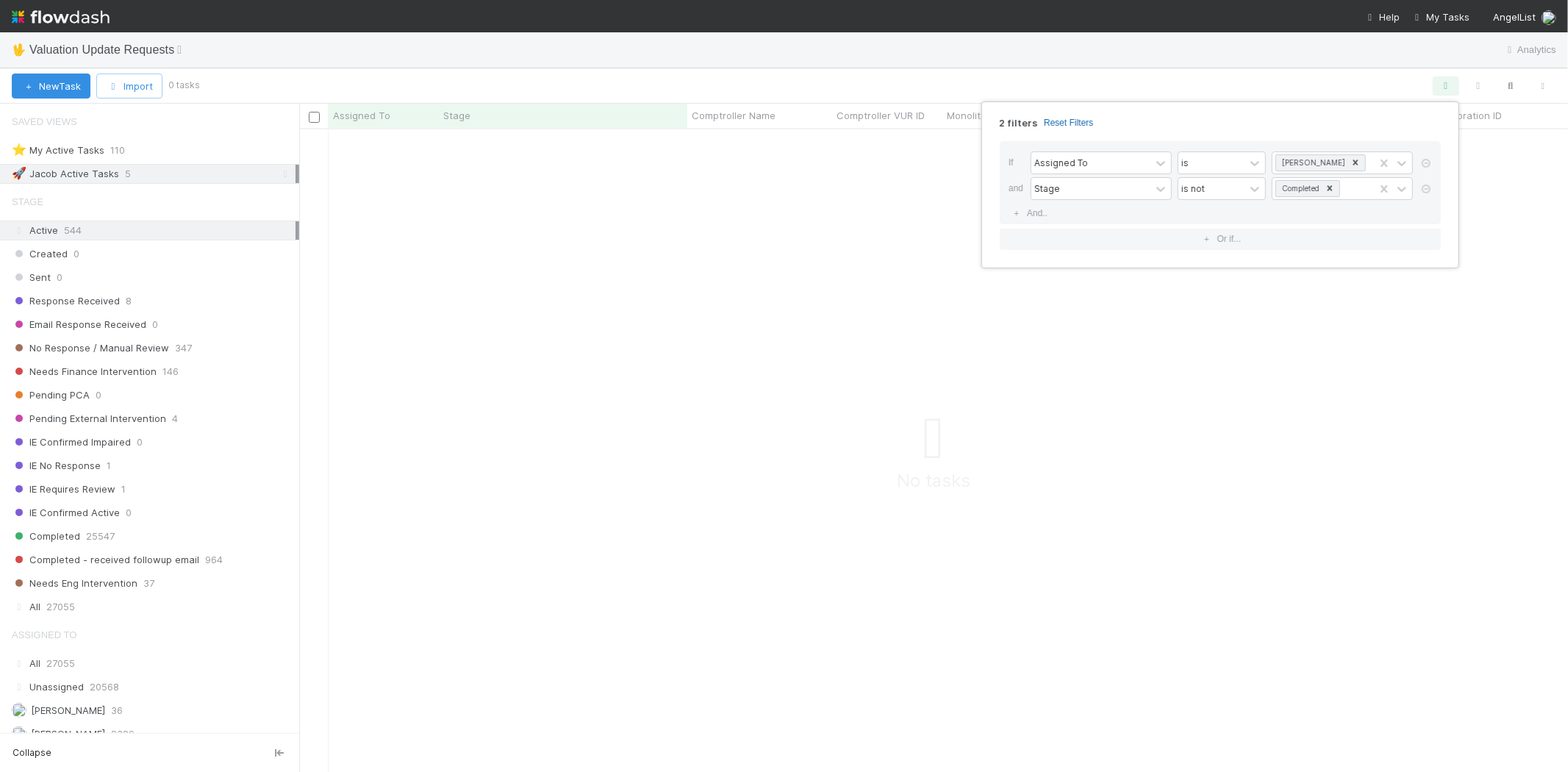
click at [1071, 122] on link "Reset Filters" at bounding box center [1068, 123] width 49 height 13
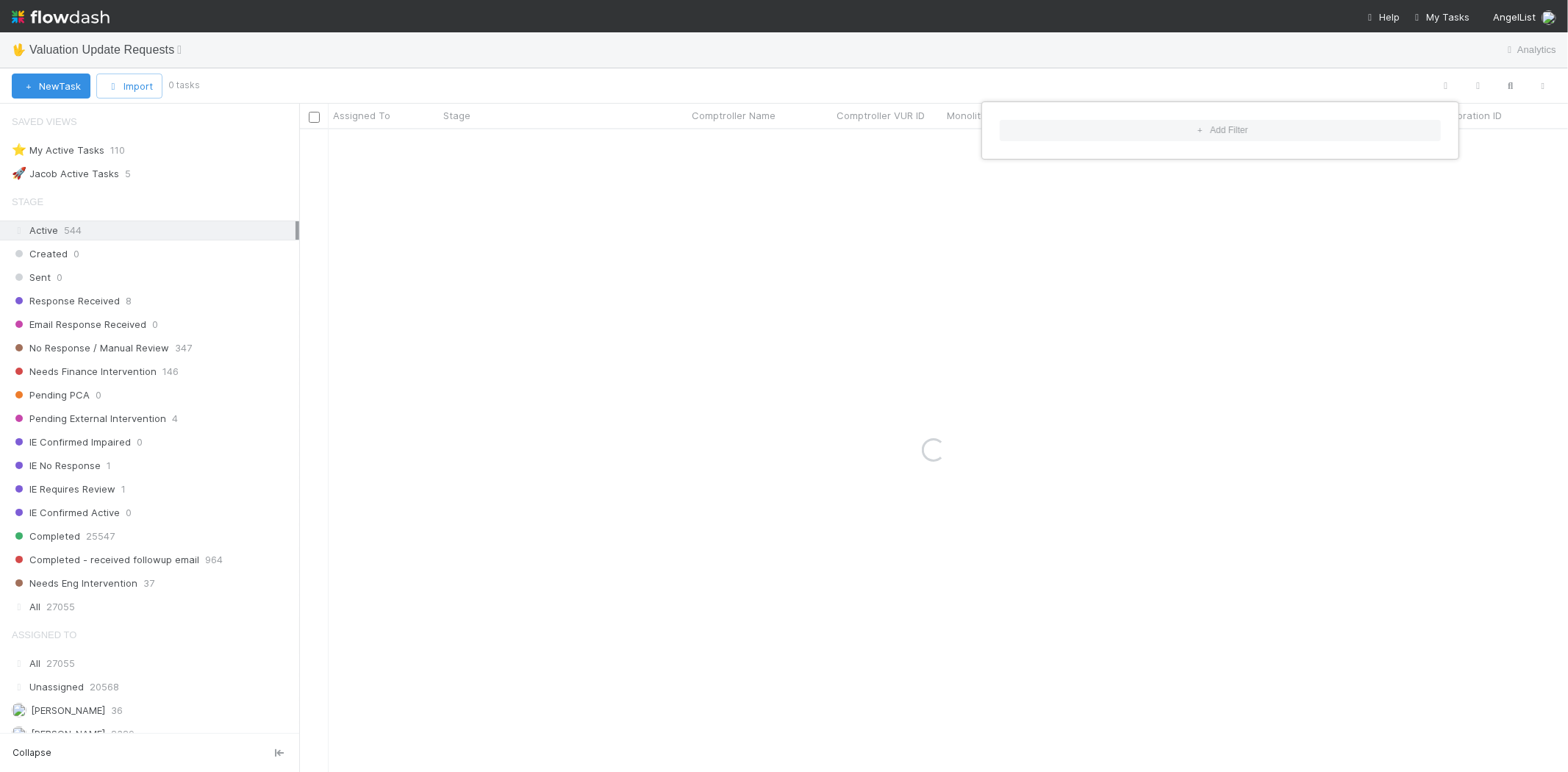
click at [898, 86] on div "Add Filter" at bounding box center [784, 386] width 1568 height 772
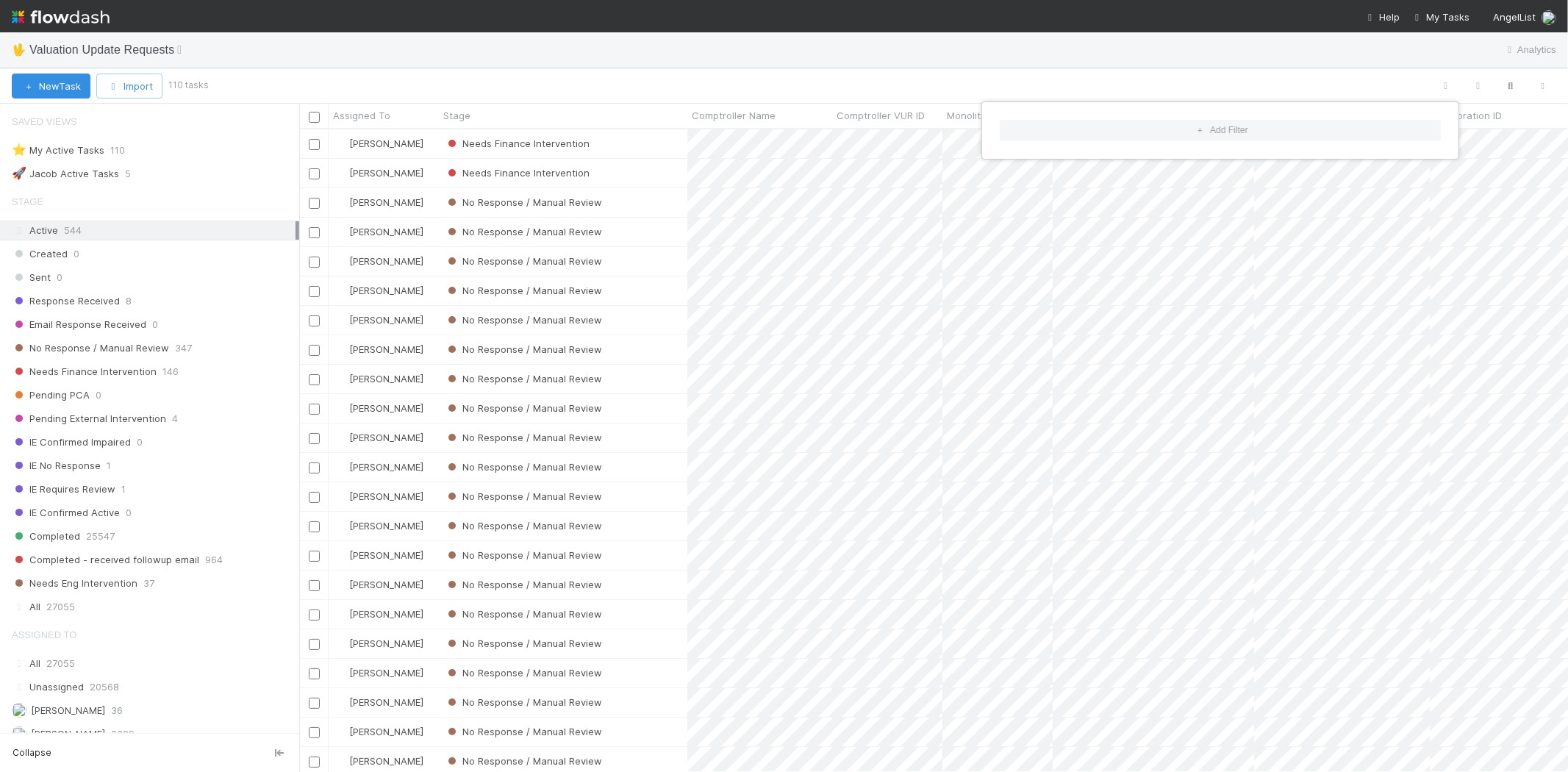
scroll to position [630, 1256]
click at [657, 70] on div "Add Filter" at bounding box center [784, 386] width 1568 height 772
click at [184, 345] on span "347" at bounding box center [184, 348] width 17 height 19
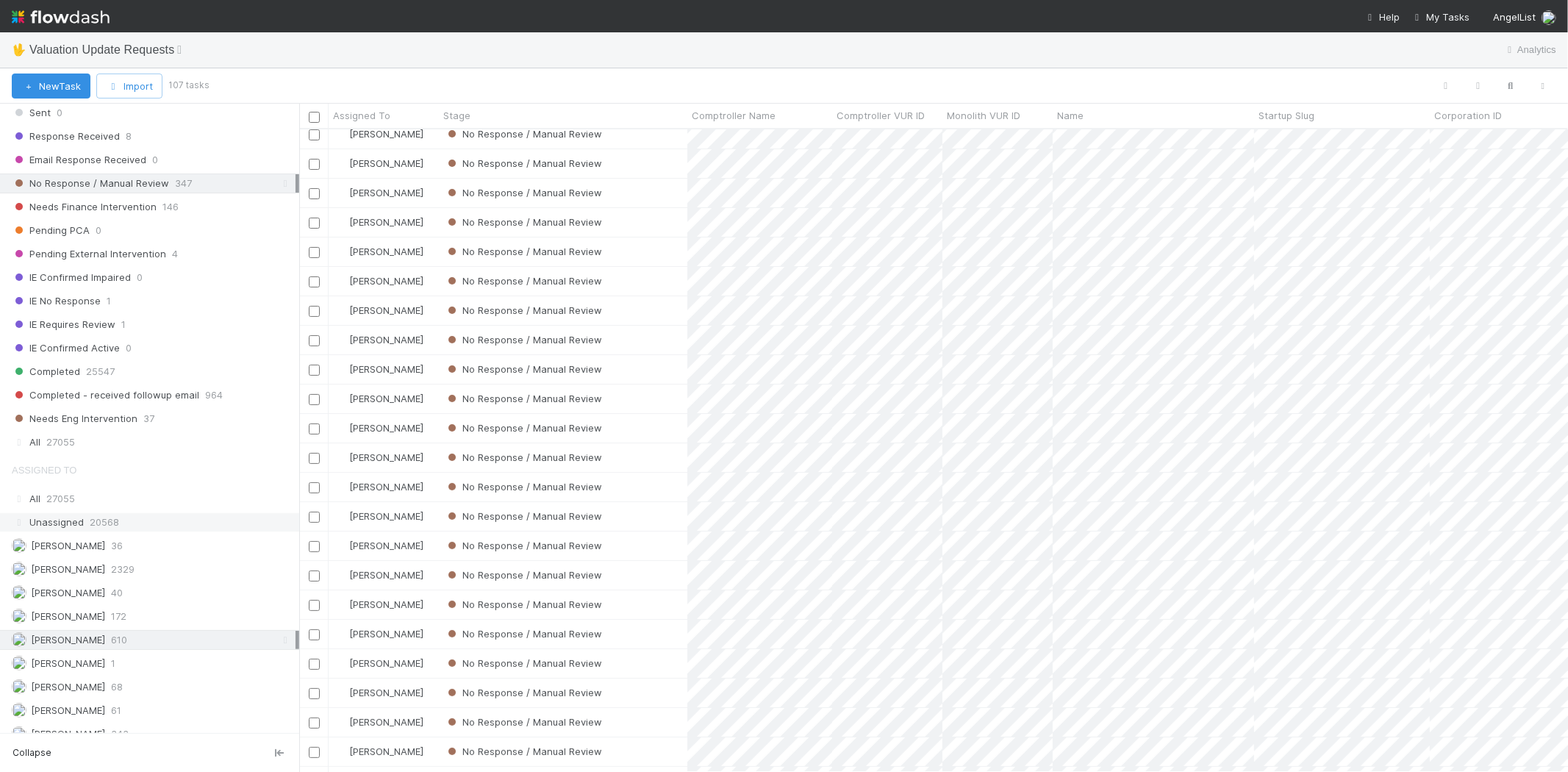
scroll to position [245, 0]
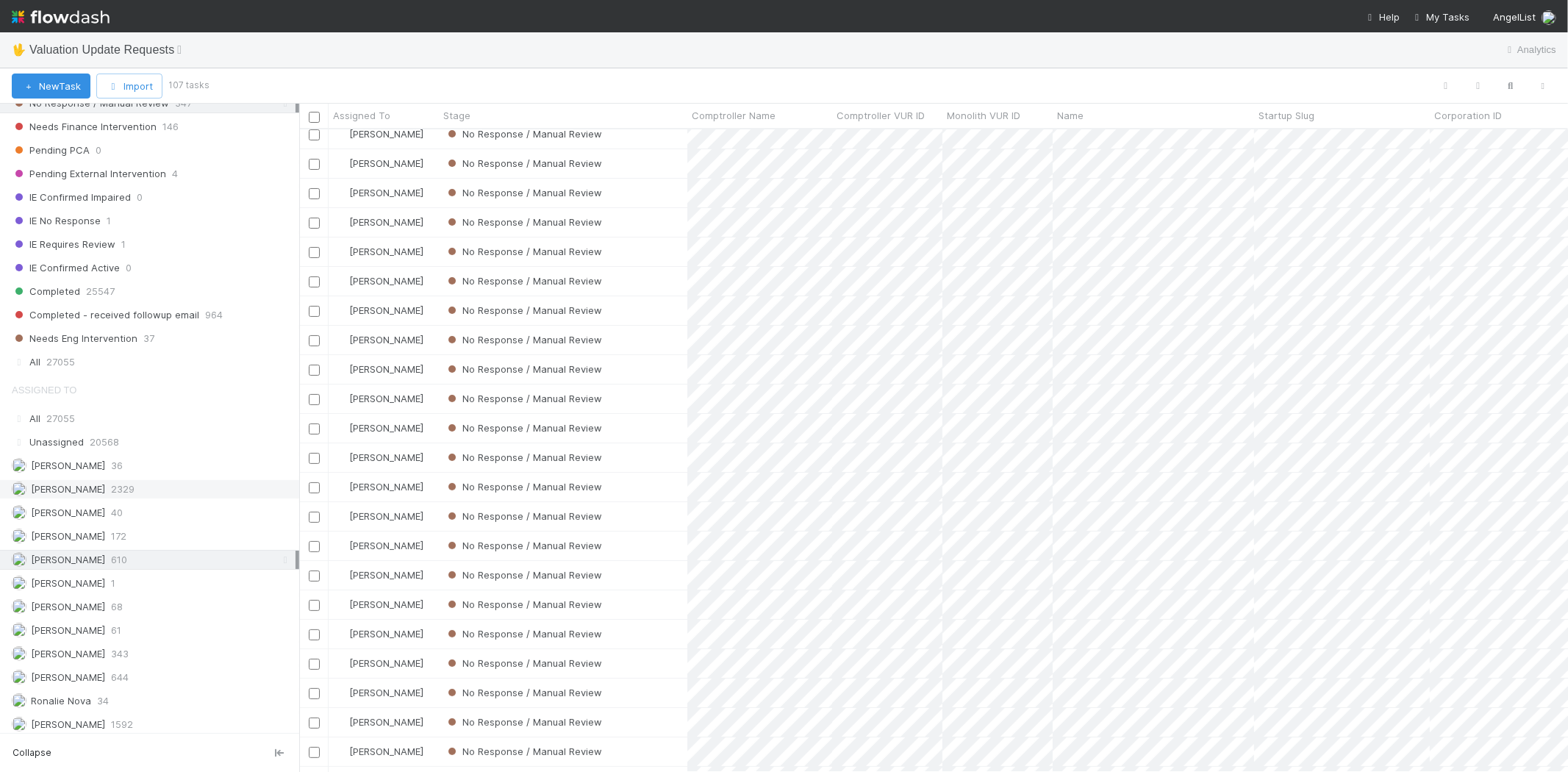
click at [157, 499] on div "Febbie Cervantes 2329" at bounding box center [153, 489] width 283 height 19
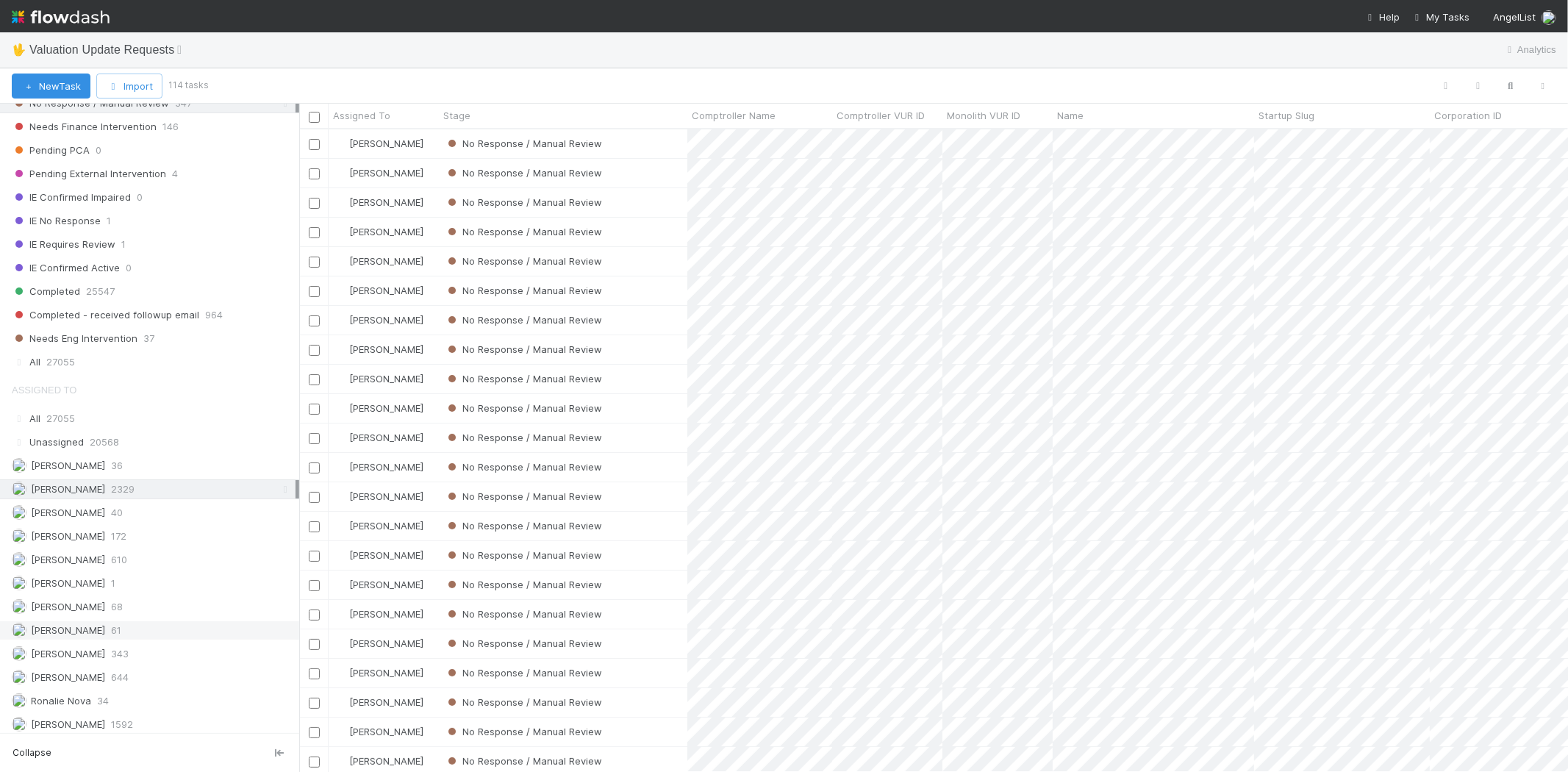
scroll to position [630, 1256]
click at [143, 680] on div "Michael Capilitan 644" at bounding box center [153, 678] width 283 height 19
click at [151, 560] on div "Karen Jane Salcedo 610" at bounding box center [153, 560] width 283 height 19
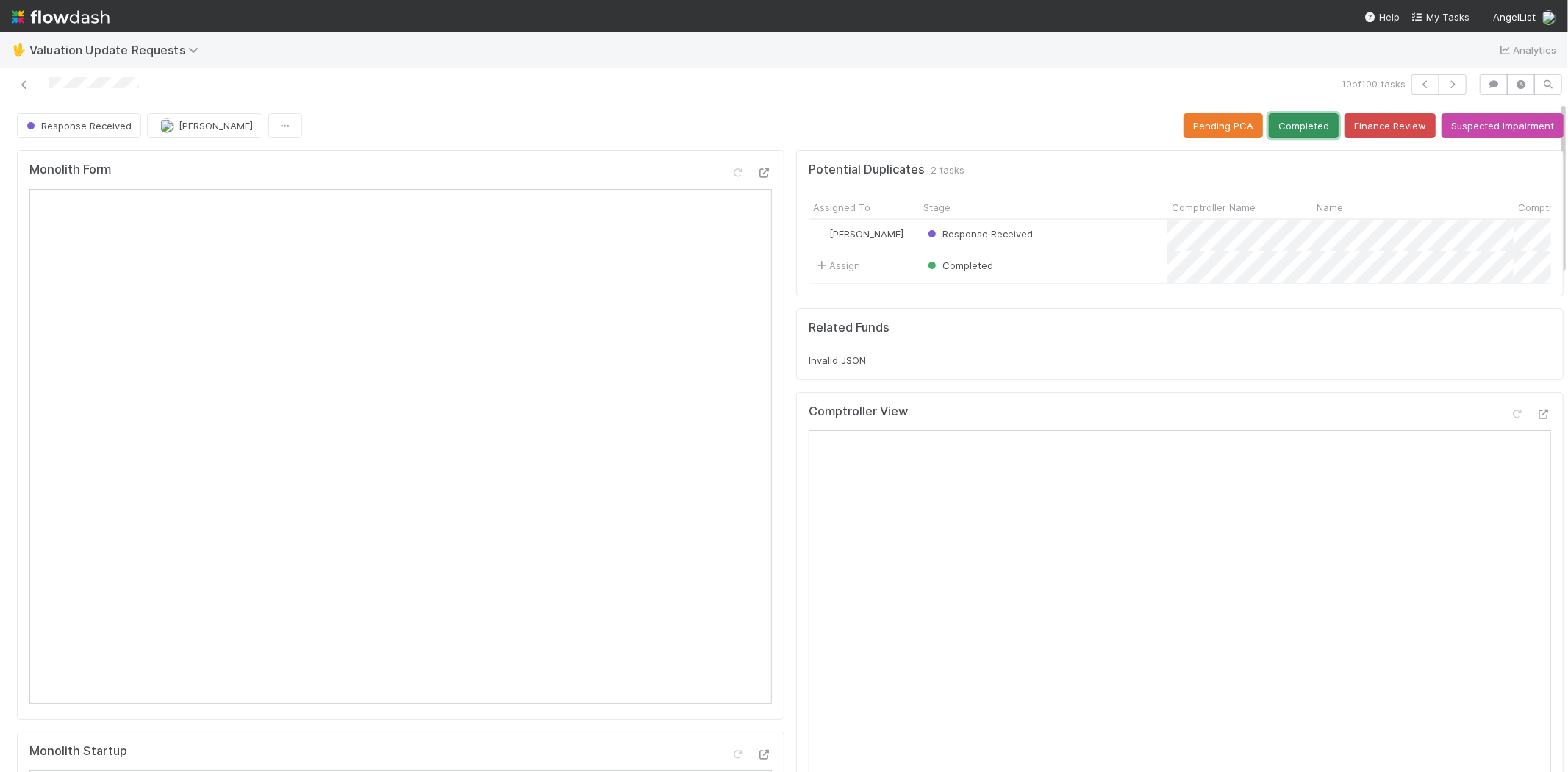
click at [1290, 130] on button "Completed" at bounding box center [1303, 126] width 70 height 25
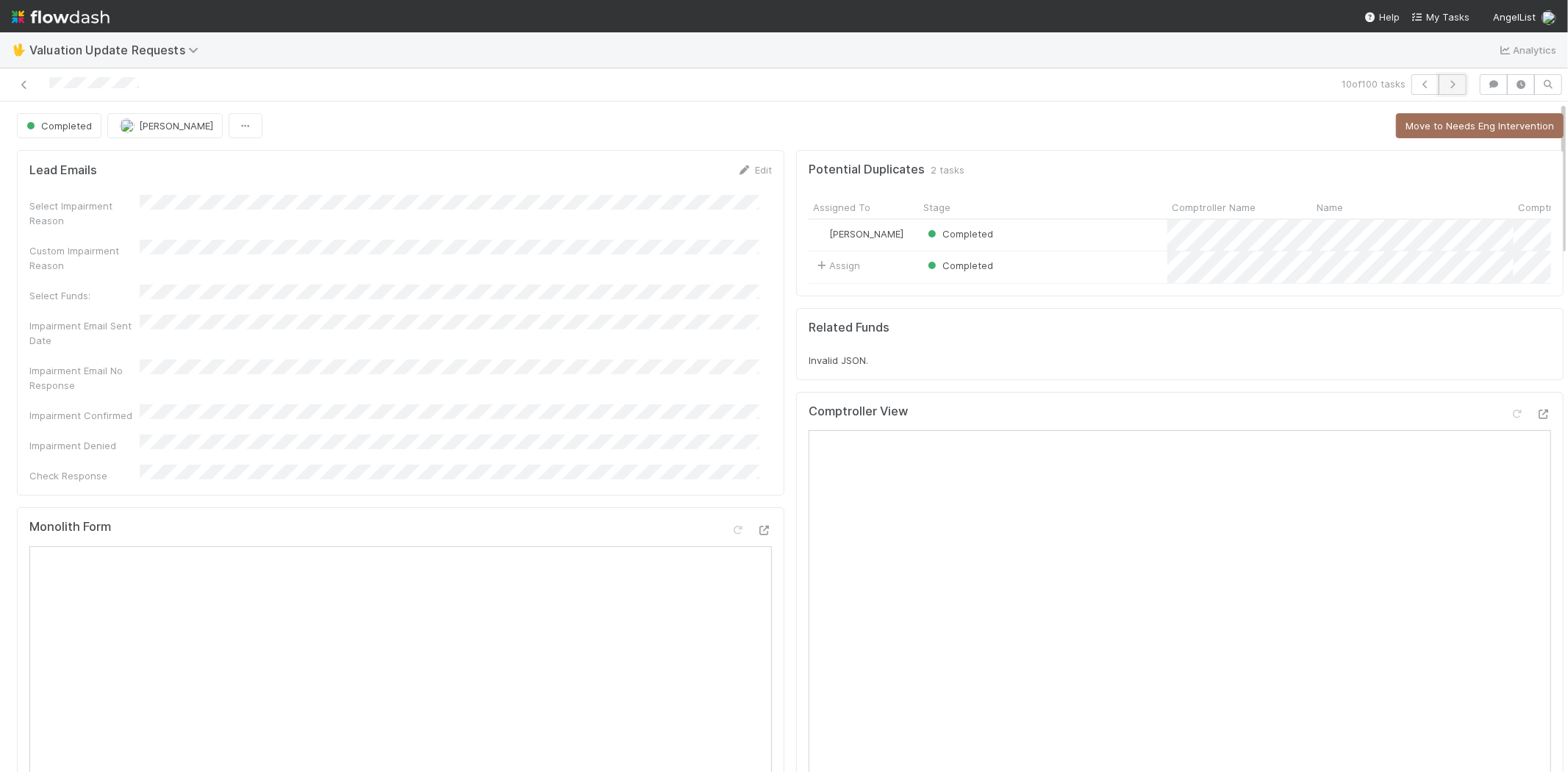
click at [1447, 80] on icon "button" at bounding box center [1452, 85] width 14 height 8
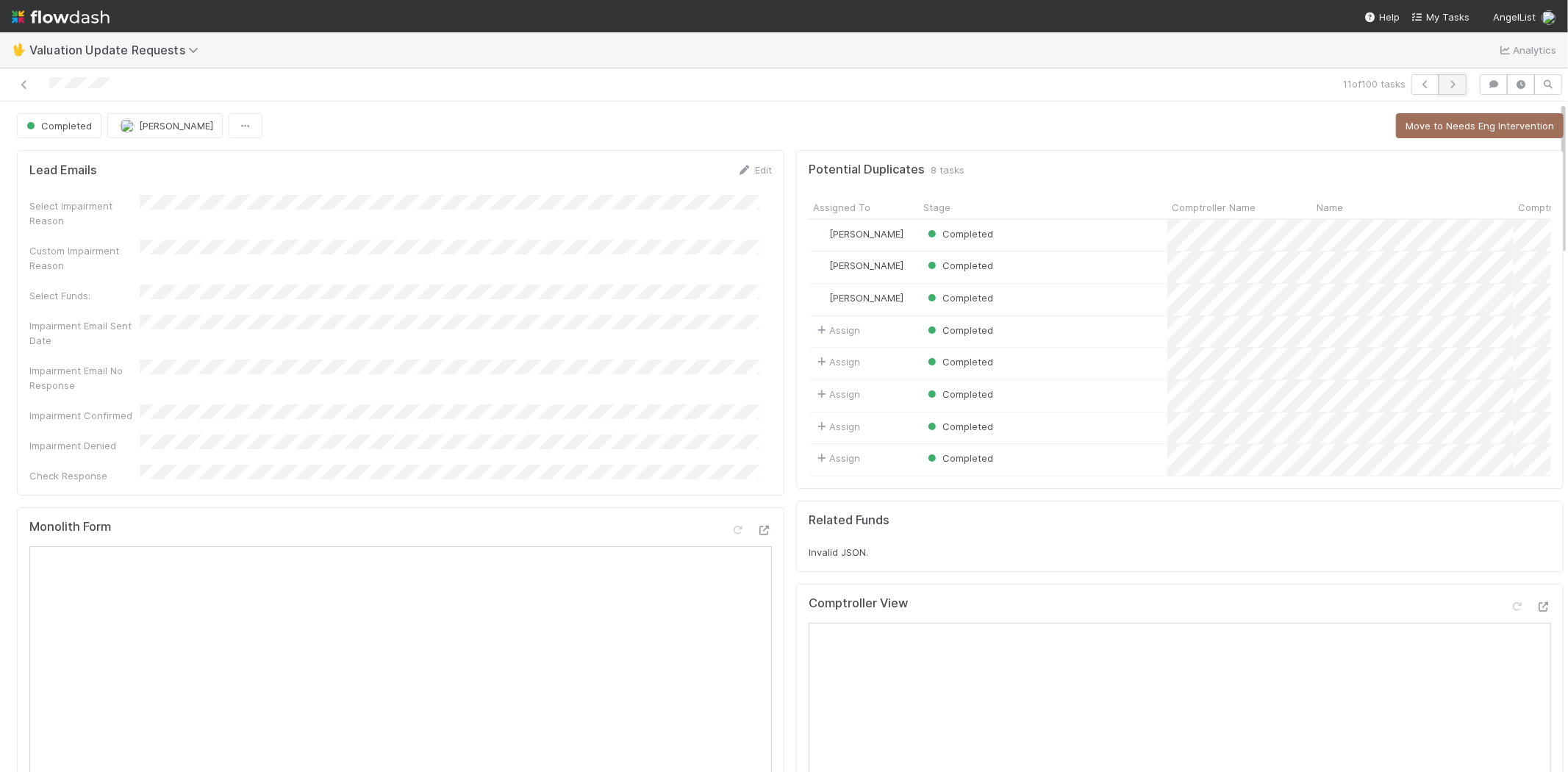
click at [1445, 84] on icon "button" at bounding box center [1452, 85] width 14 height 8
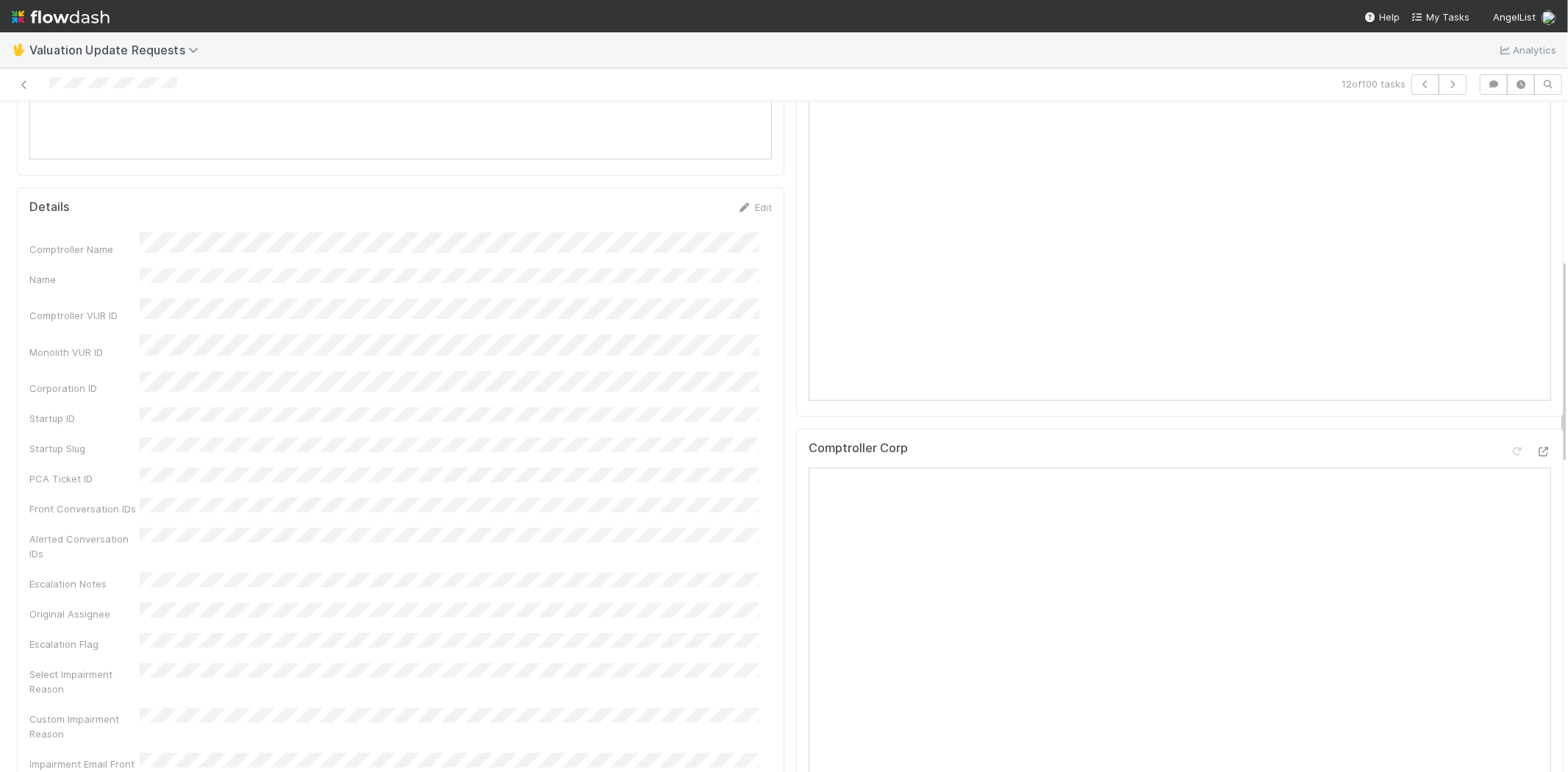
scroll to position [653, 0]
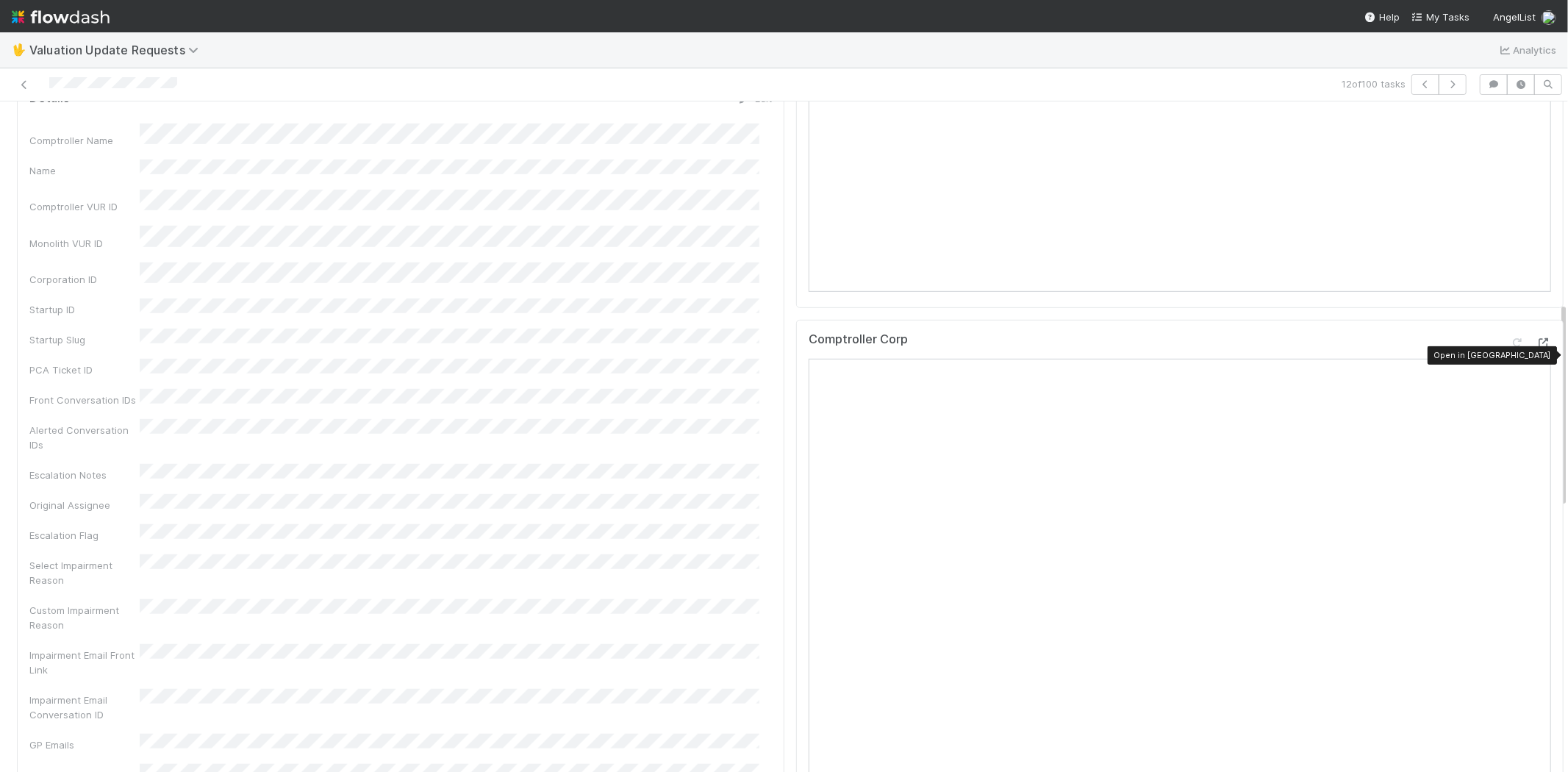
click at [1536, 349] on div at bounding box center [1543, 342] width 14 height 14
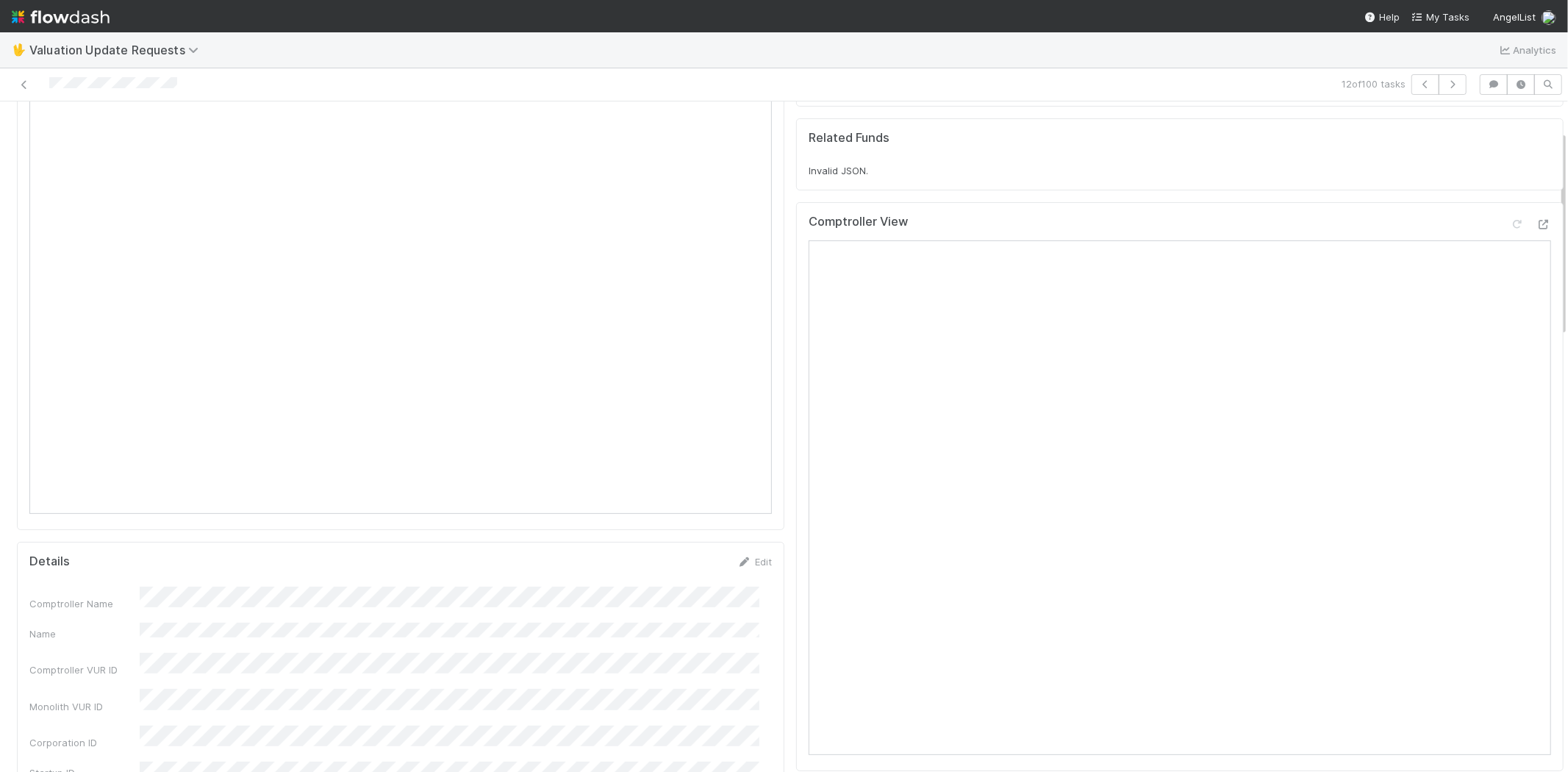
scroll to position [81, 0]
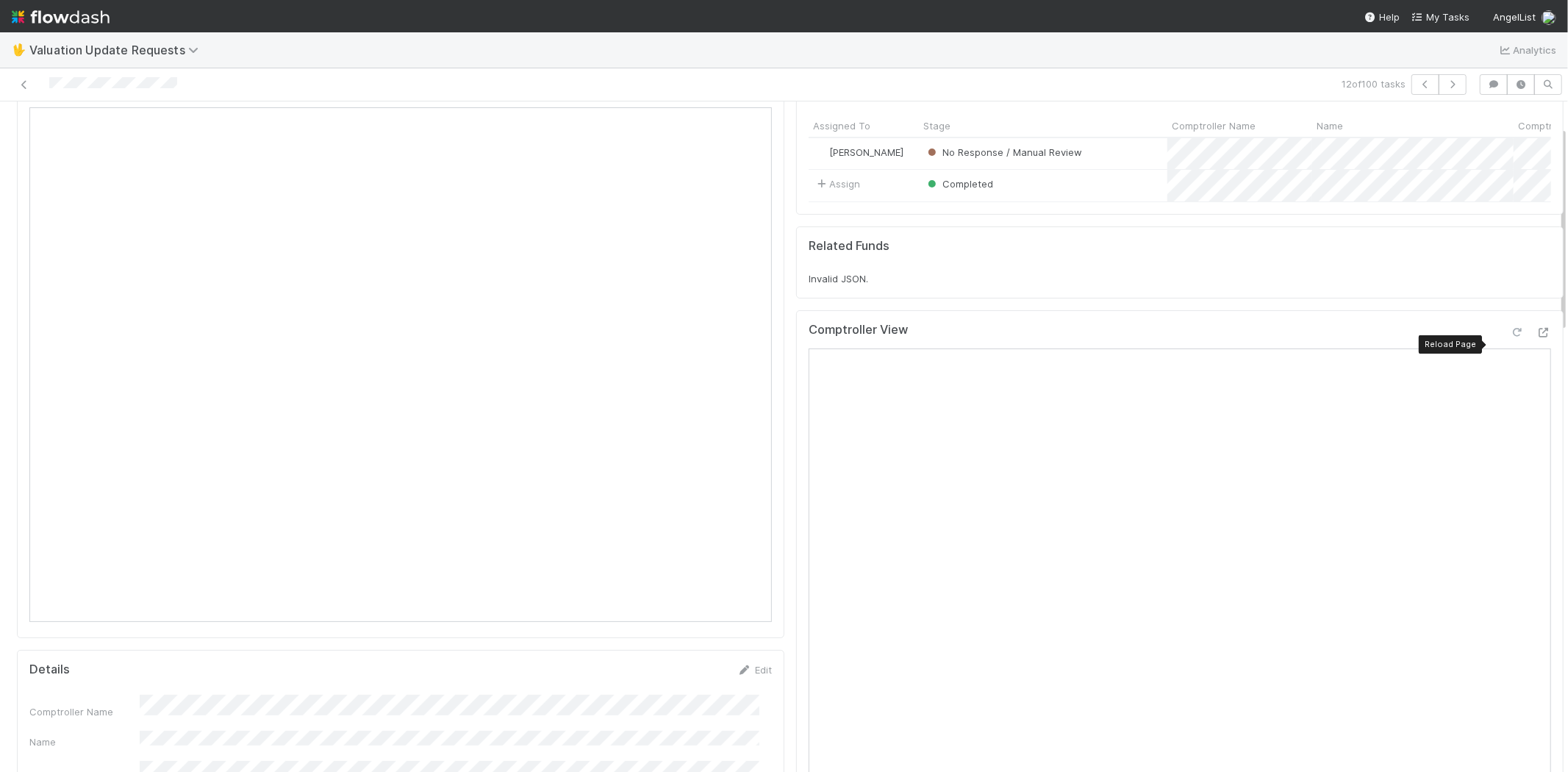
click at [1510, 338] on icon at bounding box center [1516, 332] width 14 height 9
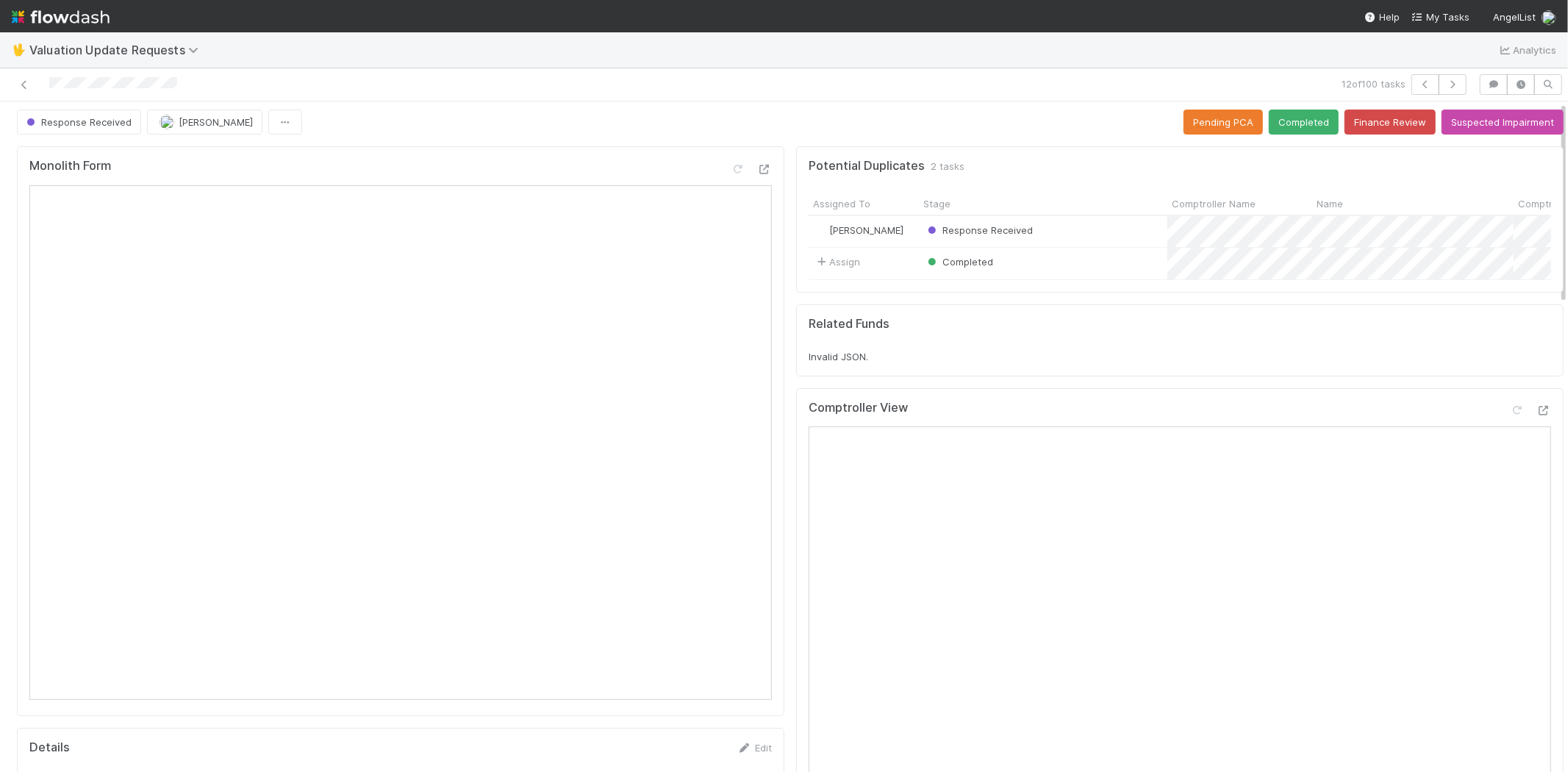
scroll to position [0, 0]
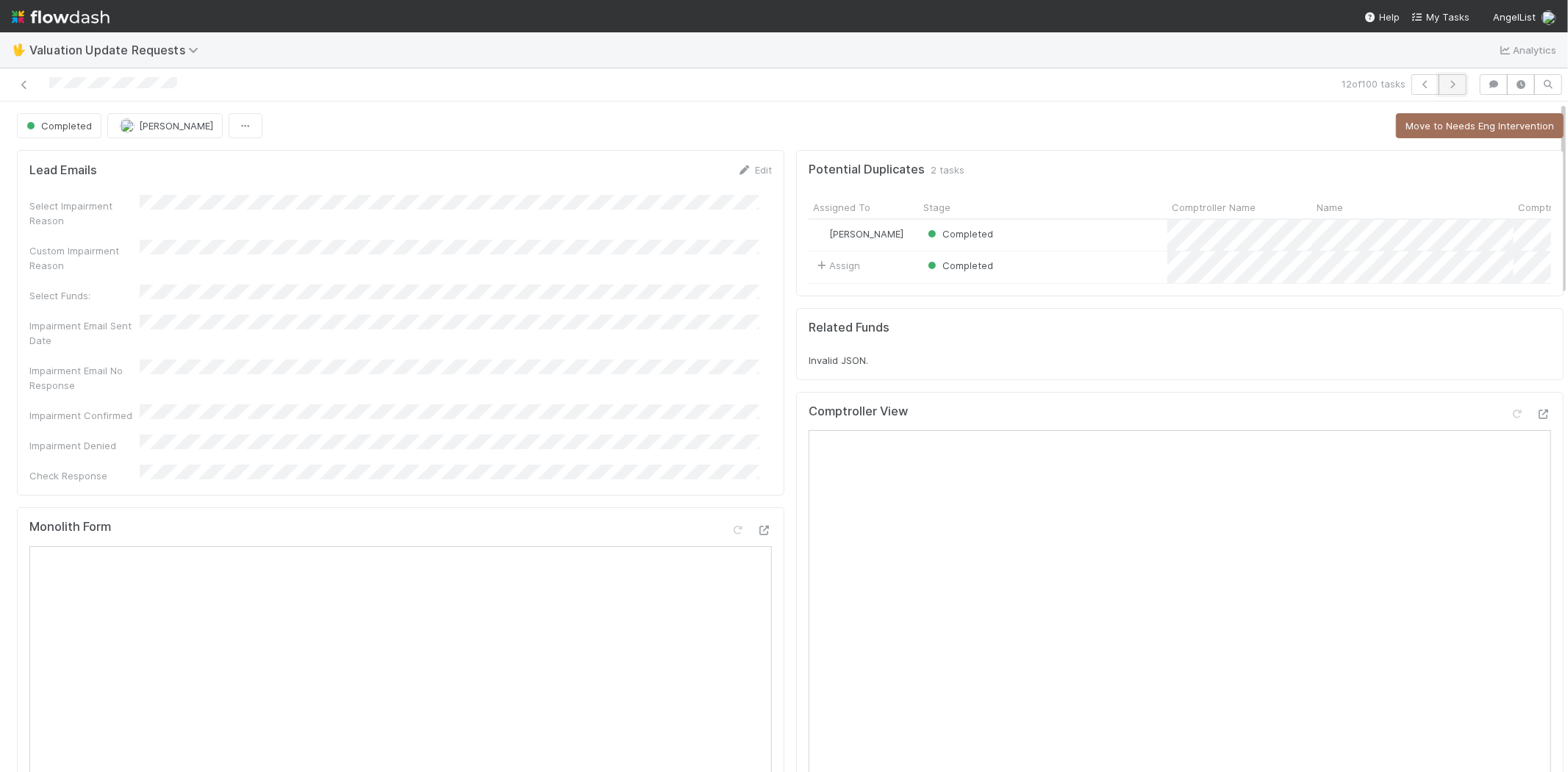
click at [1448, 81] on button "button" at bounding box center [1452, 85] width 28 height 20
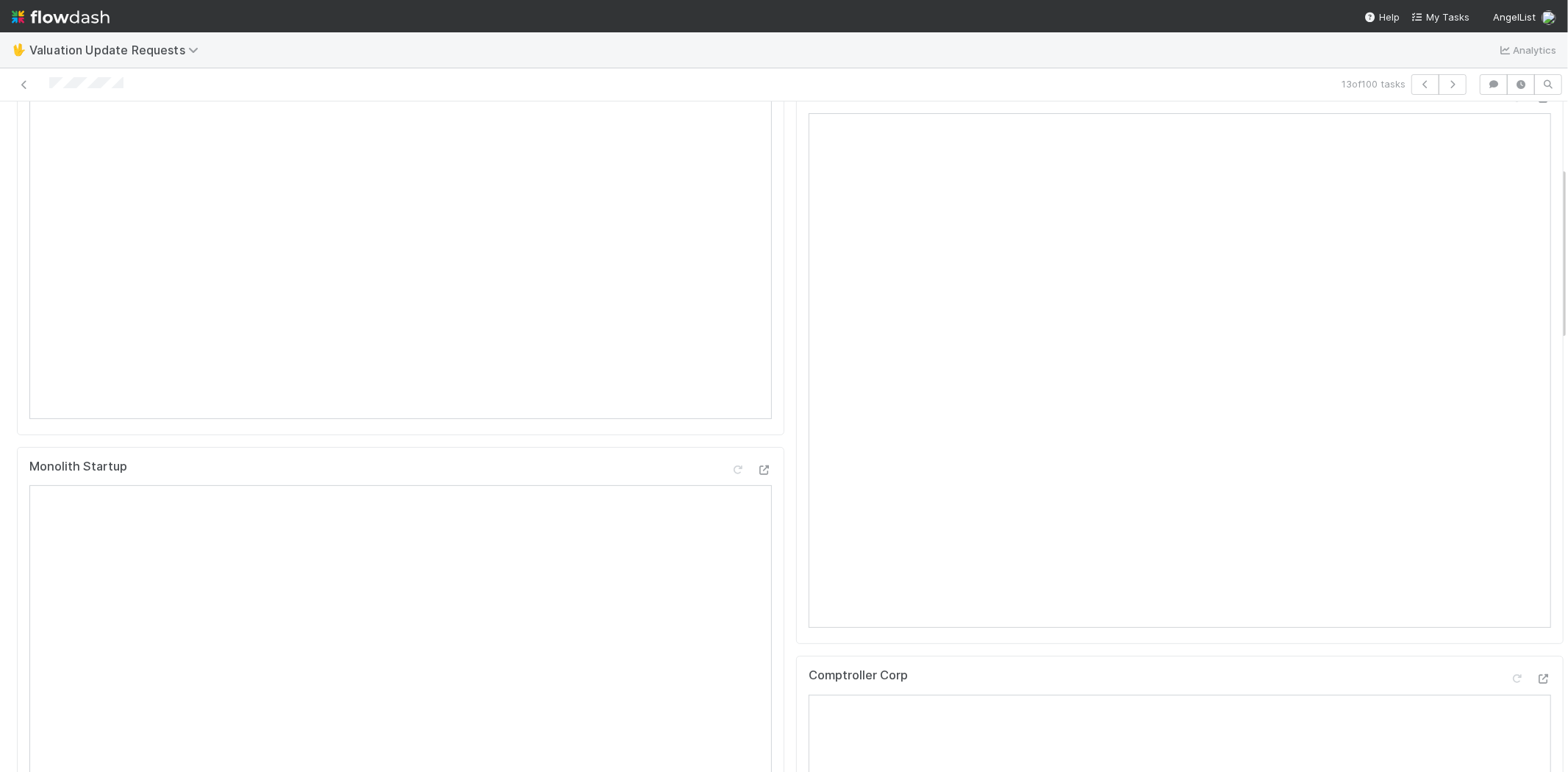
scroll to position [245, 0]
click at [1510, 143] on icon at bounding box center [1516, 137] width 14 height 9
click at [1536, 478] on icon at bounding box center [1543, 473] width 14 height 9
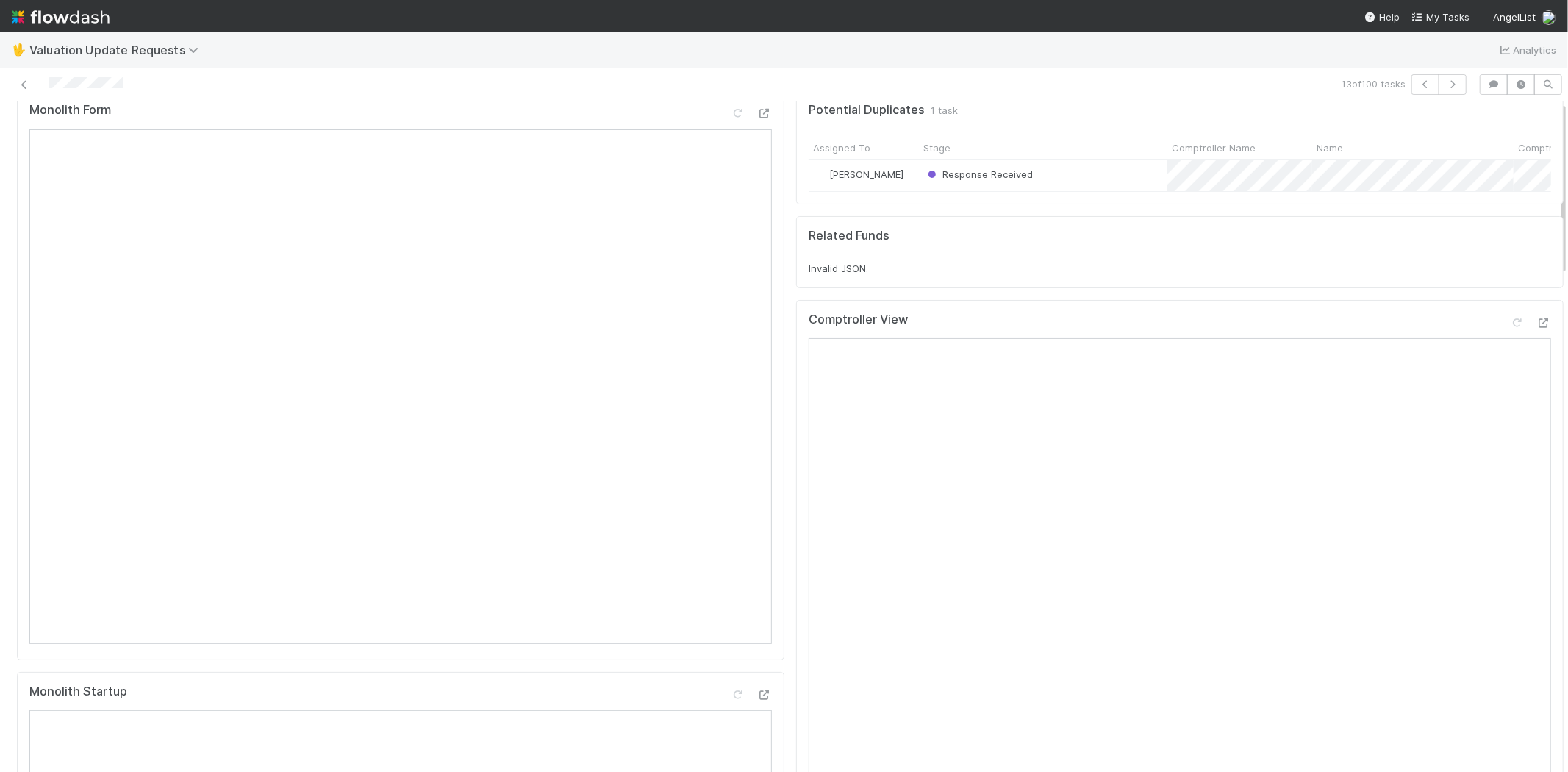
scroll to position [0, 0]
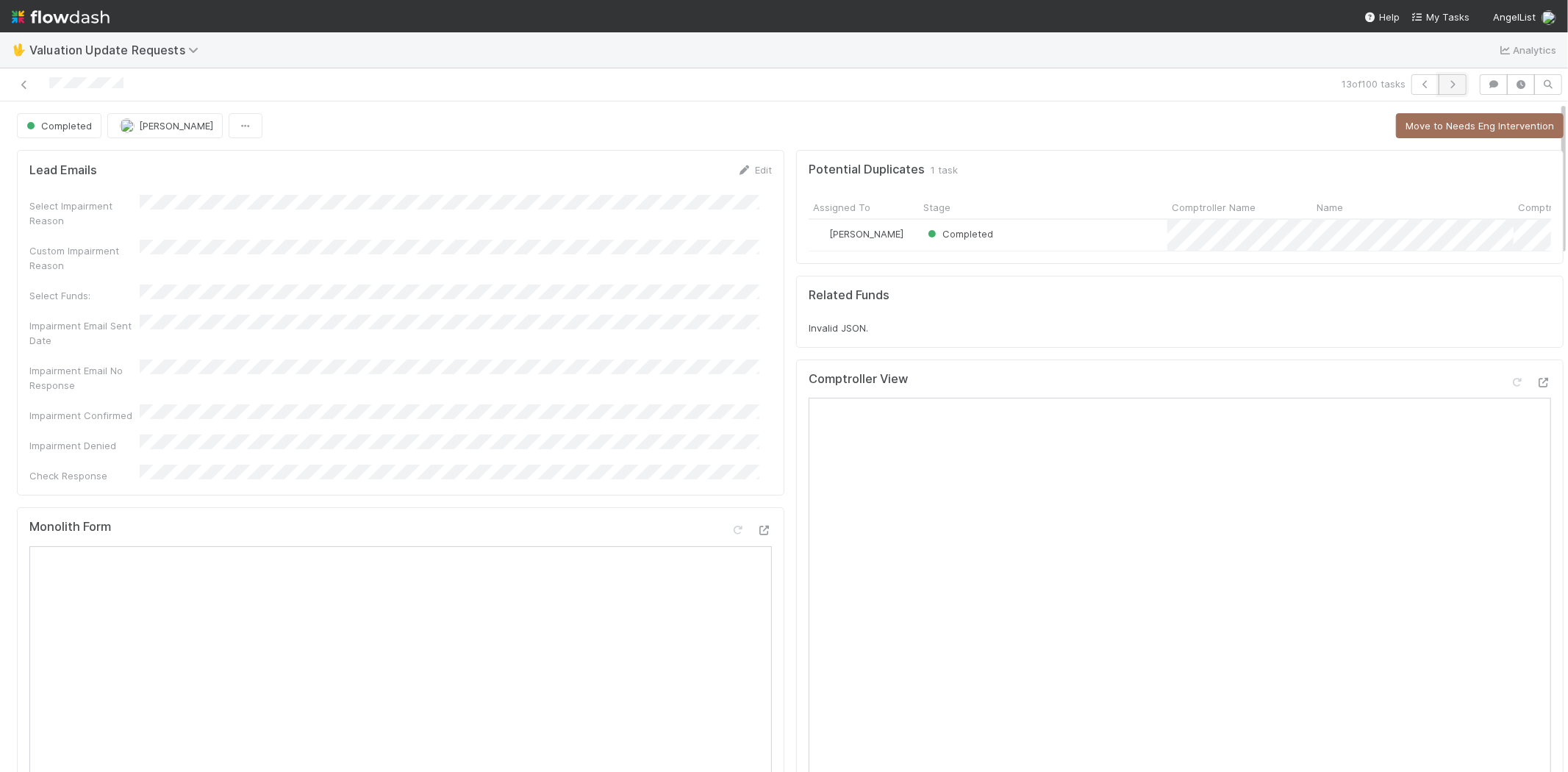
click at [1451, 83] on button "button" at bounding box center [1452, 85] width 28 height 20
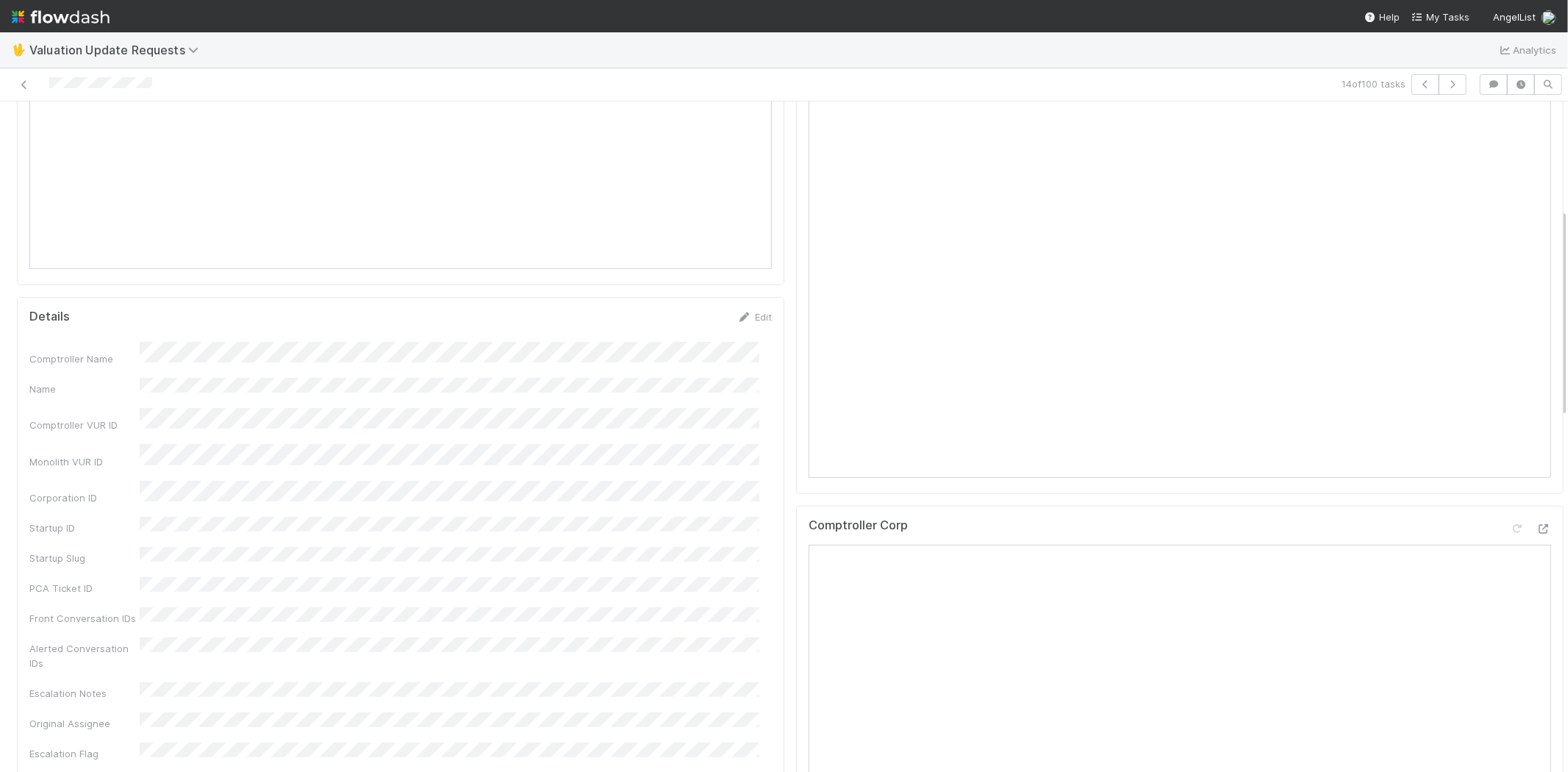
scroll to position [490, 0]
click at [1536, 478] on icon at bounding box center [1543, 473] width 14 height 9
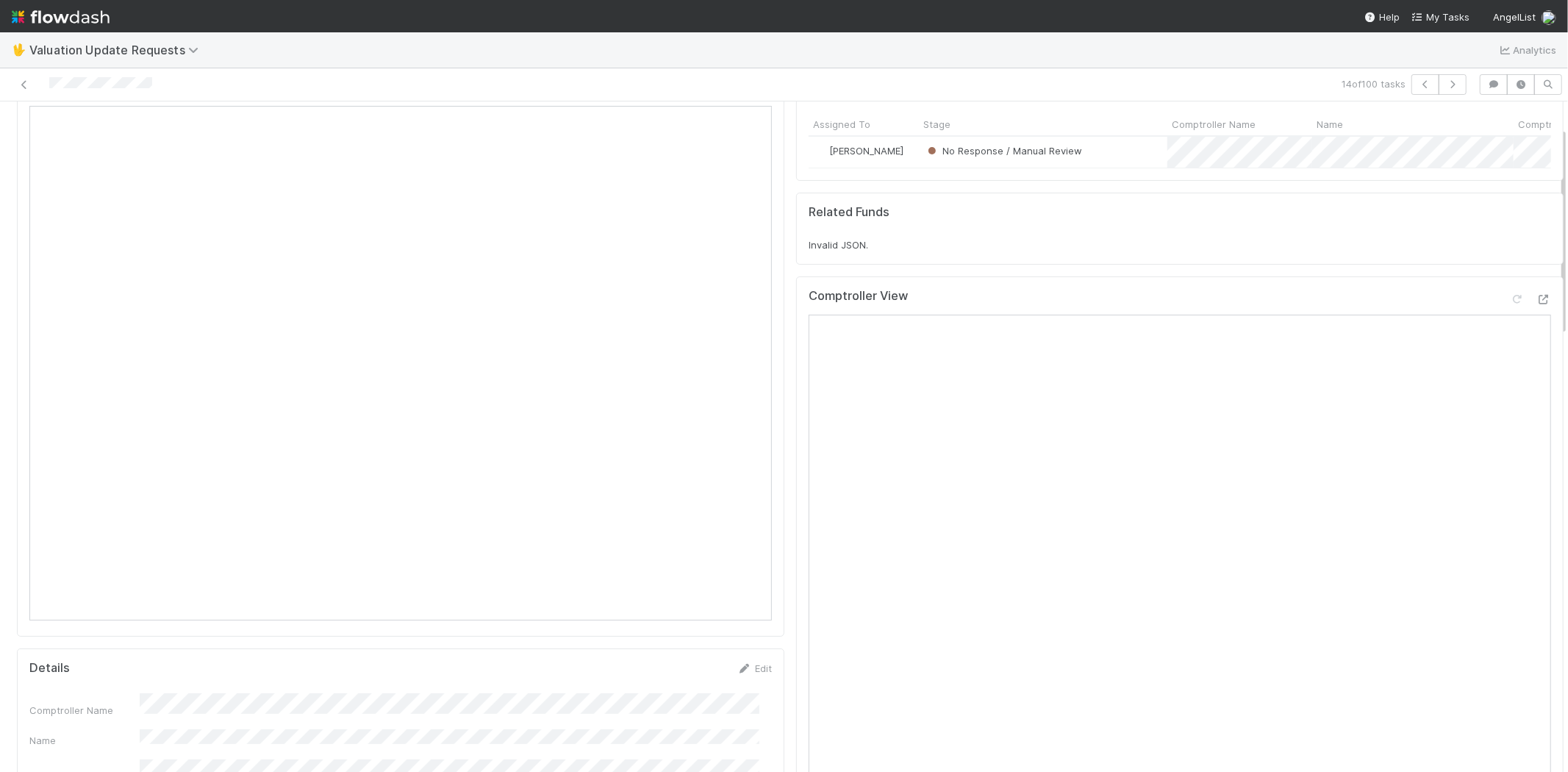
scroll to position [81, 0]
click at [1510, 306] on icon at bounding box center [1516, 301] width 14 height 9
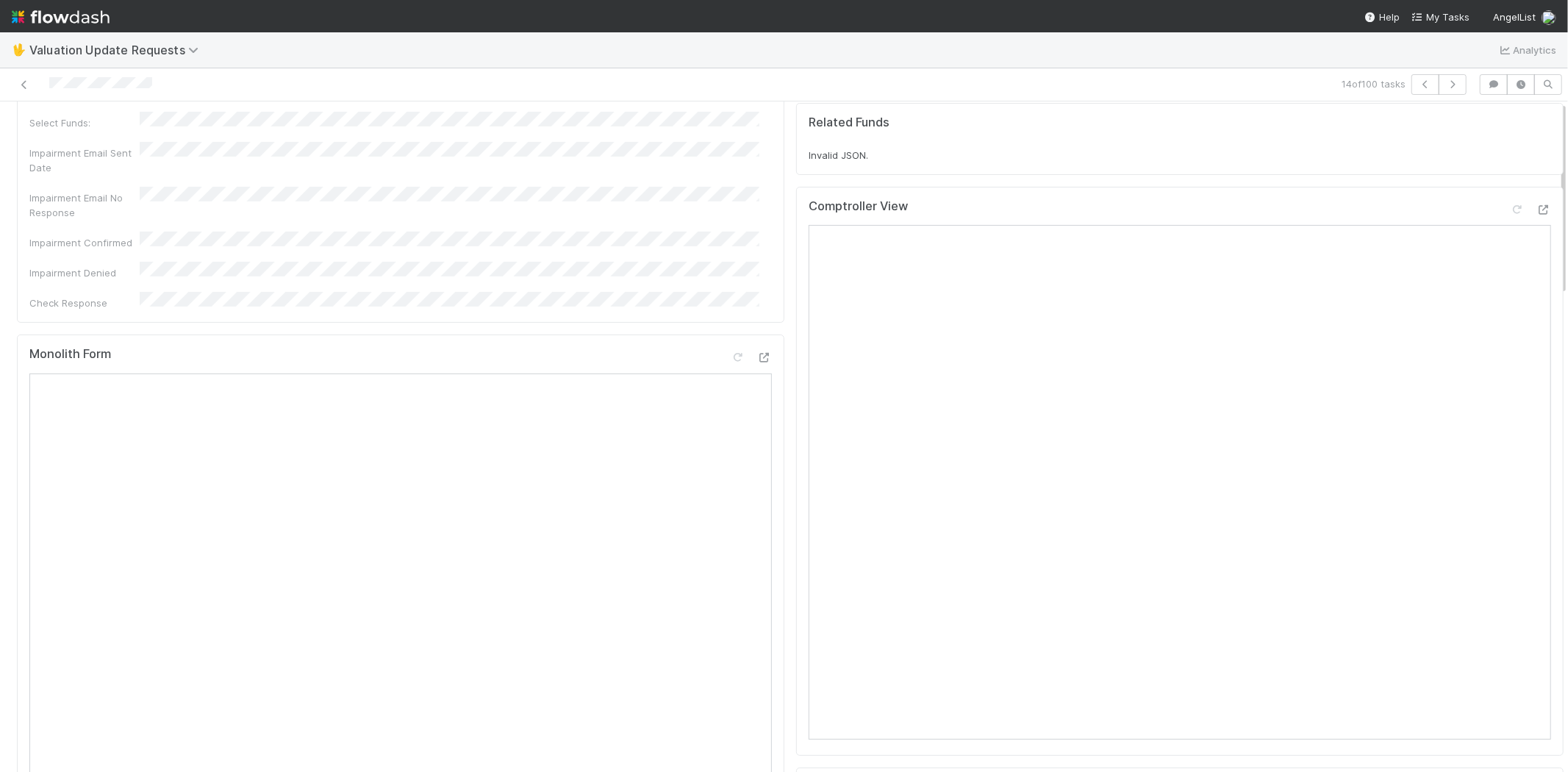
scroll to position [0, 0]
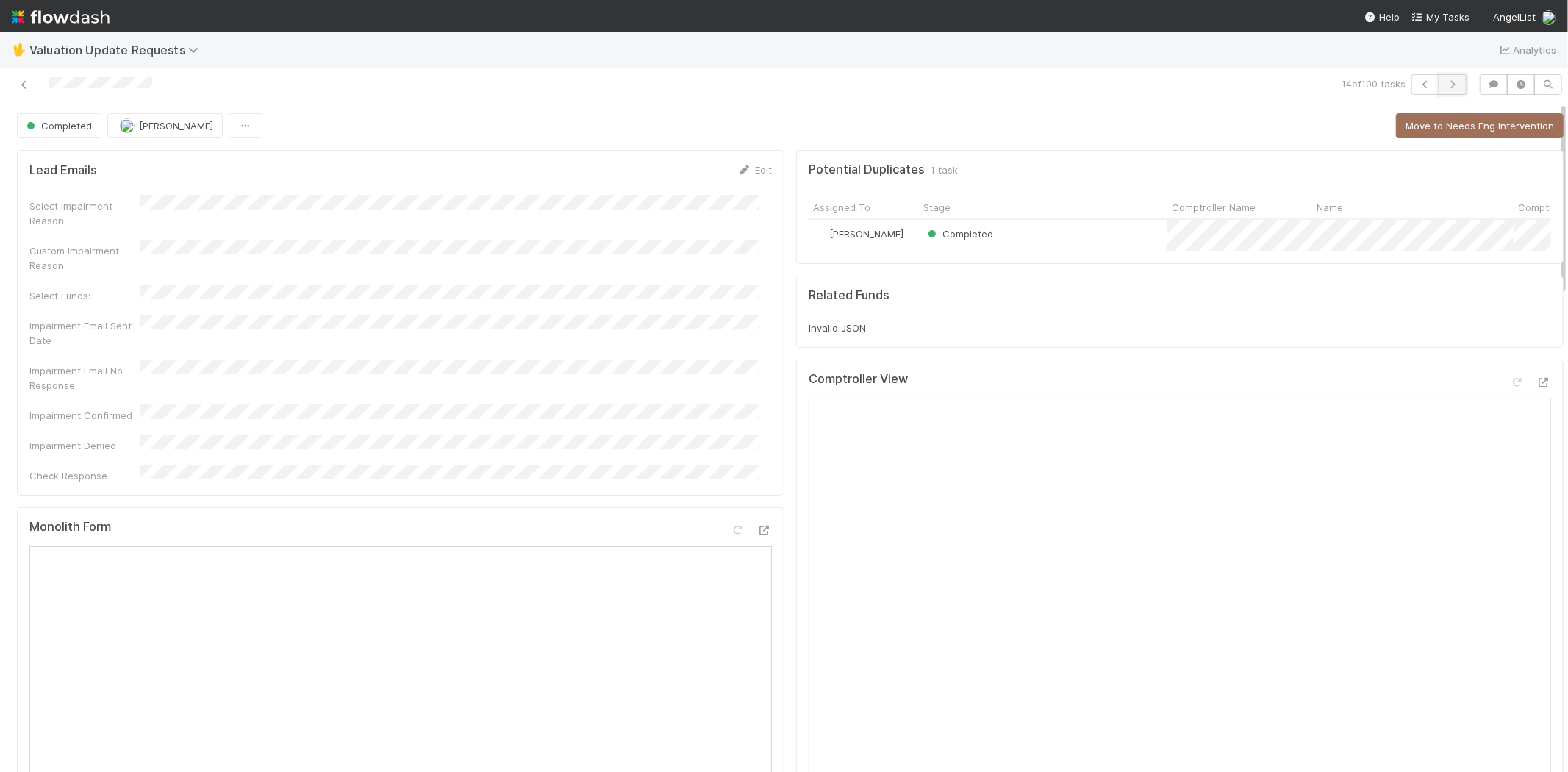
click at [1445, 81] on icon "button" at bounding box center [1452, 85] width 14 height 8
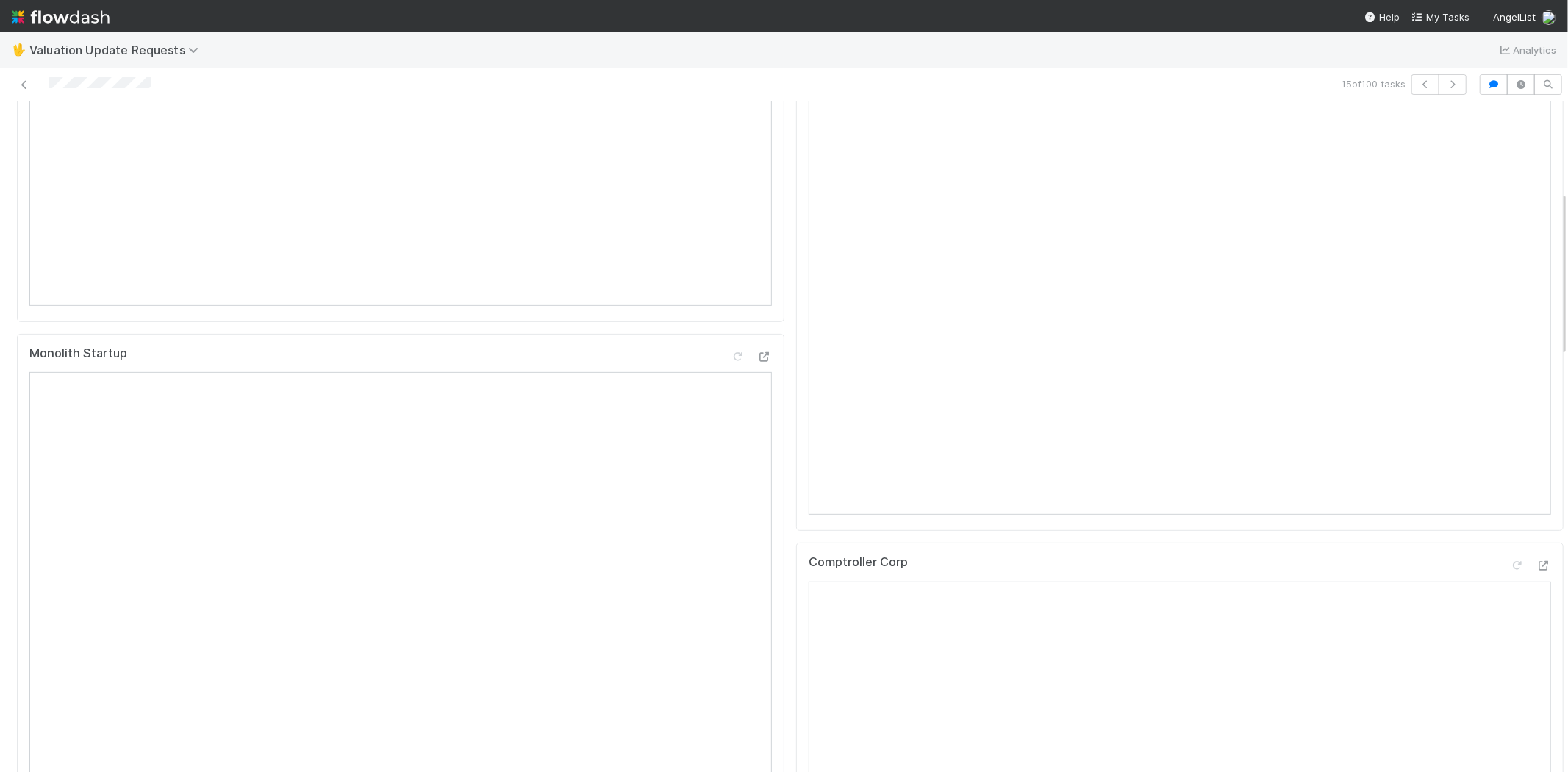
scroll to position [408, 0]
click at [1536, 560] on icon at bounding box center [1543, 555] width 14 height 9
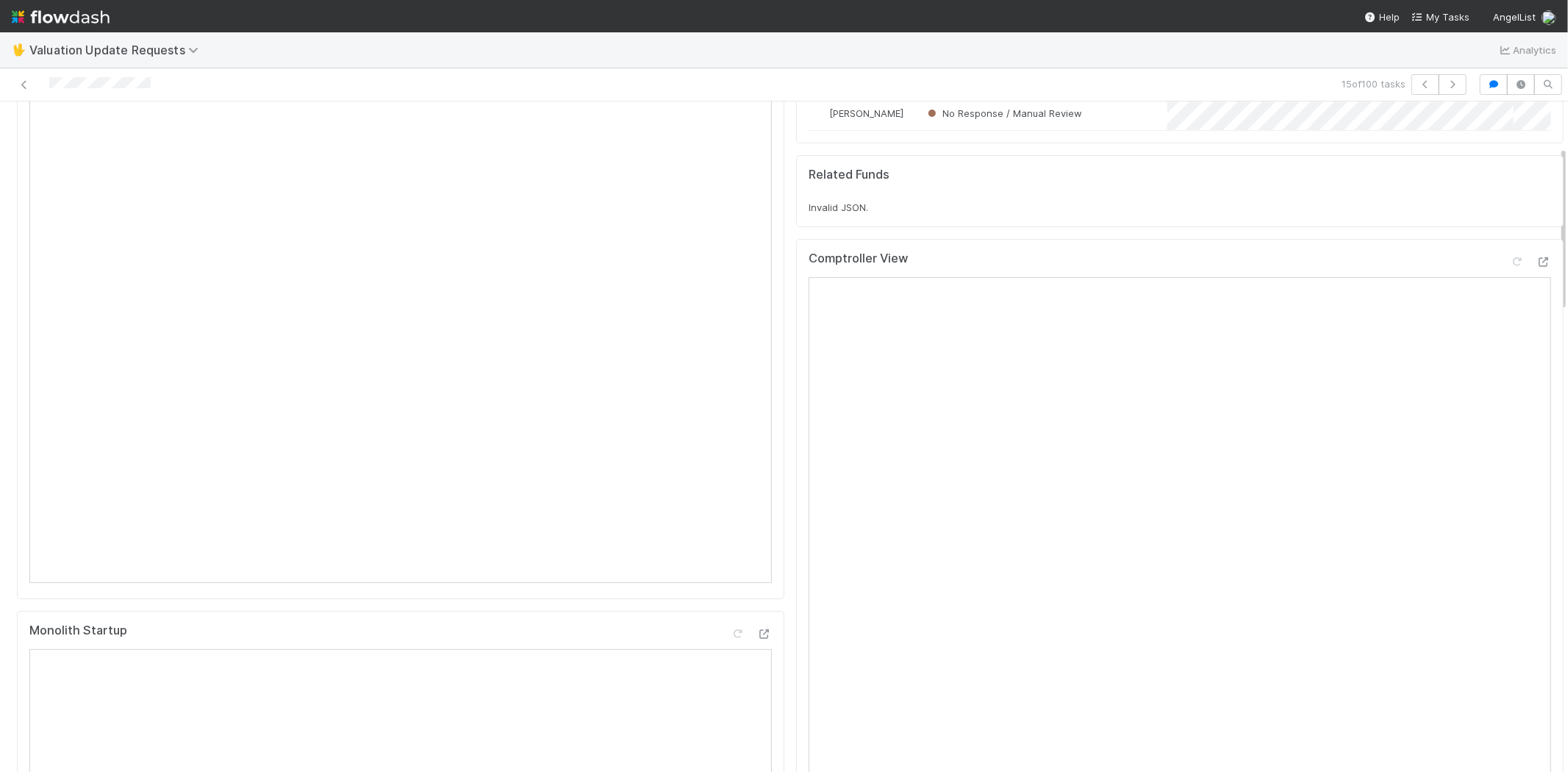
scroll to position [81, 0]
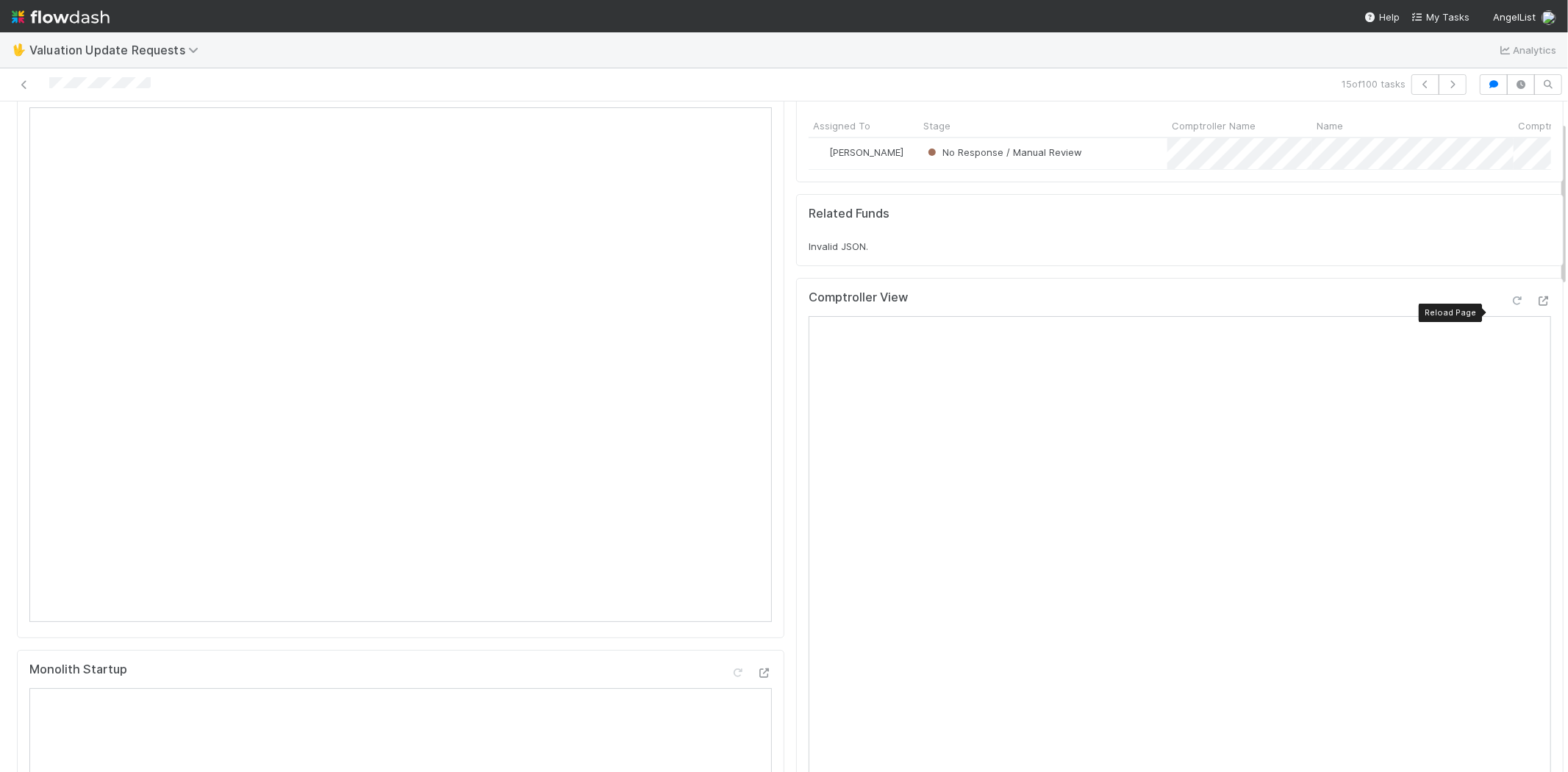
click at [1510, 306] on icon at bounding box center [1516, 301] width 14 height 9
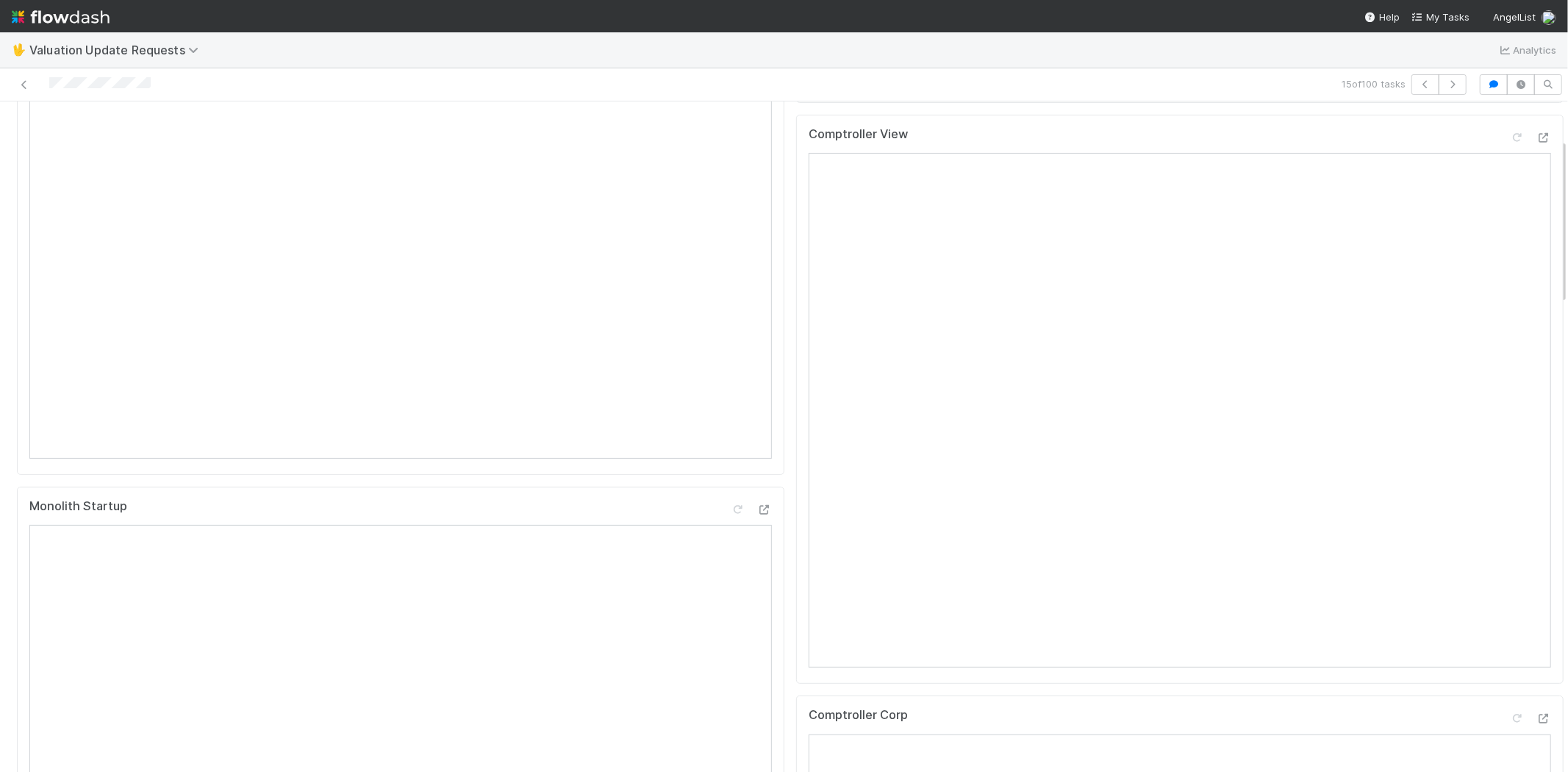
scroll to position [0, 0]
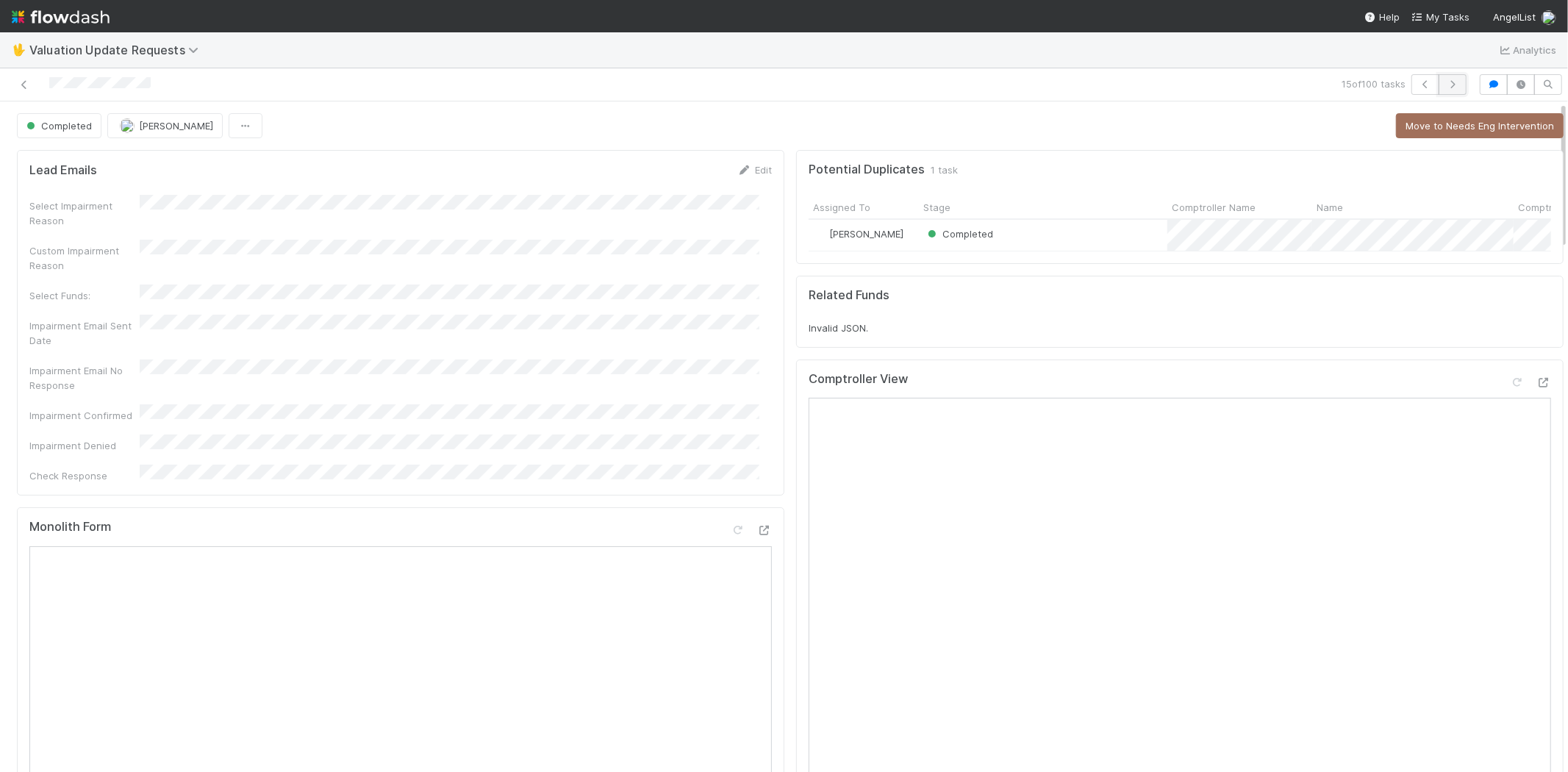
click at [1449, 80] on button "button" at bounding box center [1452, 85] width 28 height 20
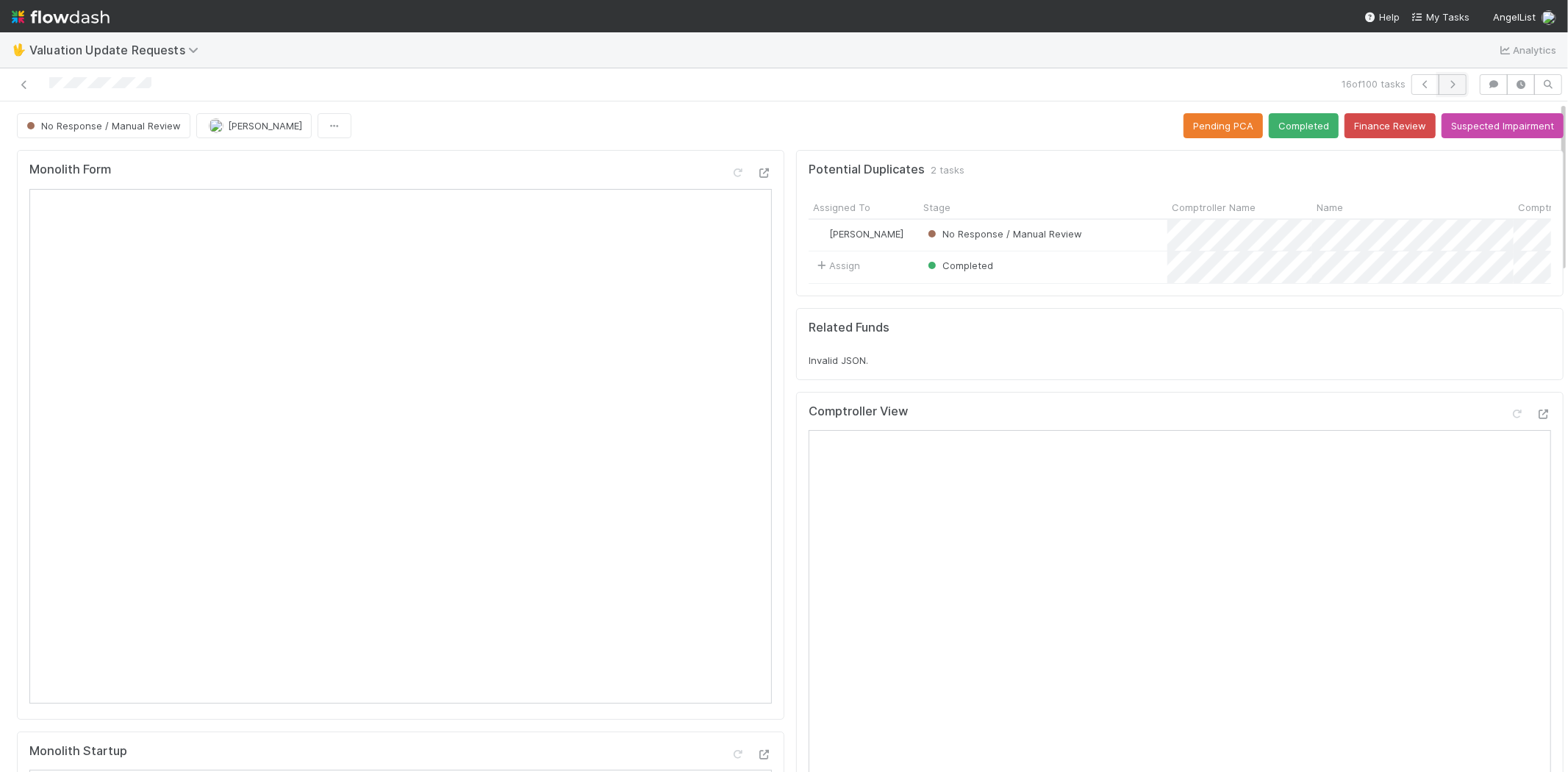
click at [1445, 86] on icon "button" at bounding box center [1452, 85] width 14 height 8
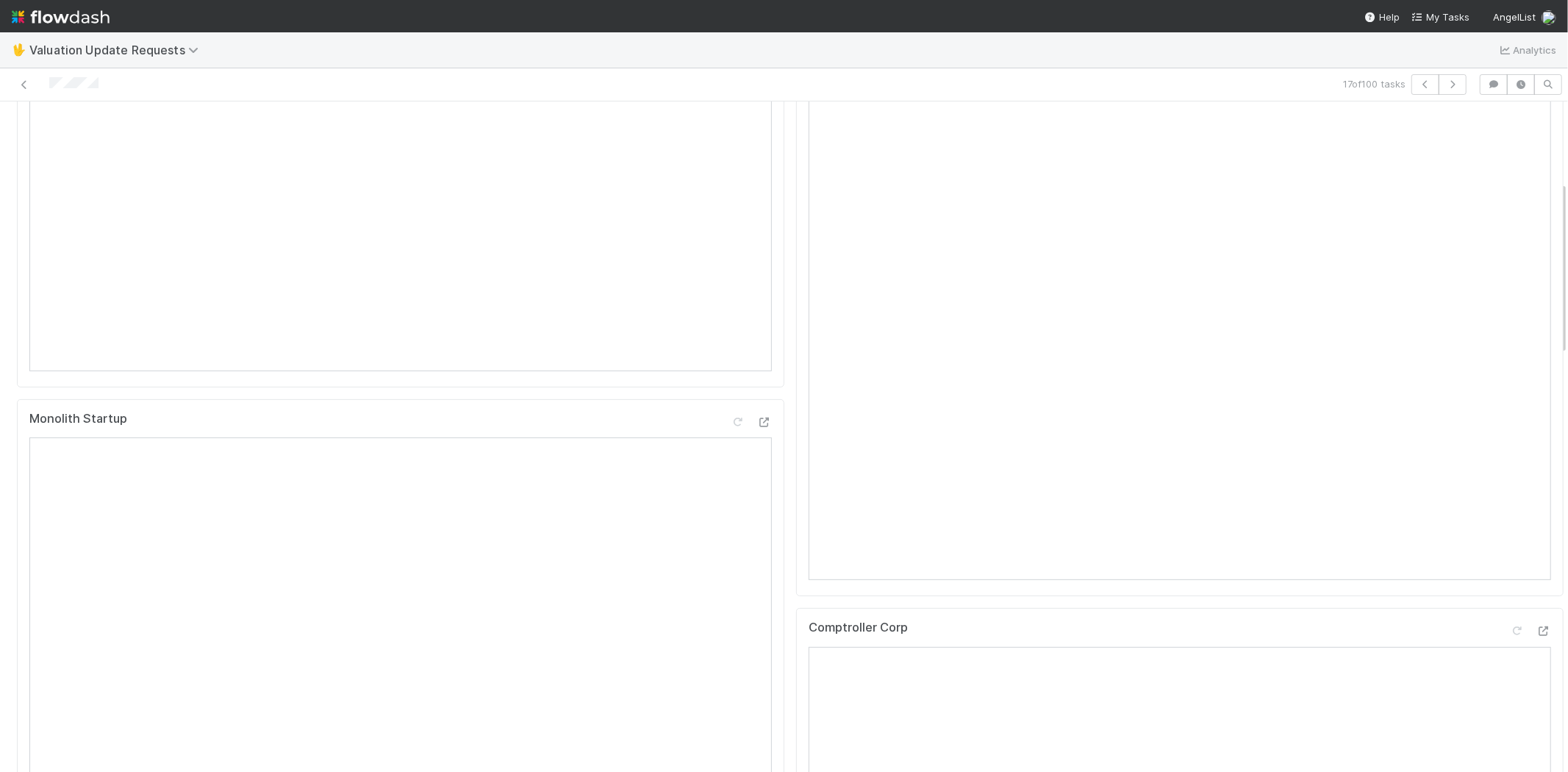
scroll to position [408, 0]
click at [1536, 560] on icon at bounding box center [1543, 555] width 14 height 9
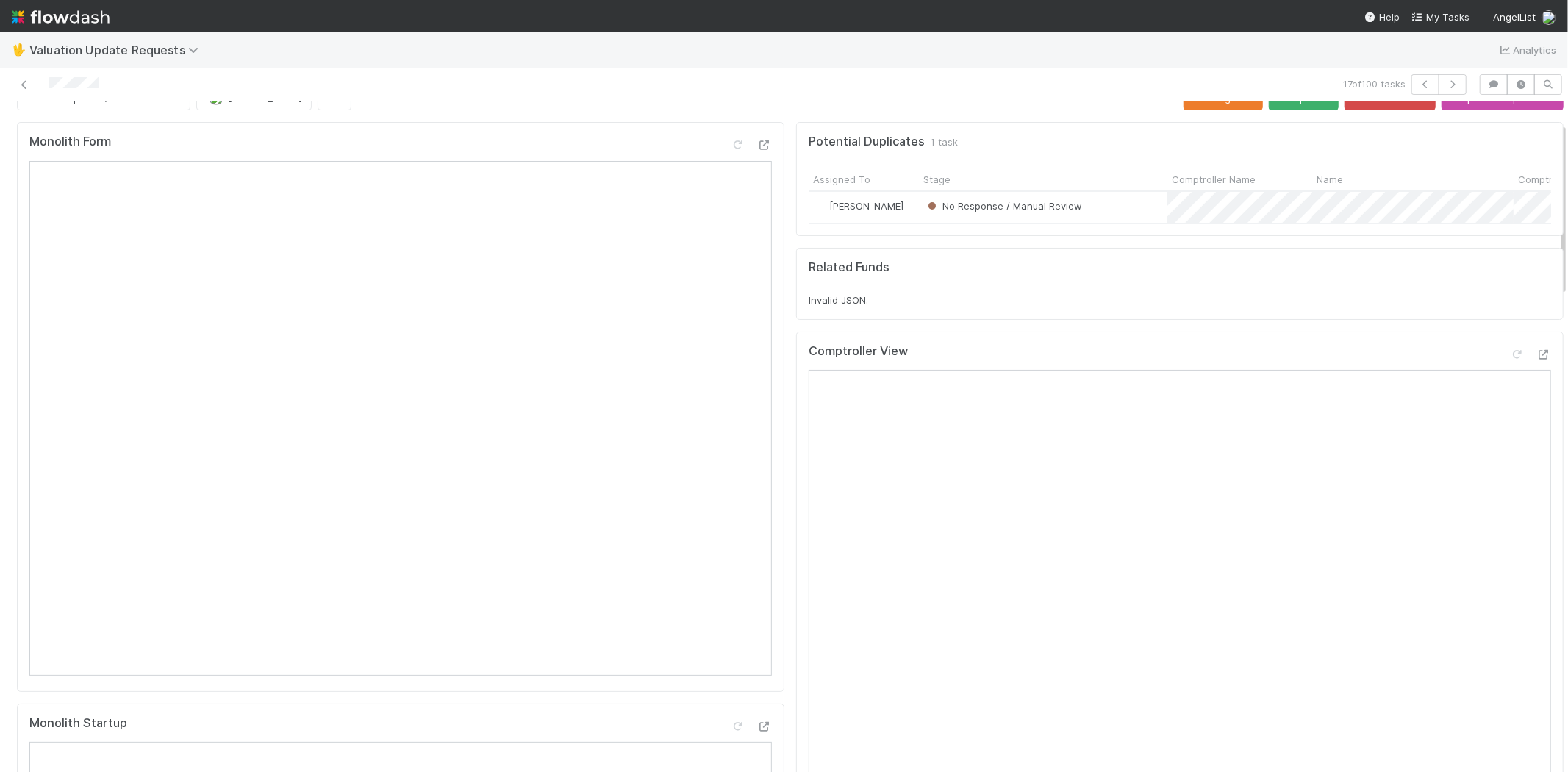
scroll to position [0, 0]
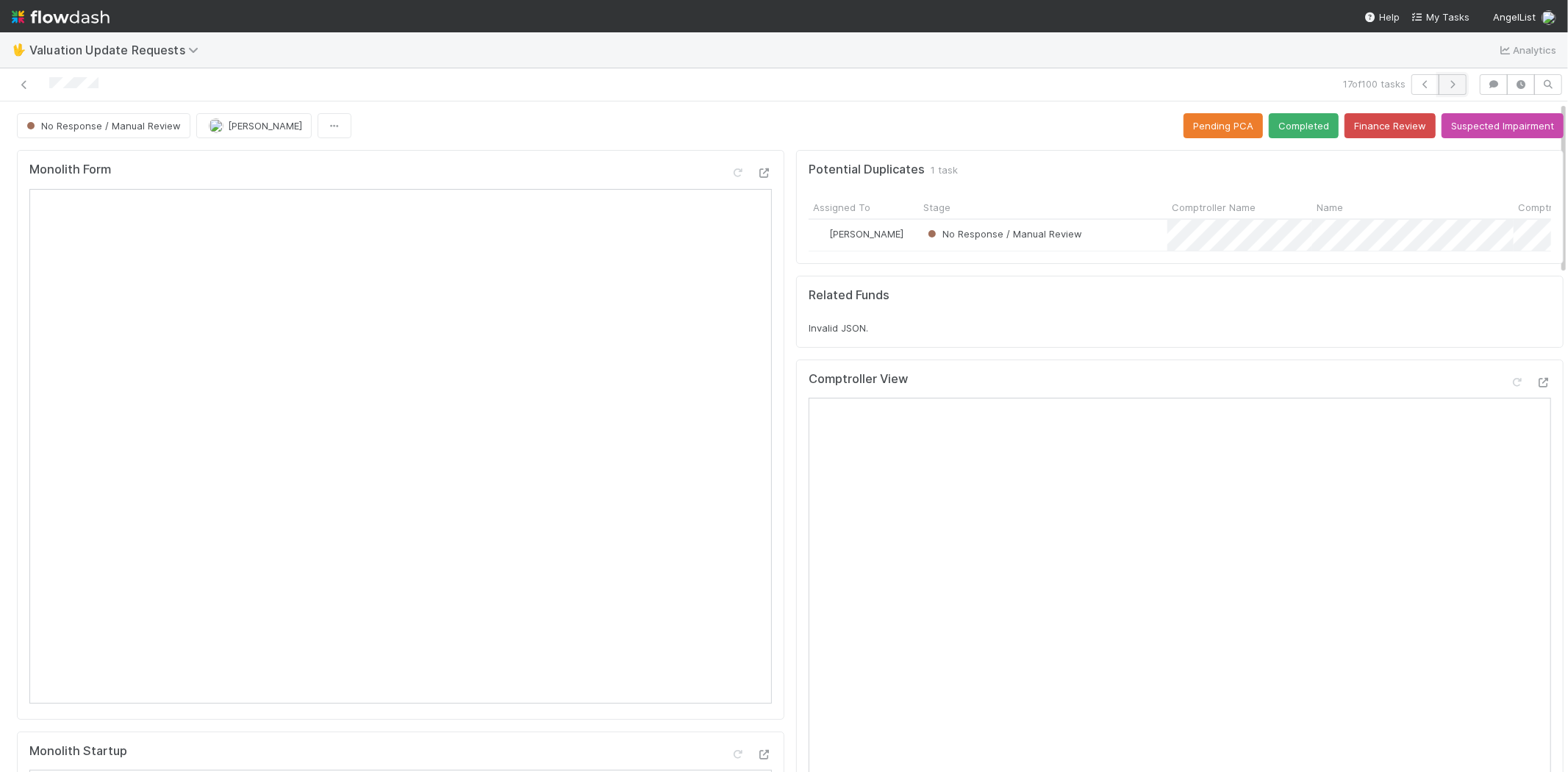
click at [1445, 80] on icon "button" at bounding box center [1452, 85] width 14 height 8
click at [1445, 85] on icon "button" at bounding box center [1452, 85] width 14 height 8
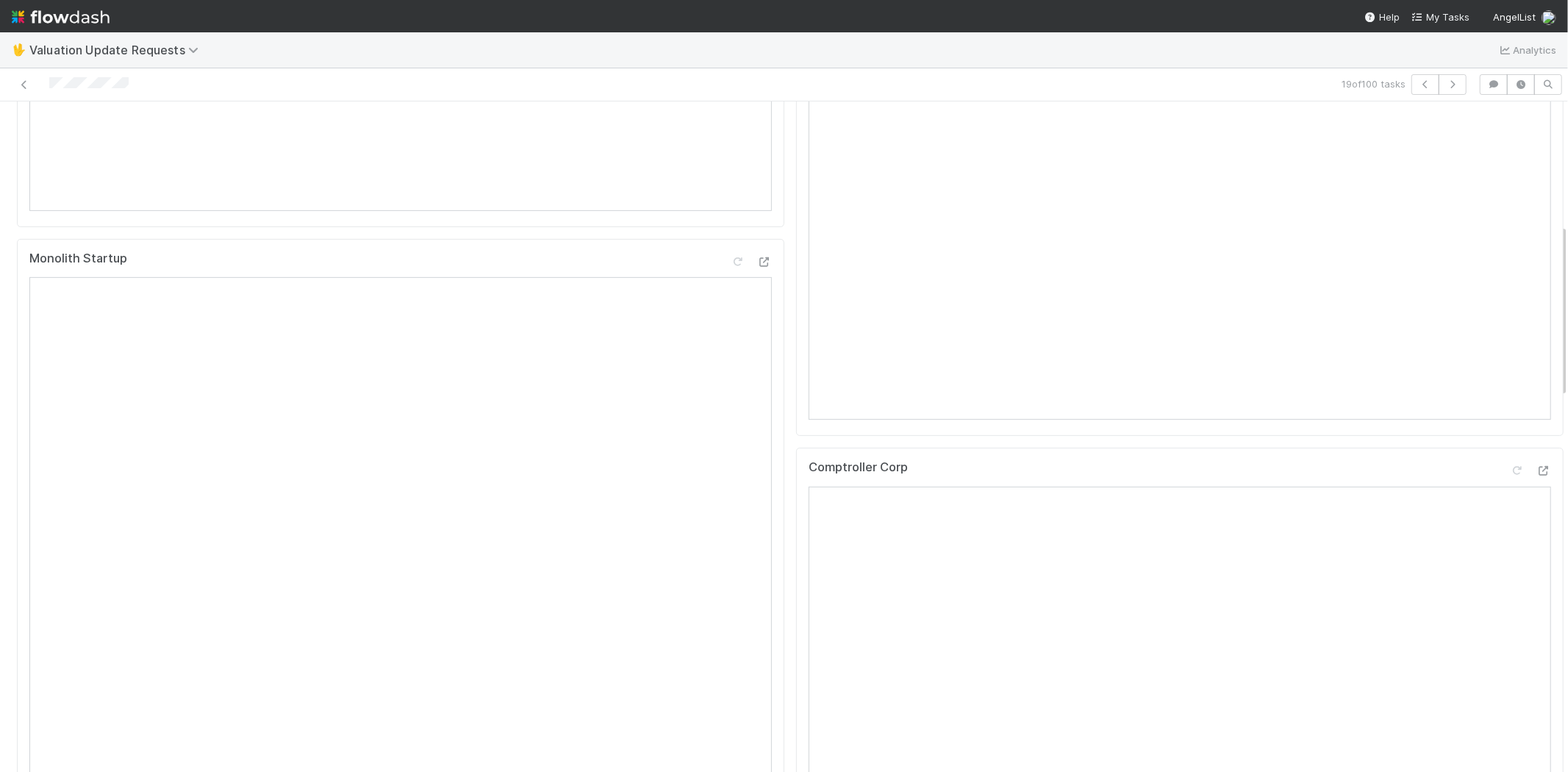
scroll to position [571, 0]
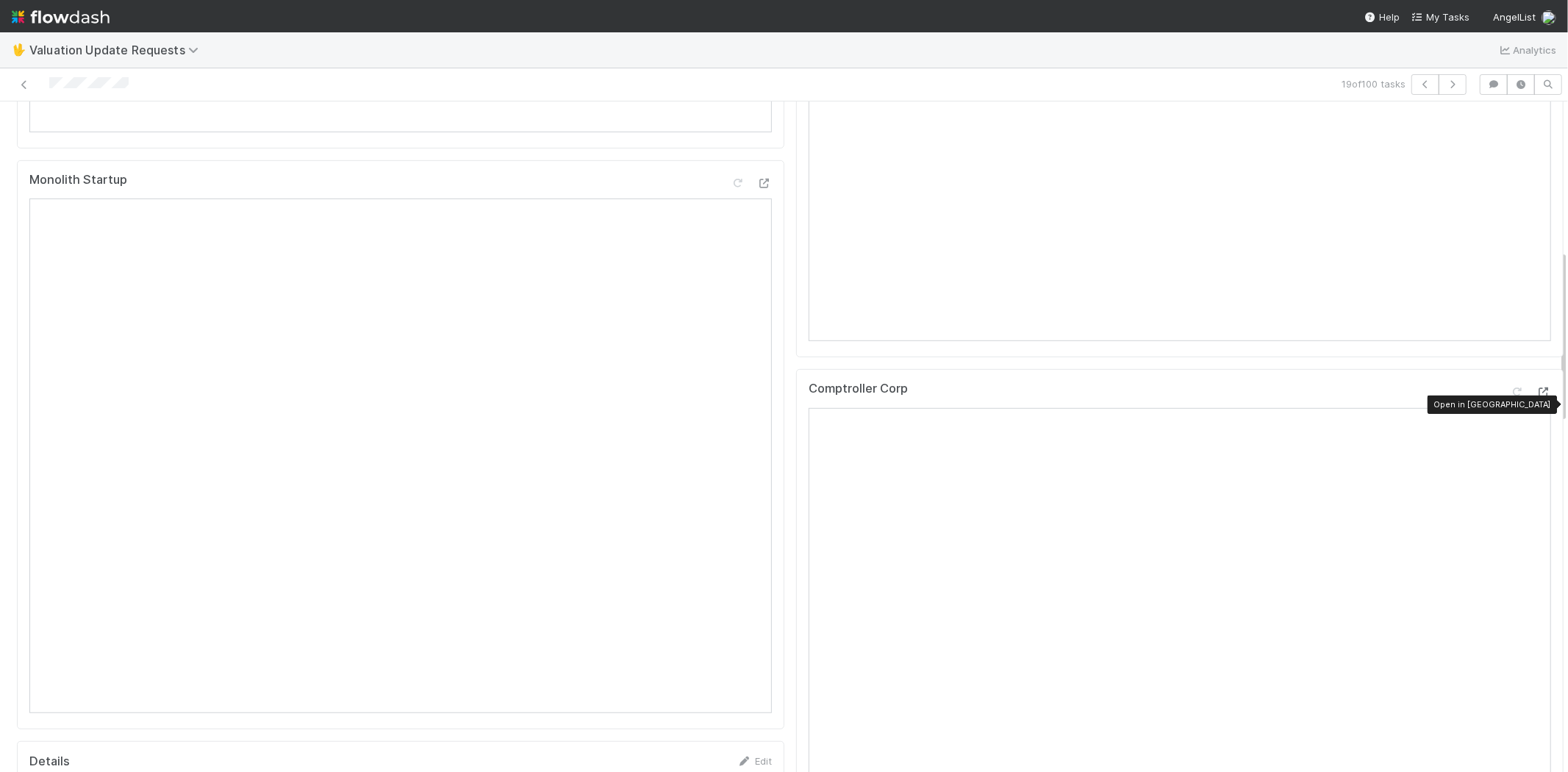
click at [1536, 397] on icon at bounding box center [1543, 392] width 14 height 9
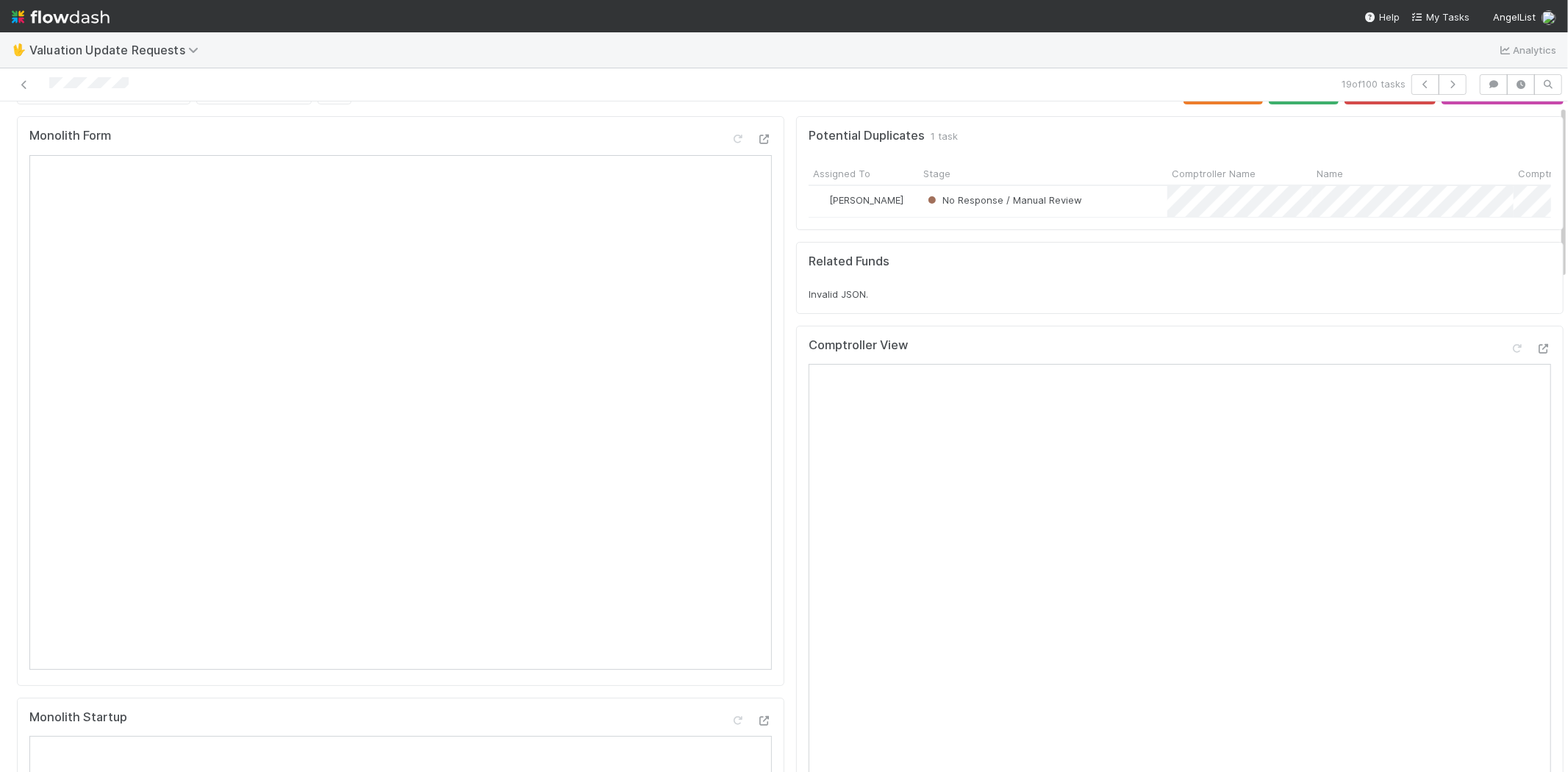
scroll to position [0, 0]
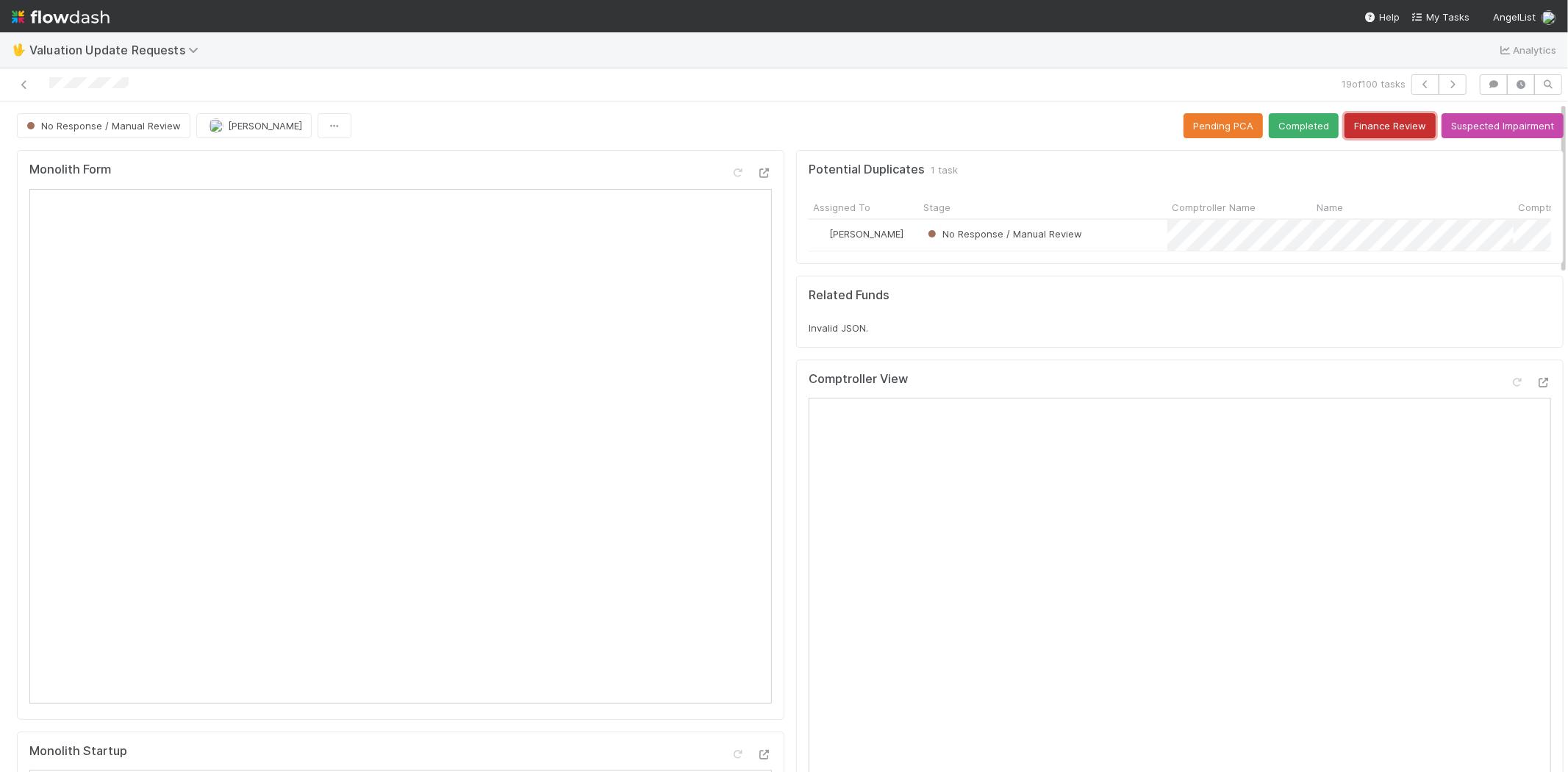
click at [1351, 127] on button "Finance Review" at bounding box center [1390, 126] width 91 height 25
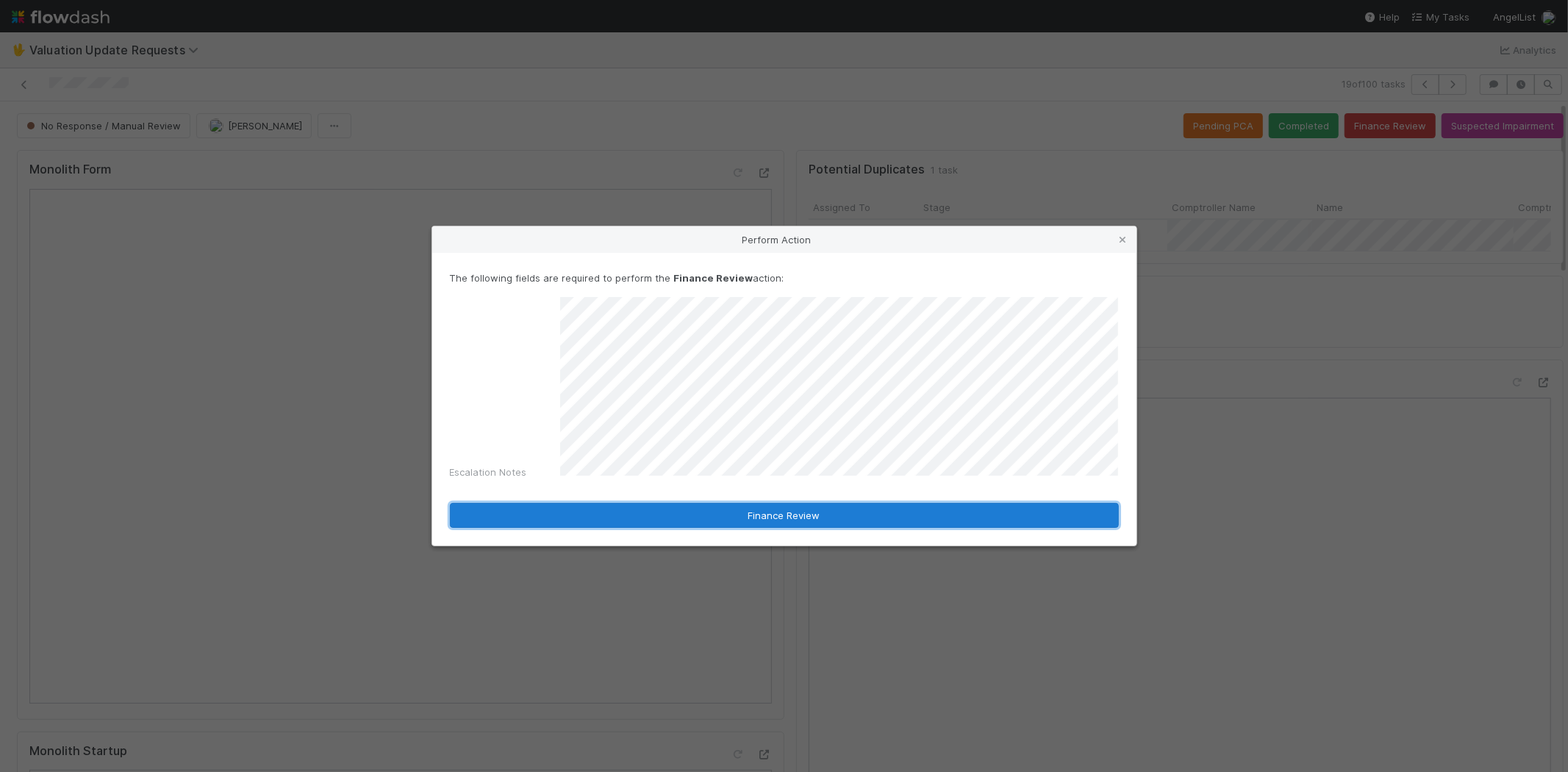
click at [701, 519] on button "Finance Review" at bounding box center [784, 516] width 668 height 25
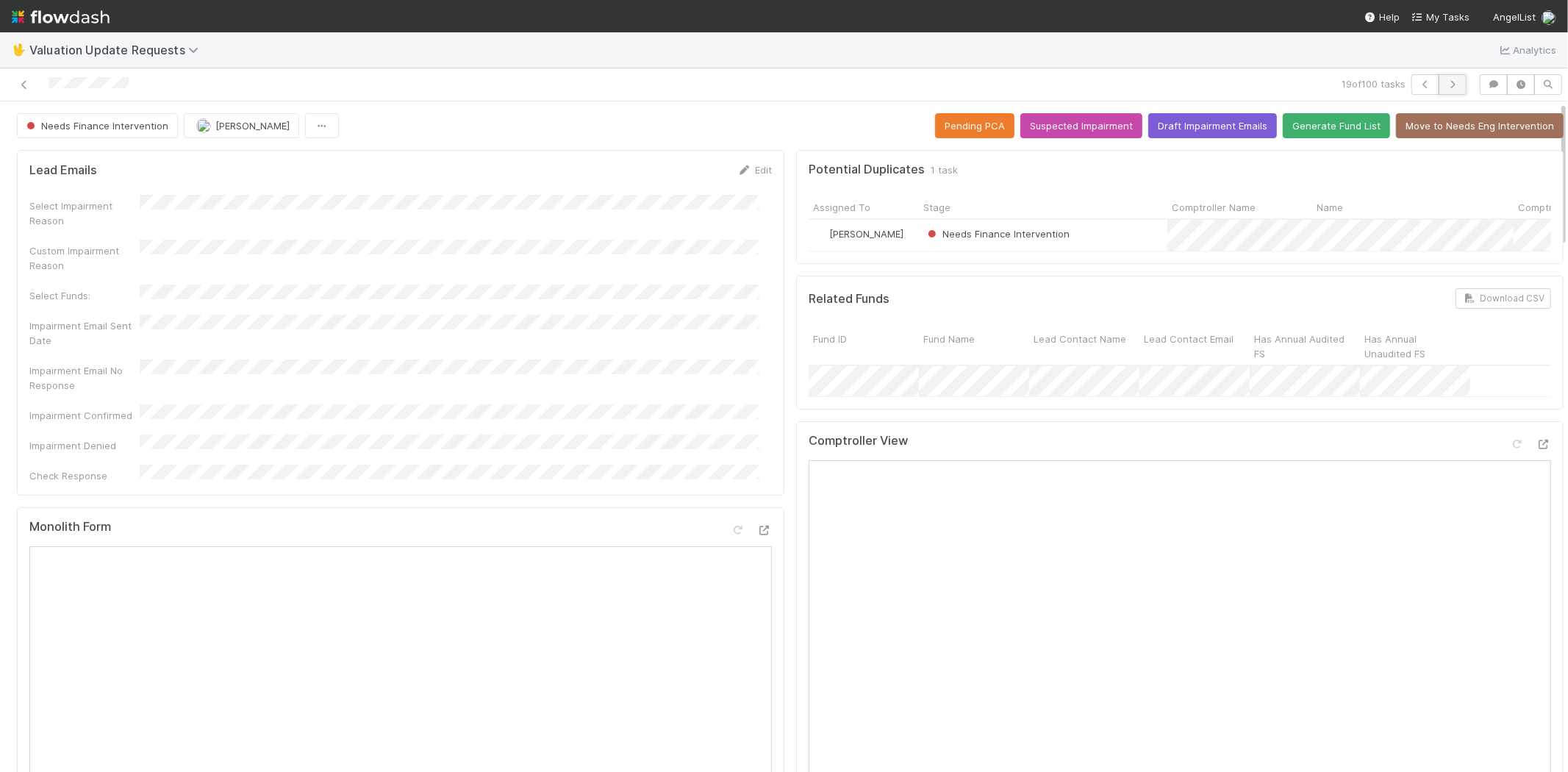
click at [1445, 83] on icon "button" at bounding box center [1452, 85] width 14 height 8
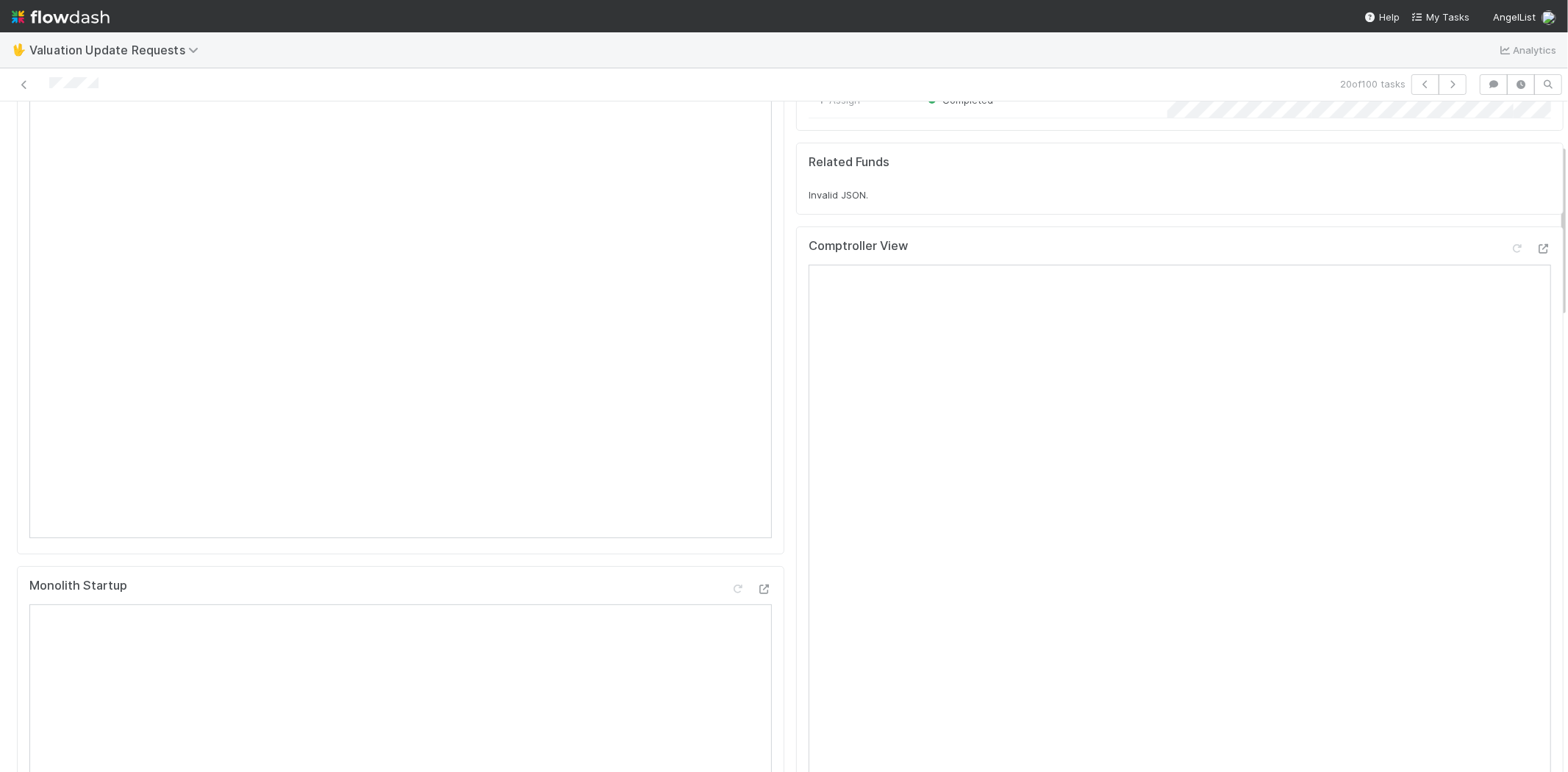
scroll to position [163, 0]
click at [1510, 256] on icon at bounding box center [1516, 251] width 14 height 9
click at [1536, 512] on div at bounding box center [1543, 505] width 14 height 14
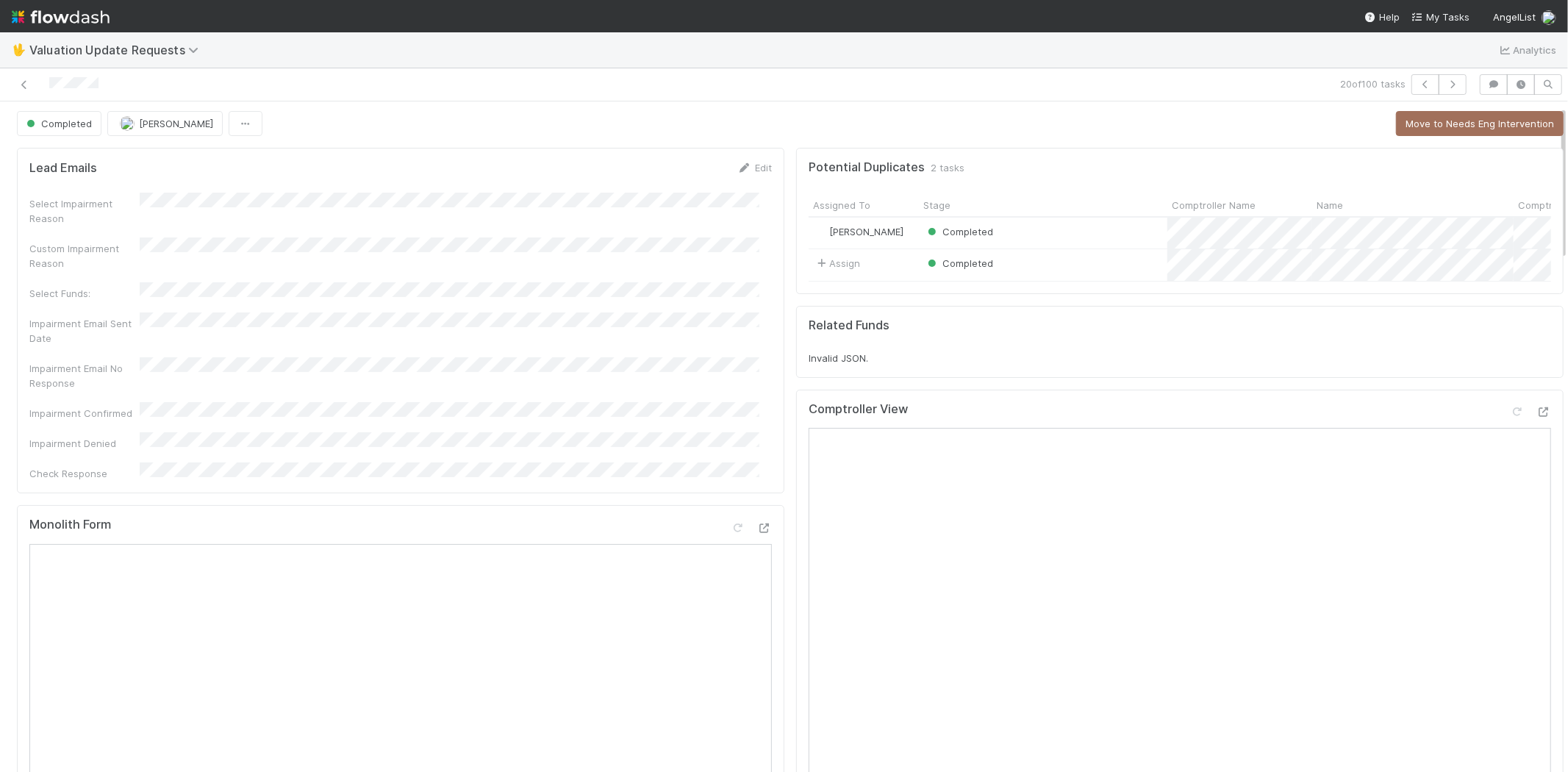
scroll to position [0, 0]
click at [1445, 88] on icon "button" at bounding box center [1452, 85] width 14 height 8
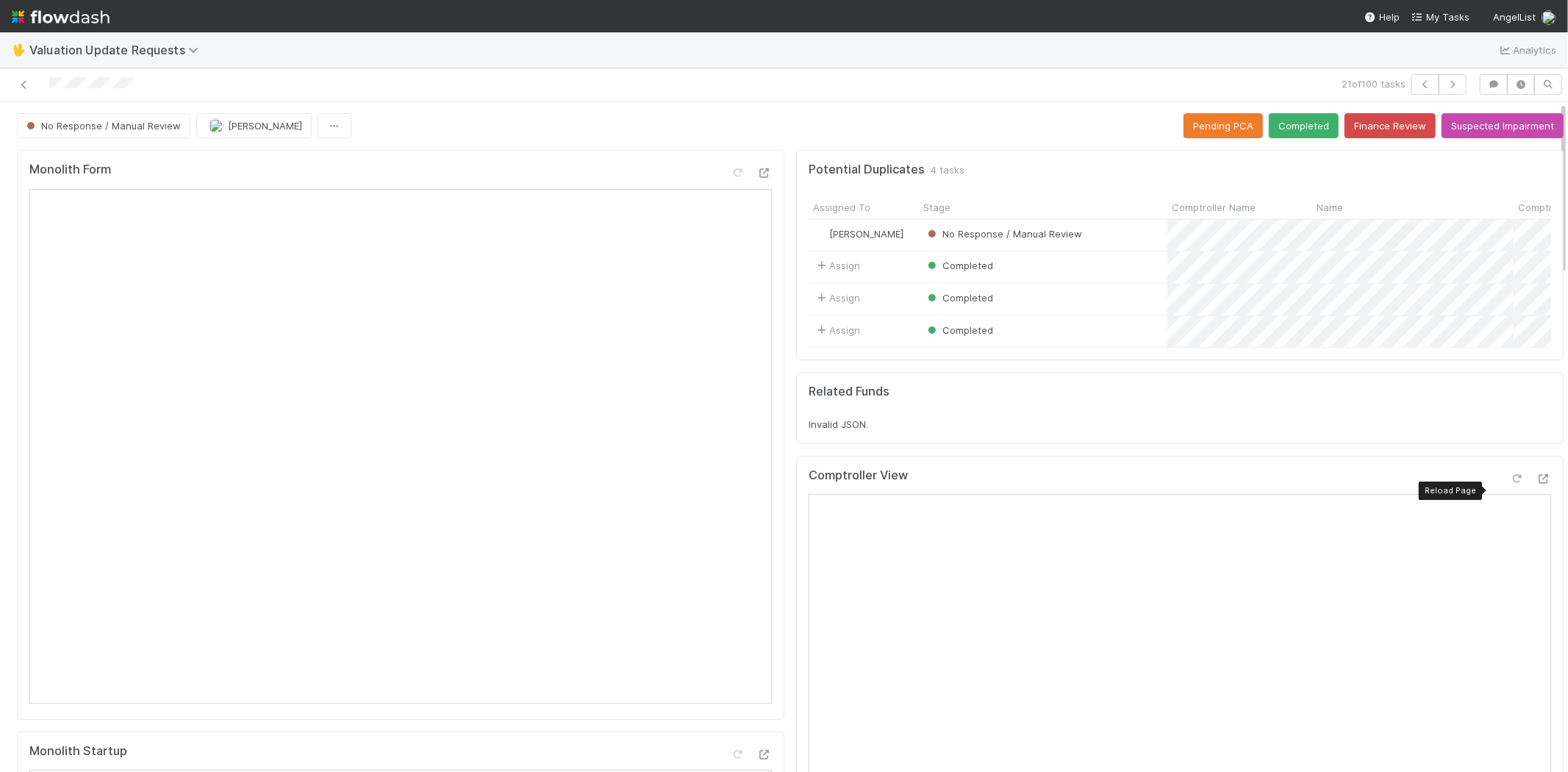
click at [1510, 484] on icon at bounding box center [1516, 478] width 14 height 9
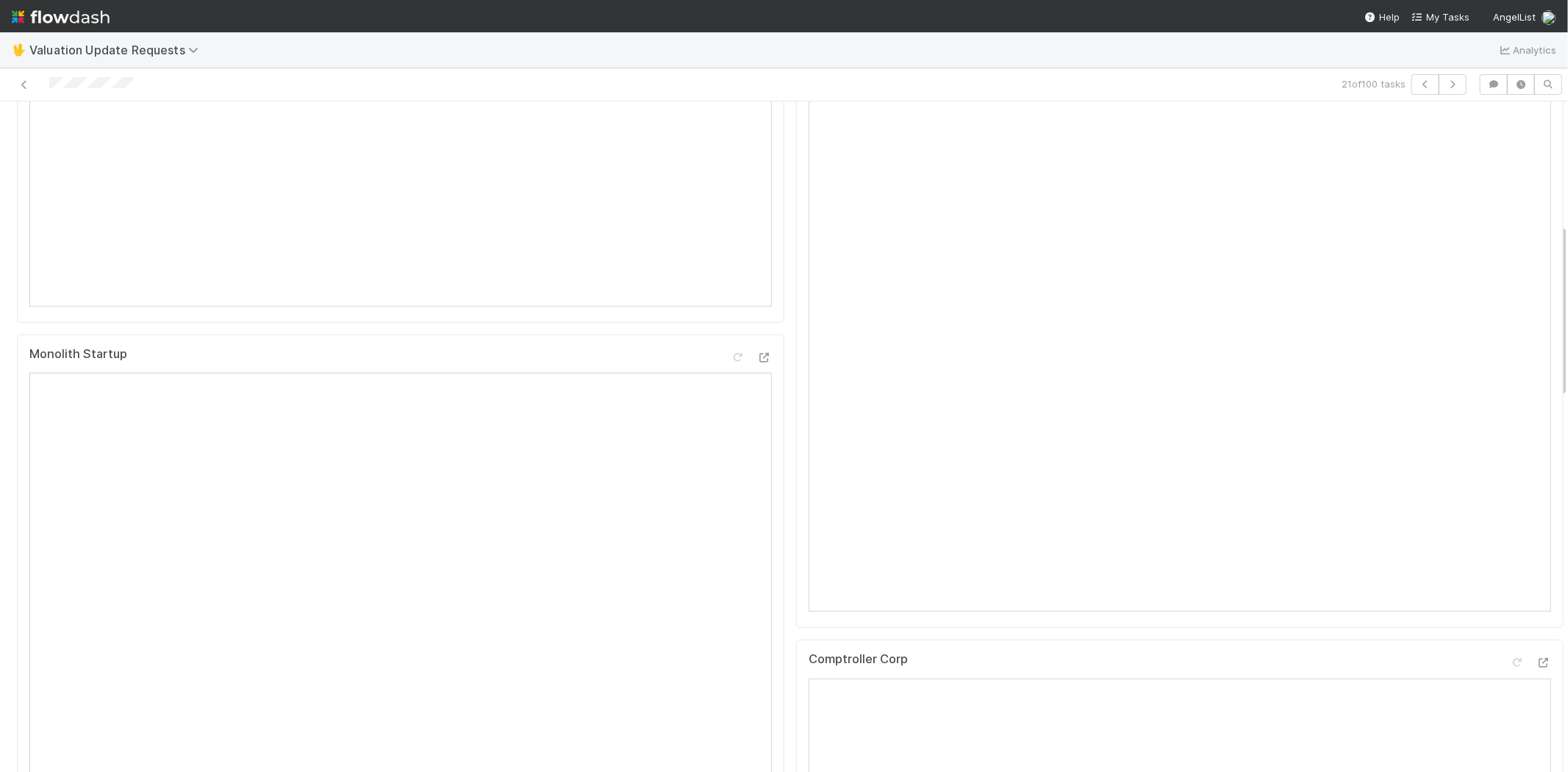
scroll to position [490, 0]
click at [1536, 575] on icon at bounding box center [1543, 570] width 14 height 9
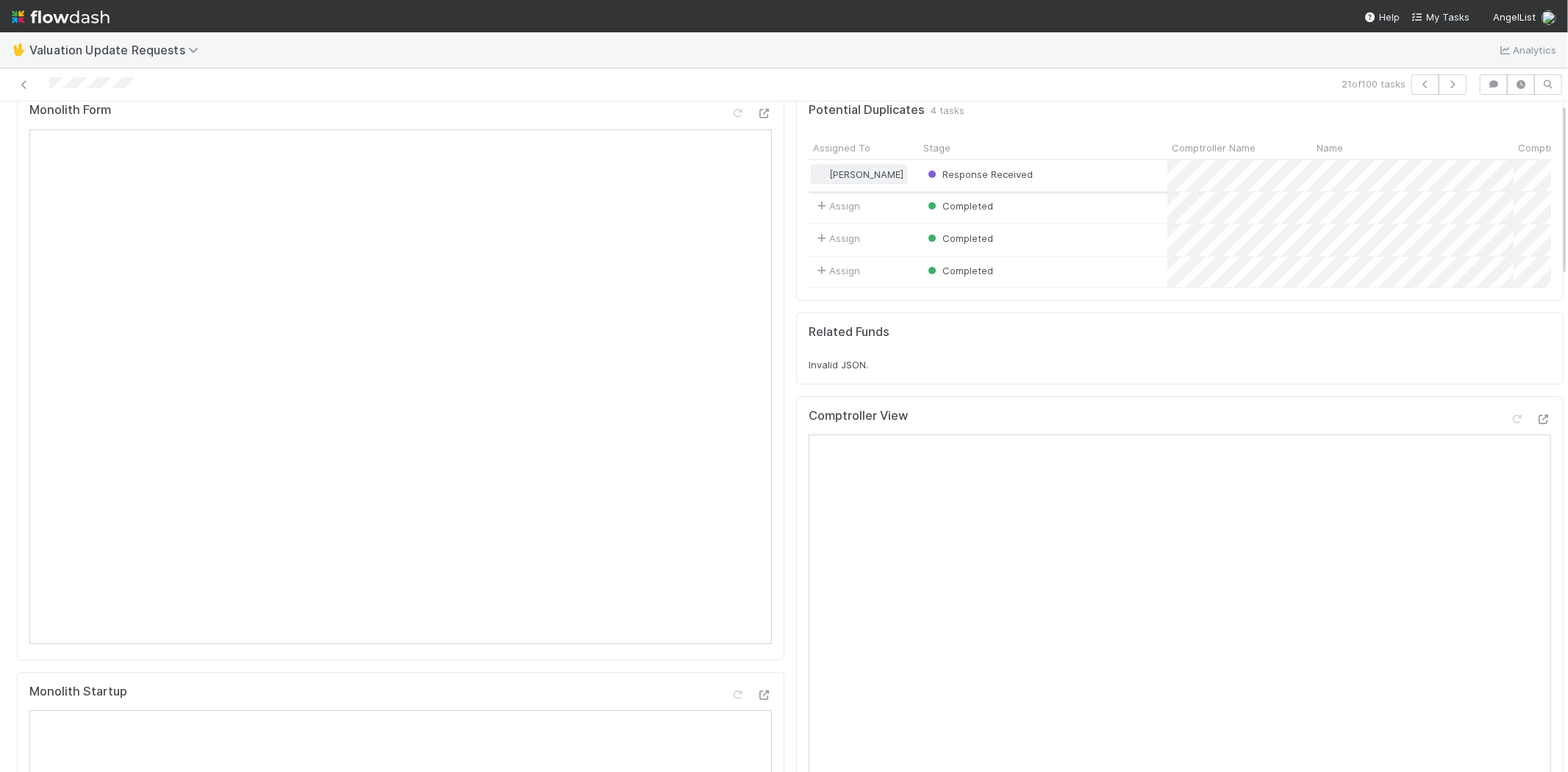
scroll to position [0, 0]
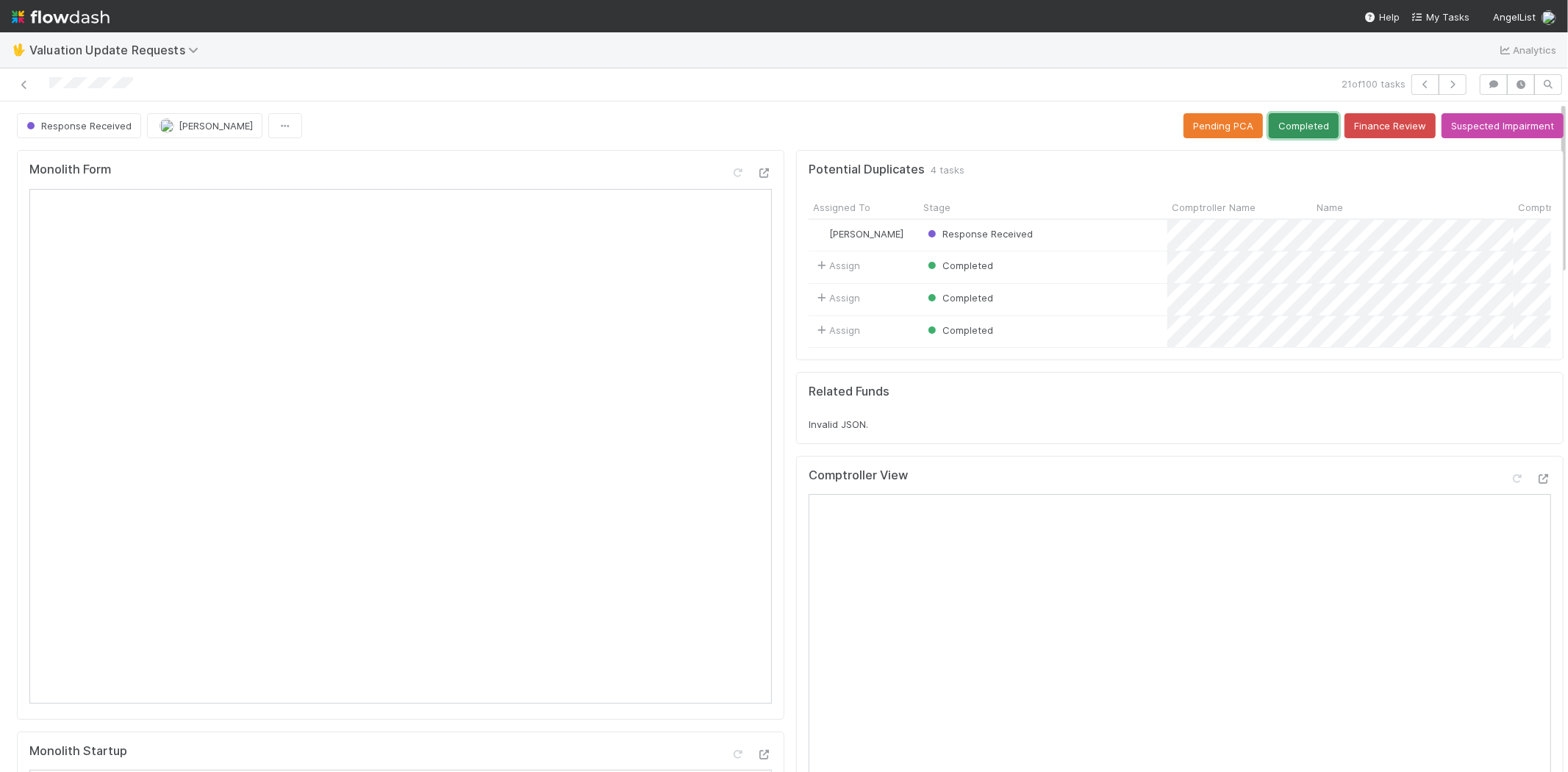
click at [1284, 132] on button "Completed" at bounding box center [1303, 126] width 70 height 25
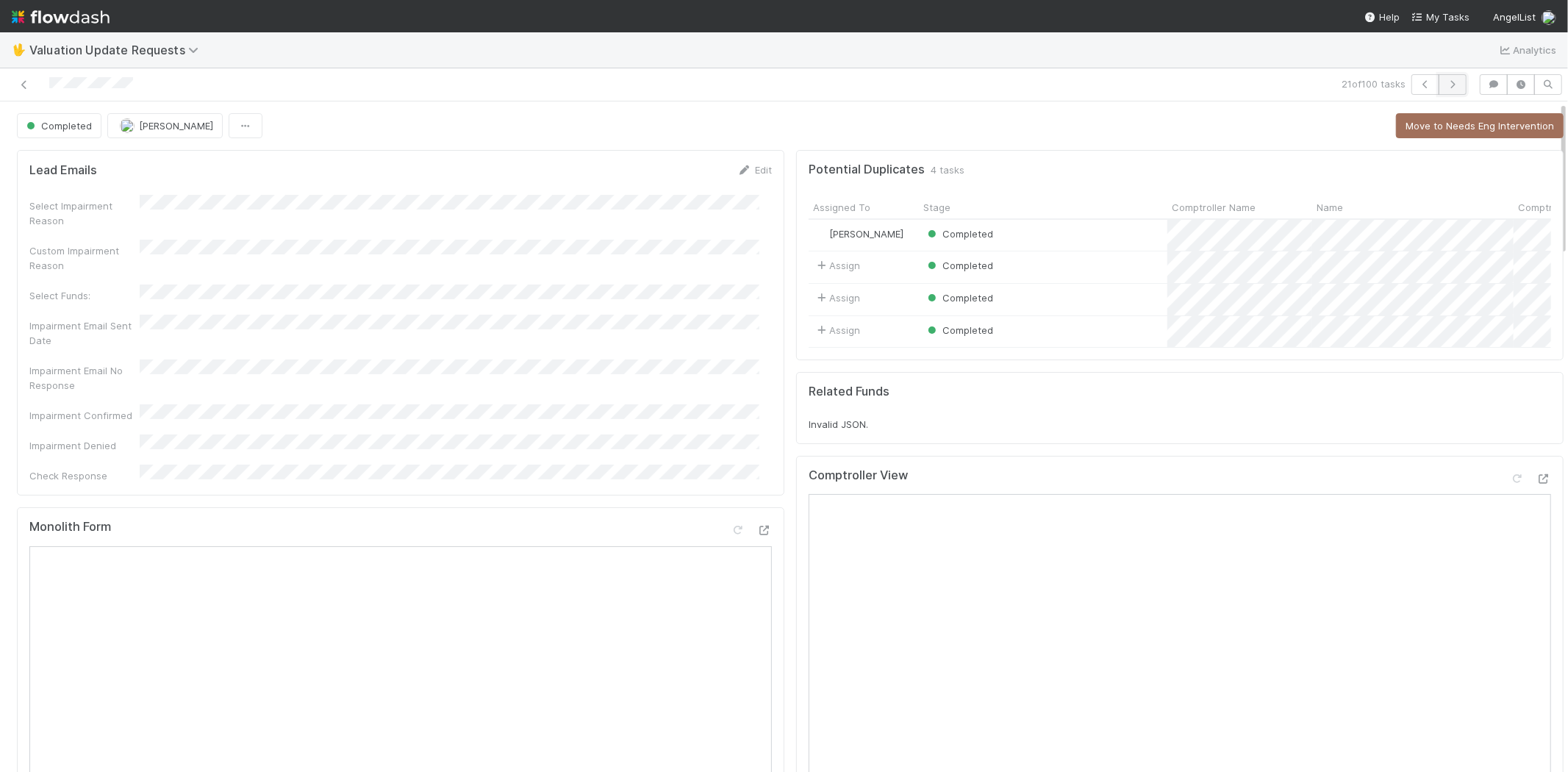
click at [1445, 83] on icon "button" at bounding box center [1452, 85] width 14 height 8
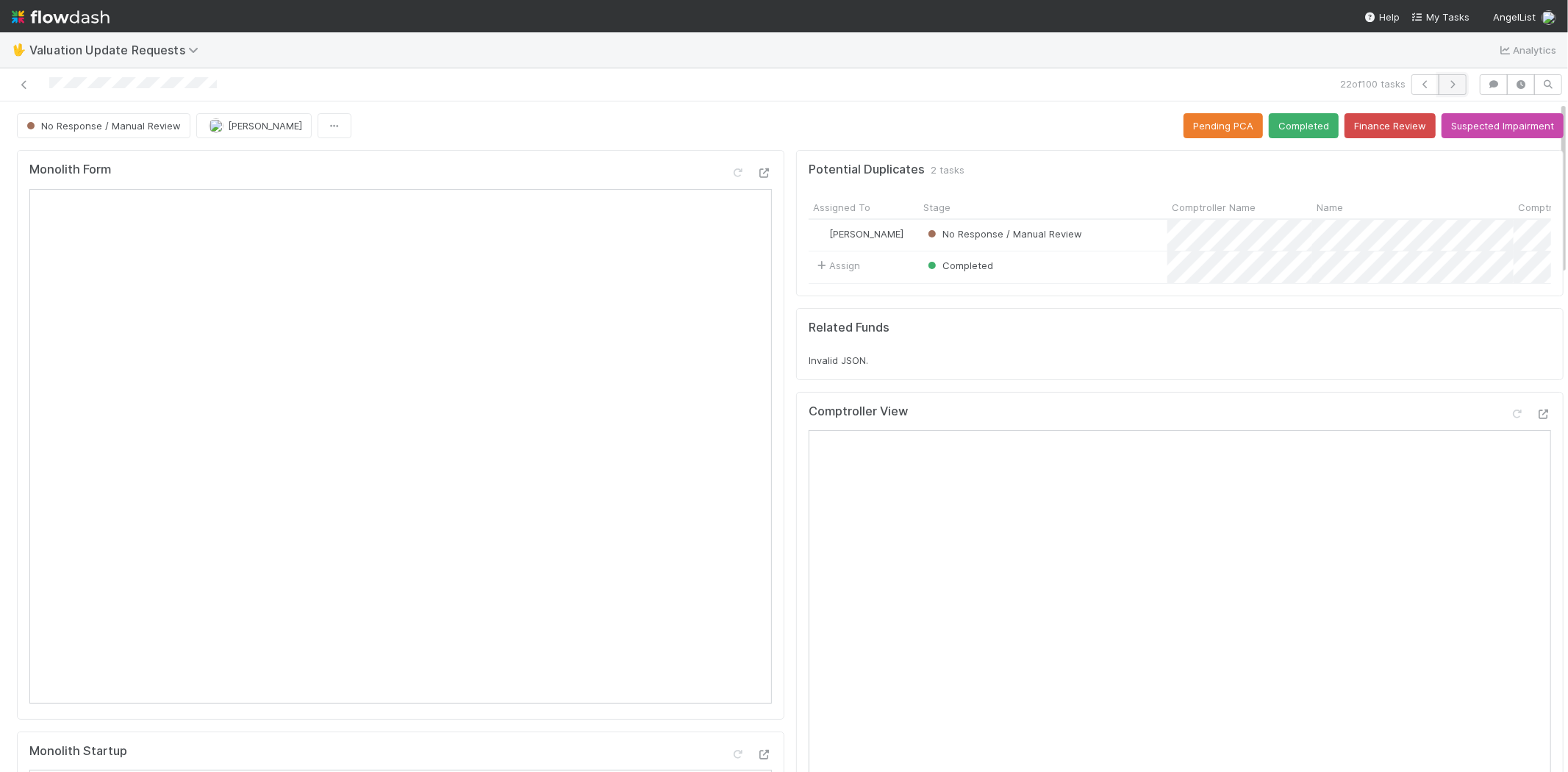
click at [1441, 89] on button "button" at bounding box center [1452, 85] width 28 height 20
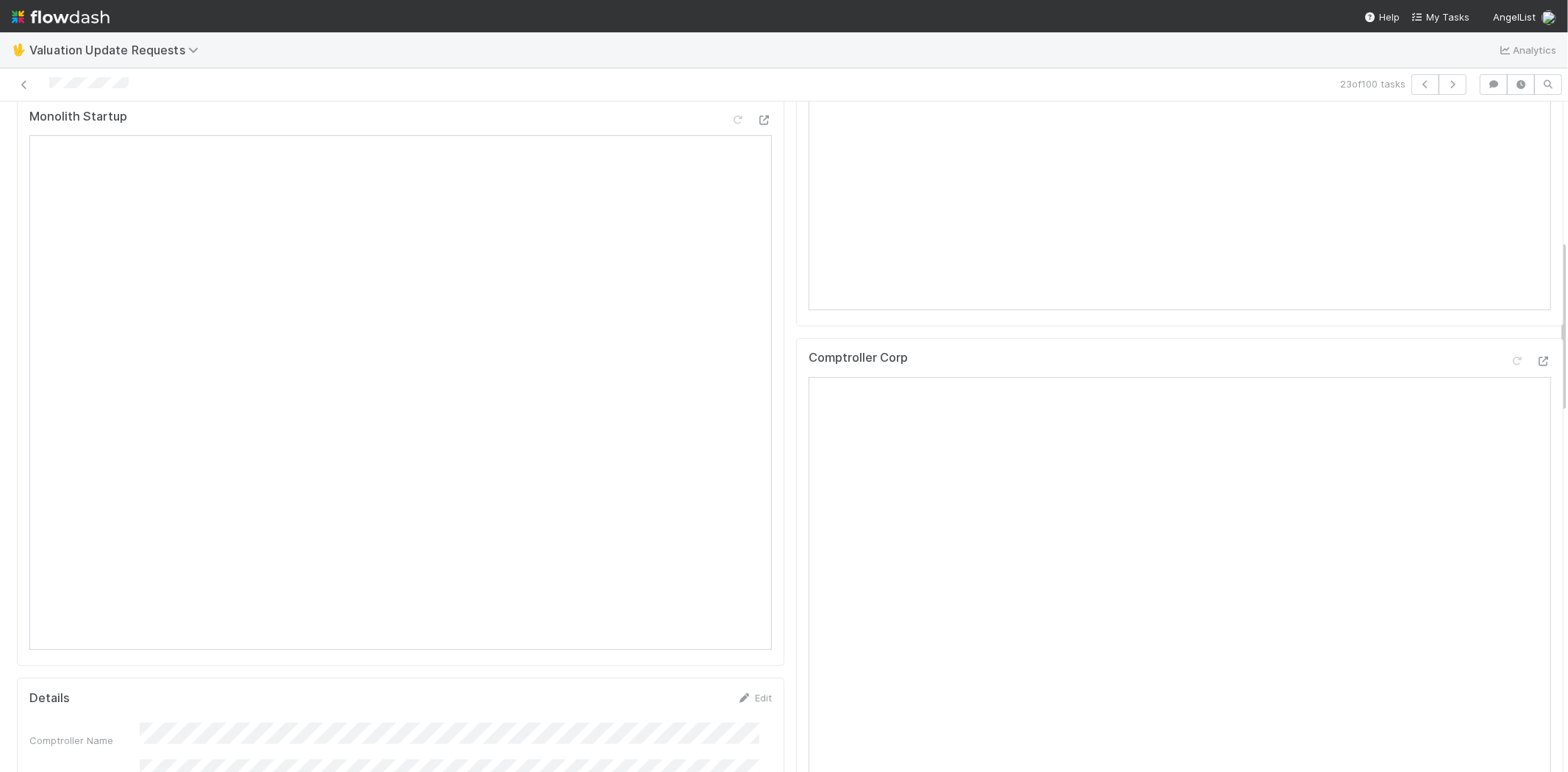
scroll to position [653, 0]
click at [1536, 348] on icon at bounding box center [1543, 343] width 14 height 9
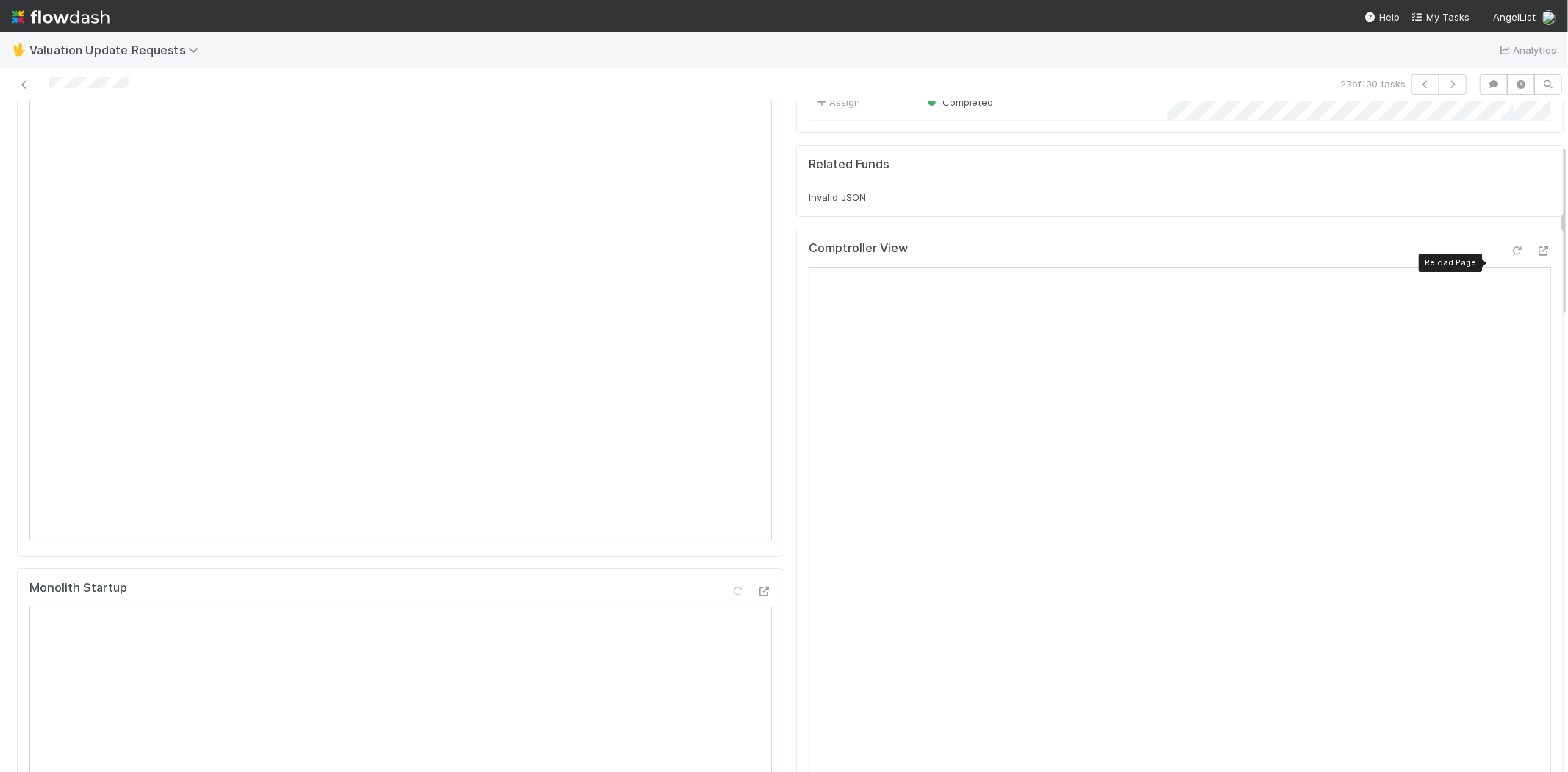
click at [1510, 256] on icon at bounding box center [1516, 251] width 14 height 9
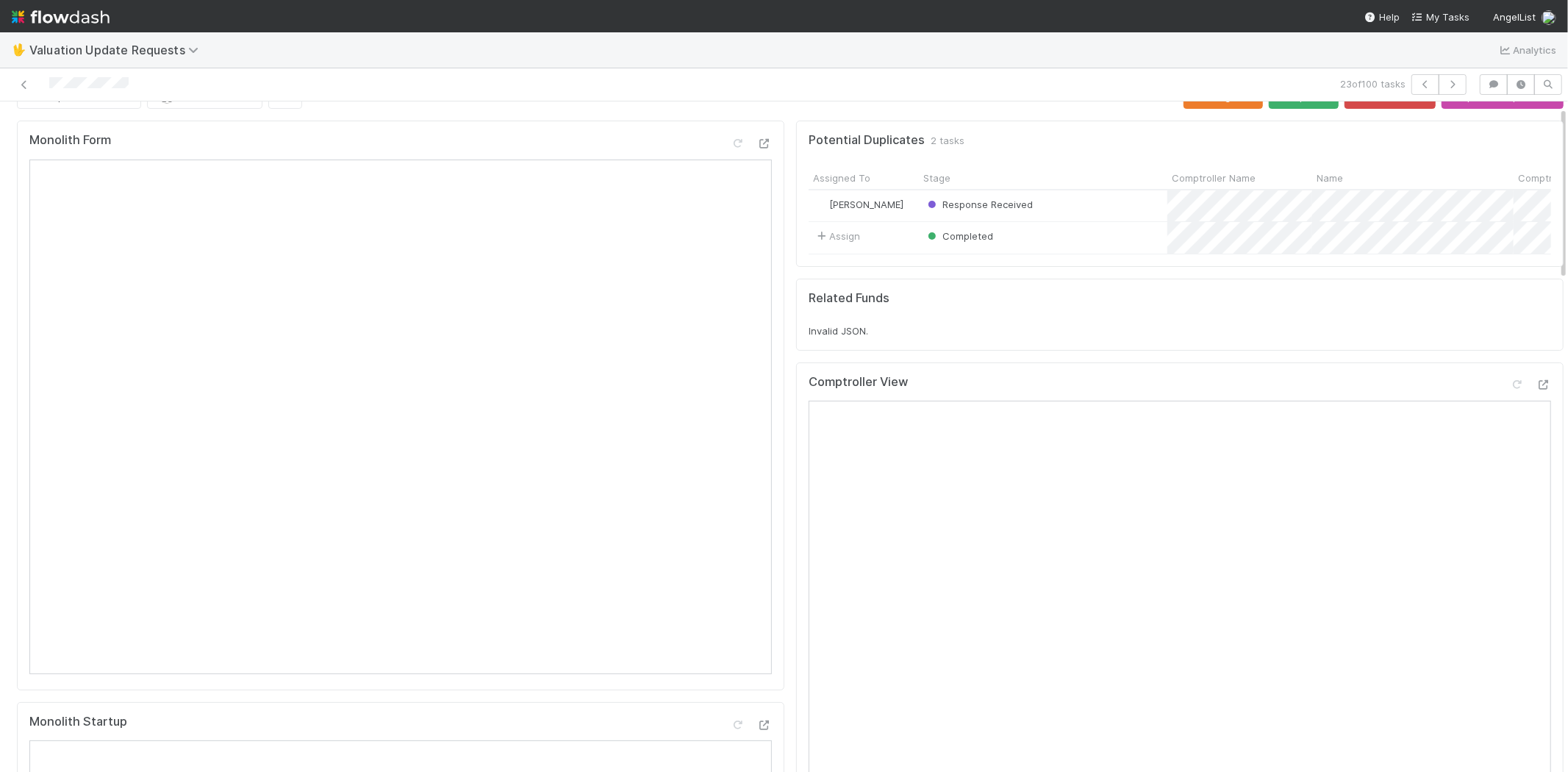
scroll to position [0, 0]
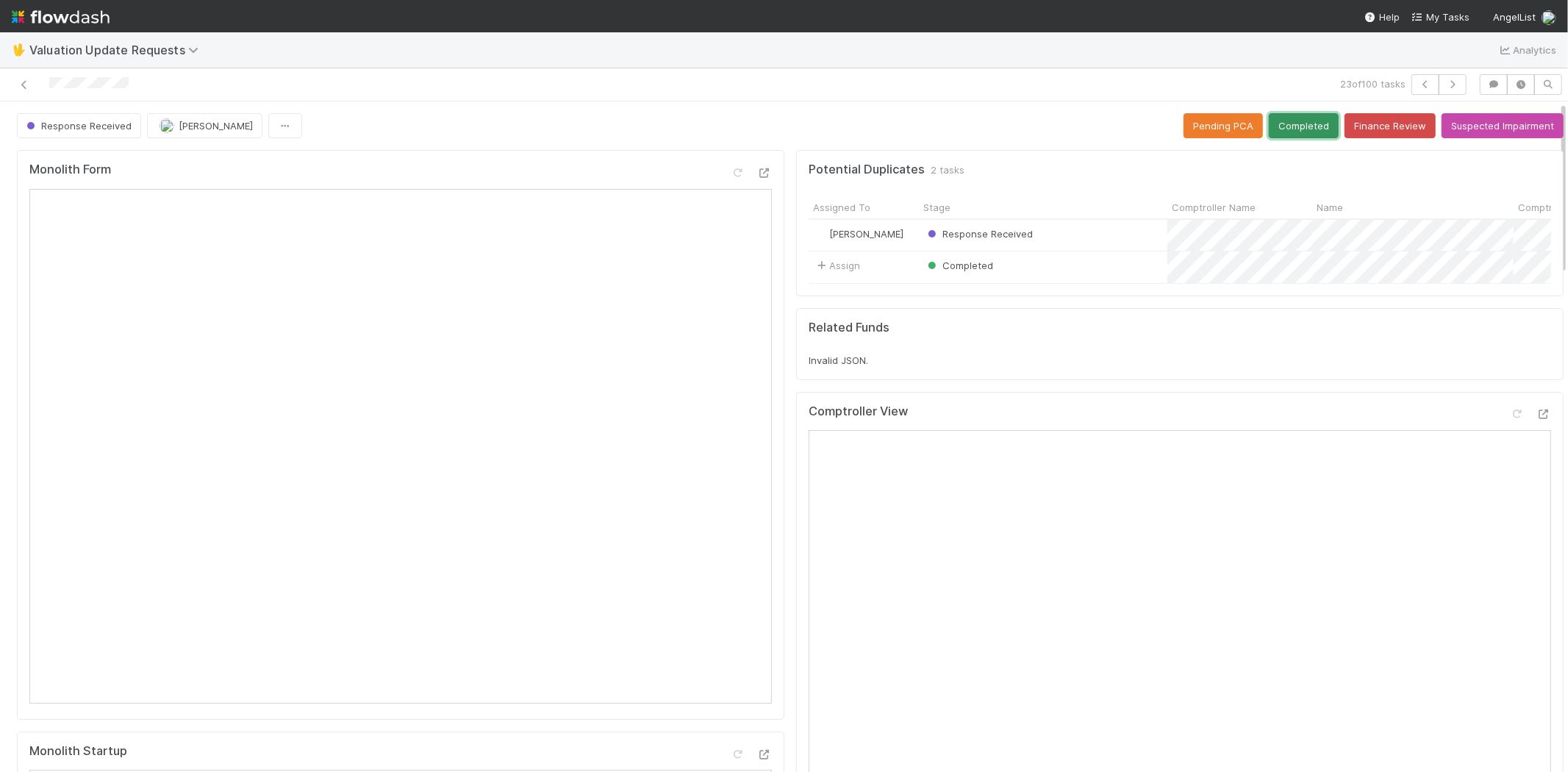
click at [1290, 130] on button "Completed" at bounding box center [1303, 126] width 70 height 25
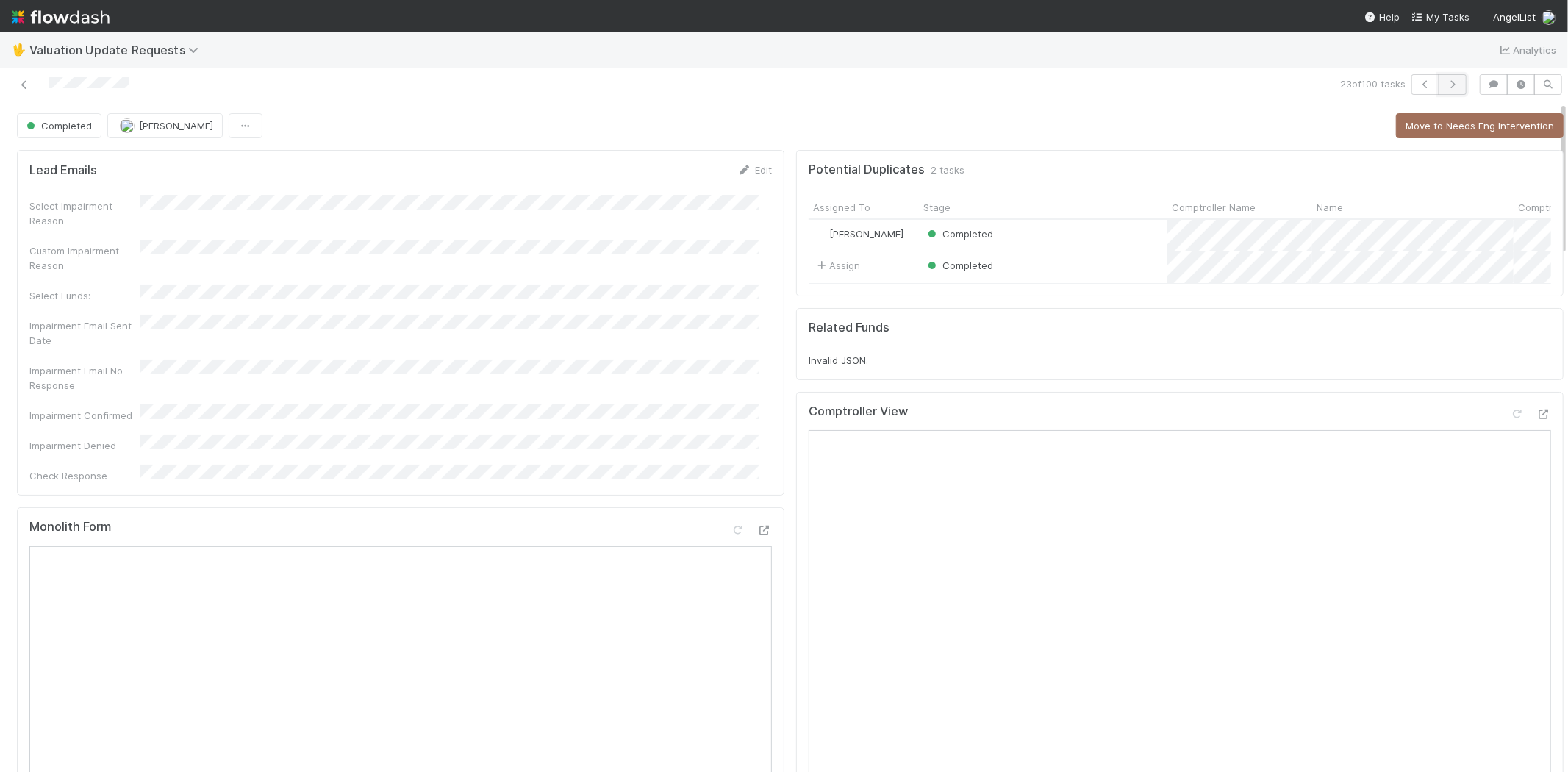
click at [1445, 87] on icon "button" at bounding box center [1452, 85] width 14 height 8
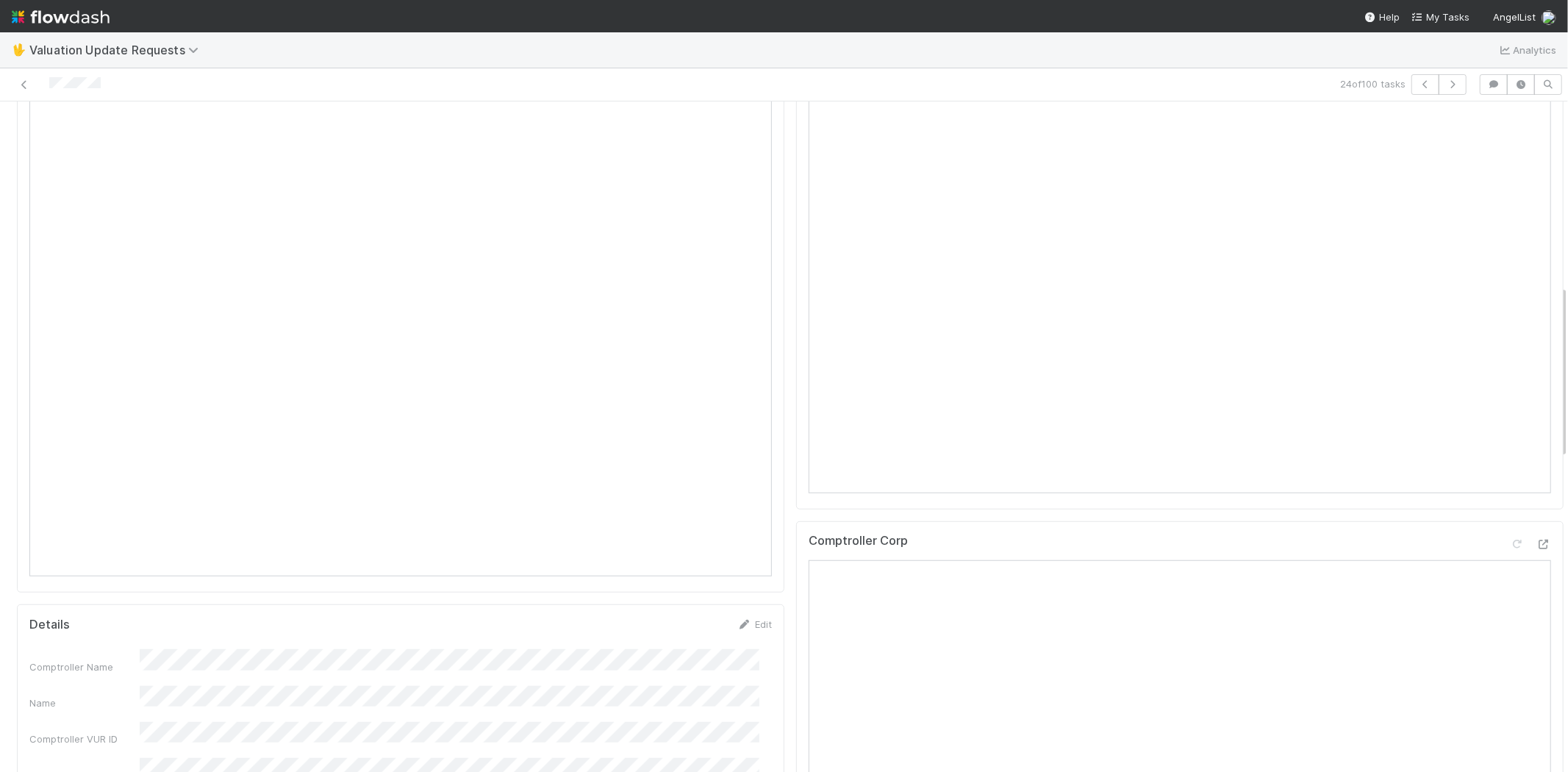
scroll to position [736, 0]
click at [1536, 522] on icon at bounding box center [1543, 516] width 14 height 9
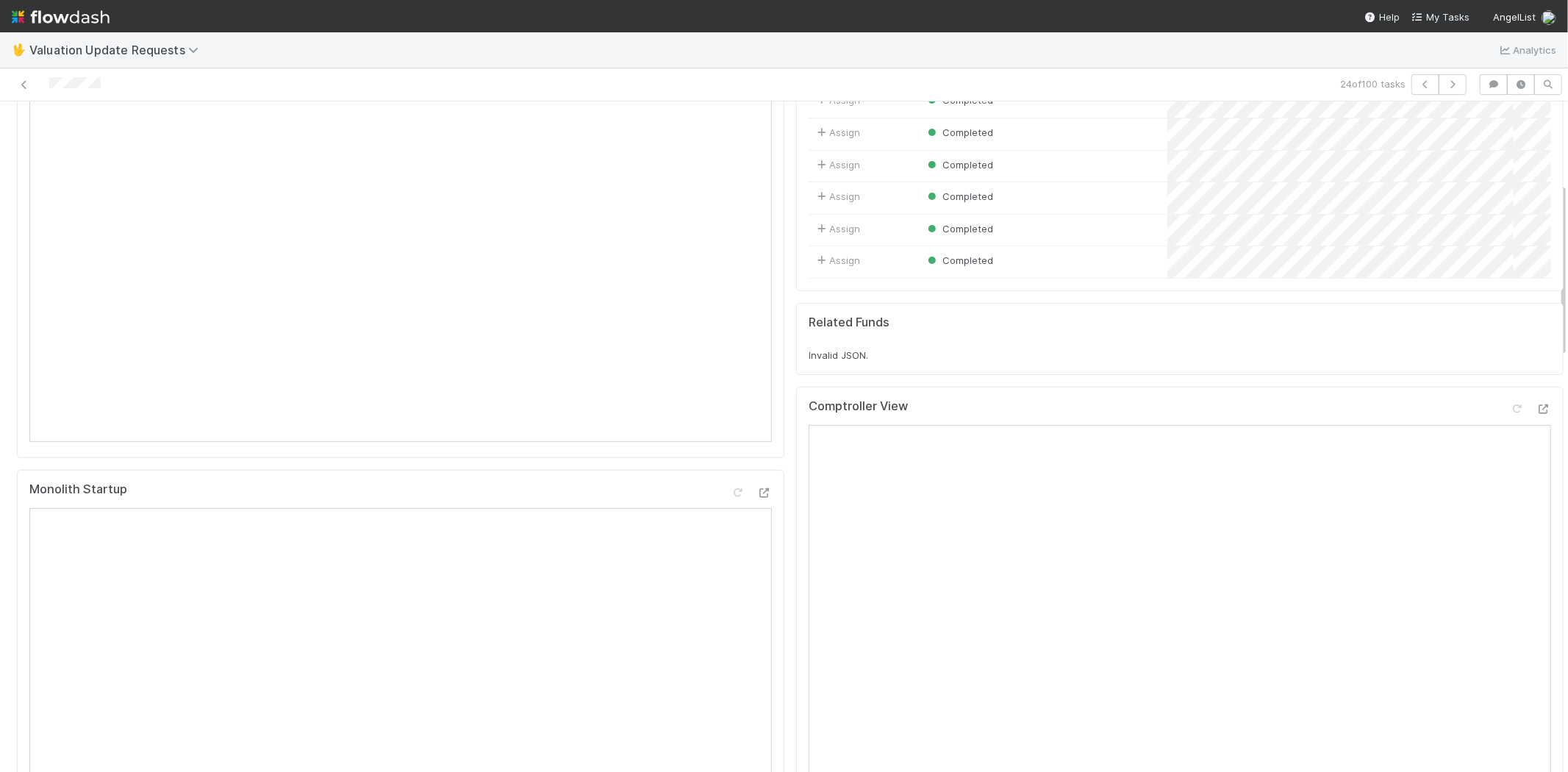
scroll to position [245, 0]
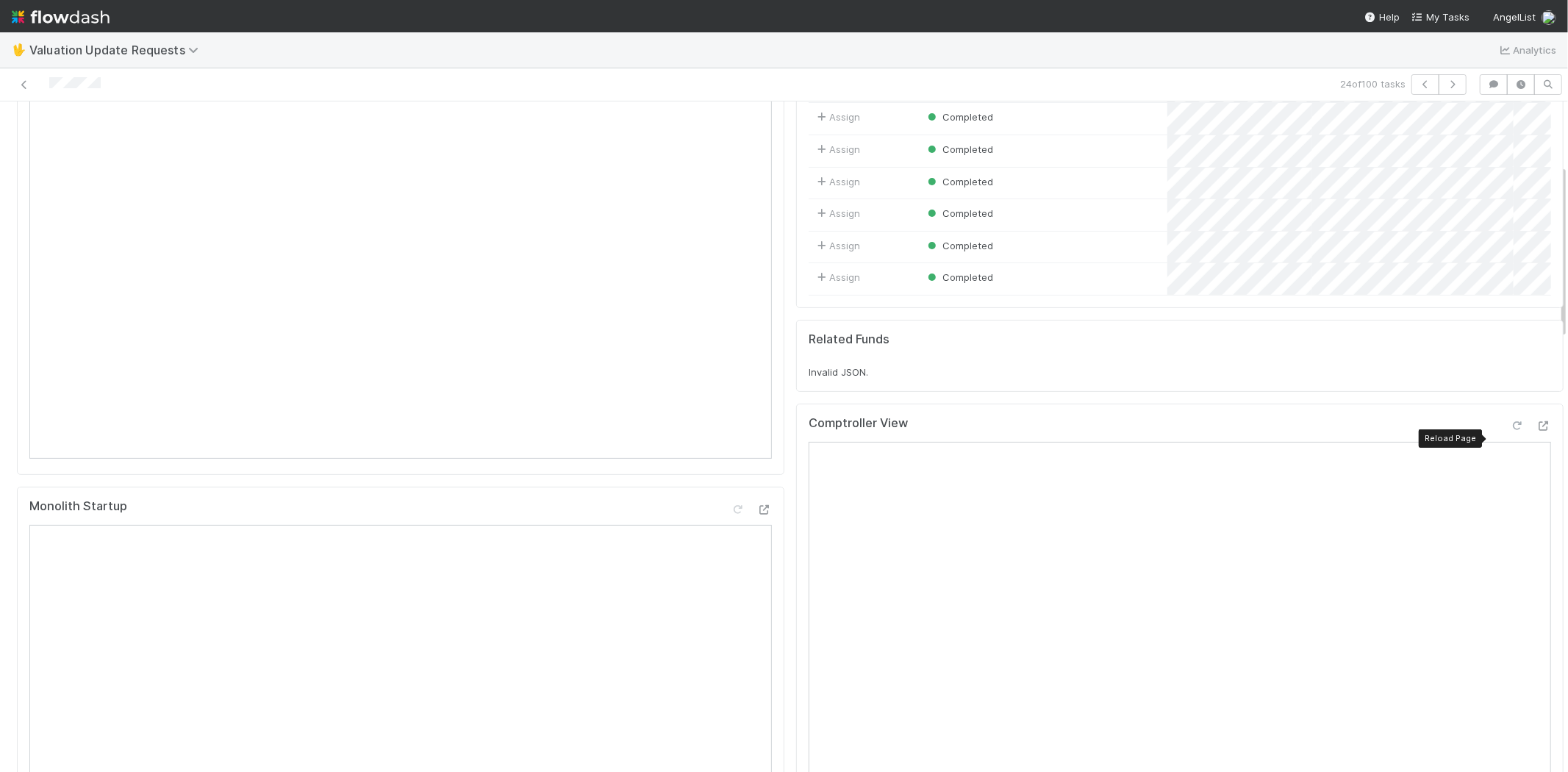
click at [1510, 431] on icon at bounding box center [1516, 426] width 14 height 9
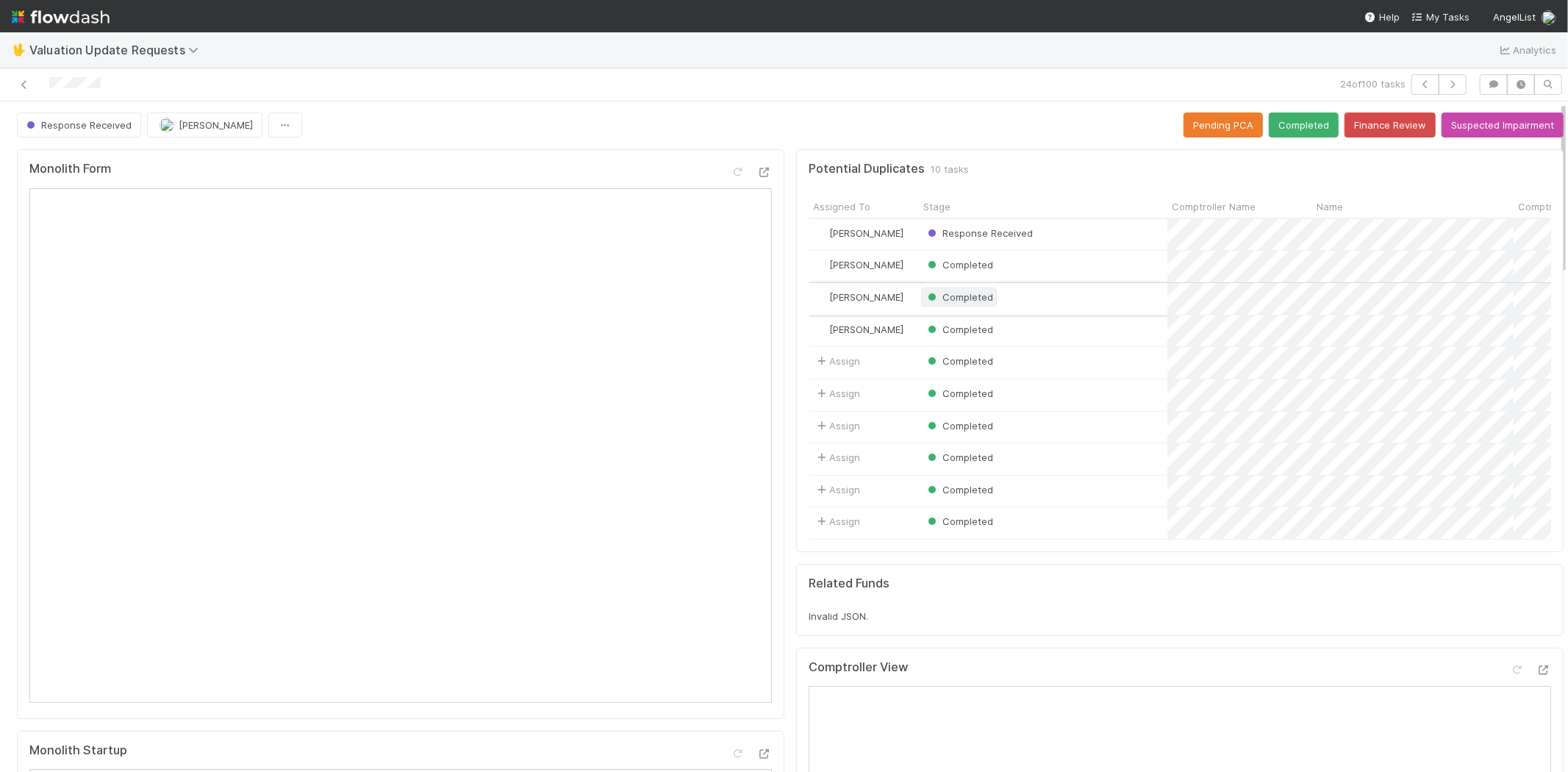
scroll to position [0, 0]
click at [1280, 121] on button "Completed" at bounding box center [1303, 126] width 70 height 25
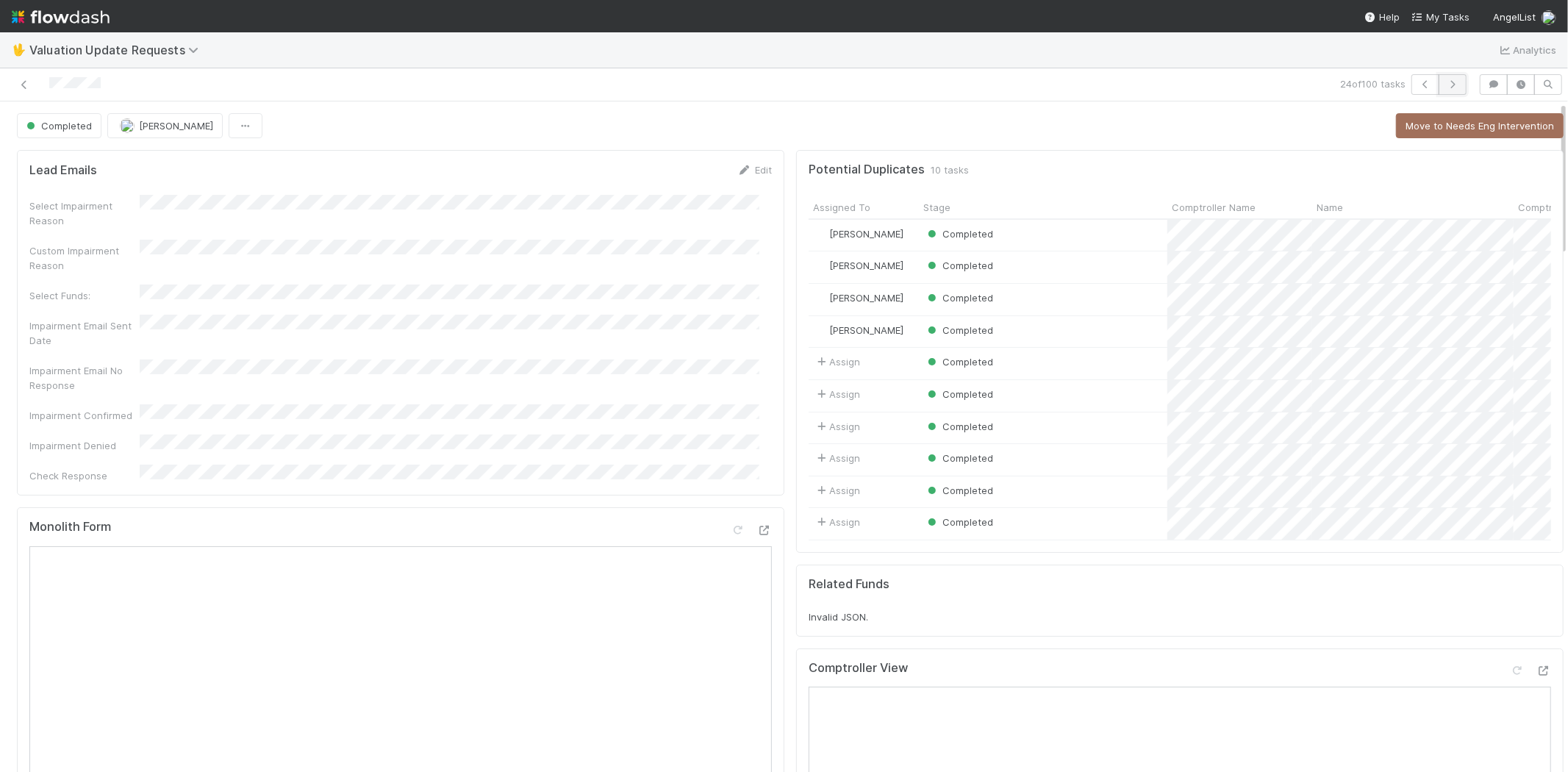
click at [1445, 80] on icon "button" at bounding box center [1452, 85] width 14 height 8
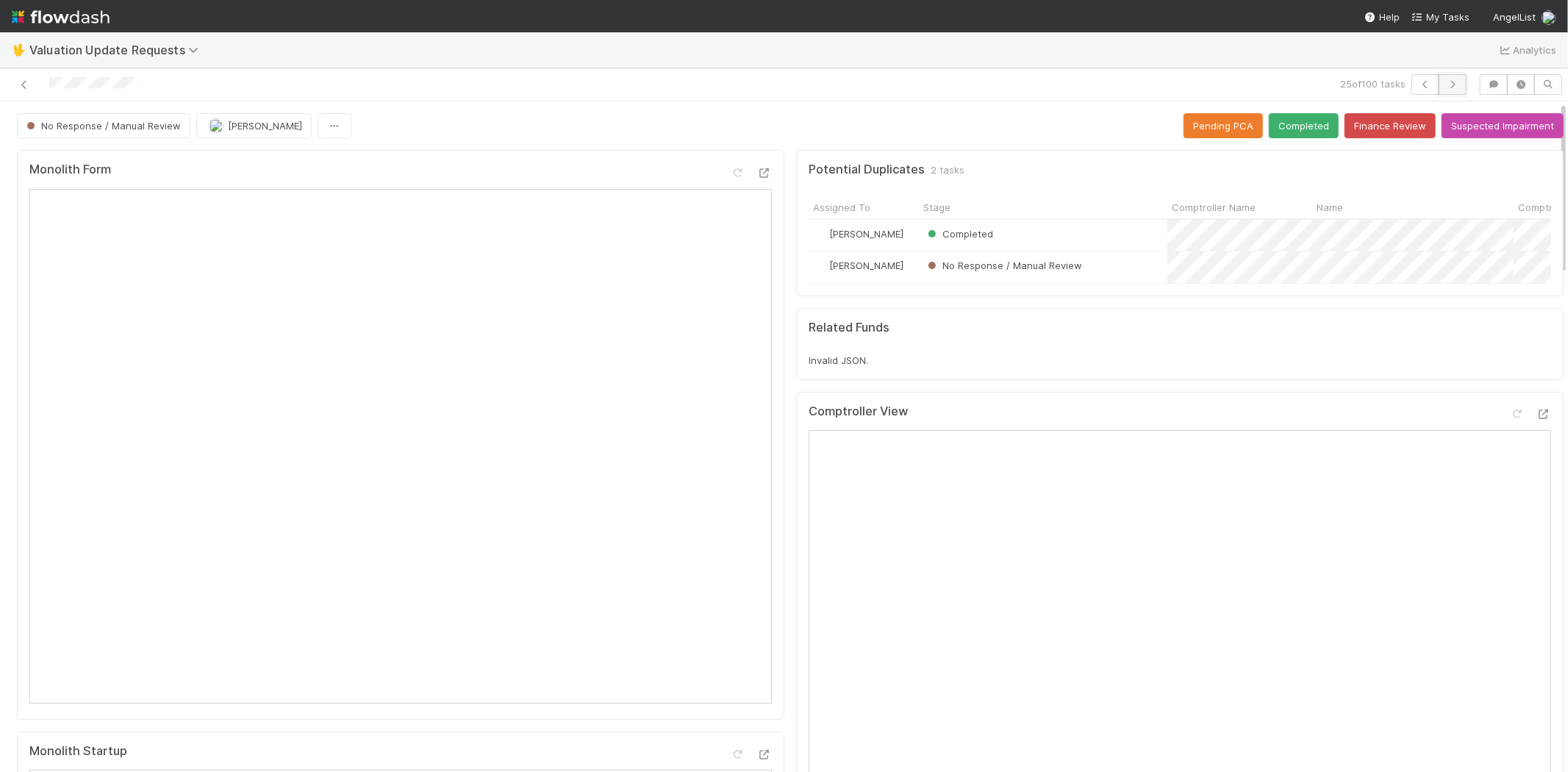
click at [1445, 88] on icon "button" at bounding box center [1452, 85] width 14 height 8
click at [1445, 80] on icon "button" at bounding box center [1452, 85] width 14 height 8
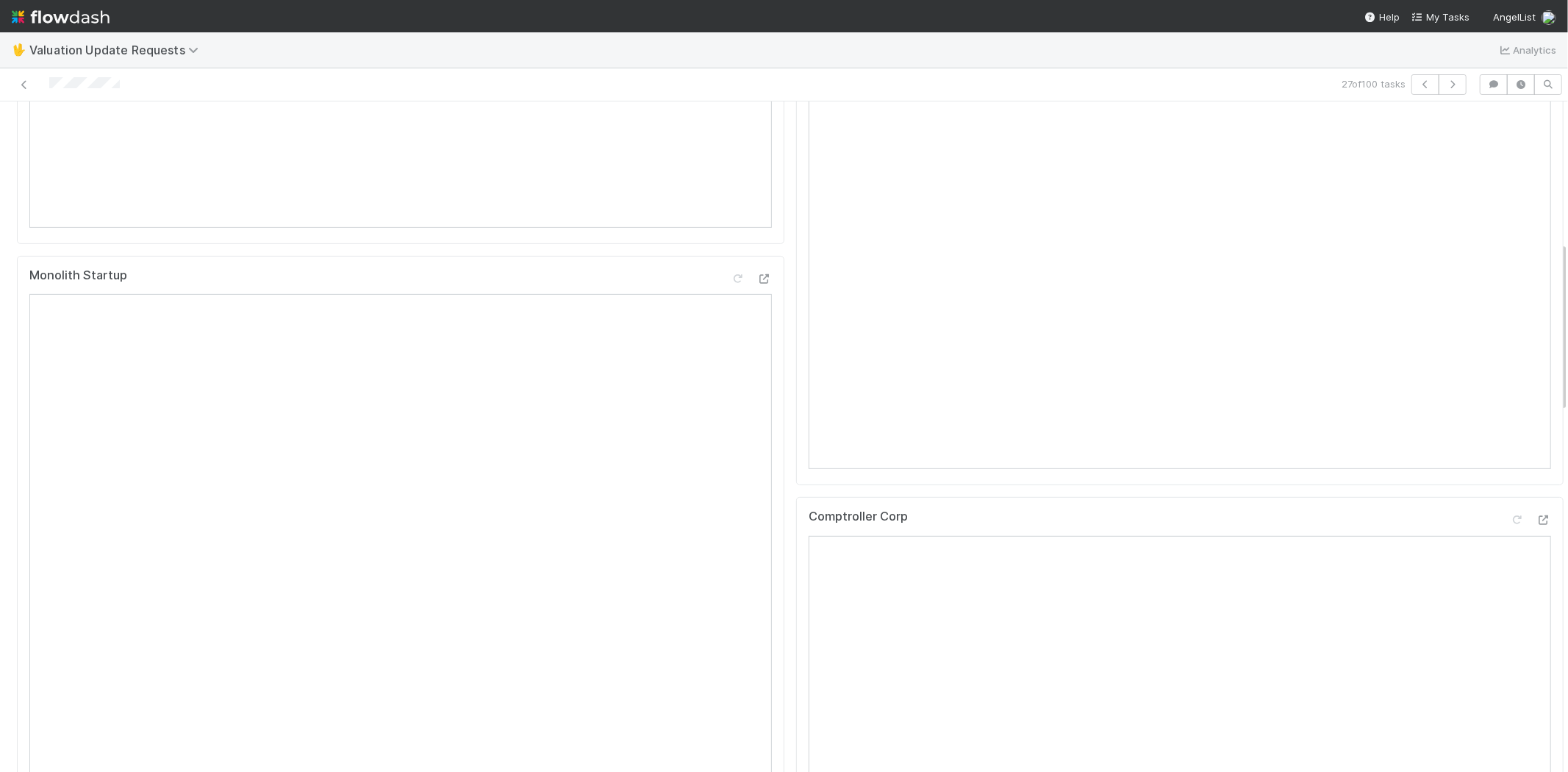
scroll to position [571, 0]
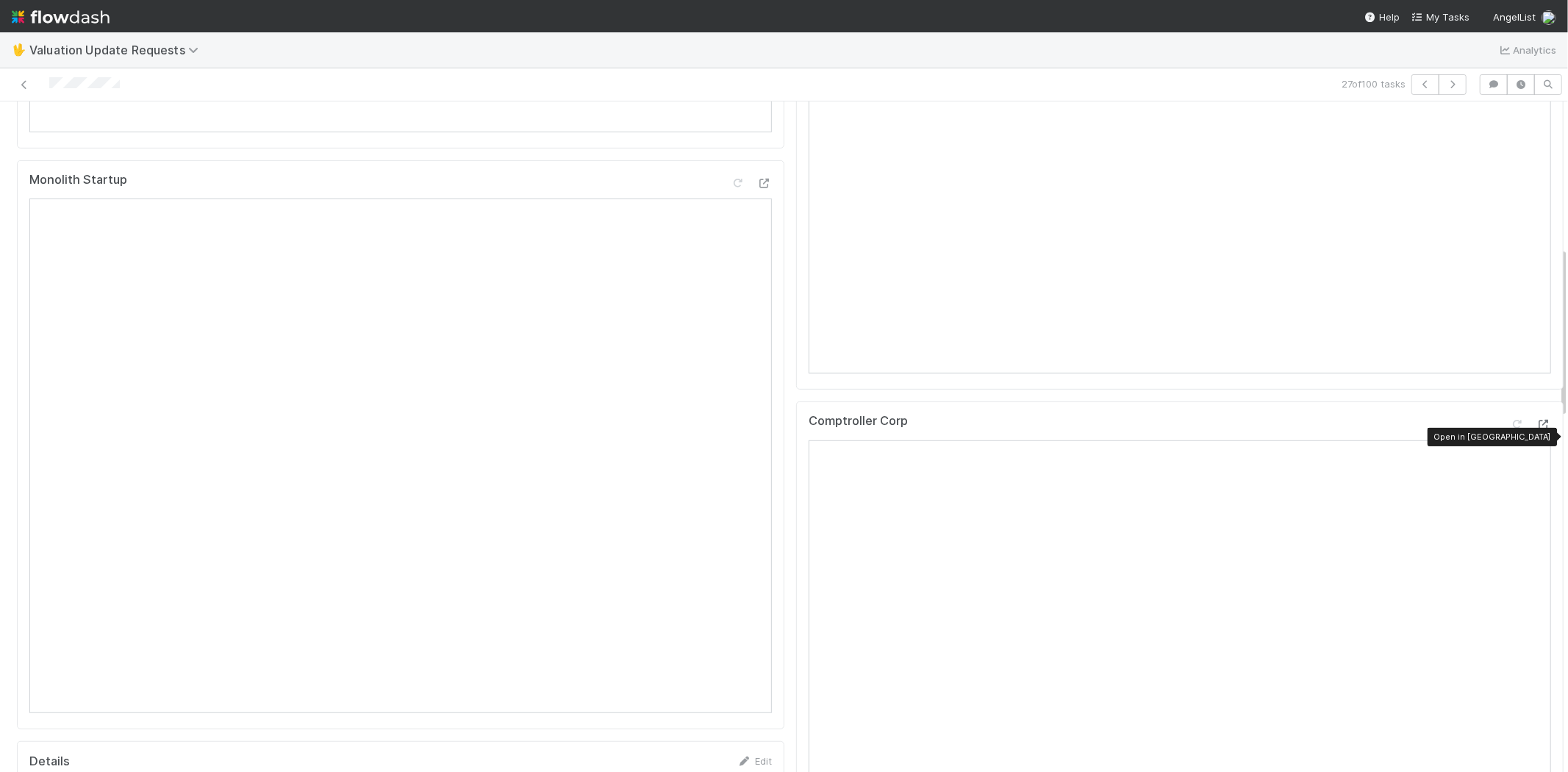
click at [1536, 429] on icon at bounding box center [1543, 424] width 14 height 9
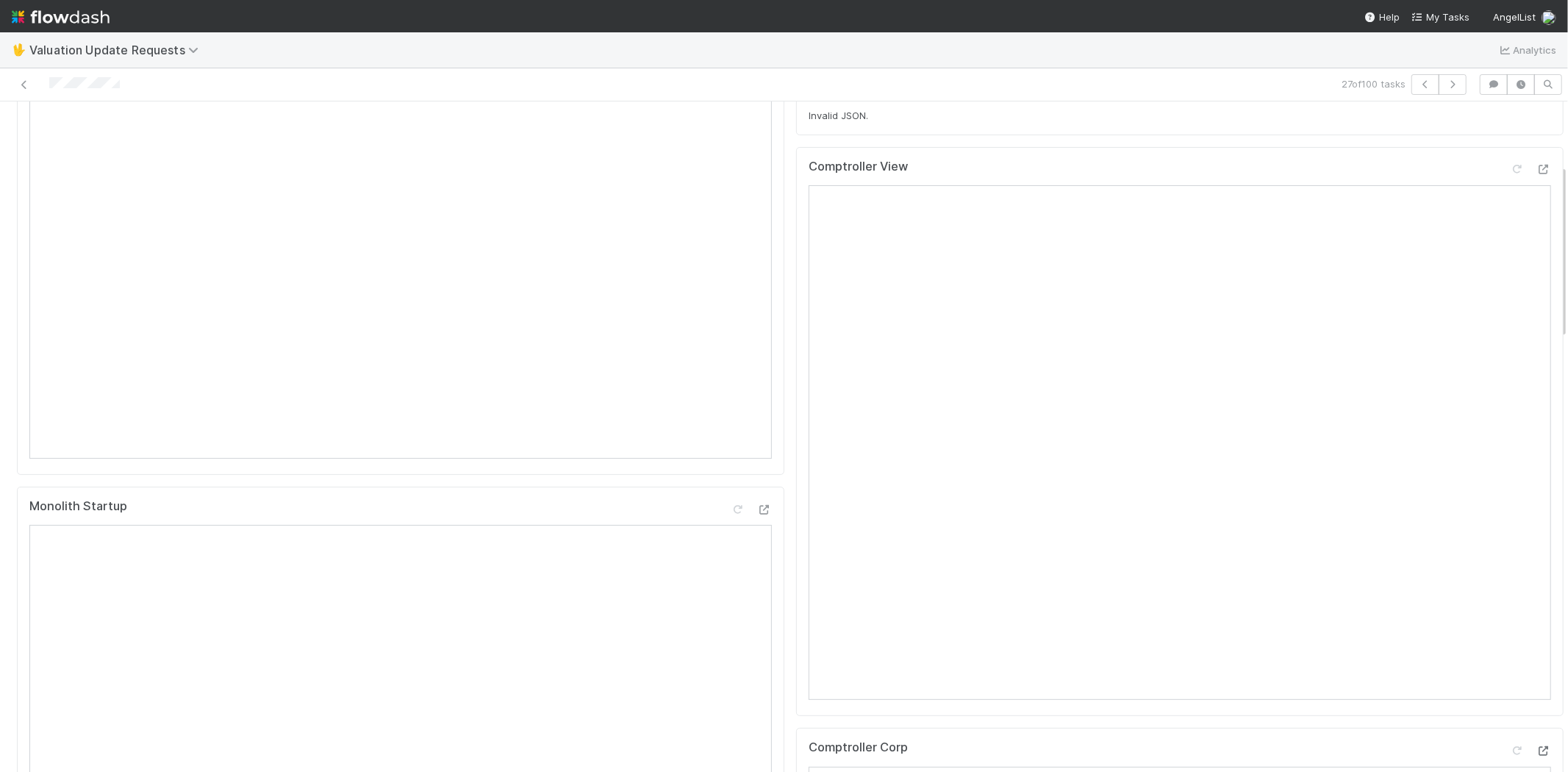
scroll to position [81, 0]
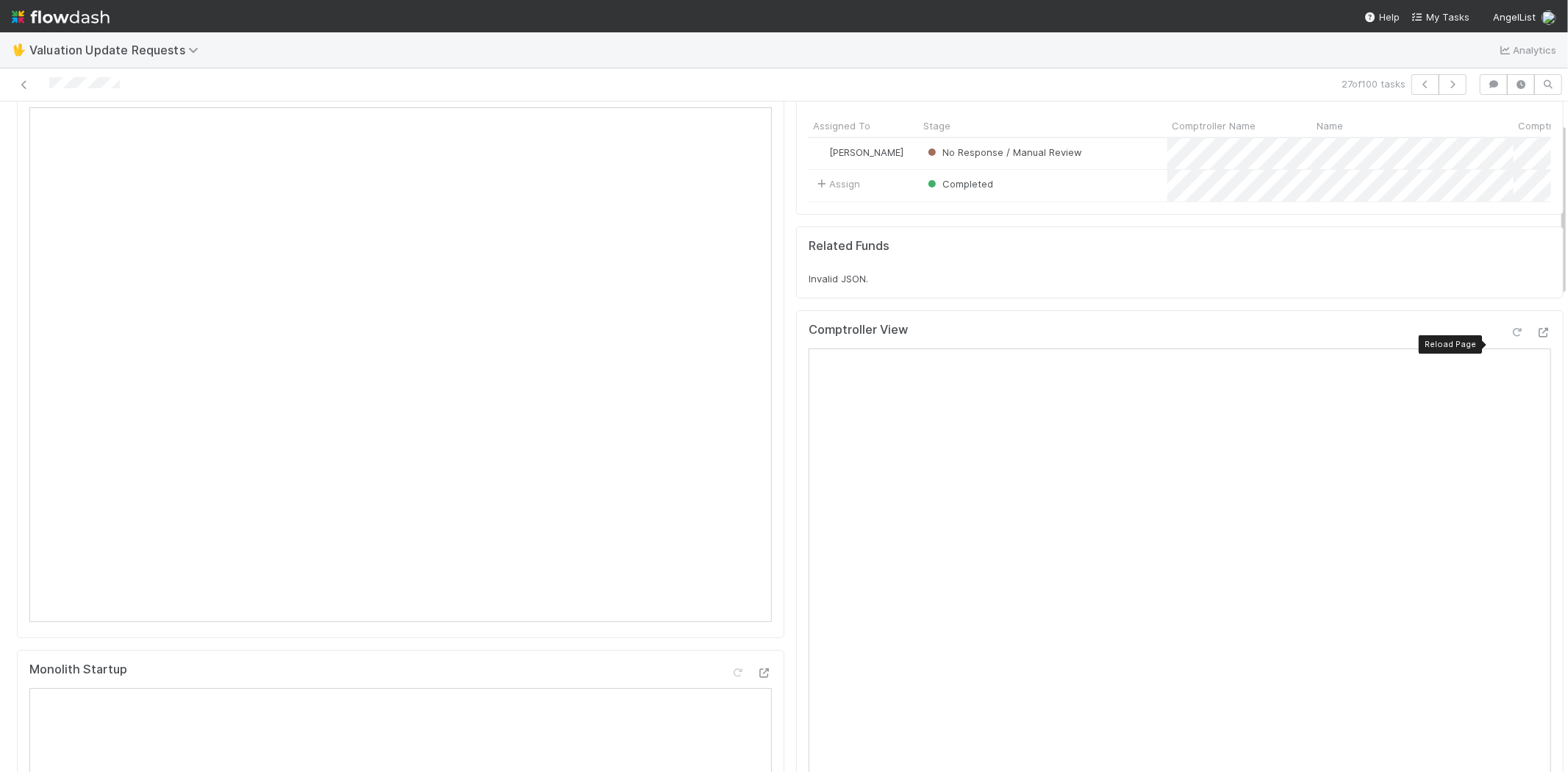
drag, startPoint x: 1491, startPoint y: 343, endPoint x: 1479, endPoint y: 343, distance: 12.0
click at [1510, 338] on icon at bounding box center [1516, 332] width 14 height 9
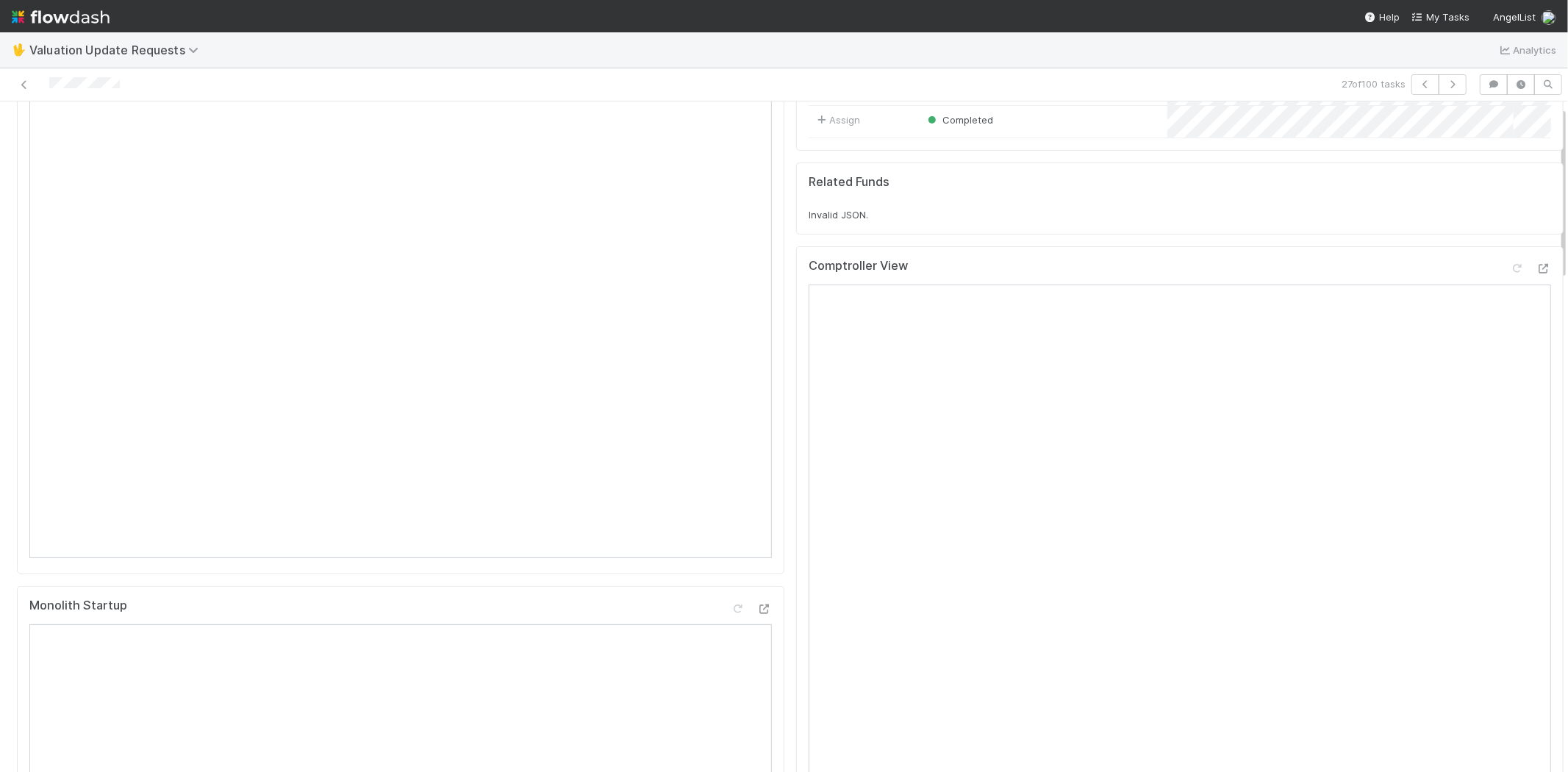
scroll to position [0, 0]
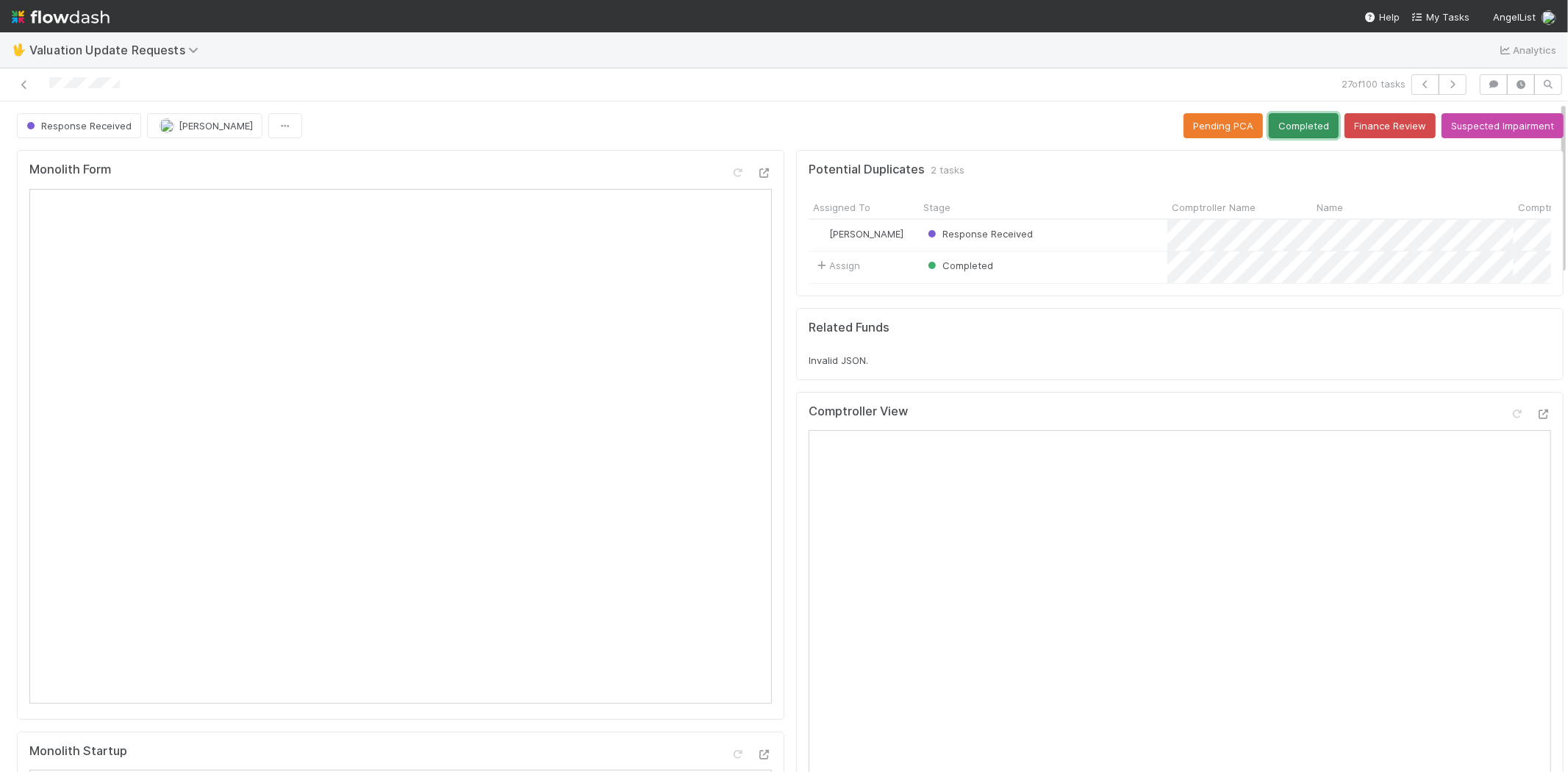
click at [1285, 130] on button "Completed" at bounding box center [1303, 126] width 70 height 25
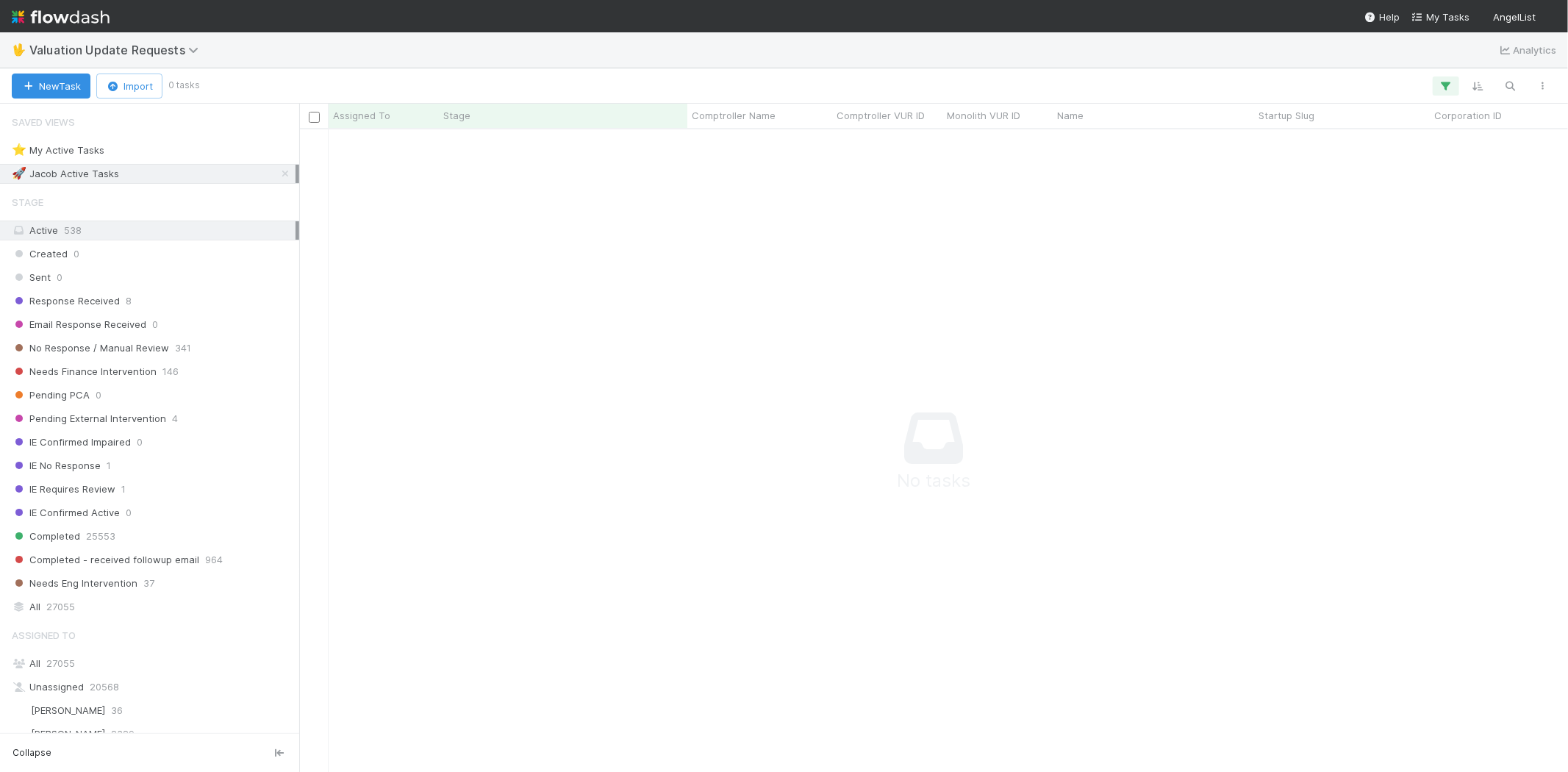
scroll to position [619, 1244]
click at [1452, 82] on icon "button" at bounding box center [1445, 86] width 14 height 14
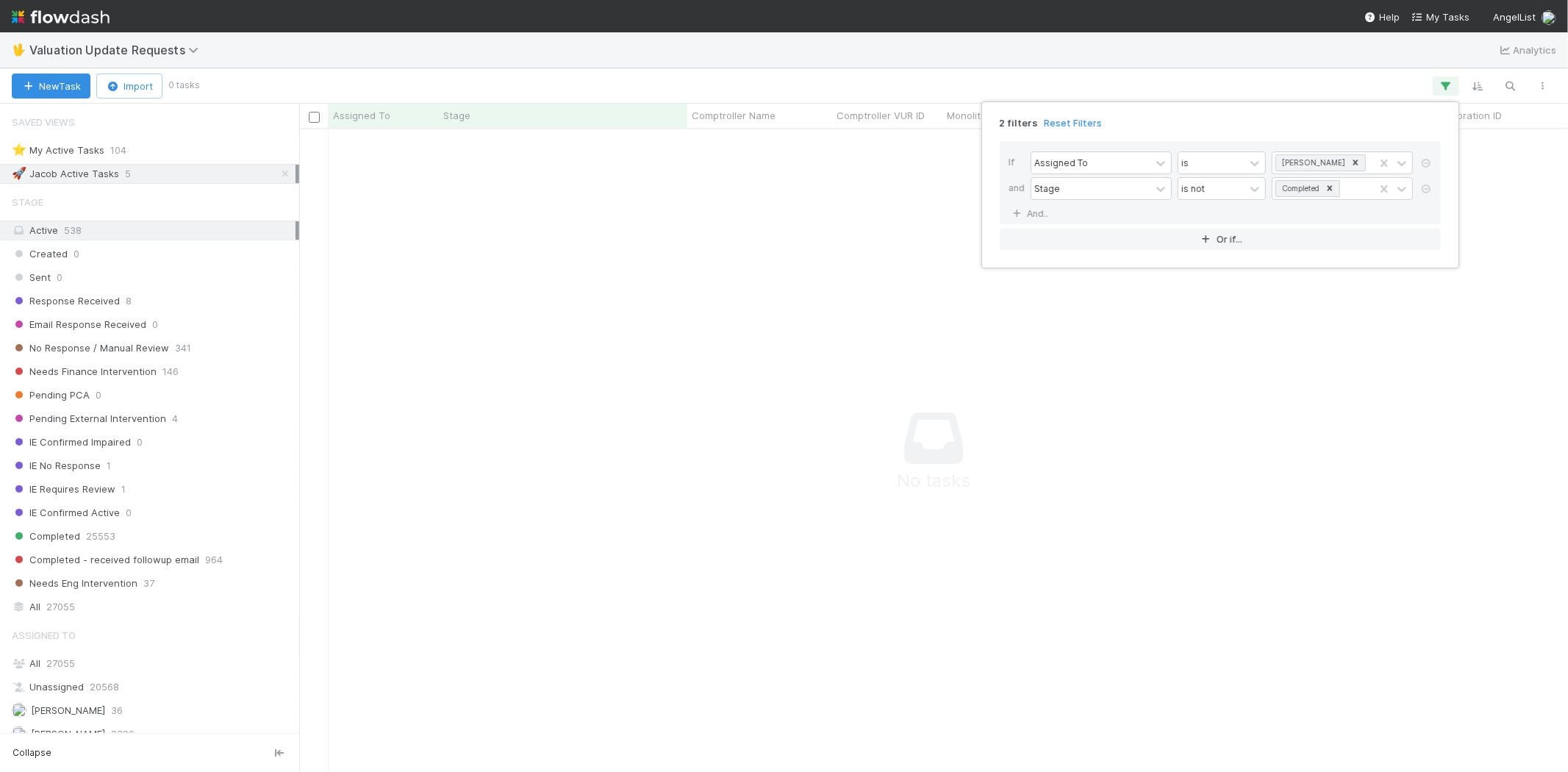
click at [1079, 120] on link "Reset Filters" at bounding box center [1072, 123] width 58 height 13
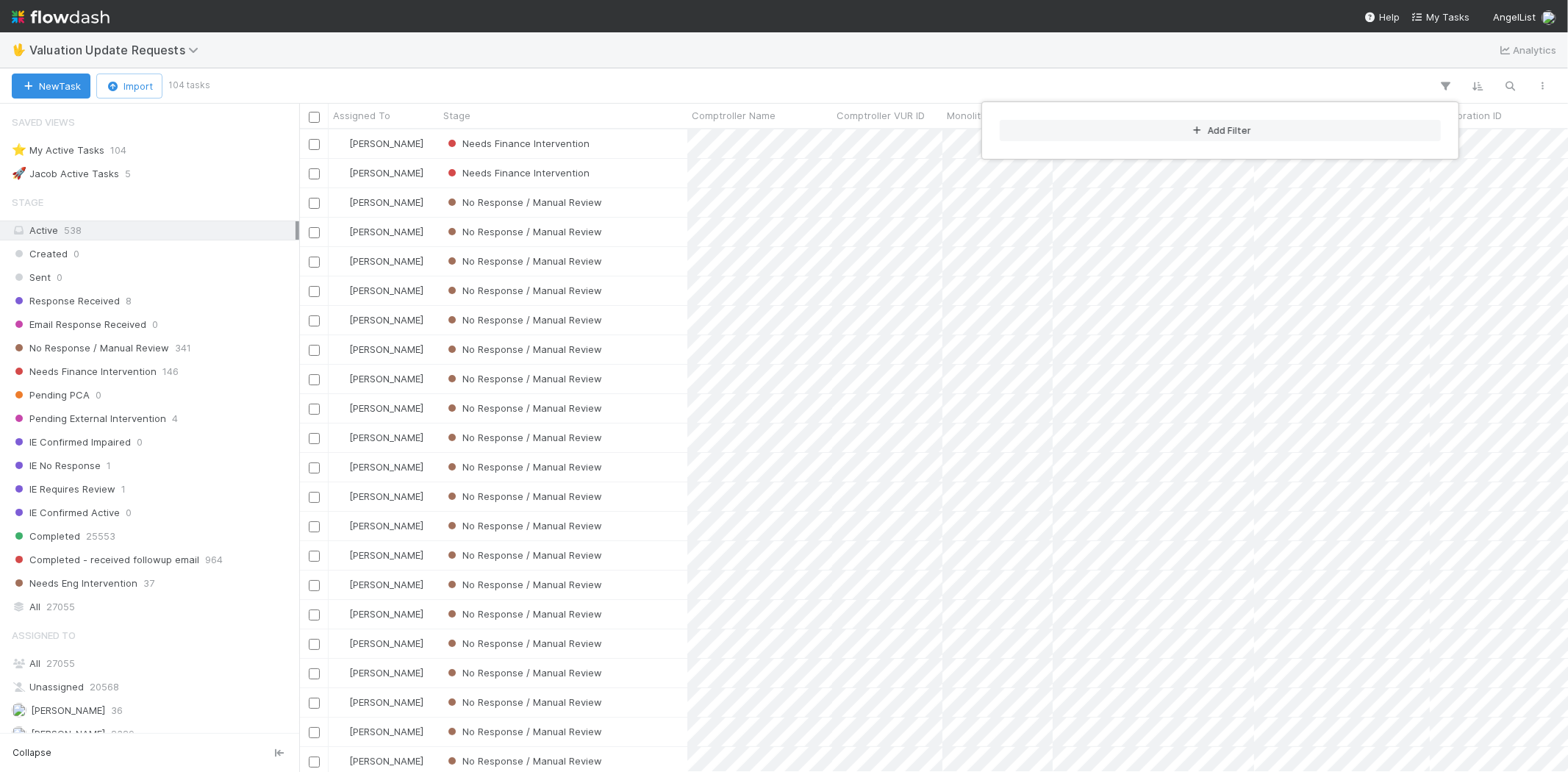
scroll to position [630, 1256]
click at [564, 59] on div "Add Filter" at bounding box center [784, 386] width 1568 height 772
click at [129, 339] on div "Add Filter" at bounding box center [784, 386] width 1568 height 772
click at [123, 349] on span "No Response / Manual Review" at bounding box center [91, 348] width 157 height 19
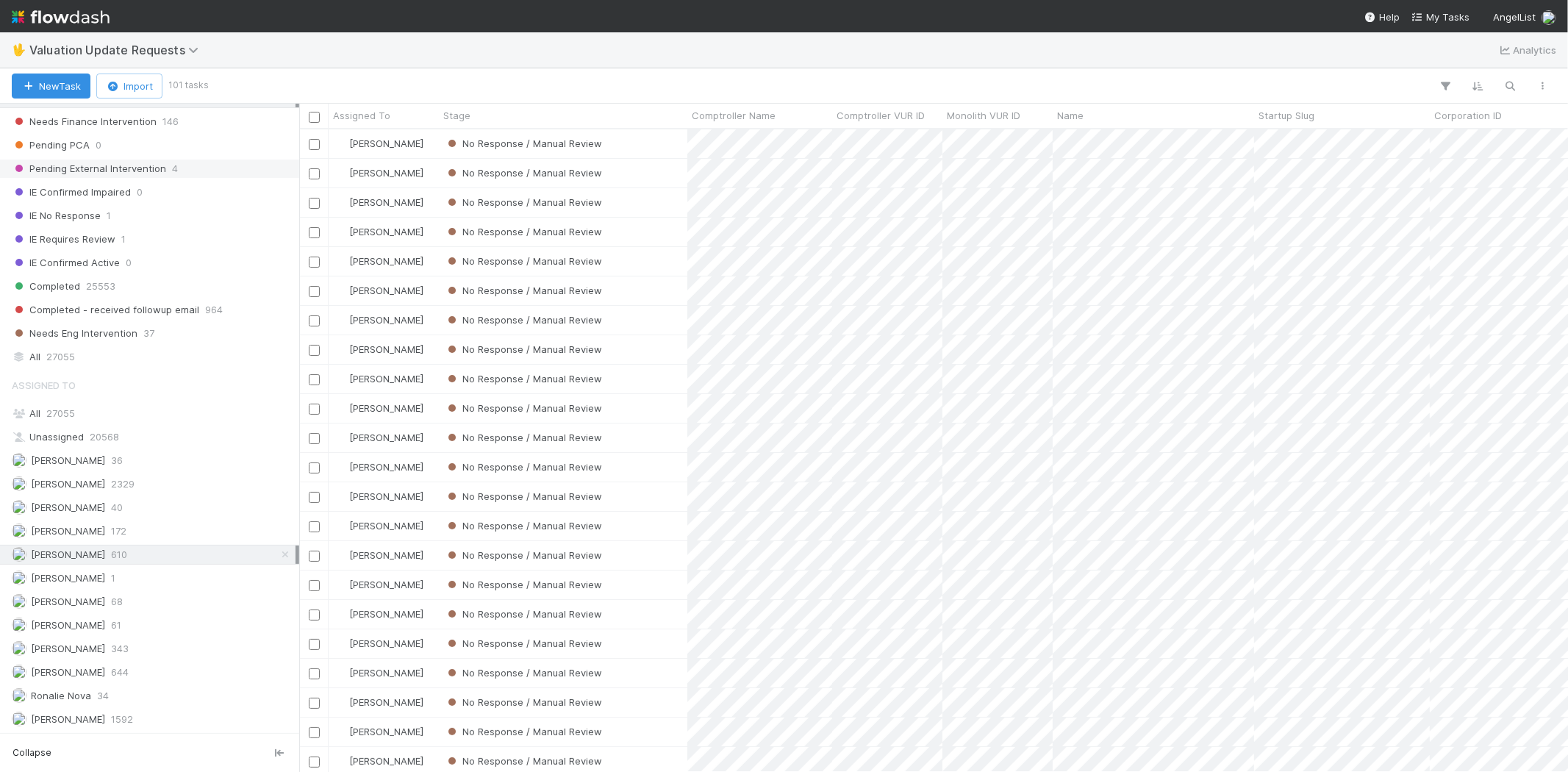
scroll to position [255, 0]
click at [147, 485] on div "[PERSON_NAME] 2329" at bounding box center [153, 484] width 283 height 19
click at [137, 670] on div "Michael Capilitan 644" at bounding box center [153, 673] width 283 height 19
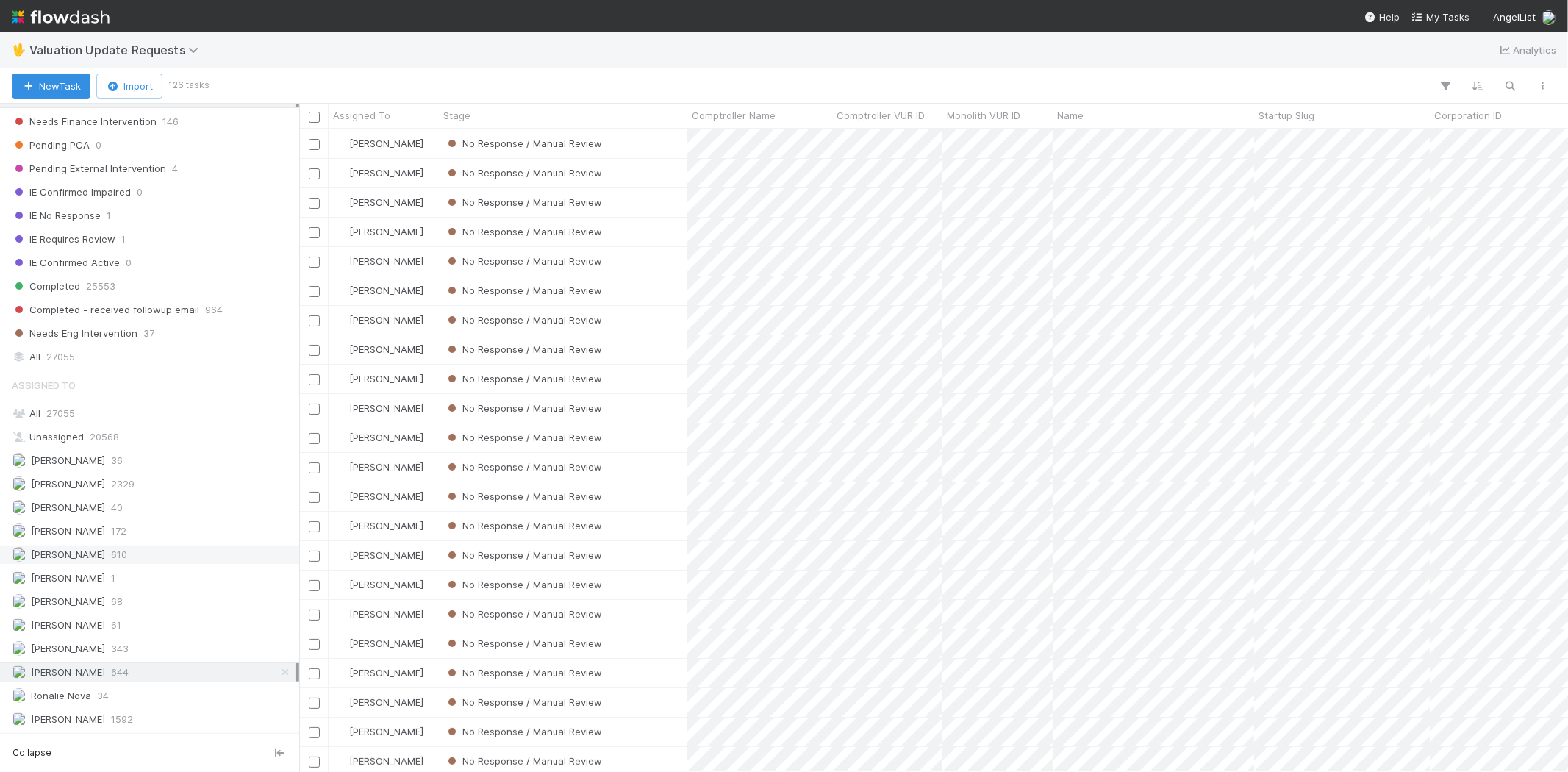
click at [147, 557] on div "[PERSON_NAME] 610" at bounding box center [153, 555] width 283 height 19
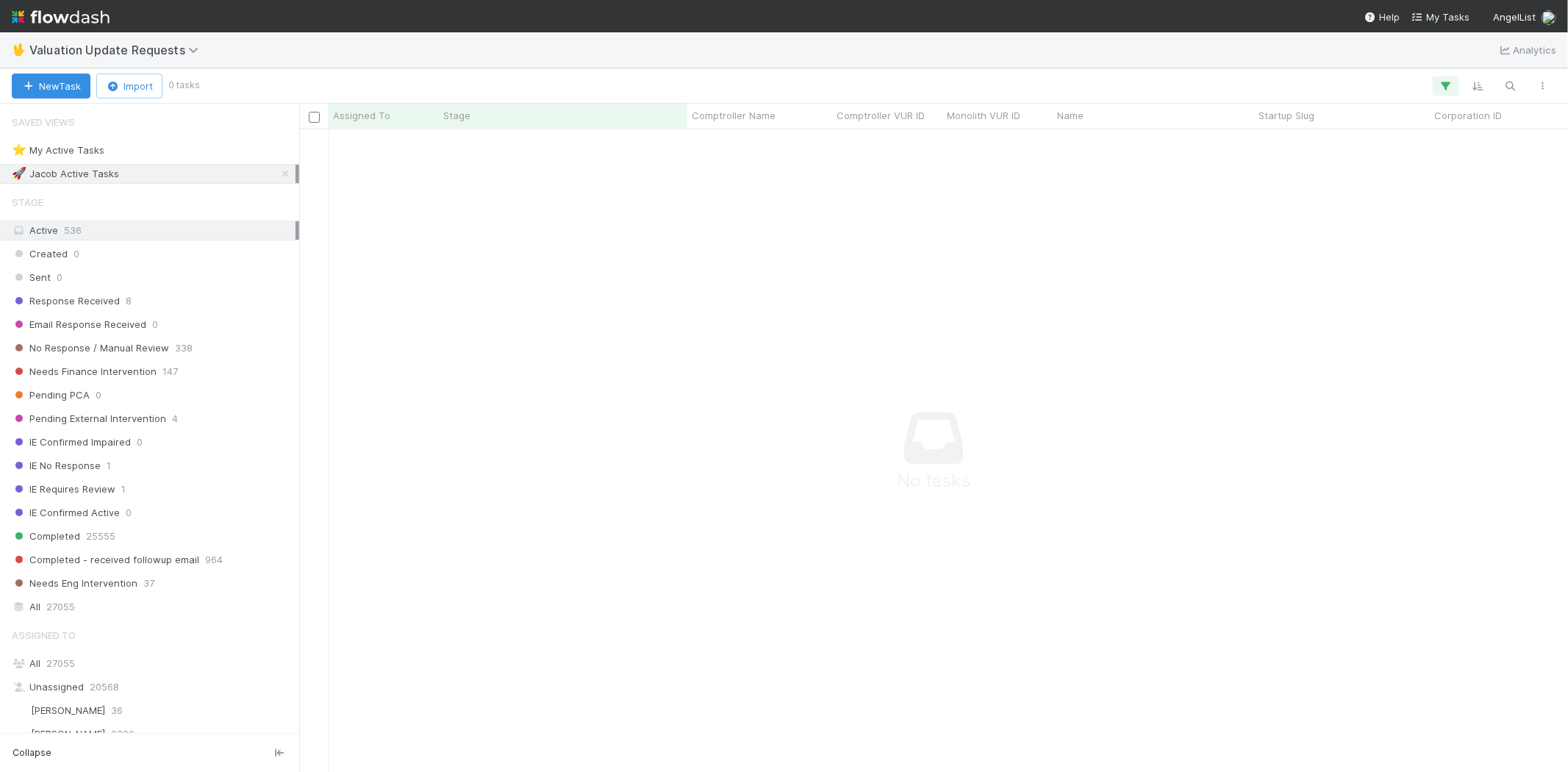
scroll to position [619, 1244]
click at [1439, 81] on icon "button" at bounding box center [1445, 86] width 14 height 14
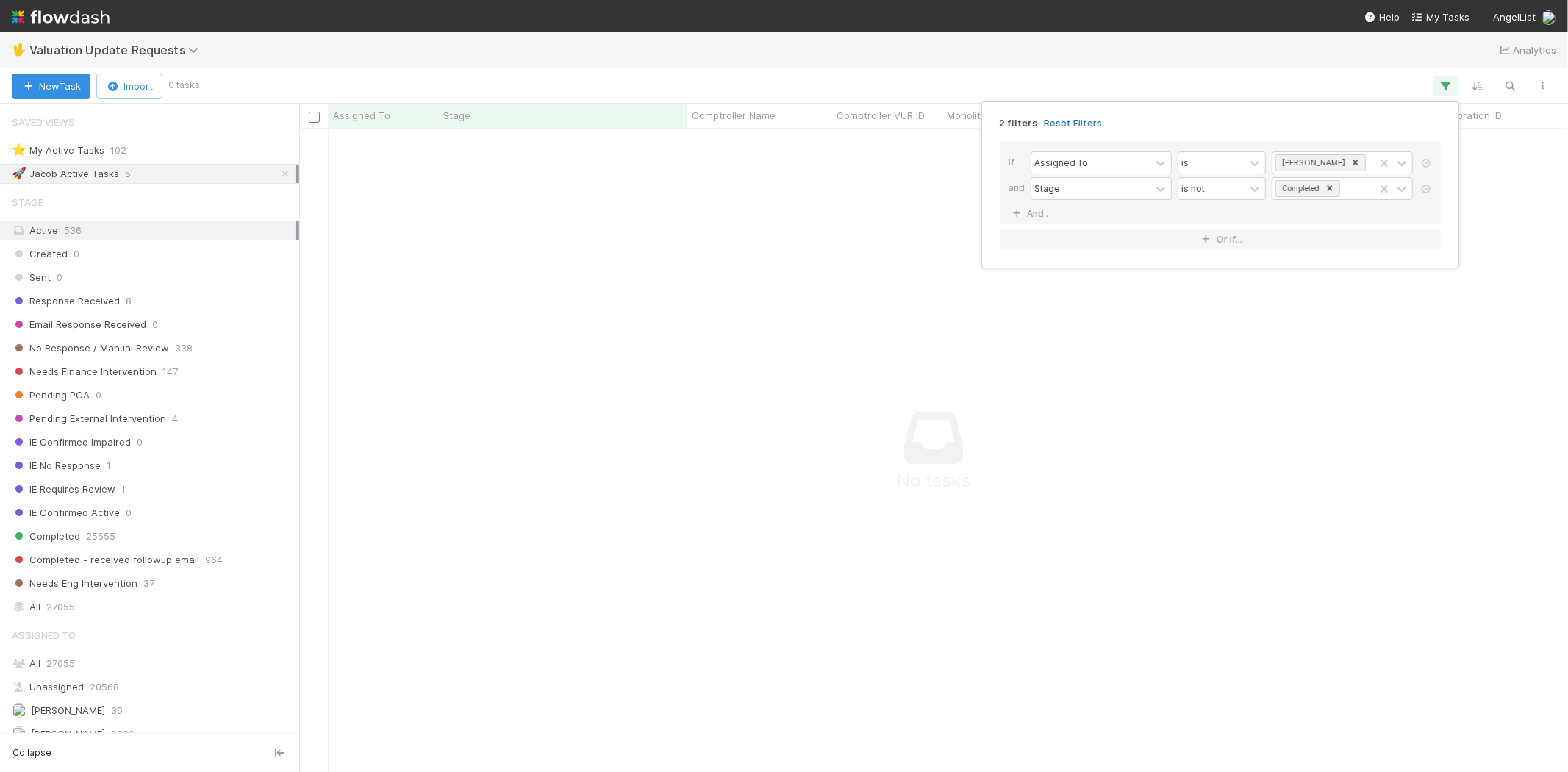
click at [1069, 120] on link "Reset Filters" at bounding box center [1072, 123] width 58 height 13
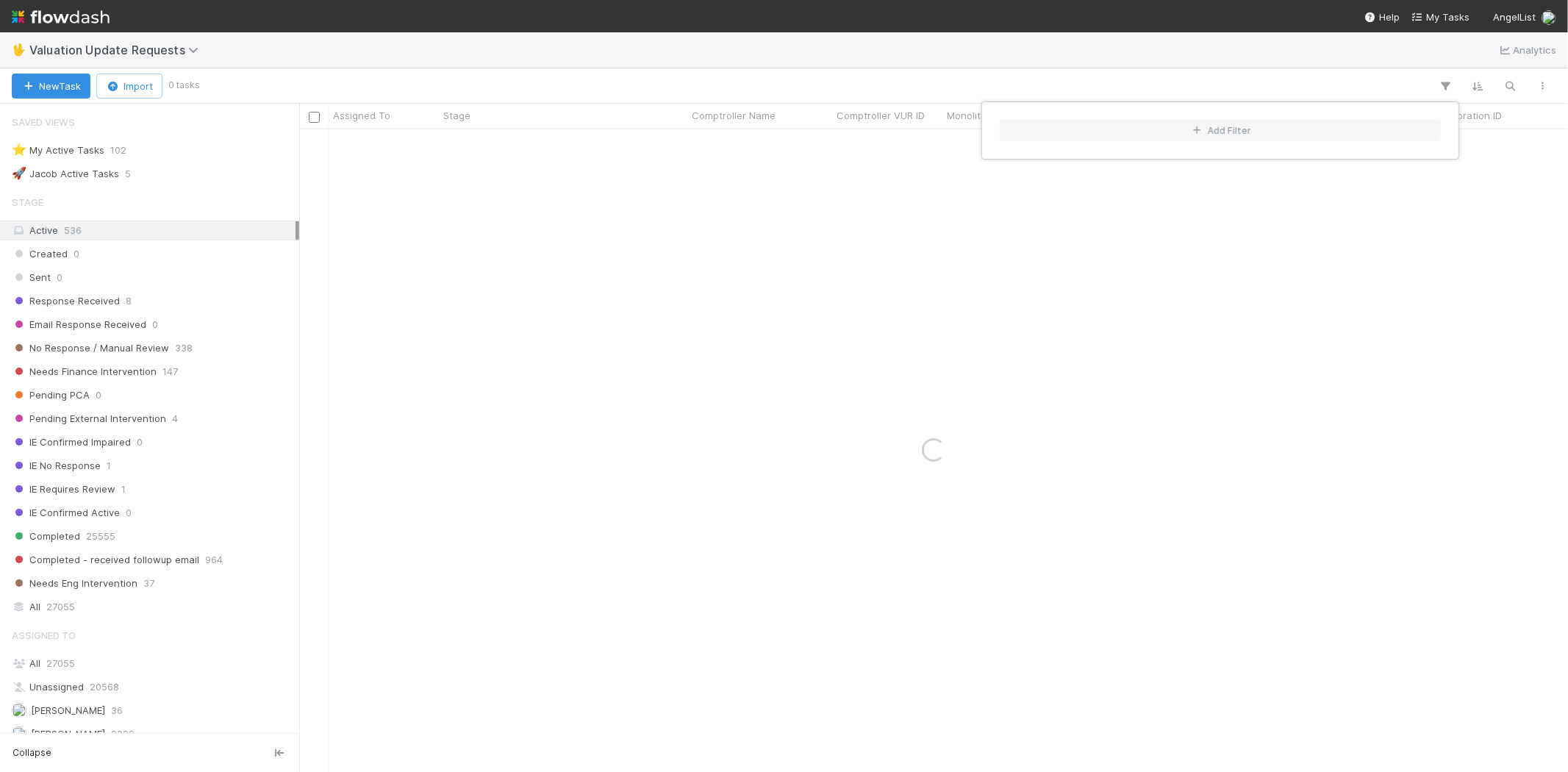
click at [876, 81] on div "Add Filter" at bounding box center [784, 386] width 1568 height 772
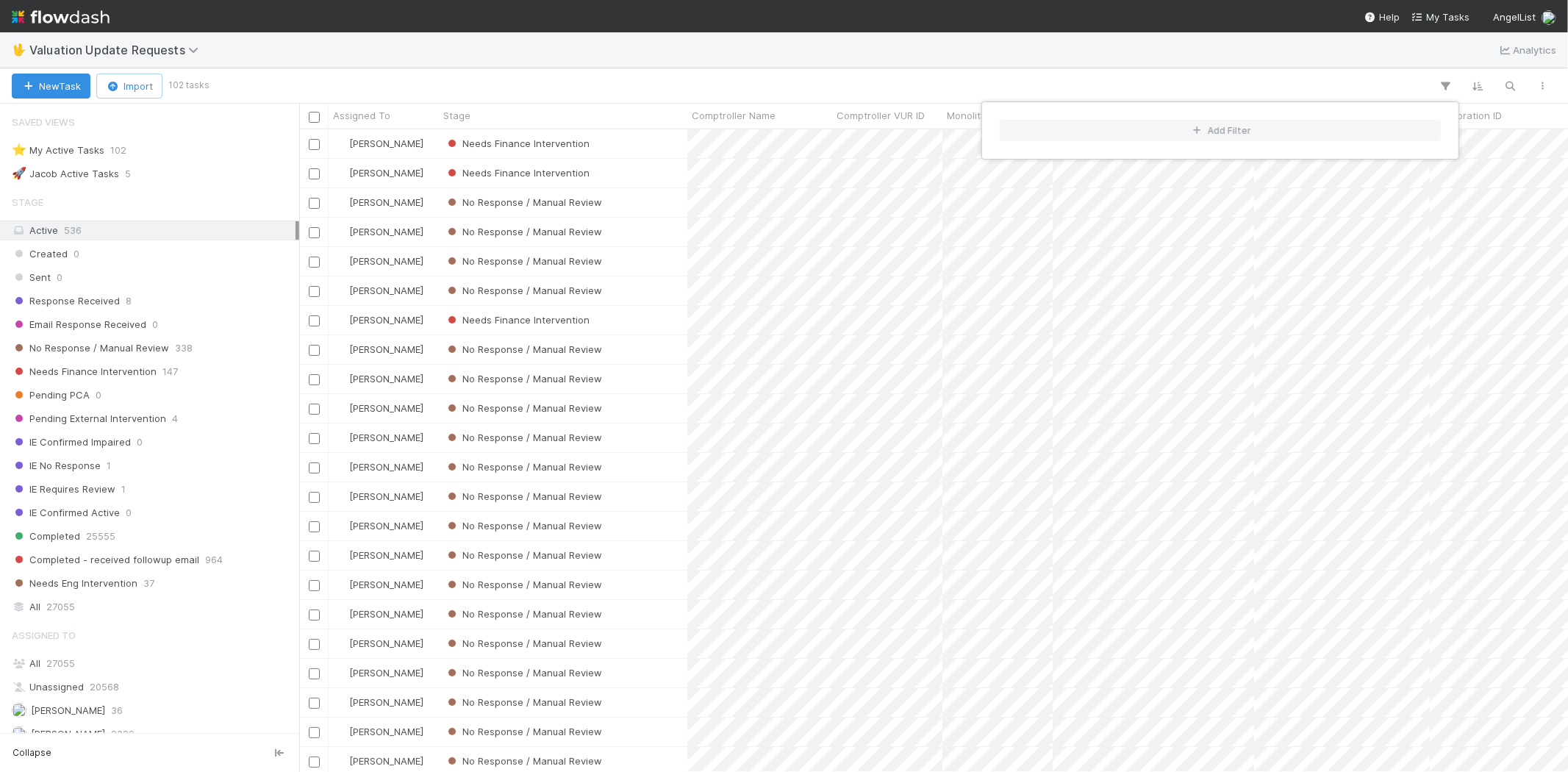
scroll to position [630, 1256]
click at [149, 343] on div "Add Filter" at bounding box center [784, 386] width 1568 height 772
click at [140, 343] on span "No Response / Manual Review" at bounding box center [91, 348] width 157 height 19
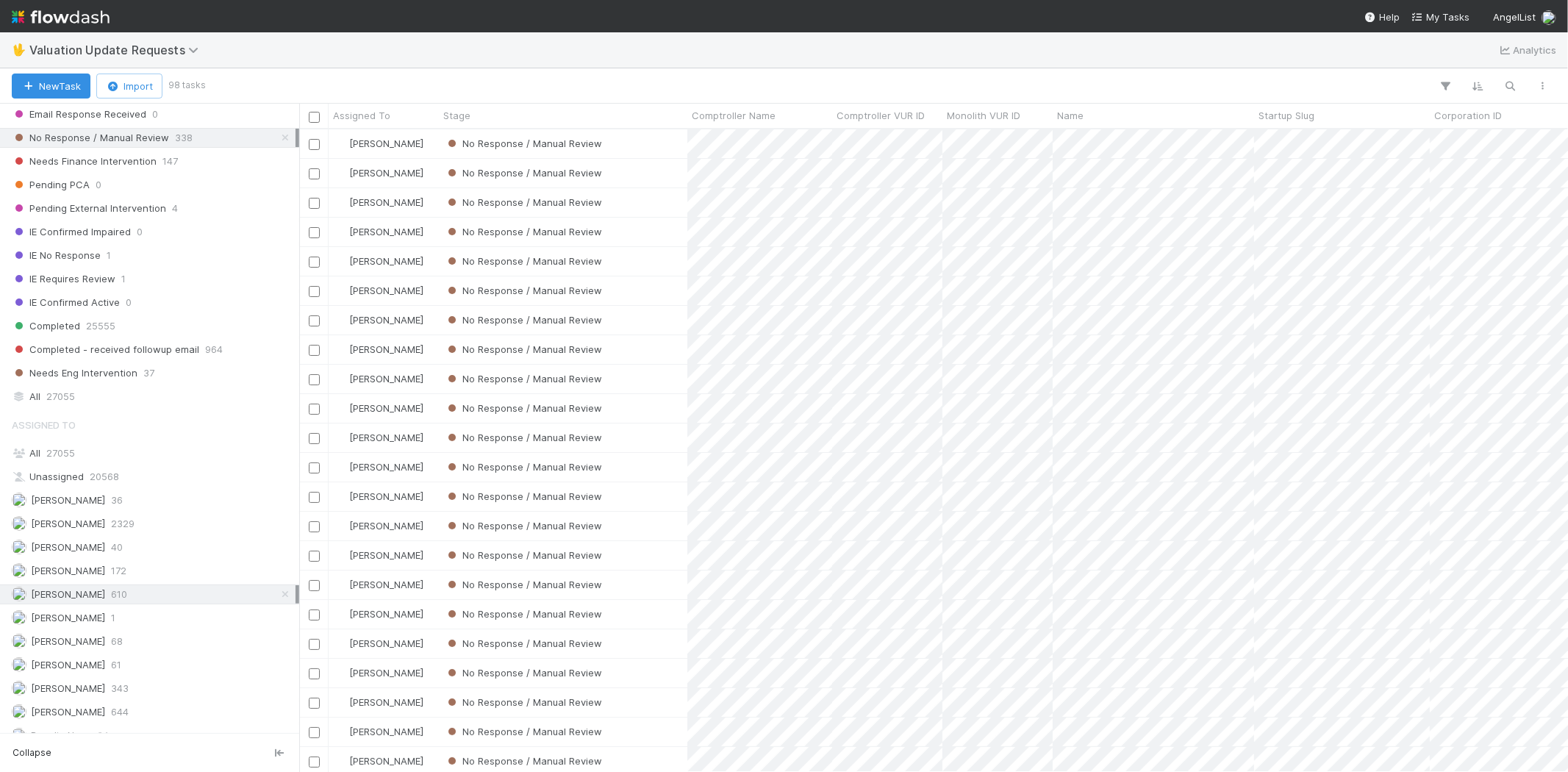
scroll to position [255, 0]
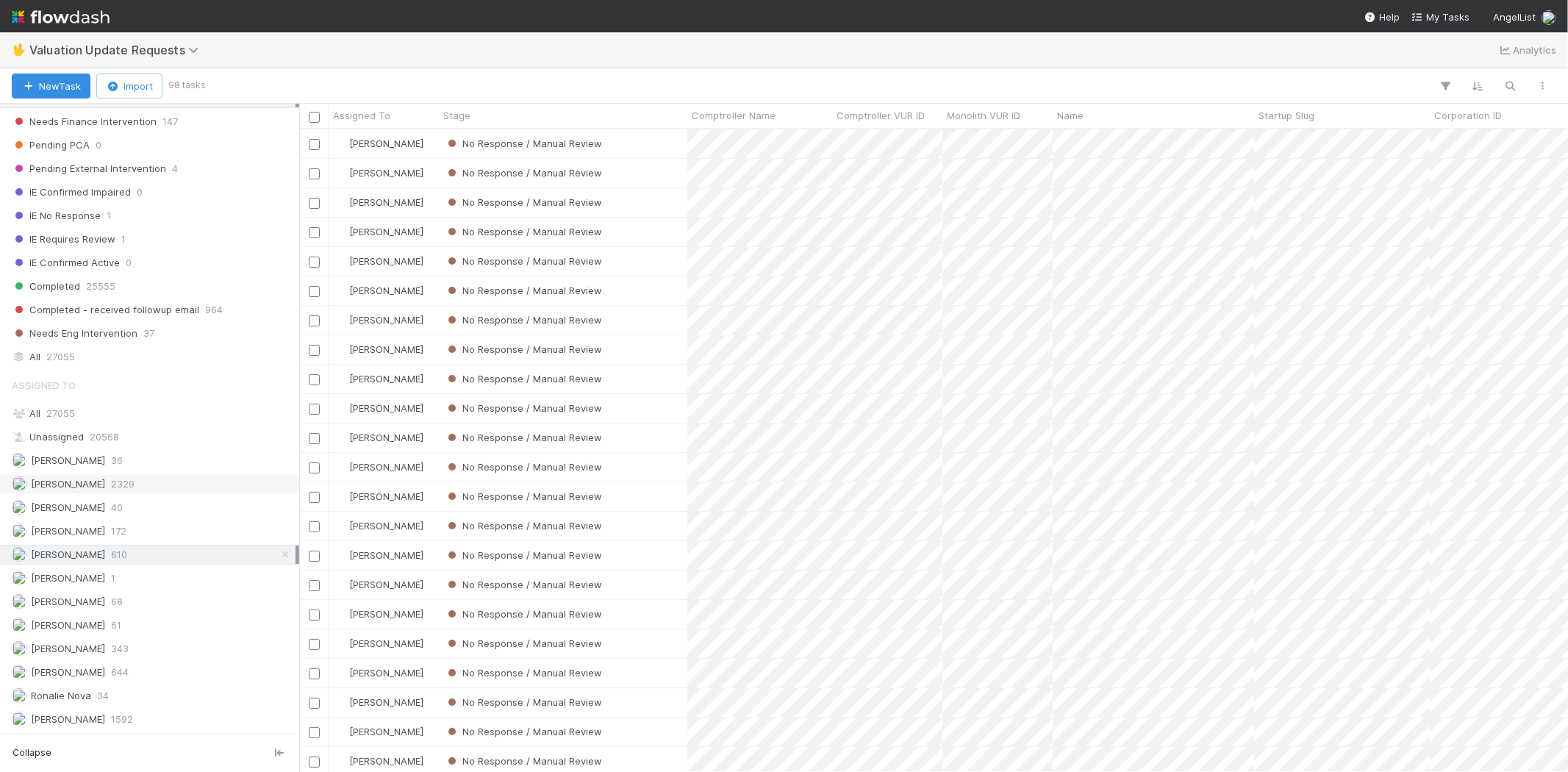
click at [145, 475] on div "[PERSON_NAME] 2329" at bounding box center [153, 484] width 283 height 19
click at [129, 664] on span "644" at bounding box center [119, 673] width 18 height 19
click at [184, 546] on div "Karen Jane Salcedo 610" at bounding box center [153, 555] width 283 height 19
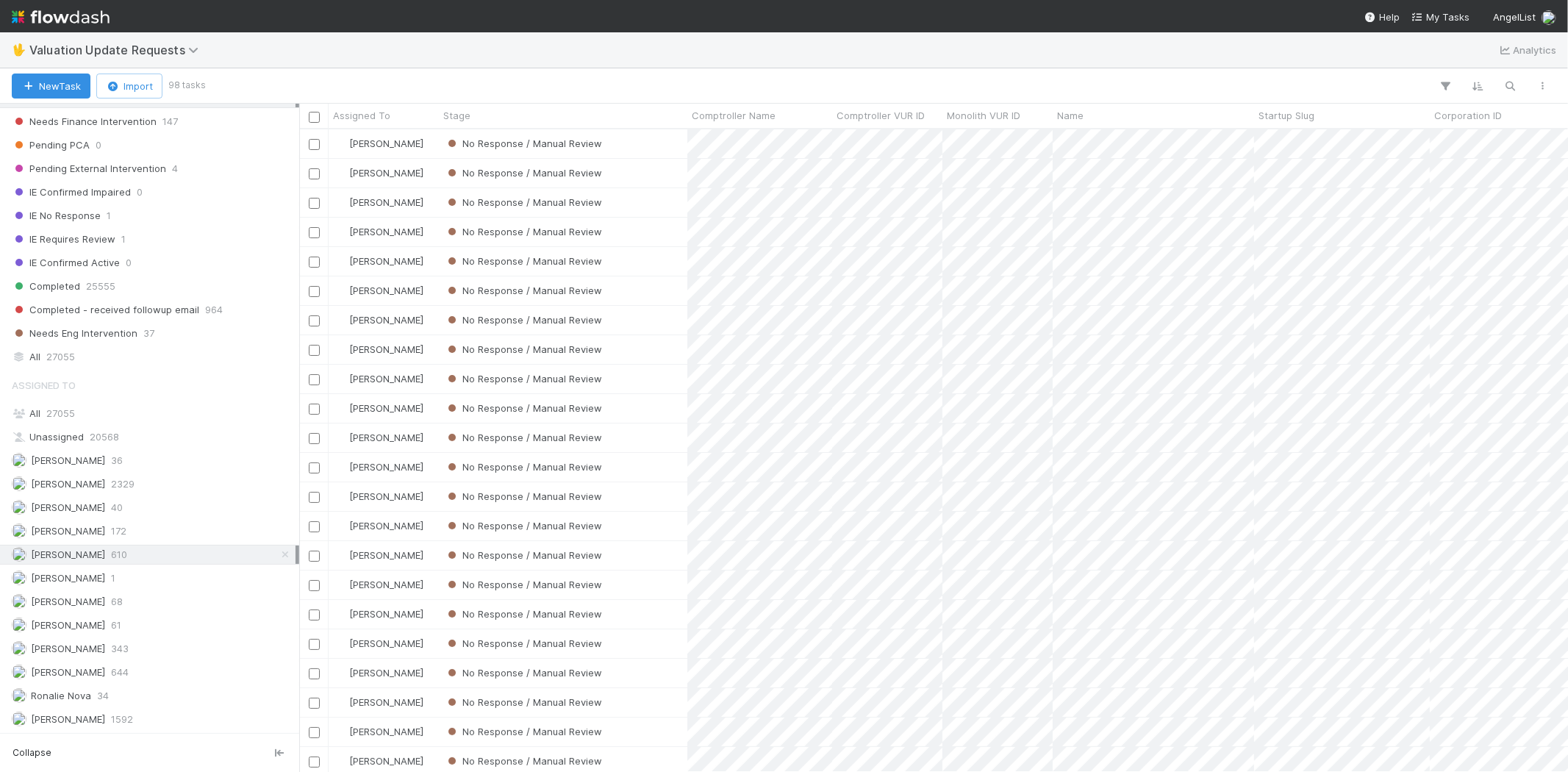
scroll to position [630, 1256]
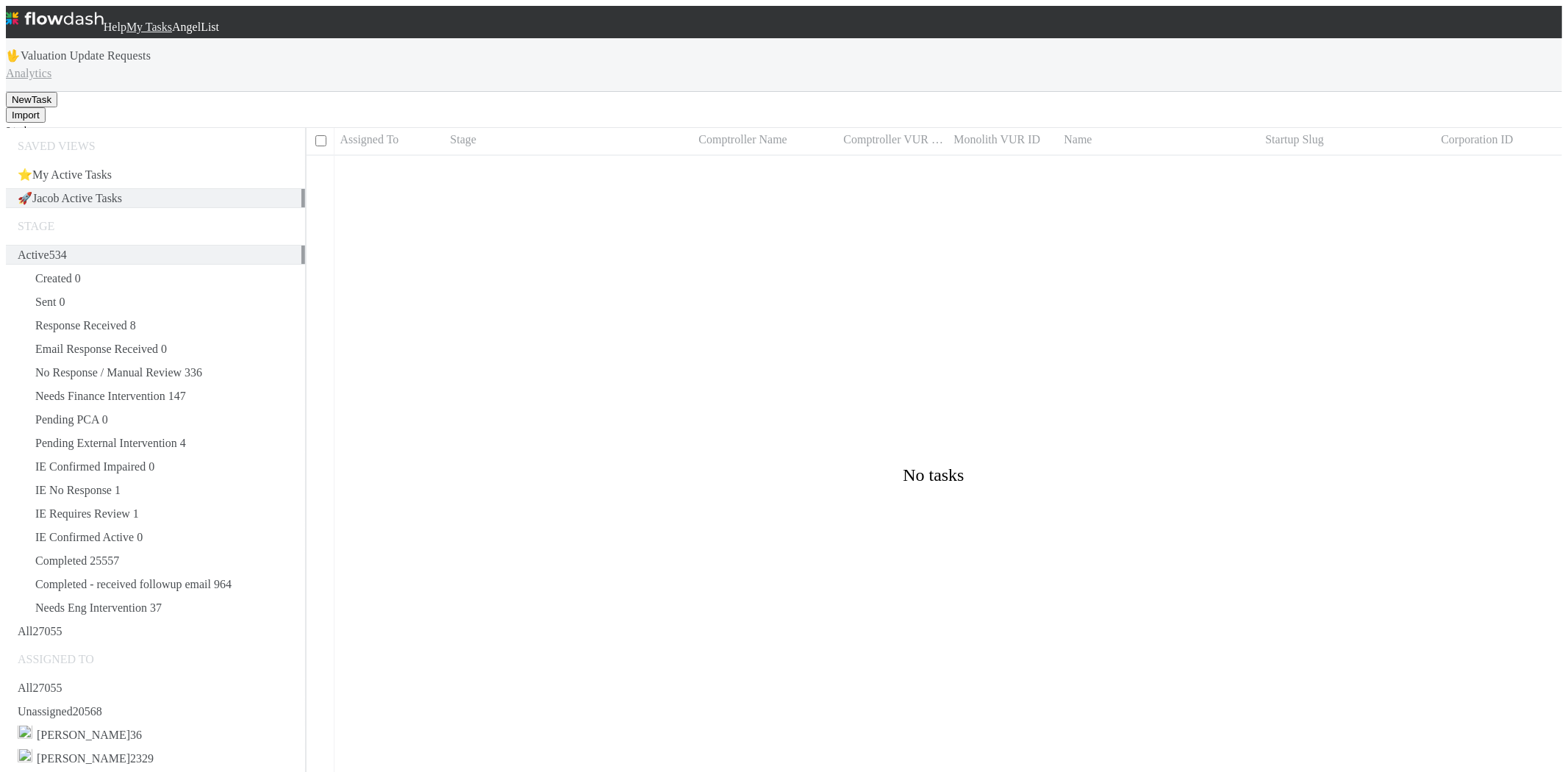
scroll to position [13, 13]
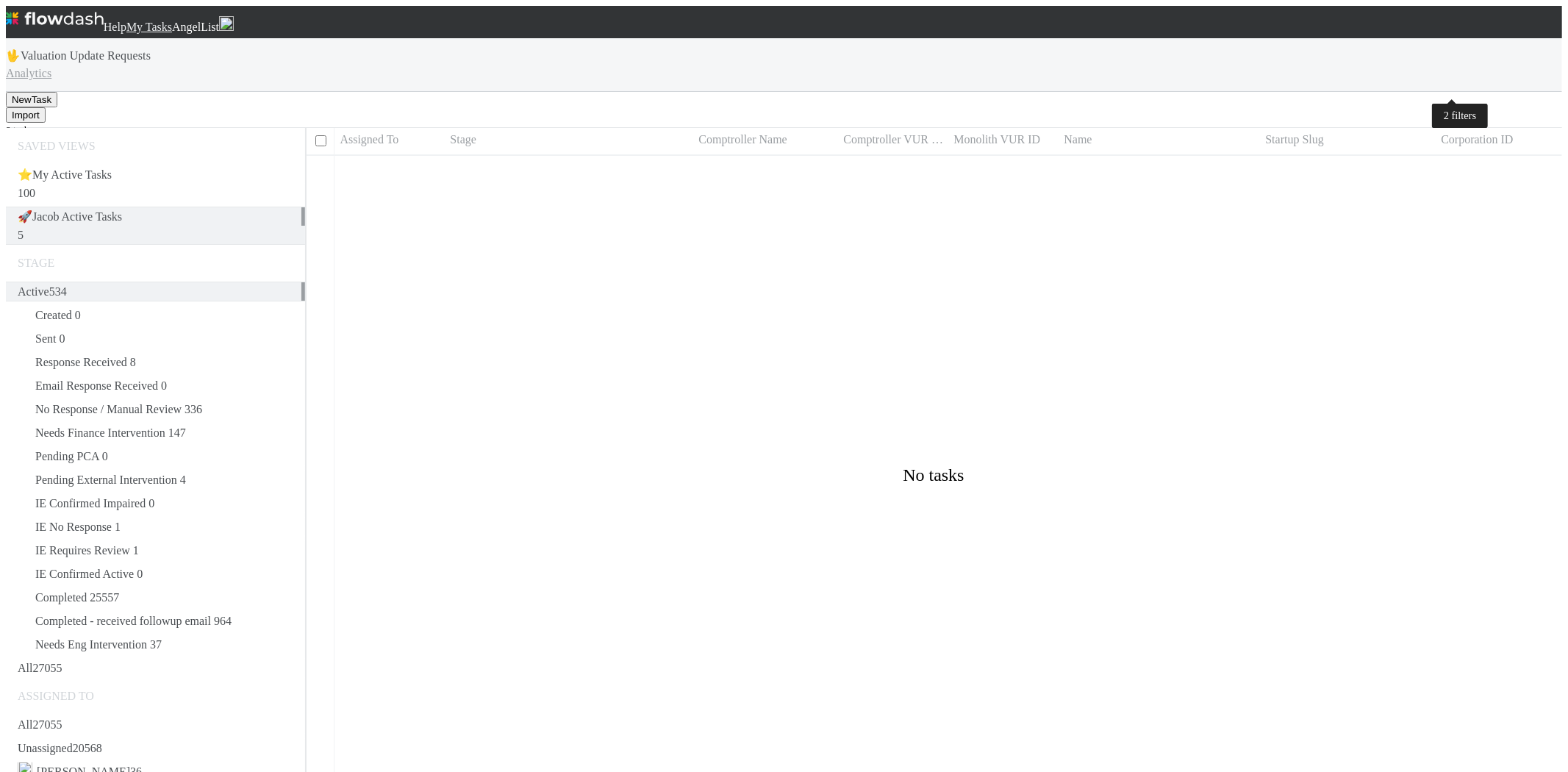
click at [1503, 146] on icon "button" at bounding box center [1503, 146] width 0 height 0
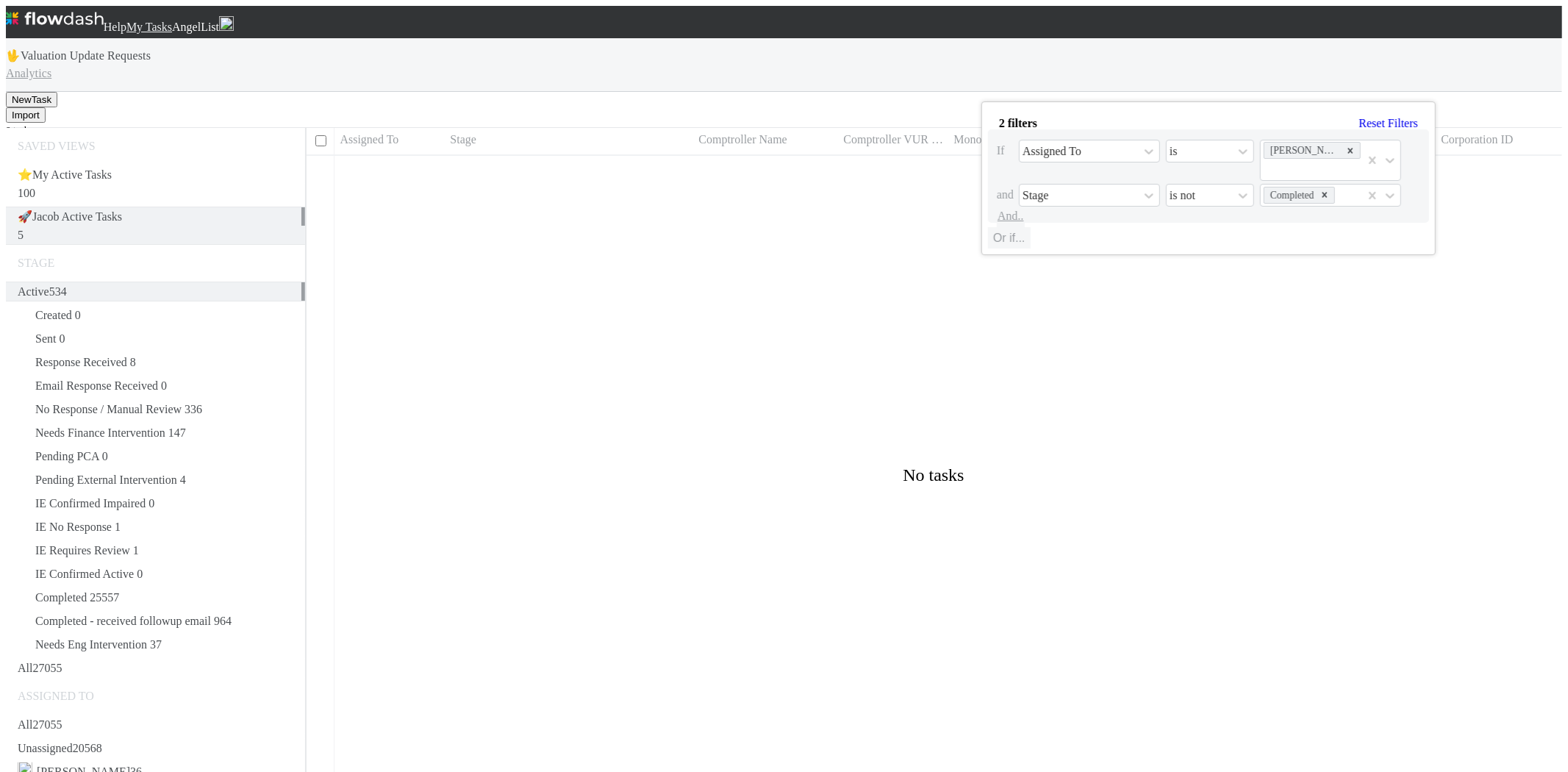
click at [1359, 119] on link "Reset Filters" at bounding box center [1388, 123] width 58 height 13
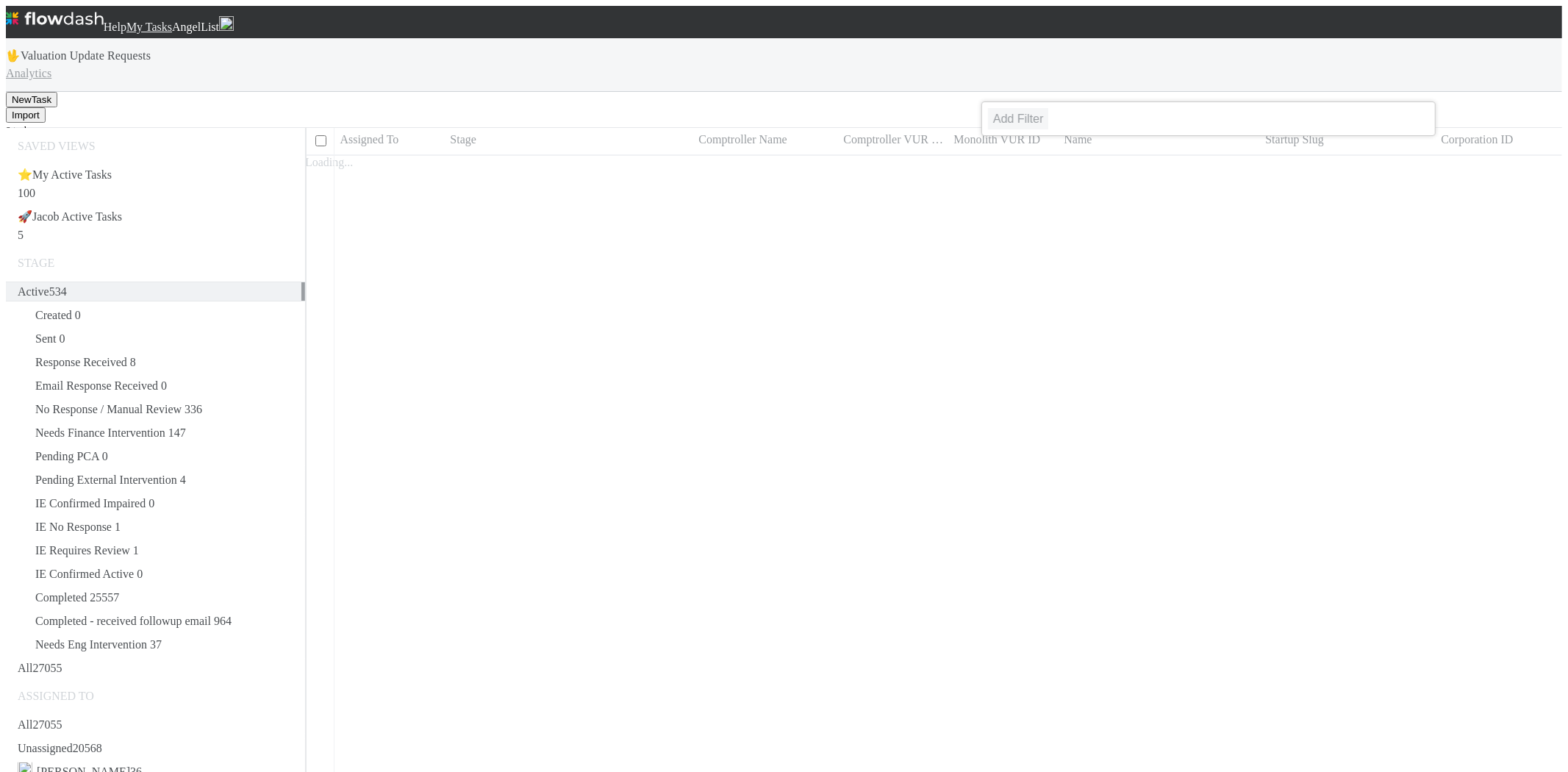
click at [752, 74] on div "Add Filter" at bounding box center [784, 386] width 1568 height 772
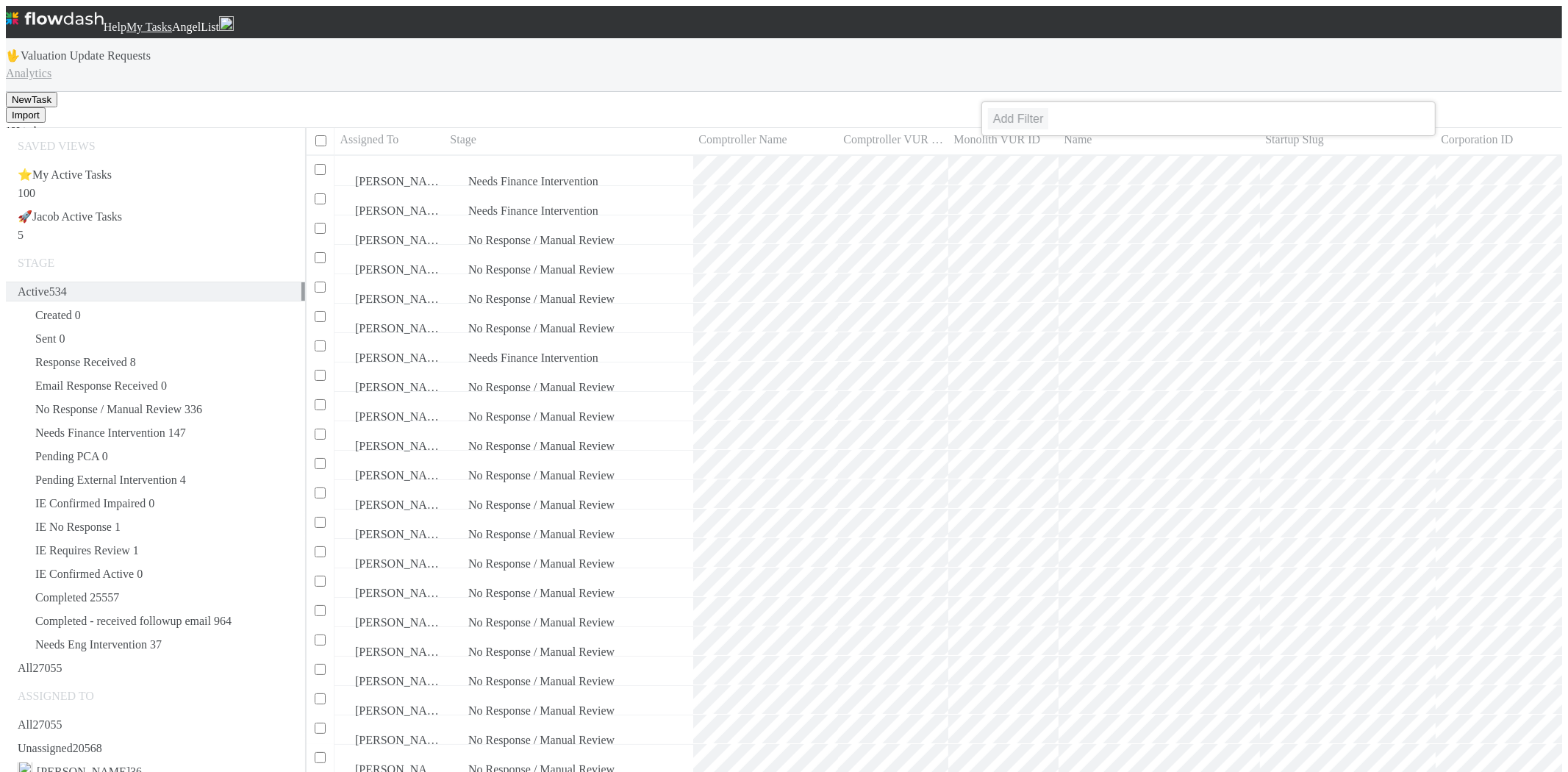
scroll to position [630, 1256]
click at [657, 76] on div "Add Filter" at bounding box center [784, 386] width 1568 height 772
click at [151, 403] on span "No Response / Manual Review" at bounding box center [100, 409] width 164 height 13
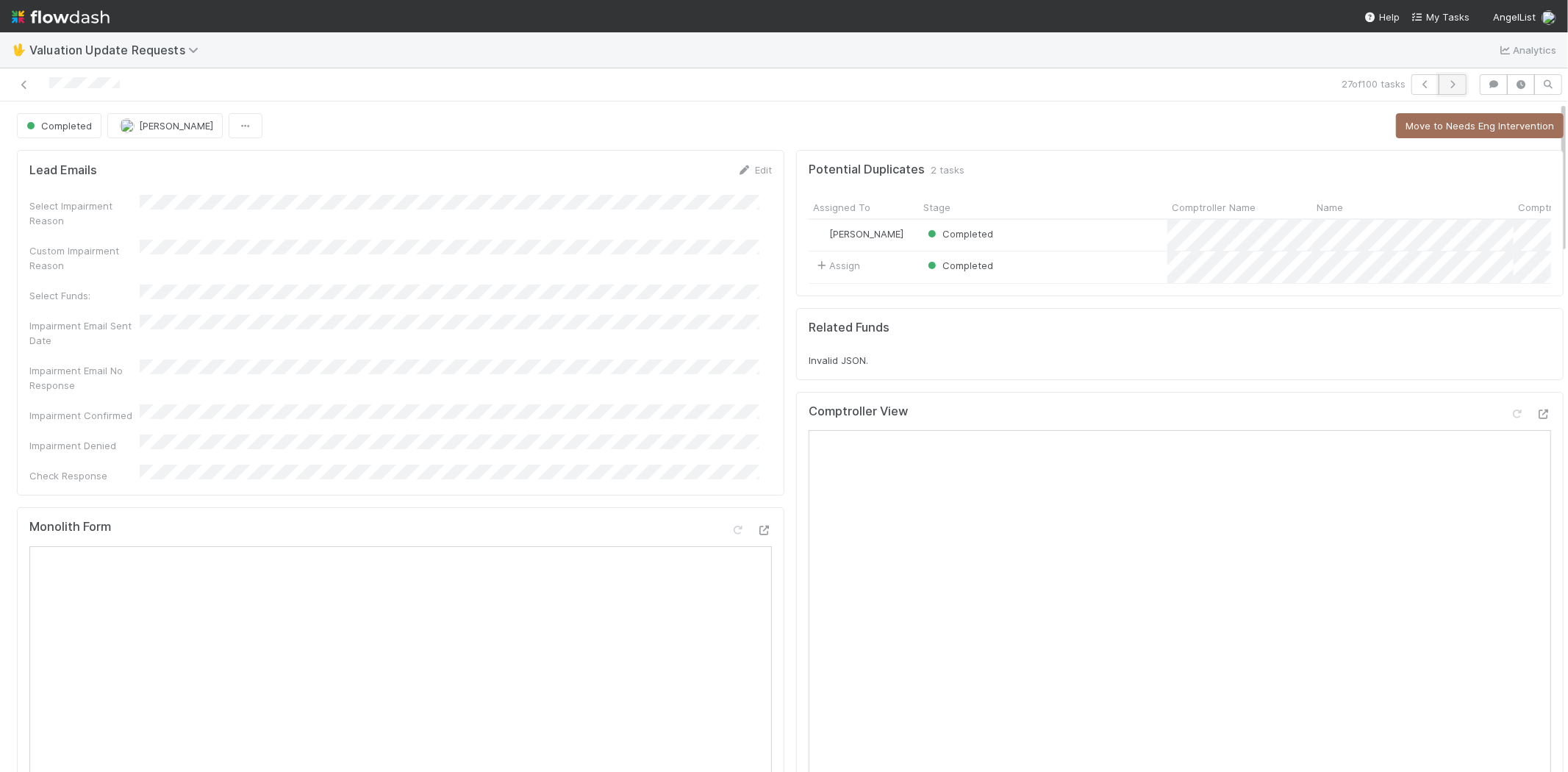
click at [1445, 85] on icon "button" at bounding box center [1452, 85] width 14 height 8
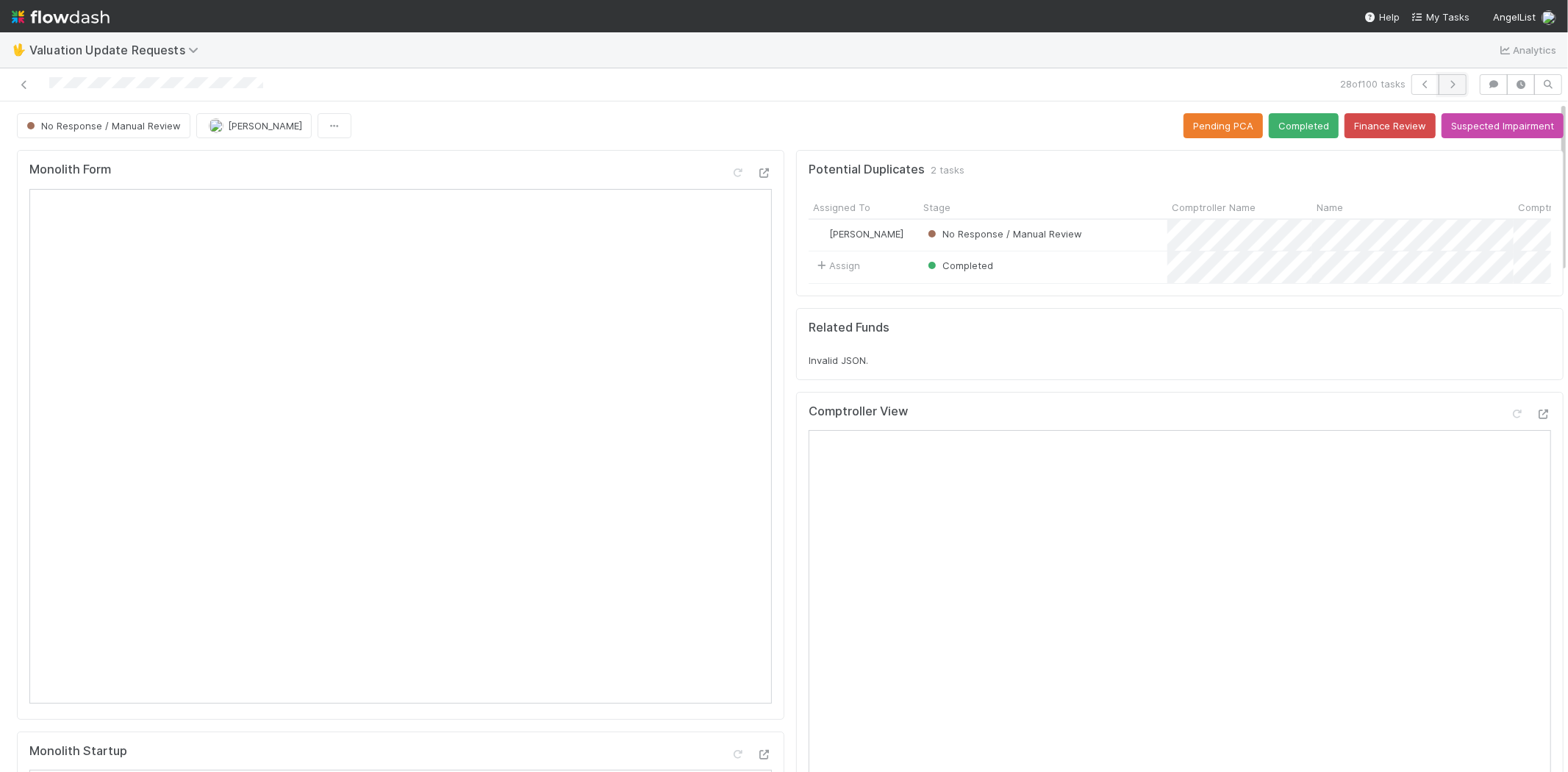
click at [1445, 81] on icon "button" at bounding box center [1452, 85] width 14 height 8
click at [1439, 77] on button "button" at bounding box center [1452, 85] width 28 height 20
click at [1445, 80] on icon "button" at bounding box center [1452, 85] width 14 height 8
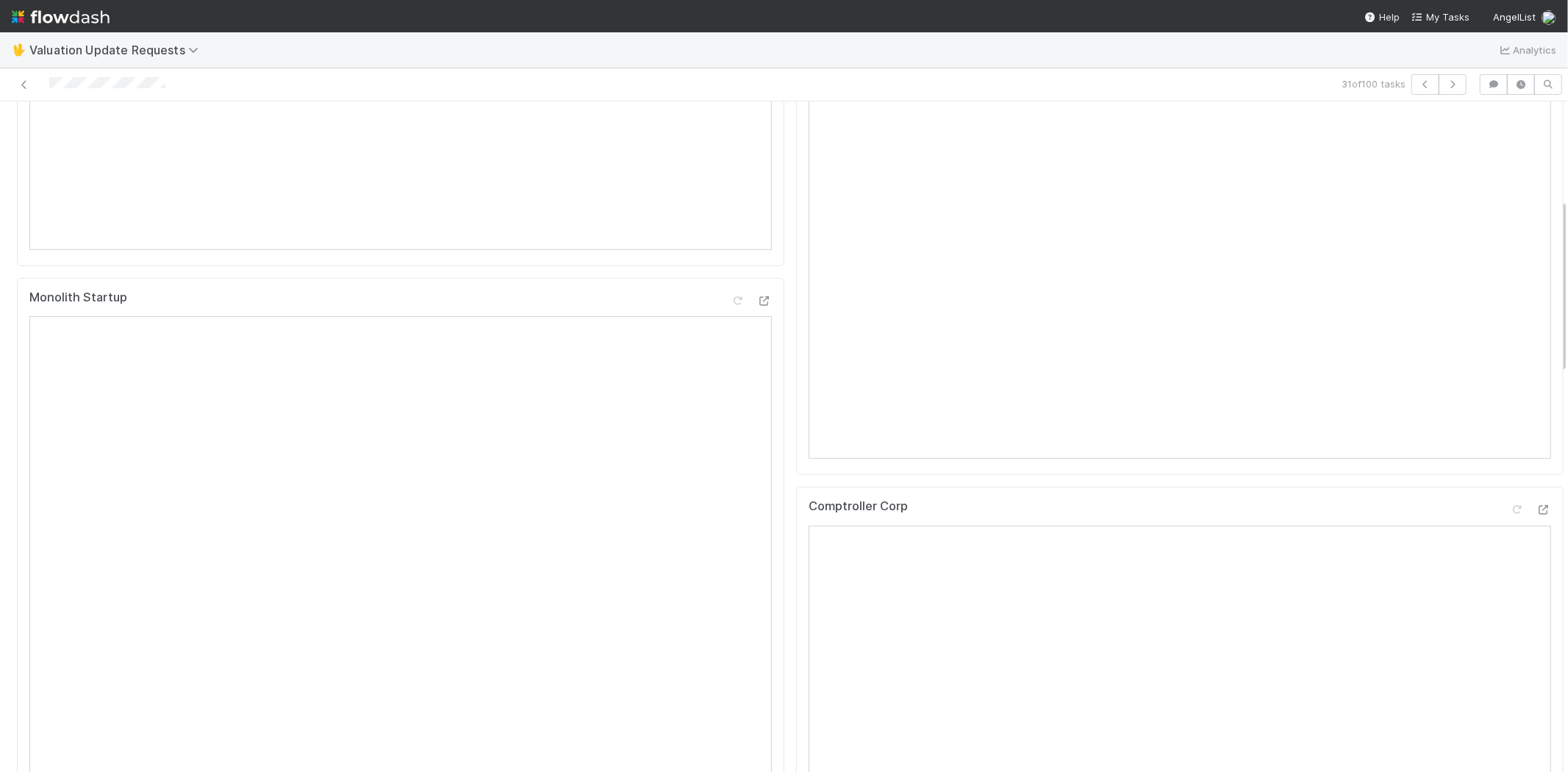
scroll to position [490, 0]
click at [1445, 84] on icon "button" at bounding box center [1452, 85] width 14 height 8
click at [1439, 91] on button "button" at bounding box center [1452, 85] width 28 height 20
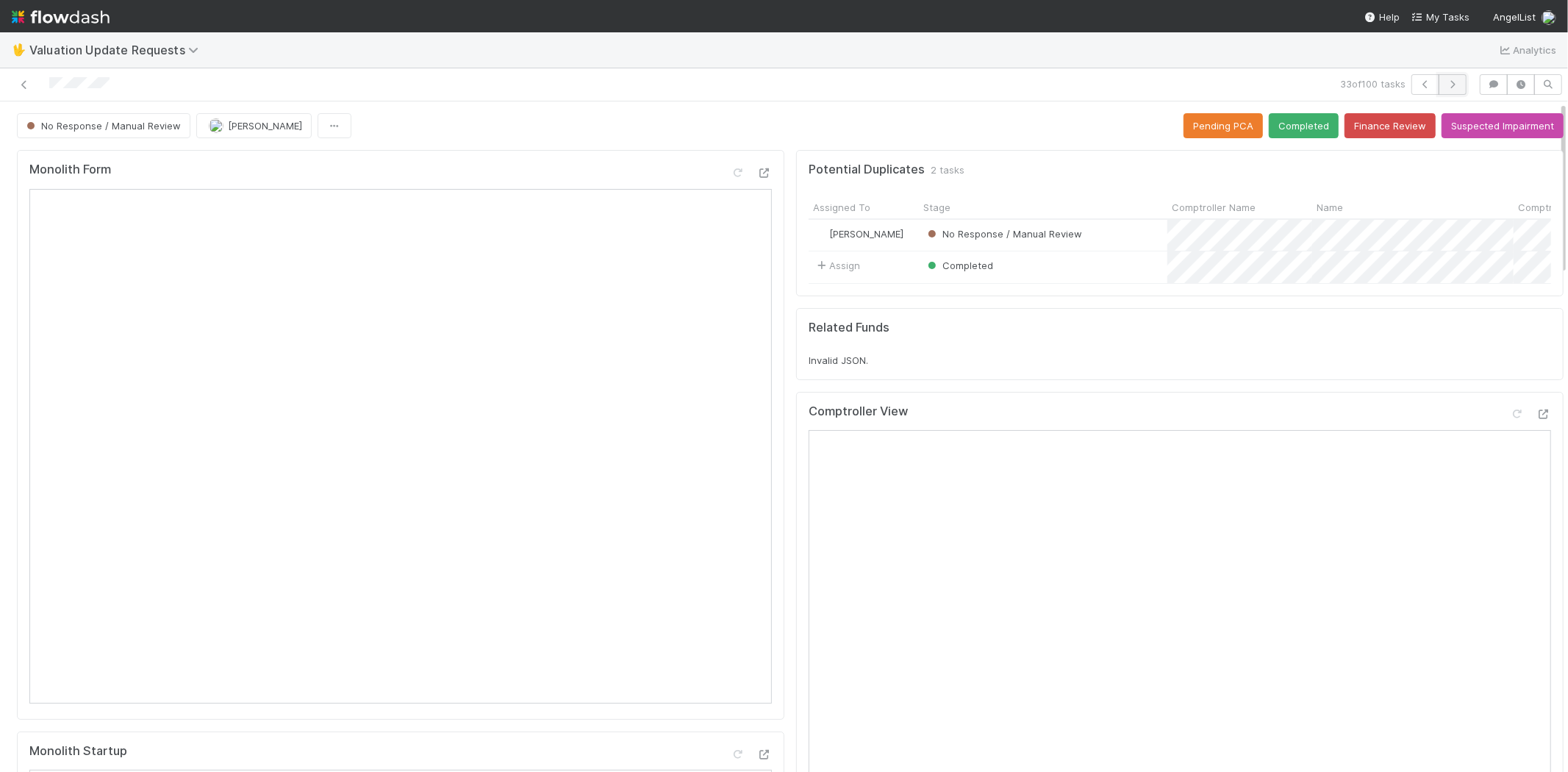
click at [1445, 81] on icon "button" at bounding box center [1452, 85] width 14 height 8
click at [1446, 90] on button "button" at bounding box center [1452, 85] width 28 height 20
click at [24, 82] on icon at bounding box center [24, 85] width 14 height 9
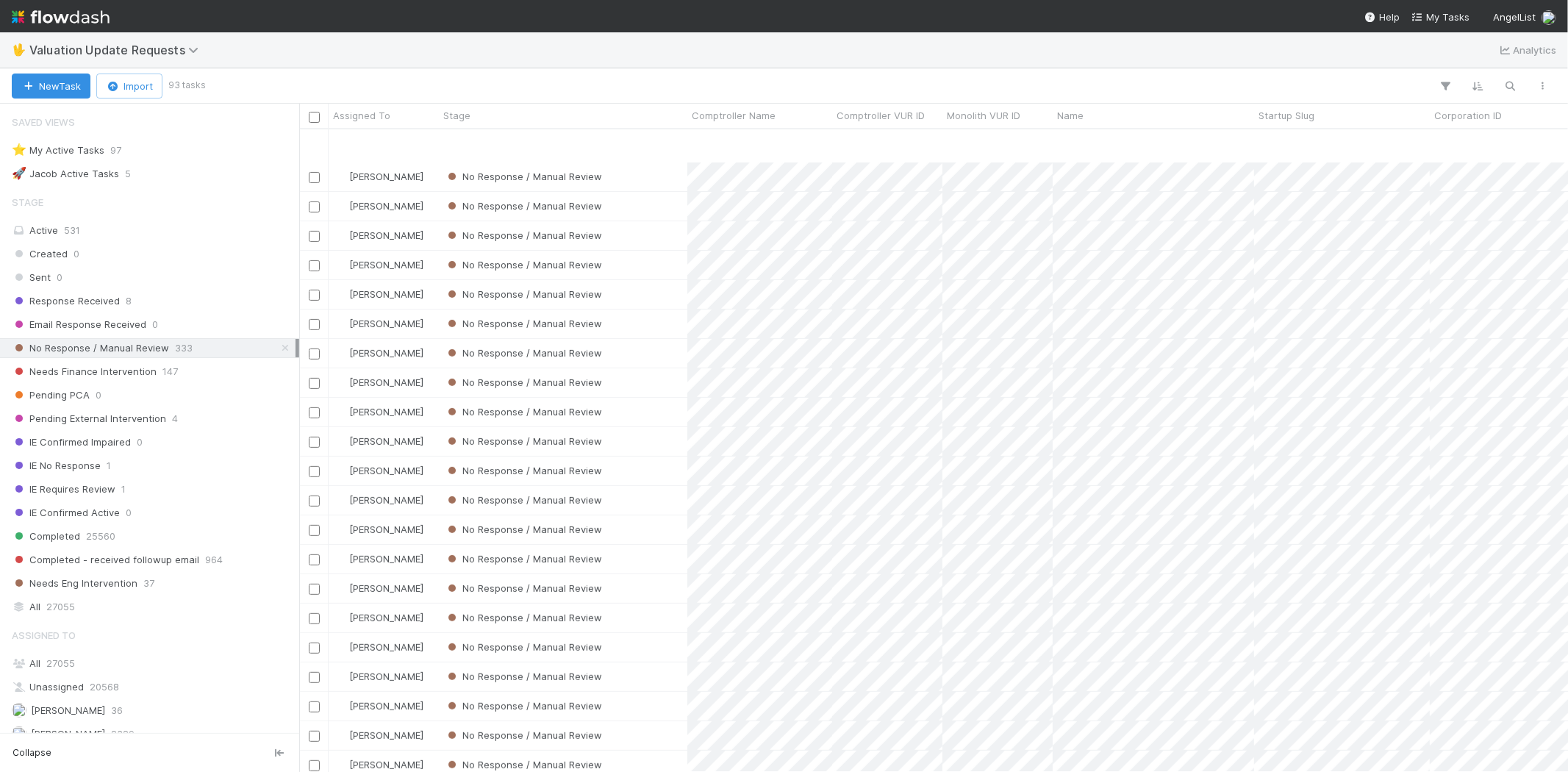
scroll to position [490, 0]
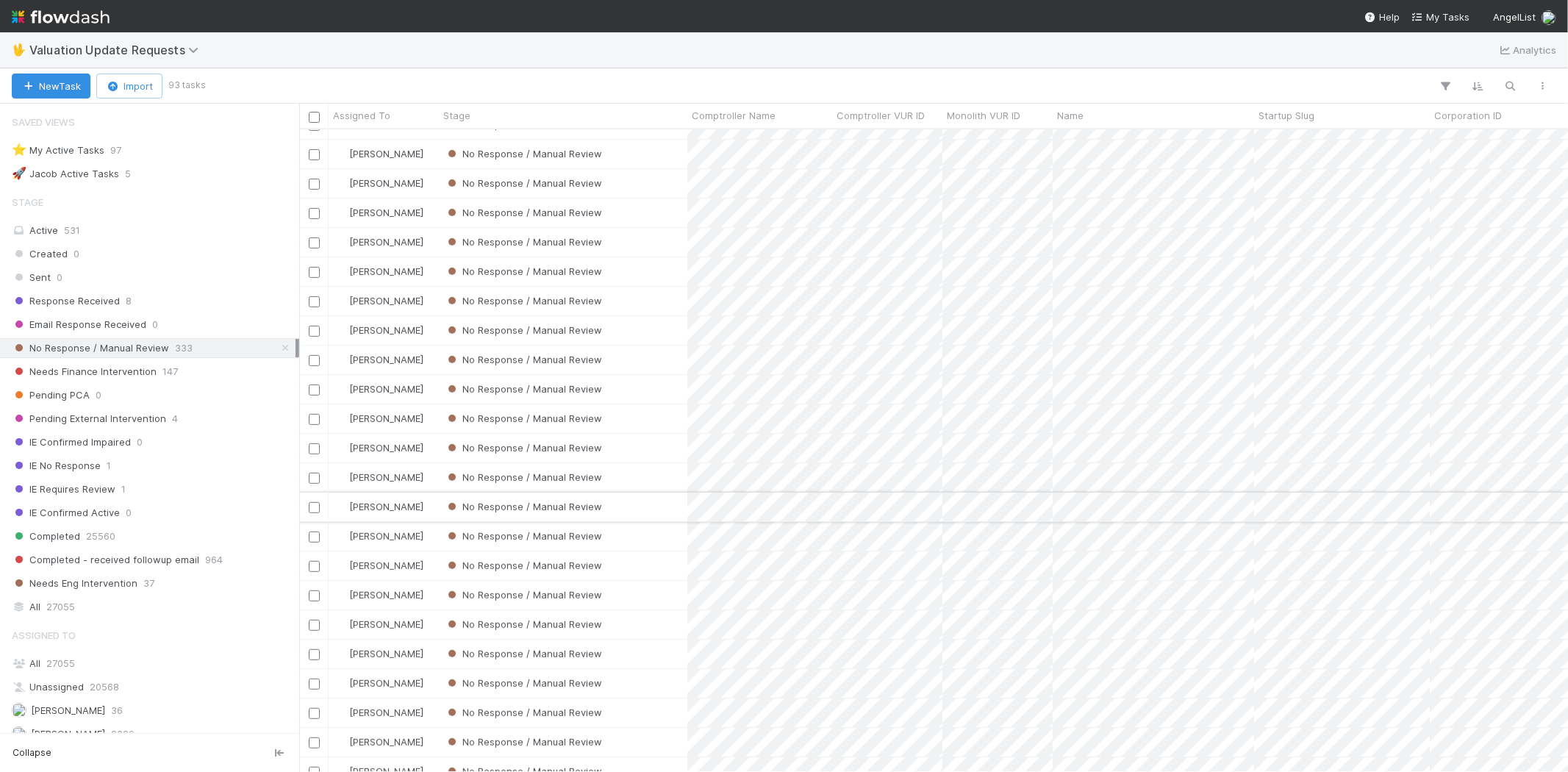
click at [652, 508] on div "No Response / Manual Review" at bounding box center [564, 507] width 249 height 29
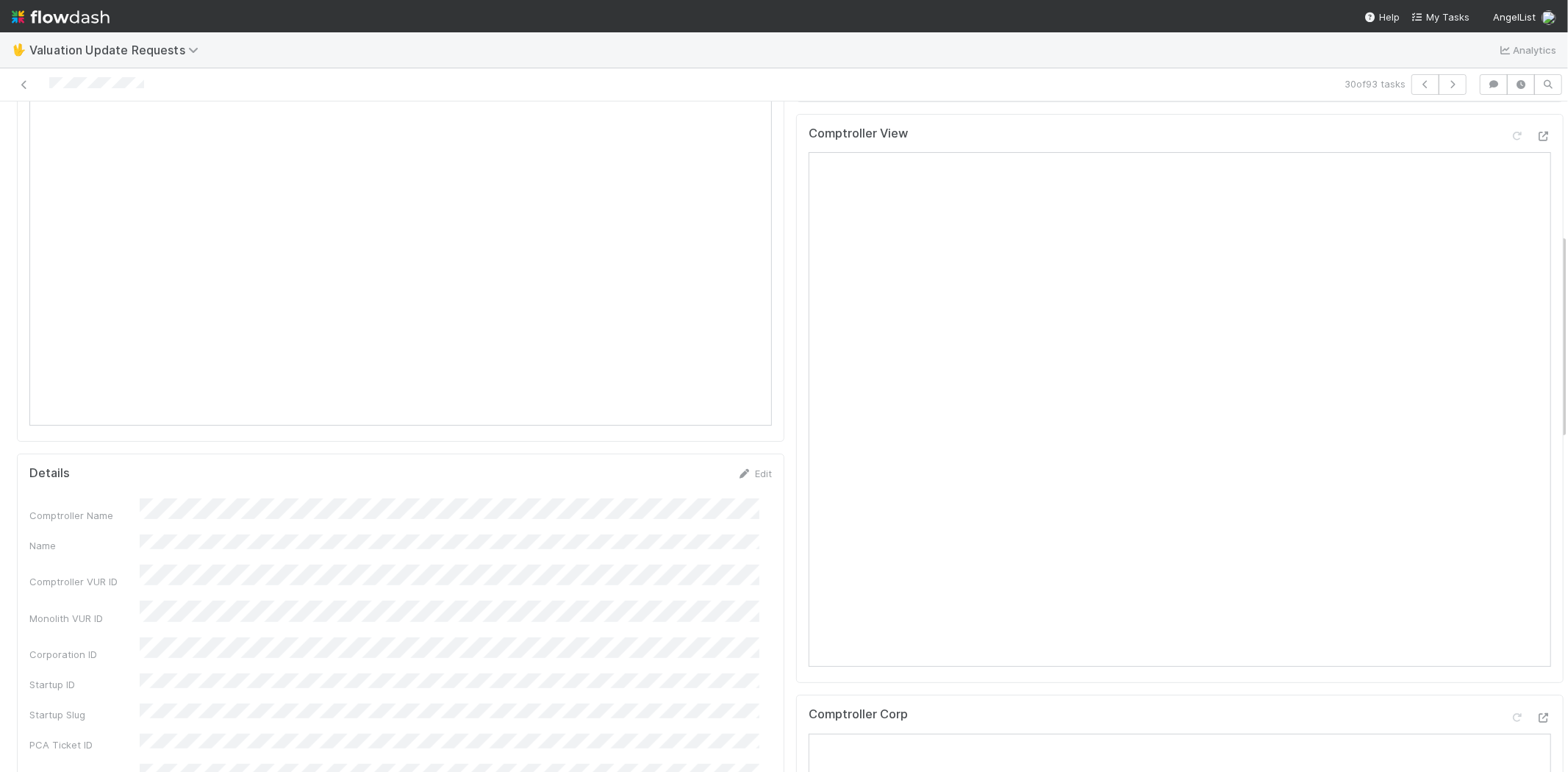
scroll to position [490, 0]
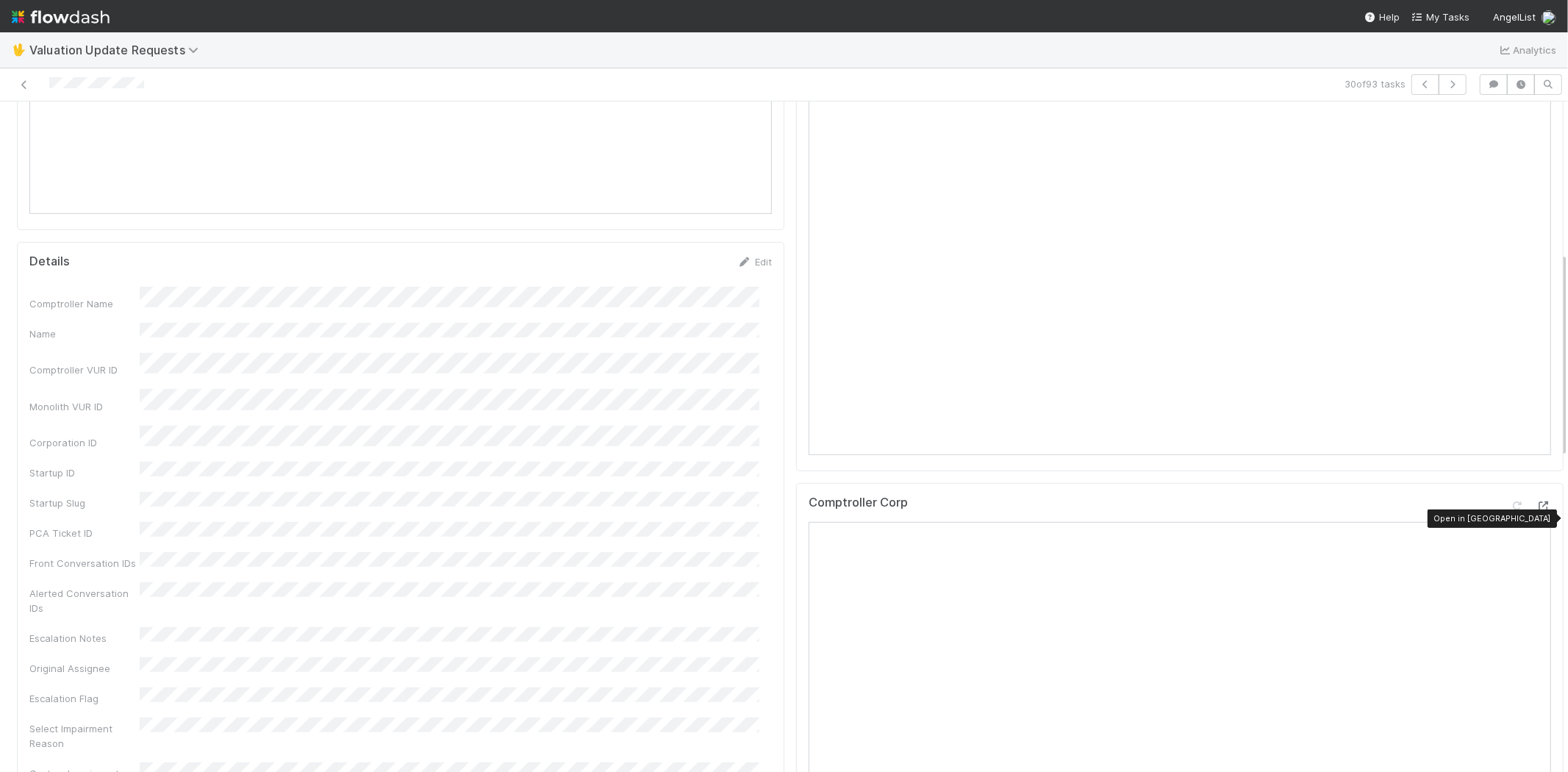
click at [1536, 511] on icon at bounding box center [1543, 505] width 14 height 9
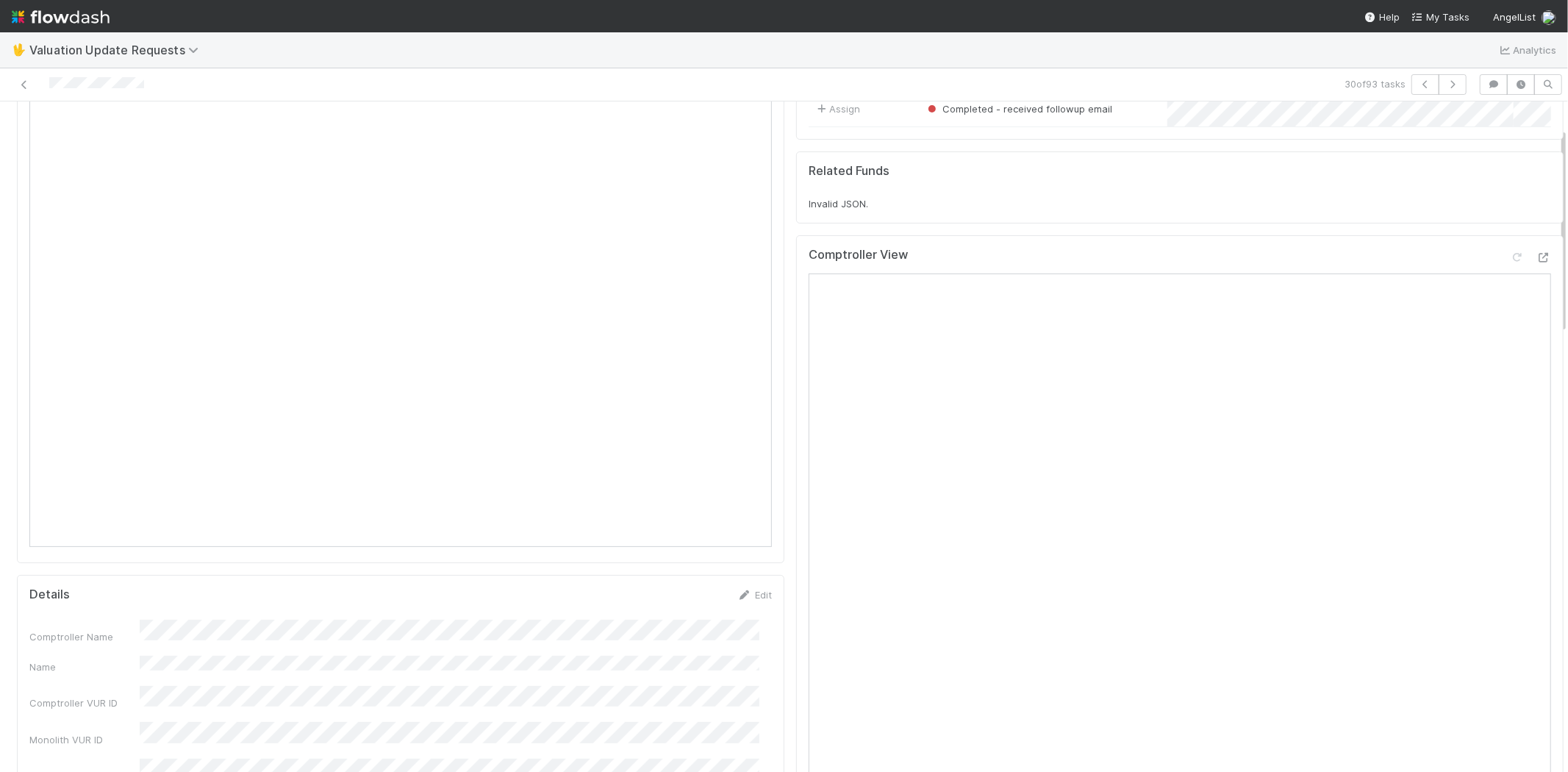
scroll to position [81, 0]
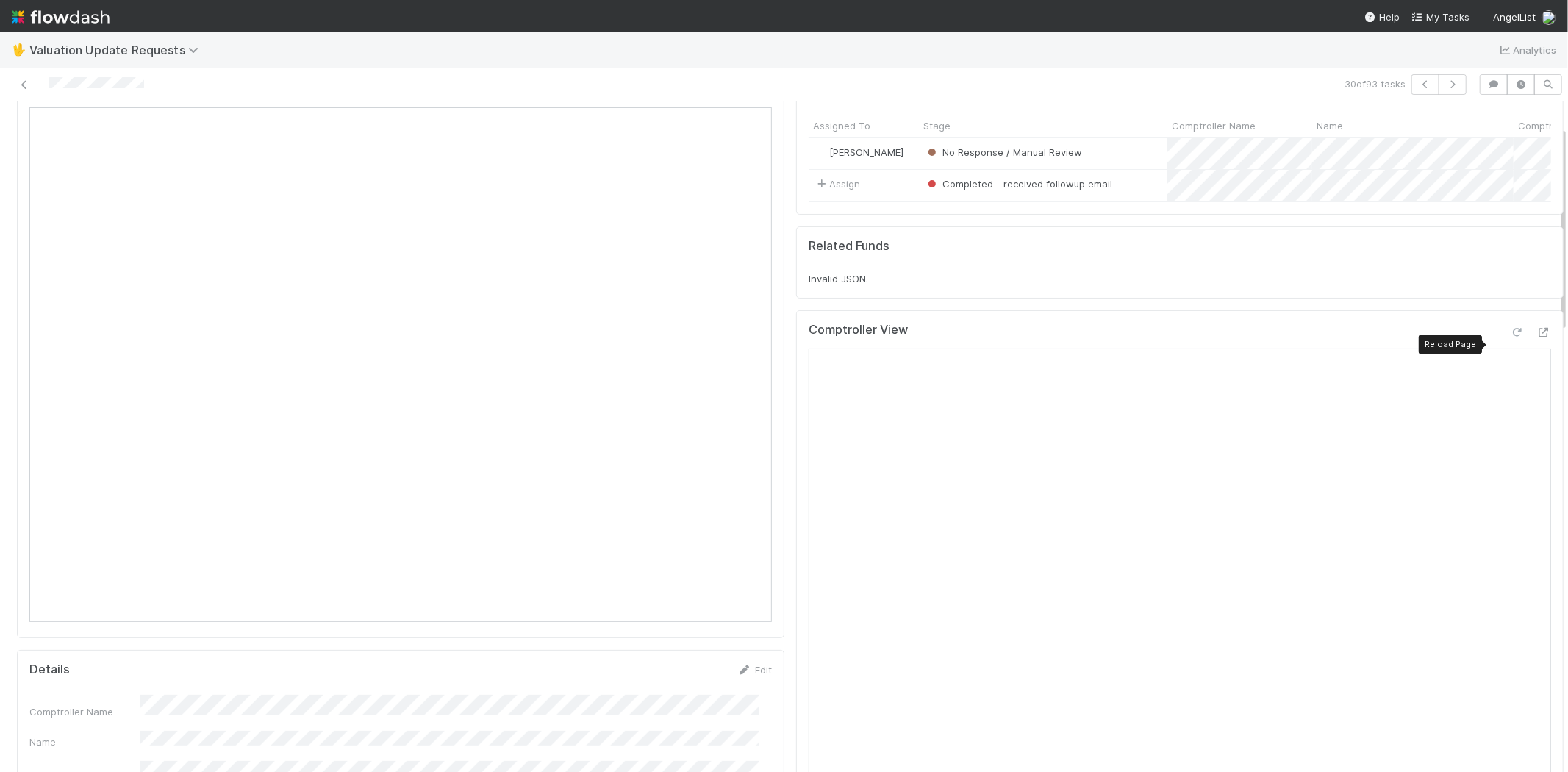
click at [1510, 338] on icon at bounding box center [1516, 332] width 14 height 9
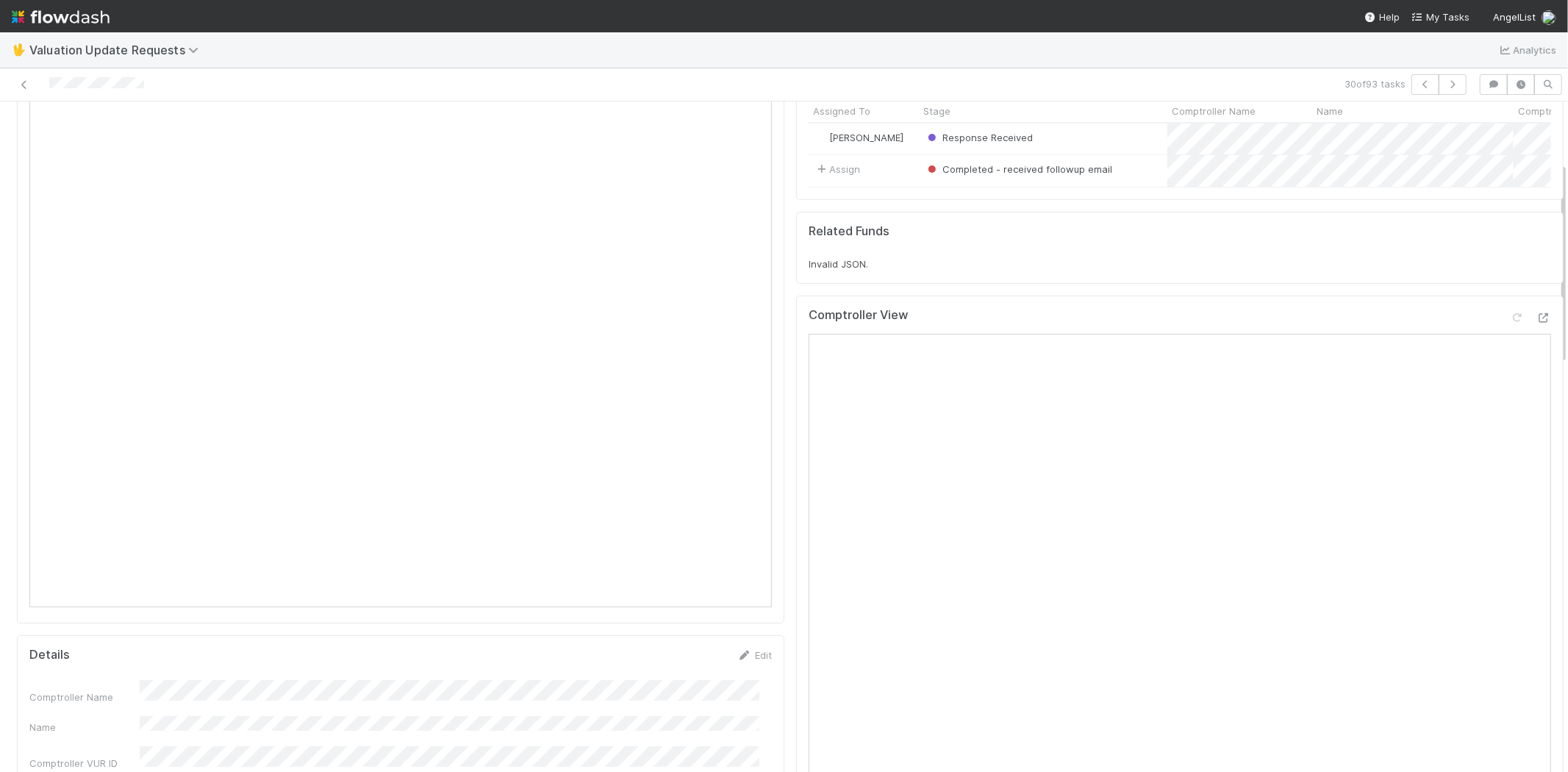
scroll to position [0, 0]
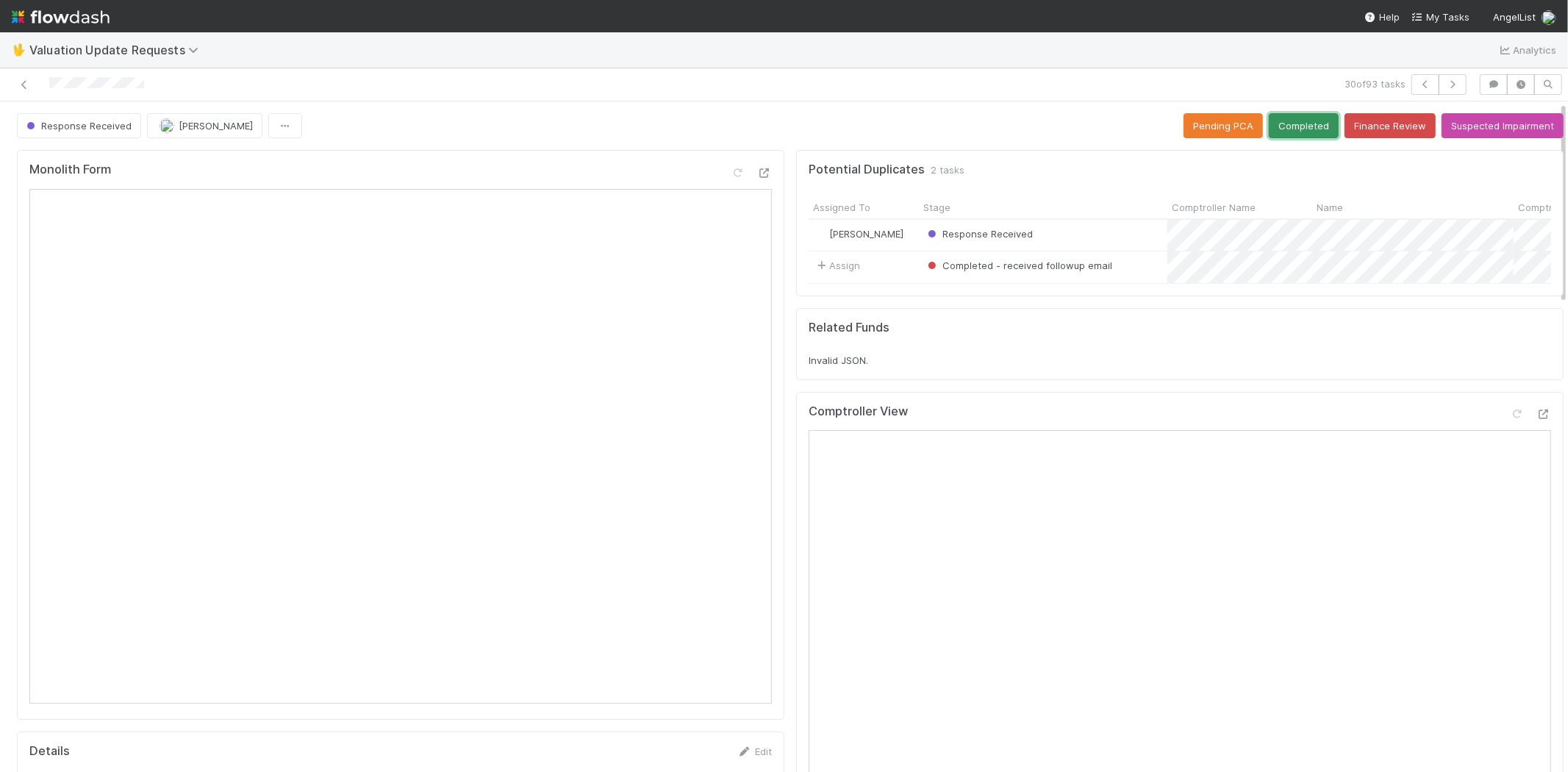
click at [1270, 128] on button "Completed" at bounding box center [1303, 126] width 70 height 25
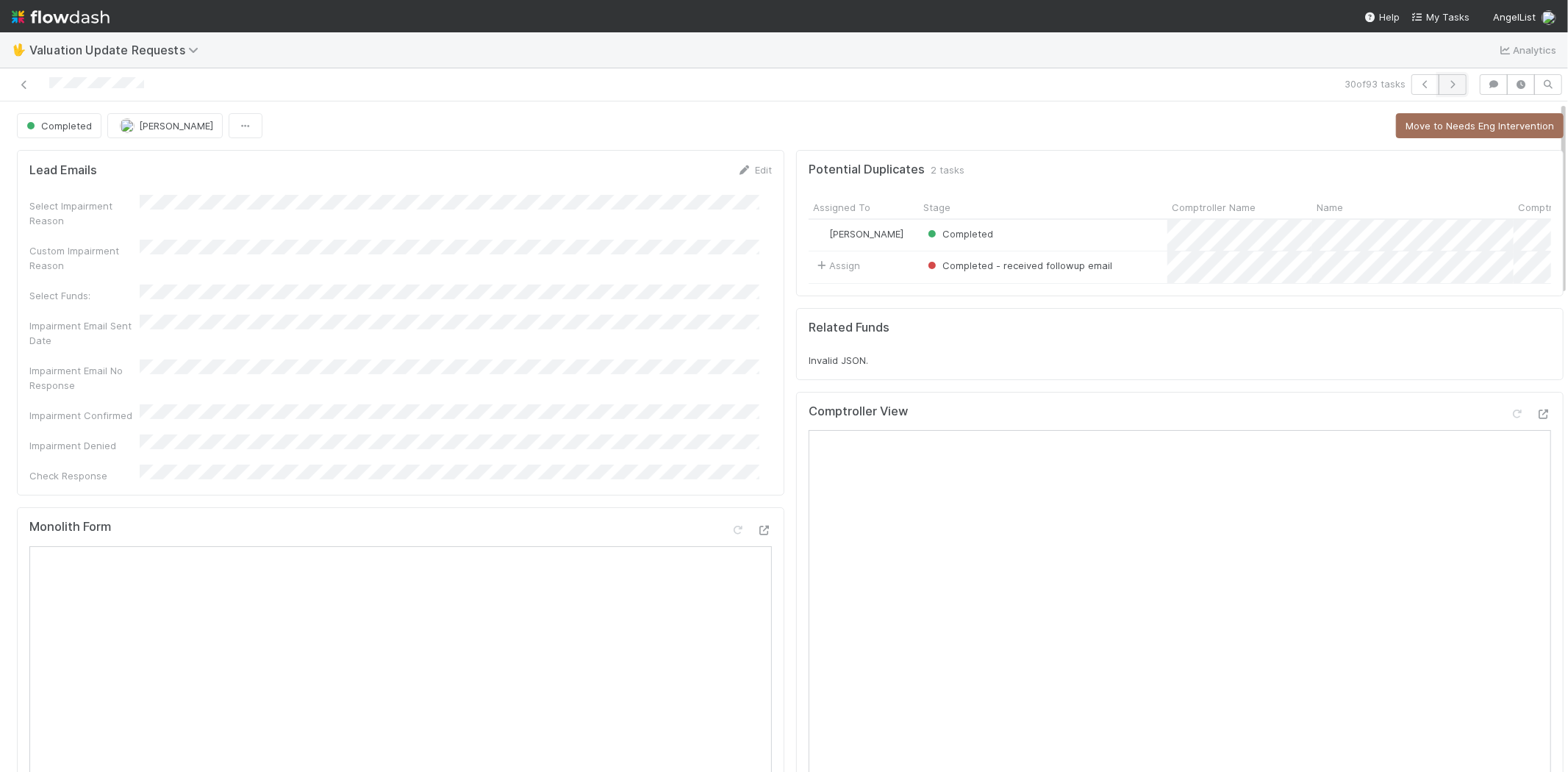
click at [1445, 81] on icon "button" at bounding box center [1452, 85] width 14 height 8
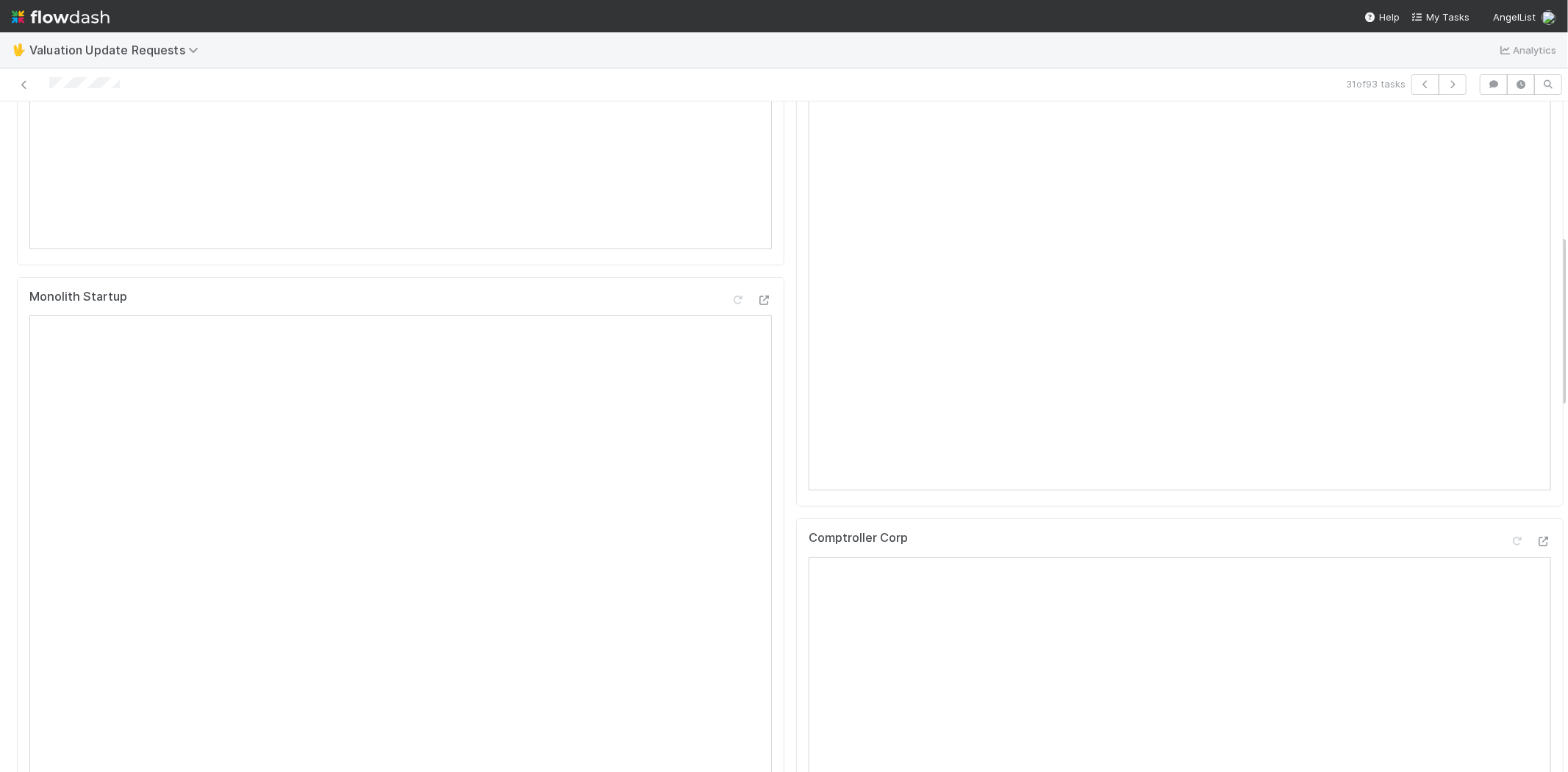
scroll to position [653, 0]
click at [1445, 86] on icon "button" at bounding box center [1452, 85] width 14 height 8
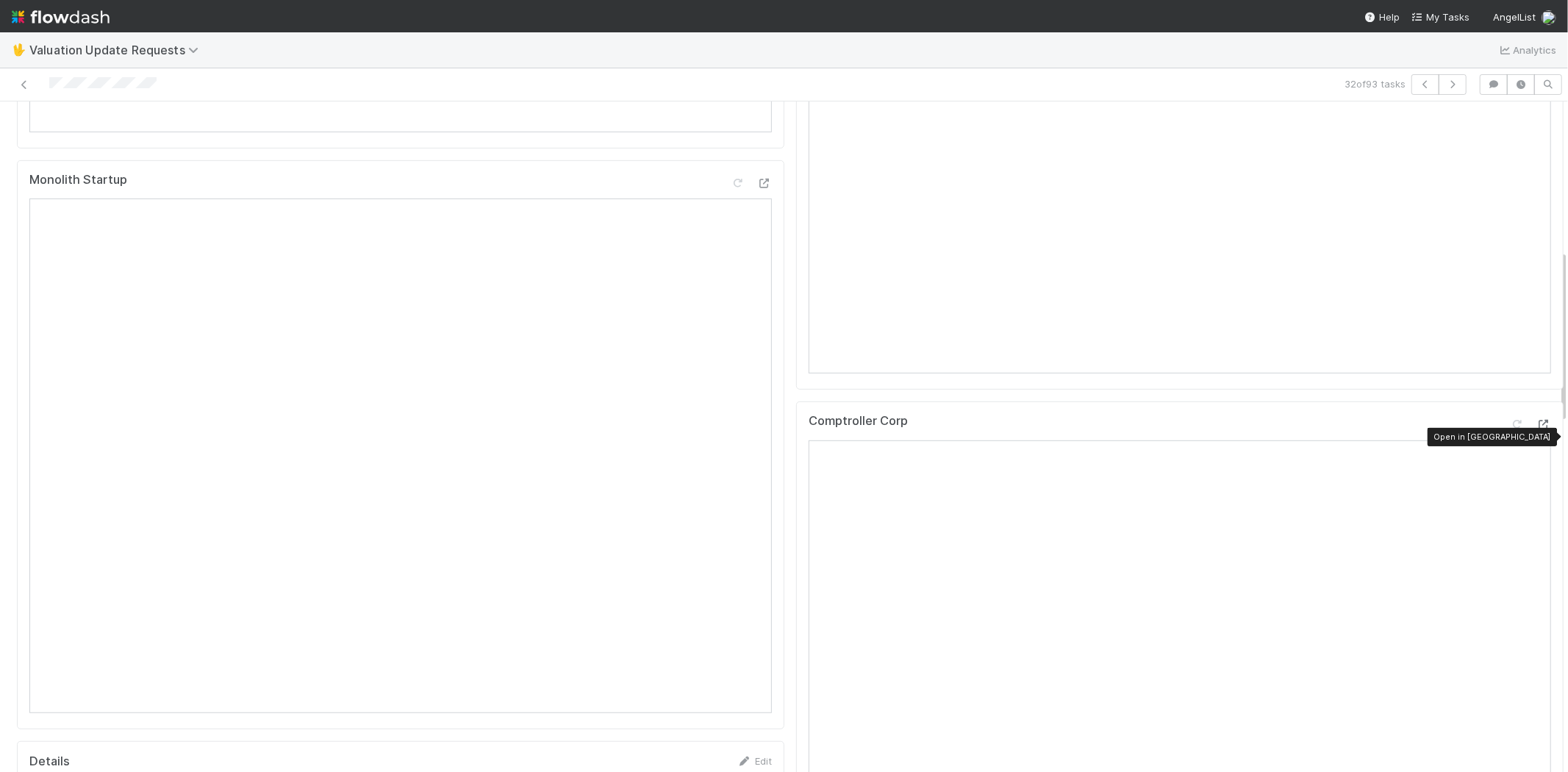
click at [1536, 429] on icon at bounding box center [1543, 424] width 14 height 9
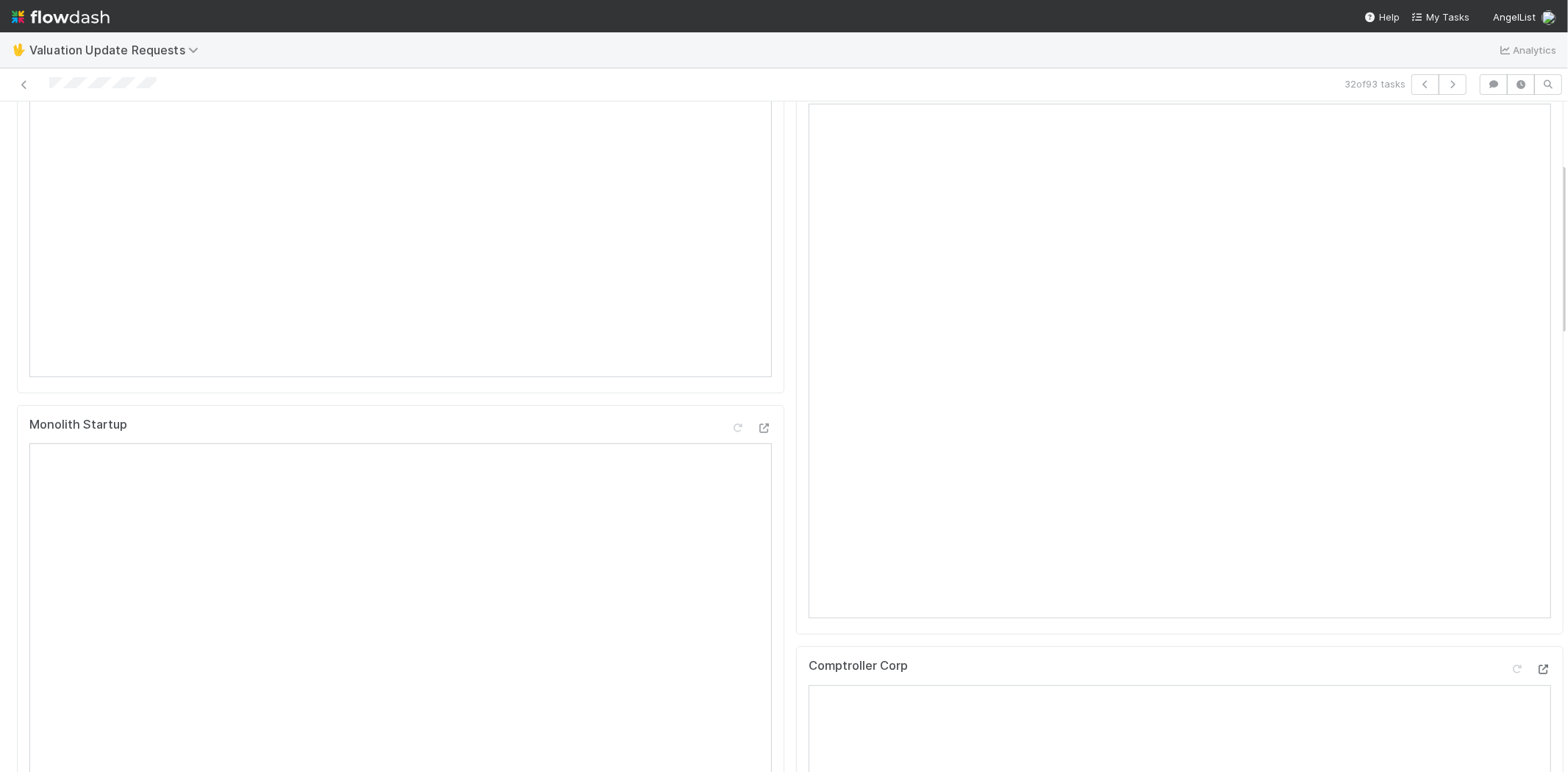
scroll to position [163, 0]
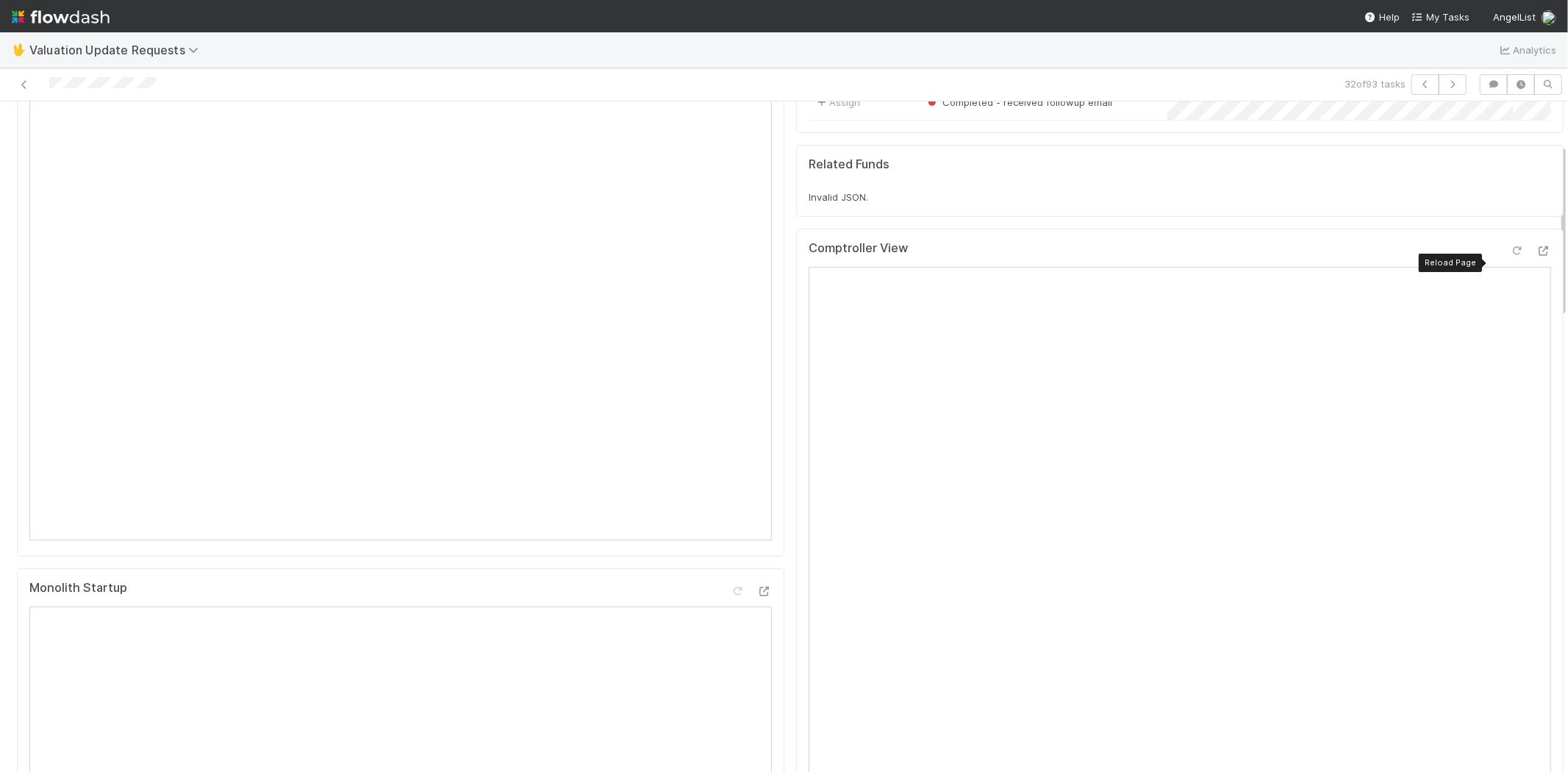
click at [1510, 256] on icon at bounding box center [1516, 251] width 14 height 9
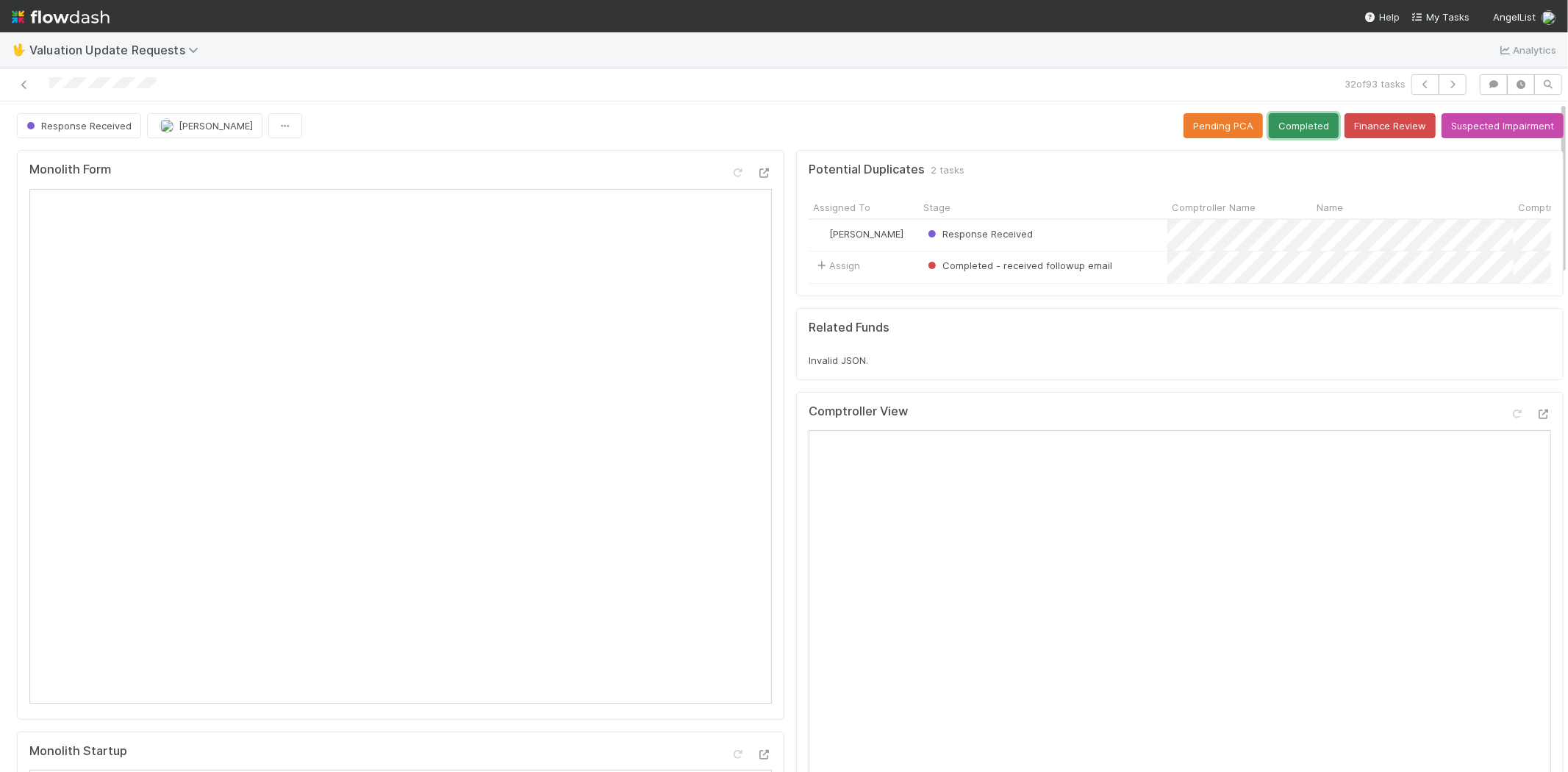
click at [1277, 126] on button "Completed" at bounding box center [1303, 126] width 70 height 25
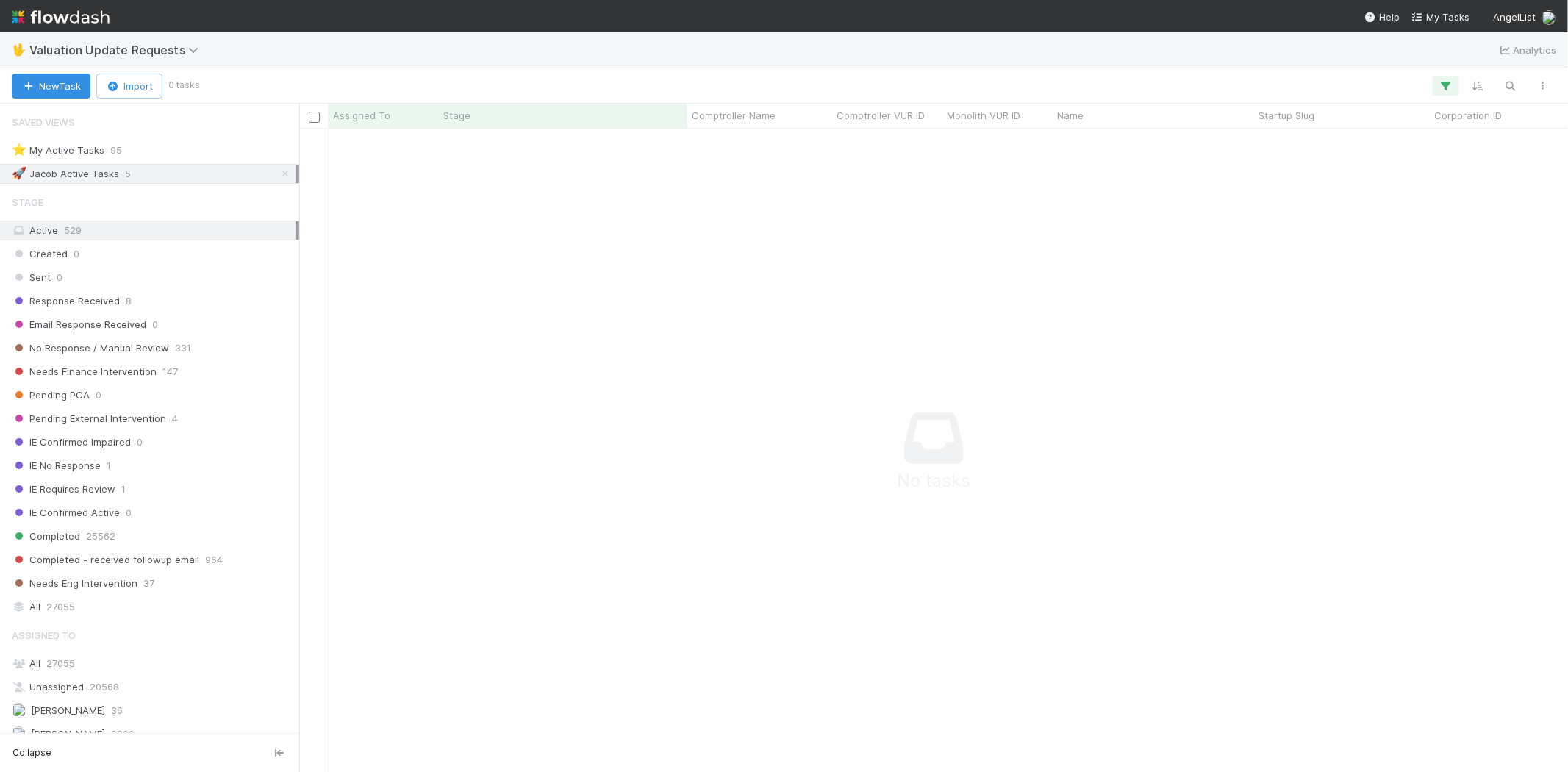
scroll to position [13, 13]
click at [1444, 85] on icon "button" at bounding box center [1445, 86] width 14 height 14
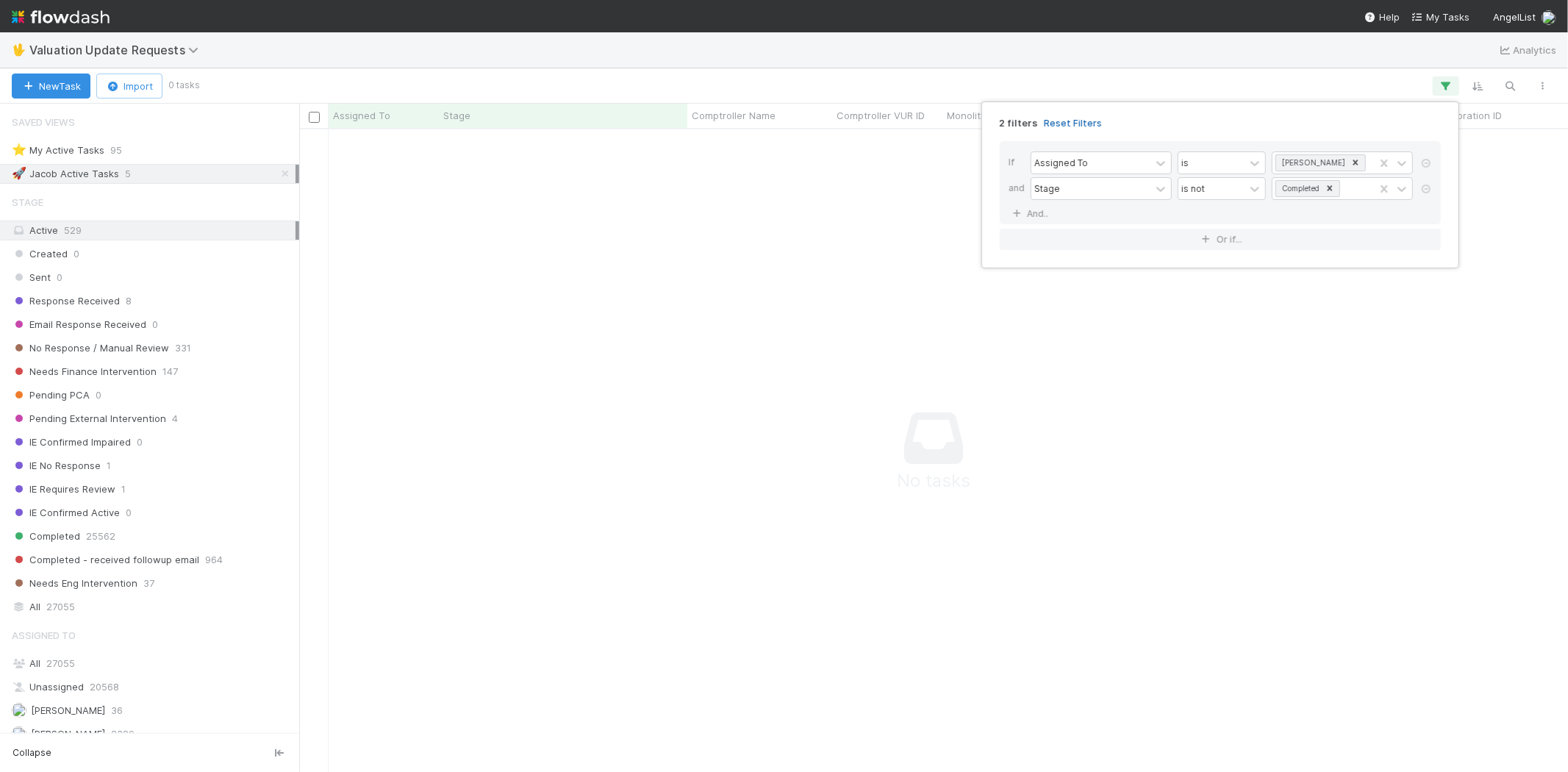
click at [1051, 126] on link "Reset Filters" at bounding box center [1072, 123] width 58 height 13
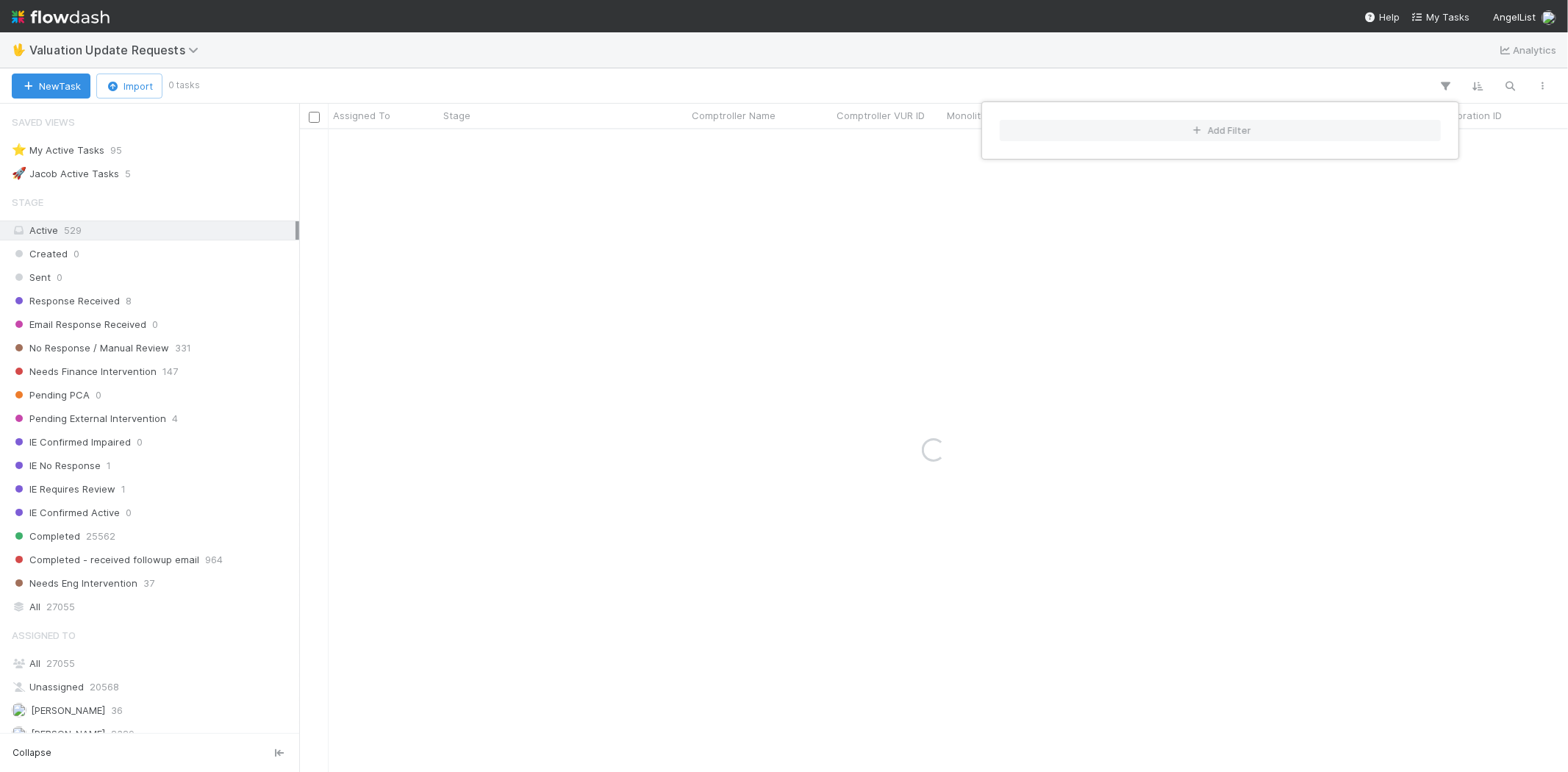
click at [757, 54] on div "Add Filter" at bounding box center [784, 386] width 1568 height 772
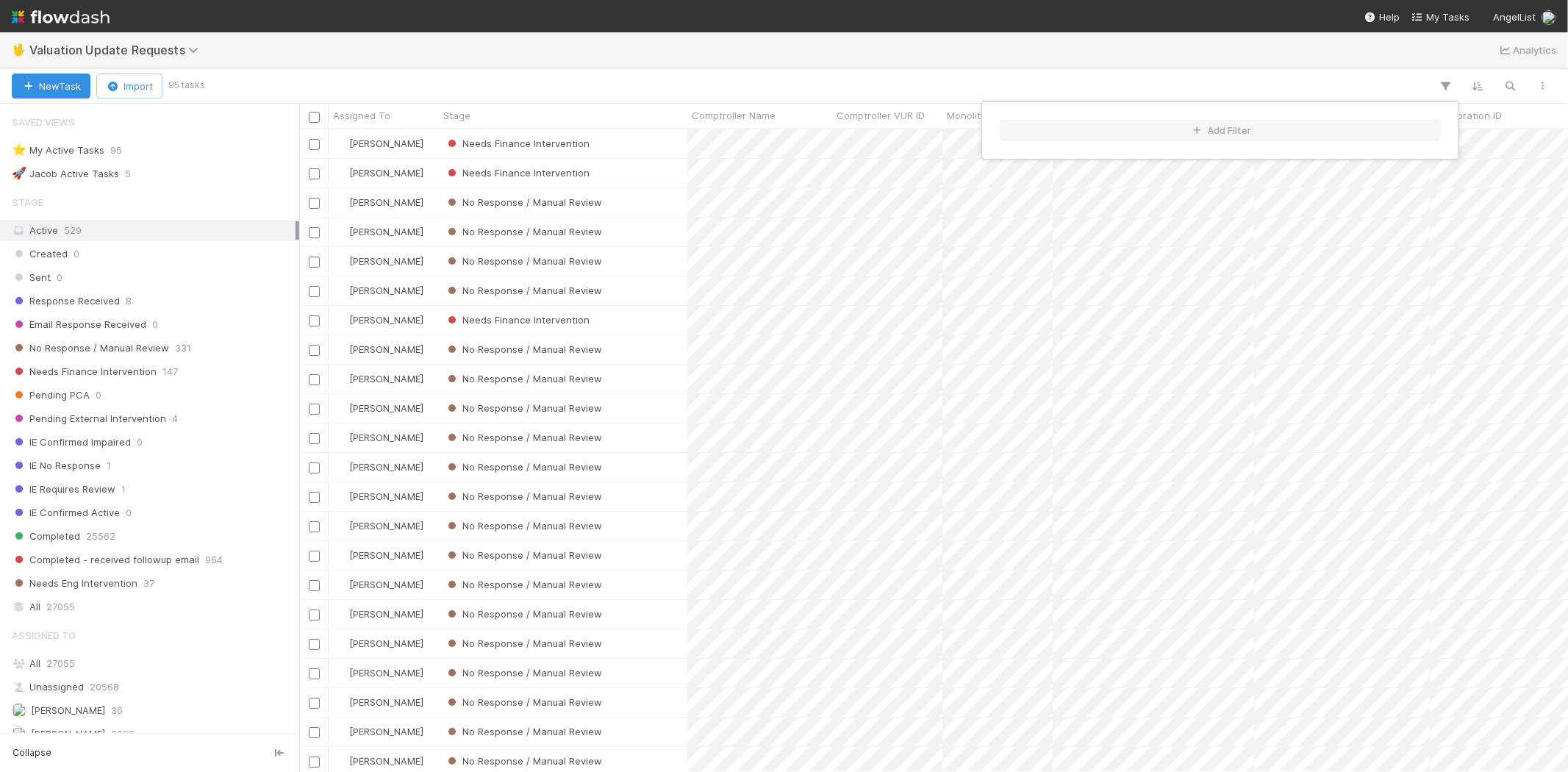
scroll to position [630, 1256]
click at [456, 63] on div "Add Filter" at bounding box center [784, 386] width 1568 height 772
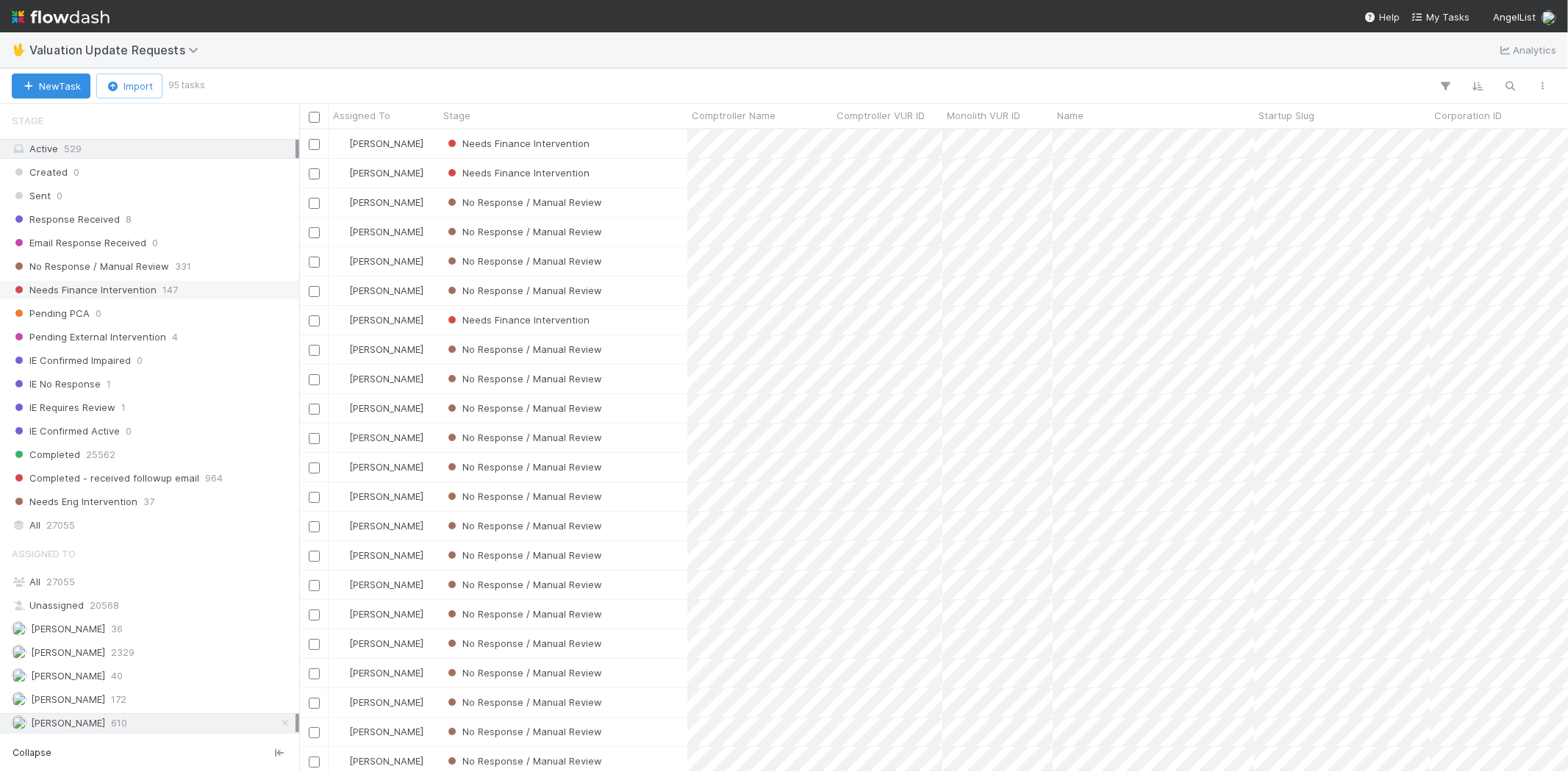
click at [115, 298] on span "Needs Finance Intervention" at bounding box center [84, 290] width 145 height 19
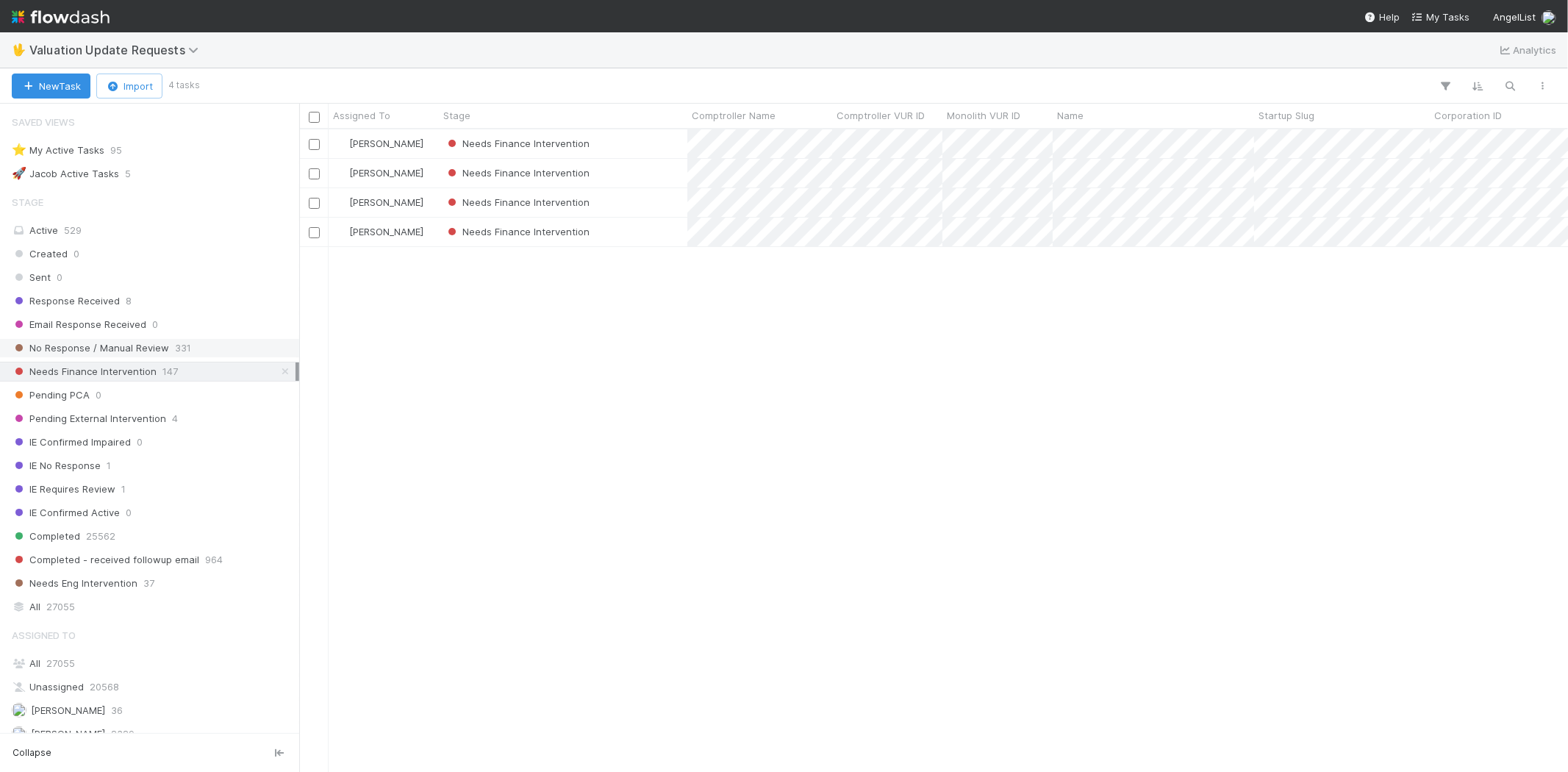
click at [168, 345] on div "No Response / Manual Review 331" at bounding box center [153, 348] width 283 height 19
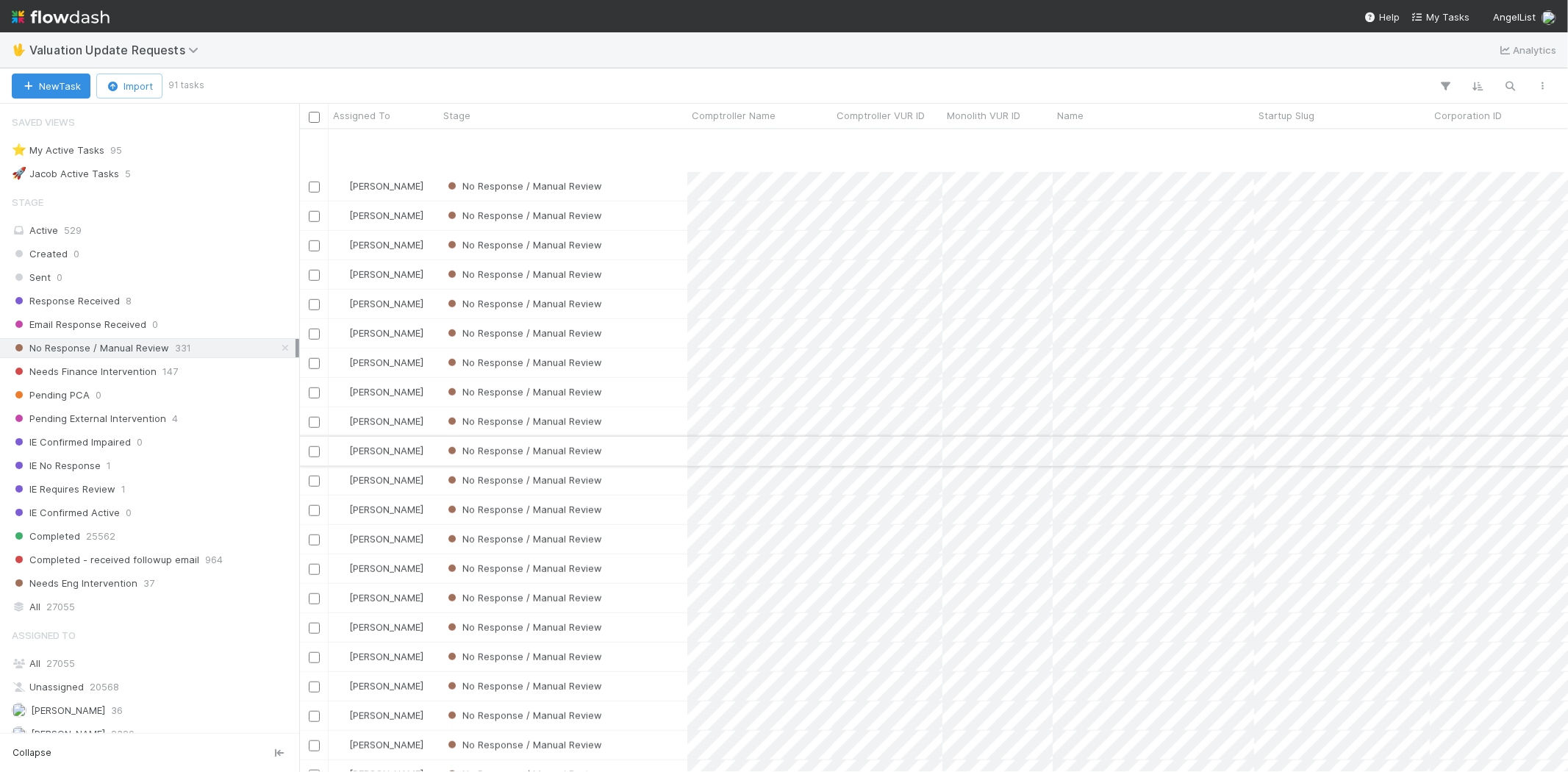
scroll to position [980, 0]
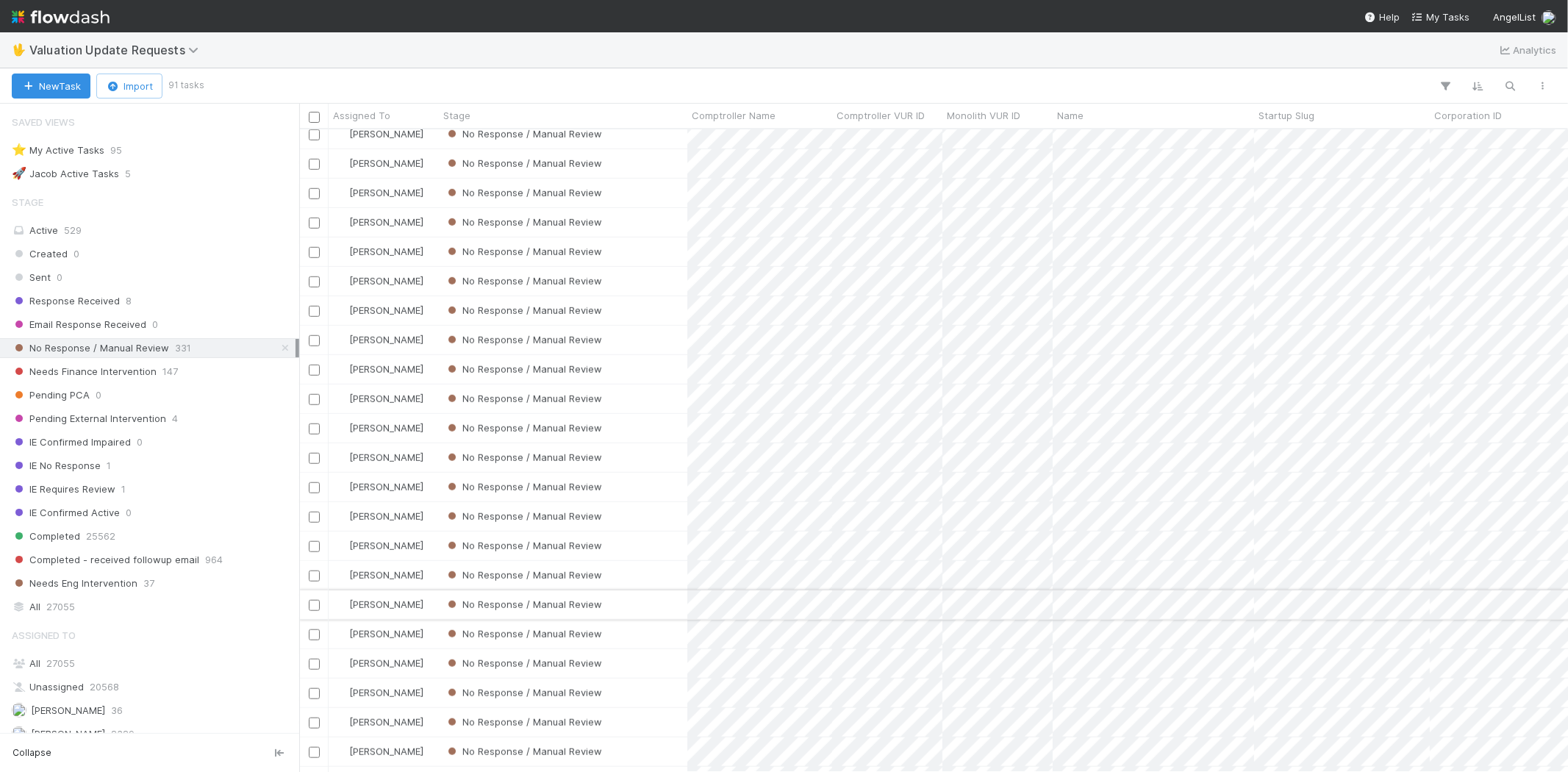
click at [635, 598] on div "No Response / Manual Review" at bounding box center [564, 605] width 249 height 29
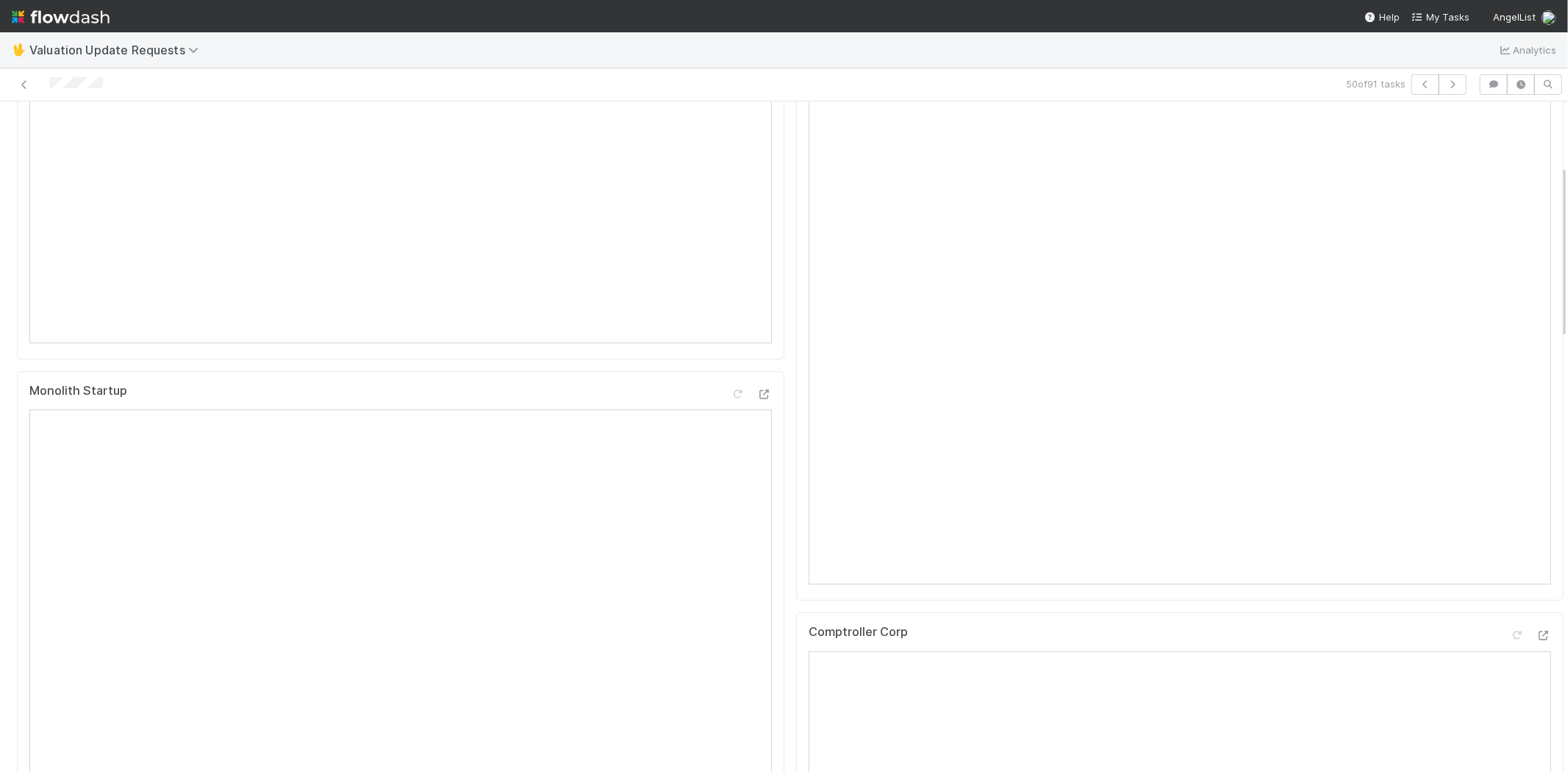
scroll to position [245, 0]
drag, startPoint x: 1492, startPoint y: 180, endPoint x: 1215, endPoint y: 156, distance: 278.0
click at [1510, 174] on icon at bounding box center [1516, 169] width 14 height 9
click at [1536, 511] on div at bounding box center [1543, 505] width 14 height 14
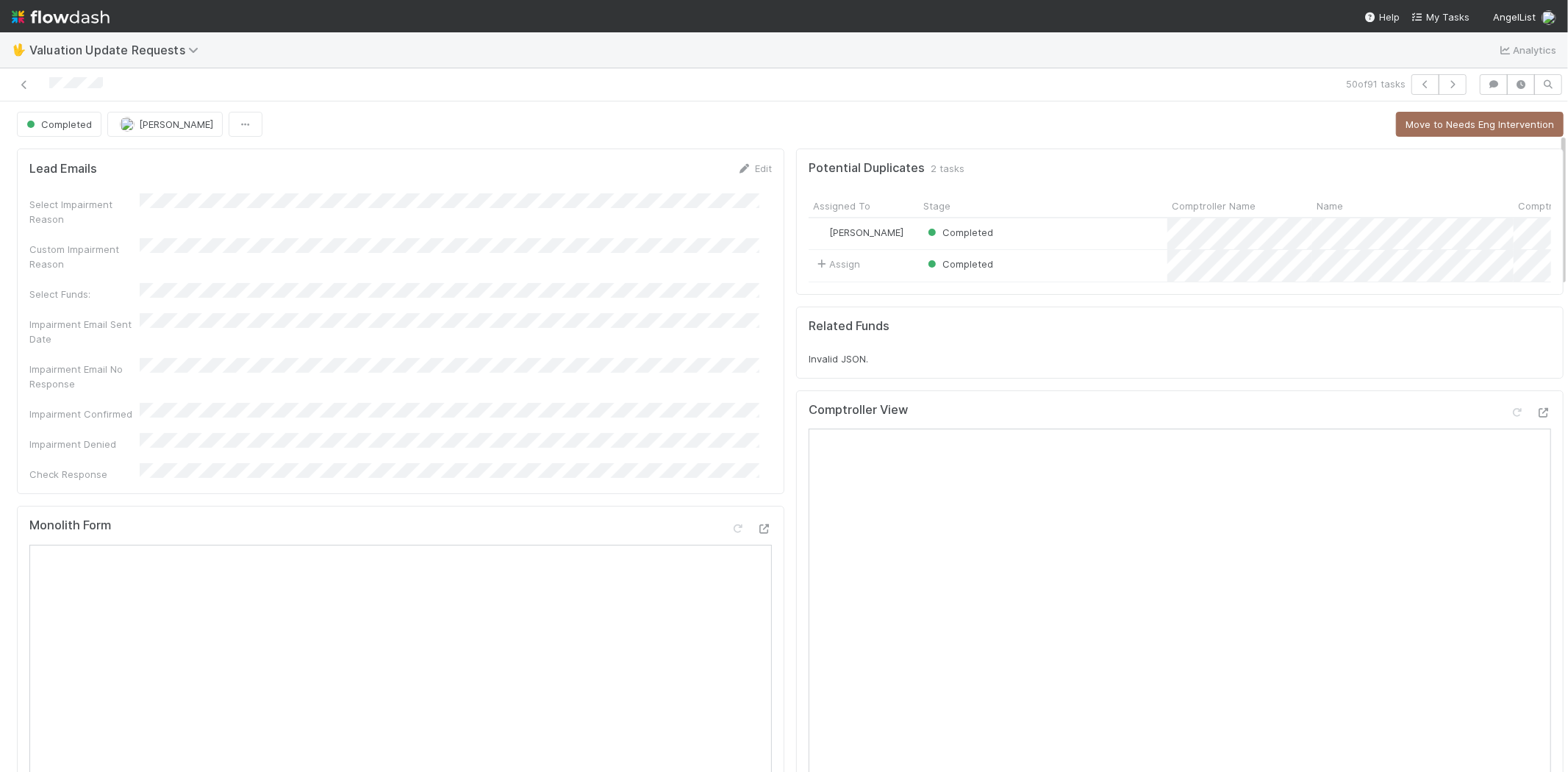
scroll to position [0, 0]
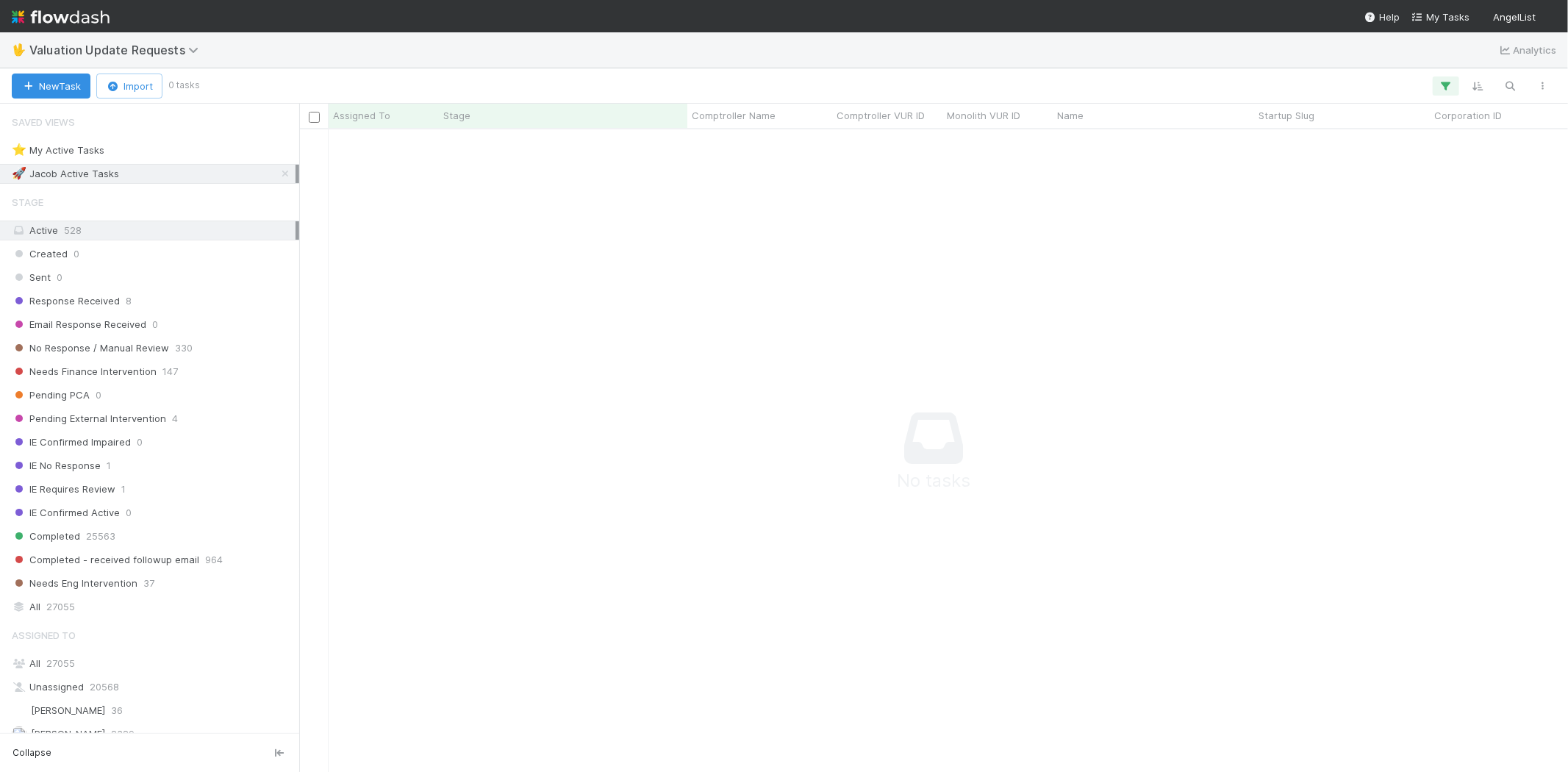
scroll to position [13, 13]
click at [1445, 84] on icon "button" at bounding box center [1445, 86] width 14 height 14
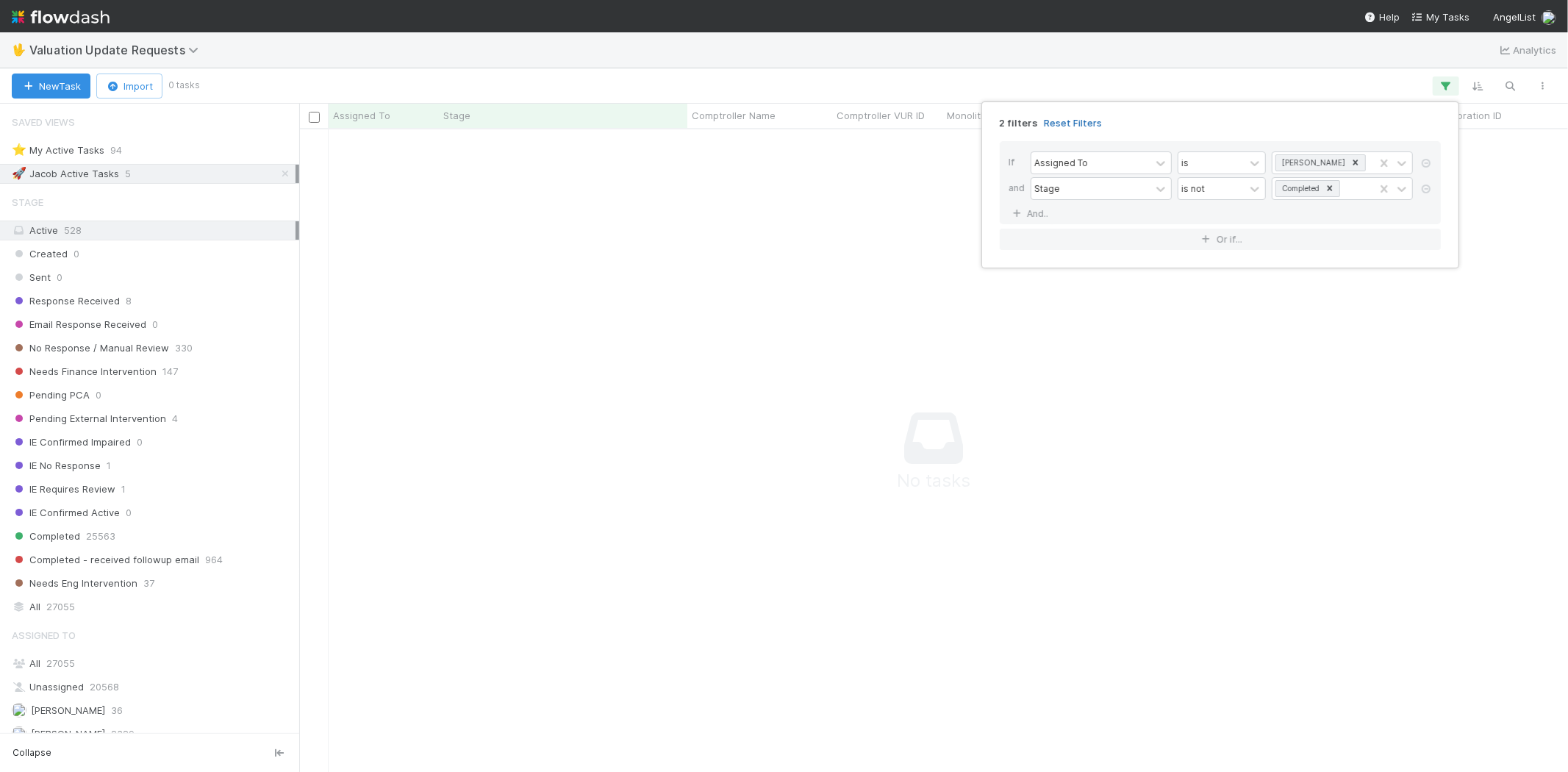
click at [1073, 122] on link "Reset Filters" at bounding box center [1072, 123] width 58 height 13
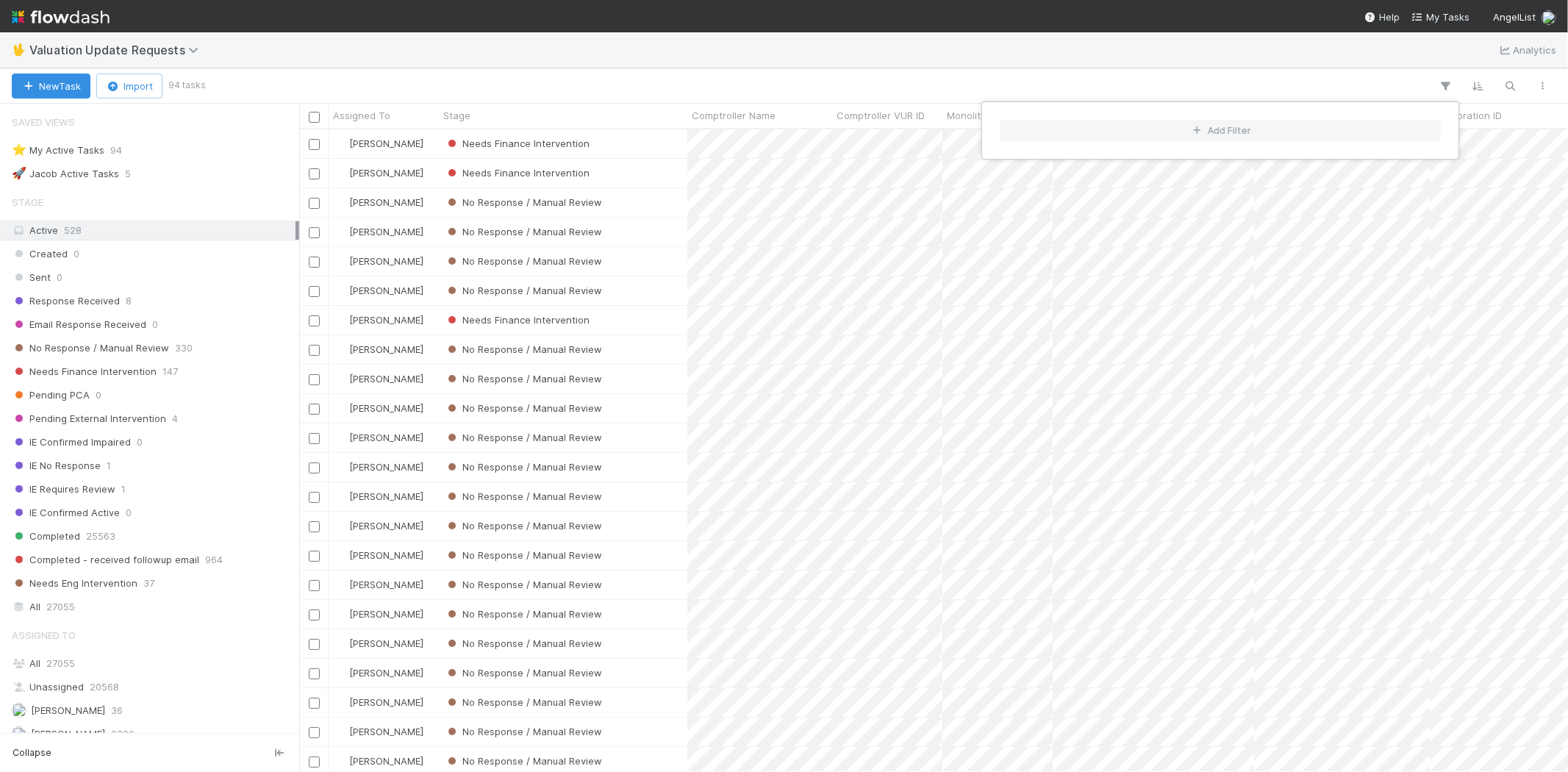
scroll to position [13, 12]
click at [548, 85] on div "Add Filter" at bounding box center [784, 386] width 1568 height 772
click at [608, 85] on div "Add Filter" at bounding box center [784, 386] width 1568 height 772
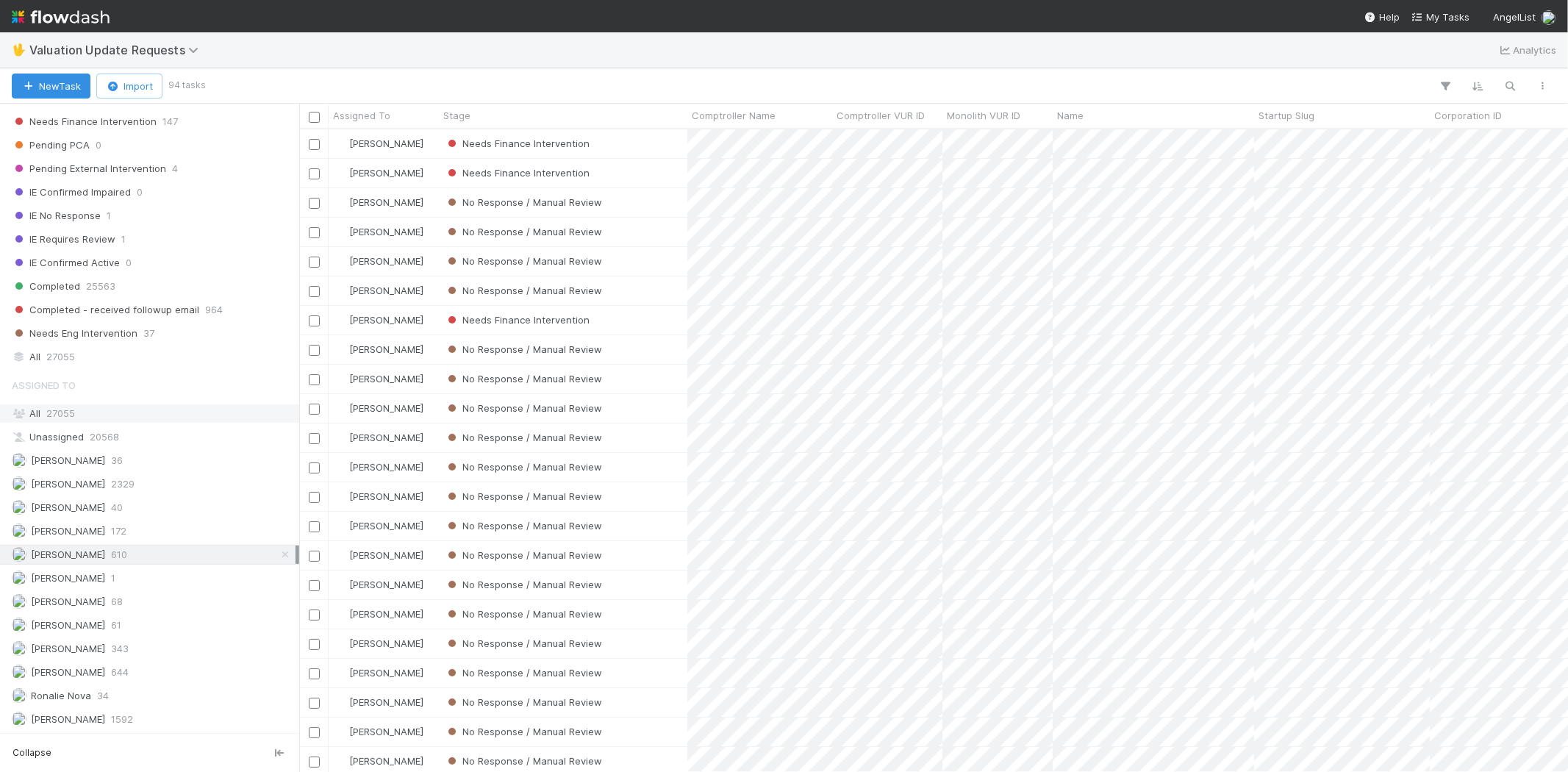
scroll to position [92, 0]
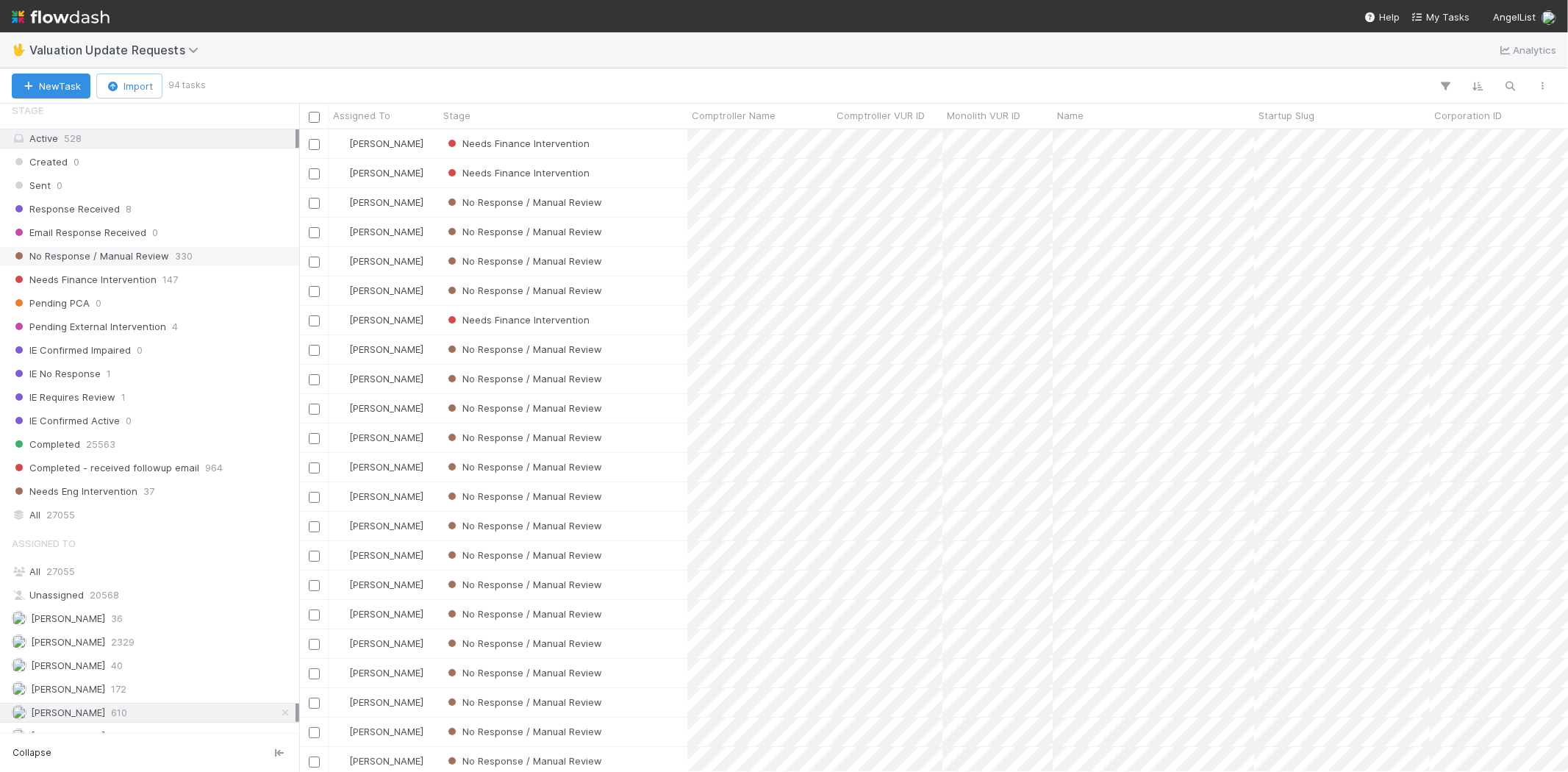
click at [168, 253] on div "No Response / Manual Review 330" at bounding box center [153, 256] width 283 height 19
click at [144, 641] on div "[PERSON_NAME] 2329" at bounding box center [153, 642] width 283 height 19
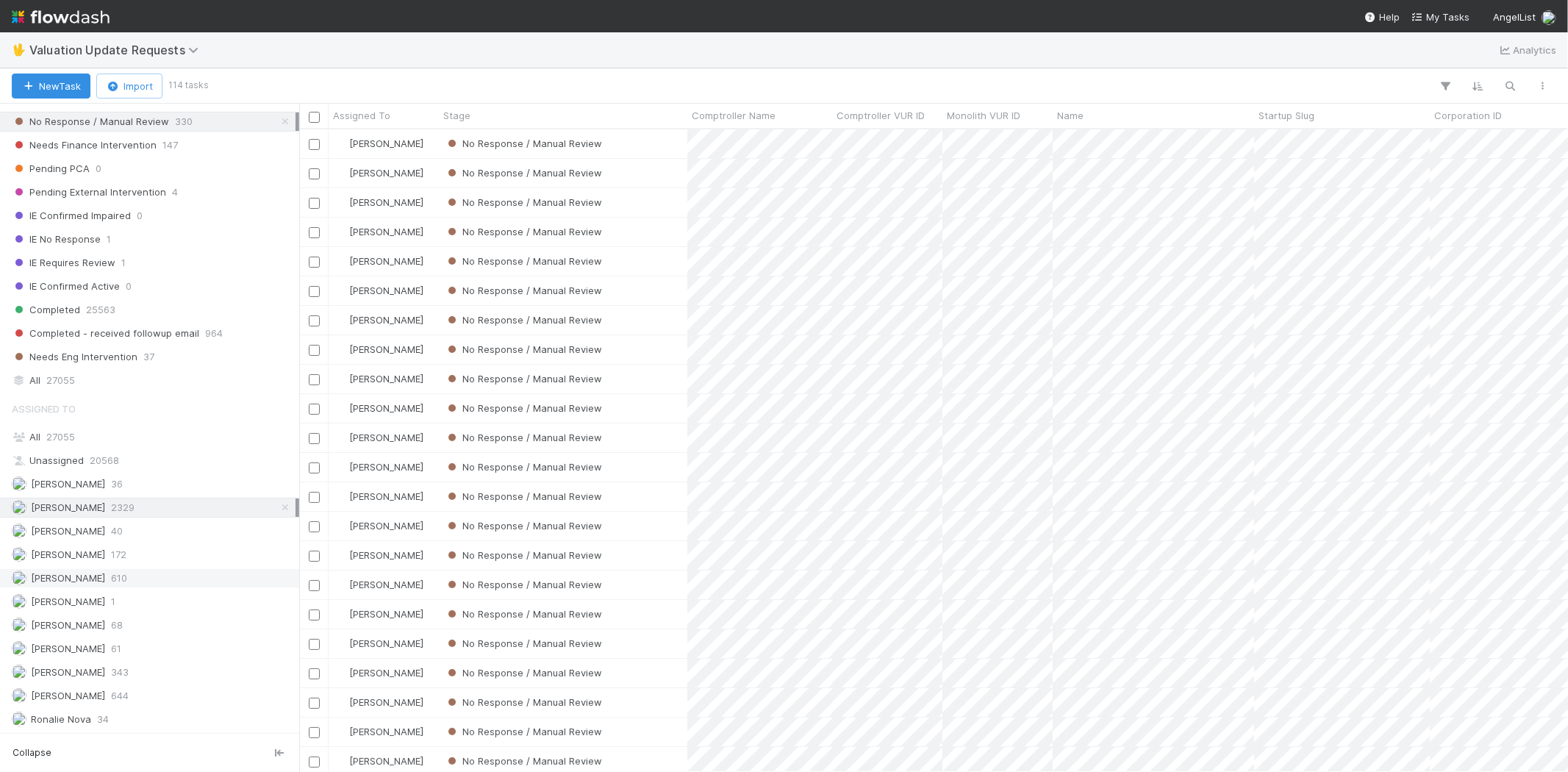
scroll to position [255, 0]
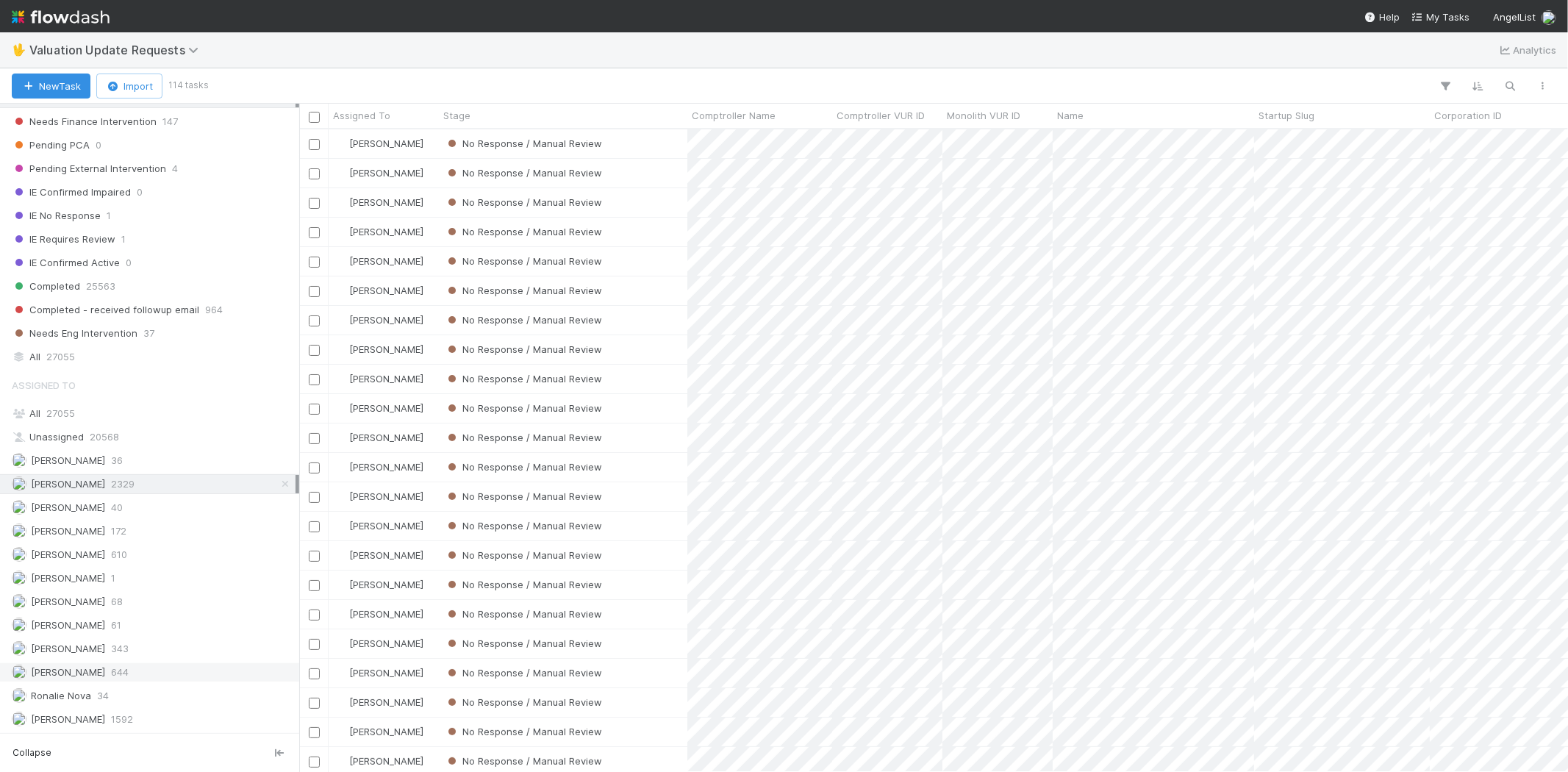
click at [140, 667] on div "[PERSON_NAME] 644" at bounding box center [153, 673] width 283 height 19
click at [174, 554] on div "[PERSON_NAME] 610" at bounding box center [153, 555] width 283 height 19
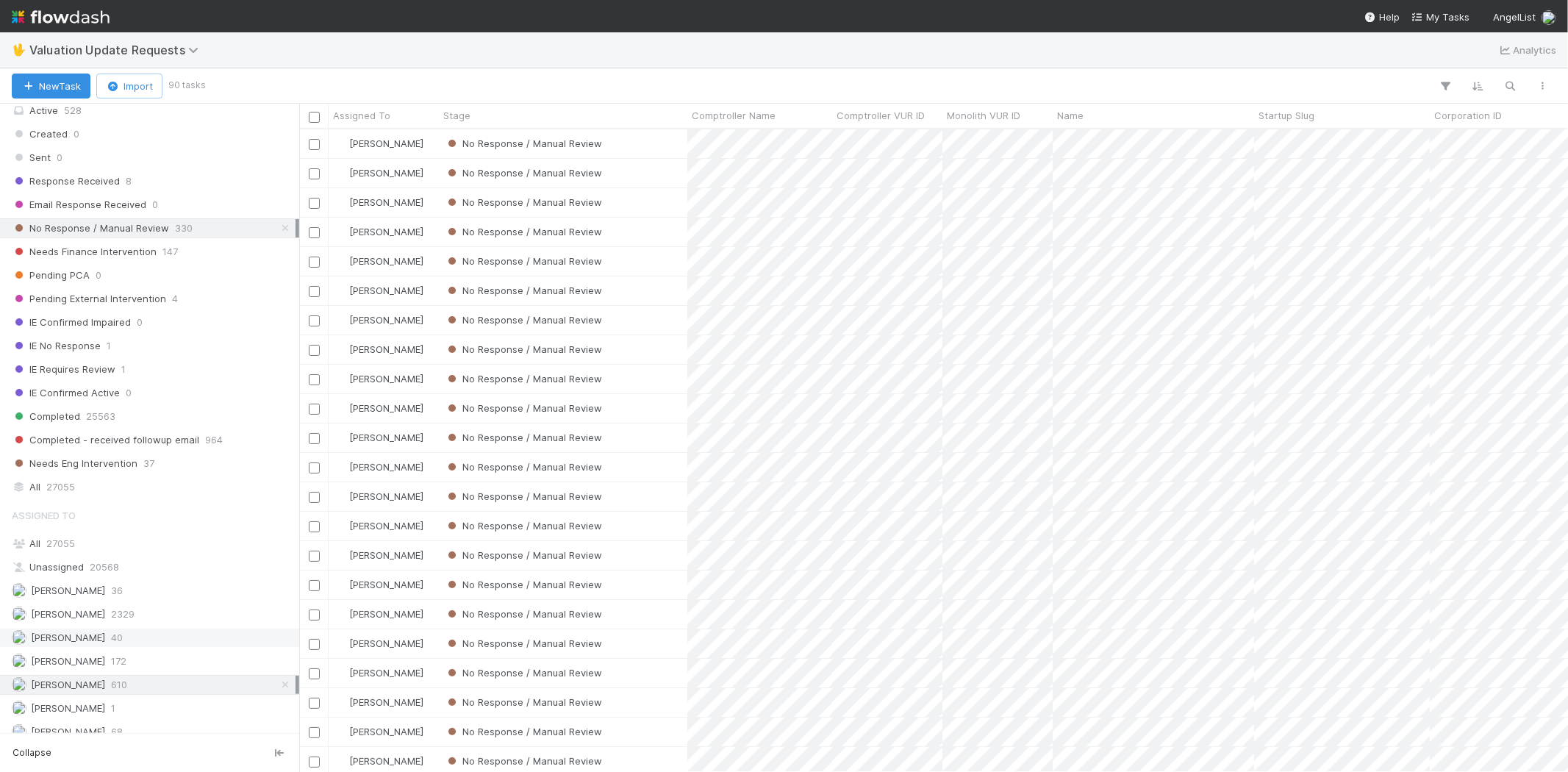
scroll to position [92, 0]
